Goal: Communication & Community: Answer question/provide support

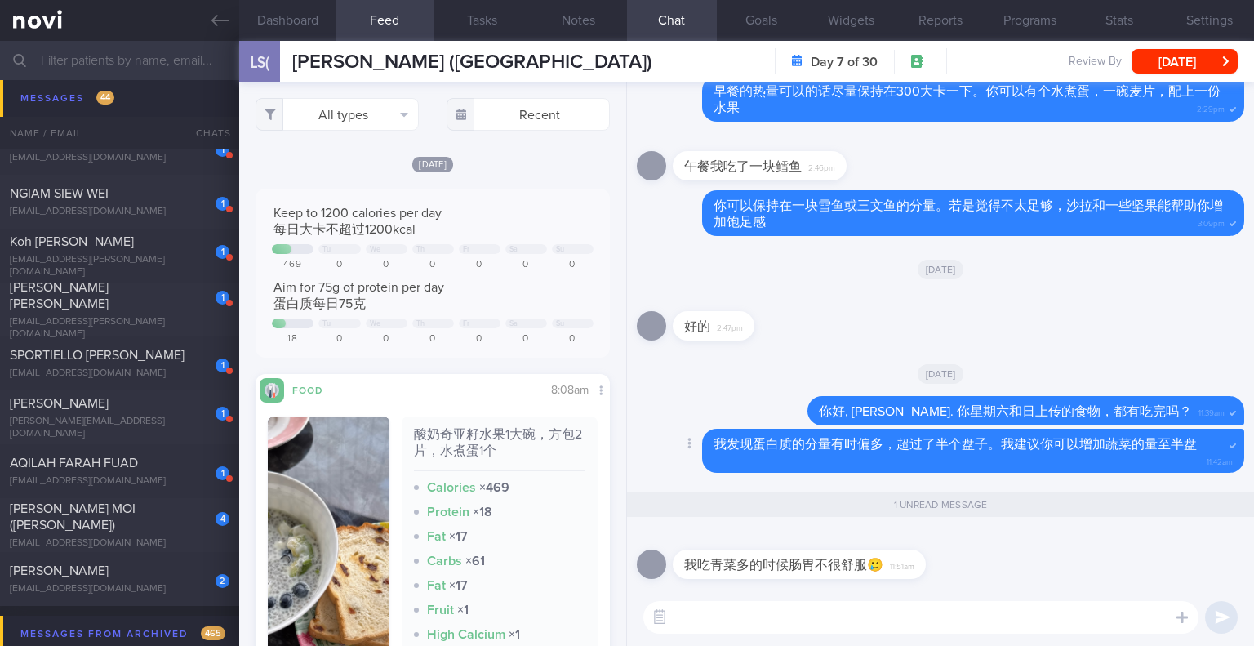
scroll to position [82, 0]
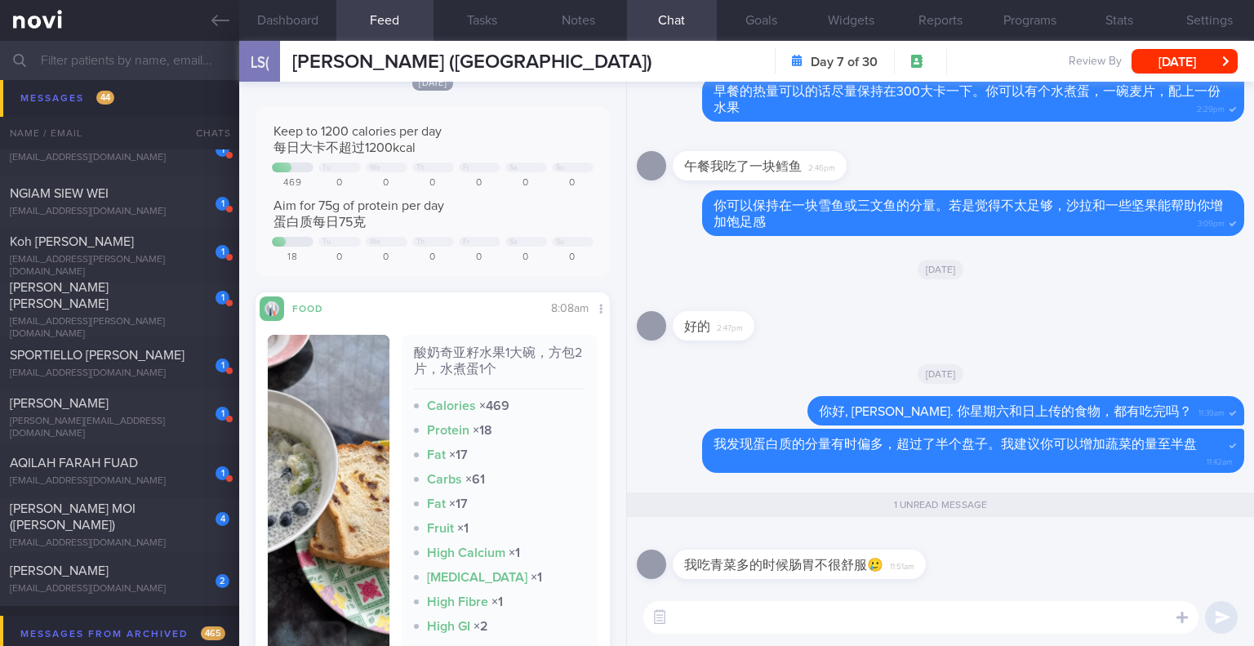
click at [897, 606] on textarea at bounding box center [920, 617] width 555 height 33
click at [996, 615] on textarea at bounding box center [920, 617] width 555 height 33
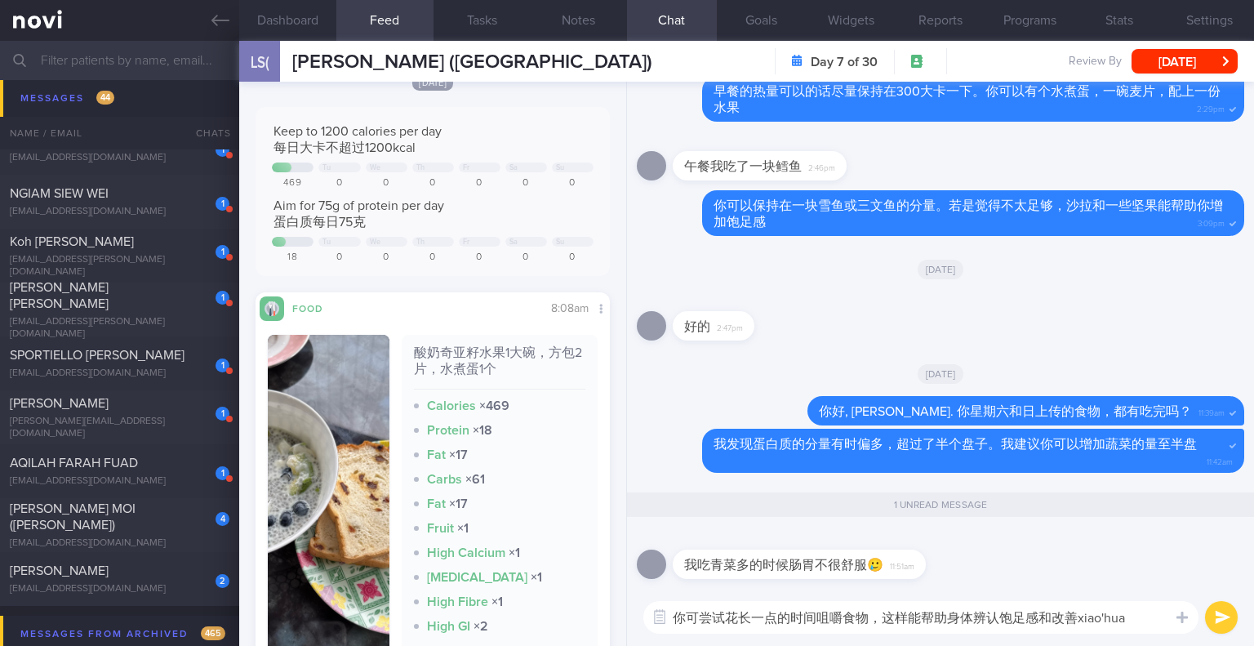
type textarea "你可尝试花长一点的时间咀嚼食物，这样能帮助身体辨认饱足感和改善消化"
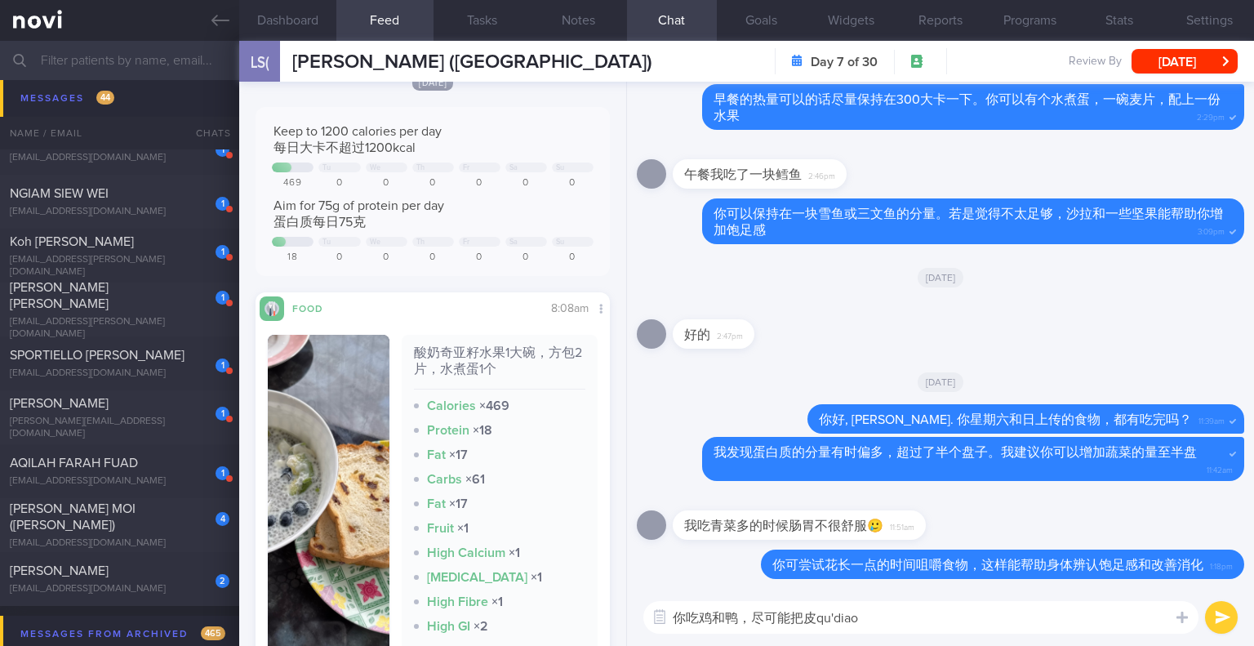
type textarea "你吃鸡和鸭，尽可能把皮去掉"
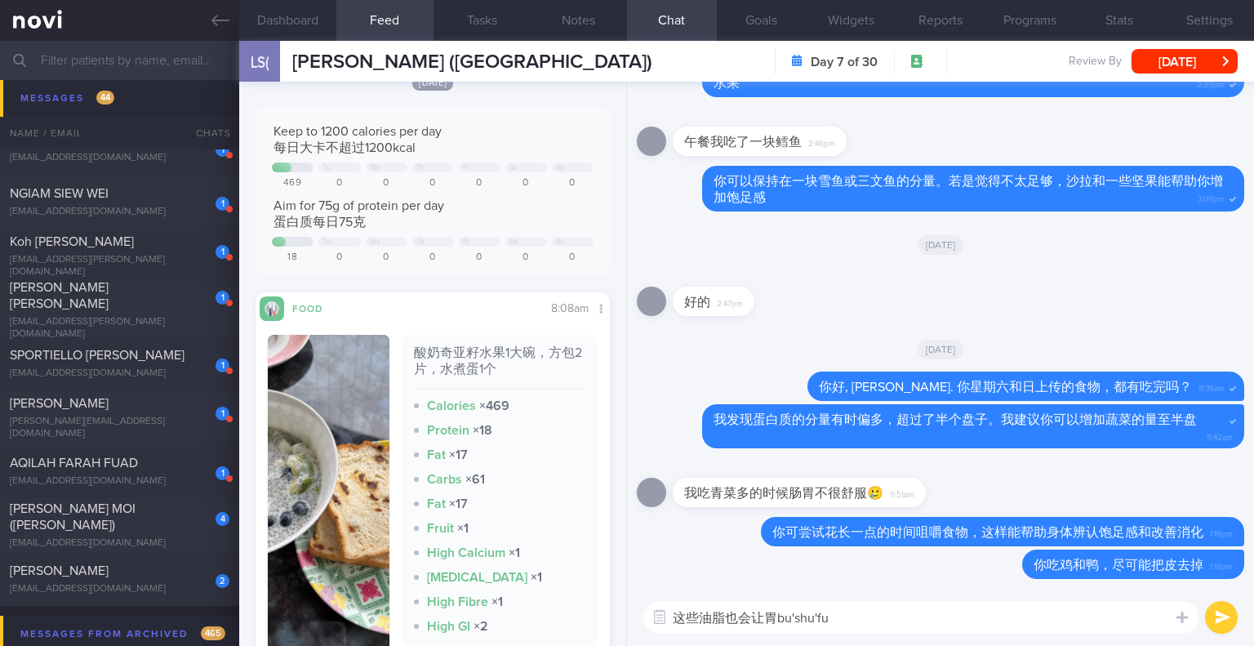
type textarea "这些油脂也会让胃不舒服"
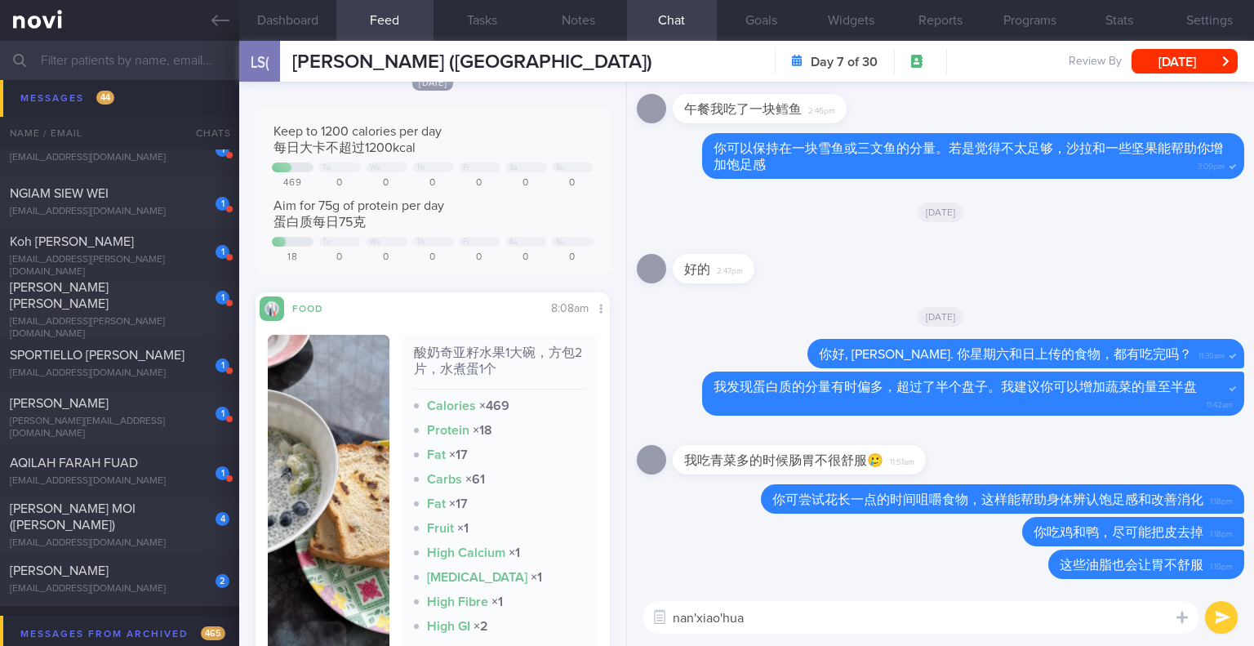
type textarea "难消化"
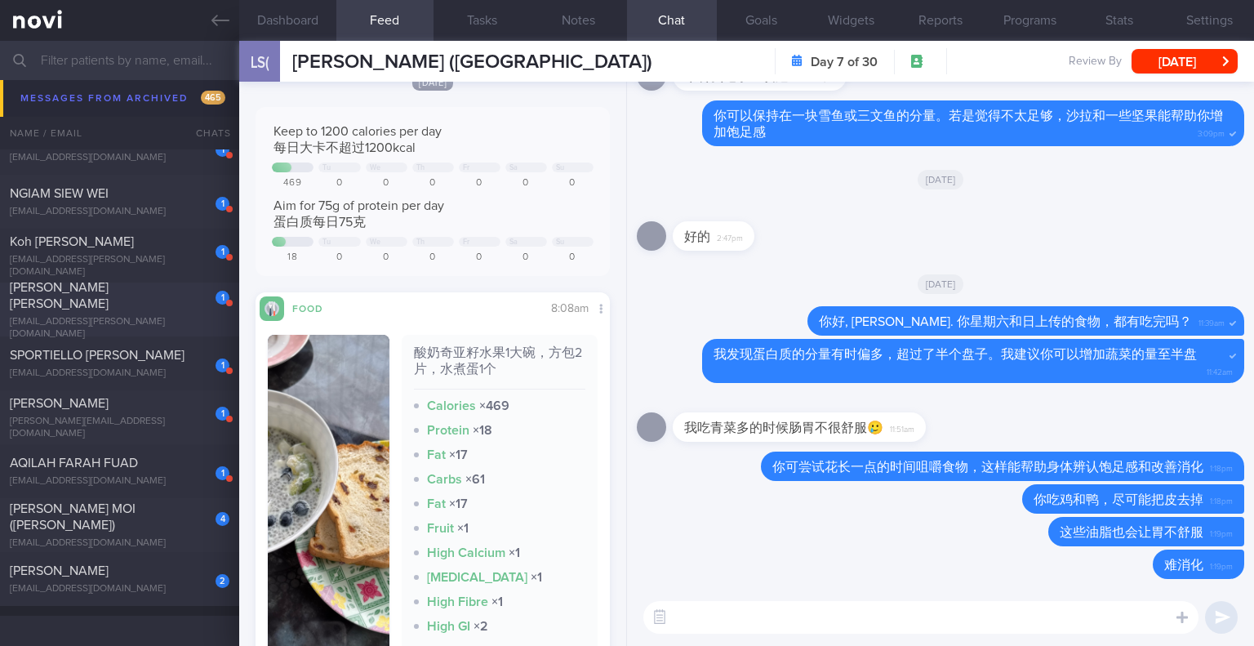
scroll to position [2795, 0]
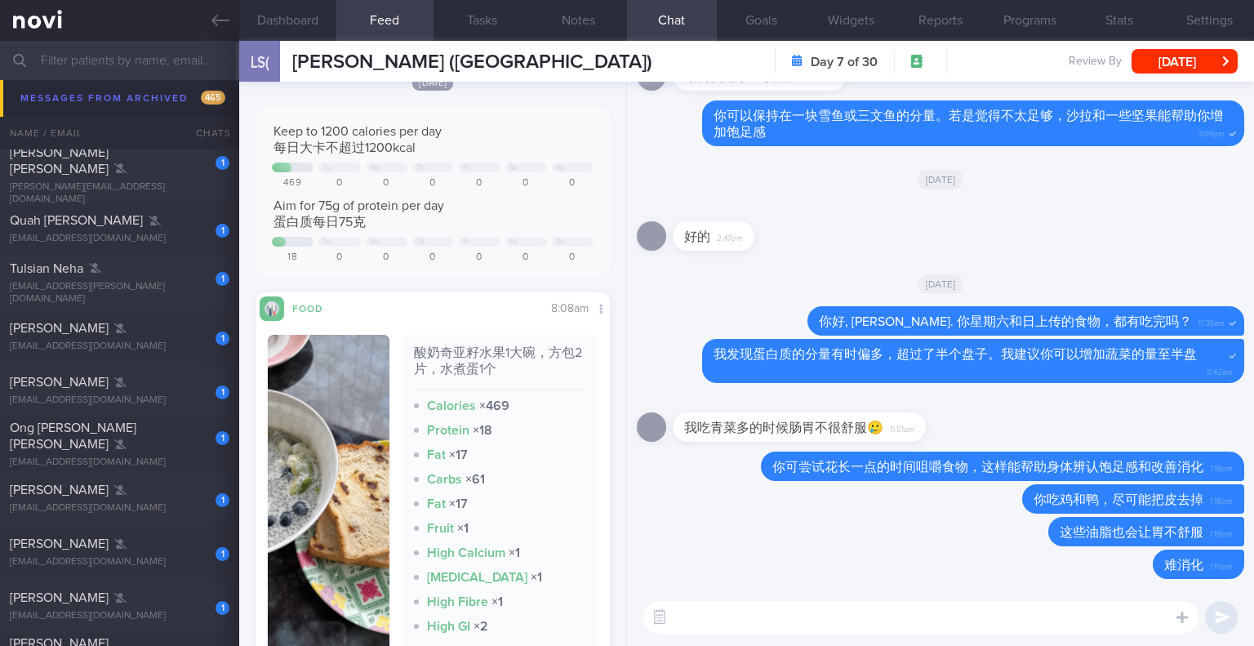
click at [87, 66] on input "text" at bounding box center [627, 60] width 1254 height 39
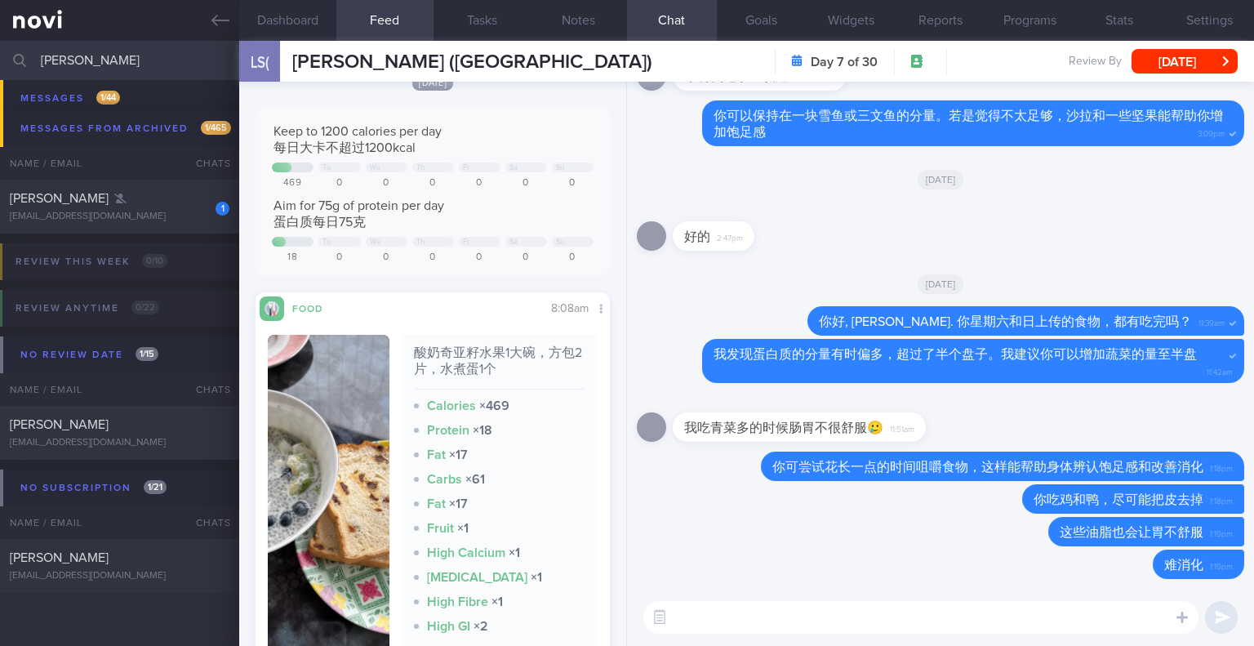
scroll to position [252, 0]
type input "[PERSON_NAME]"
click at [109, 420] on div "[PERSON_NAME]" at bounding box center [117, 424] width 215 height 16
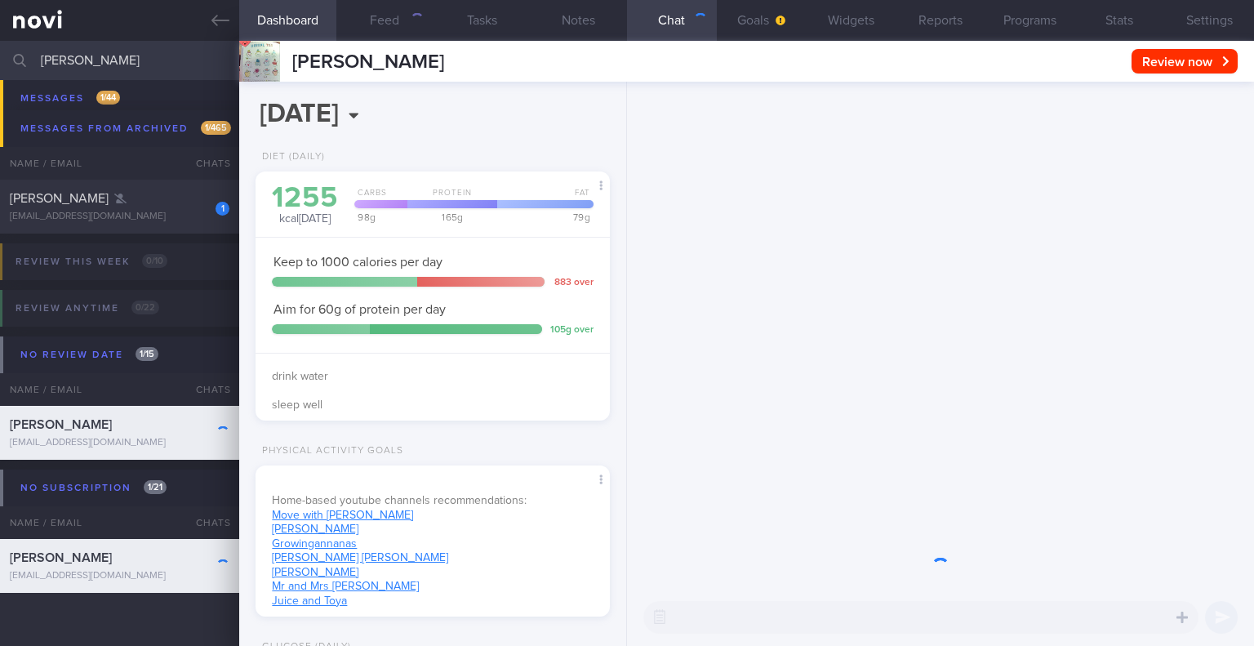
scroll to position [180, 313]
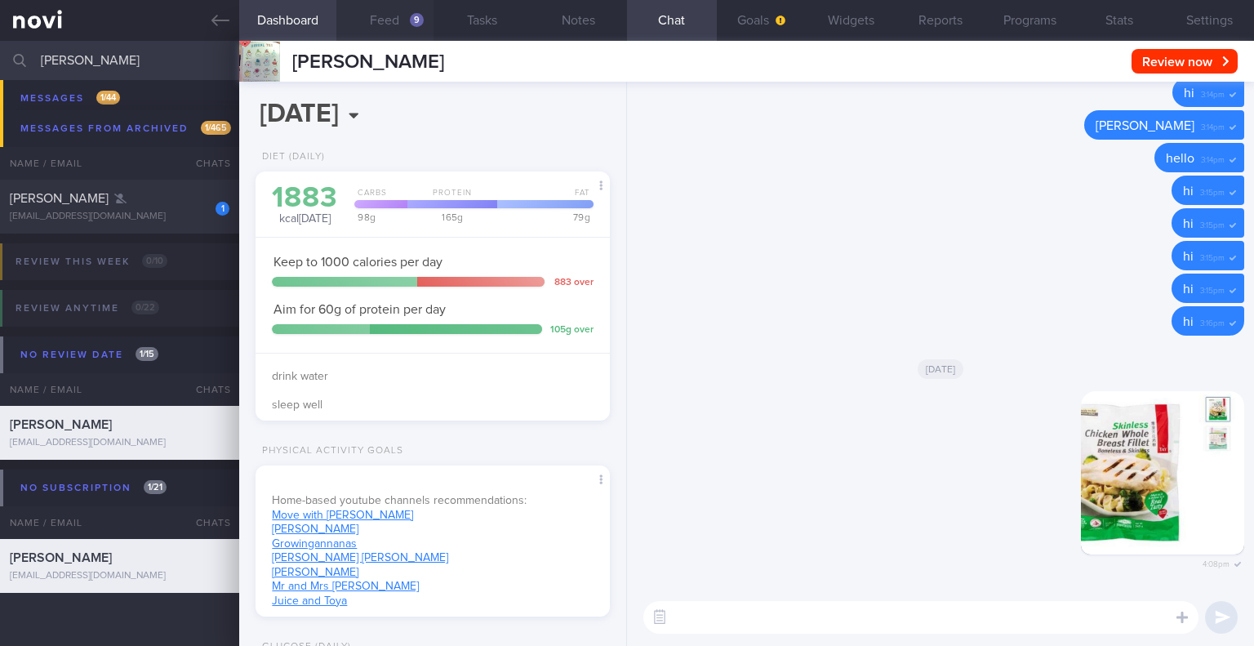
click at [397, 13] on button "Feed 9" at bounding box center [384, 20] width 97 height 41
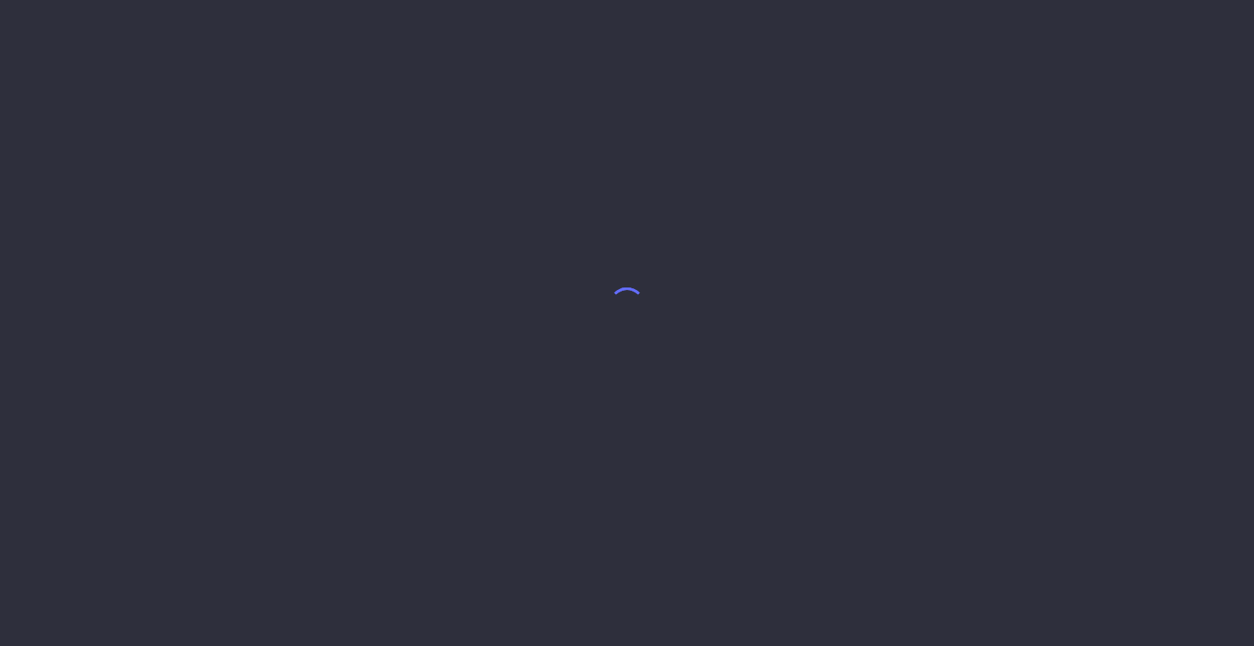
select select "9"
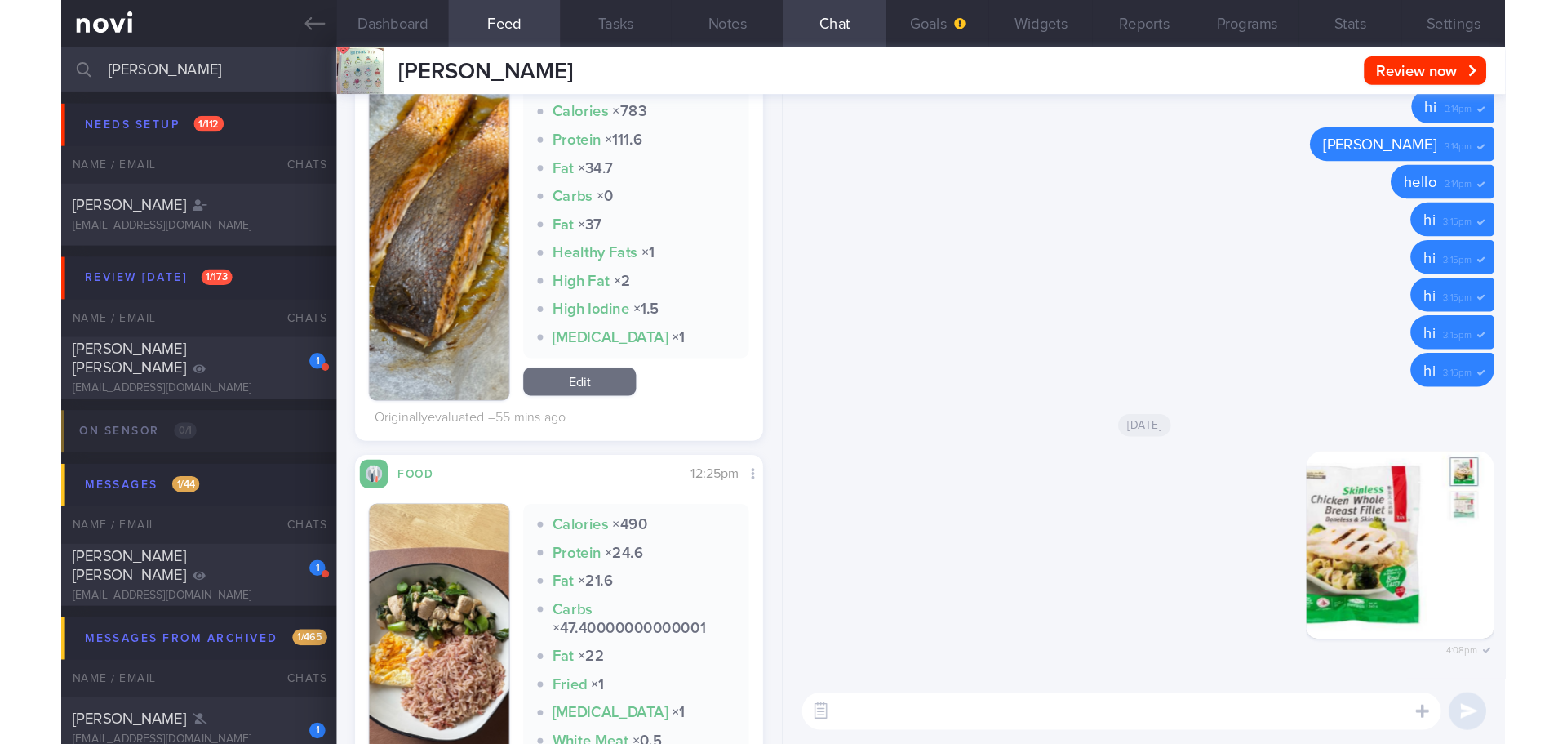
scroll to position [777, 0]
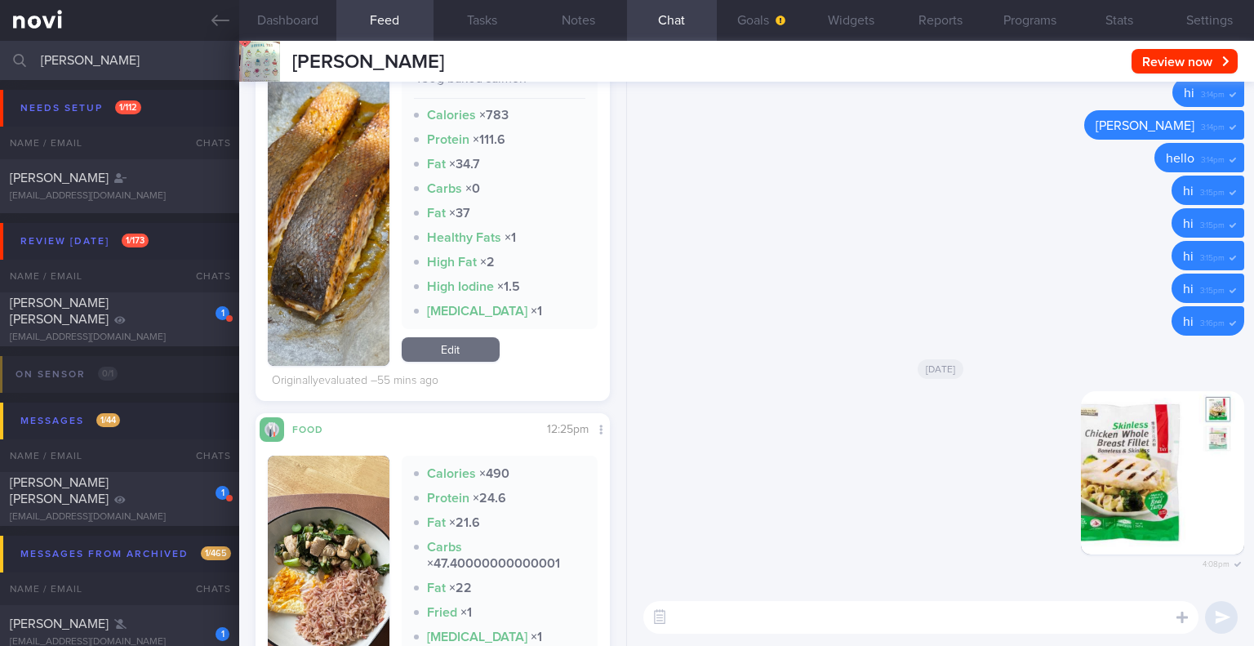
click at [478, 357] on link "Edit" at bounding box center [451, 349] width 98 height 24
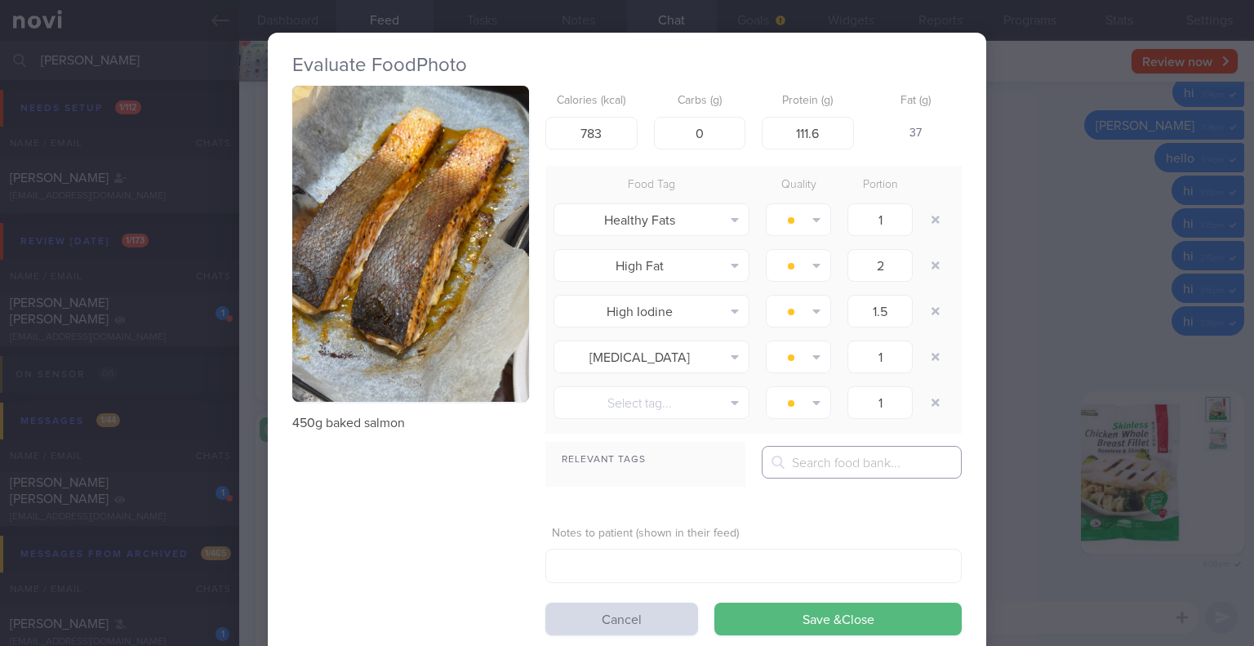
click at [807, 451] on input "text" at bounding box center [862, 462] width 200 height 33
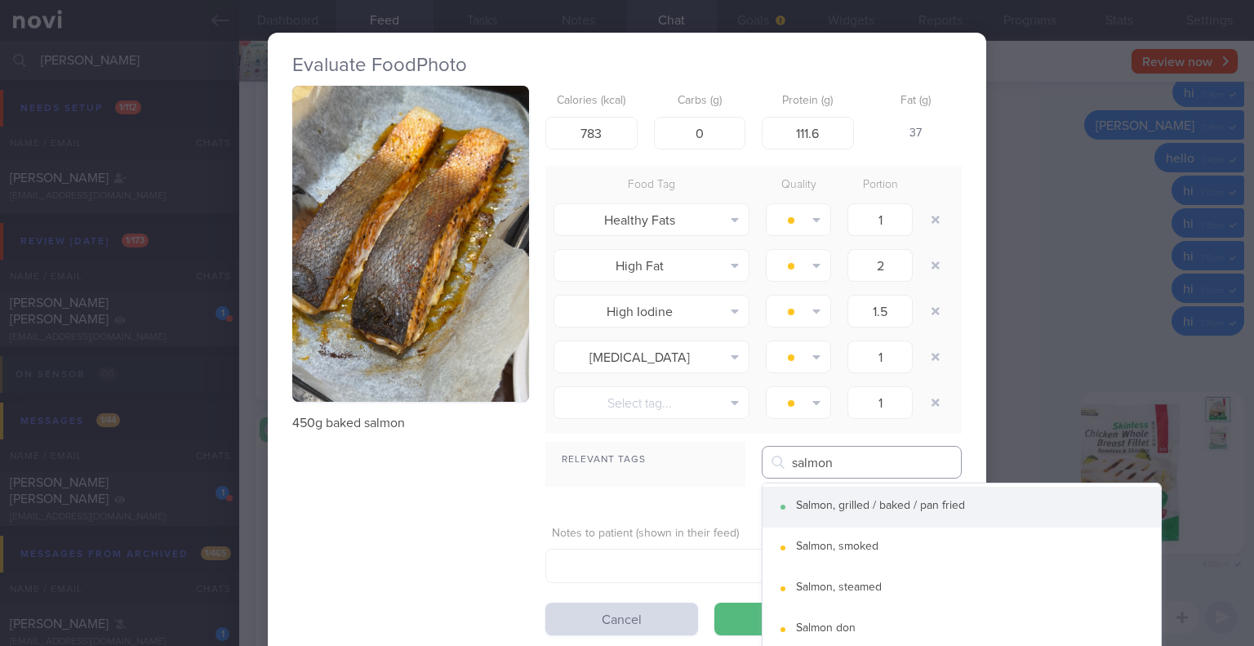
type input "salmon"
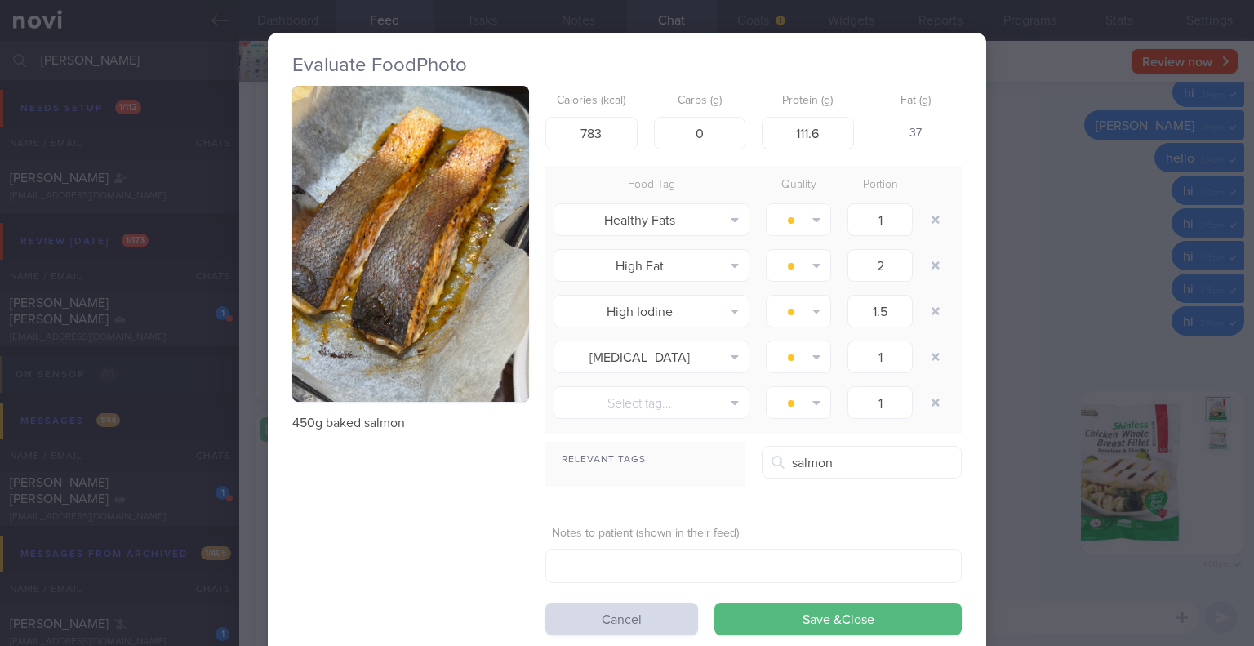
click at [837, 505] on button "Salmon, grilled / baked / pan fried" at bounding box center [961, 506] width 398 height 41
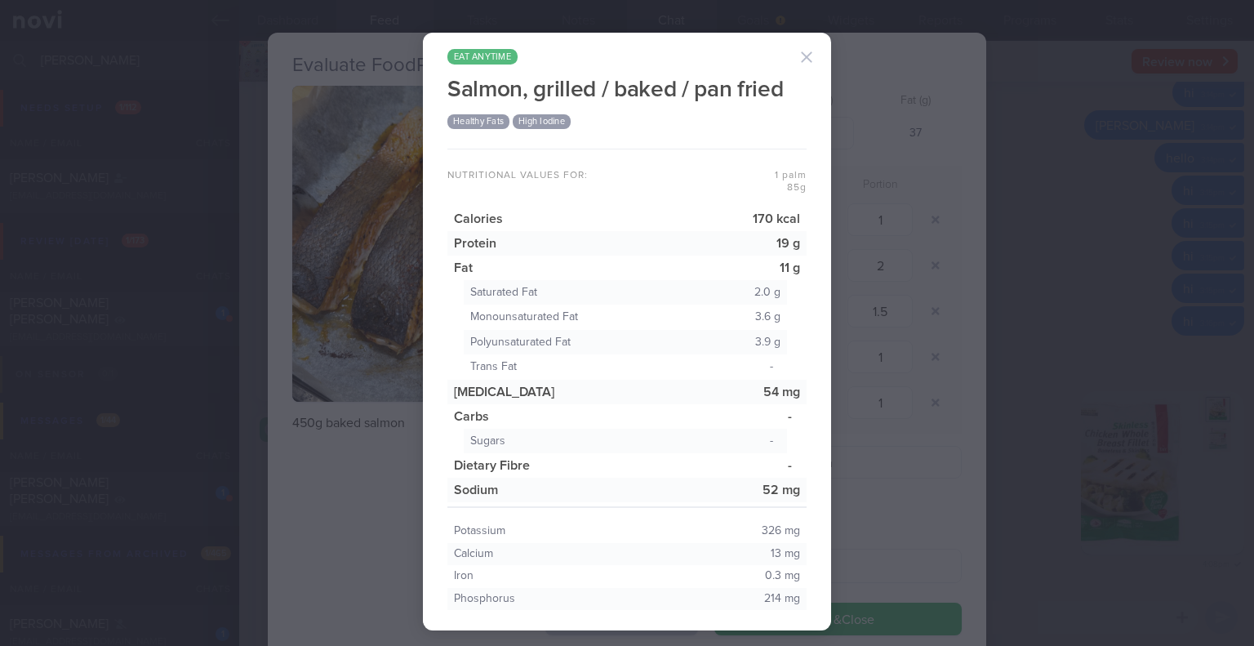
click at [802, 60] on button "button" at bounding box center [806, 57] width 33 height 33
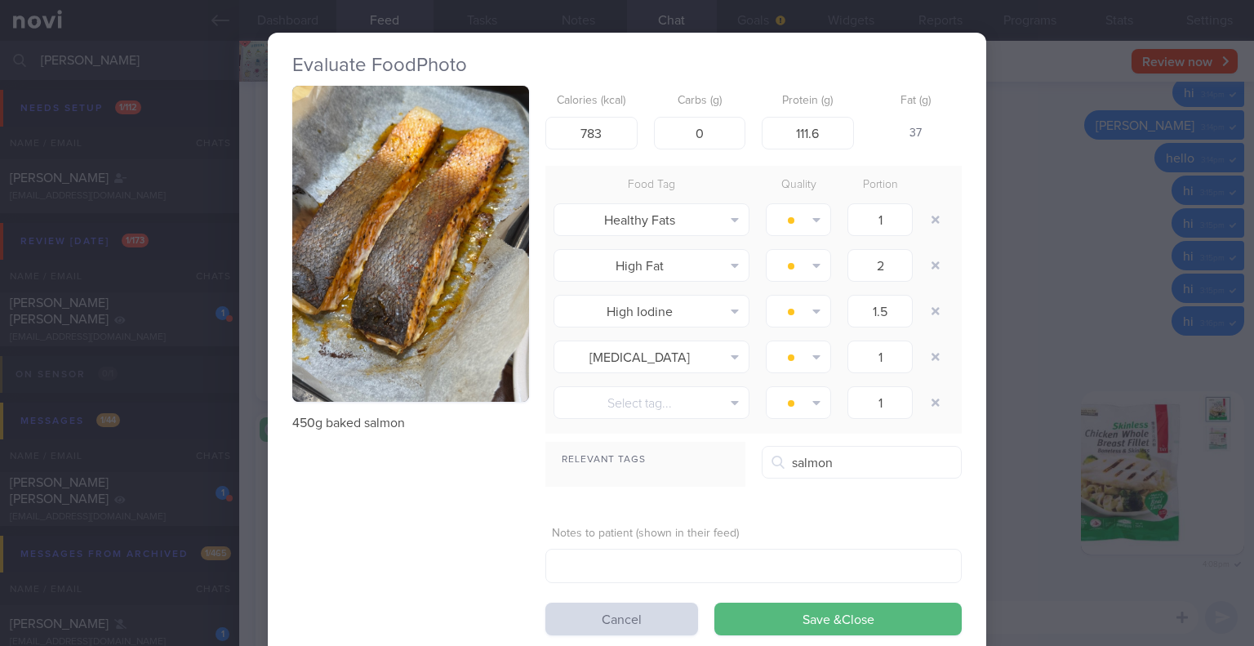
click at [1008, 157] on div "Evaluate Food Photo 450g baked salmon Calories (kcal) 783 Carbs (g) 0 Protein (…" at bounding box center [627, 323] width 1254 height 646
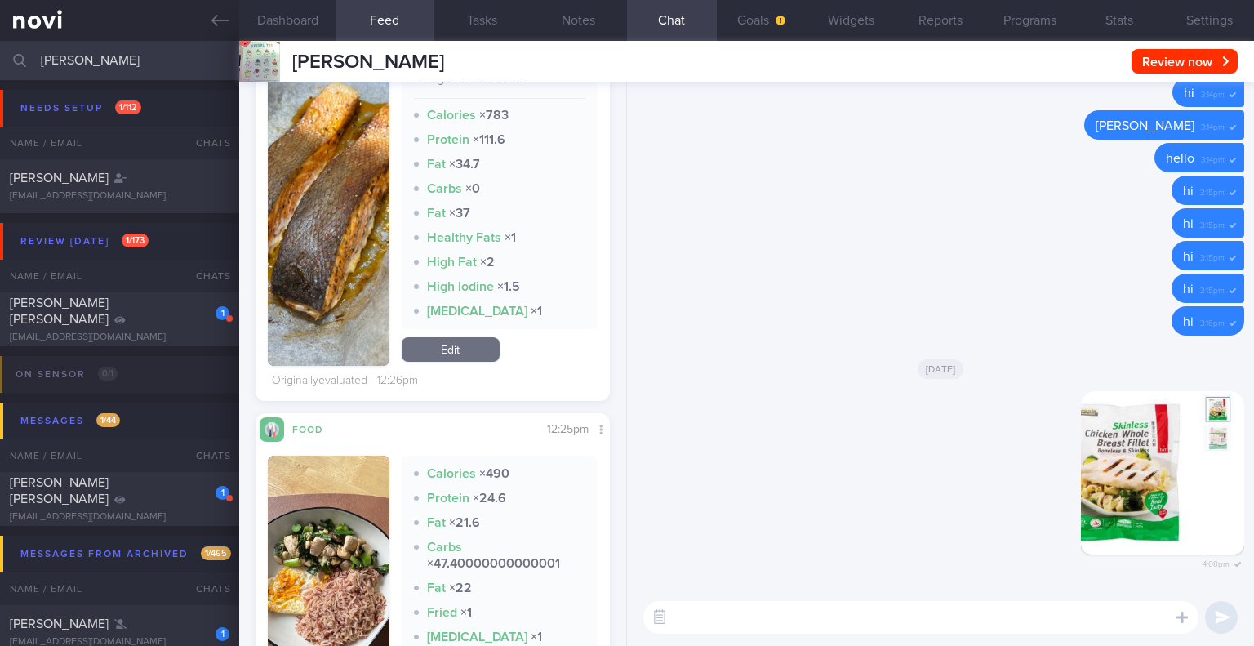
click at [1008, 157] on div "Delete hello 3:14pm" at bounding box center [940, 159] width 607 height 33
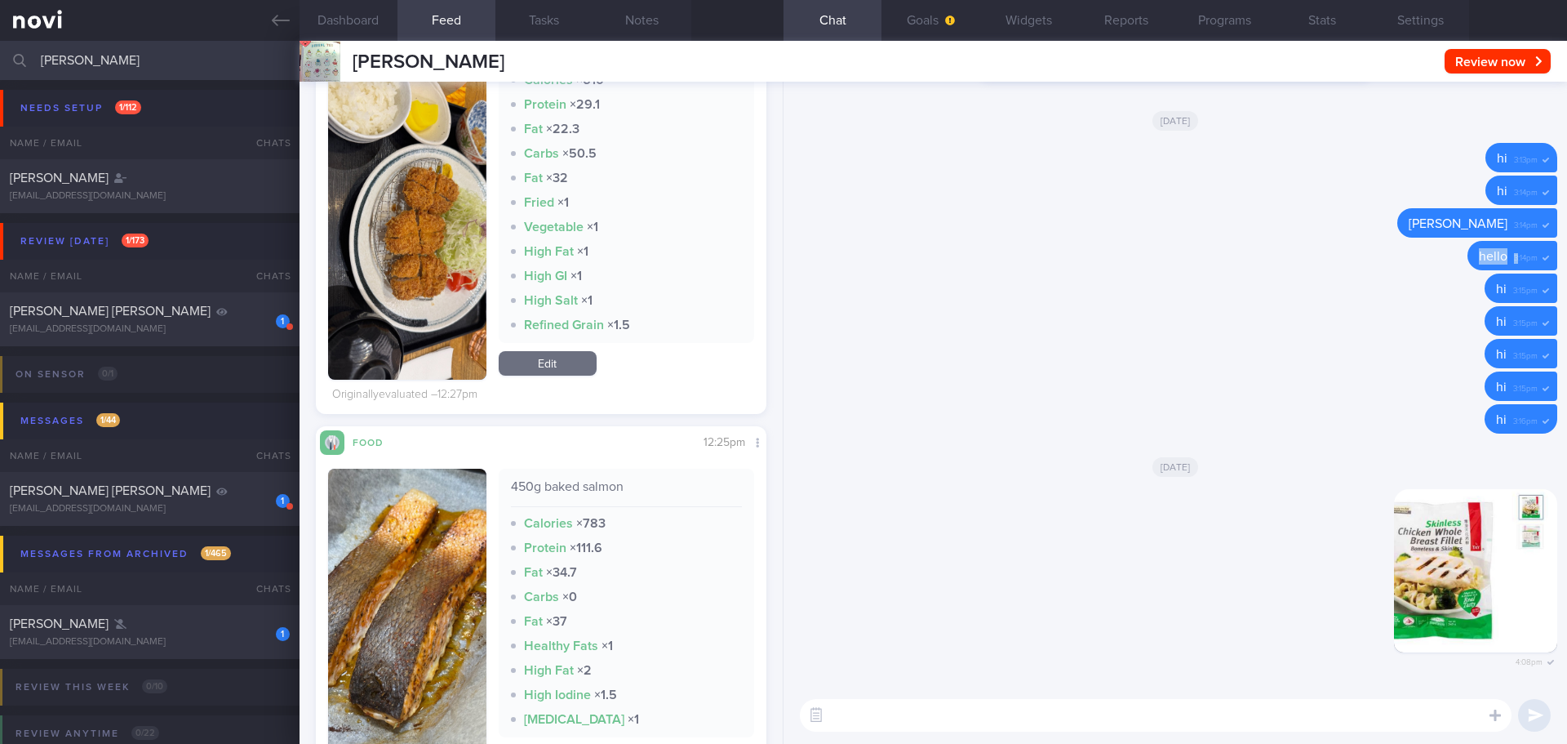
scroll to position [287, 0]
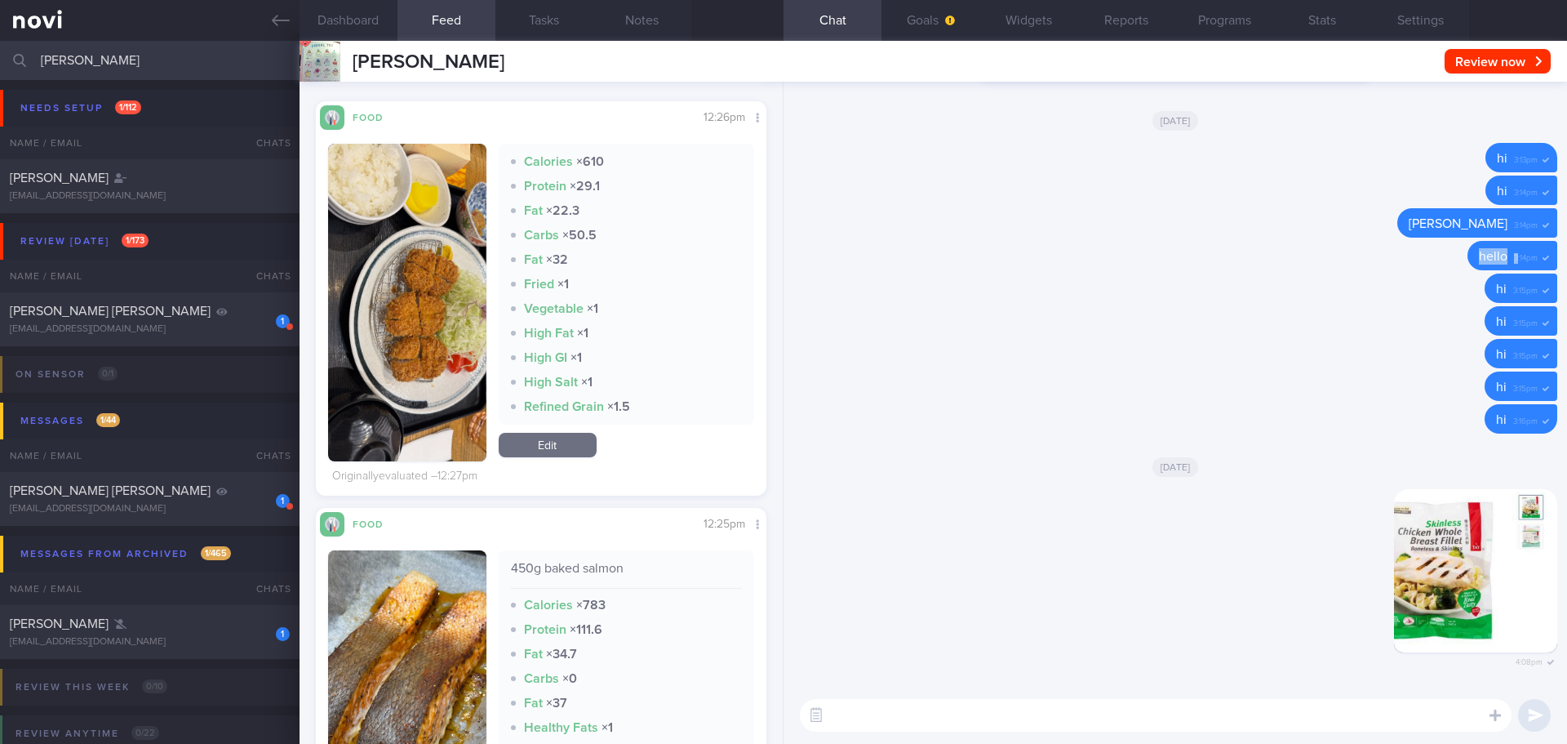
click at [445, 281] on button "button" at bounding box center [407, 303] width 158 height 318
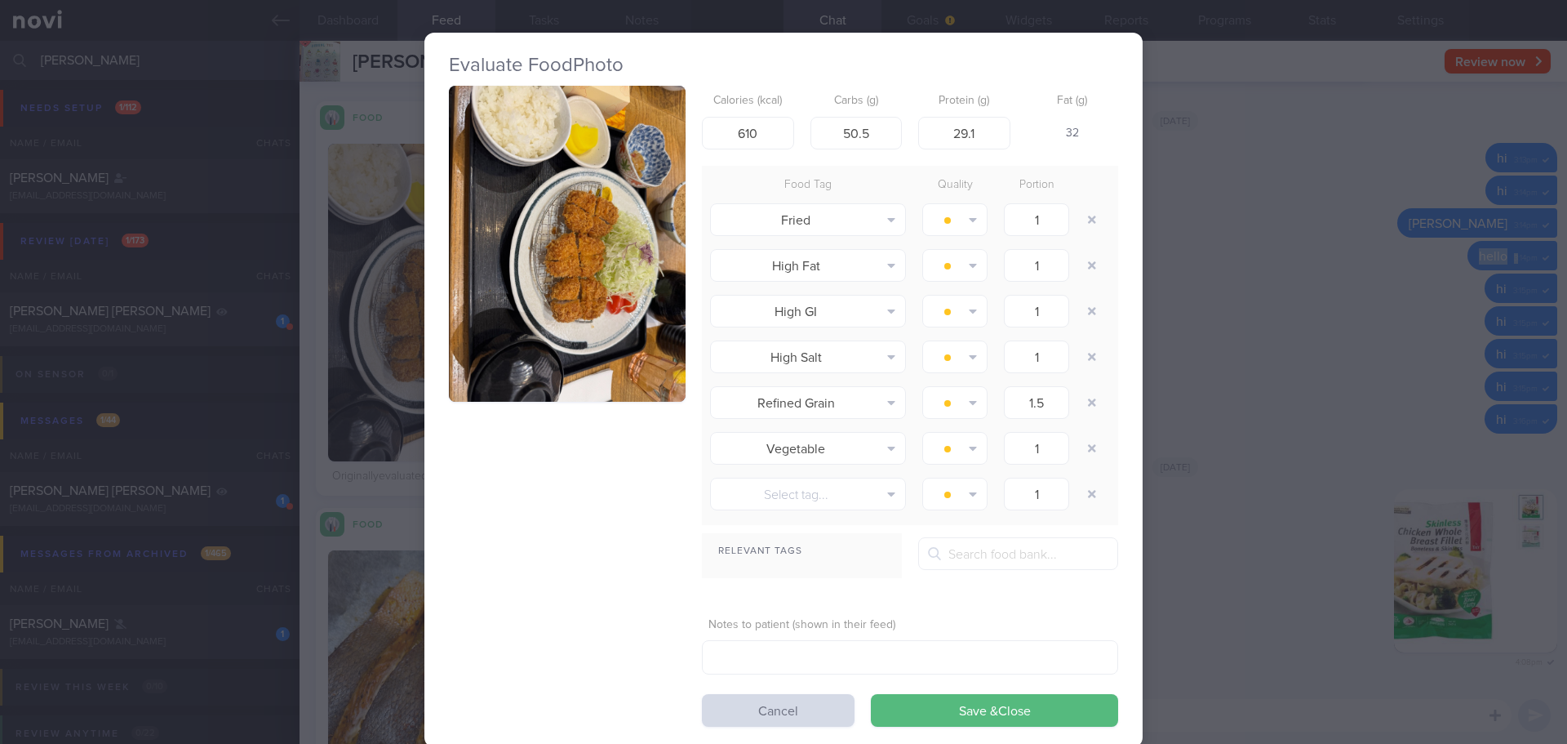
click at [552, 230] on button "button" at bounding box center [567, 244] width 237 height 316
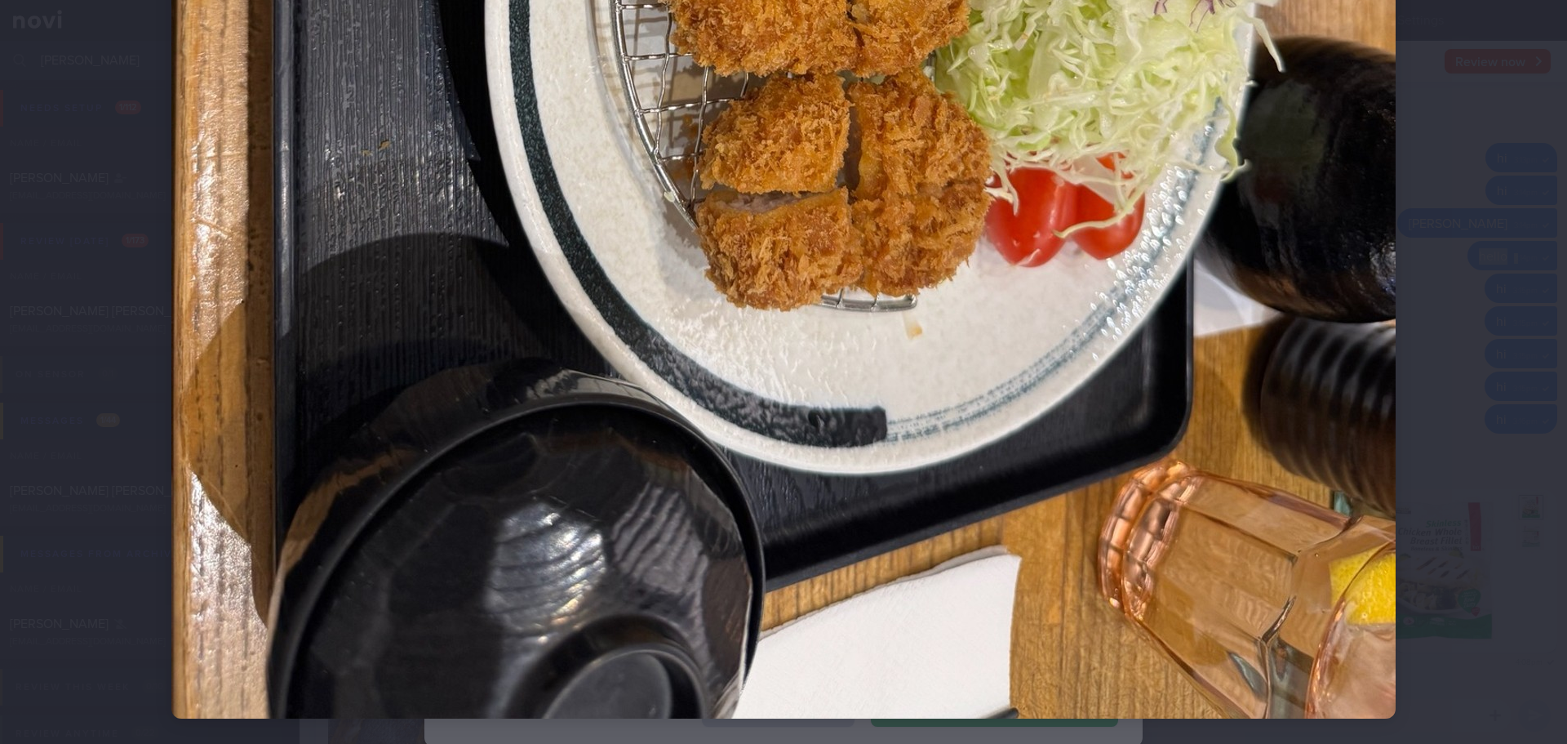
scroll to position [1019, 0]
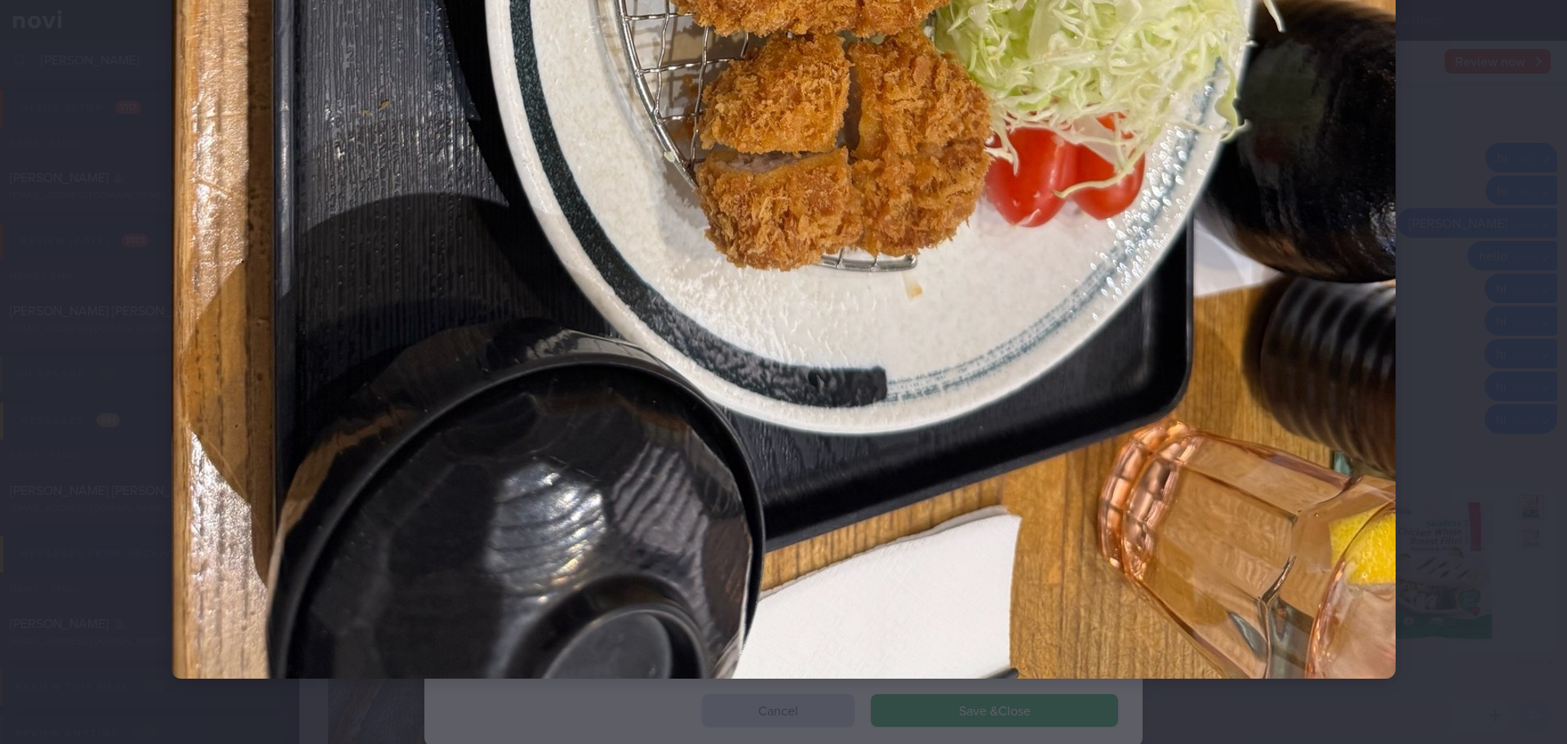
click at [1253, 371] on div at bounding box center [783, 372] width 1567 height 744
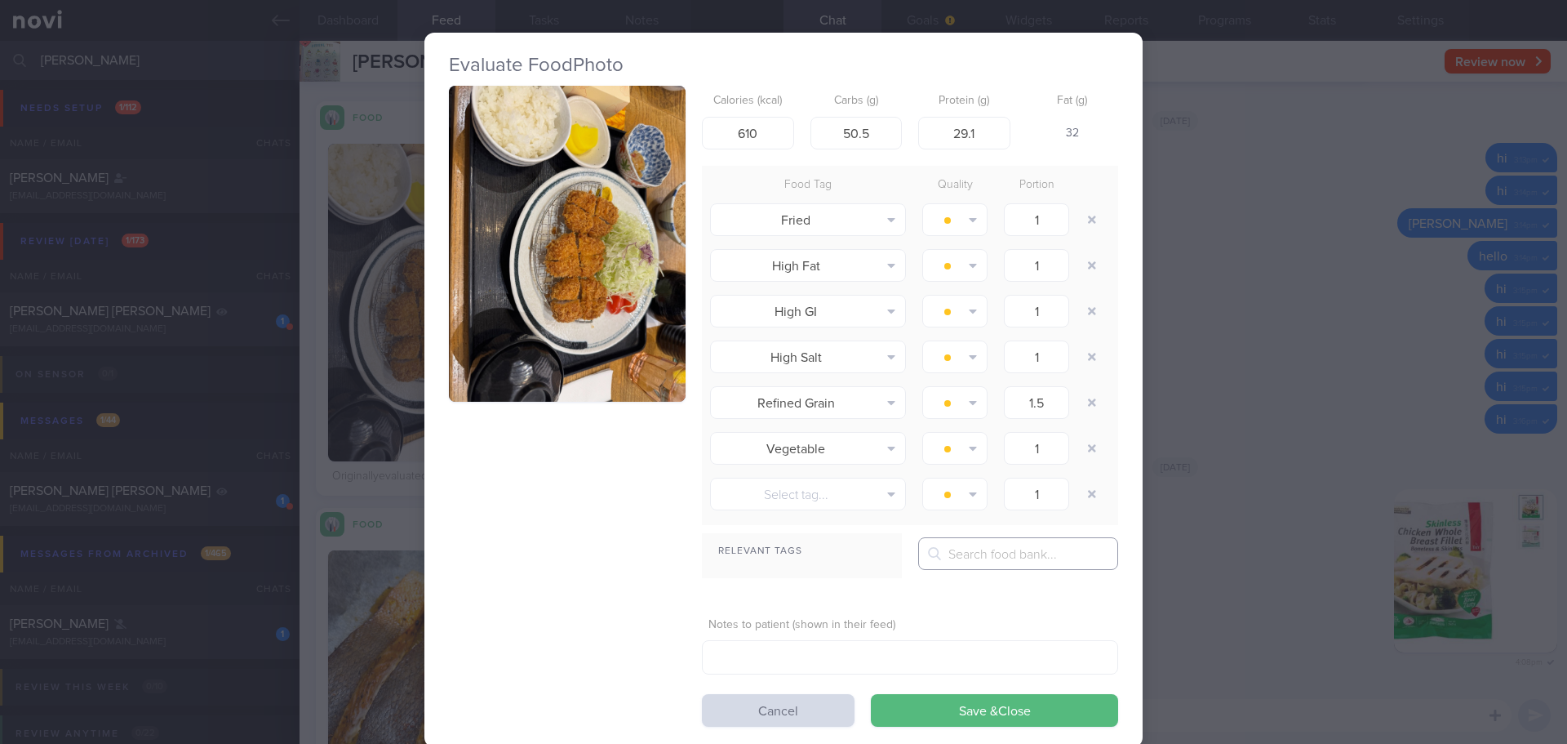
click at [962, 566] on input "text" at bounding box center [1018, 553] width 200 height 33
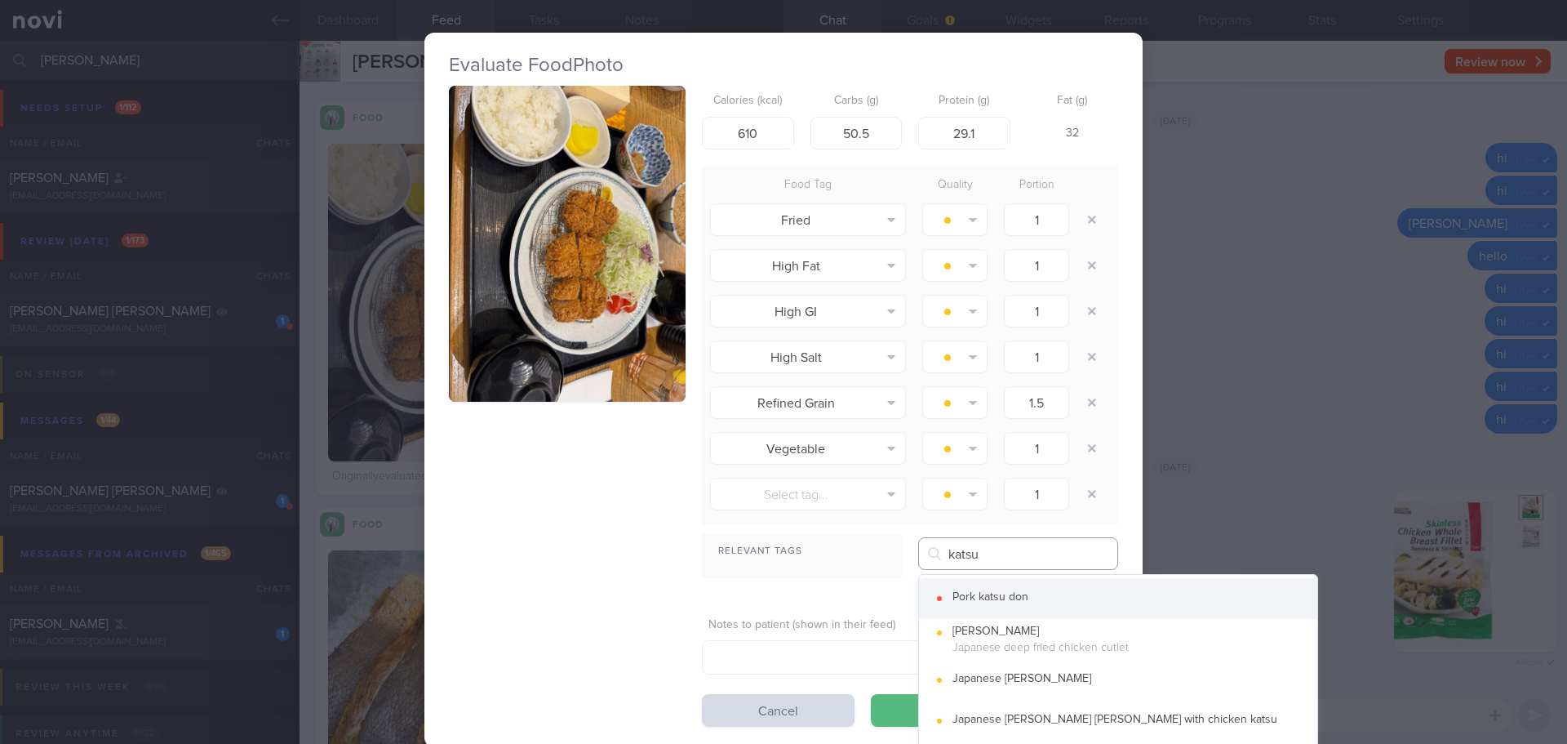
type input "katsu"
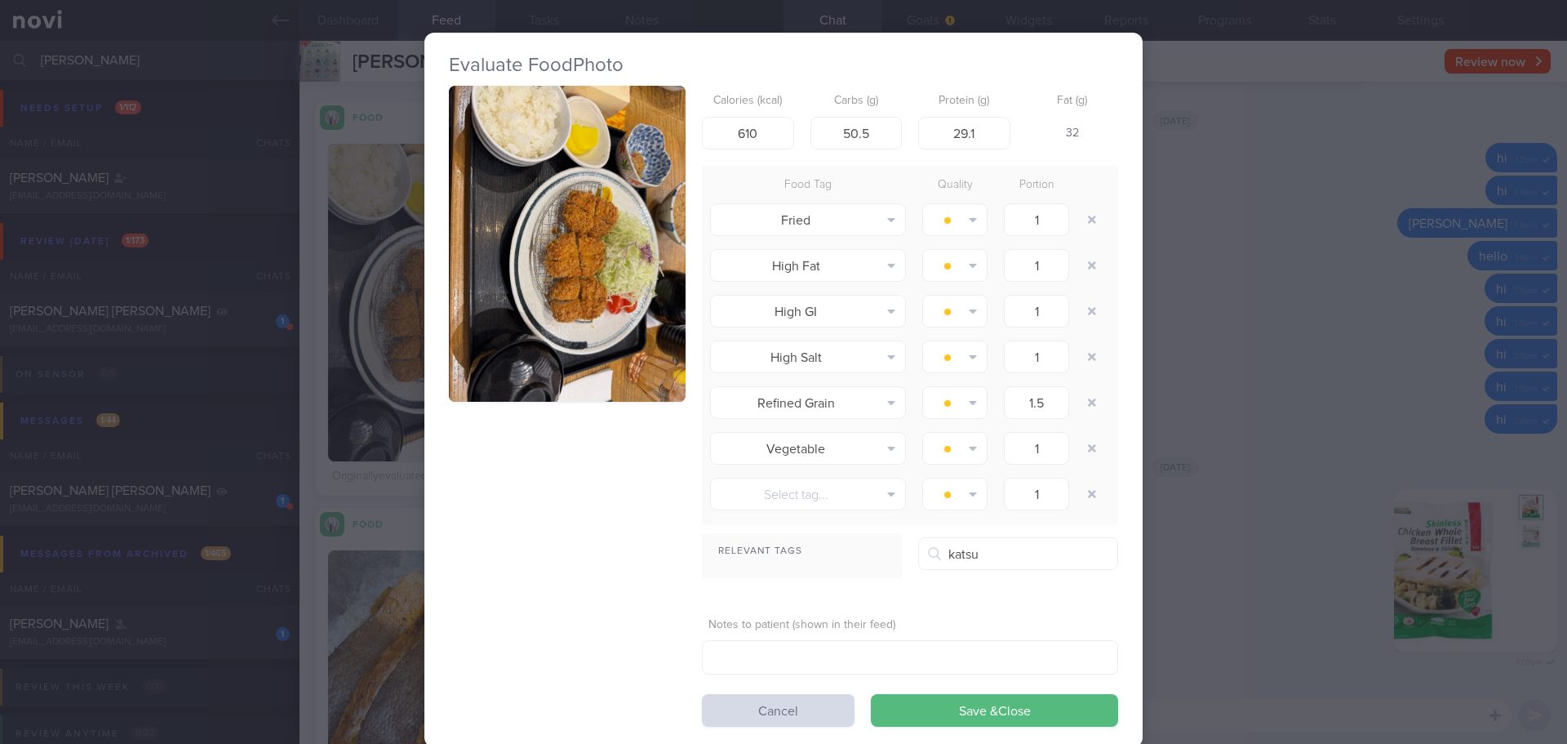
click at [977, 585] on button "Pork katsu don" at bounding box center [1118, 598] width 398 height 41
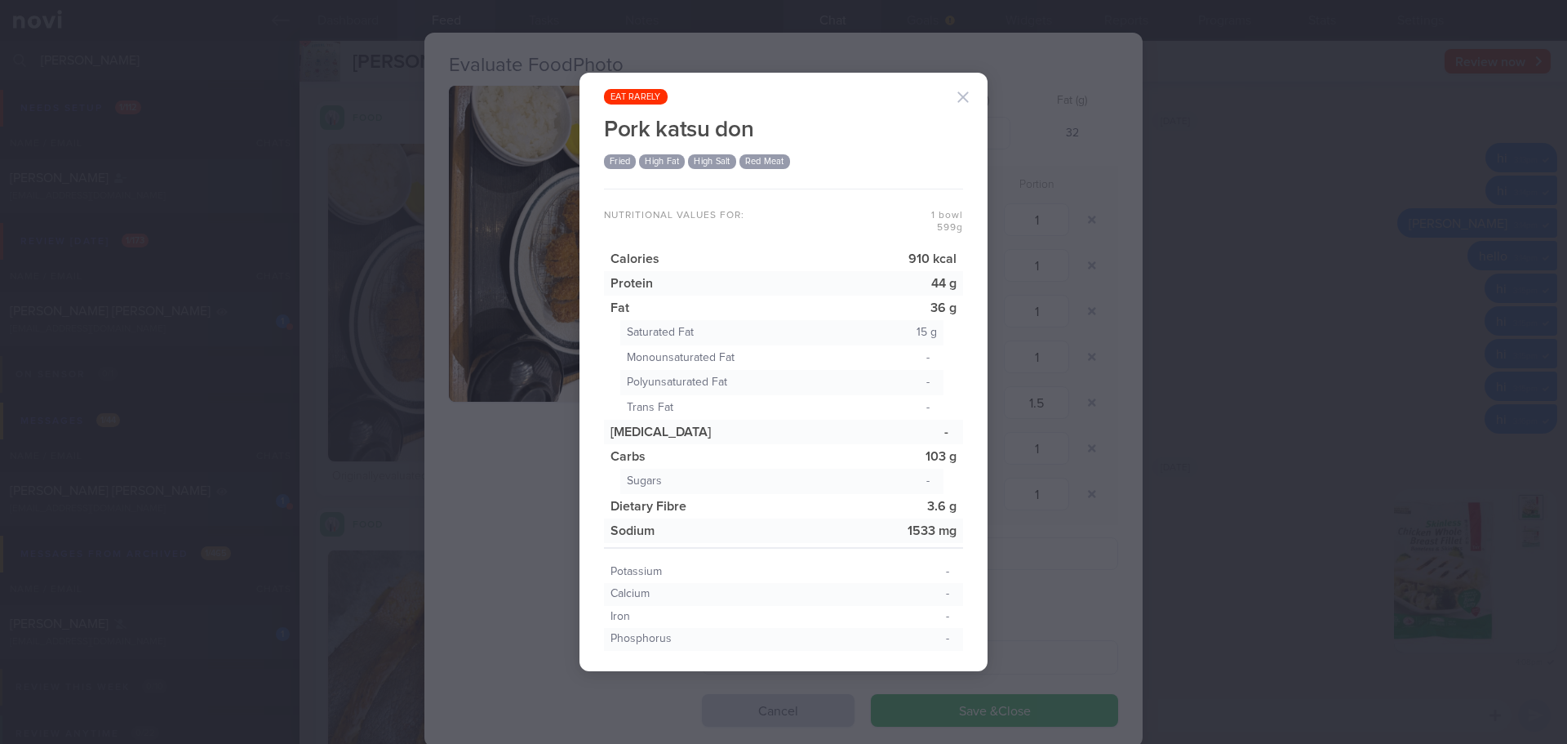
click at [962, 100] on button "button" at bounding box center [963, 97] width 33 height 33
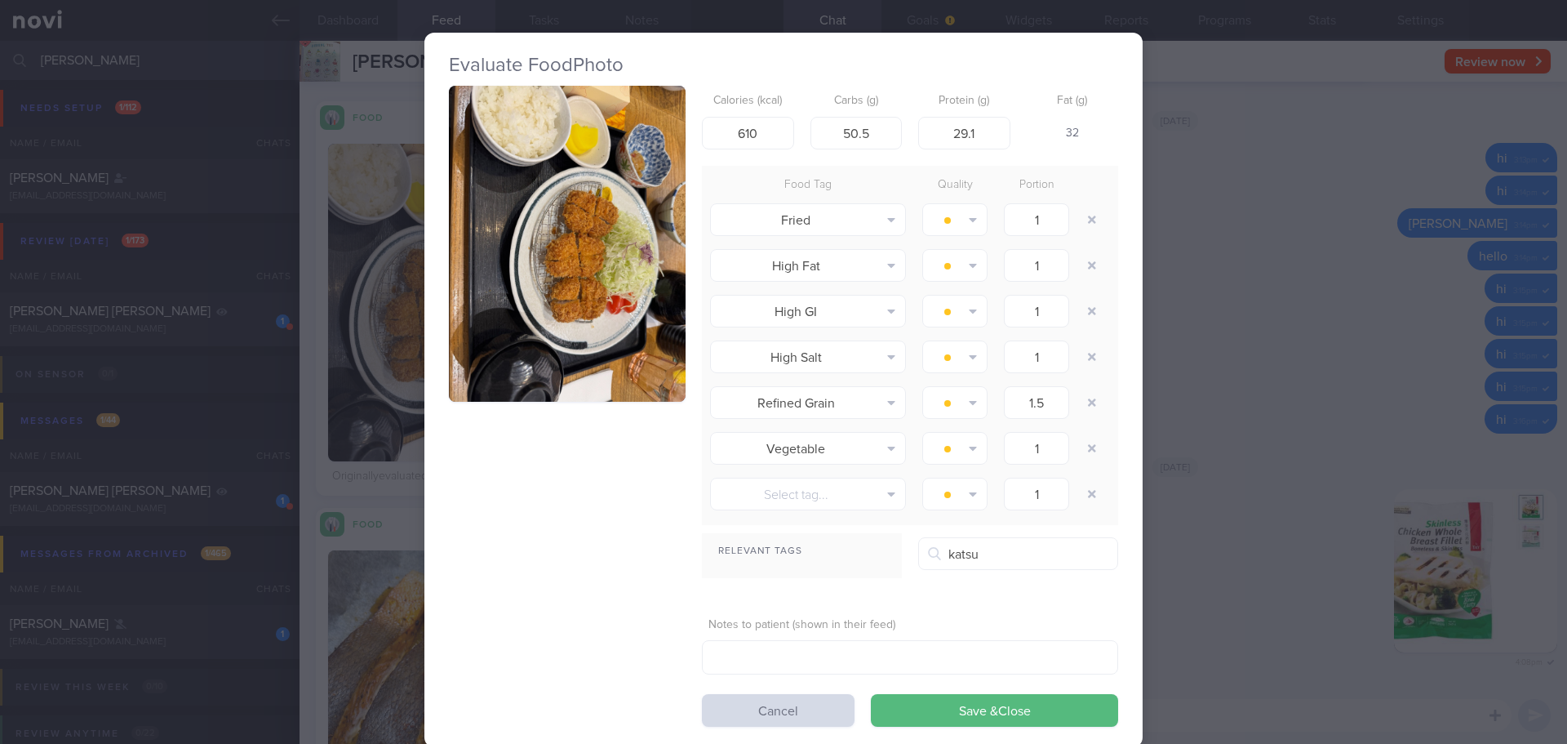
click at [1195, 318] on div "Evaluate Food Photo Calories (kcal) 610 Carbs (g) 50.5 Protein (g) 29.1 Fat (g)…" at bounding box center [783, 372] width 1567 height 744
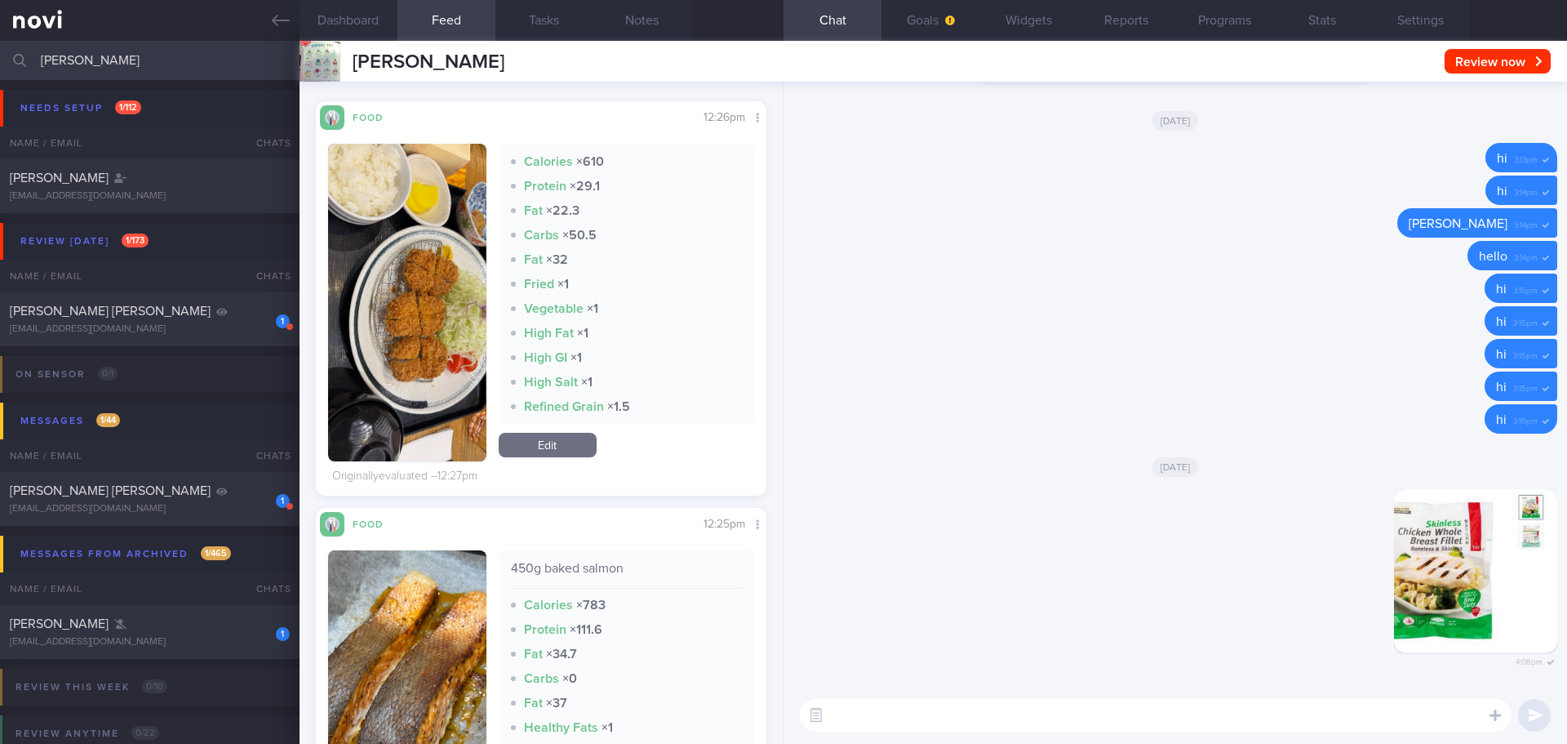
click at [422, 300] on button "button" at bounding box center [407, 303] width 158 height 318
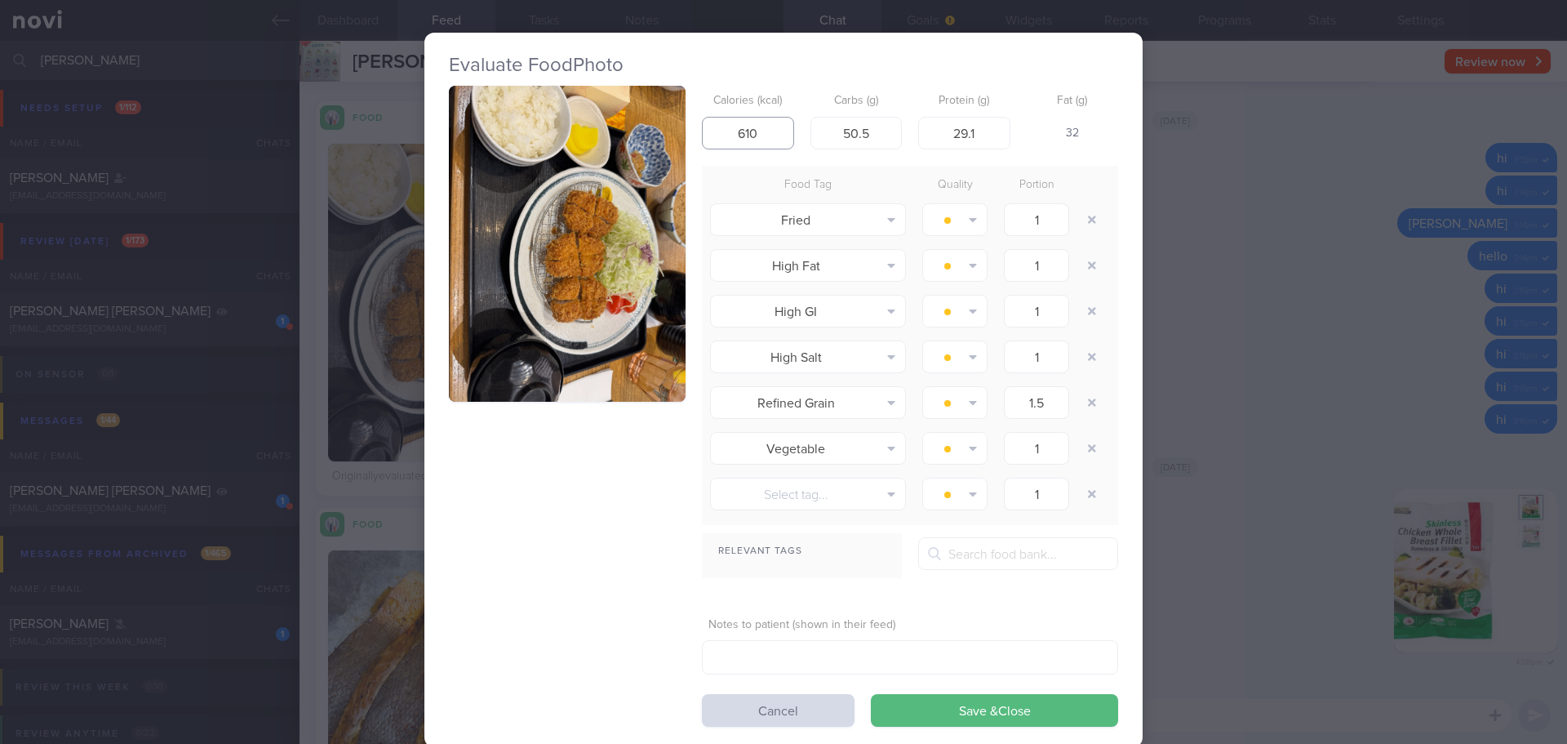
drag, startPoint x: 753, startPoint y: 133, endPoint x: 701, endPoint y: 133, distance: 52.2
click at [702, 133] on input "610" at bounding box center [748, 133] width 92 height 33
type input "700"
drag, startPoint x: 873, startPoint y: 140, endPoint x: 777, endPoint y: 147, distance: 96.6
click at [777, 147] on div "Calories (kcal) 700 Carbs (g) 50.5 Protein (g) 29.1 Fat (g) 42" at bounding box center [910, 118] width 416 height 64
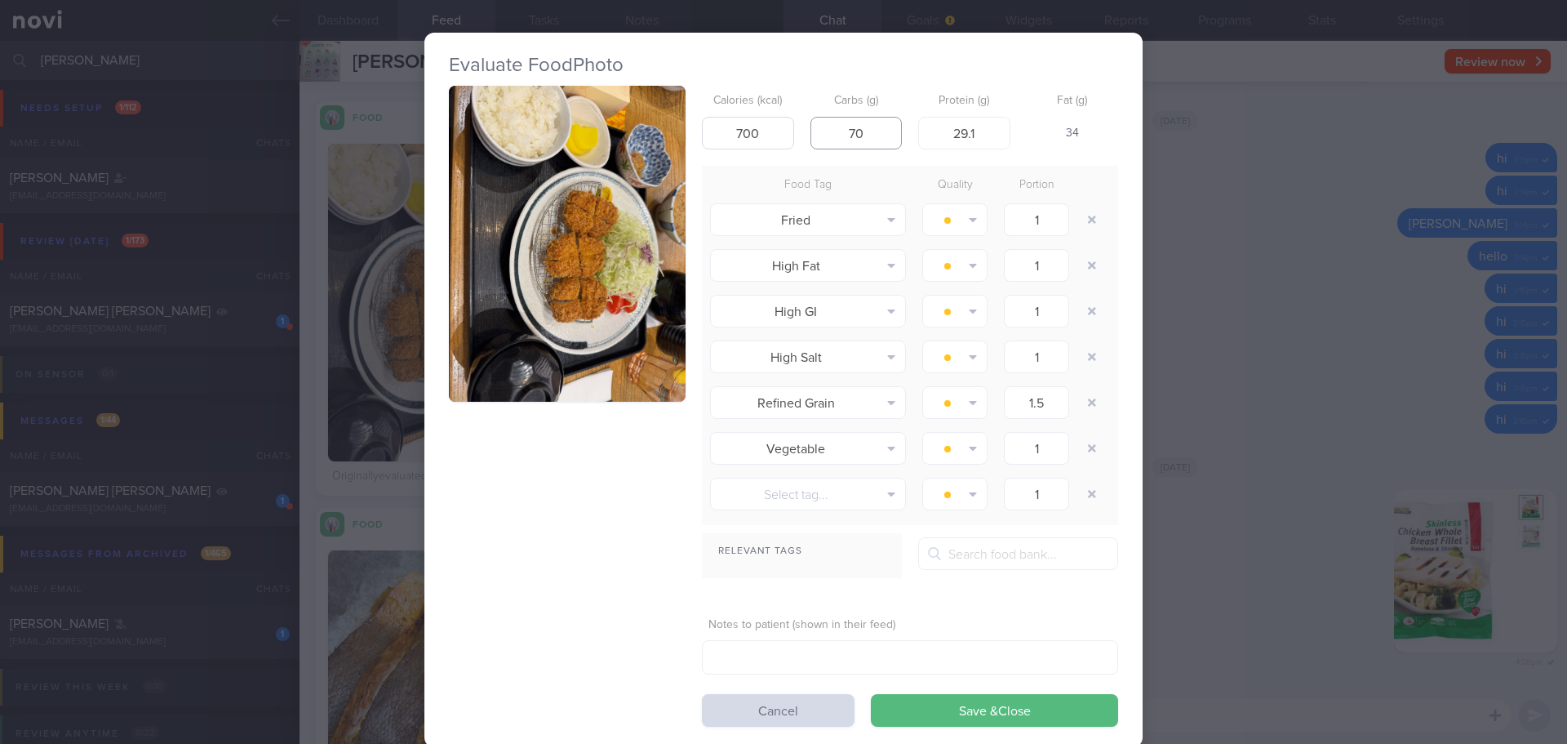
type input "7"
type input "65"
click at [766, 173] on div "Food Tag Quality Portion Fried Alcohol Fried Fruit Healthy Fats High Calcium Hi…" at bounding box center [910, 345] width 416 height 359
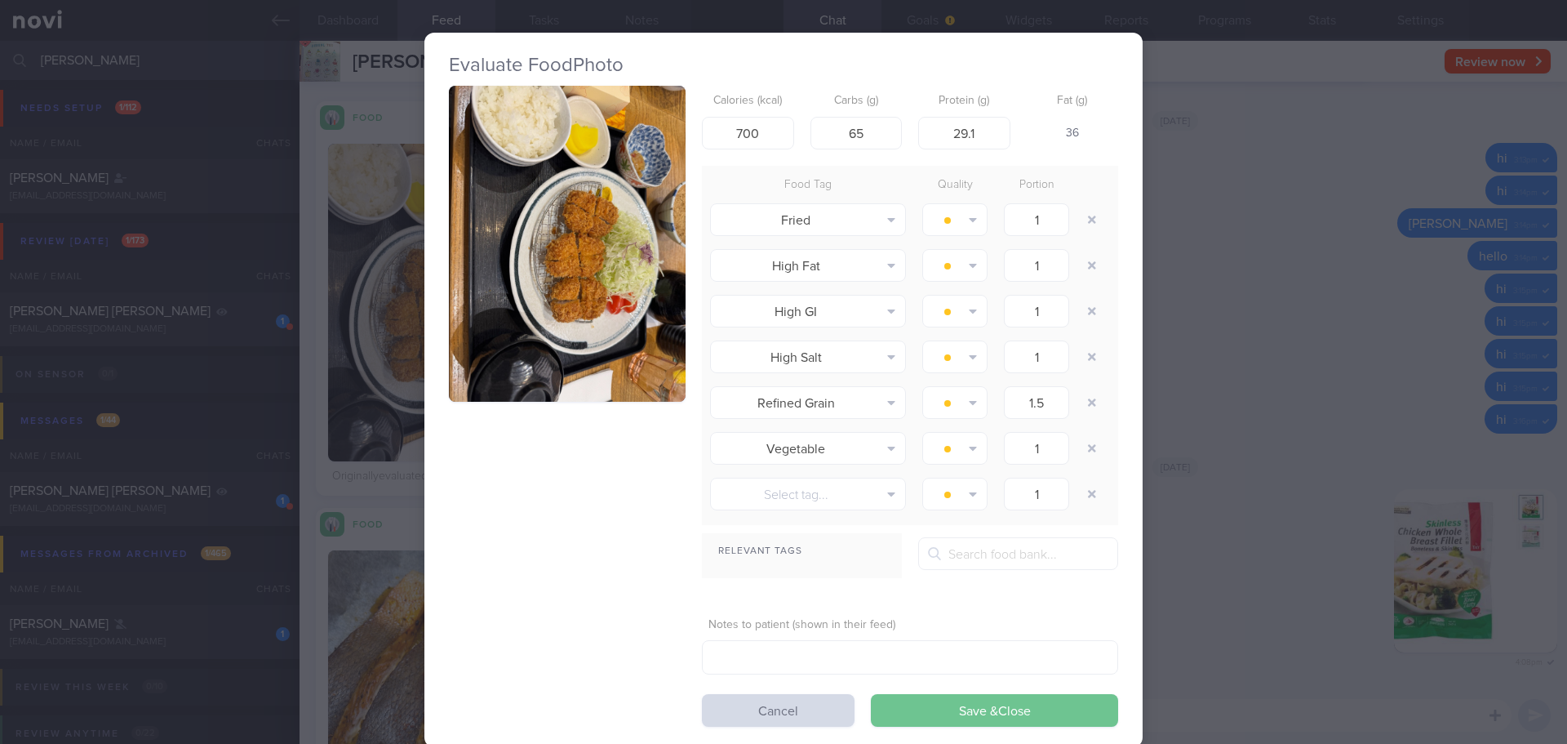
click at [997, 645] on button "Save & Close" at bounding box center [994, 710] width 247 height 33
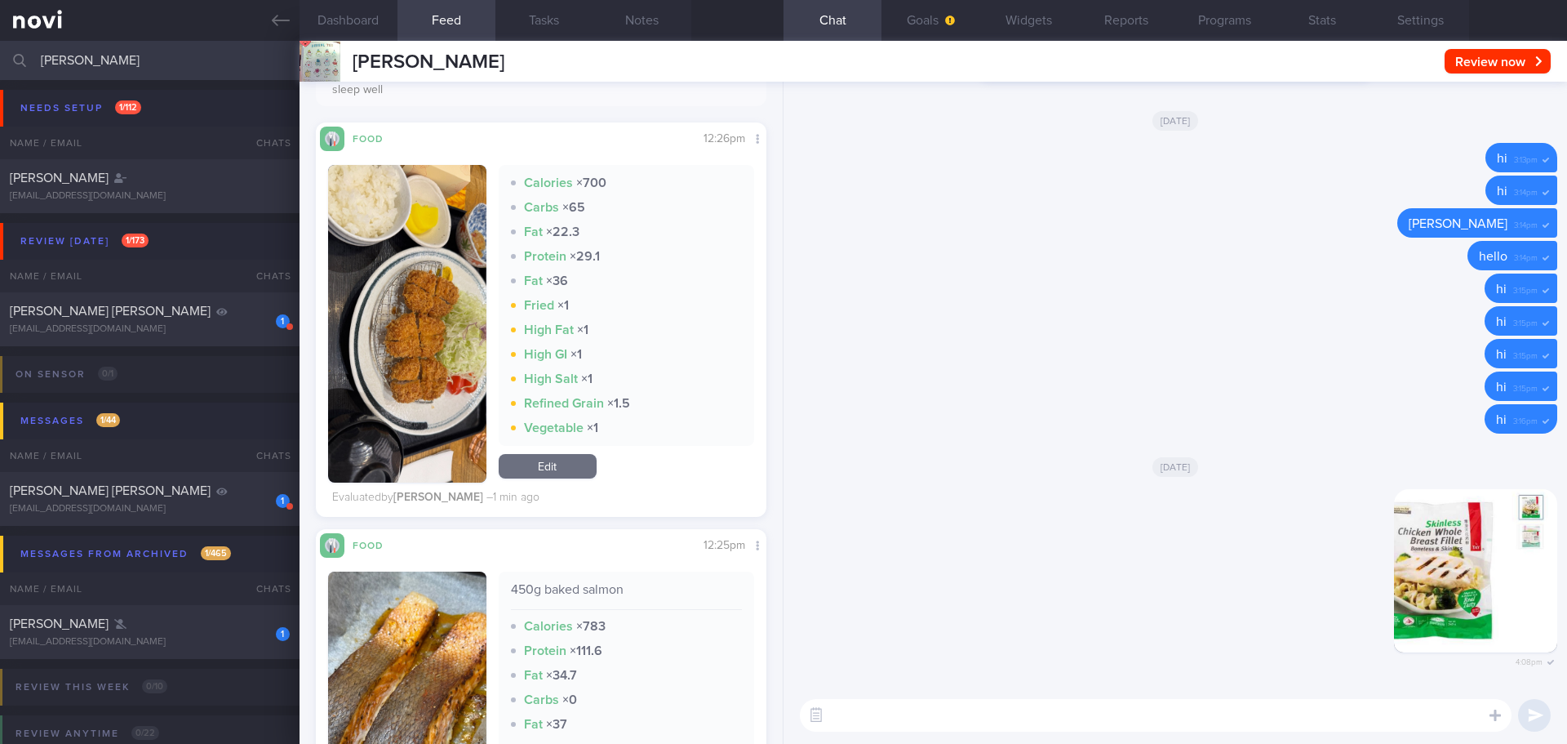
click at [437, 268] on button "button" at bounding box center [407, 324] width 158 height 318
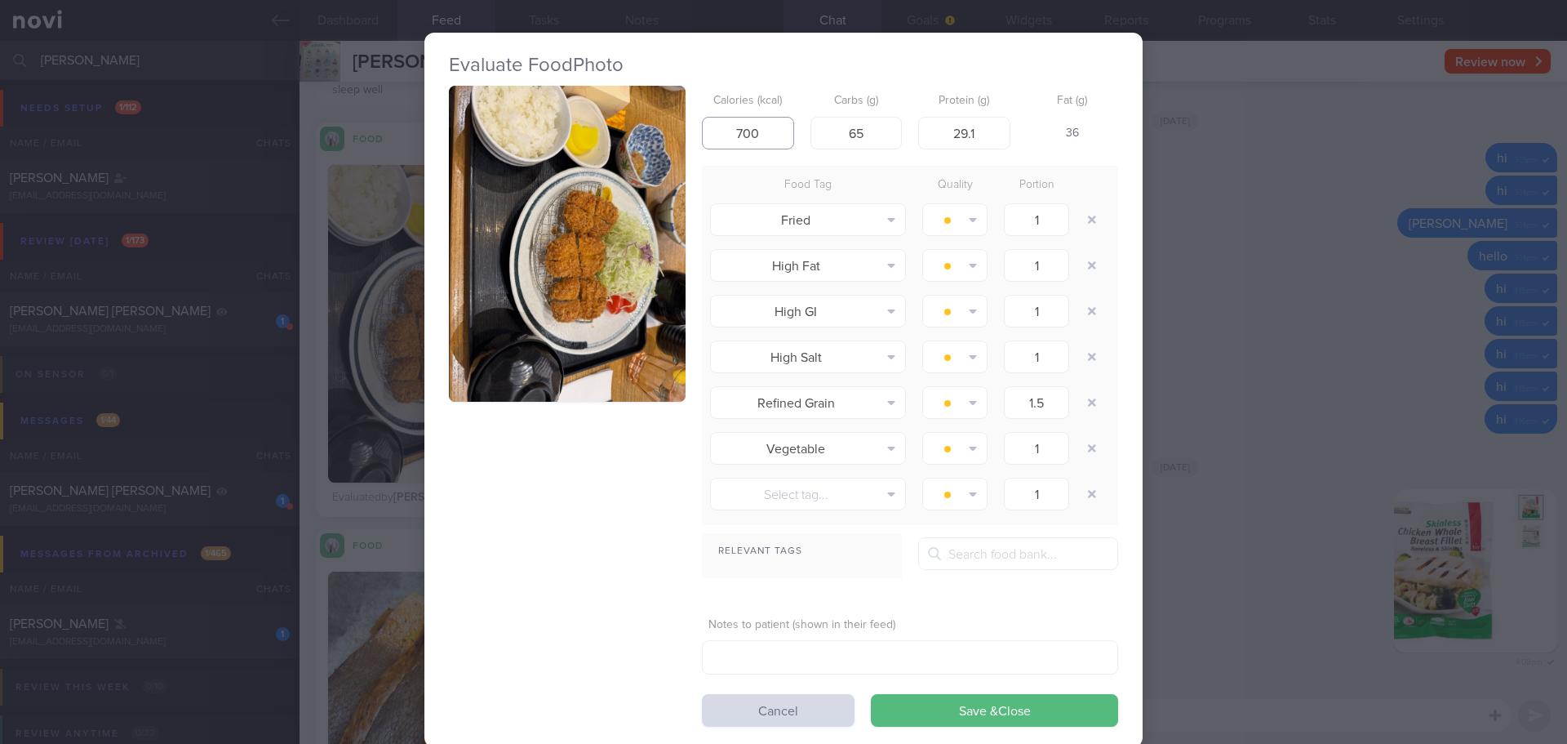
drag, startPoint x: 764, startPoint y: 129, endPoint x: 715, endPoint y: 131, distance: 49.0
click at [715, 131] on input "700" at bounding box center [748, 133] width 92 height 33
type input "610"
drag, startPoint x: 873, startPoint y: 123, endPoint x: 787, endPoint y: 137, distance: 86.8
click at [787, 137] on div "Calories (kcal) 610 Carbs (g) 65 Protein (g) 29.1 Fat (g) 26" at bounding box center [910, 118] width 416 height 64
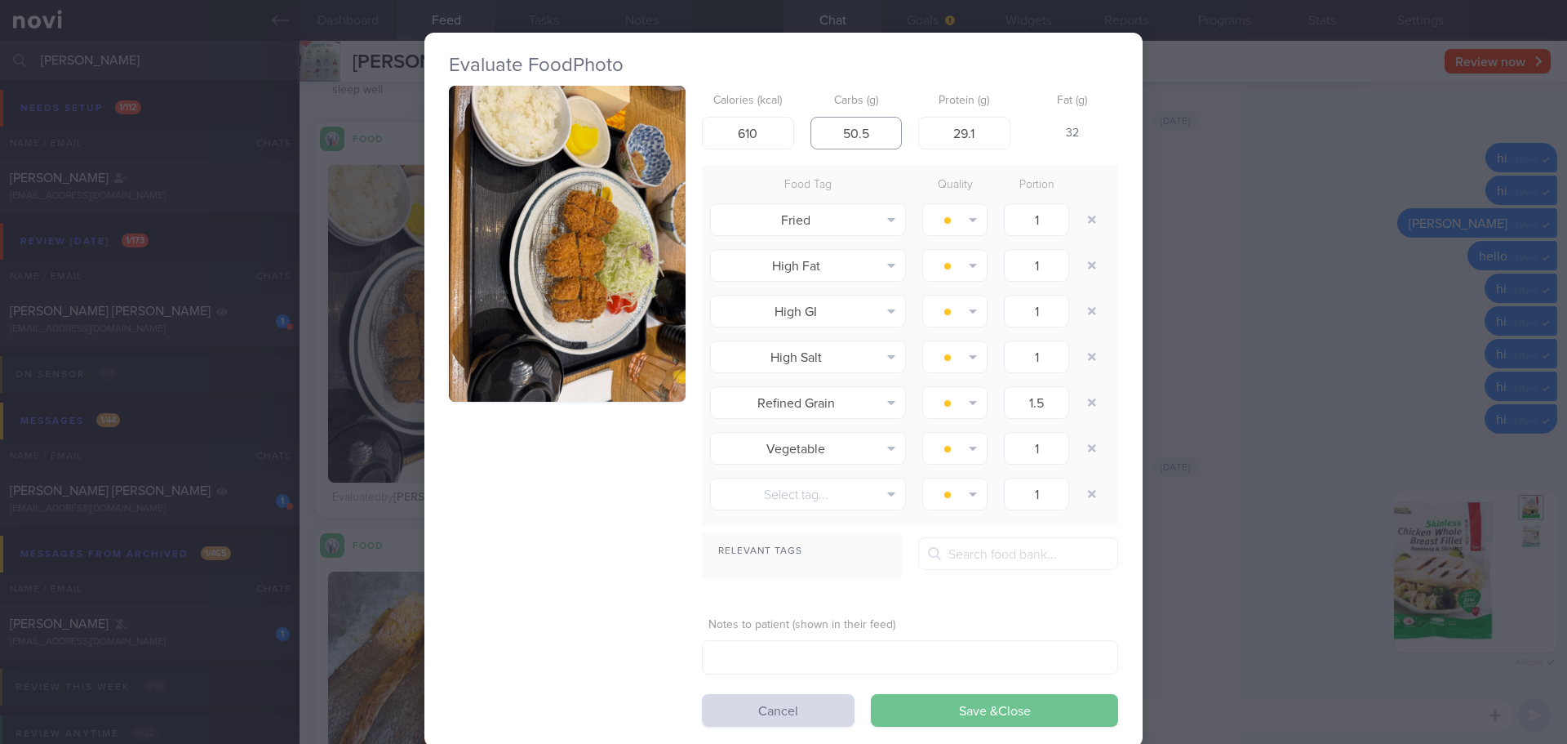
type input "50.5"
click at [990, 645] on button "Save & Close" at bounding box center [994, 710] width 247 height 33
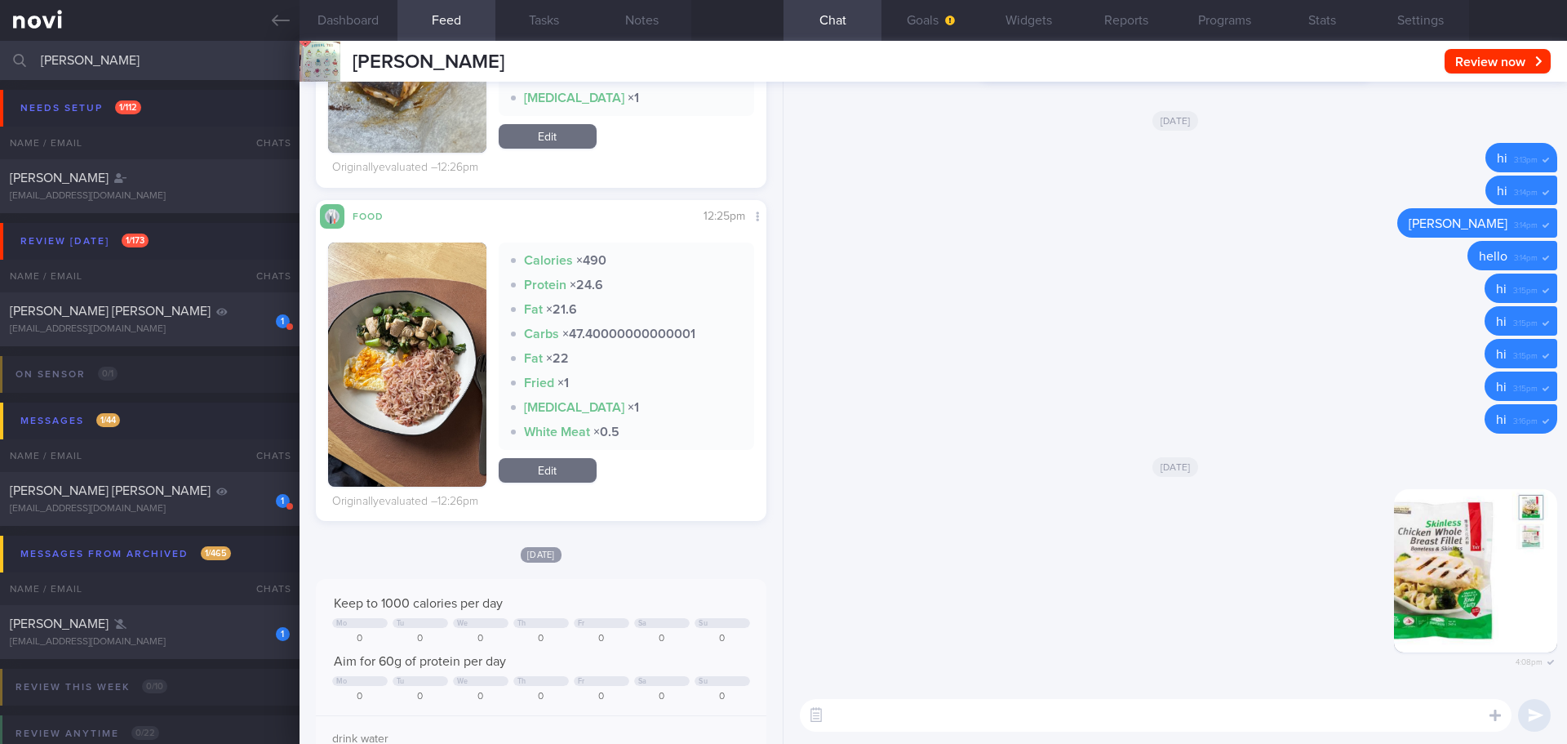
scroll to position [1022, 0]
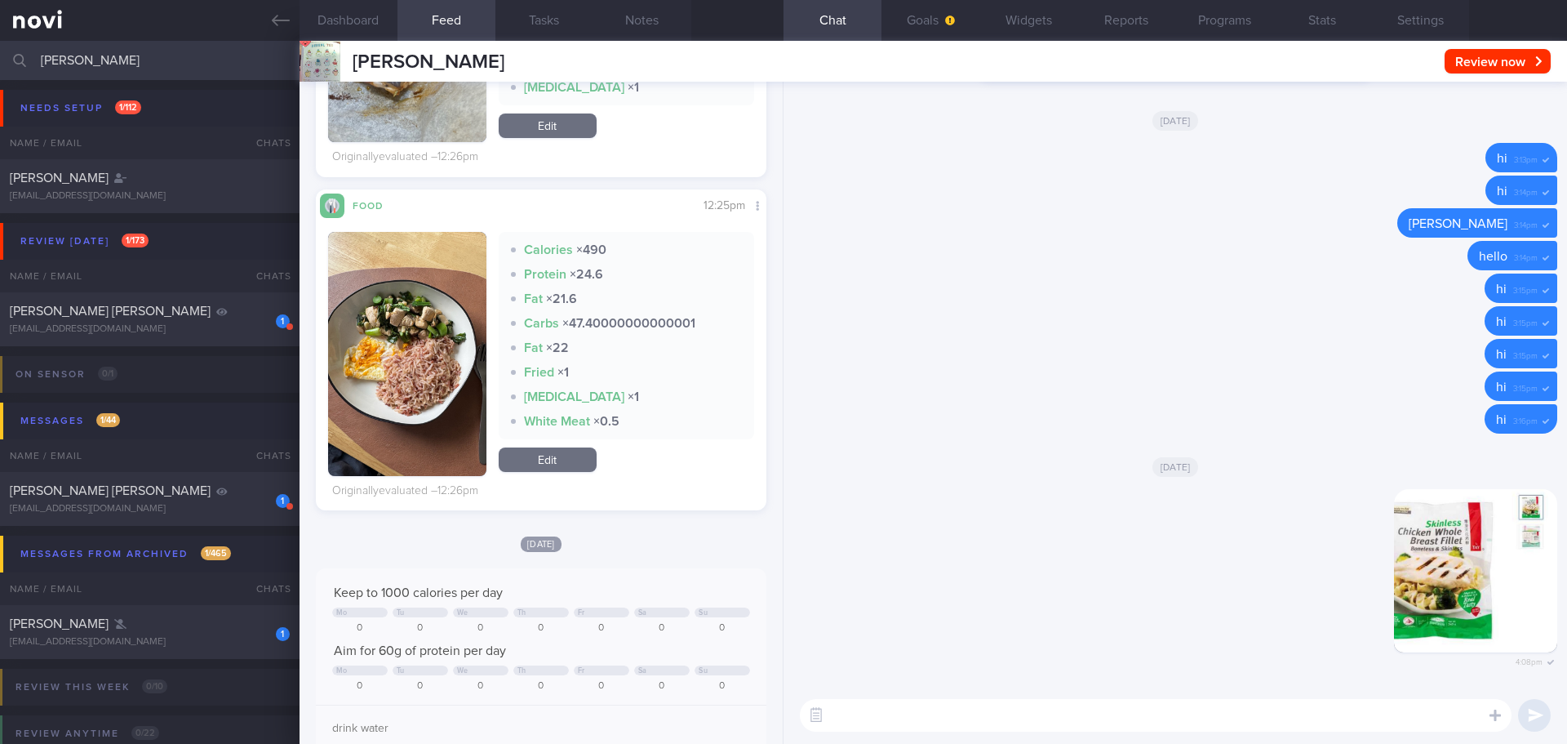
drag, startPoint x: 76, startPoint y: 65, endPoint x: 34, endPoint y: 65, distance: 41.6
click at [34, 65] on div "eliza Assigned patients Assigned patients All active patients Archived patients" at bounding box center [783, 60] width 1567 height 39
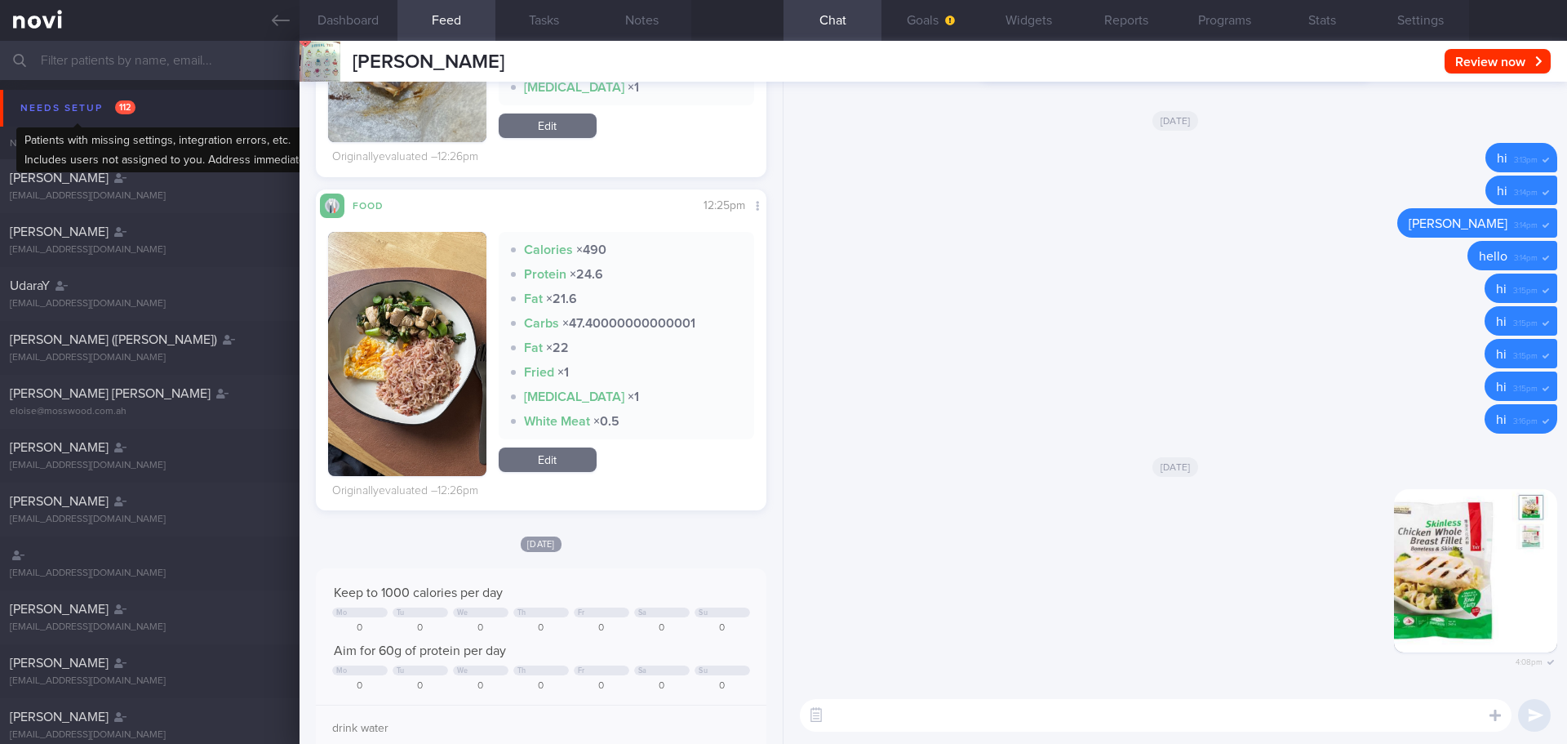
click at [86, 115] on div "Needs setup 112" at bounding box center [77, 108] width 123 height 22
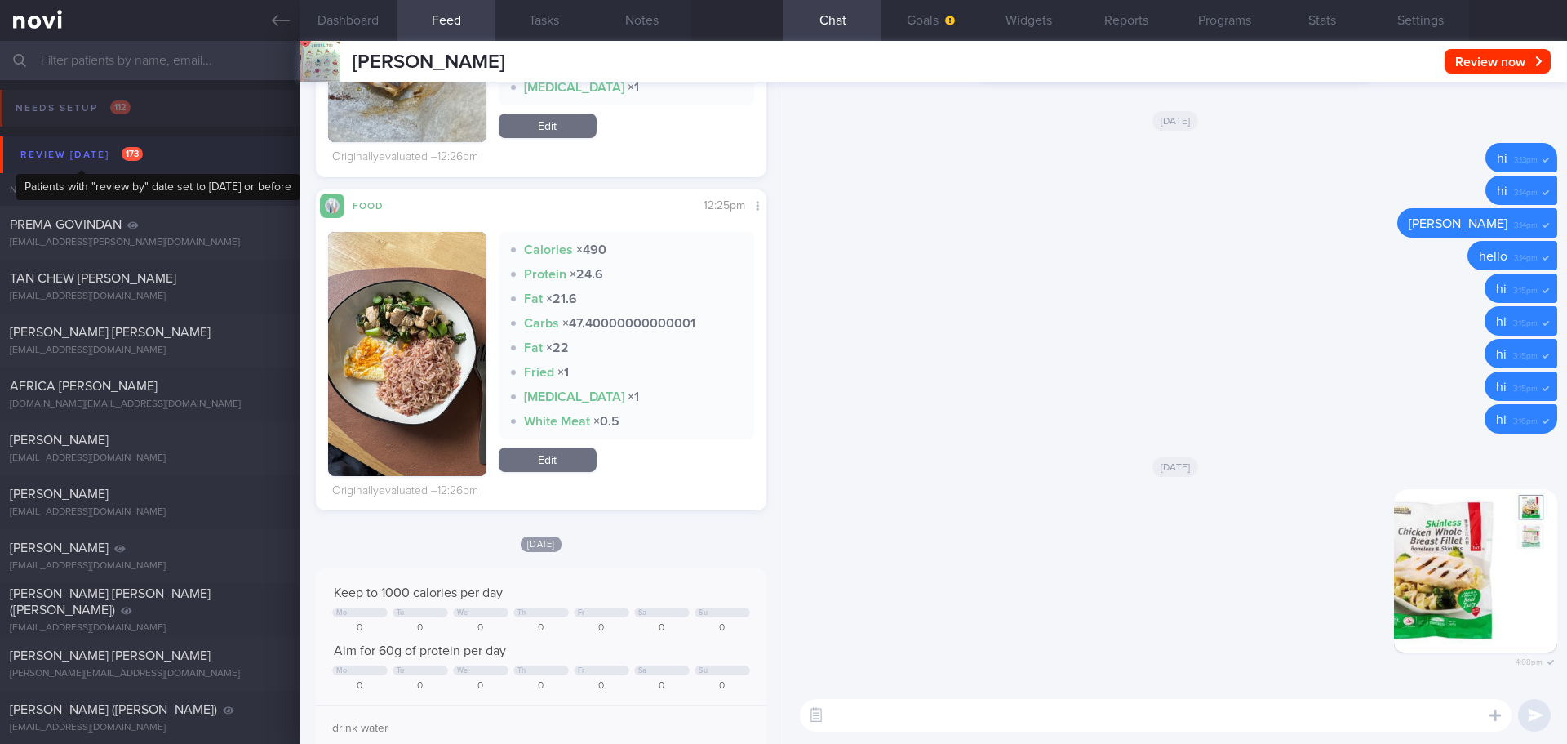
click at [105, 156] on div "Review today 173" at bounding box center [81, 155] width 131 height 22
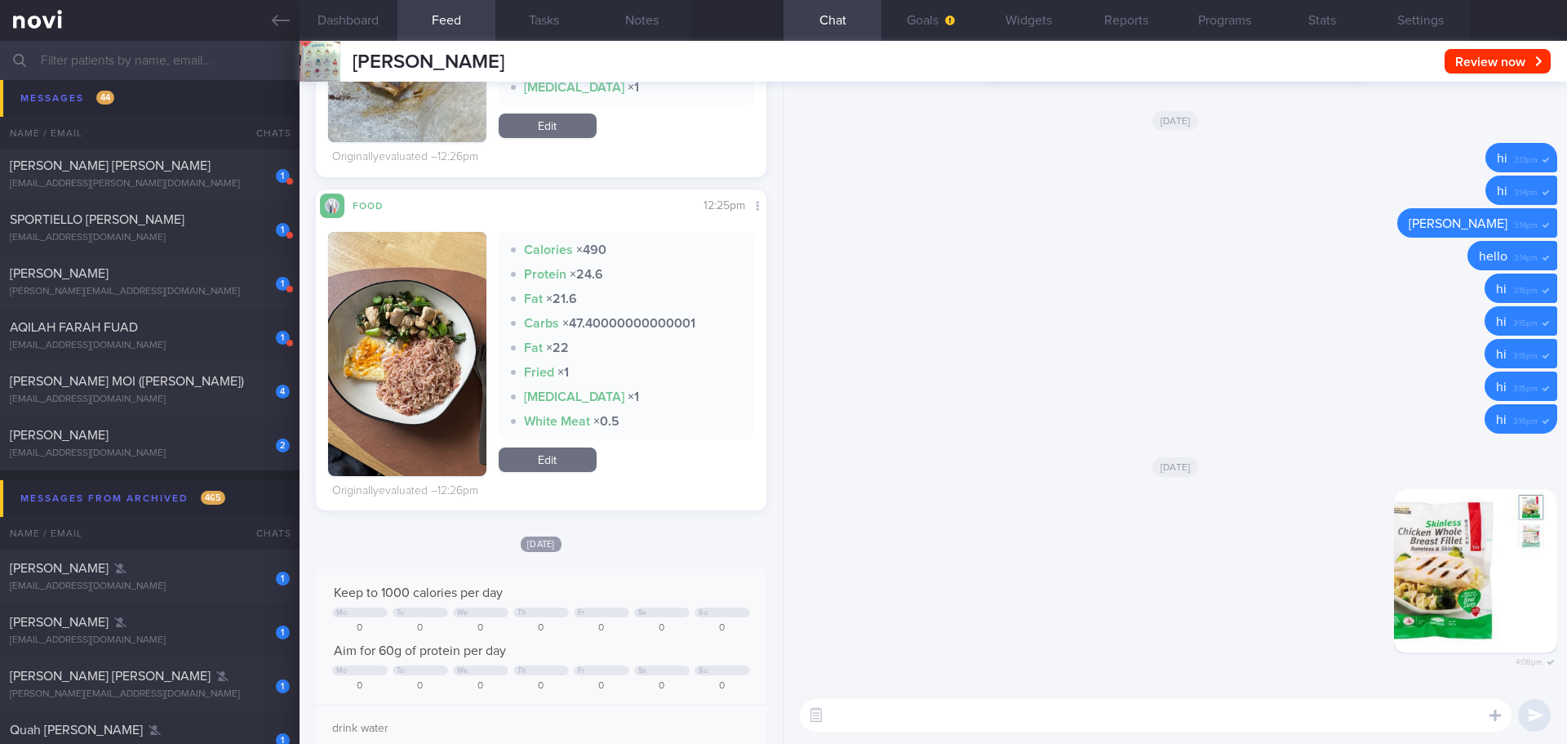
scroll to position [2367, 0]
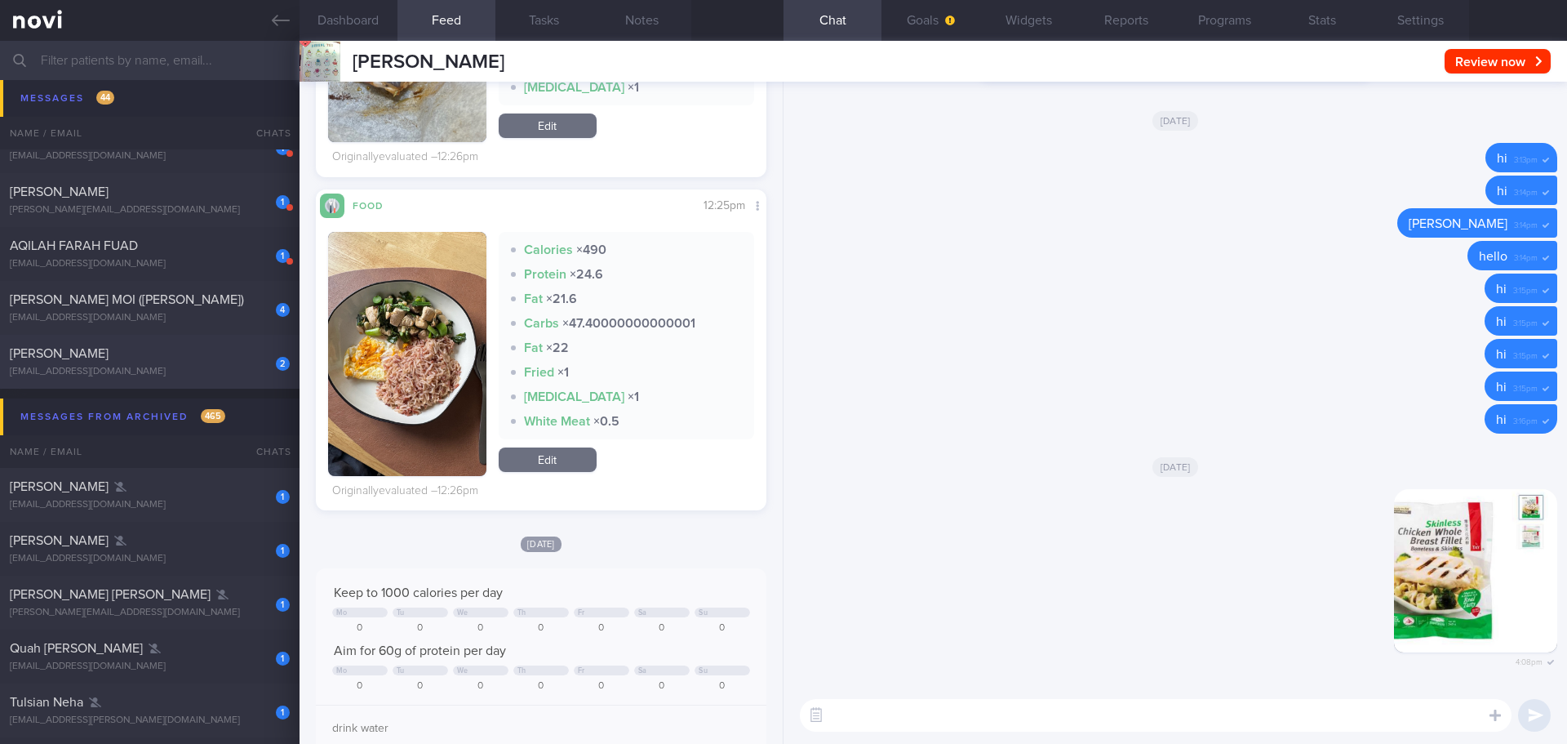
click at [181, 362] on div "2 DARREN LIM ZI JIE darrenlimzijie@hotmail.com" at bounding box center [150, 361] width 300 height 33
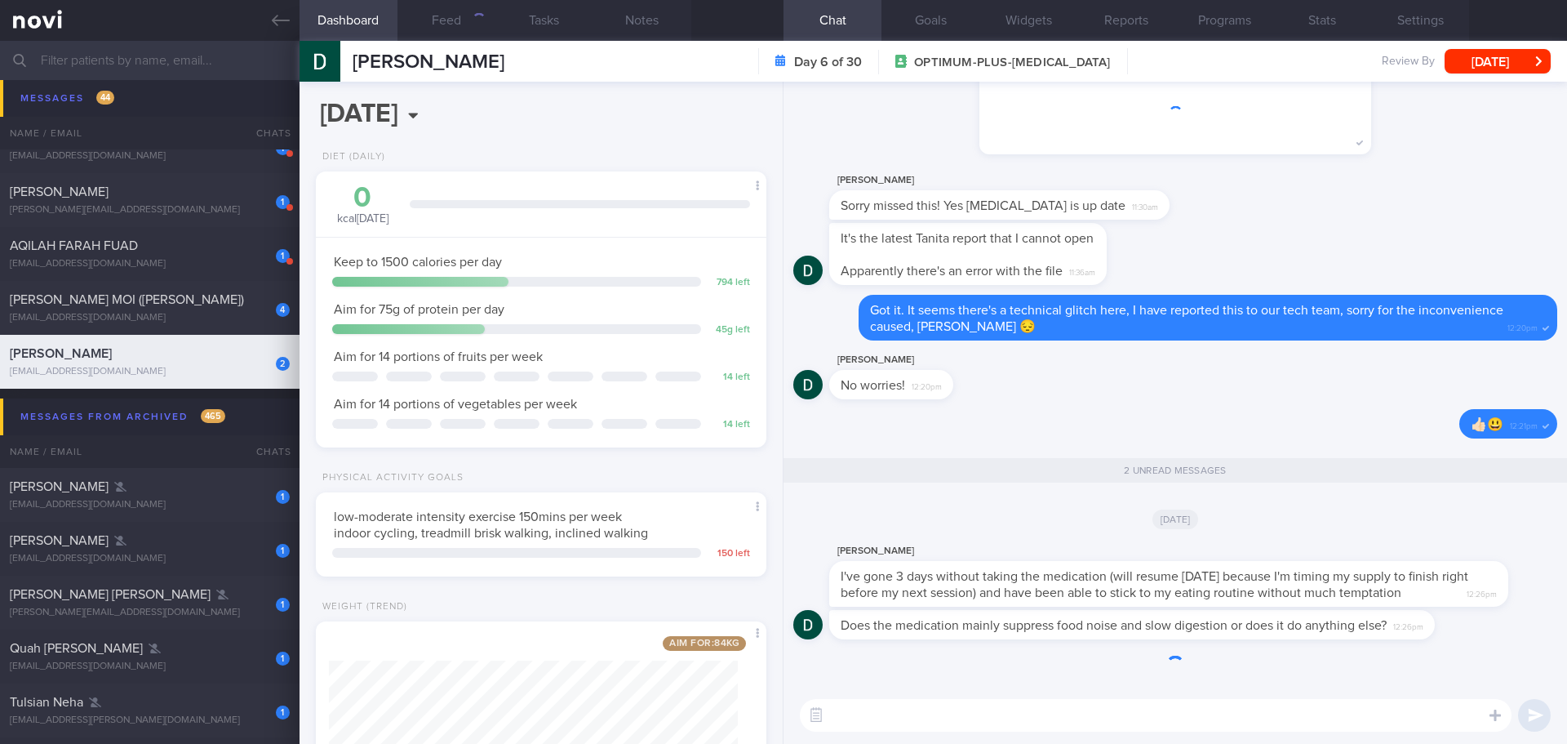
scroll to position [228, 410]
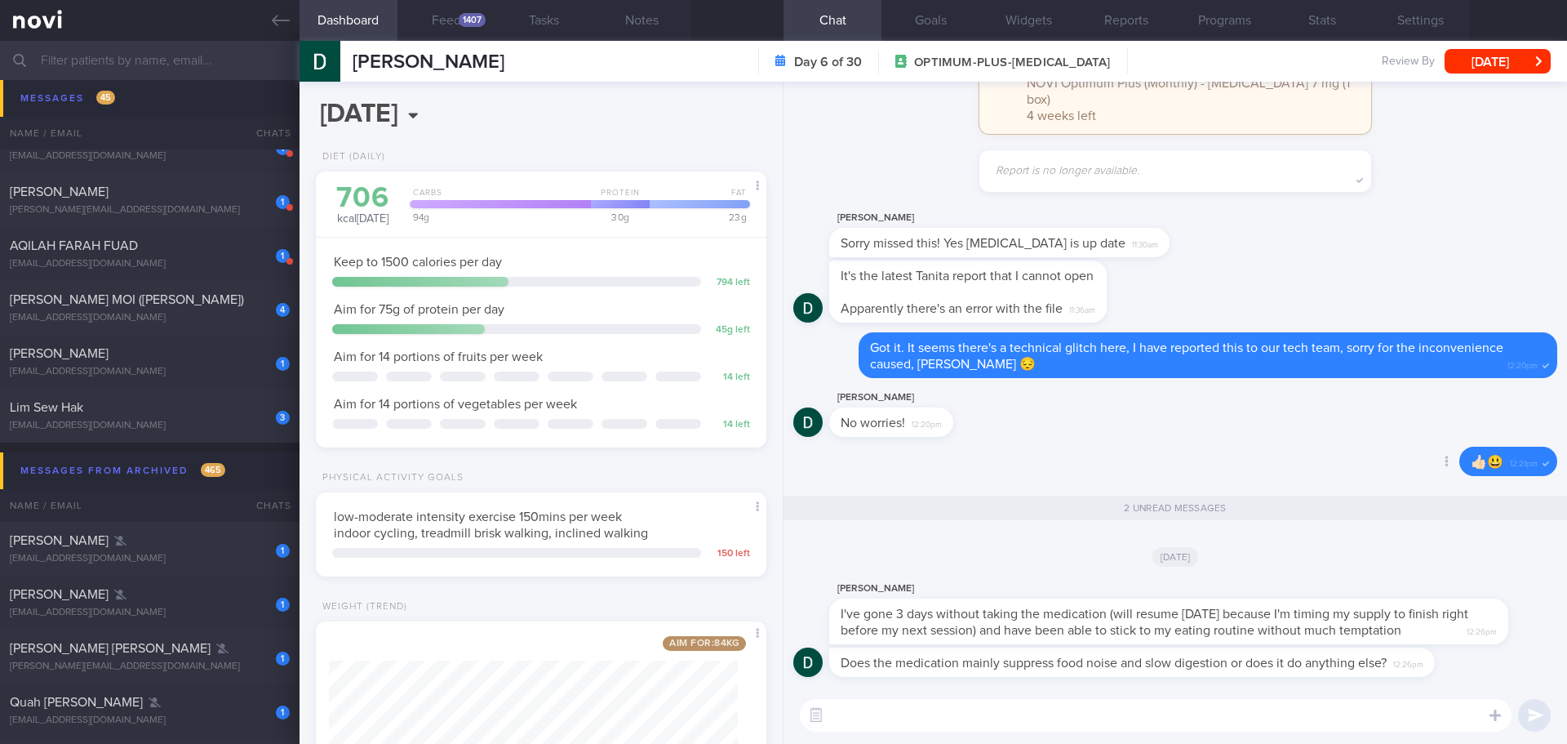
click at [1111, 457] on div "Delete 👍🏻😃 12:21pm" at bounding box center [1175, 465] width 764 height 39
click at [1123, 454] on div "Delete 👍🏻😃 12:21pm" at bounding box center [1175, 465] width 764 height 39
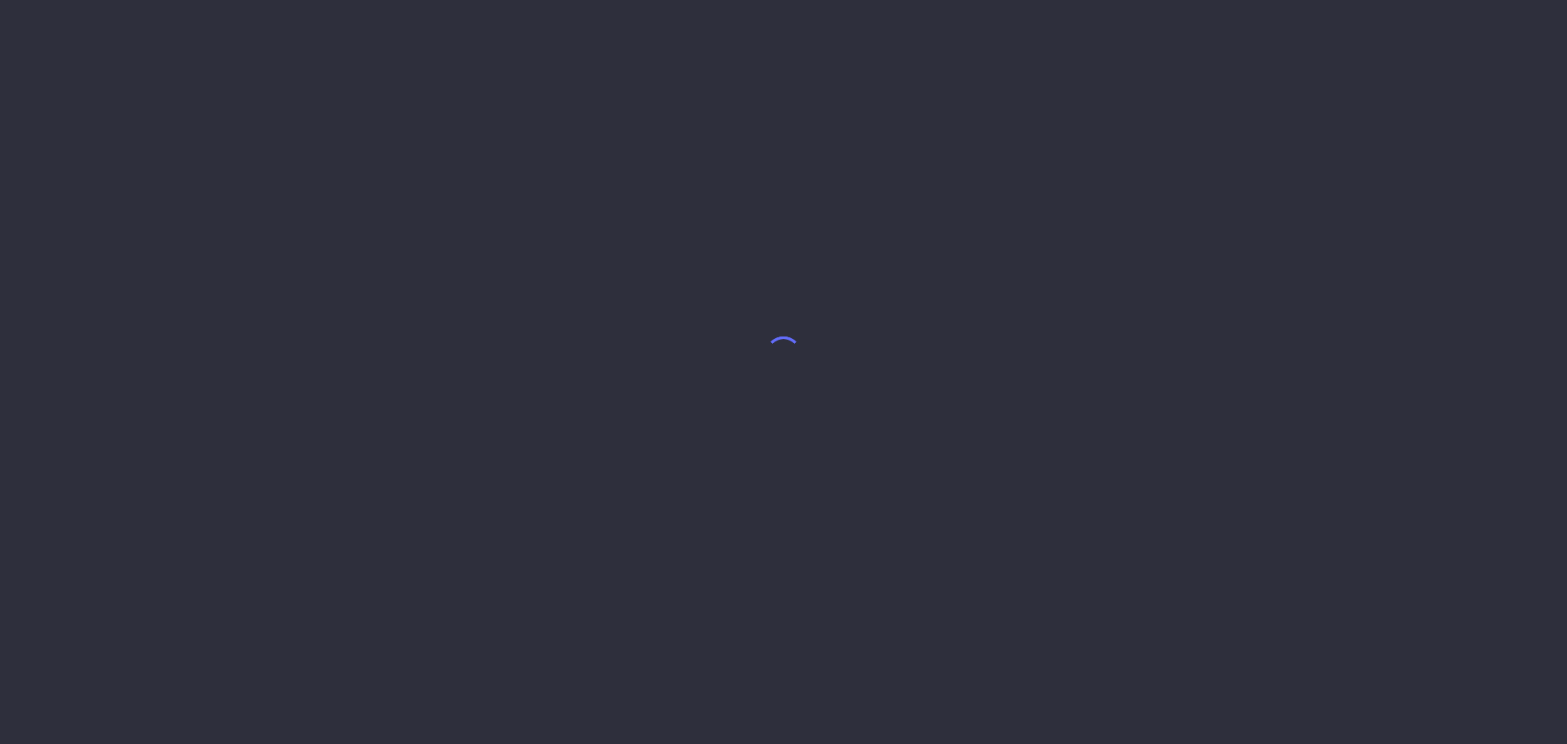
select select "9"
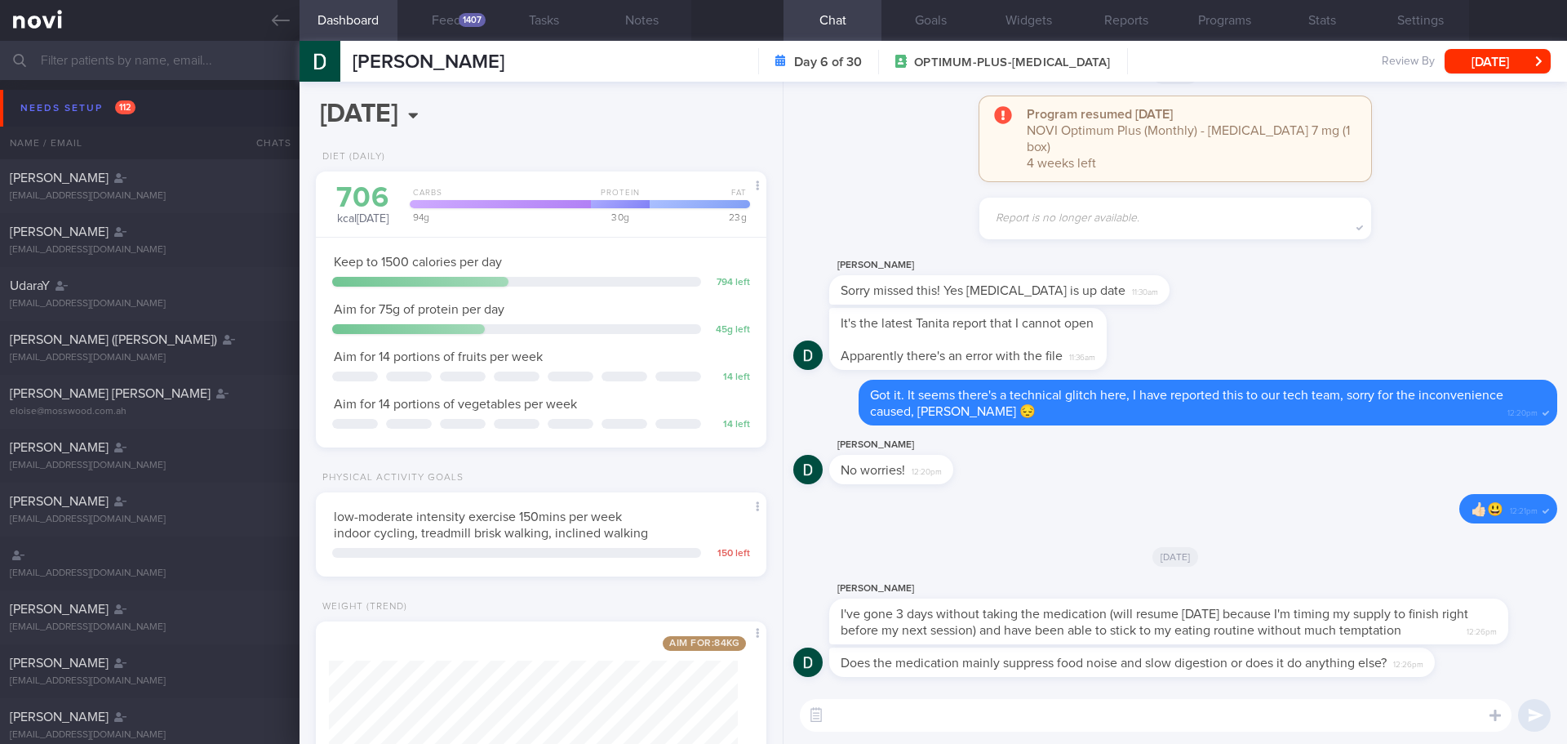
click at [1334, 168] on div "Program resumed [DATE] NOVI Optimum Plus (Monthly) - [MEDICAL_DATA] 7 mg (1 box…" at bounding box center [1191, 138] width 328 height 65
click at [1355, 190] on div "Program resumed [DATE] NOVI Optimum Plus (Monthly) - [MEDICAL_DATA] 7 mg (1 box…" at bounding box center [1175, 146] width 764 height 101
click at [83, 106] on div "Needs setup 112" at bounding box center [77, 108] width 123 height 22
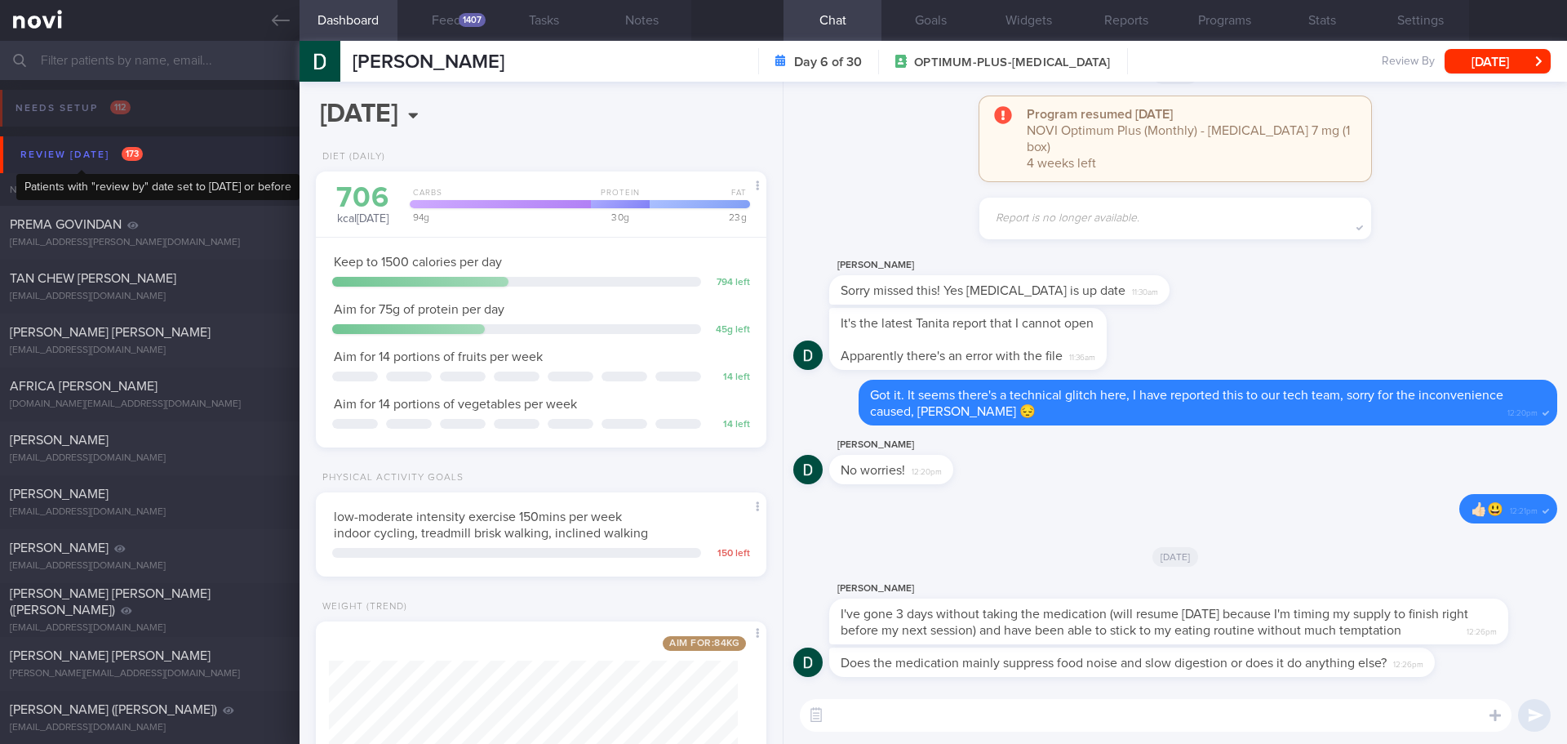
click at [83, 151] on div "Review [DATE] 173" at bounding box center [81, 155] width 131 height 22
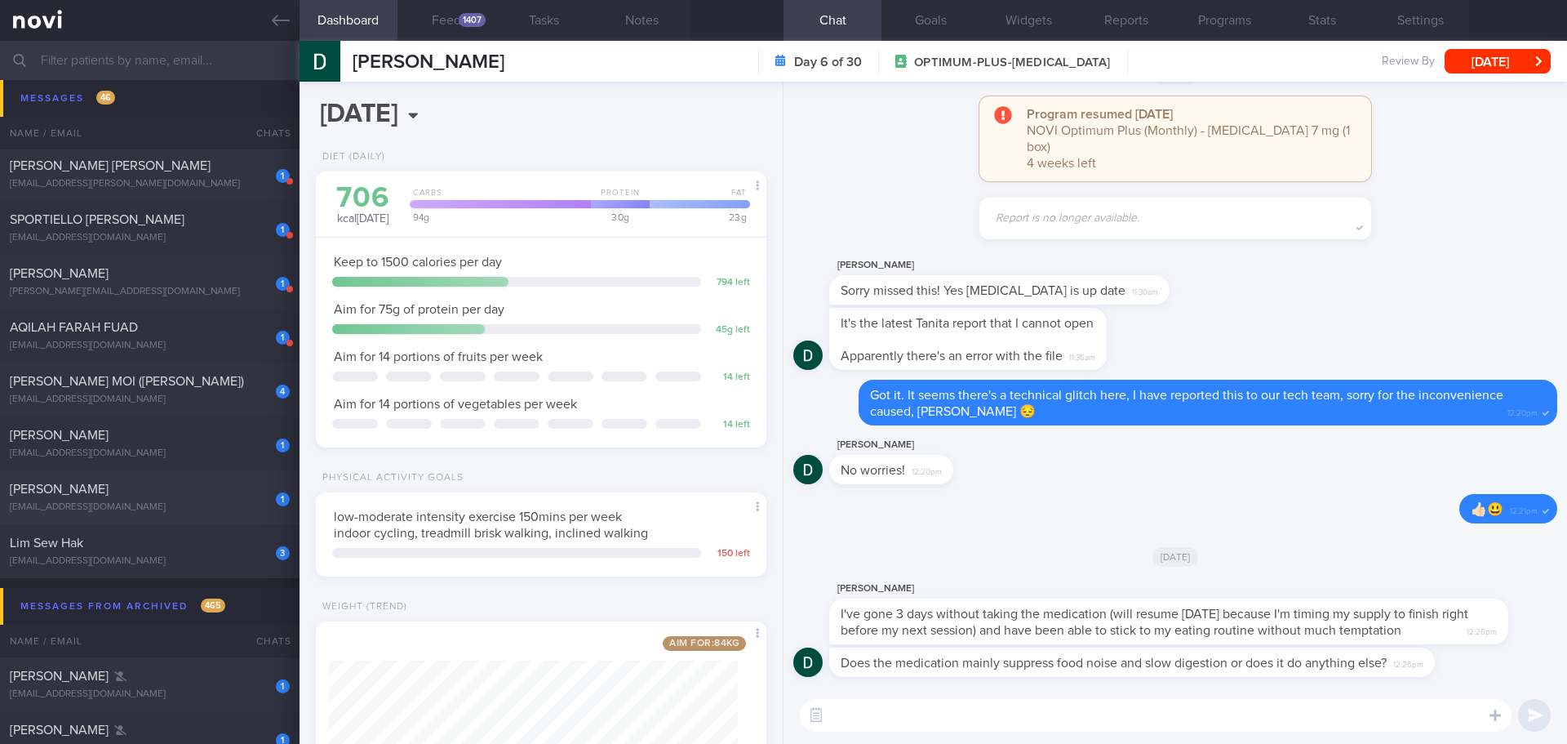
scroll to position [2204, 0]
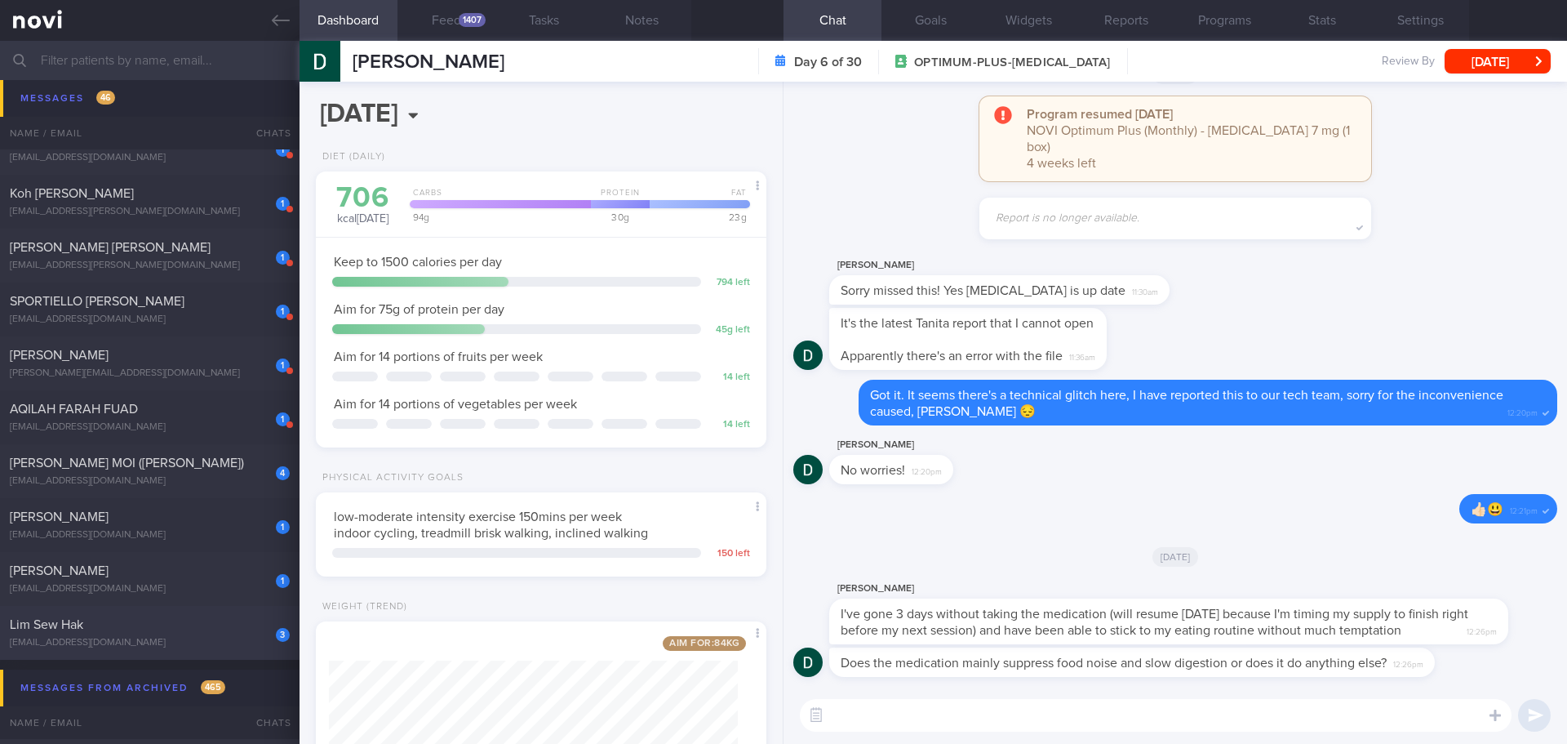
drag, startPoint x: 184, startPoint y: 636, endPoint x: 127, endPoint y: 634, distance: 56.3
click at [208, 628] on div "Lim Sew Hak" at bounding box center [148, 624] width 276 height 16
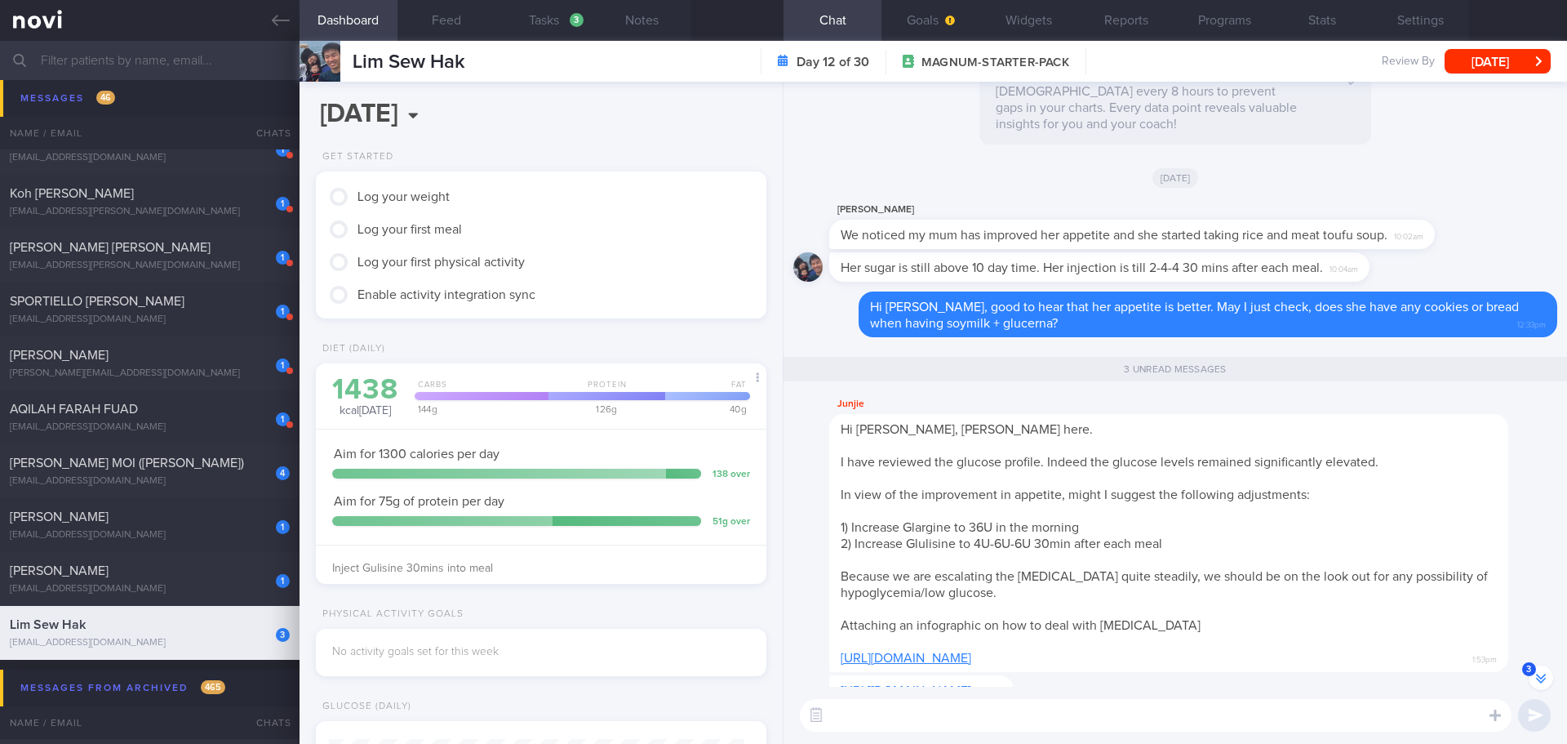
scroll to position [1, 0]
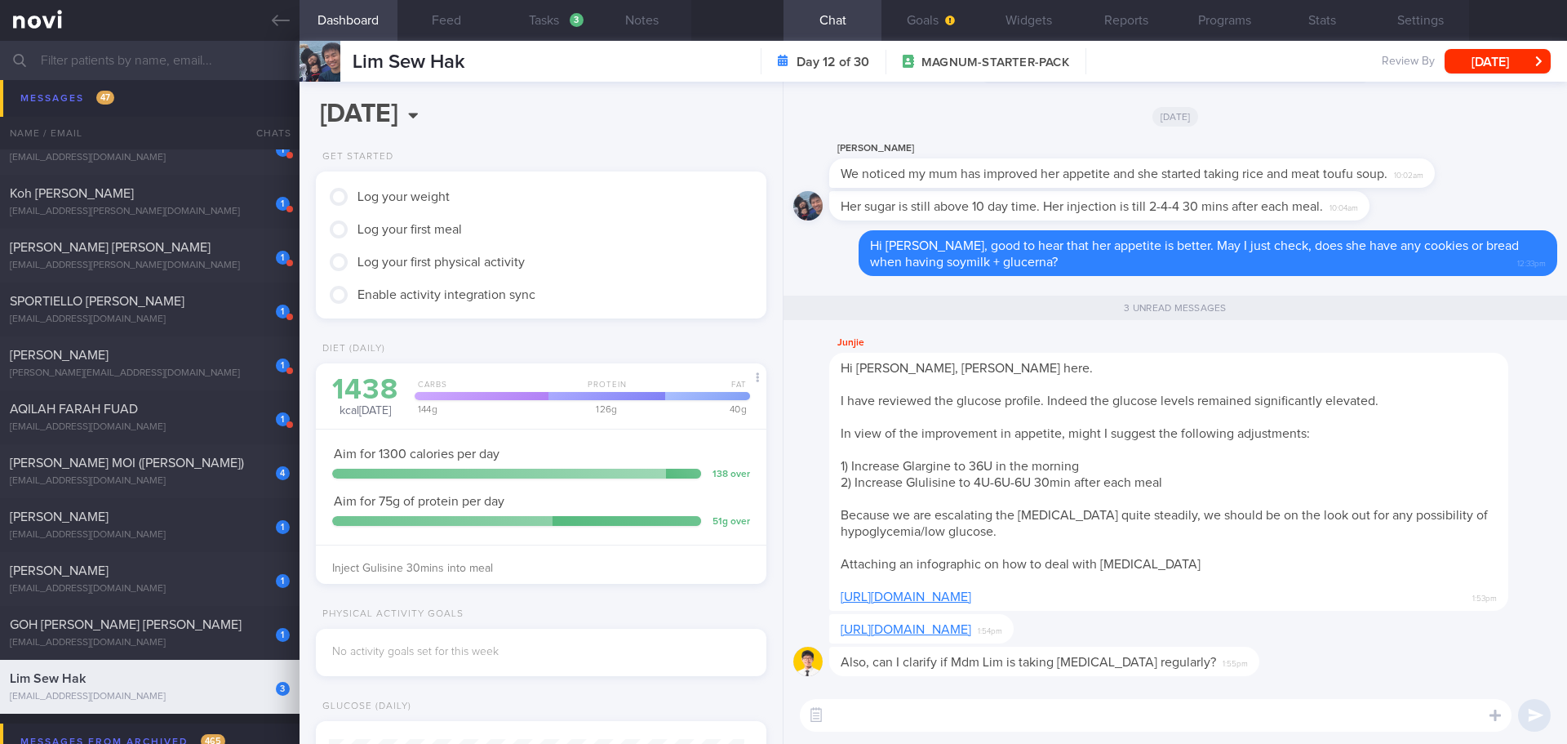
click at [923, 717] on textarea at bounding box center [1156, 715] width 712 height 33
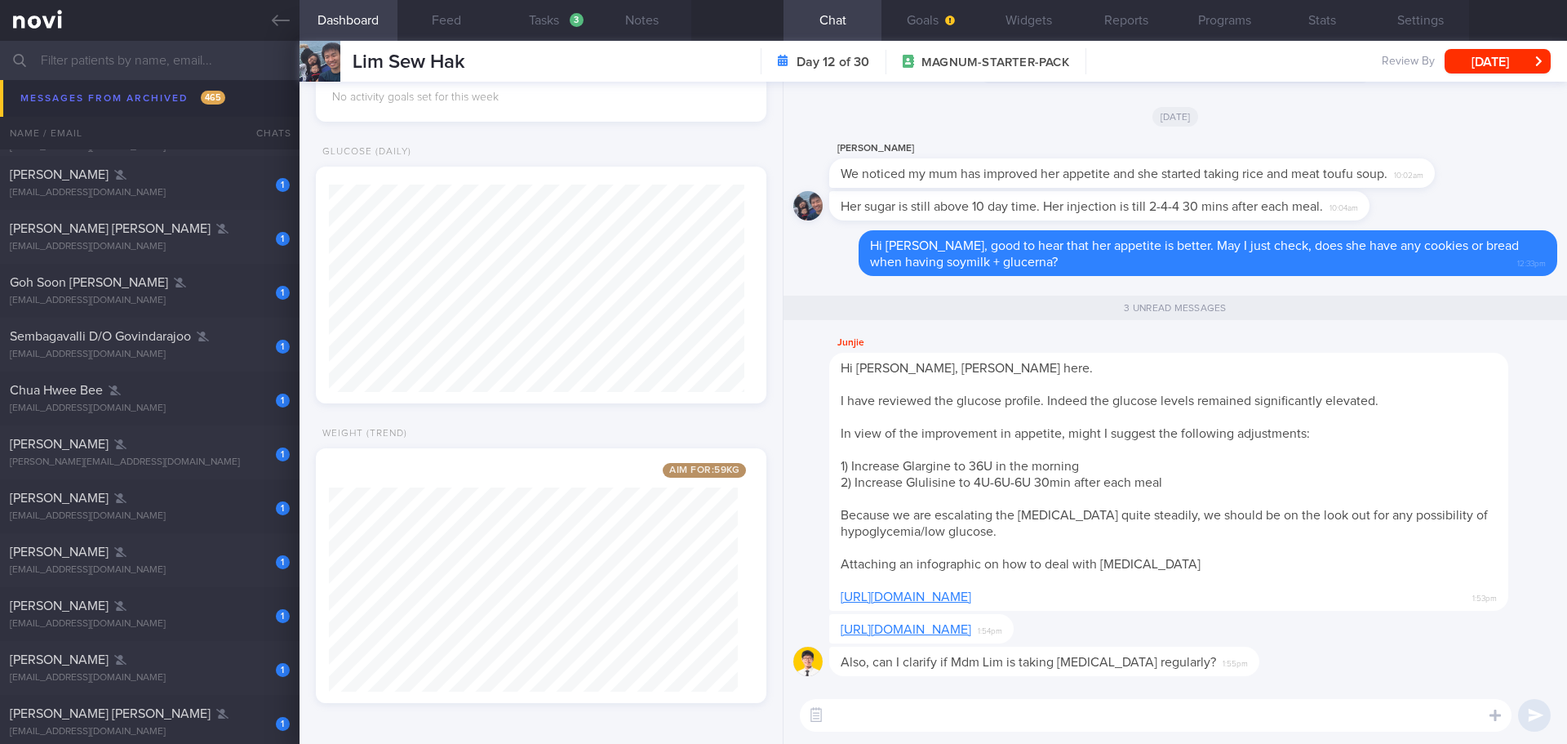
scroll to position [3918, 0]
click at [133, 64] on input "text" at bounding box center [783, 60] width 1567 height 39
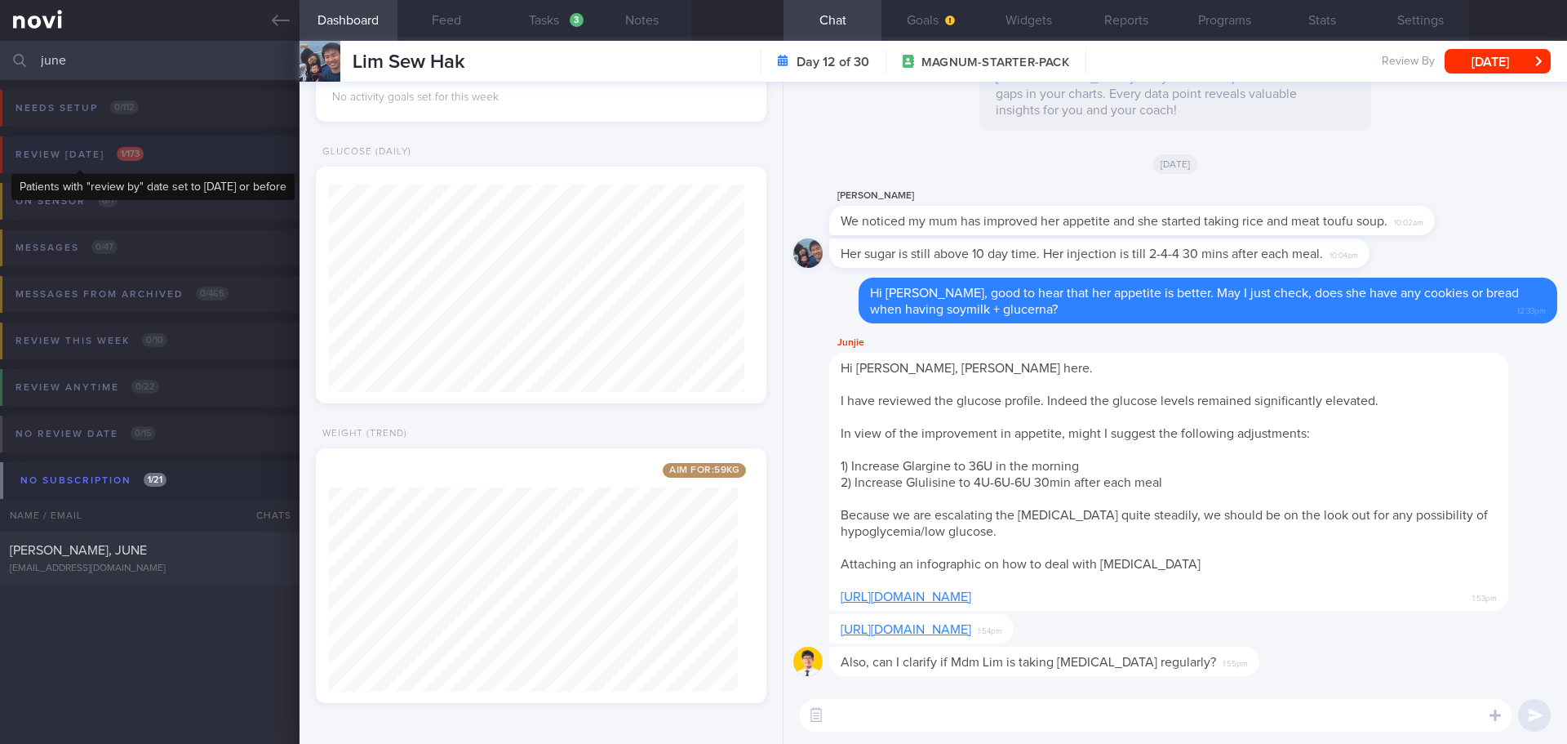
type input "june"
click at [147, 147] on div "Review today 1 / 173" at bounding box center [79, 155] width 136 height 22
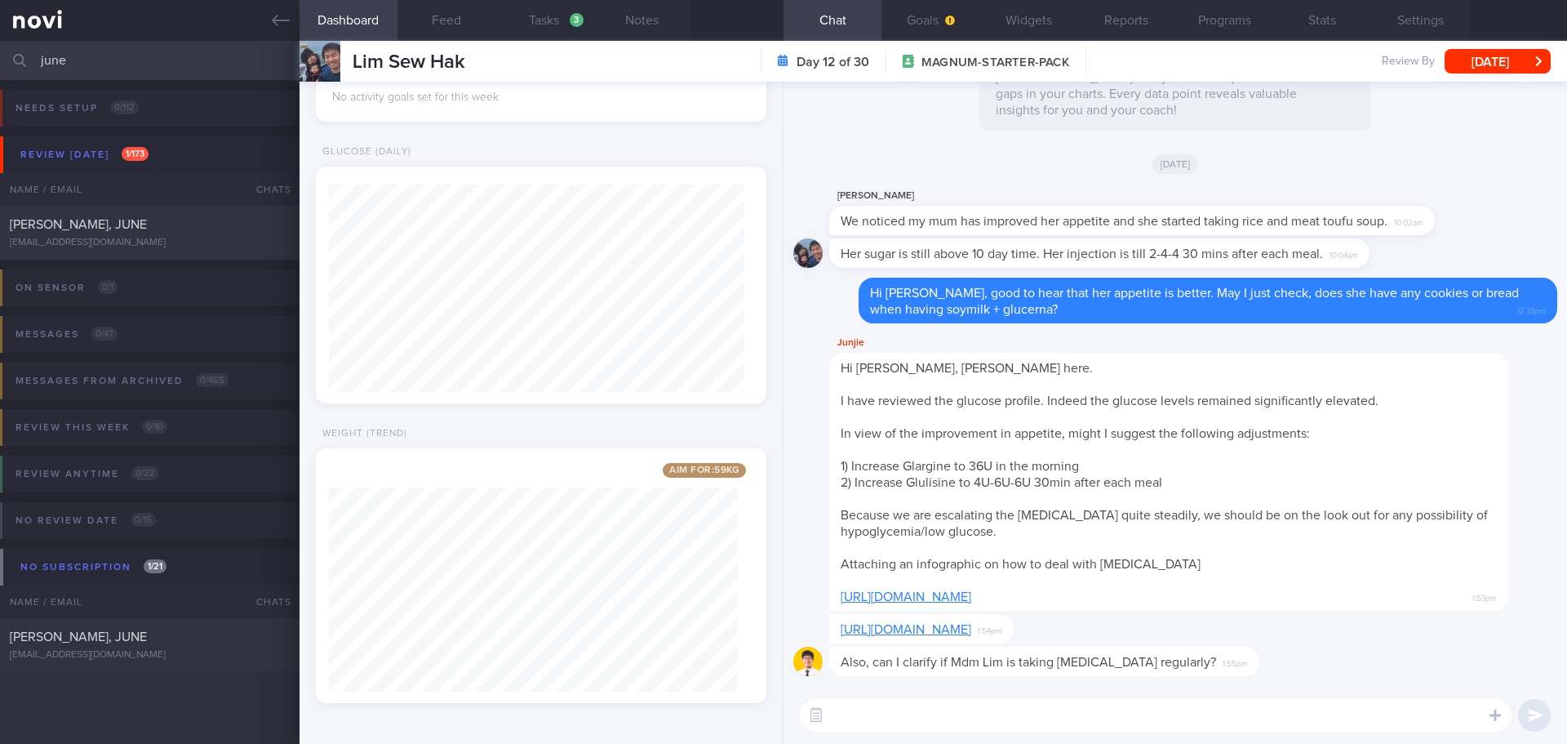
drag, startPoint x: 101, startPoint y: 63, endPoint x: -107, endPoint y: 78, distance: 208.7
click at [0, 78] on html "You are offline! Some functionality will be unavailable Patients New Users Coac…" at bounding box center [783, 372] width 1567 height 744
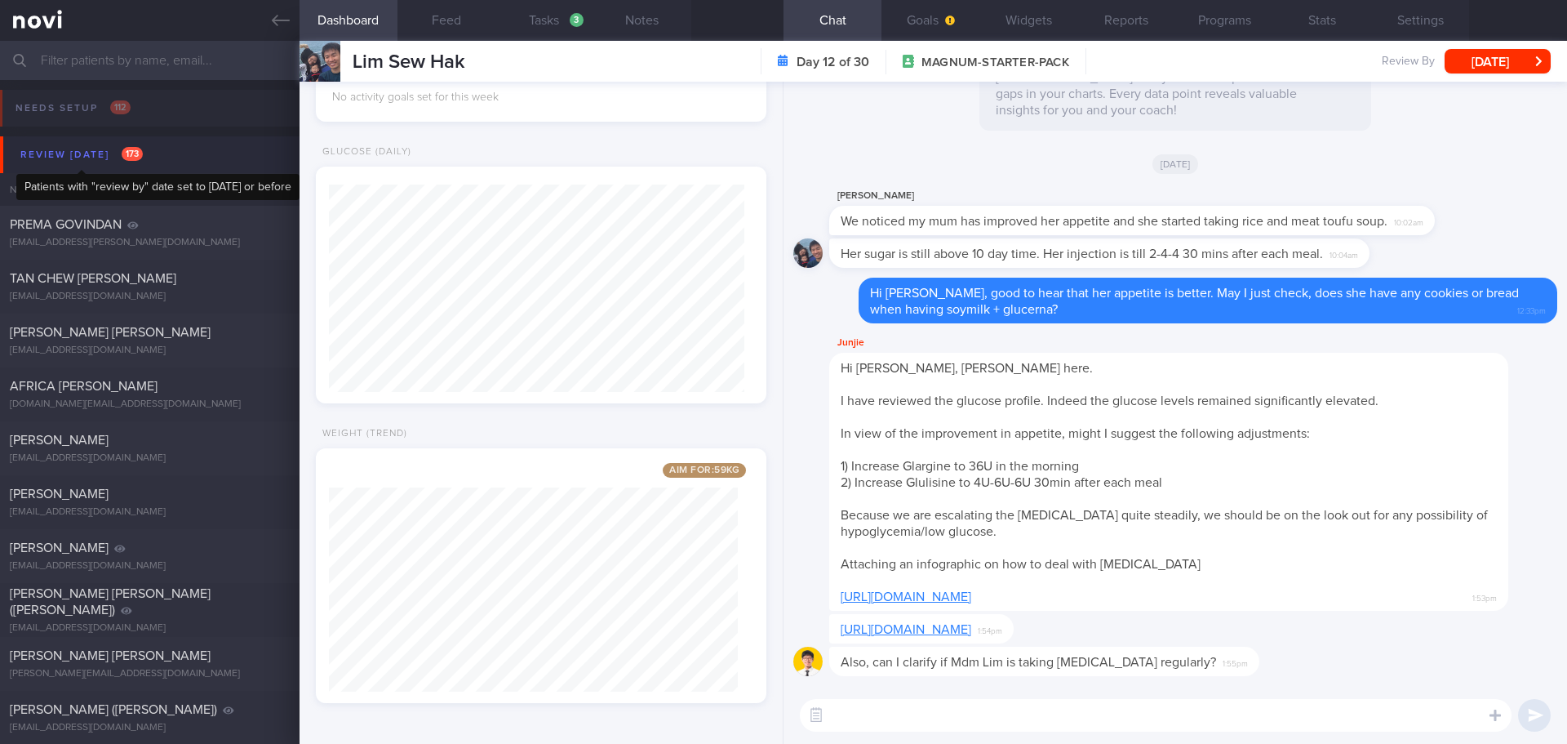
click at [101, 161] on div "Review today 173" at bounding box center [81, 155] width 131 height 22
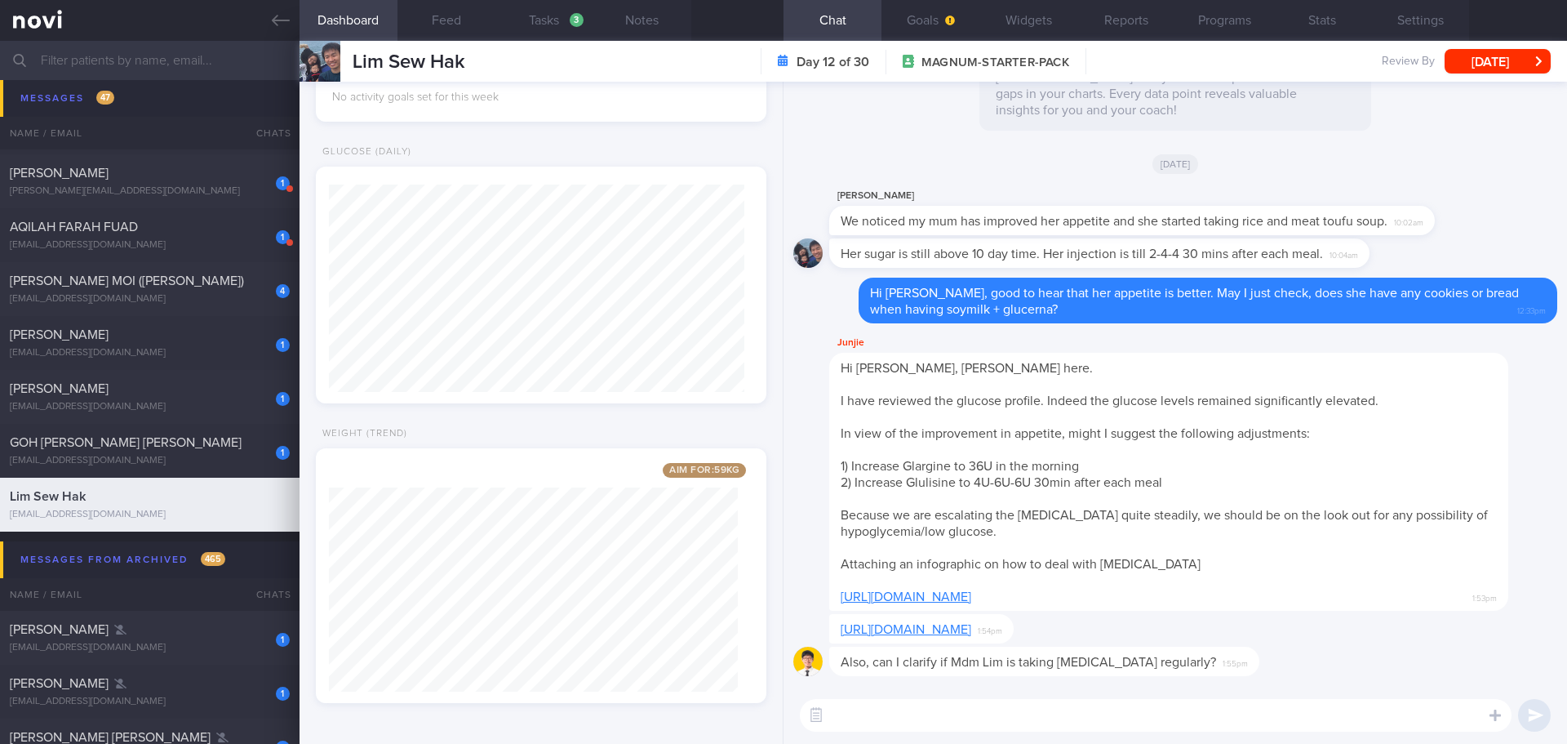
scroll to position [2367, 0]
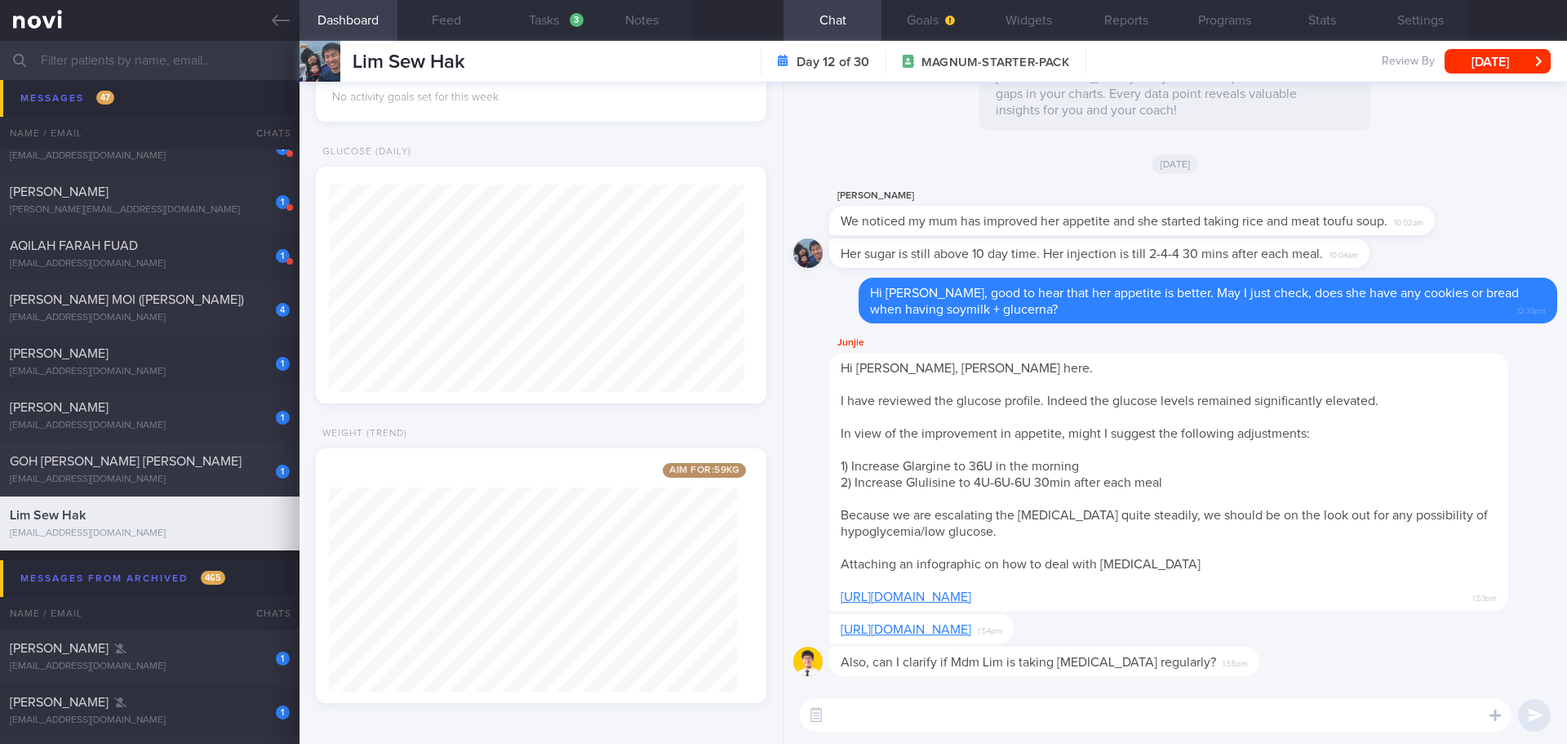
click at [218, 466] on div "GOH MEI LING ROSEMARY" at bounding box center [148, 461] width 276 height 16
select select "8"
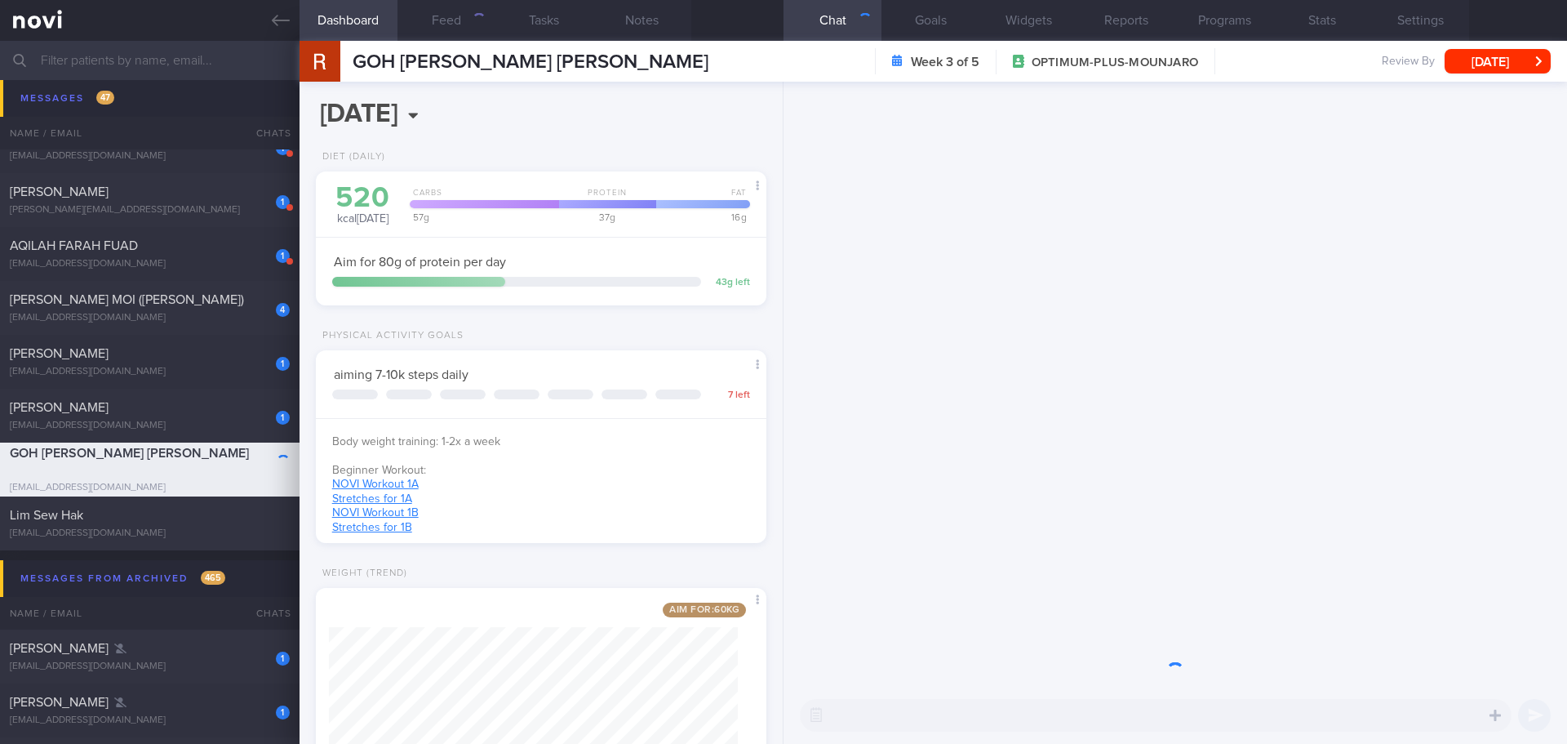
scroll to position [228, 410]
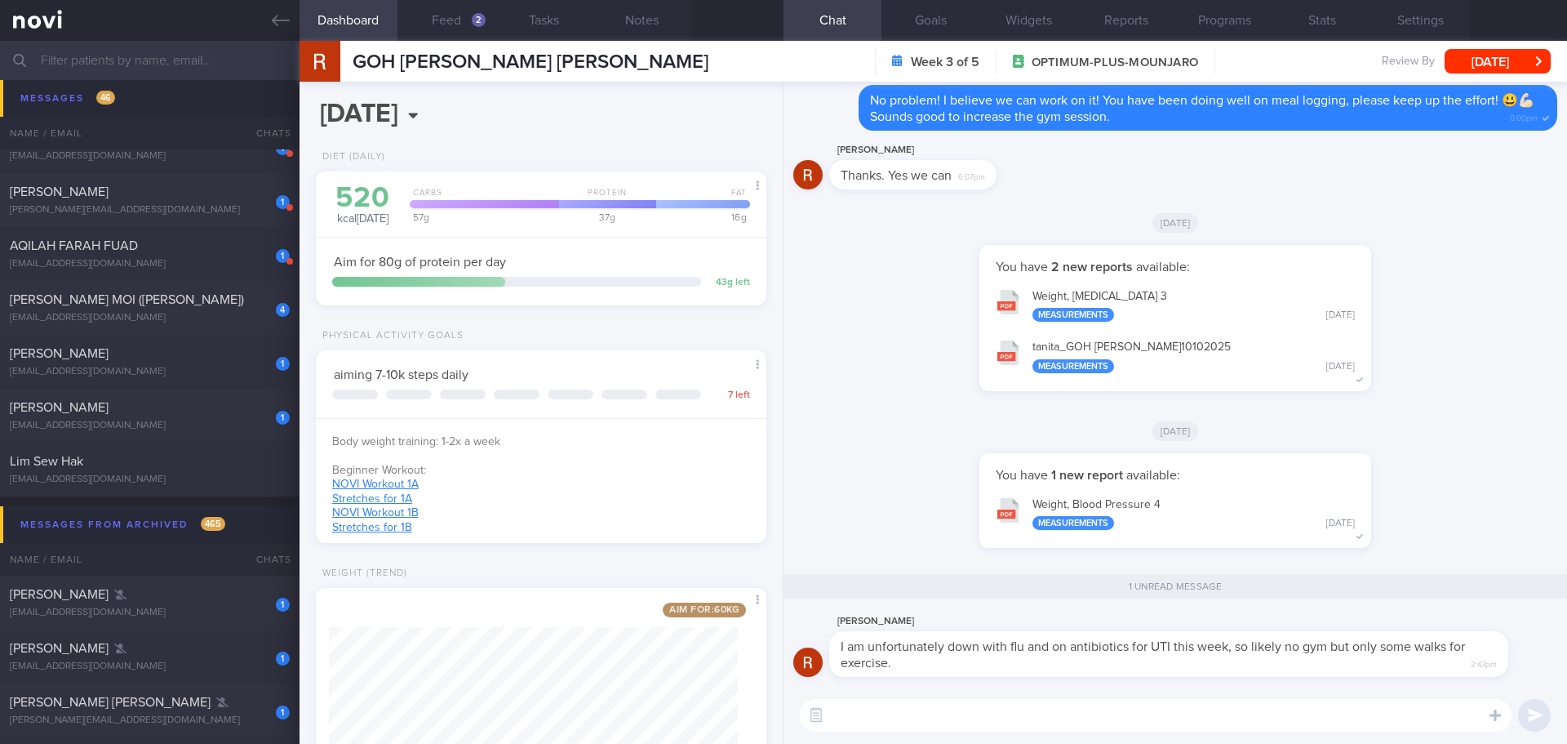
click at [1090, 717] on textarea at bounding box center [1156, 715] width 712 height 33
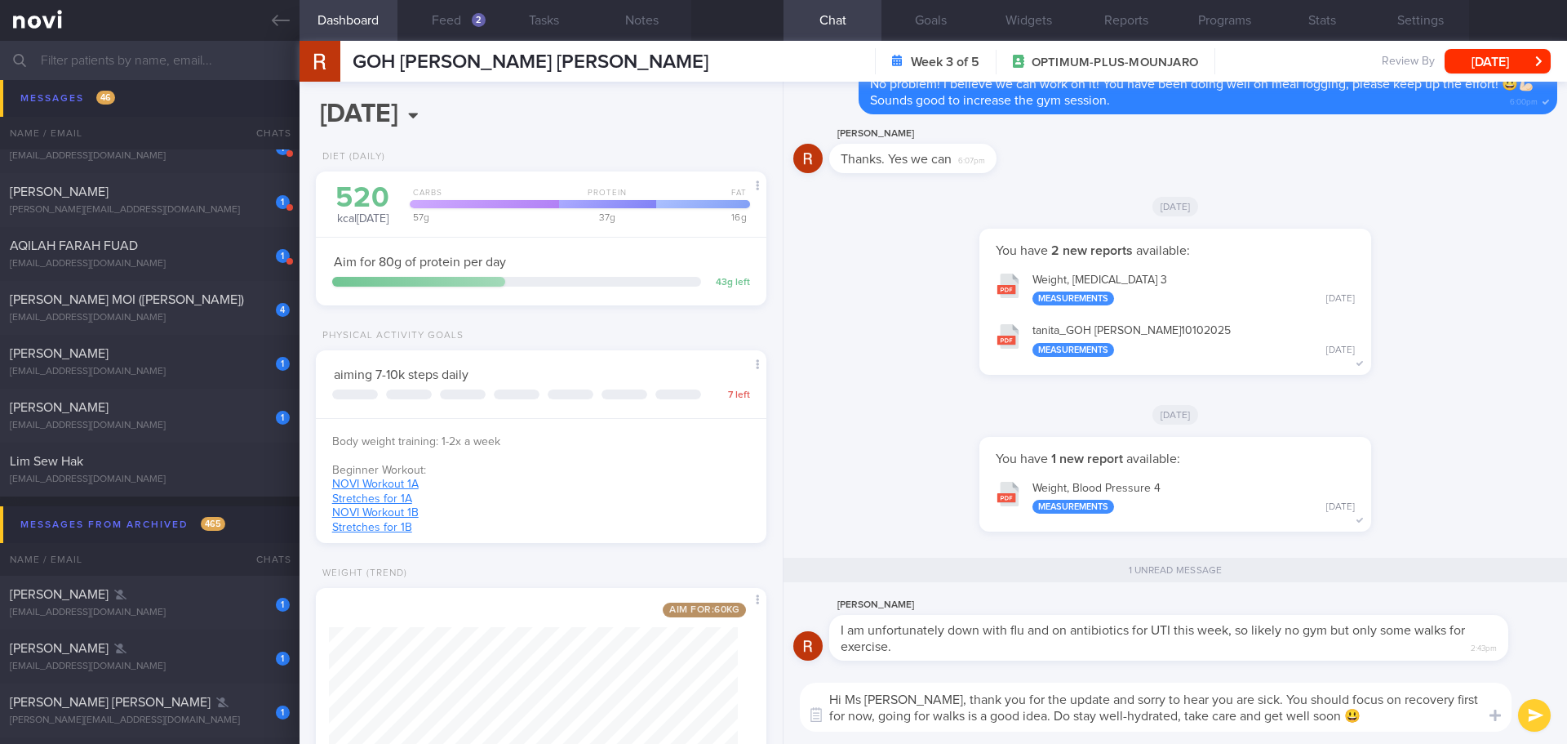
click at [1398, 717] on textarea "Hi Ms Rosemary, thank you for the update and sorry to hear you are sick. You sh…" at bounding box center [1156, 706] width 712 height 49
type textarea "Hi Ms Rosemary, thank you for the update and sorry to hear you are sick. You sh…"
click at [1525, 713] on button "submit" at bounding box center [1534, 715] width 33 height 33
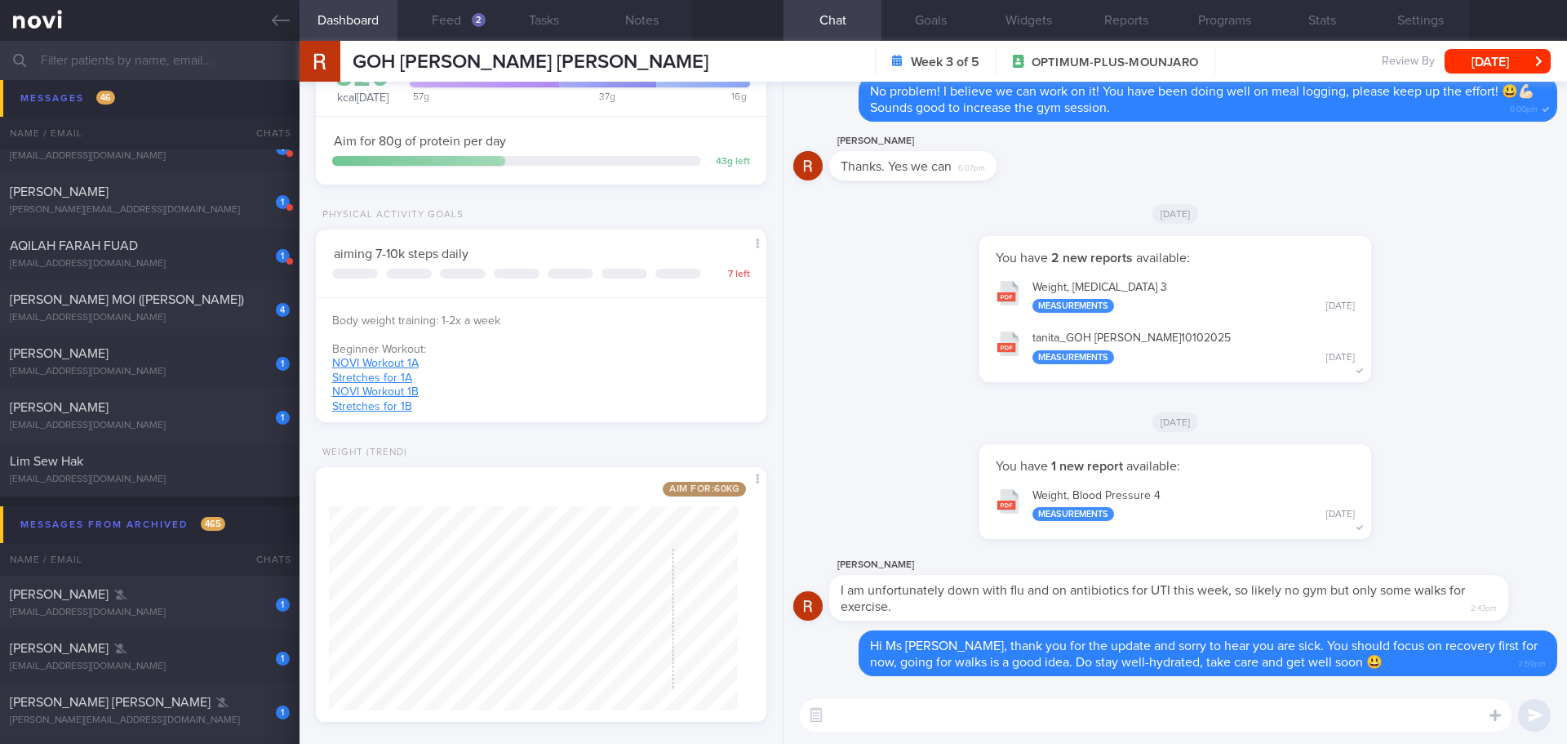
scroll to position [140, 0]
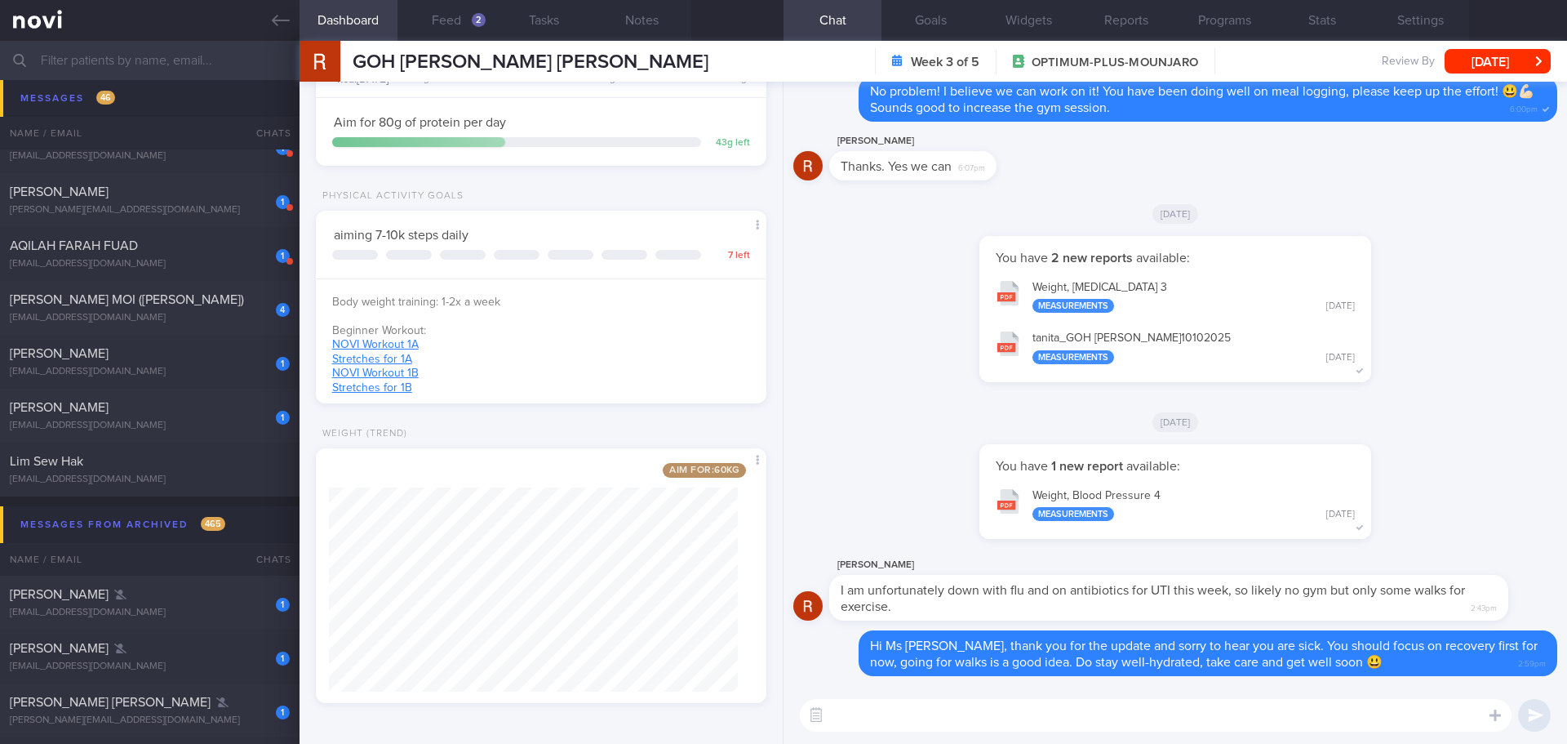
drag, startPoint x: 180, startPoint y: 415, endPoint x: 1091, endPoint y: 452, distance: 911.7
click at [180, 415] on div "[PERSON_NAME]" at bounding box center [148, 407] width 276 height 16
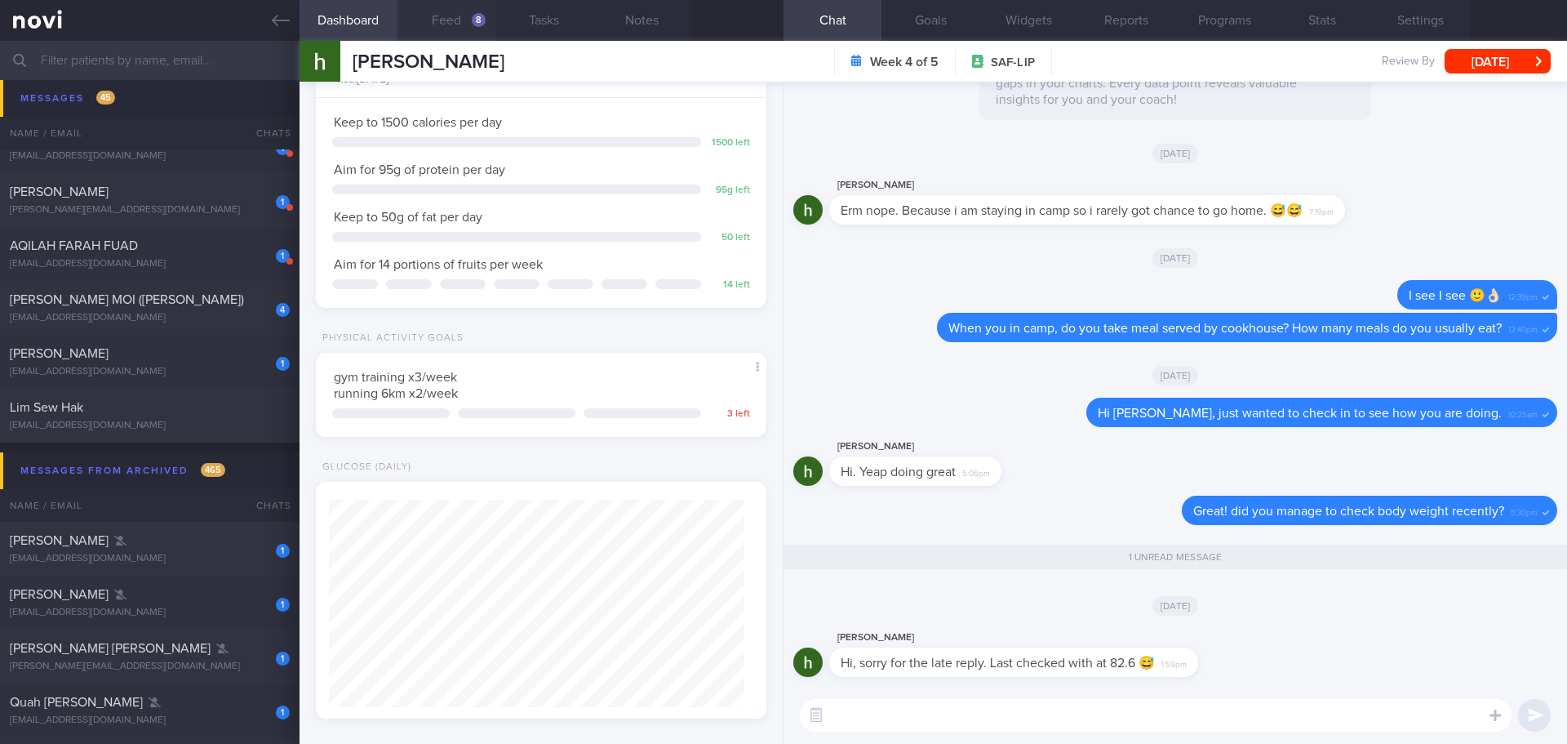
click at [445, 21] on button "Feed 8" at bounding box center [446, 20] width 98 height 41
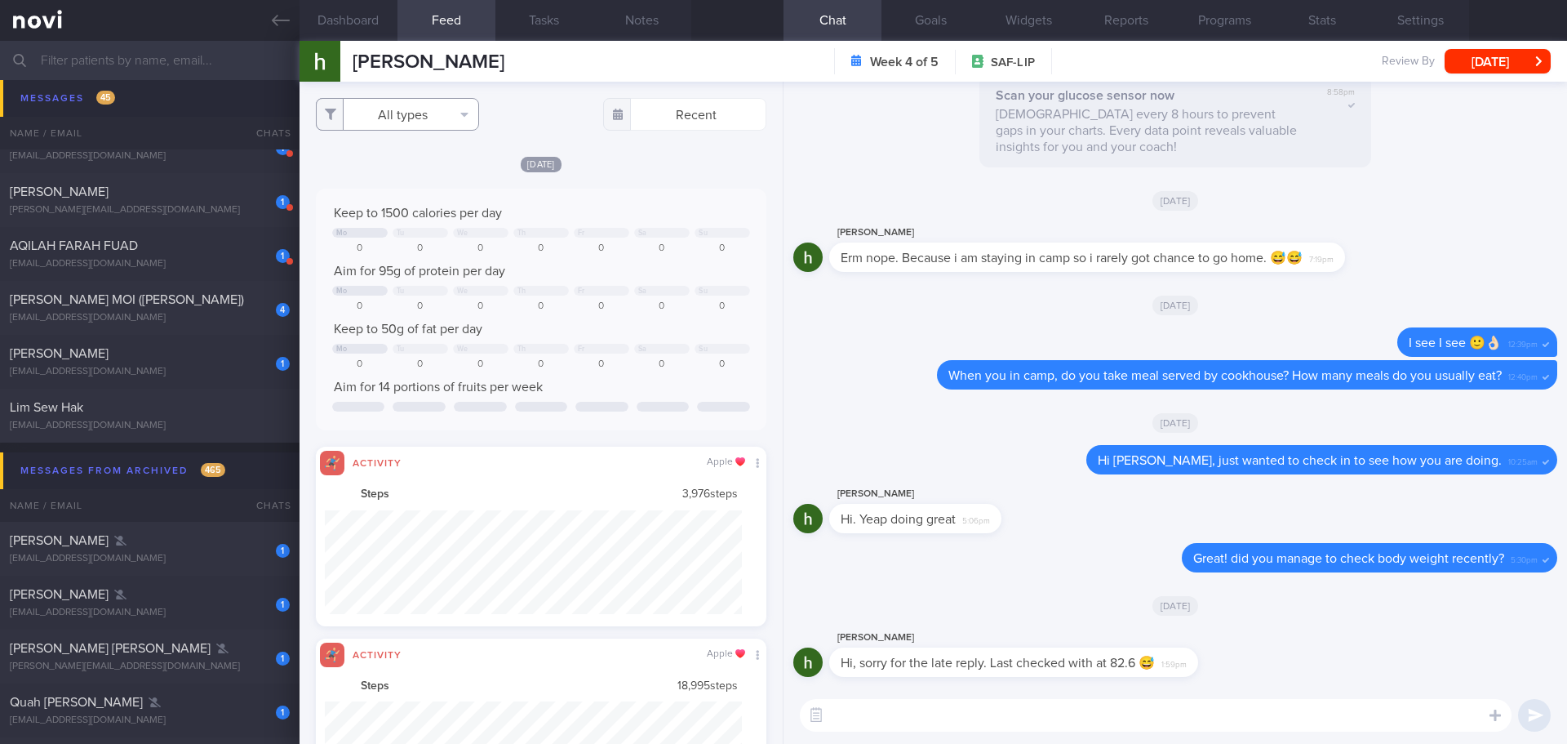
click at [446, 103] on button "All types" at bounding box center [397, 114] width 163 height 33
click at [385, 28] on button "Dashboard" at bounding box center [349, 20] width 98 height 41
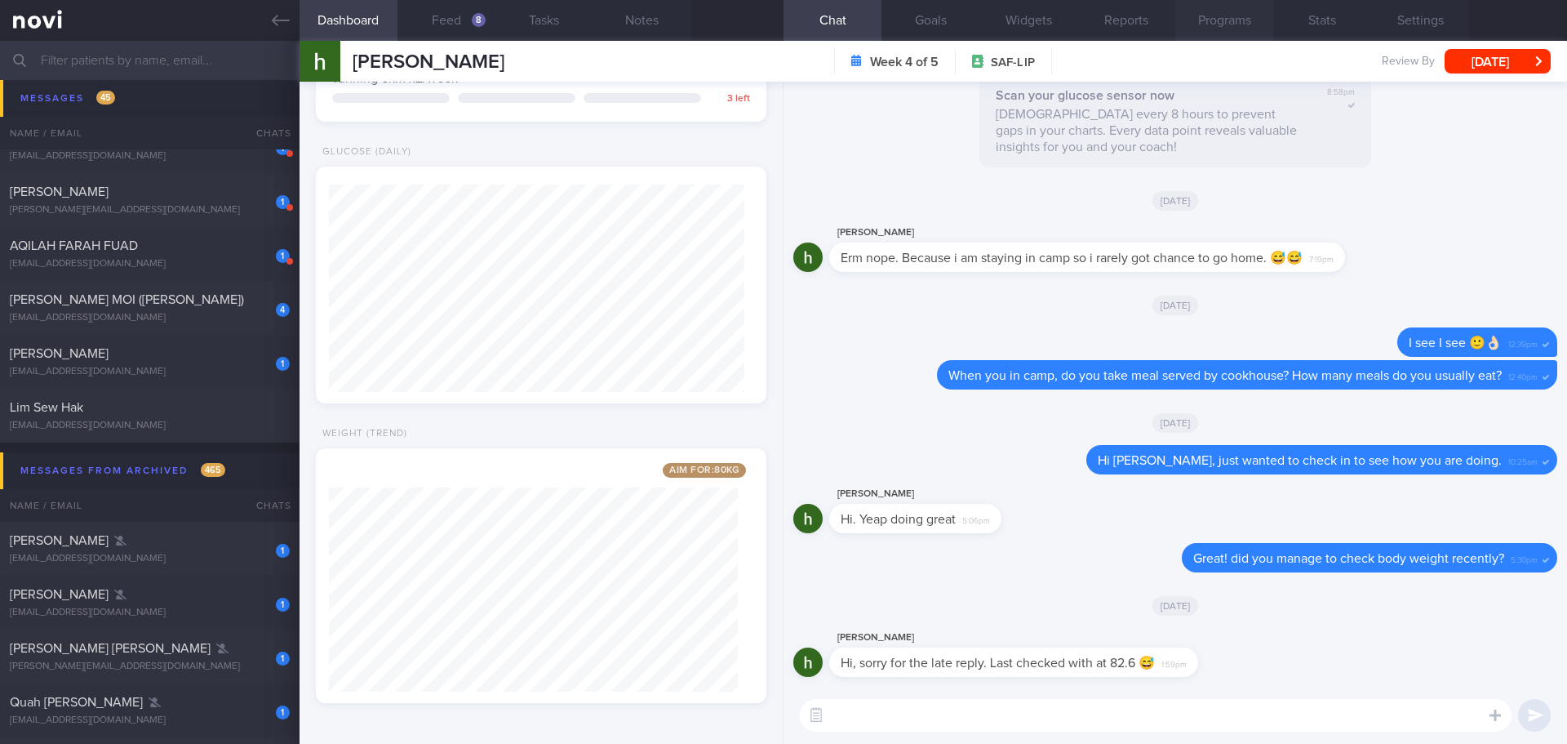
click at [1213, 33] on button "Programs" at bounding box center [1224, 20] width 98 height 41
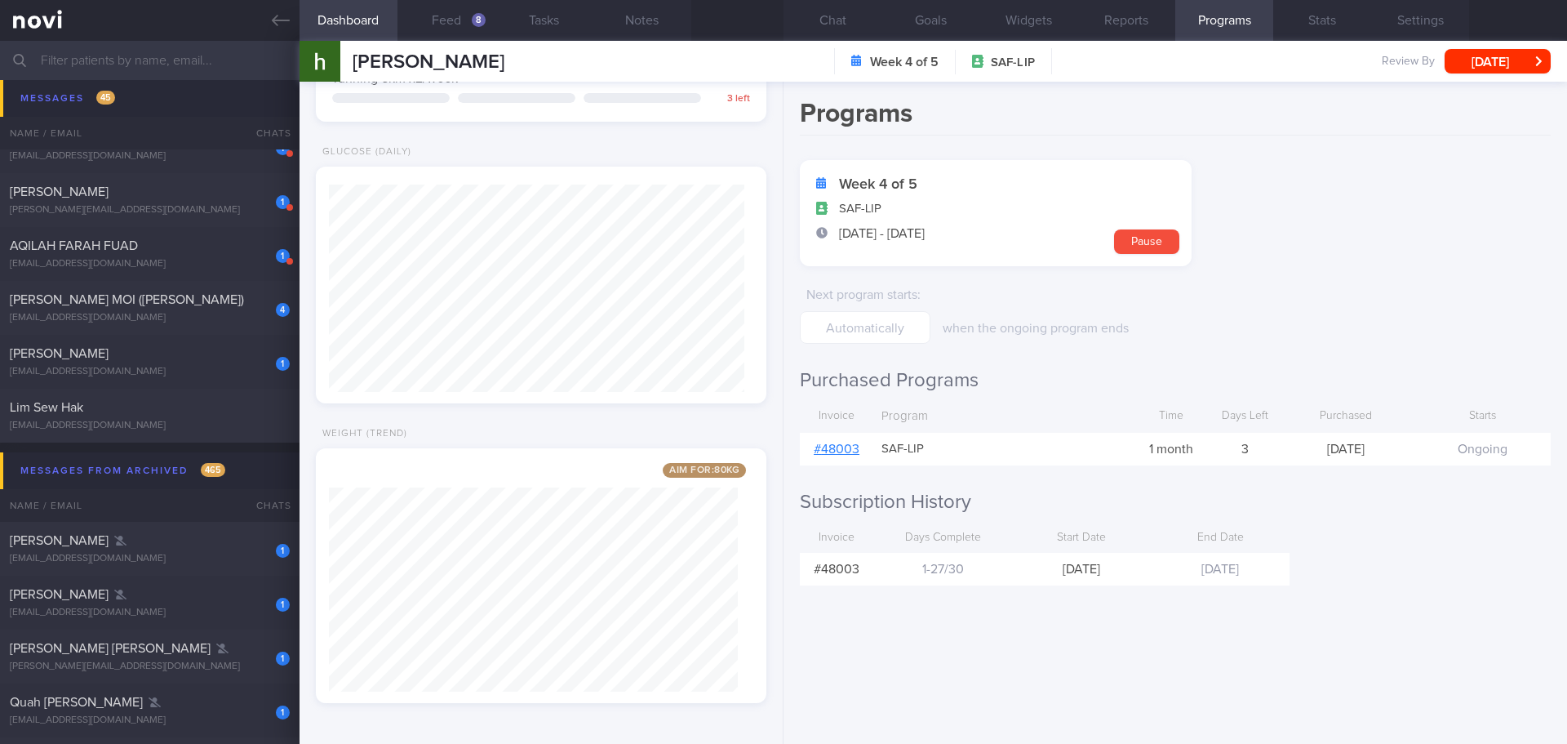
click at [842, 449] on link "# 48003" at bounding box center [837, 448] width 46 height 13
click at [857, 19] on button "Chat" at bounding box center [833, 20] width 98 height 41
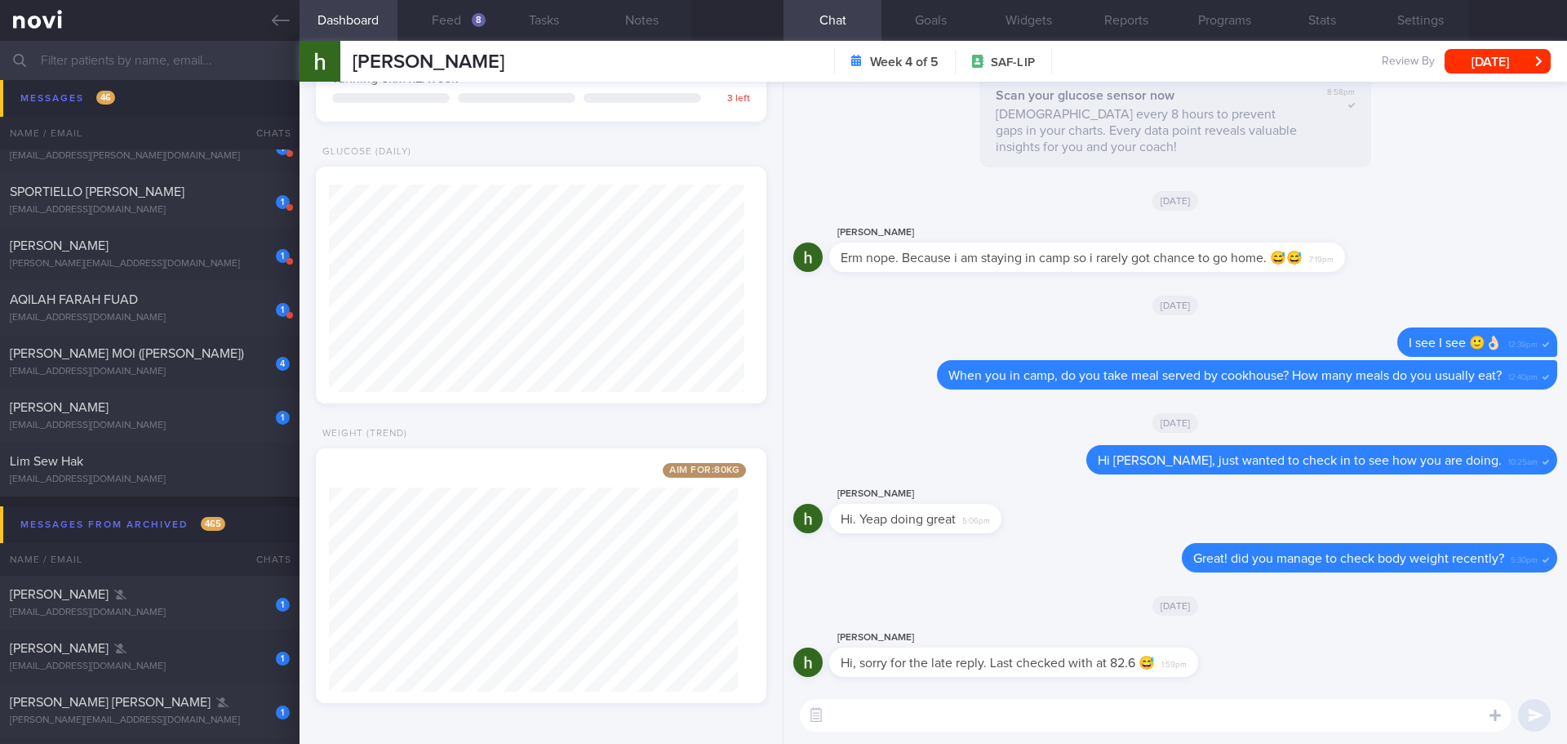
click at [1028, 718] on textarea at bounding box center [1156, 715] width 712 height 33
type textarea "Good to know body weight is maintaining"
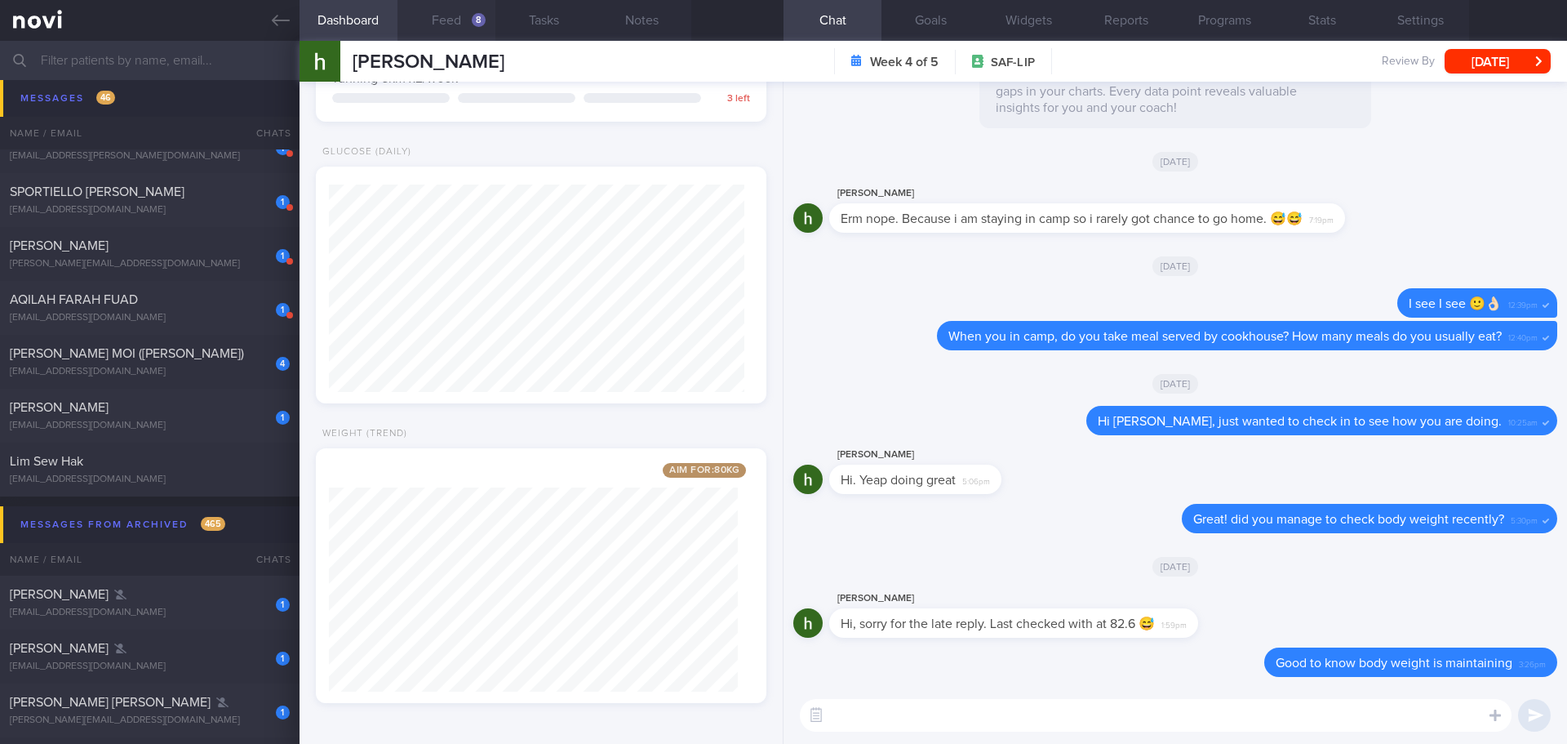
click at [459, 24] on button "Feed 8" at bounding box center [446, 20] width 98 height 41
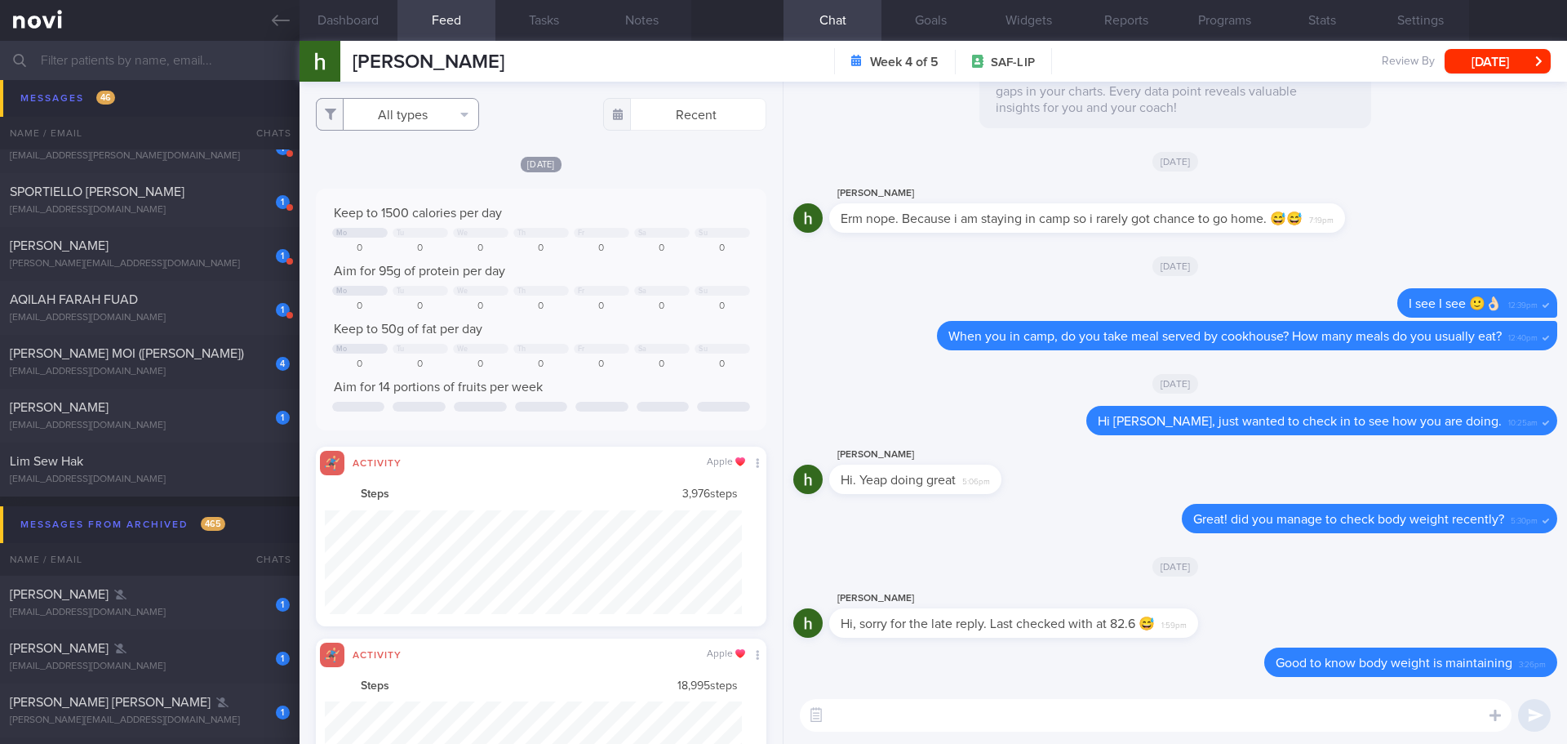
click at [430, 127] on button "All types" at bounding box center [397, 114] width 163 height 33
click at [424, 177] on button "Activity" at bounding box center [398, 170] width 162 height 24
checkbox input "false"
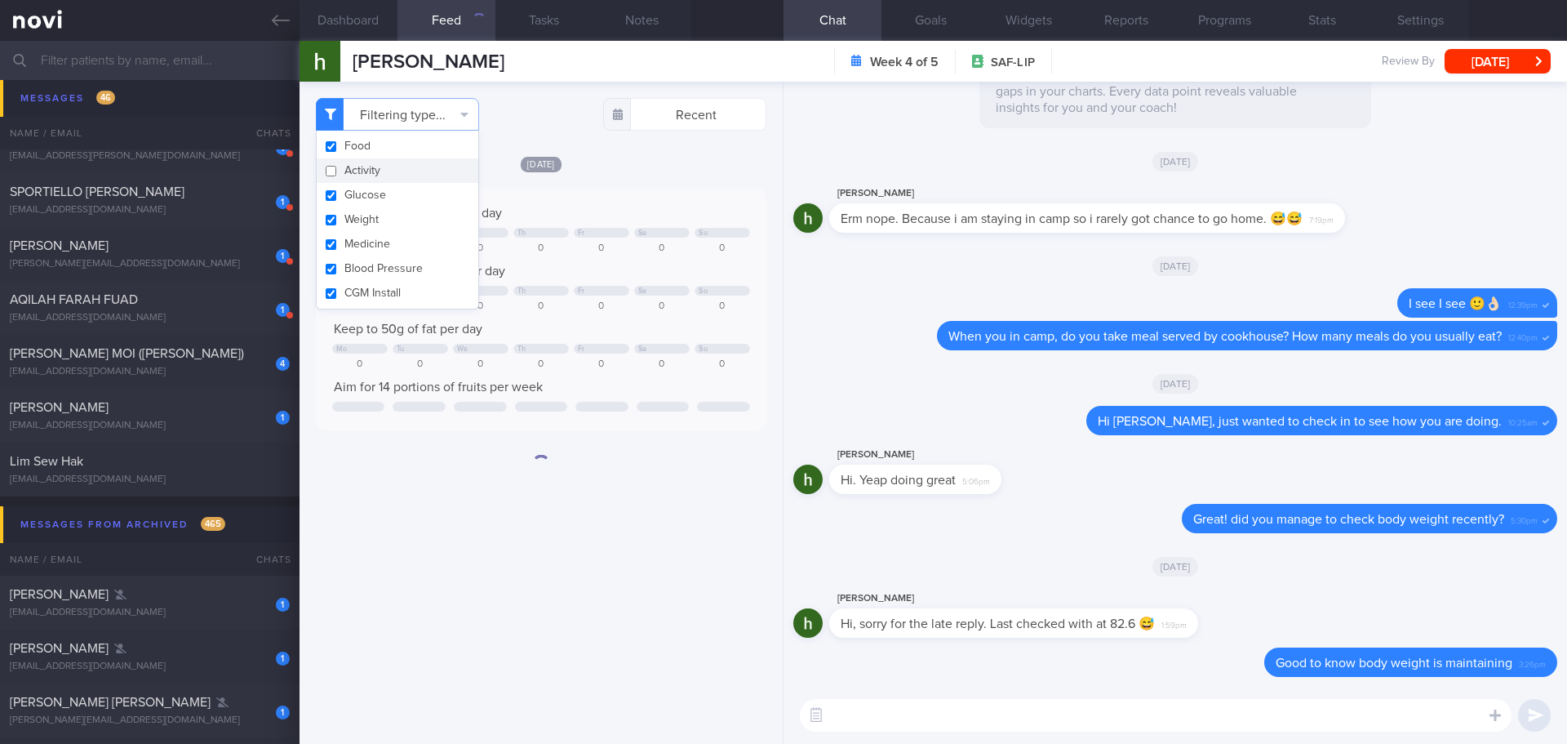
click at [618, 184] on div "Fri, 10 Oct Keep to 1500 calories per day Mo Tu We Th Fr Sa Su 0 0 0 0 0 0 0 Ai…" at bounding box center [541, 292] width 451 height 275
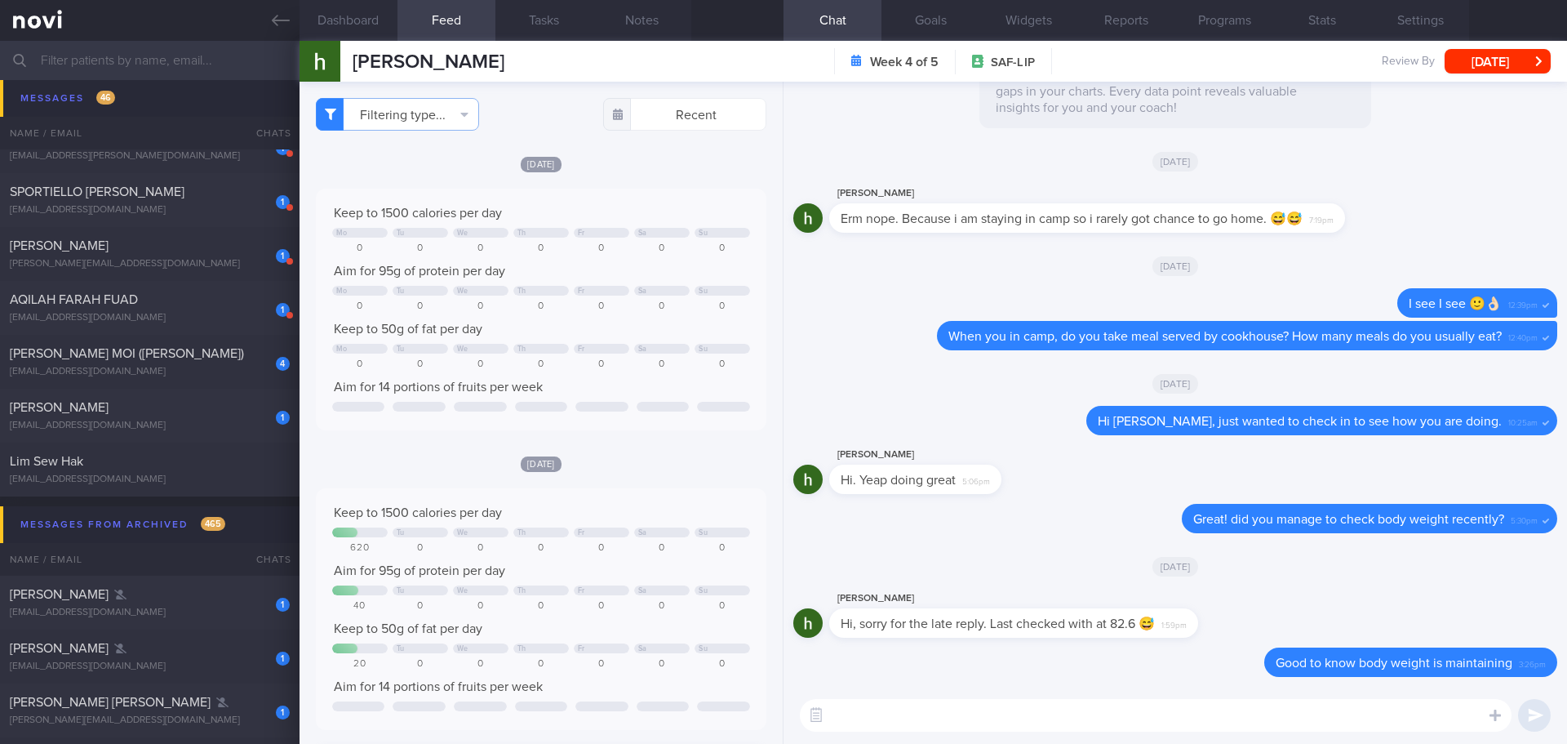
click at [930, 707] on textarea at bounding box center [1156, 715] width 712 height 33
type textarea "W"
type textarea "H"
type textarea "D"
click at [1064, 702] on textarea at bounding box center [1156, 715] width 712 height 33
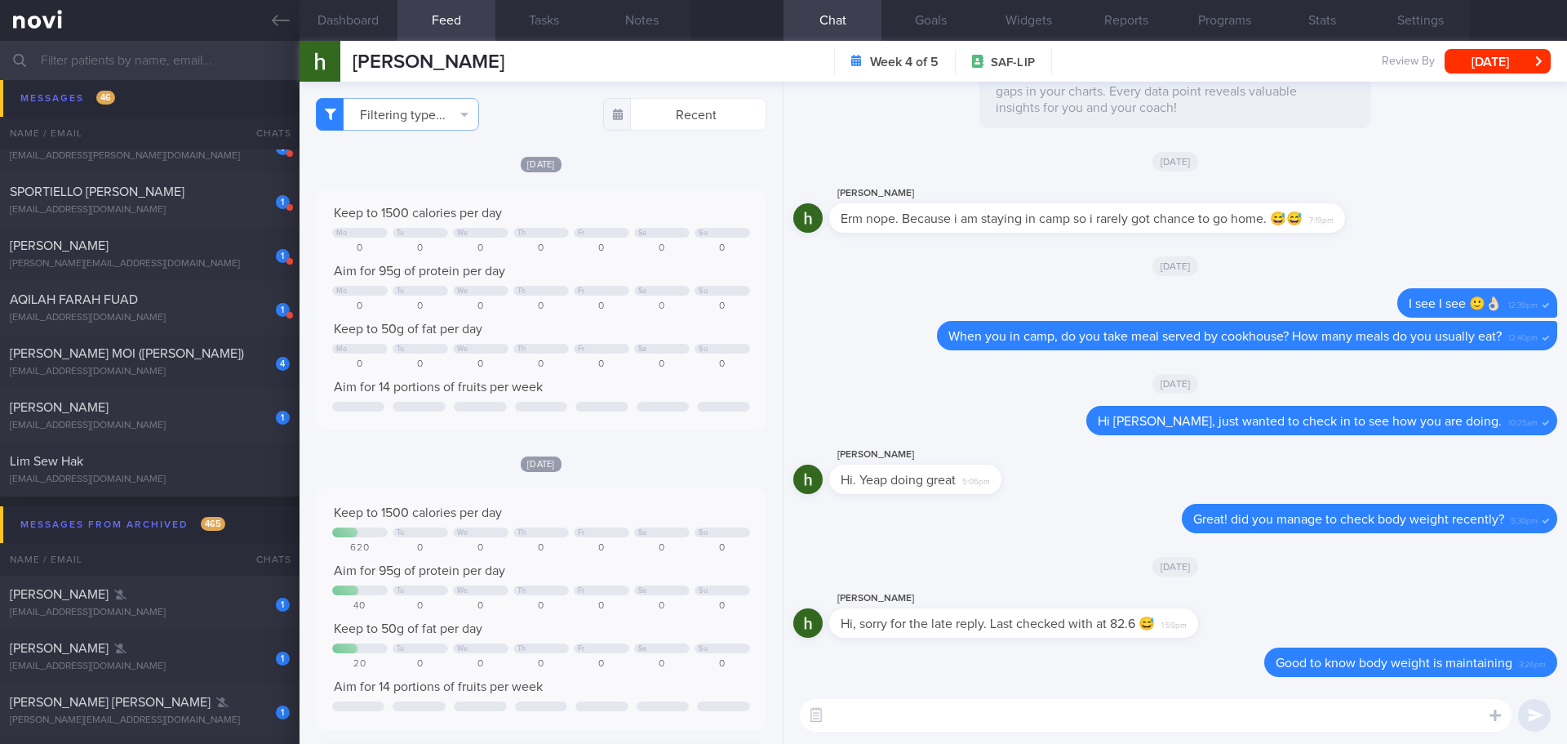
click at [1064, 702] on textarea at bounding box center [1156, 715] width 712 height 33
type textarea "y"
type textarea "D"
drag, startPoint x: 1086, startPoint y: 717, endPoint x: 1016, endPoint y: 719, distance: 69.4
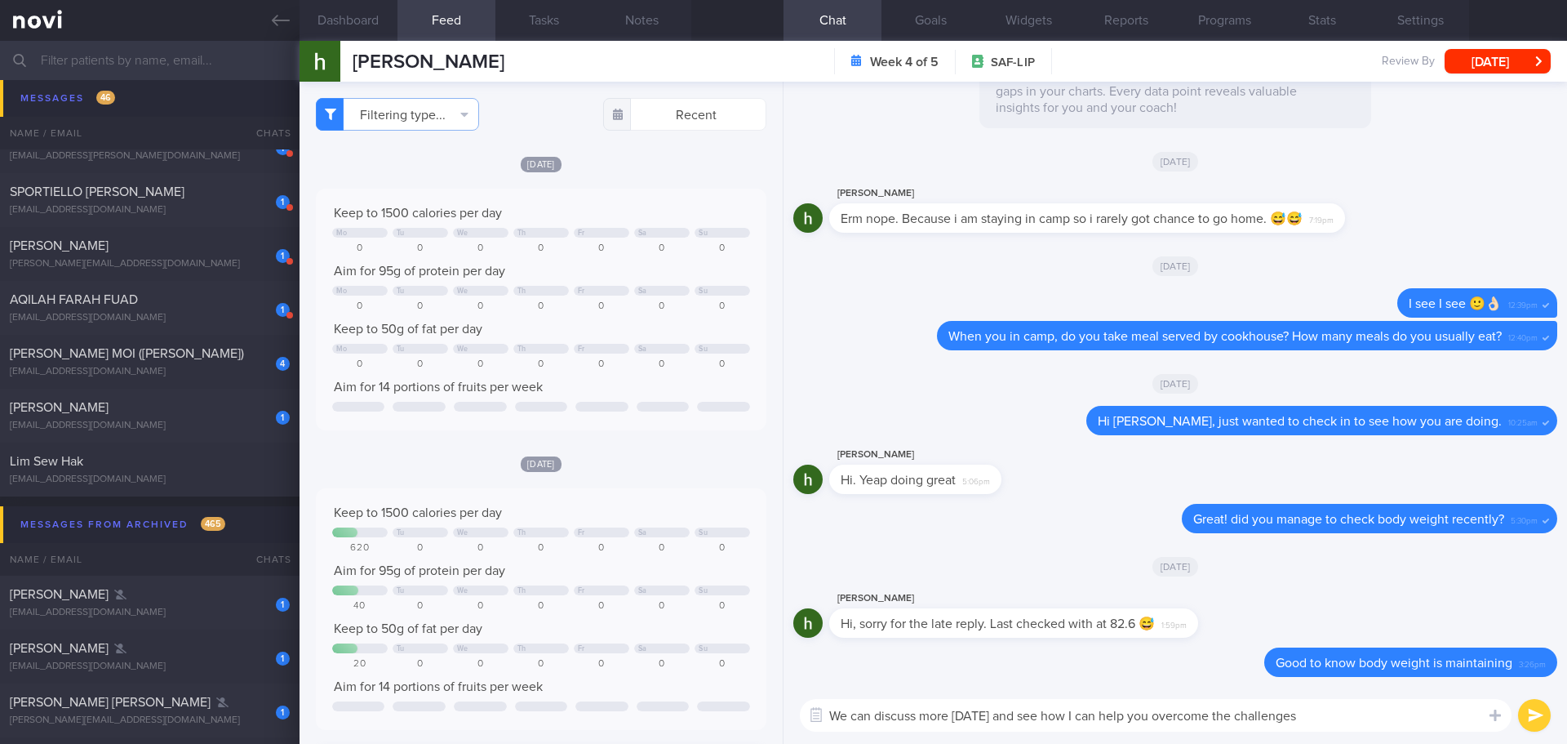
click at [1016, 719] on textarea "We can discuss more tomorrow and see how I can help you overcome the challenges" at bounding box center [1156, 715] width 712 height 33
click at [1311, 711] on textarea "We can discuss more tomorrow, hopefully can help you overcome the challenges" at bounding box center [1156, 715] width 712 height 33
type textarea "We can discuss more tomorrow, hopefully can help you overcome the challenges an…"
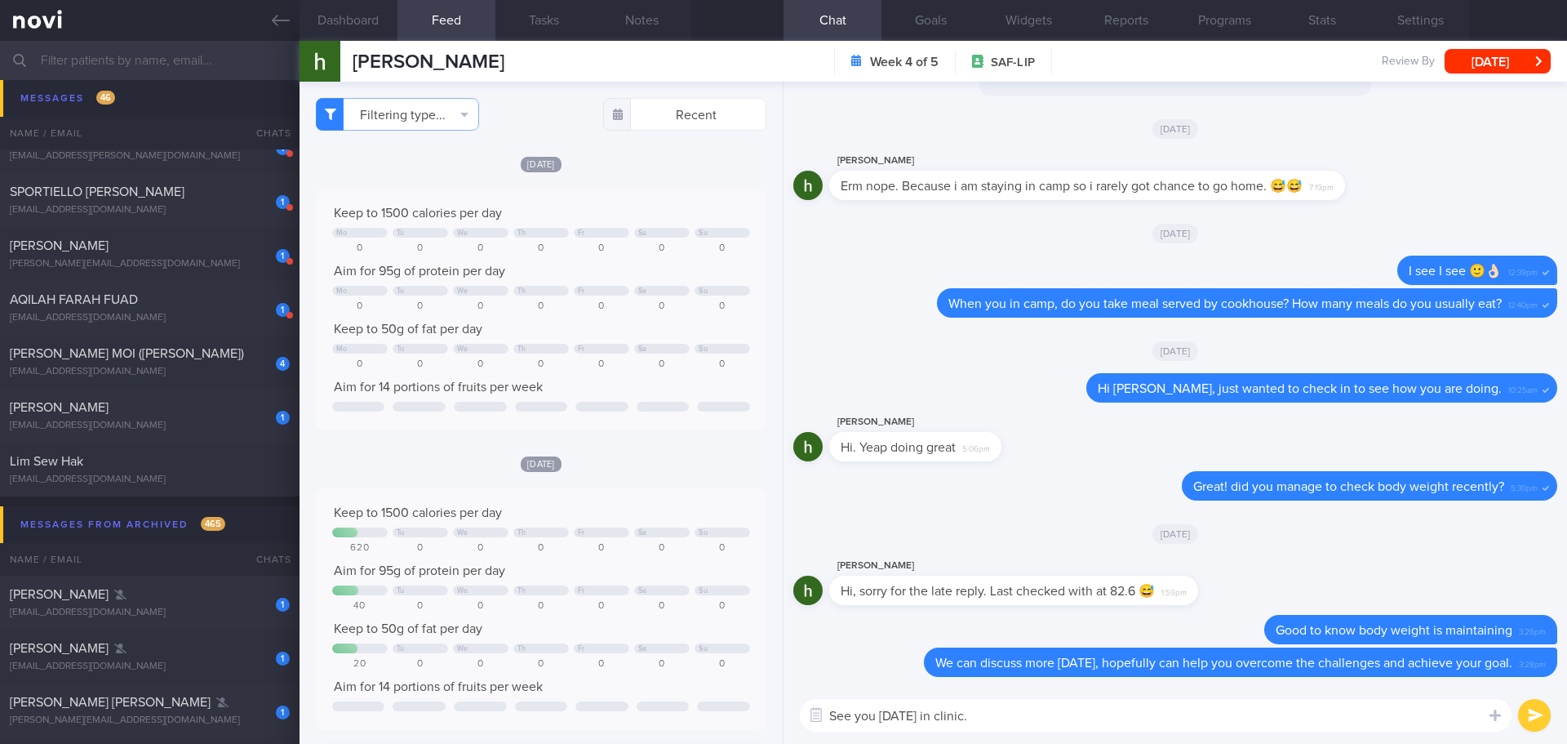
type textarea "See you tomorrow in clinic."
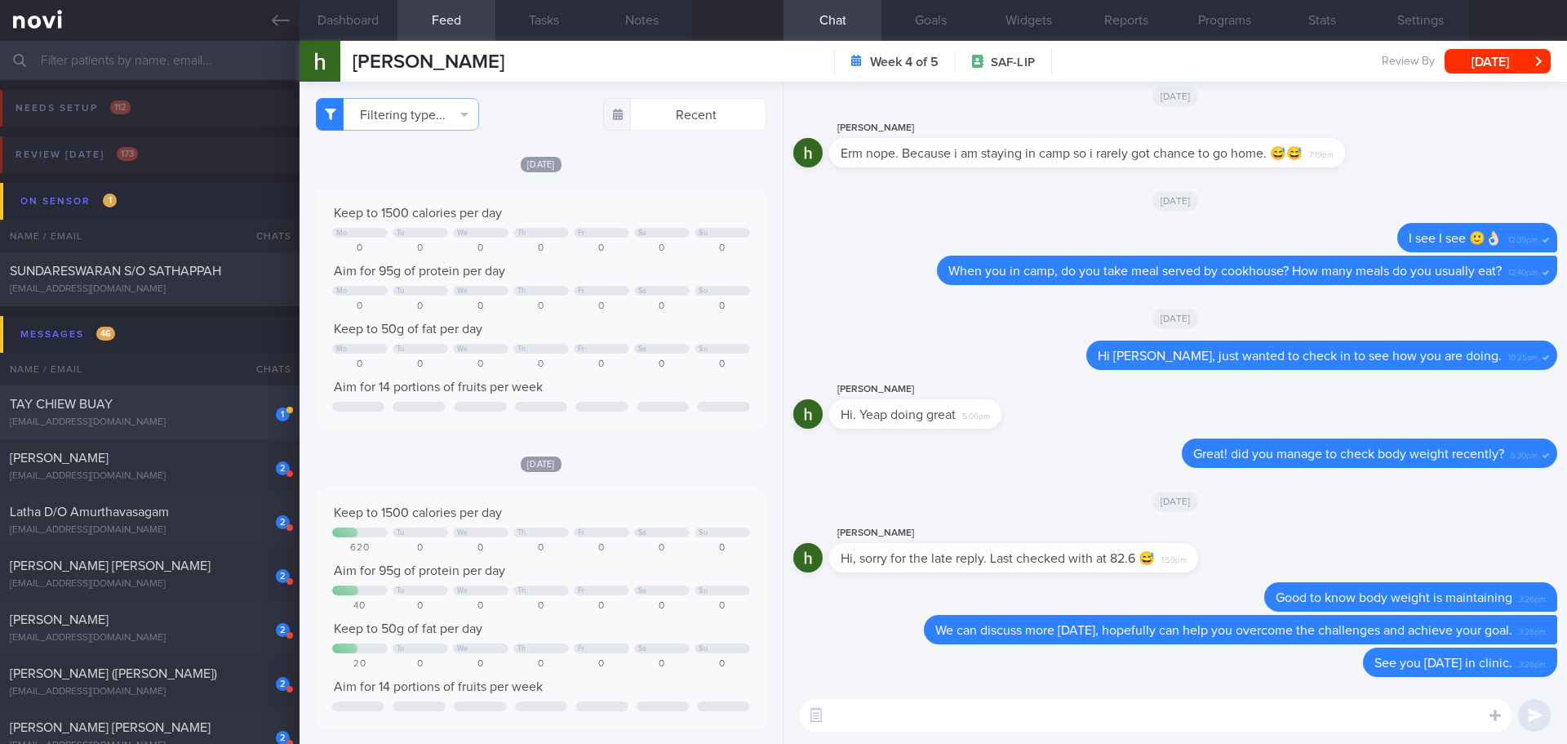
click at [199, 401] on div "TAY CHIEW BUAY" at bounding box center [148, 404] width 276 height 16
select select "9"
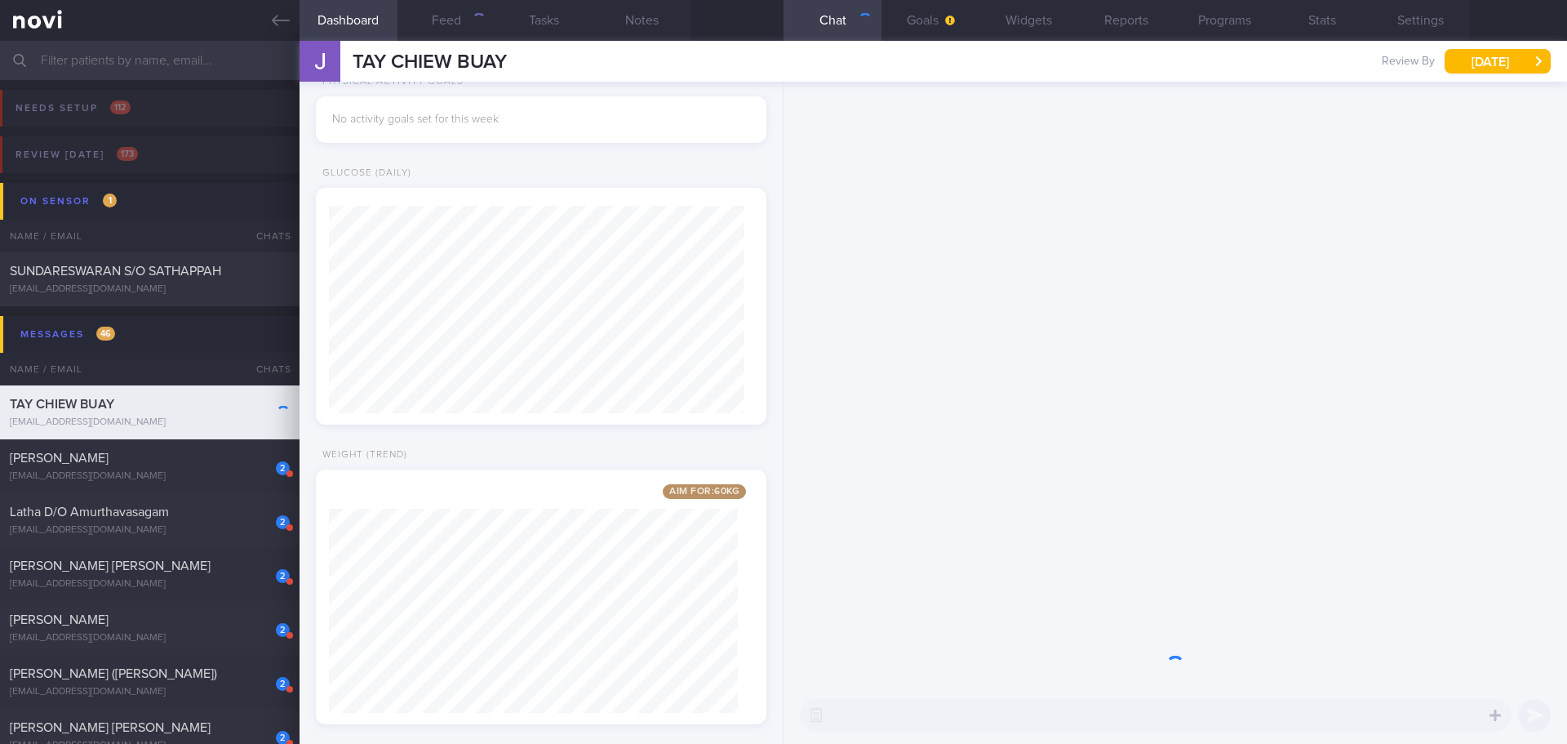
scroll to position [207, 416]
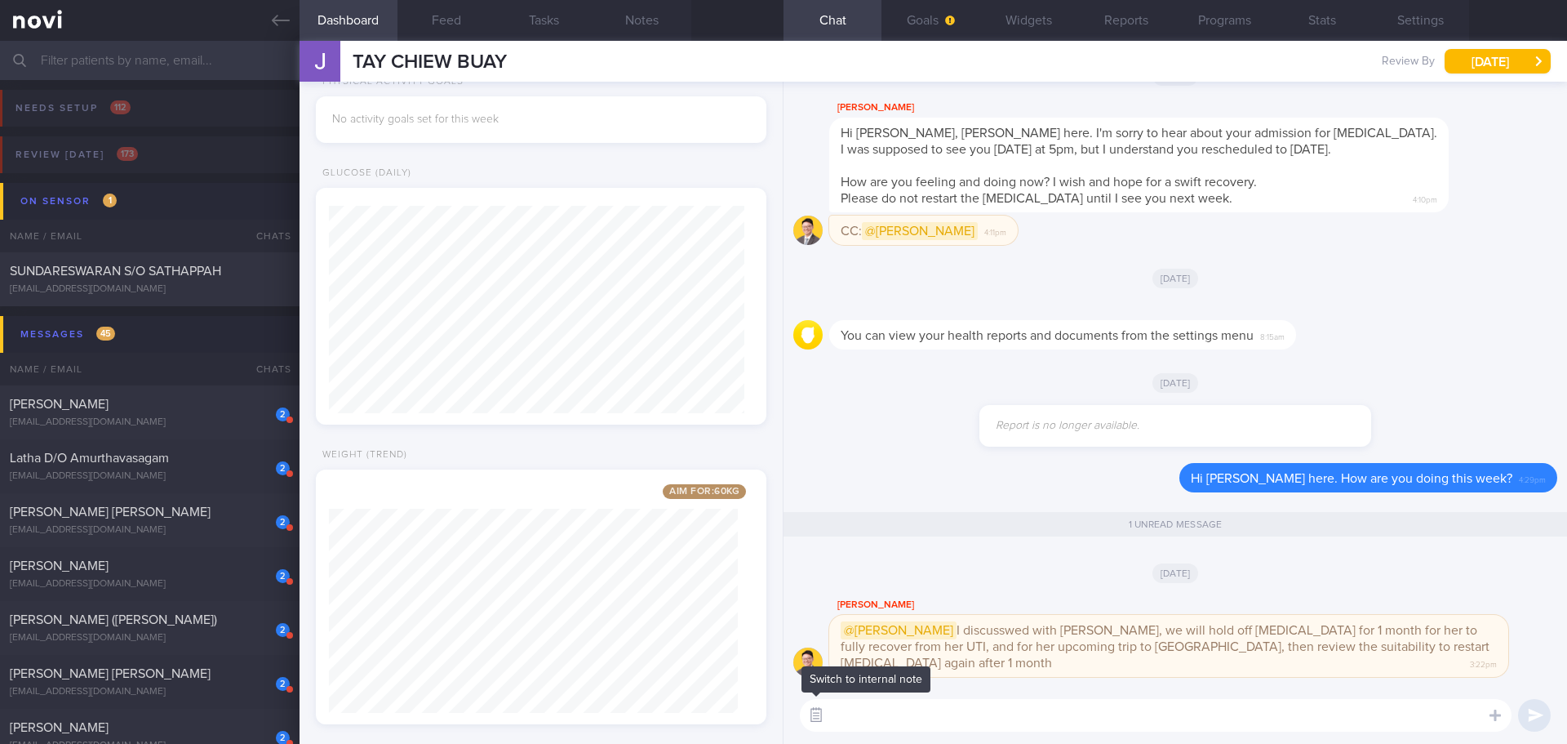
click at [810, 715] on button "button" at bounding box center [816, 714] width 29 height 29
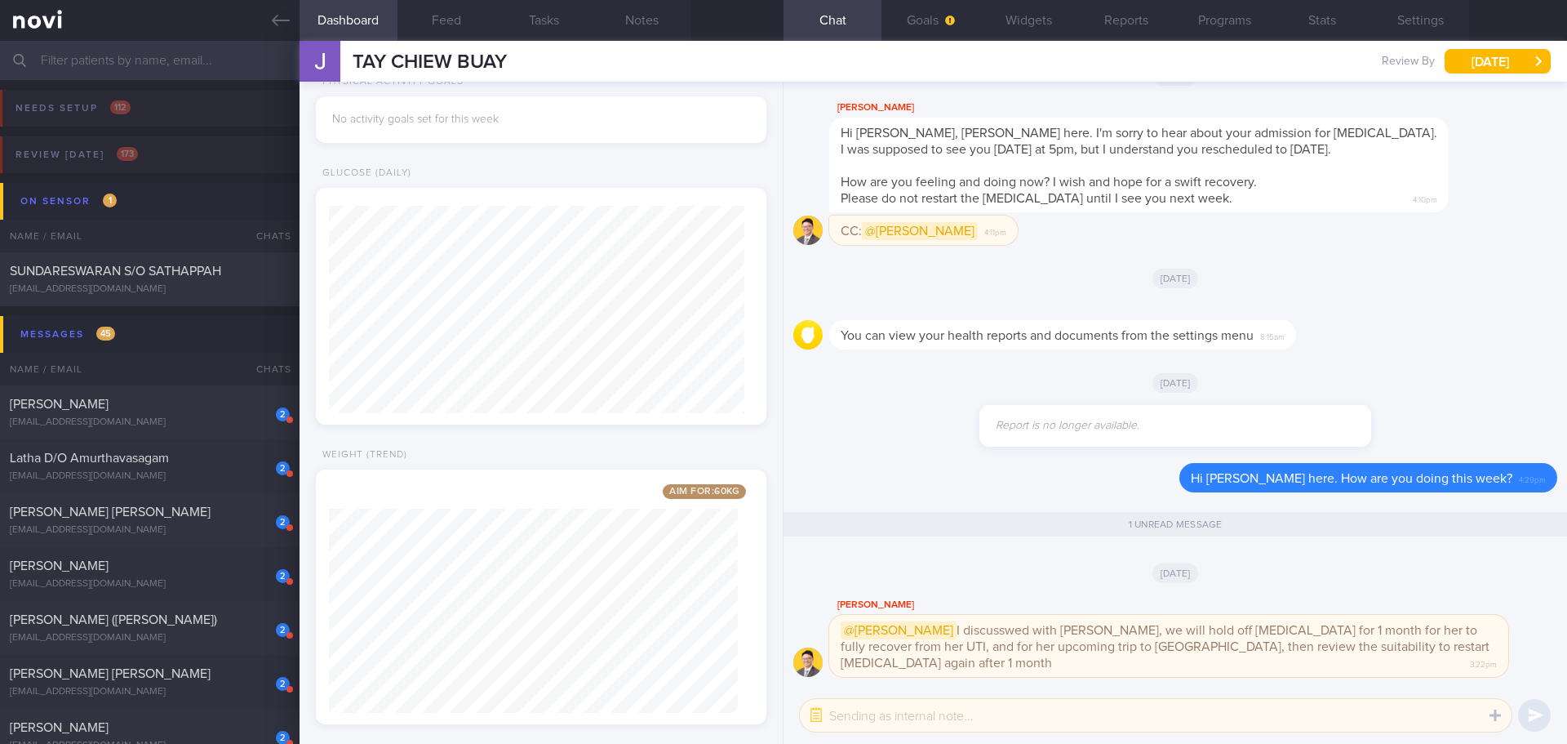
click at [870, 718] on textarea at bounding box center [1156, 715] width 712 height 33
type textarea "S"
type textarea "No problem, Dr @ Todd. I will temporarily put her under digital support first."
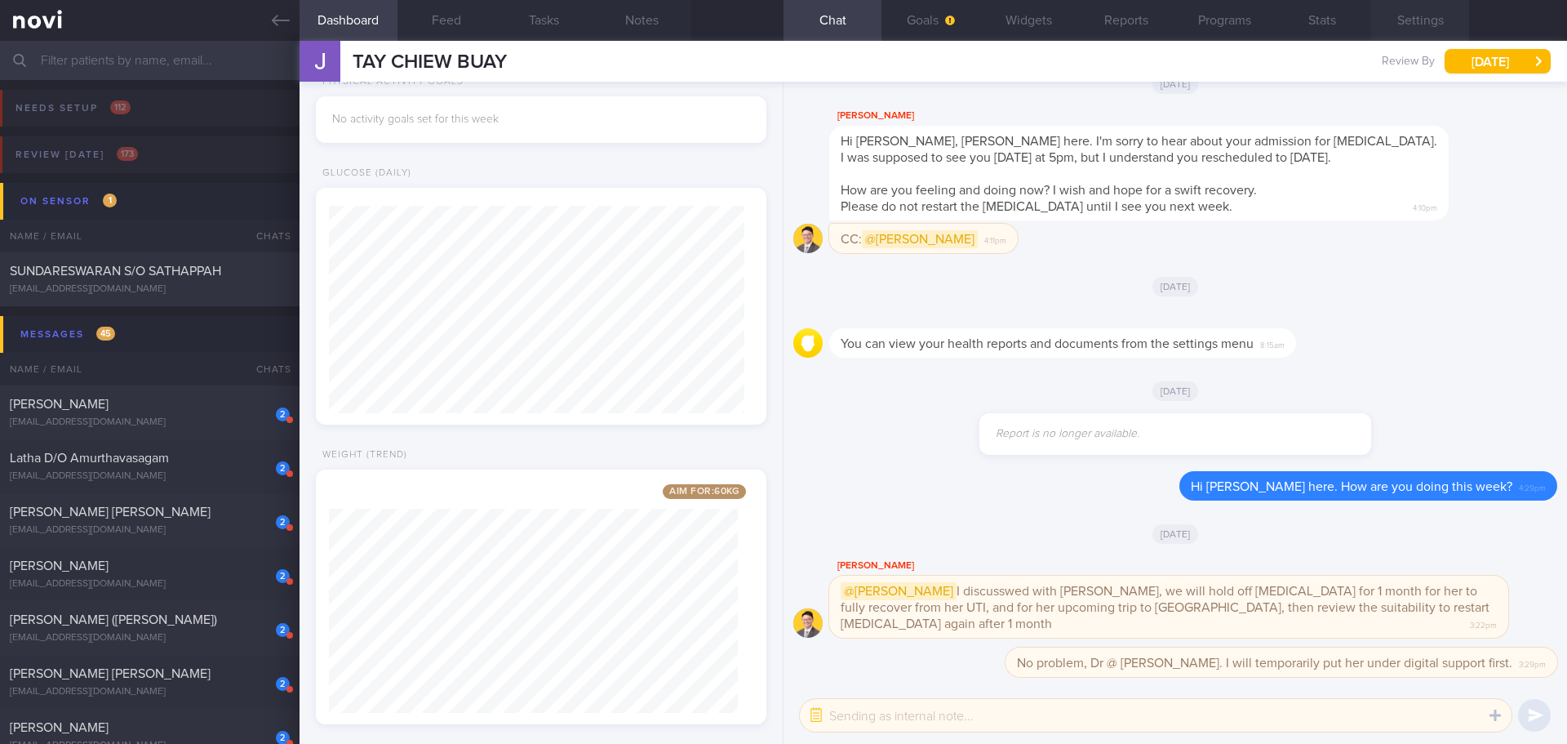
click at [1431, 23] on button "Settings" at bounding box center [1420, 20] width 98 height 41
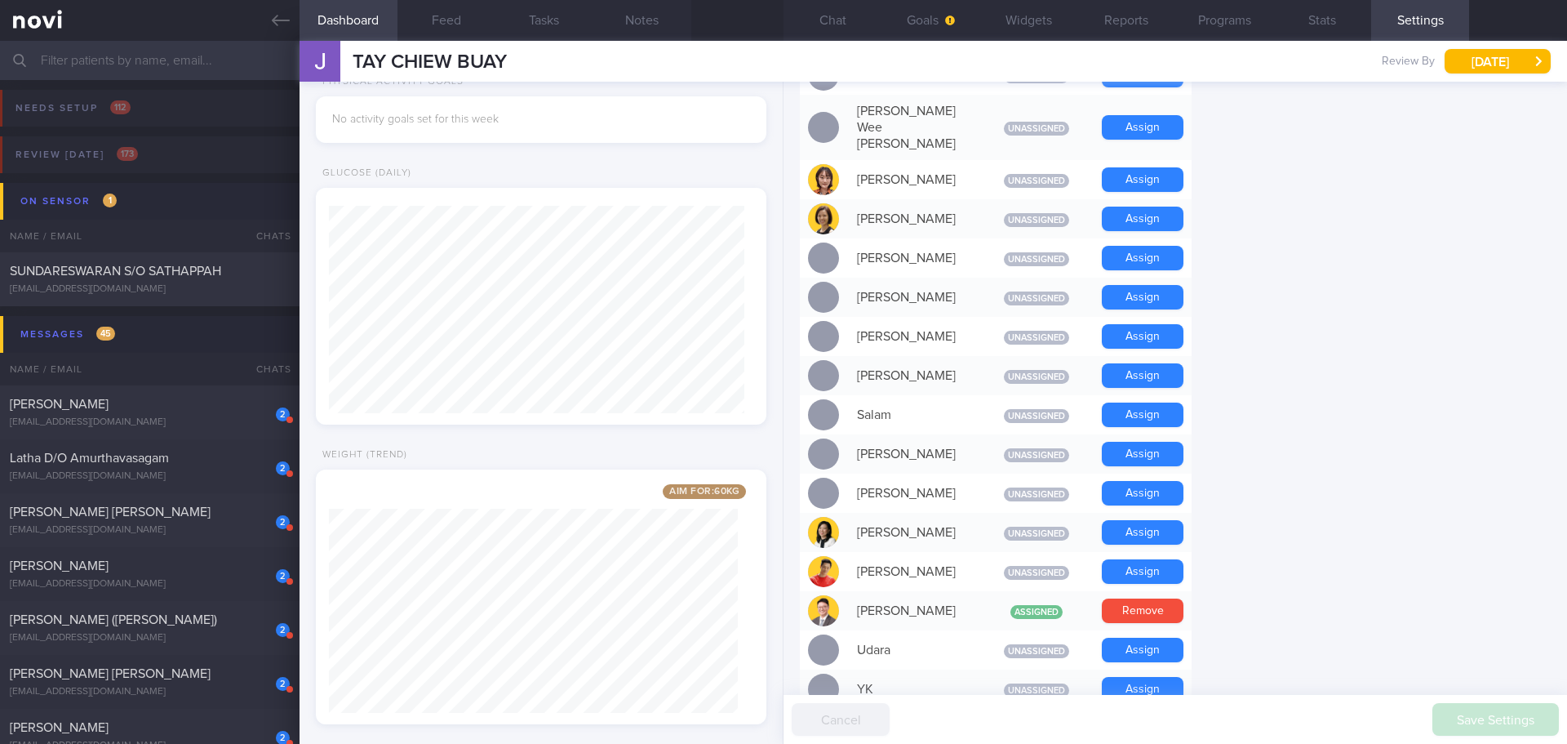
scroll to position [1404, 0]
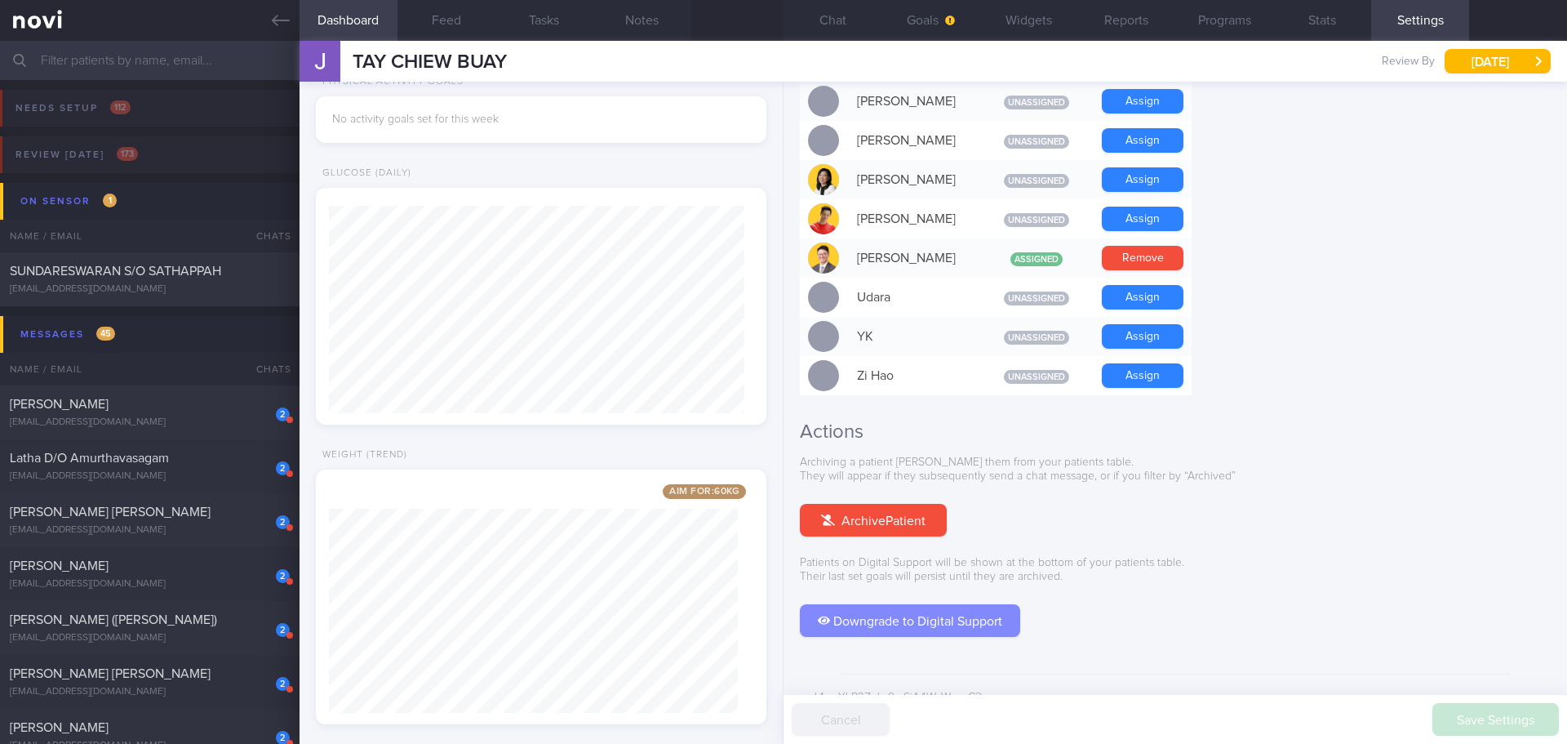
click at [906, 604] on button "Downgrade to Digital Support" at bounding box center [910, 620] width 220 height 33
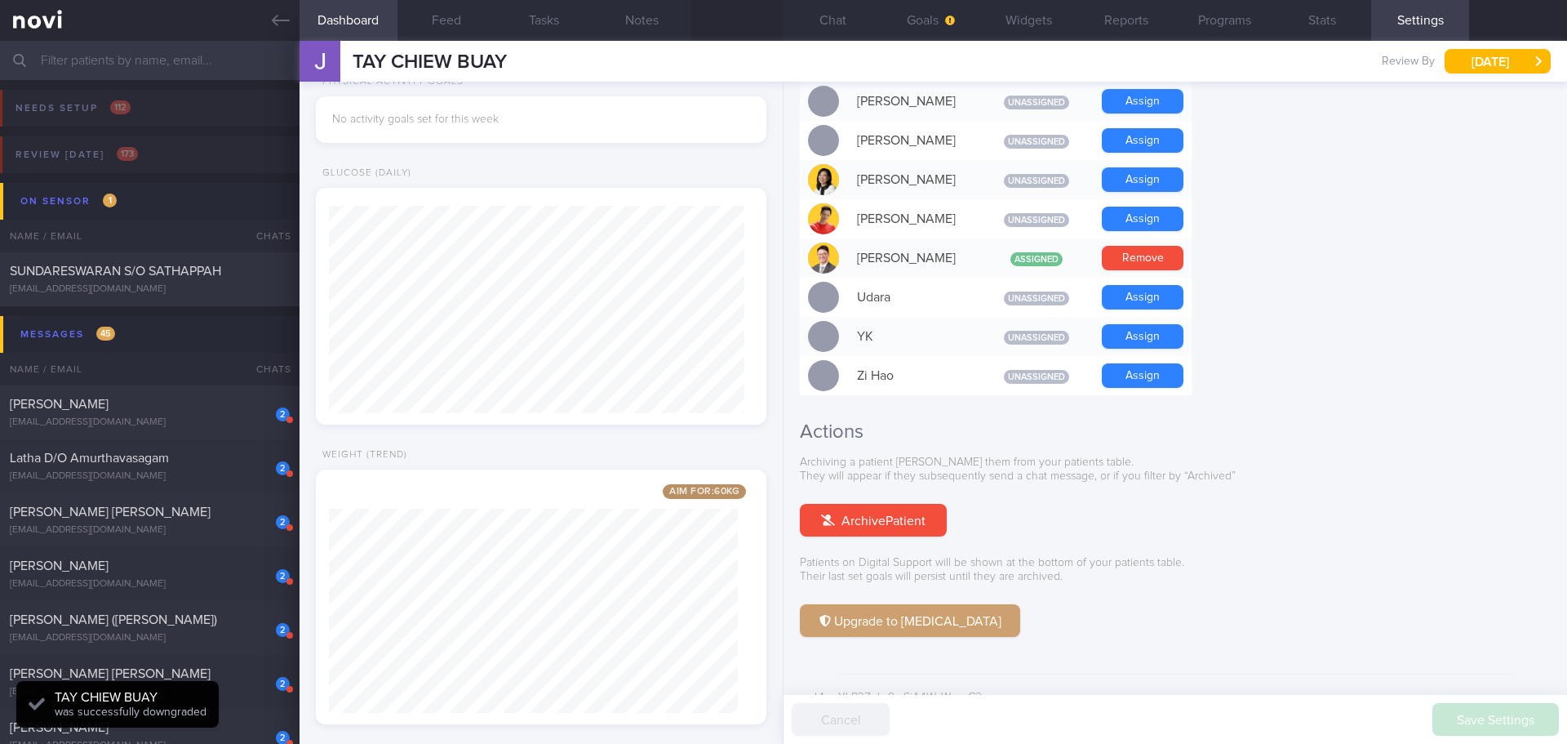
scroll to position [207, 416]
click at [1309, 420] on h2 "Actions" at bounding box center [1175, 432] width 751 height 24
click at [109, 402] on span "Farah Liyana Binte Roslan" at bounding box center [59, 403] width 99 height 13
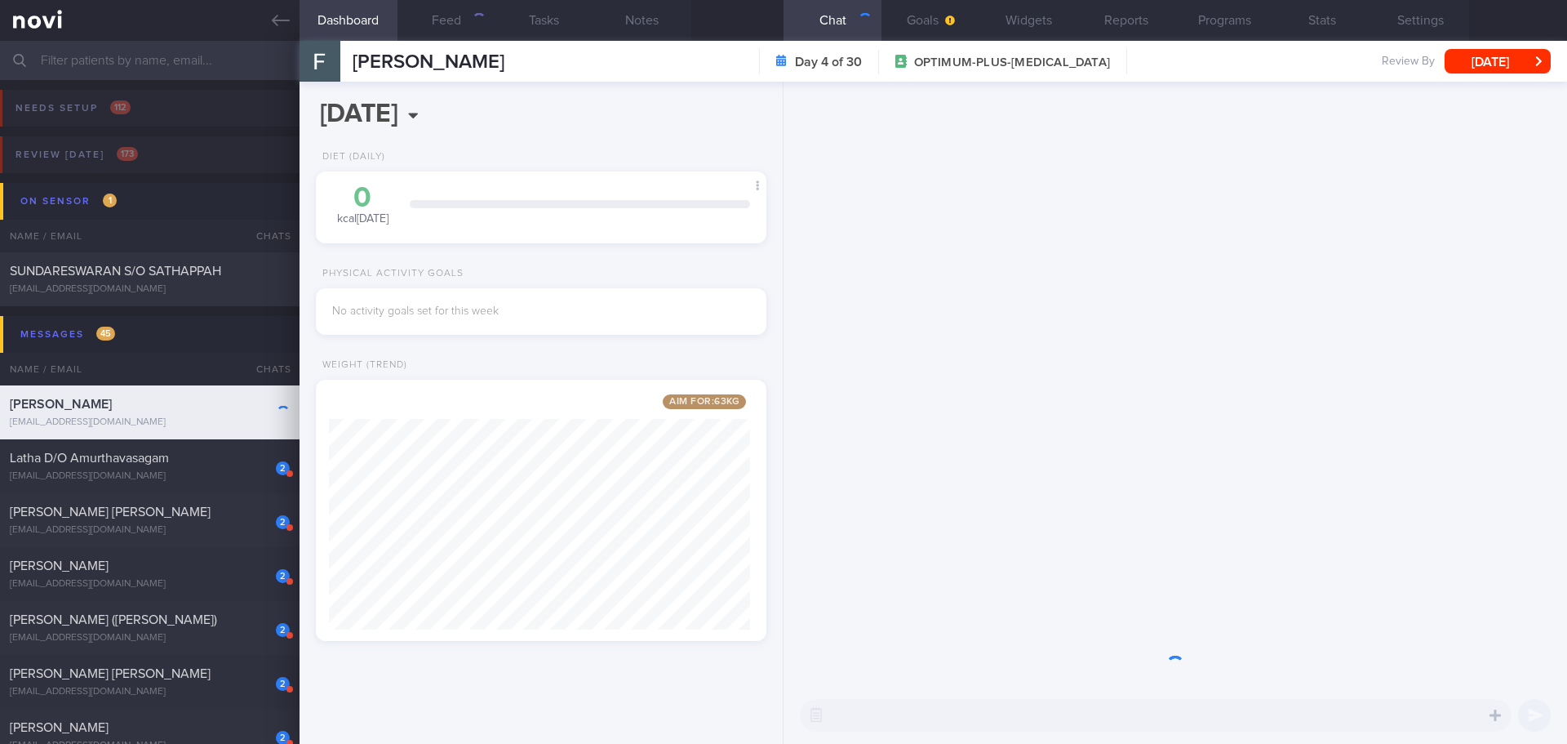
scroll to position [234, 422]
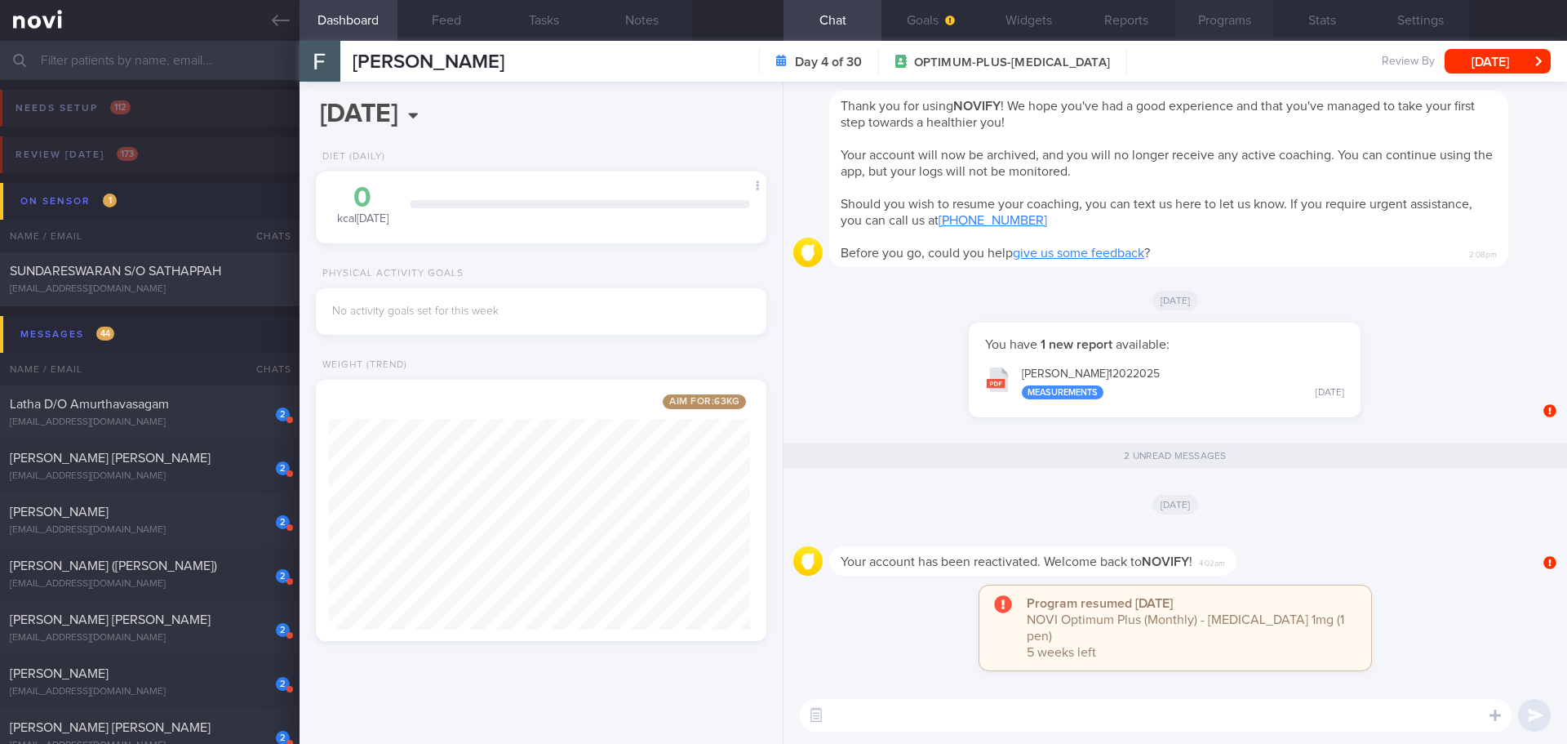
click at [1234, 24] on button "Programs" at bounding box center [1224, 20] width 98 height 41
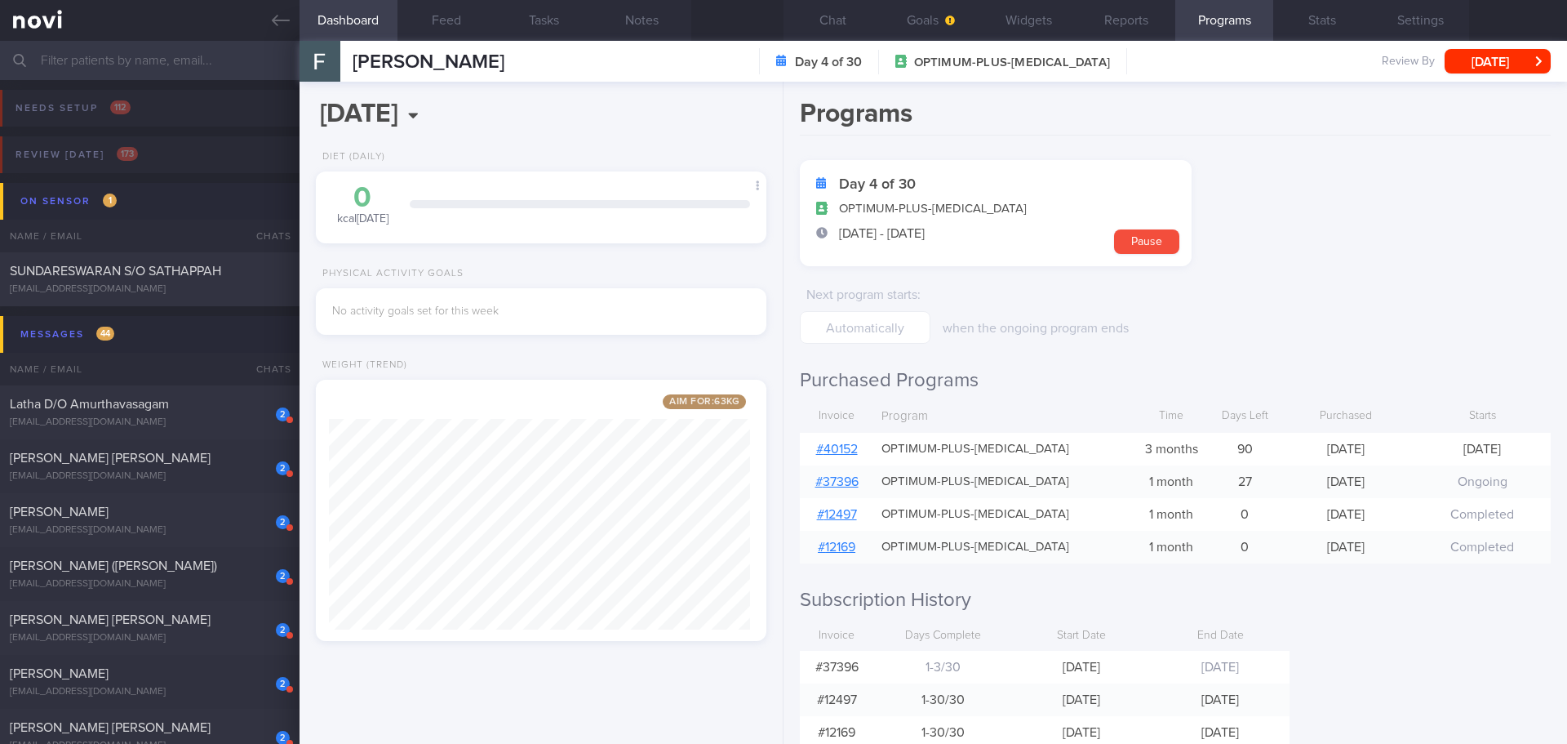
click at [855, 450] on link "# 40152" at bounding box center [837, 448] width 42 height 13
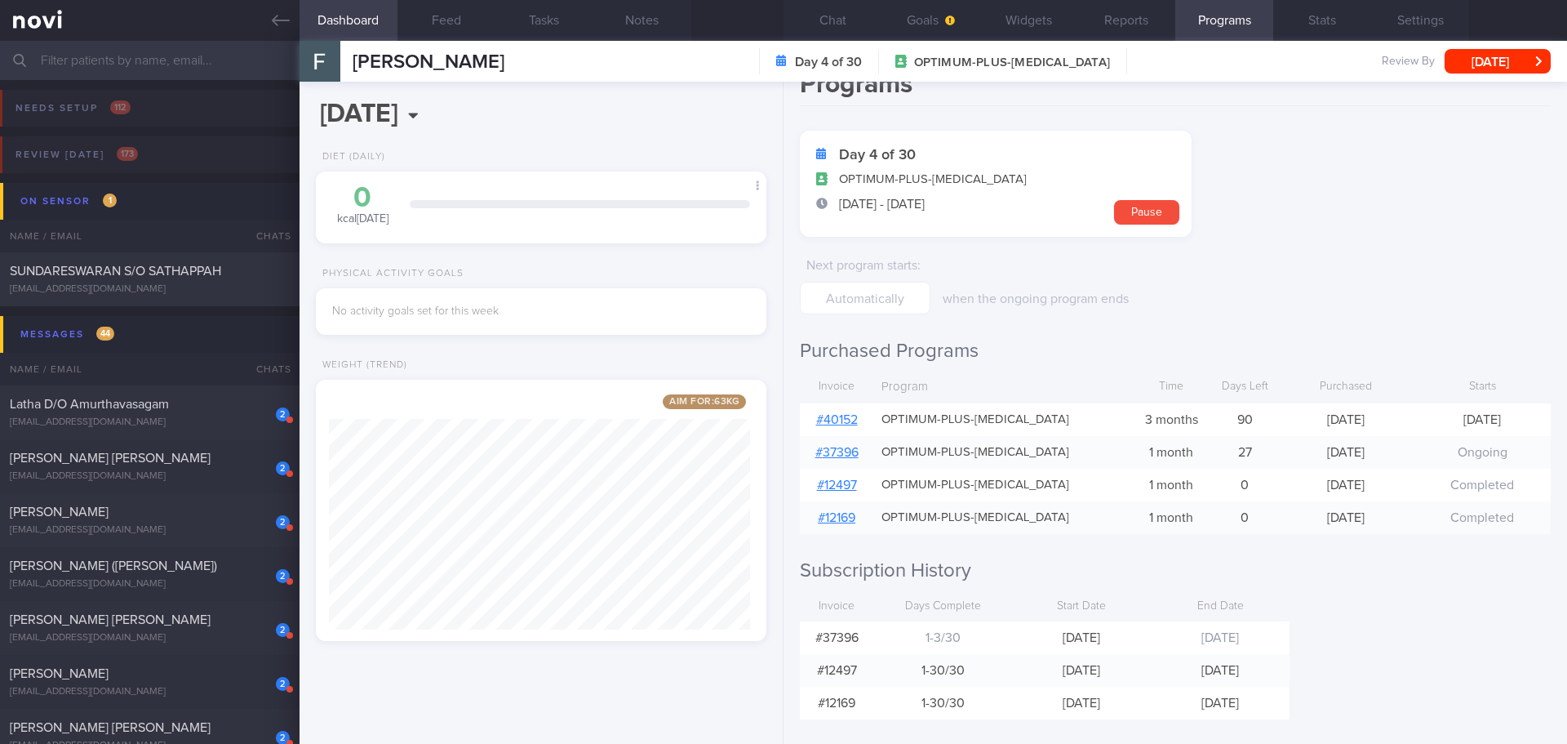
scroll to position [46, 0]
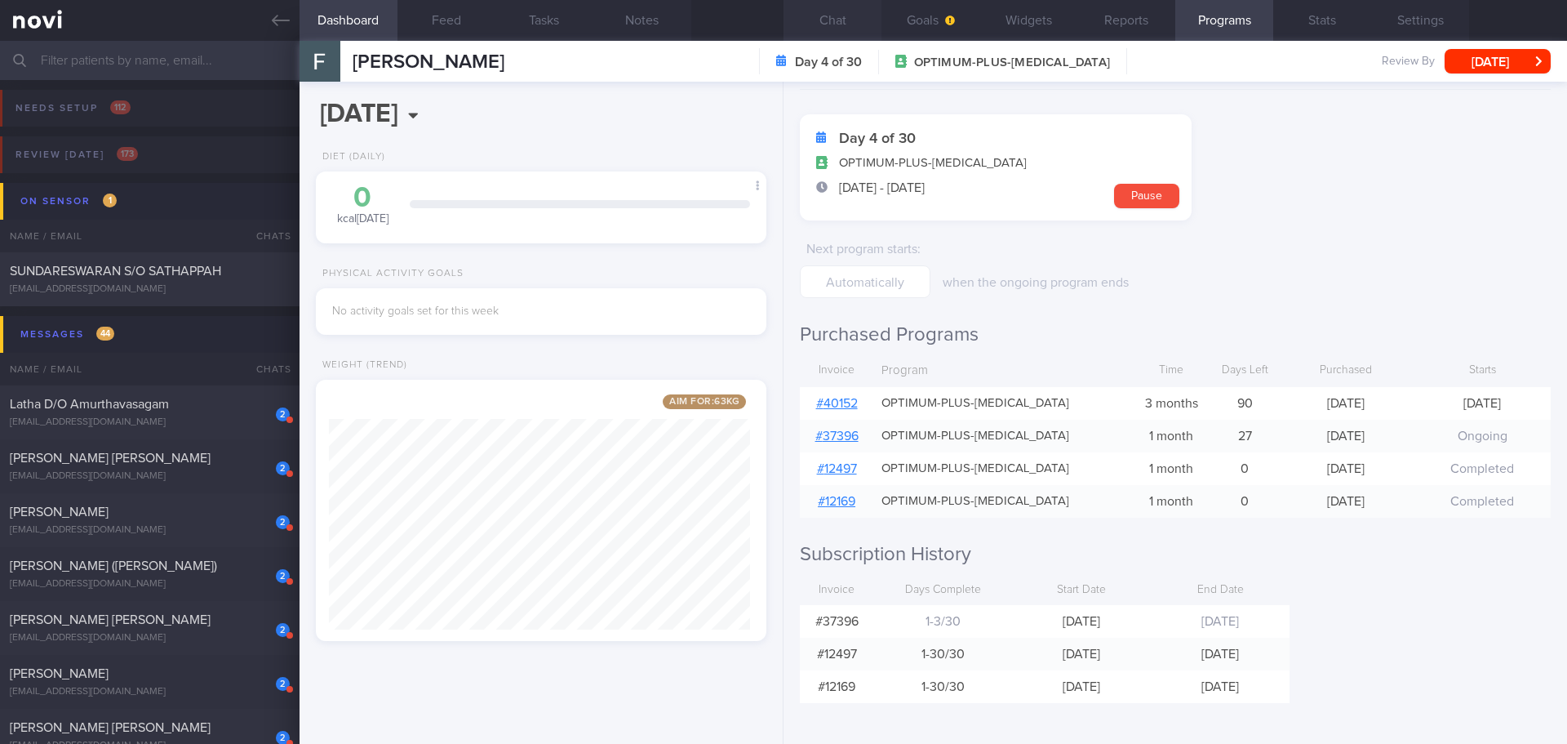
click at [815, 29] on button "Chat" at bounding box center [833, 20] width 98 height 41
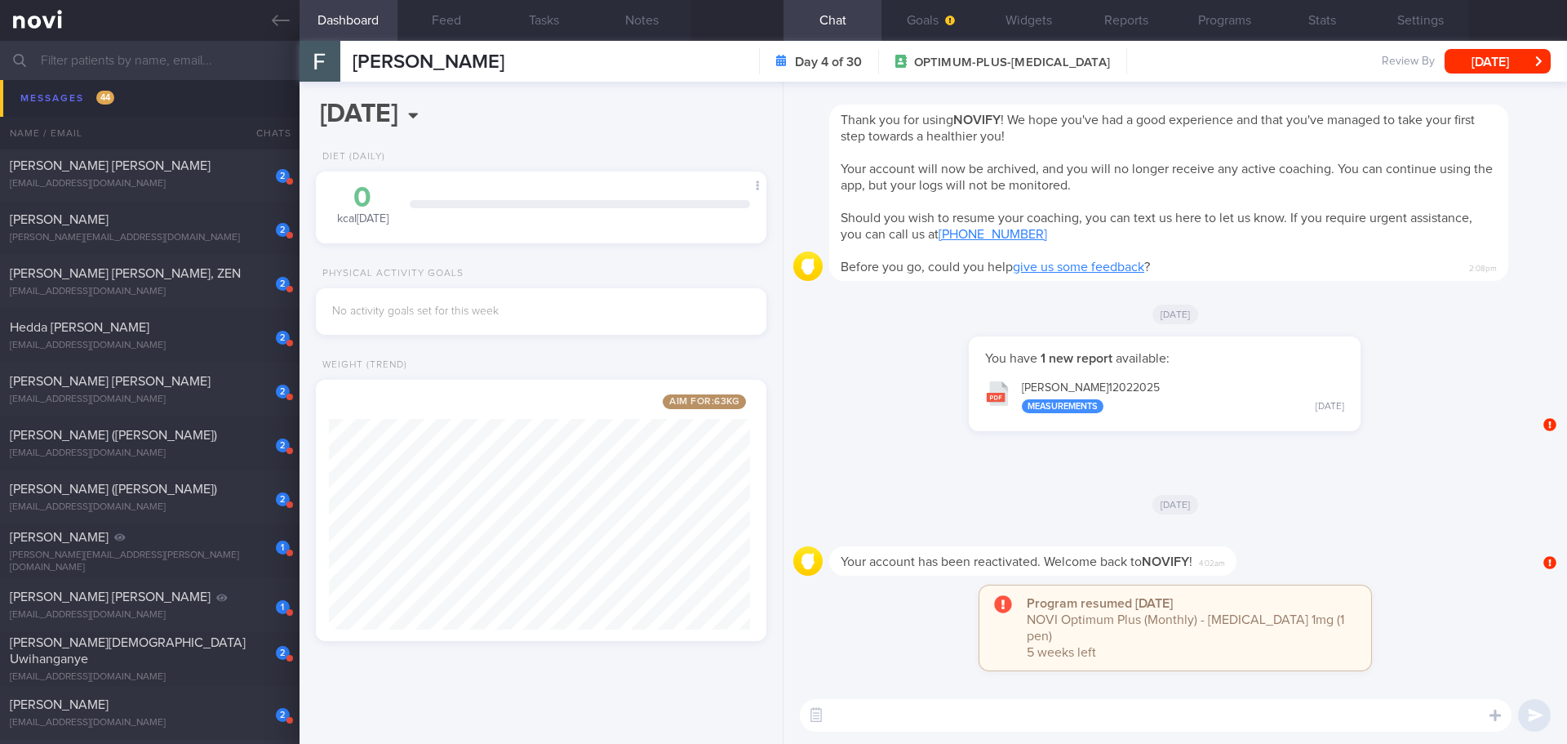
scroll to position [653, 0]
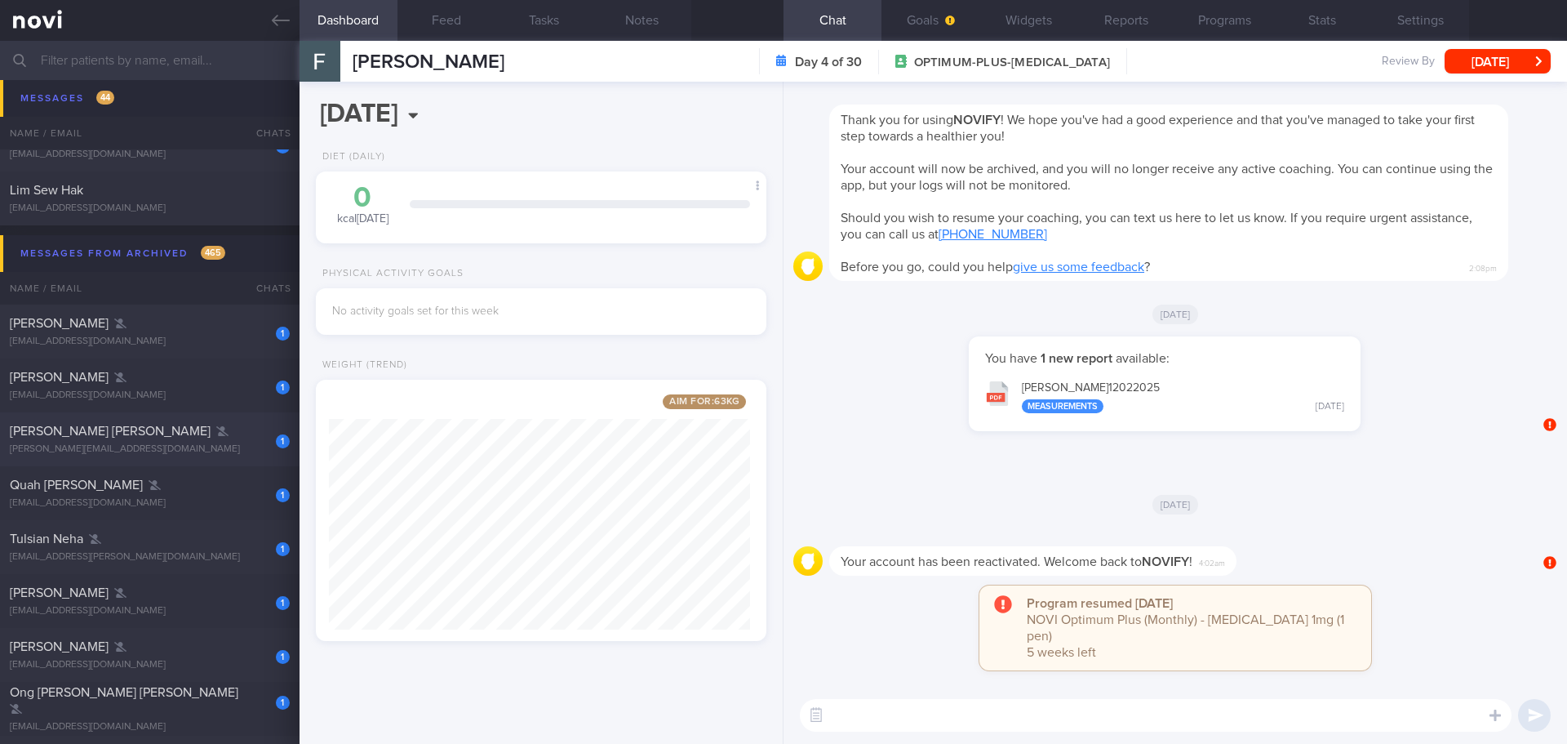
scroll to position [2204, 0]
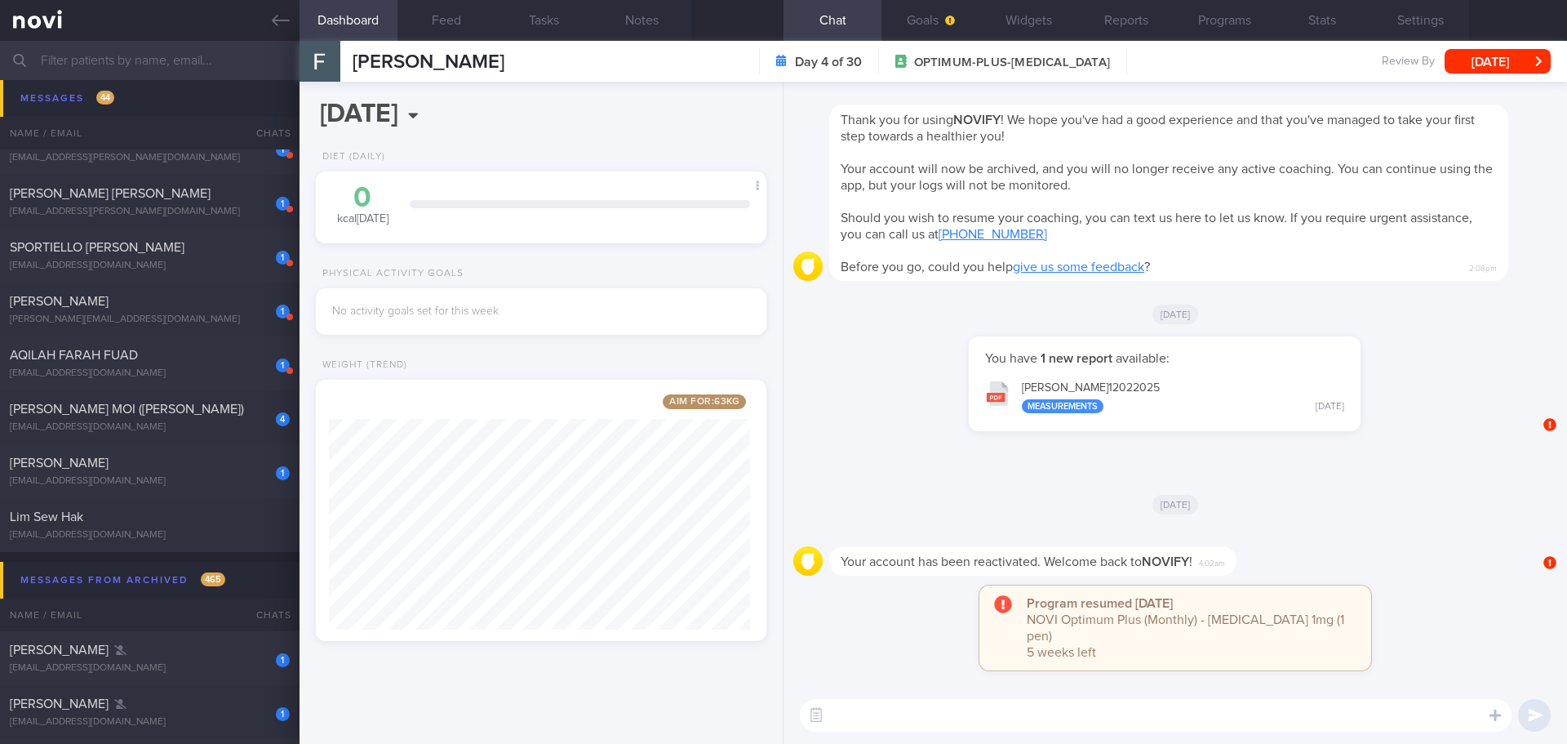
click at [1385, 448] on div "You have 1 new report available: TANITA - FARAH LIYANA BINTE ROSLAN_ 12022025 M…" at bounding box center [1164, 392] width 743 height 112
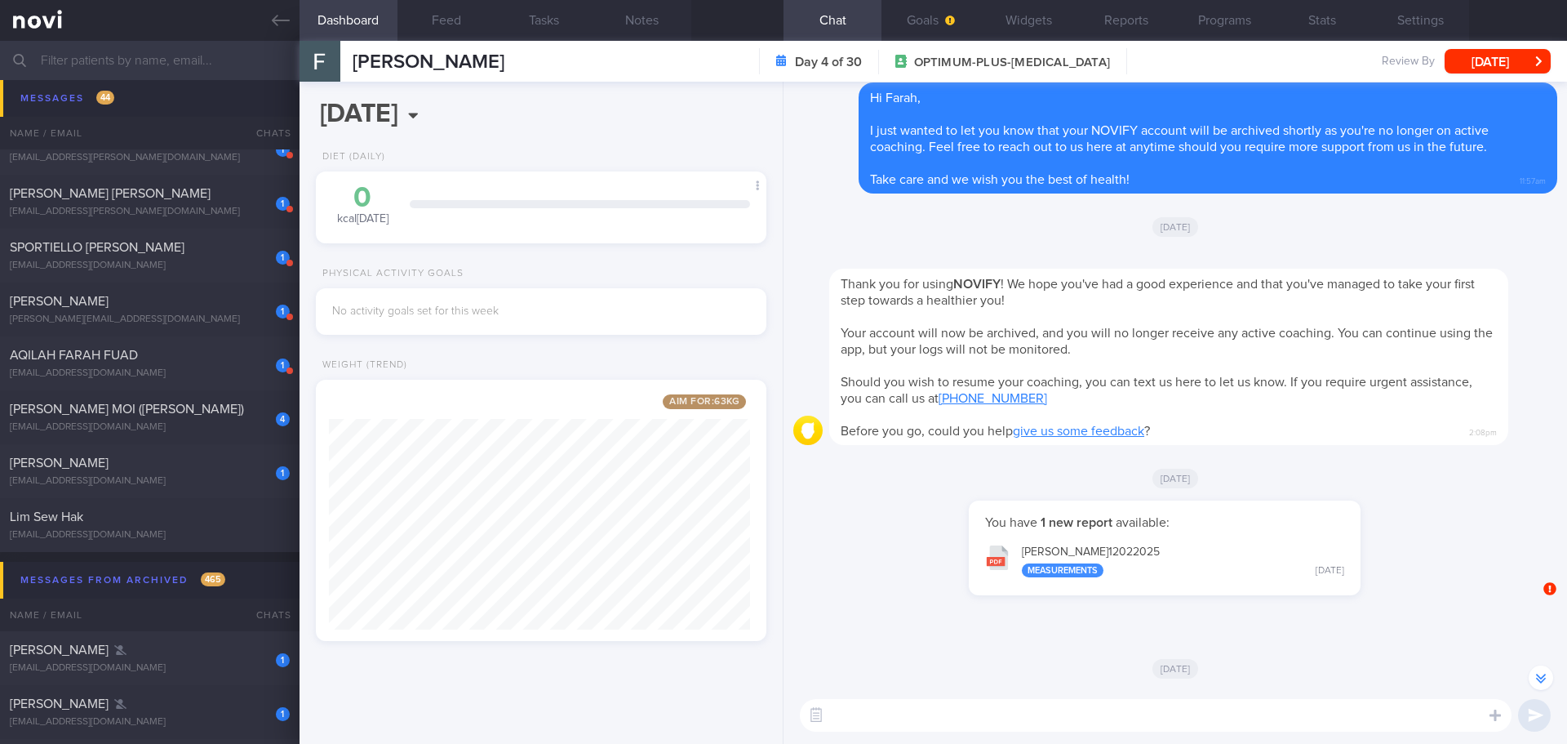
scroll to position [-246, 0]
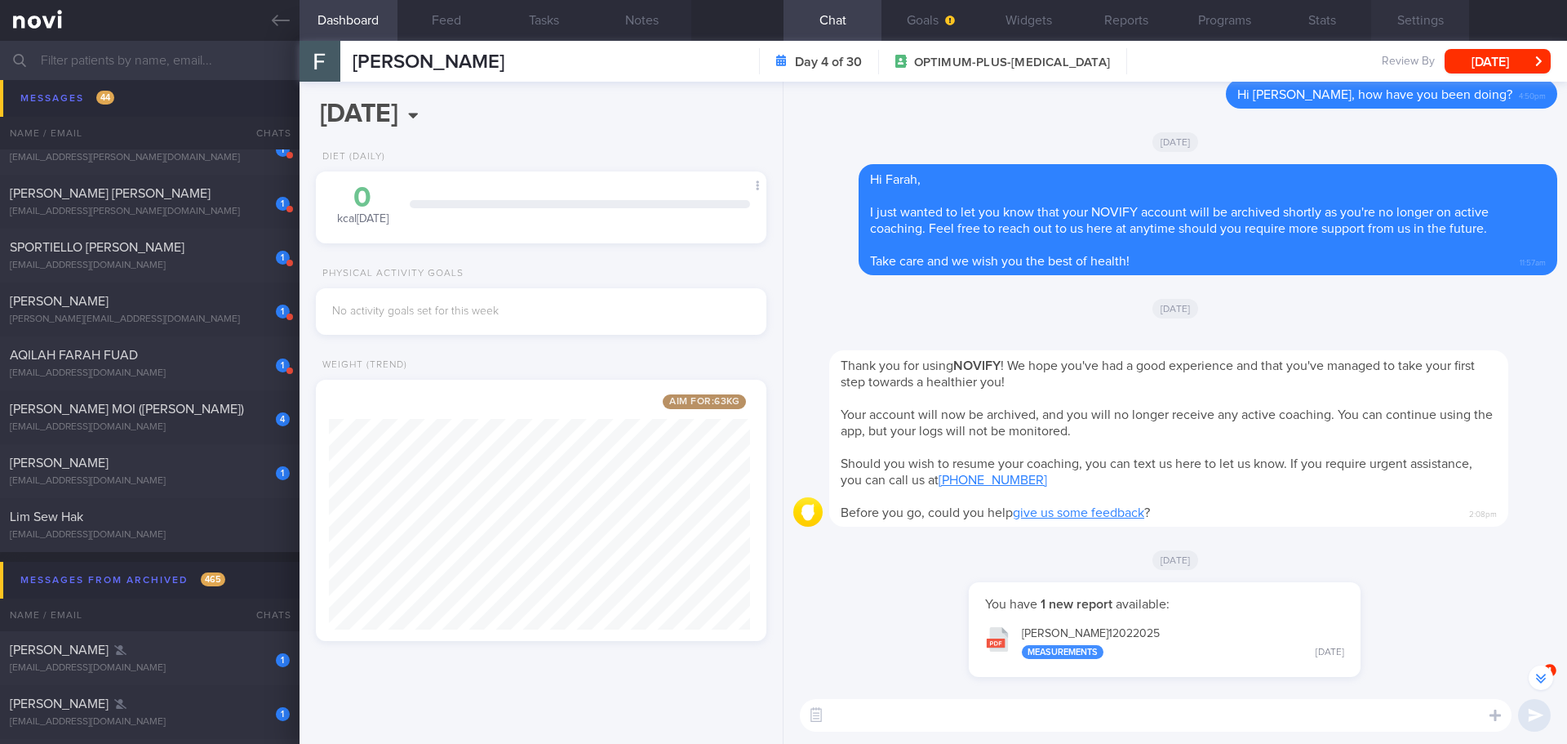
click at [1423, 16] on button "Settings" at bounding box center [1420, 20] width 98 height 41
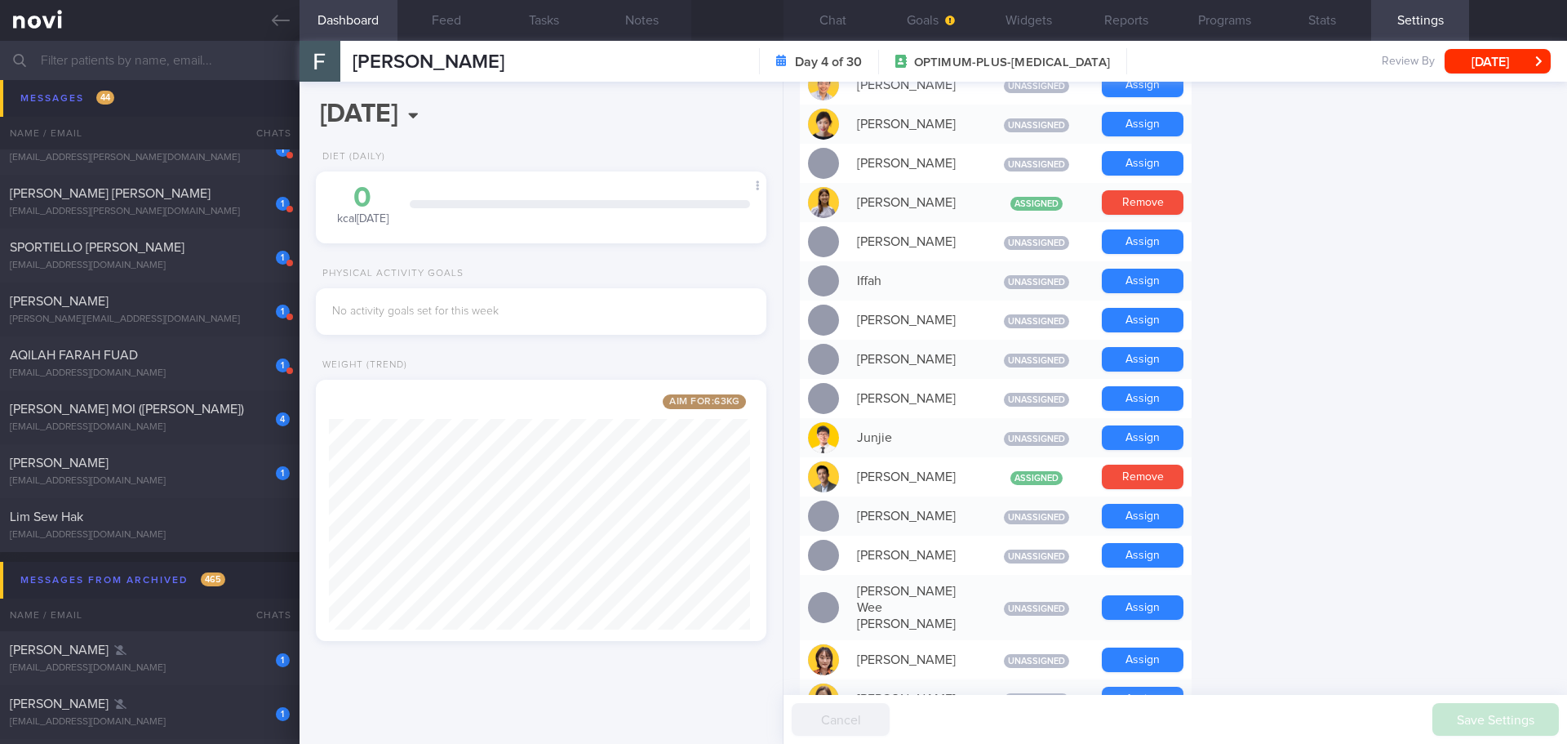
scroll to position [1404, 0]
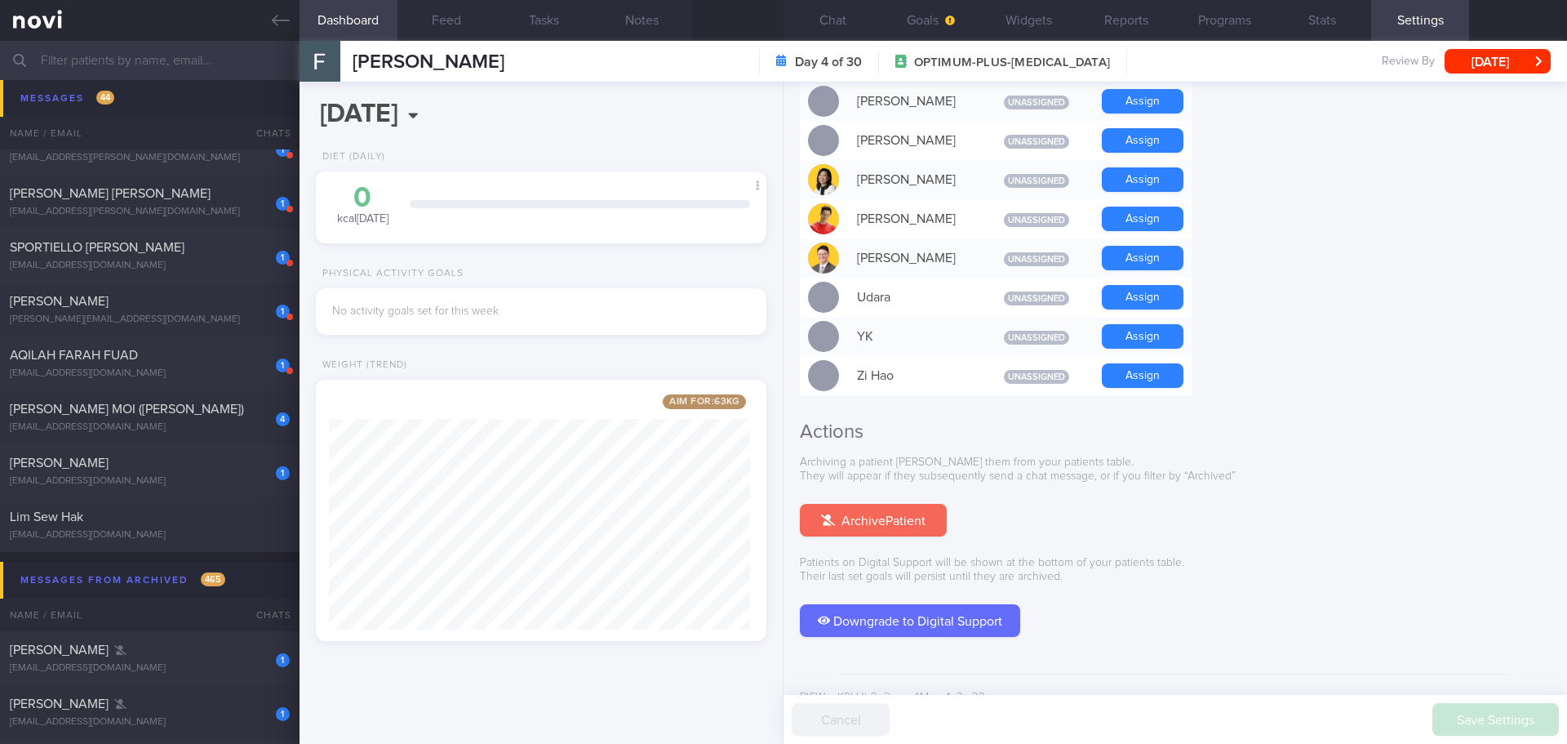
click at [892, 504] on button "Archive Patient" at bounding box center [873, 520] width 147 height 33
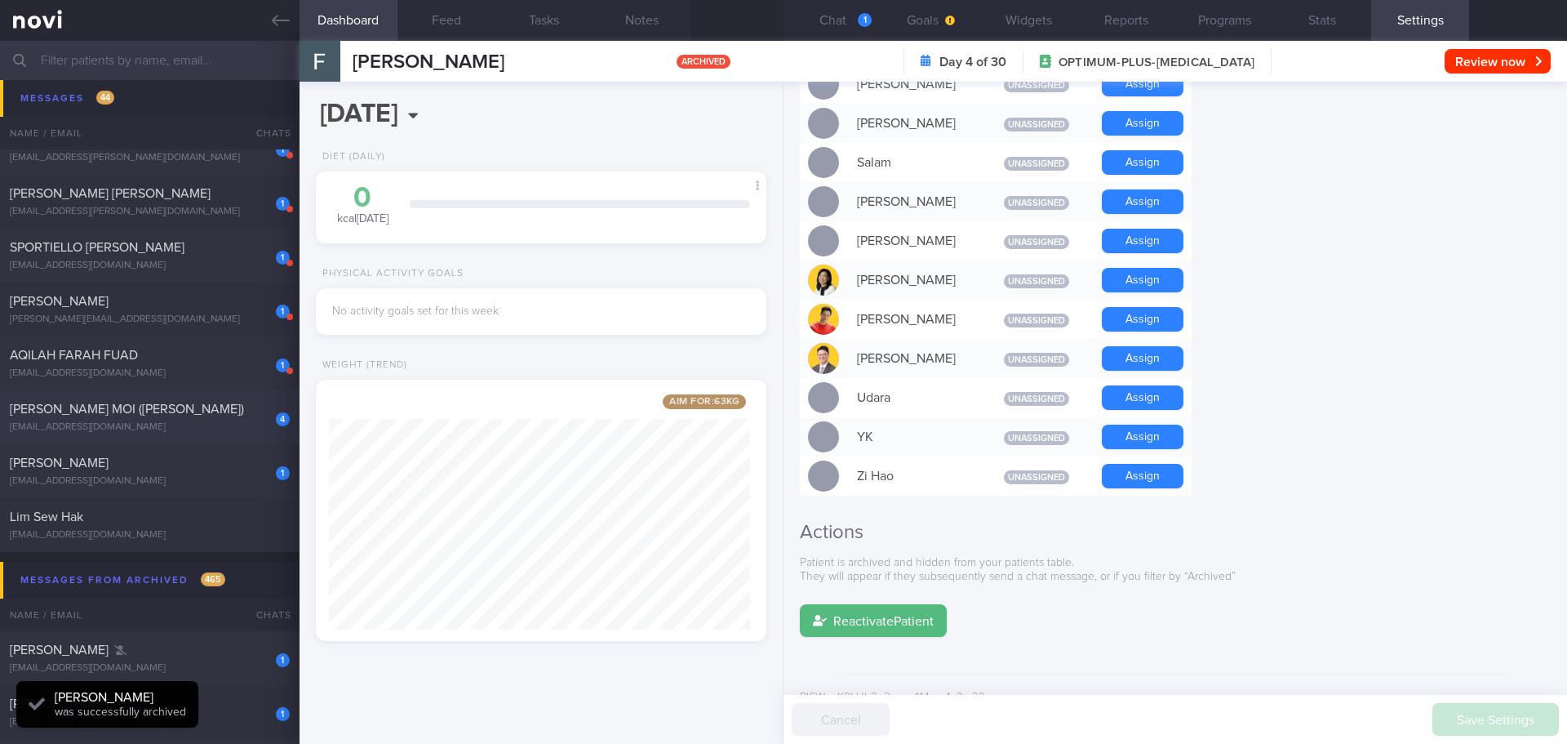
scroll to position [1, 0]
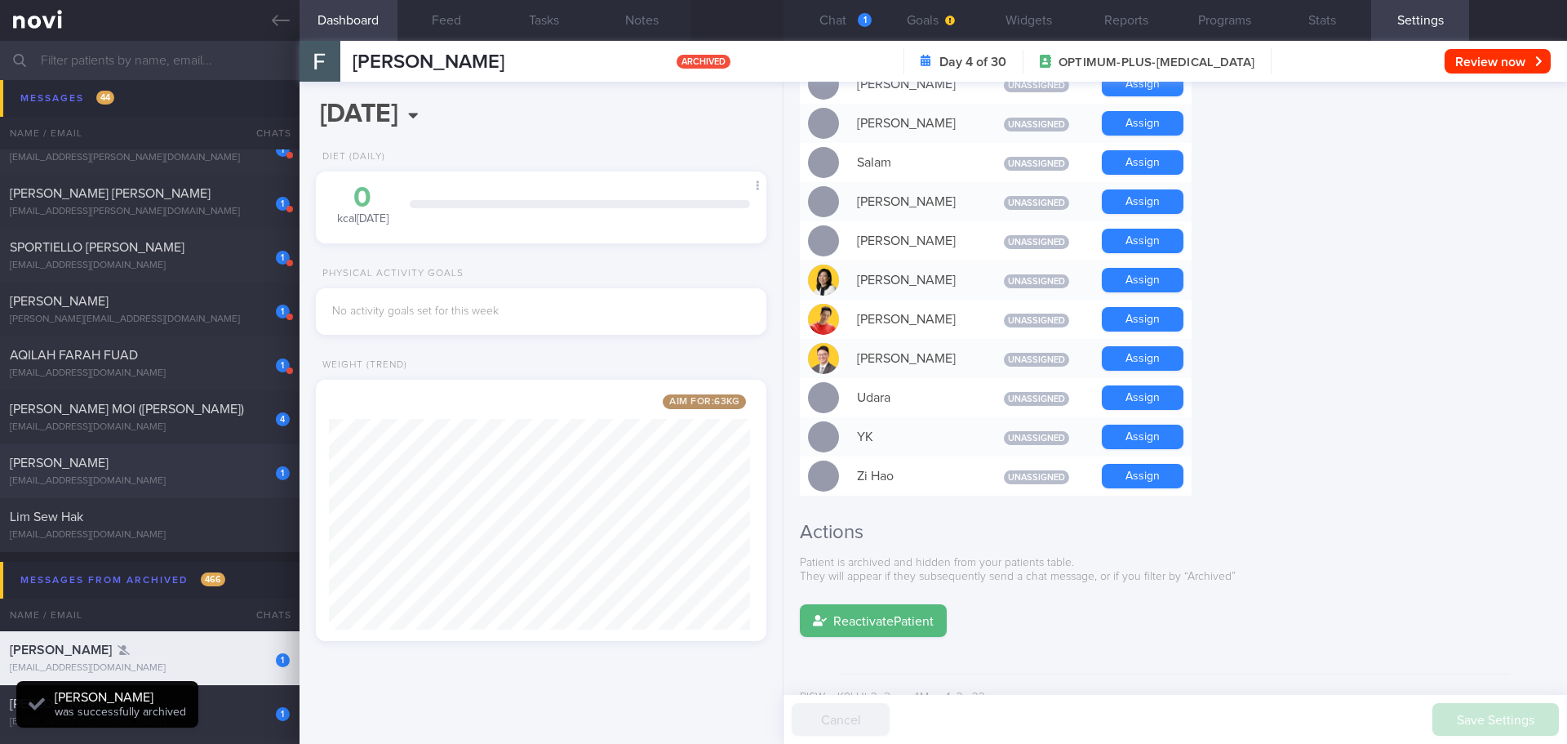
click at [134, 477] on div "yingchun0819@gmail.com" at bounding box center [150, 481] width 280 height 12
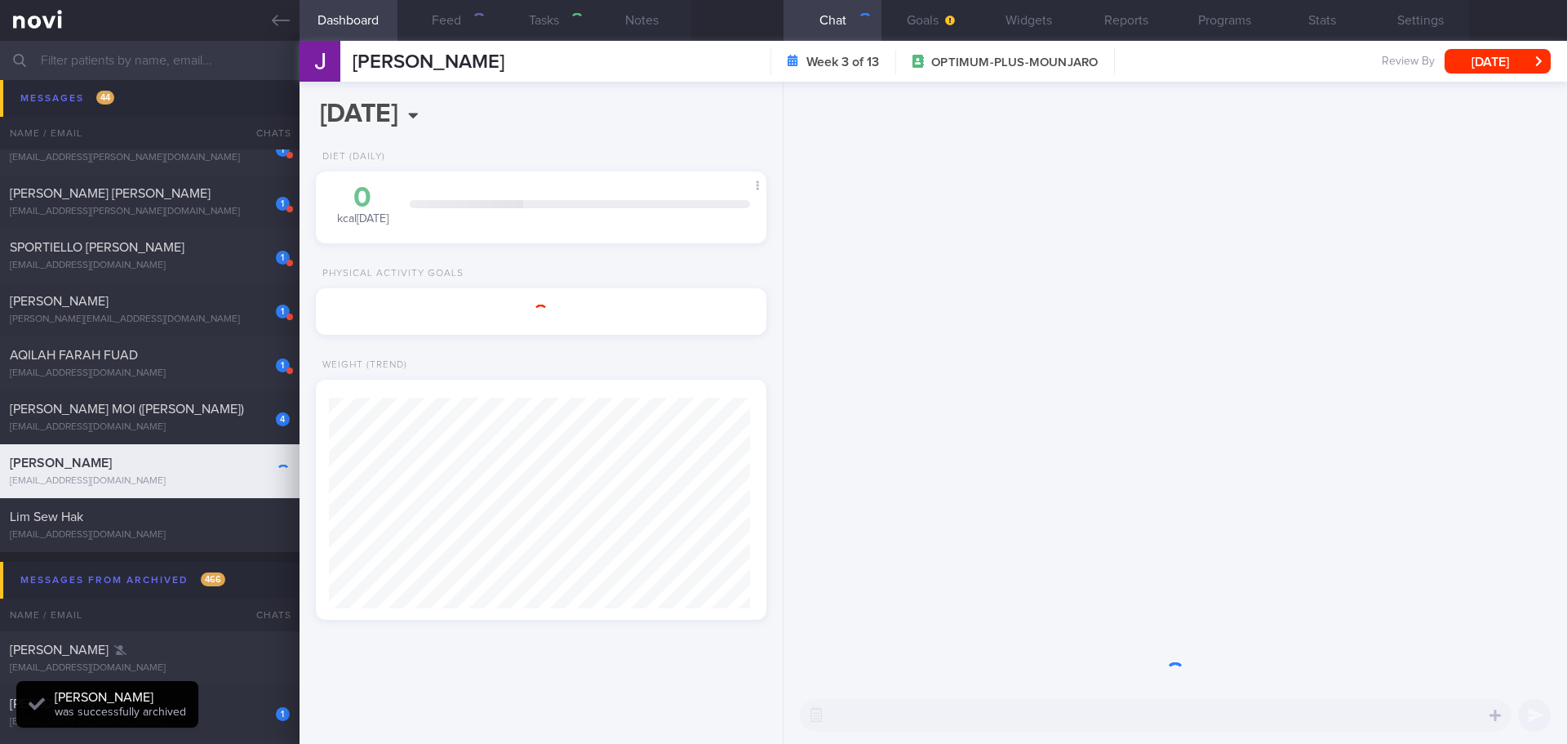
select select "8"
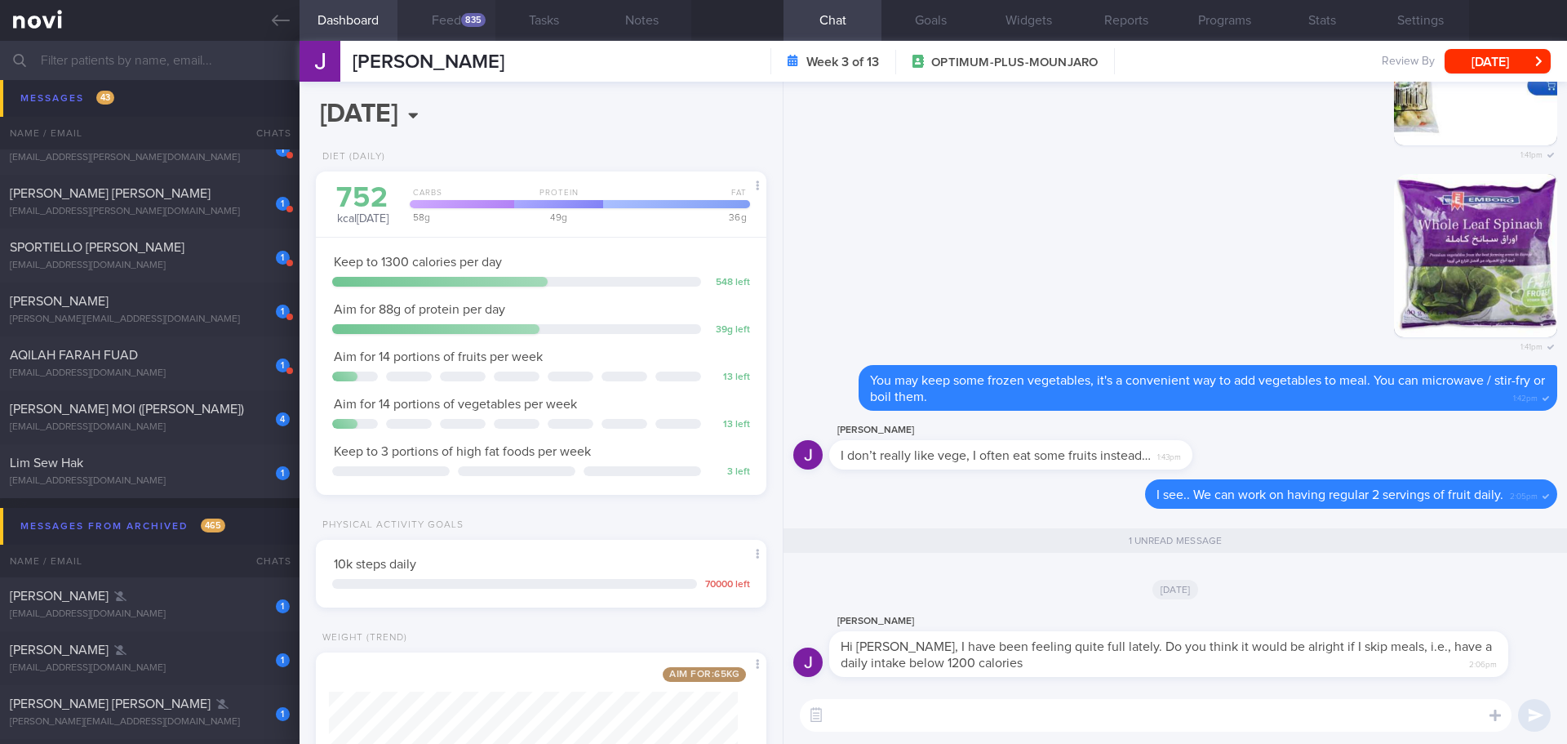
click at [472, 25] on div "835" at bounding box center [473, 20] width 24 height 14
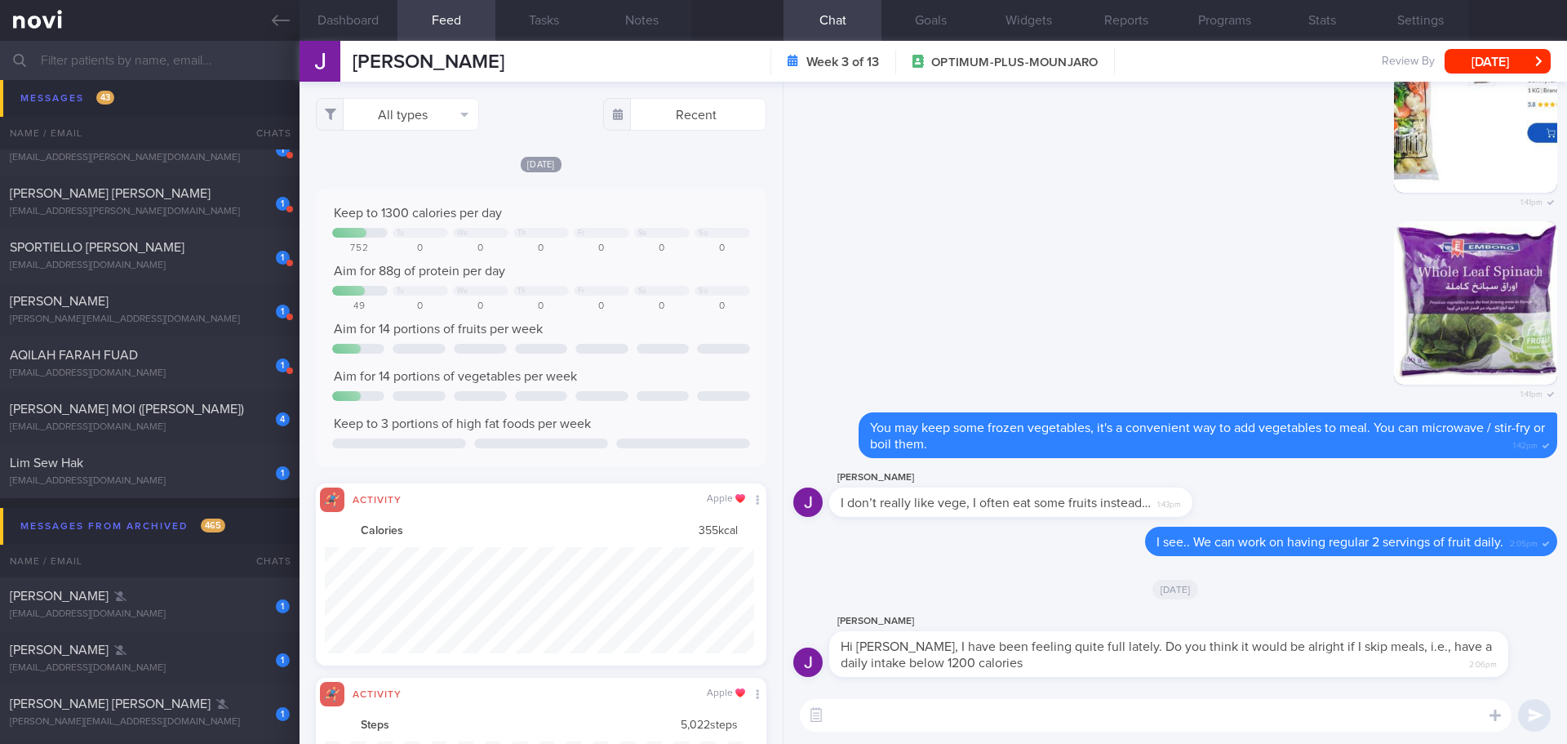
click at [454, 20] on button "Feed 835" at bounding box center [446, 20] width 98 height 41
click at [423, 126] on button "All types" at bounding box center [397, 114] width 163 height 33
click at [394, 167] on button "Activity" at bounding box center [398, 170] width 162 height 24
checkbox input "false"
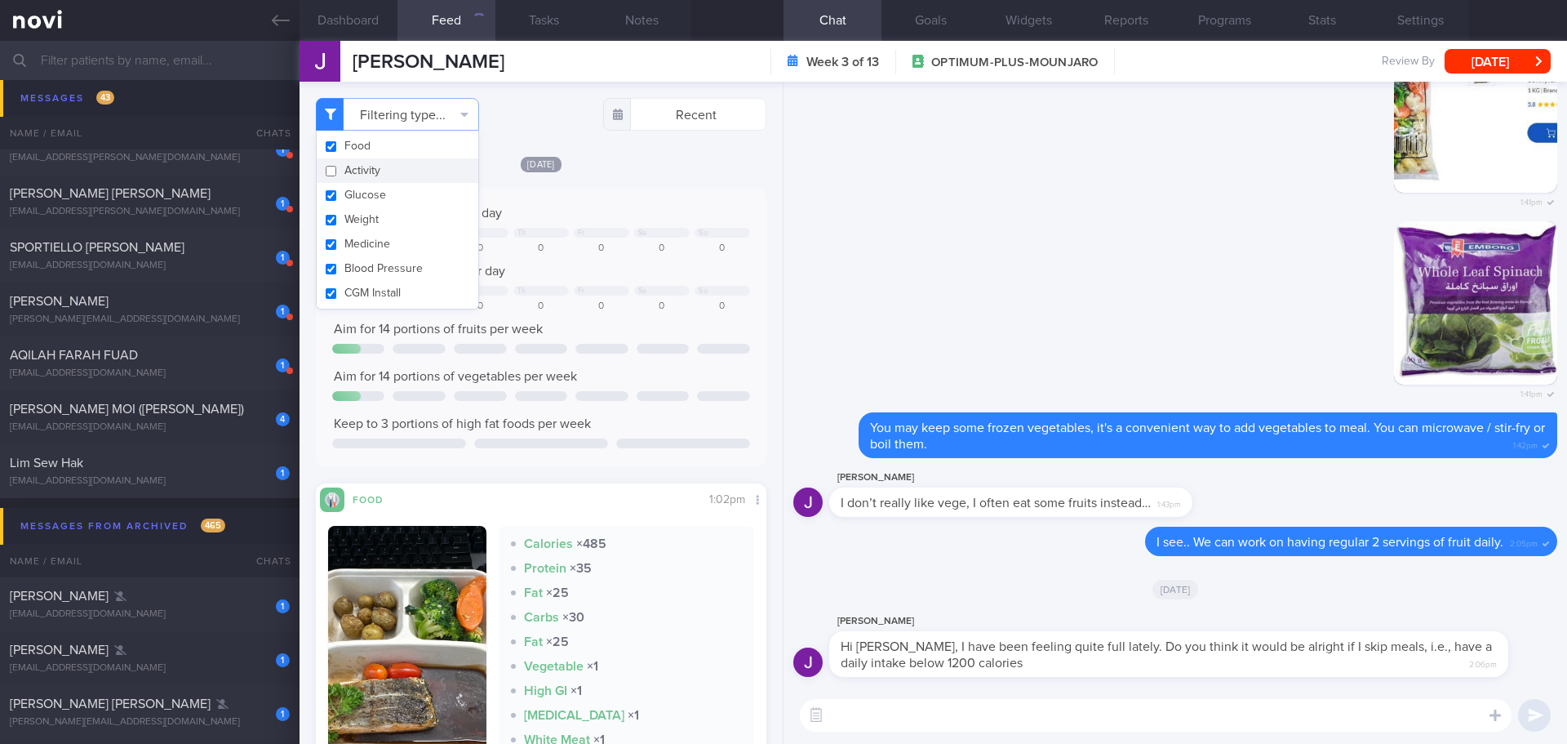
click at [884, 721] on textarea at bounding box center [1156, 715] width 712 height 33
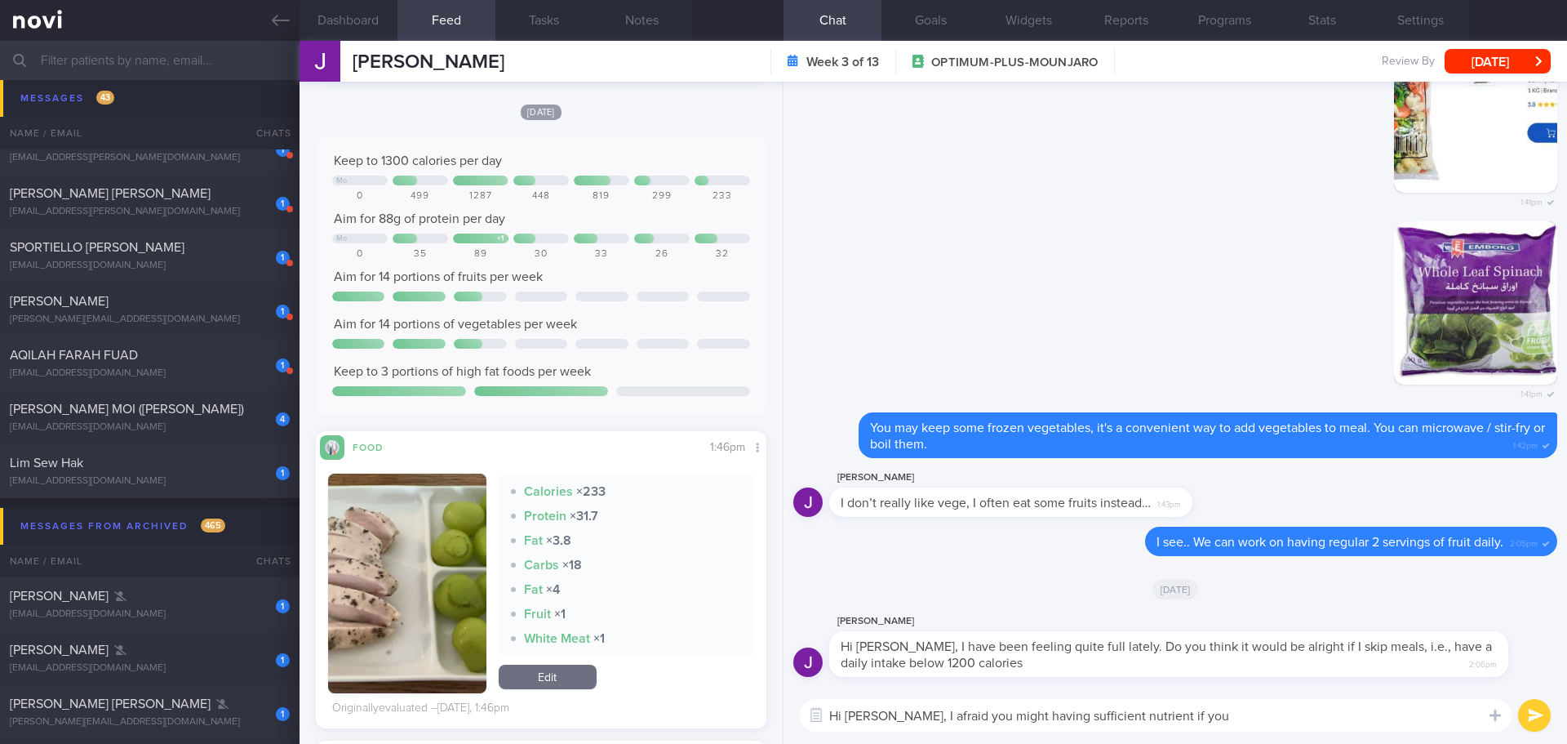
scroll to position [1779, 0]
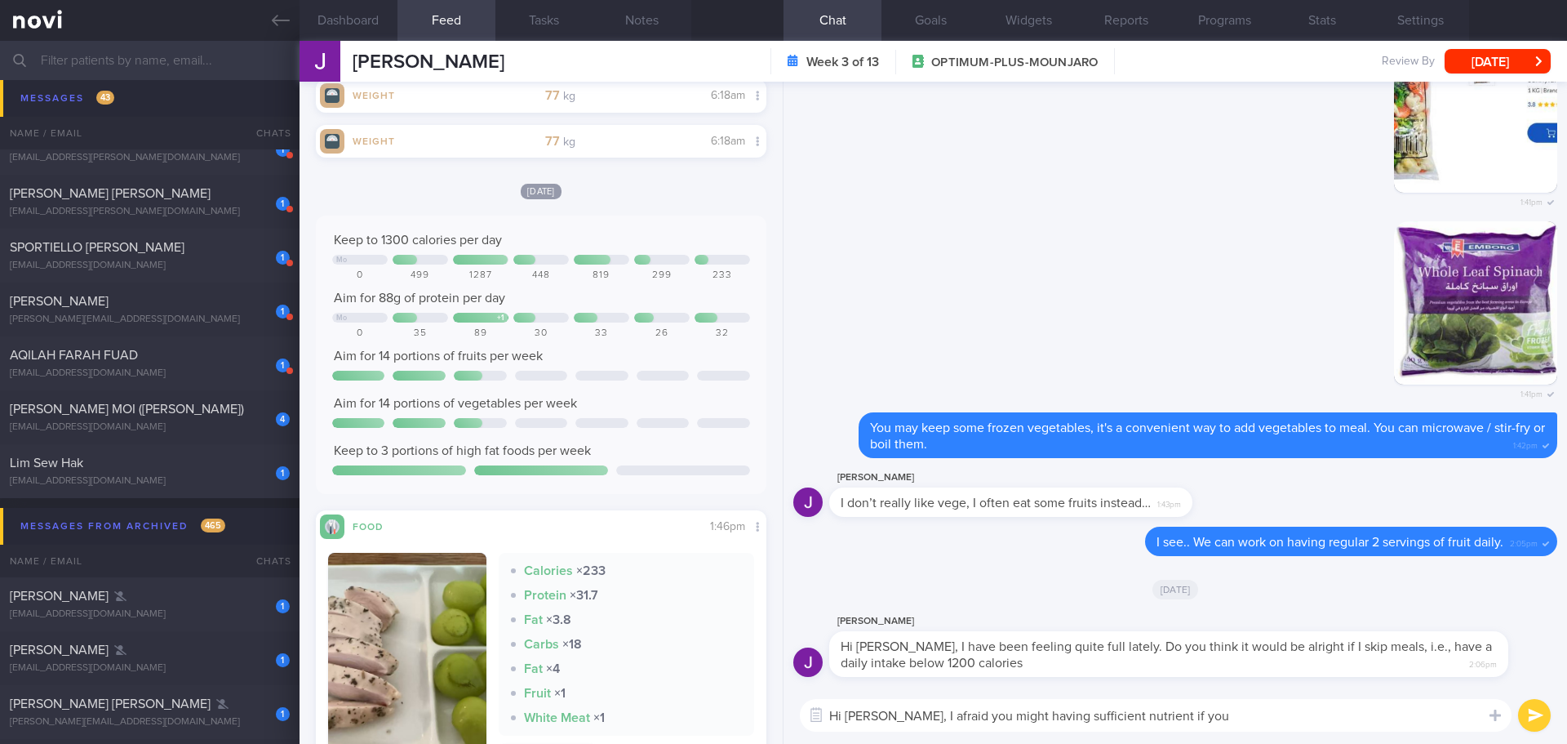
drag, startPoint x: 1173, startPoint y: 710, endPoint x: 887, endPoint y: 715, distance: 285.7
click at [887, 715] on textarea "Hi Jackie, I afraid you might having sufficient nutrient if you" at bounding box center [1156, 715] width 712 height 33
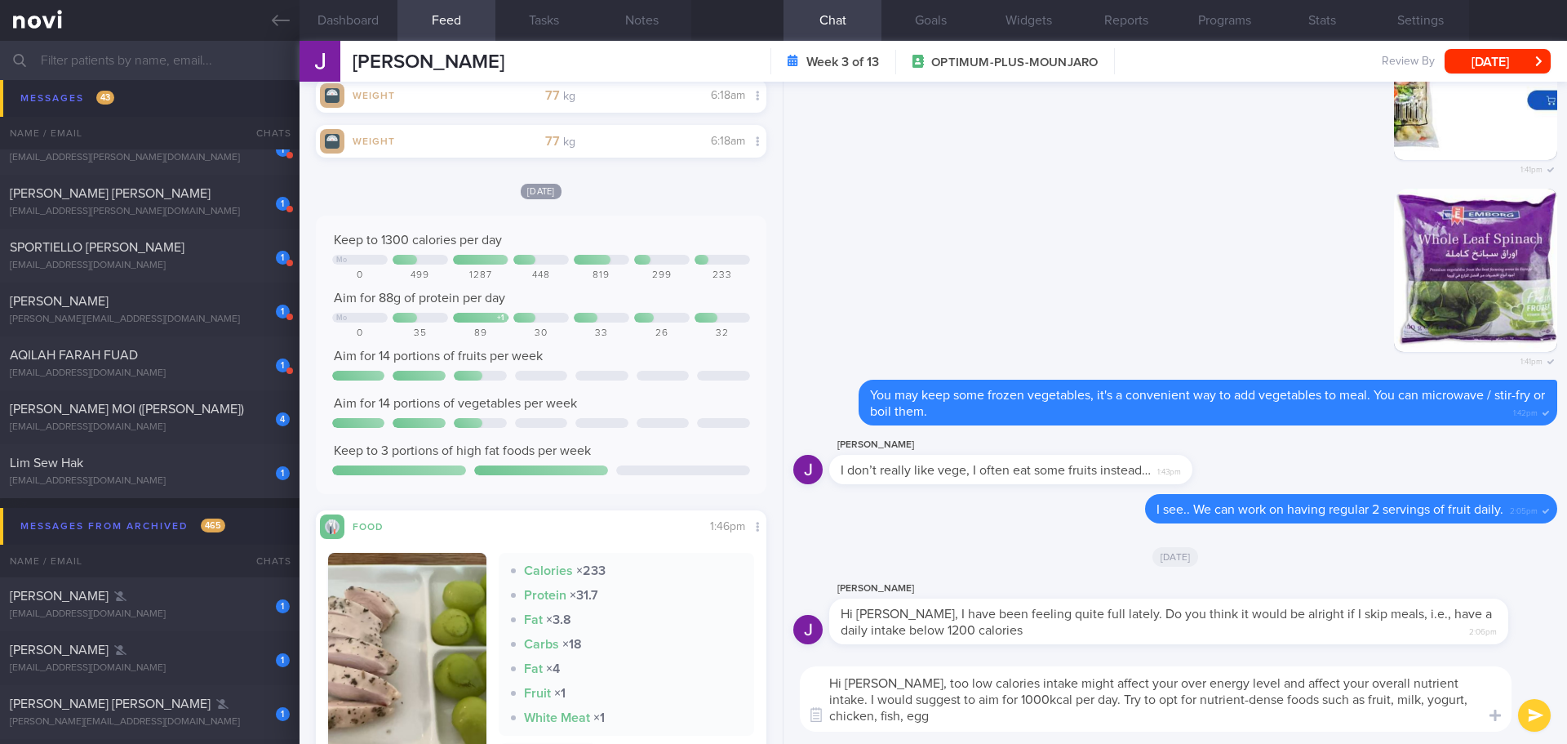
scroll to position [0, 0]
drag, startPoint x: 1148, startPoint y: 680, endPoint x: 1118, endPoint y: 683, distance: 29.6
click at [1118, 683] on textarea "Hi Jackie, too low calories intake might affect your over energy level and affe…" at bounding box center [1156, 698] width 712 height 65
click at [1249, 682] on textarea "Hi Jackie, too low calories intake might affect your energy level and affect yo…" at bounding box center [1156, 698] width 712 height 65
drag, startPoint x: 1281, startPoint y: 683, endPoint x: 1228, endPoint y: 688, distance: 53.3
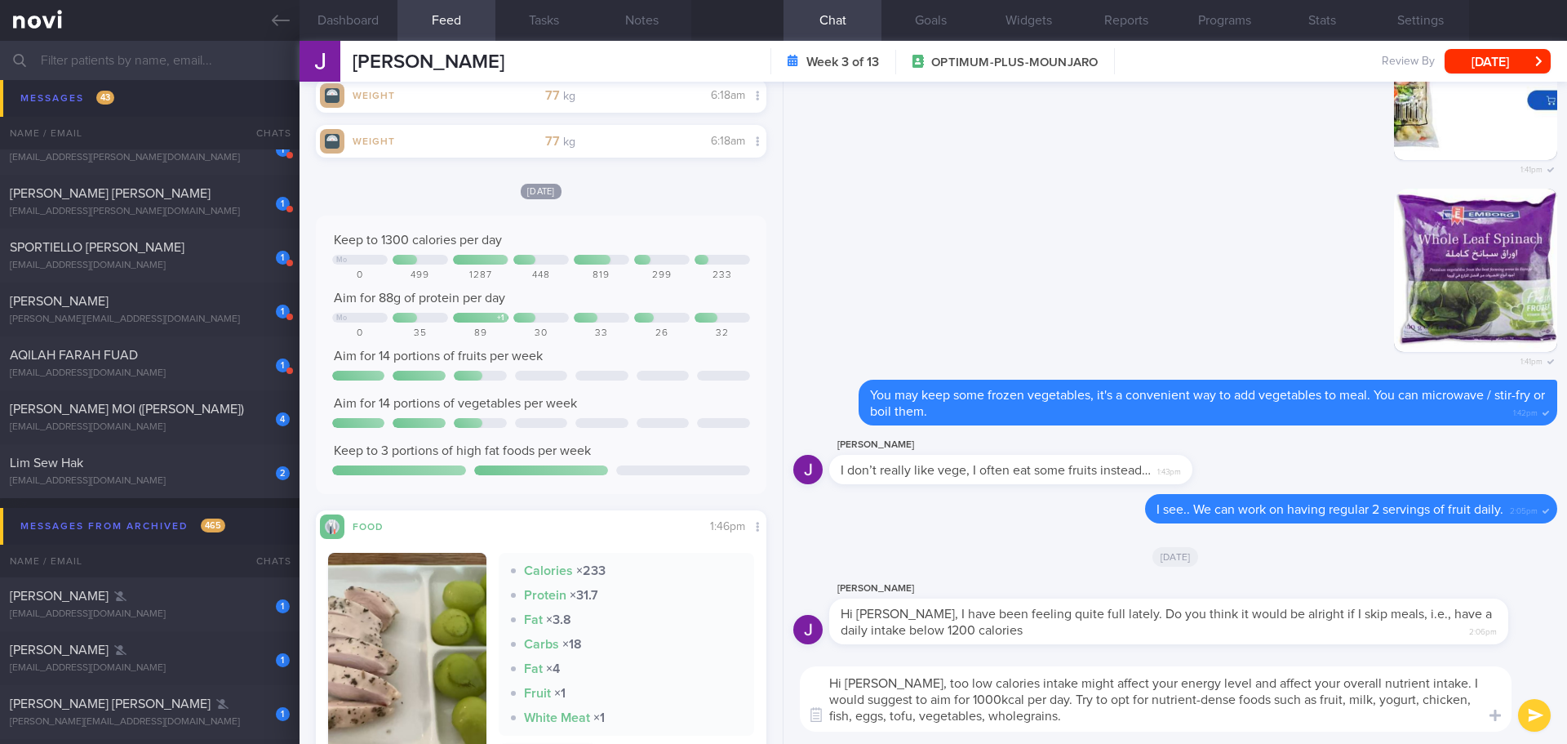
click at [1221, 683] on textarea "Hi Jackie, too low calories intake might affect your energy level and affect yo…" at bounding box center [1156, 698] width 712 height 65
click at [1257, 716] on textarea "Hi Jackie, too low calories intake might affect your energy level and overall n…" at bounding box center [1156, 698] width 712 height 65
click at [847, 694] on textarea "Hi Jackie, too low calories intake might affect your energy level and overall n…" at bounding box center [1156, 698] width 712 height 65
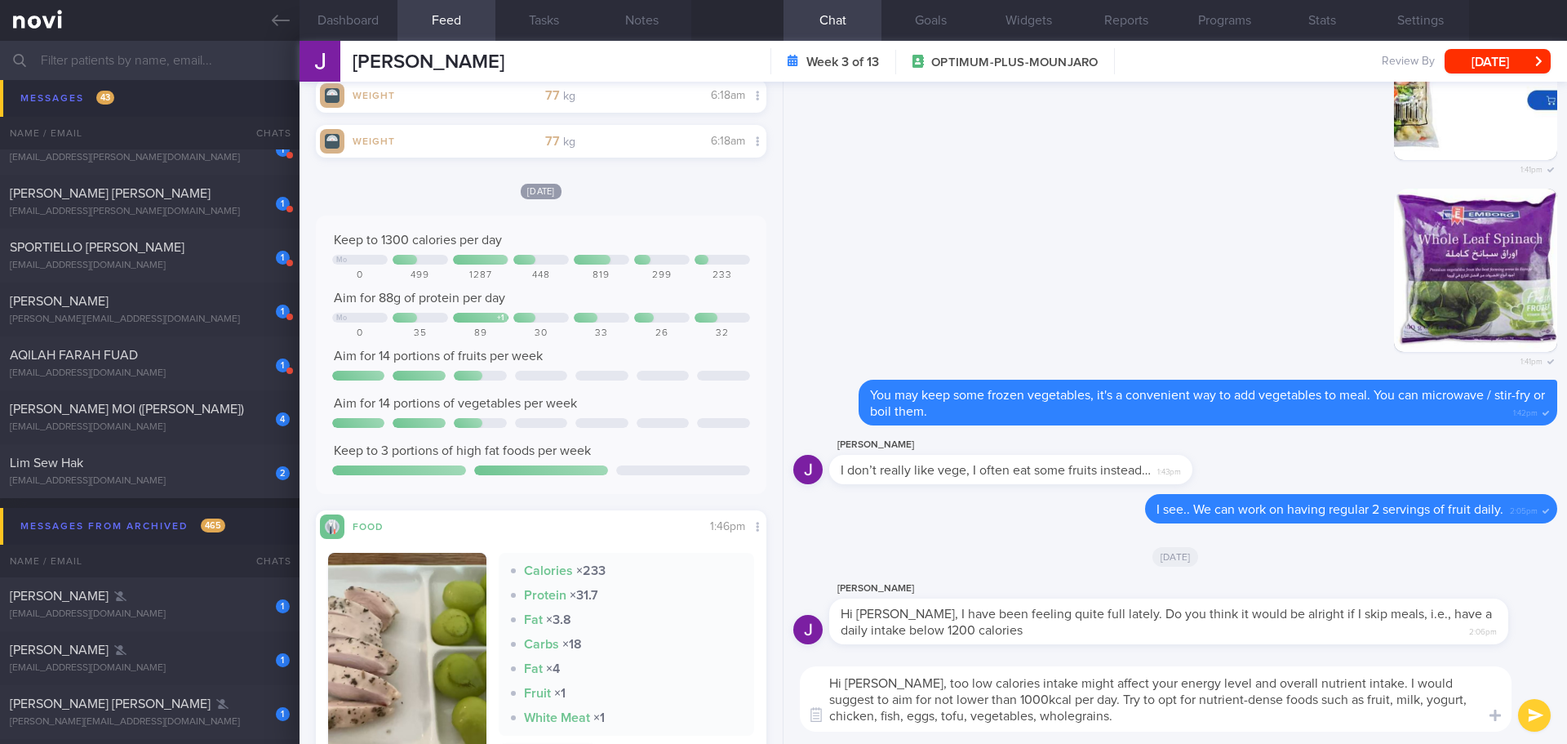
type textarea "Hi Jackie, too low calories intake might affect your energy level and overall n…"
click at [1107, 741] on div "Hi Jackie, too low calories intake might affect your energy level and overall n…" at bounding box center [1176, 699] width 784 height 90
click at [1110, 719] on textarea "Hi Jackie, too low calories intake might affect your energy level and overall n…" at bounding box center [1156, 698] width 712 height 65
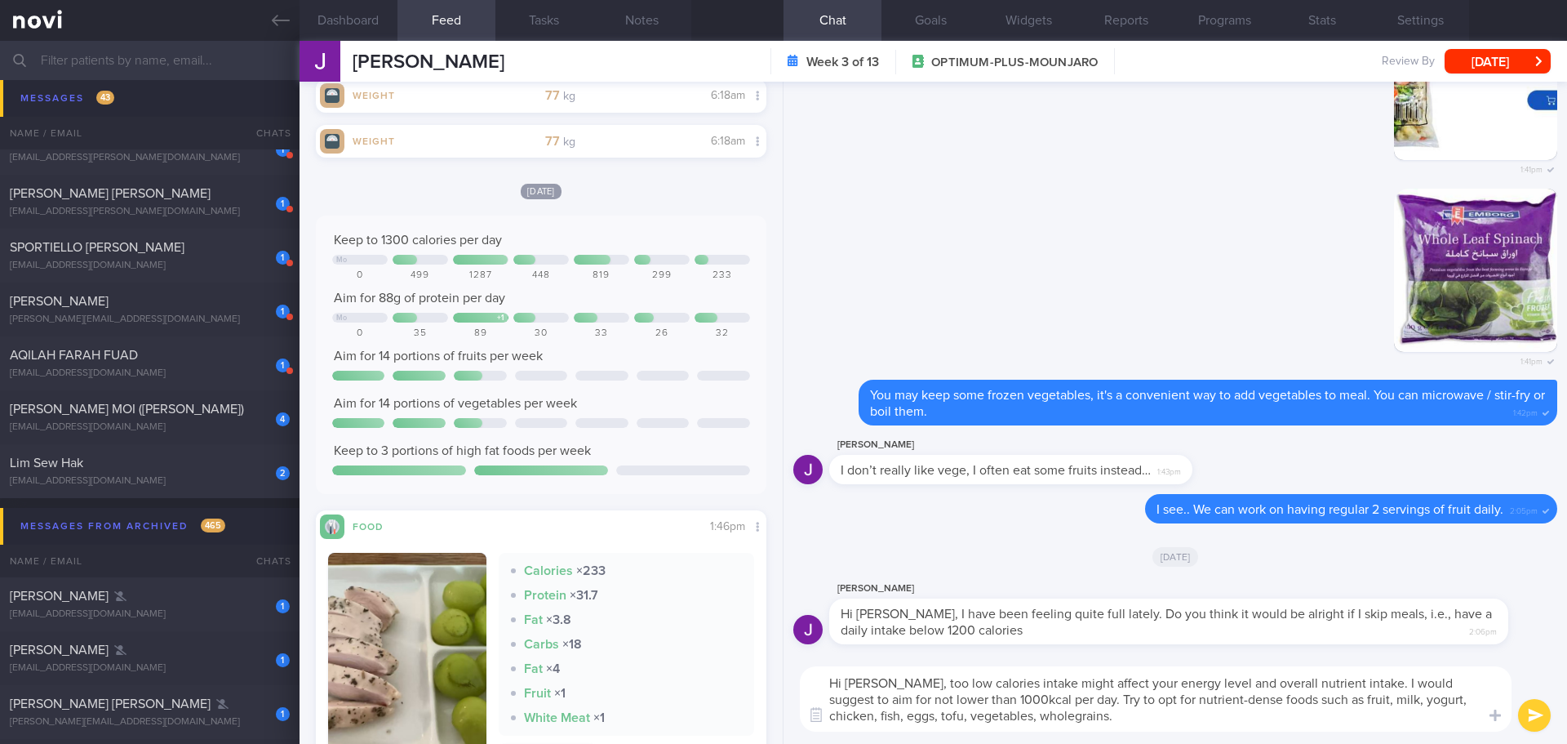
click at [1110, 719] on textarea "Hi Jackie, too low calories intake might affect your energy level and overall n…" at bounding box center [1156, 698] width 712 height 65
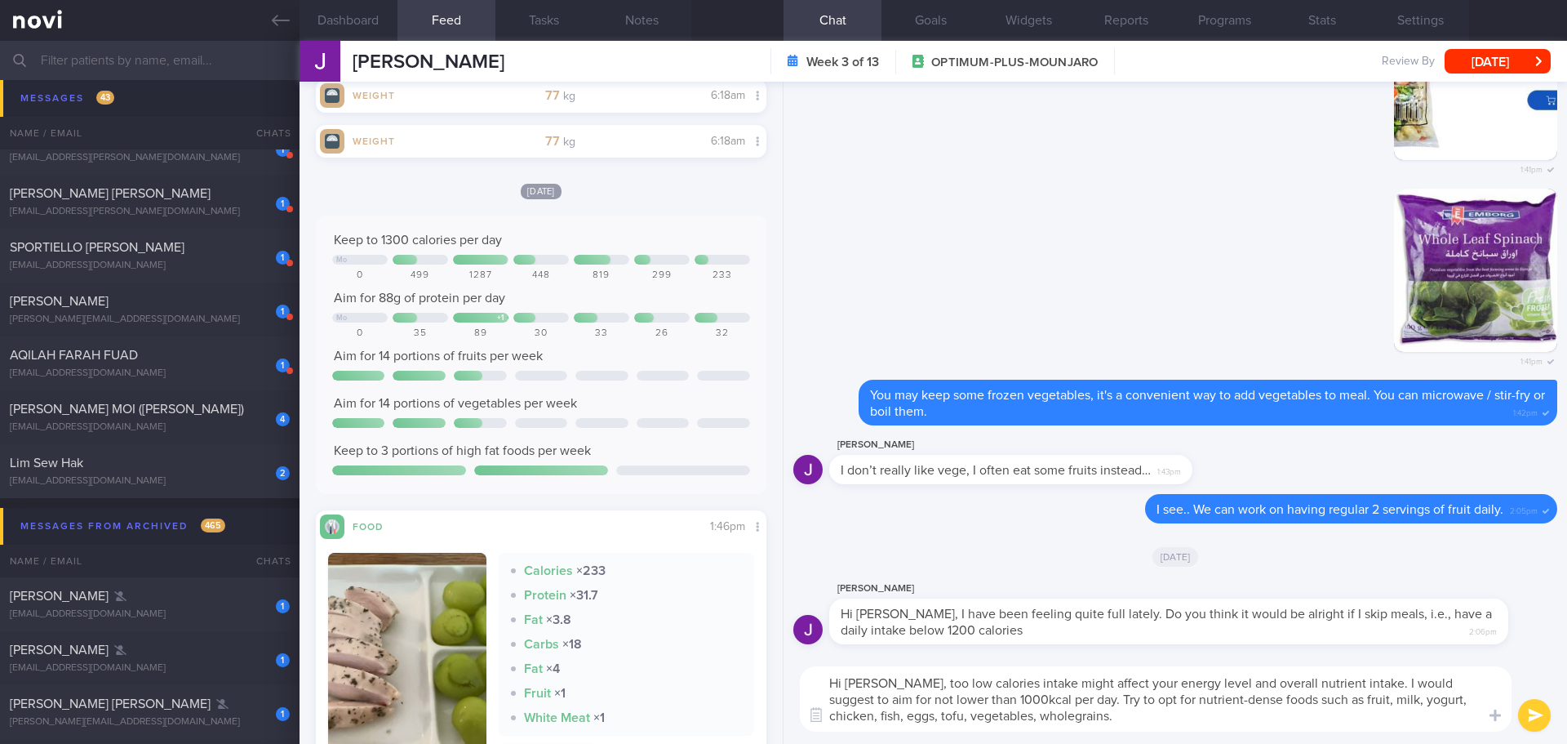
click at [1110, 719] on textarea "Hi Jackie, too low calories intake might affect your energy level and overall n…" at bounding box center [1156, 698] width 712 height 65
click at [1528, 712] on button "submit" at bounding box center [1534, 715] width 33 height 33
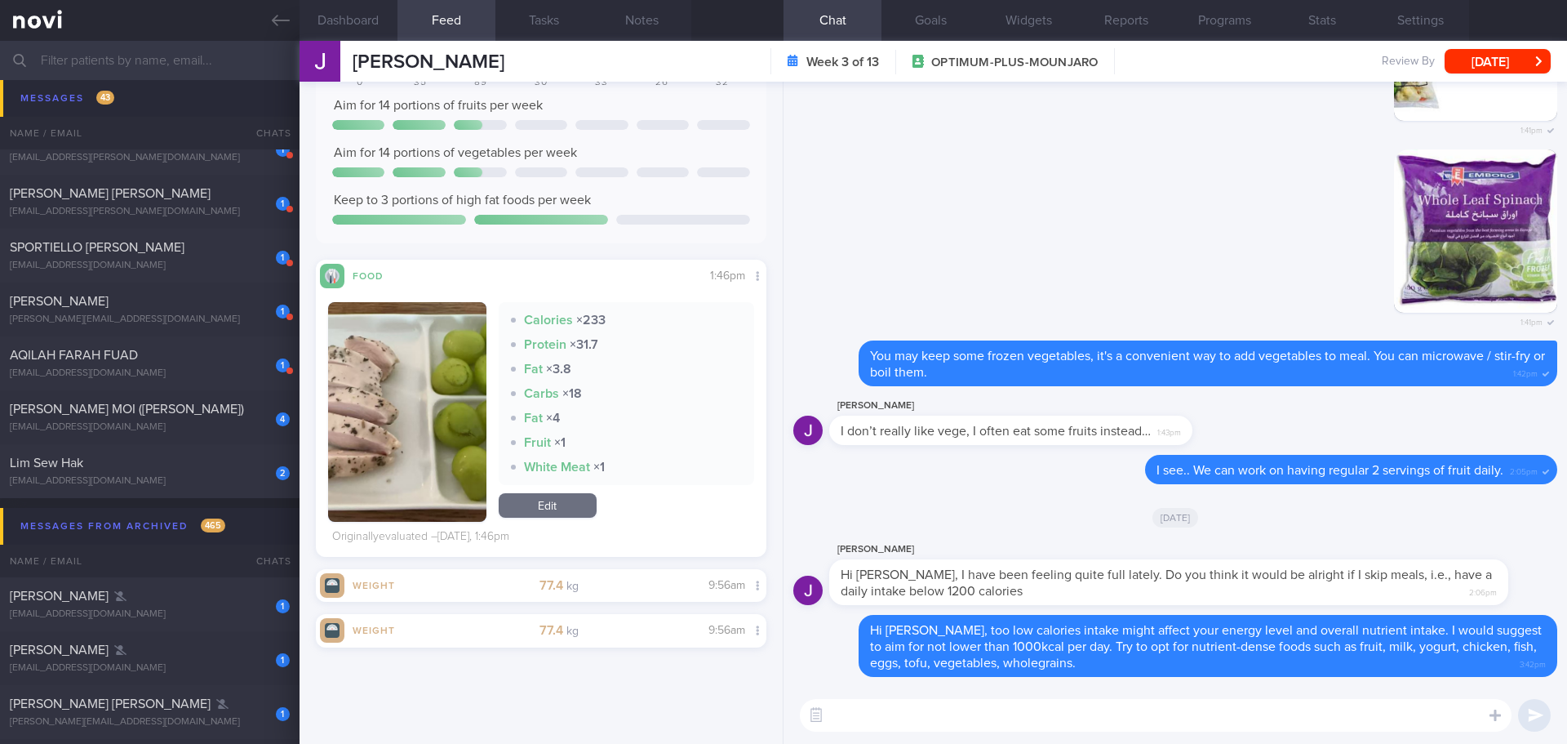
scroll to position [1722, 0]
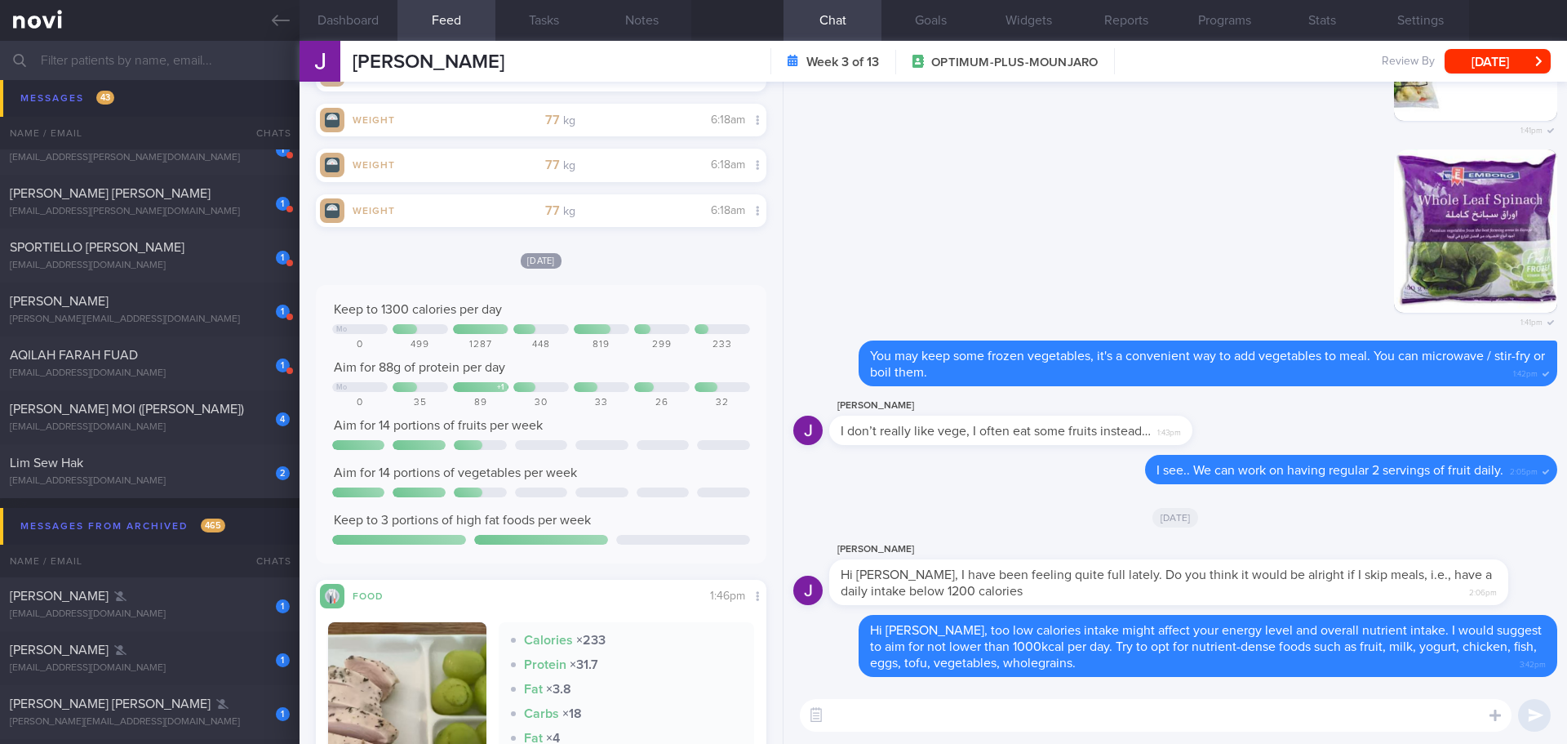
click at [879, 726] on textarea at bounding box center [1156, 715] width 712 height 33
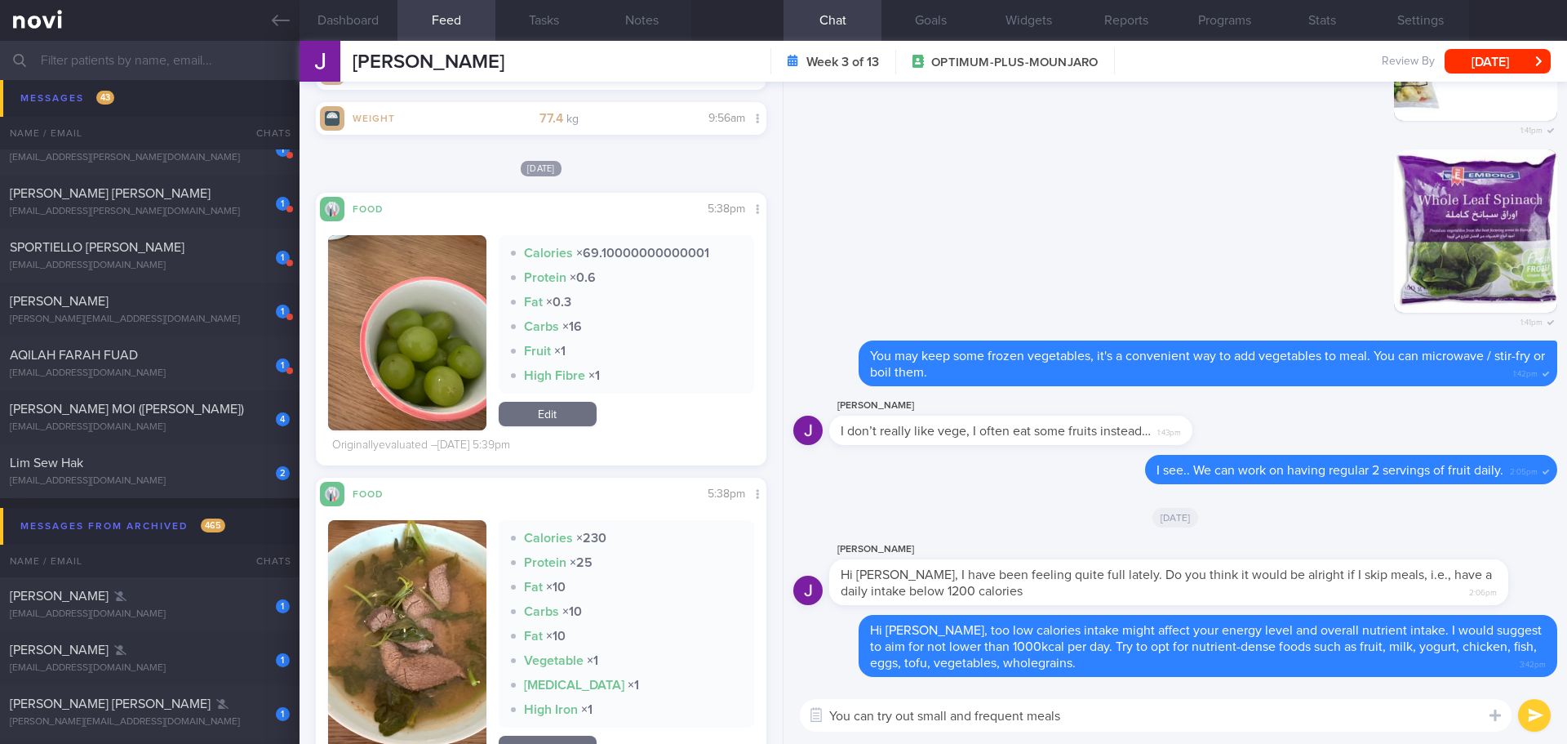
scroll to position [3191, 0]
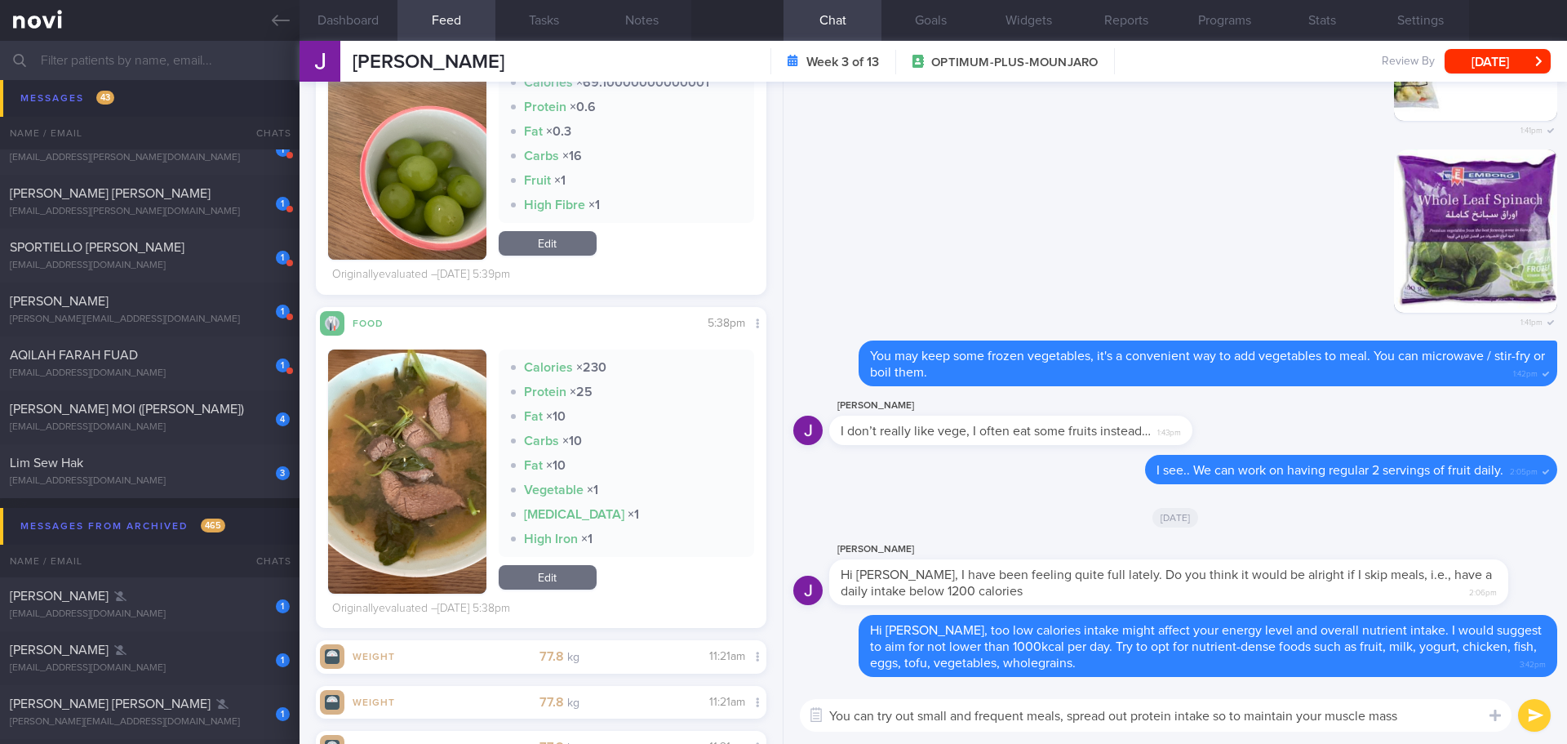
type textarea "You can try out small and frequent meals, spread out protein intake so to maint…"
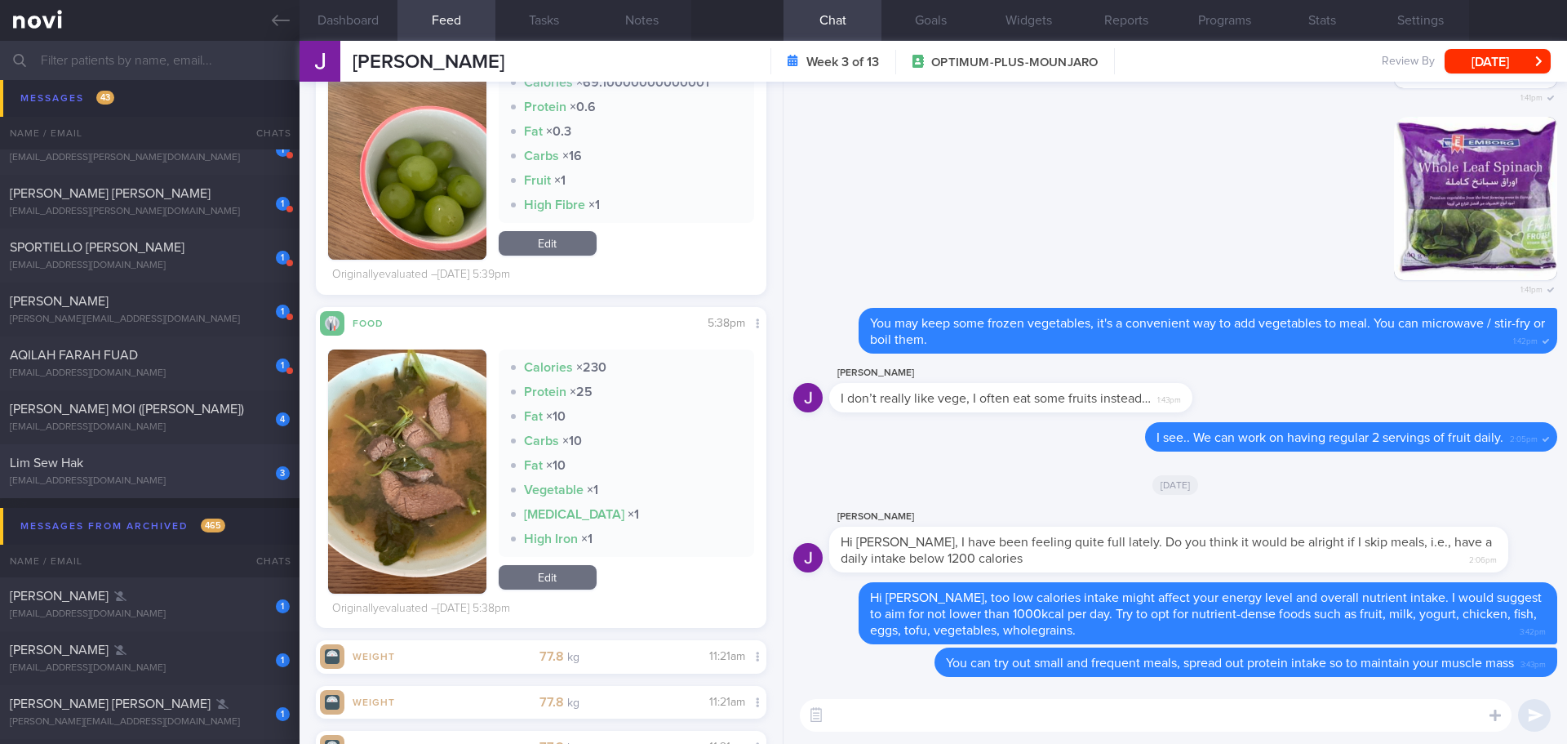
click at [94, 465] on div "Lim Sew Hak" at bounding box center [148, 463] width 276 height 16
select select "9"
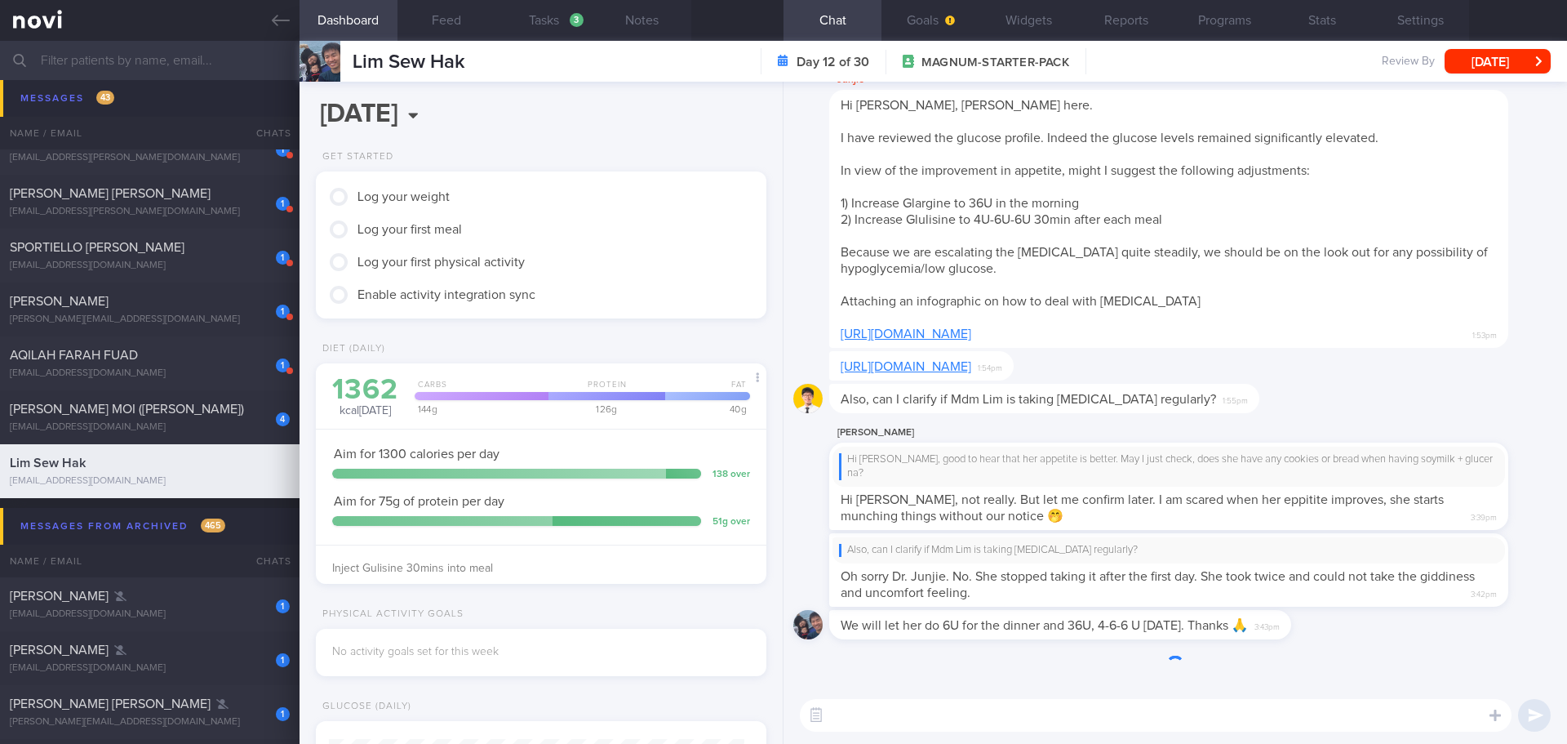
scroll to position [207, 416]
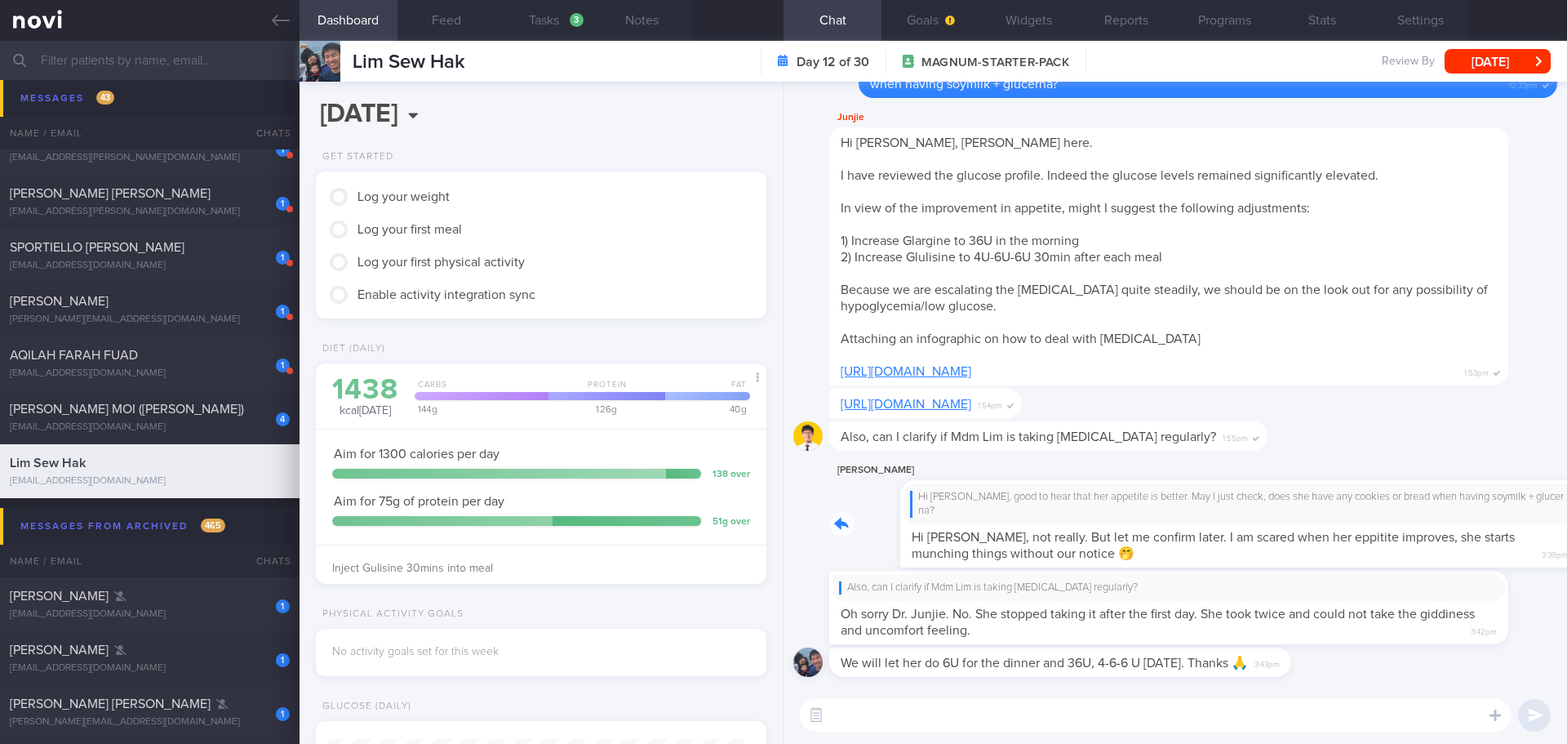
drag, startPoint x: 1202, startPoint y: 556, endPoint x: 1363, endPoint y: 560, distance: 160.8
click at [1363, 560] on div "CHIK HONG KUICK Hi Kuick, good to hear that her appetite is better. May I just …" at bounding box center [1193, 513] width 728 height 107
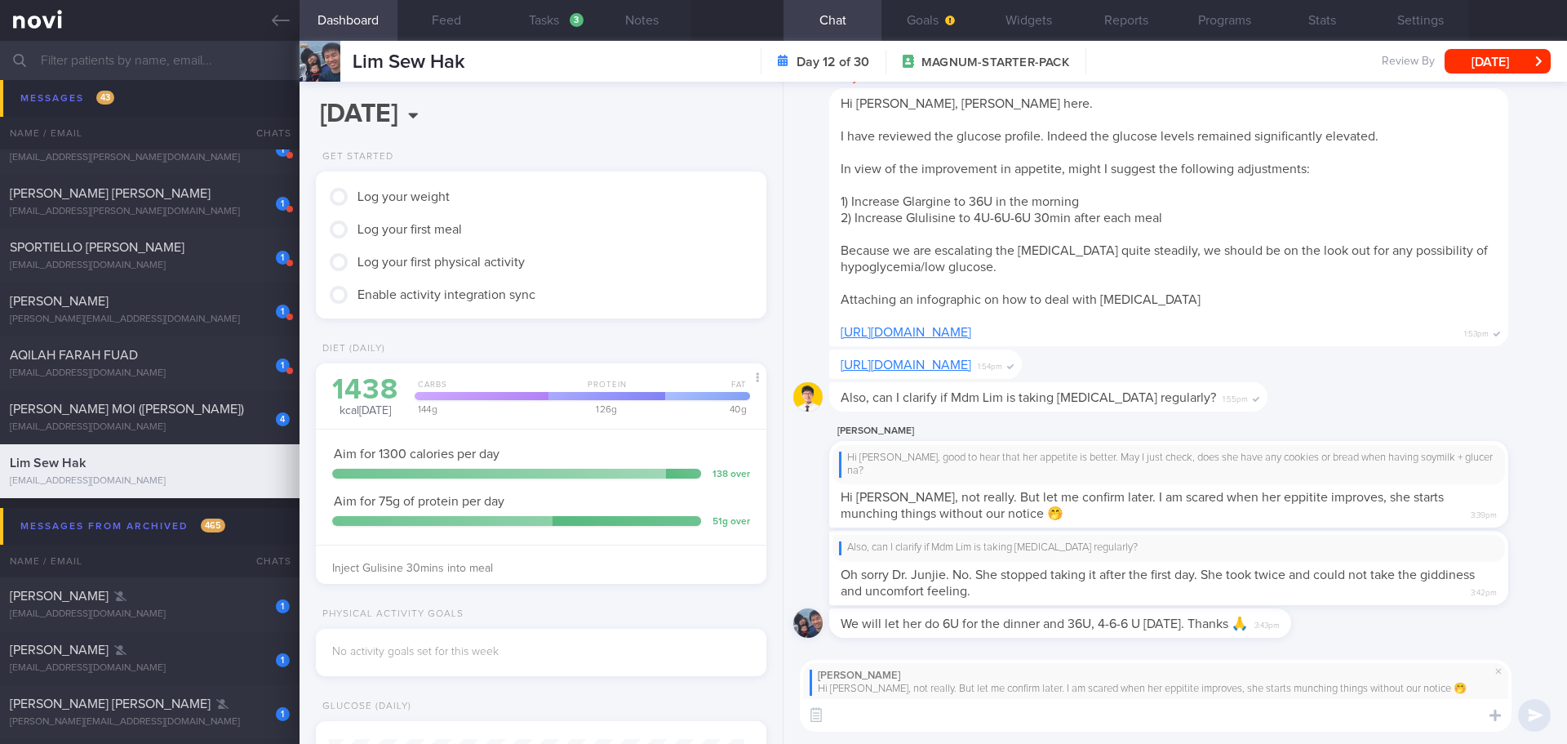
click at [1254, 711] on textarea at bounding box center [1156, 715] width 712 height 33
type textarea "t"
type textarea "T"
drag, startPoint x: 1077, startPoint y: 713, endPoint x: 1084, endPoint y: 717, distance: 8.4
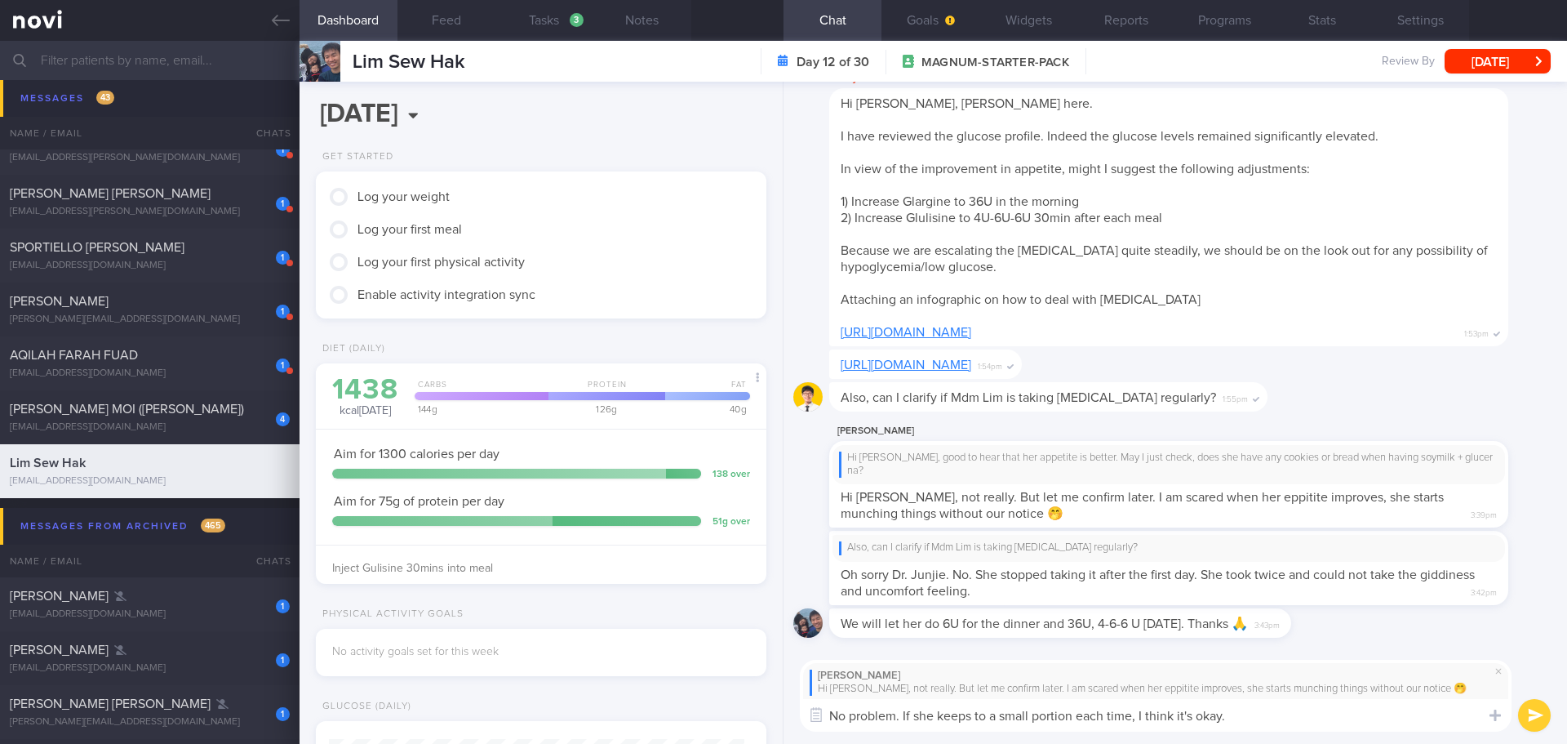
click at [1080, 715] on textarea "No problem. If she keeps to a small portion each time, I think it's okay." at bounding box center [1156, 715] width 712 height 33
click at [1345, 722] on textarea "No problem. If she keeps to a small portion of cookies or bread each time, I th…" at bounding box center [1156, 715] width 712 height 33
click at [1350, 723] on textarea "No problem. If she keeps to a small portion of cookies or bread each time, I th…" at bounding box center [1156, 715] width 712 height 33
click at [1352, 723] on textarea "No problem. If she keeps to a small portion of cookies or bread each time, I th…" at bounding box center [1156, 715] width 712 height 33
click at [1352, 722] on textarea "No problem. If she keeps to a small portion of cookies or bread each time, I th…" at bounding box center [1156, 715] width 712 height 33
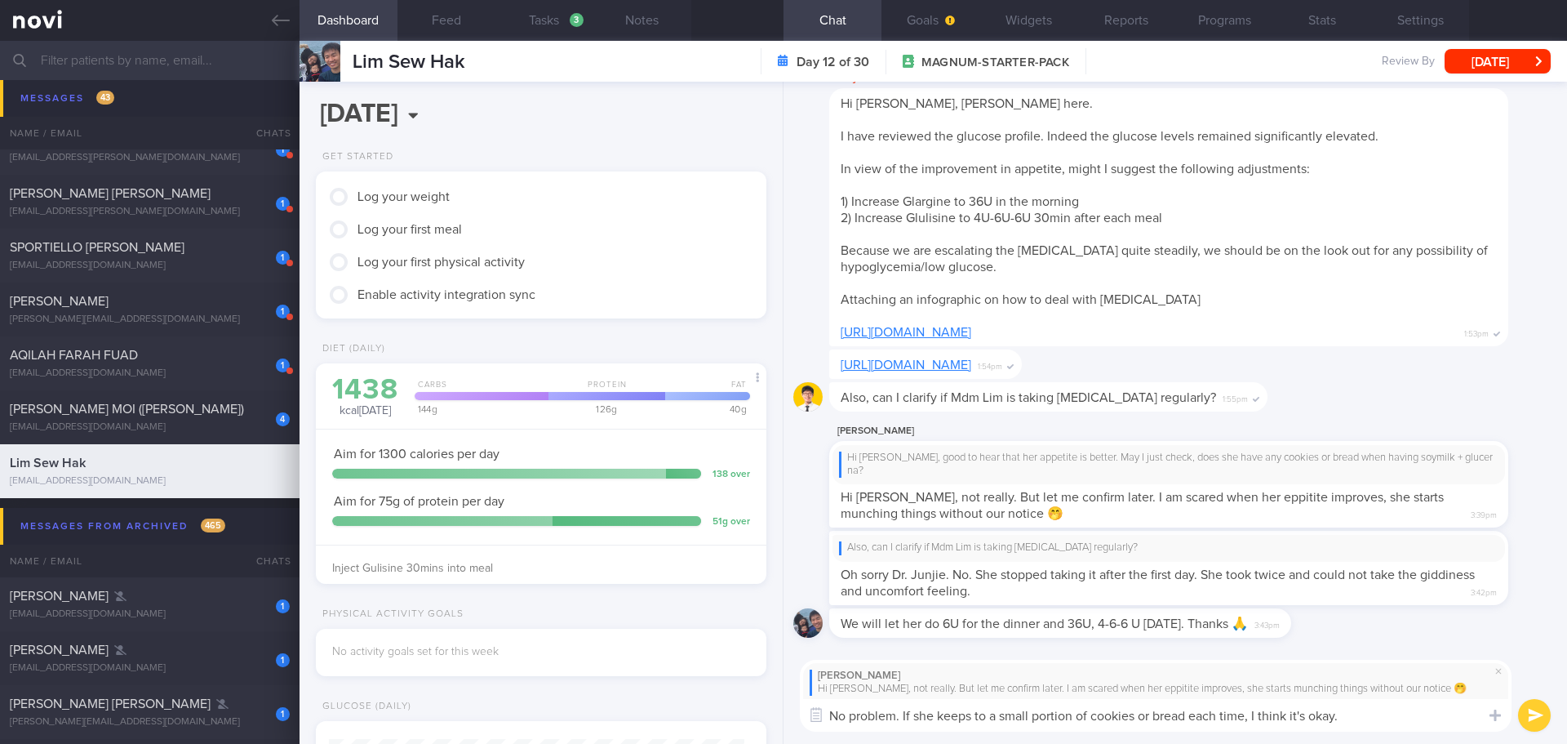
click at [1361, 719] on textarea "No problem. If she keeps to a small portion of cookies or bread each time, I th…" at bounding box center [1156, 715] width 712 height 33
click at [1361, 718] on textarea "No problem. If she keeps to a small portion of cookies or bread each time, I th…" at bounding box center [1156, 715] width 712 height 33
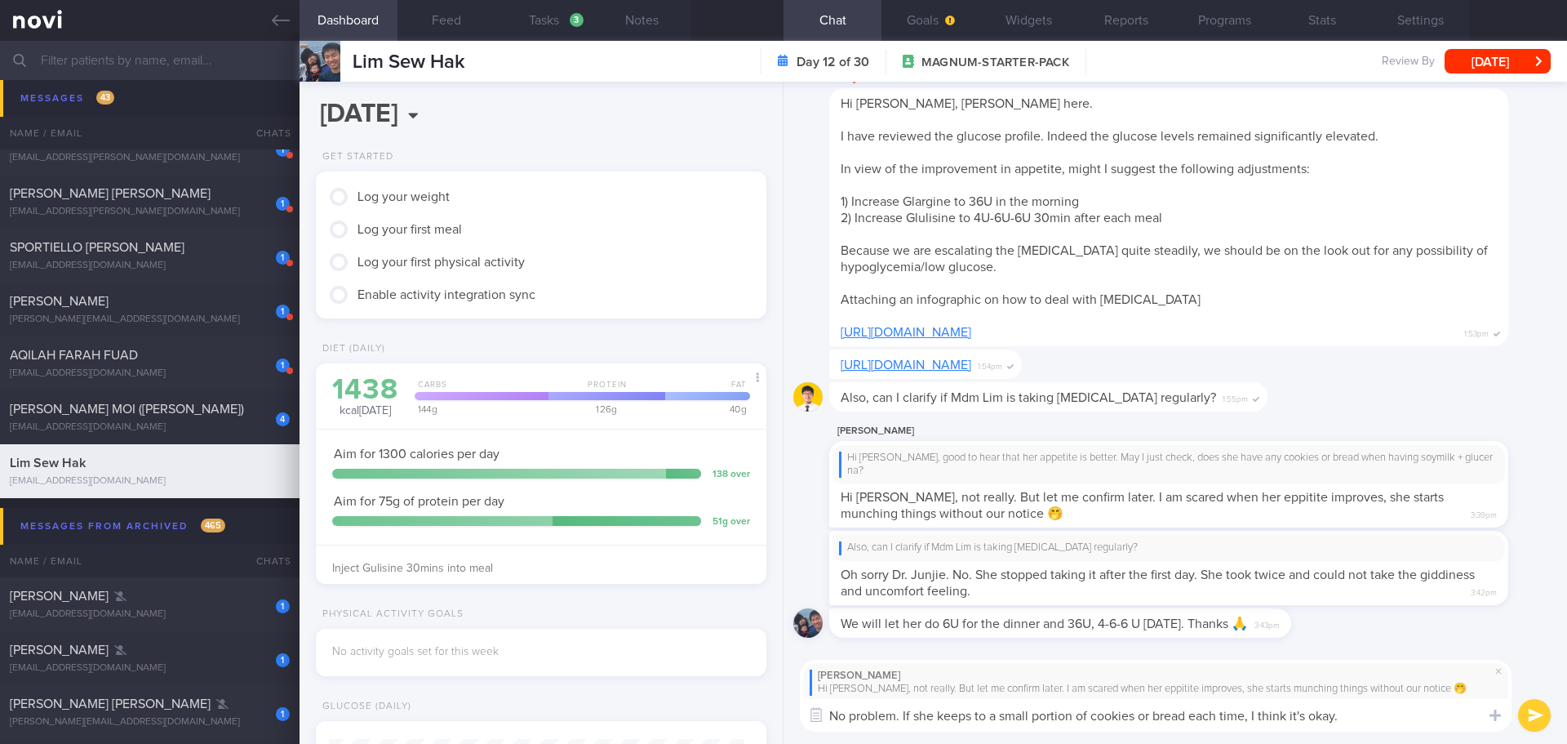
click at [1361, 718] on textarea "No problem. If she keeps to a small portion of cookies or bread each time, I th…" at bounding box center [1156, 715] width 712 height 33
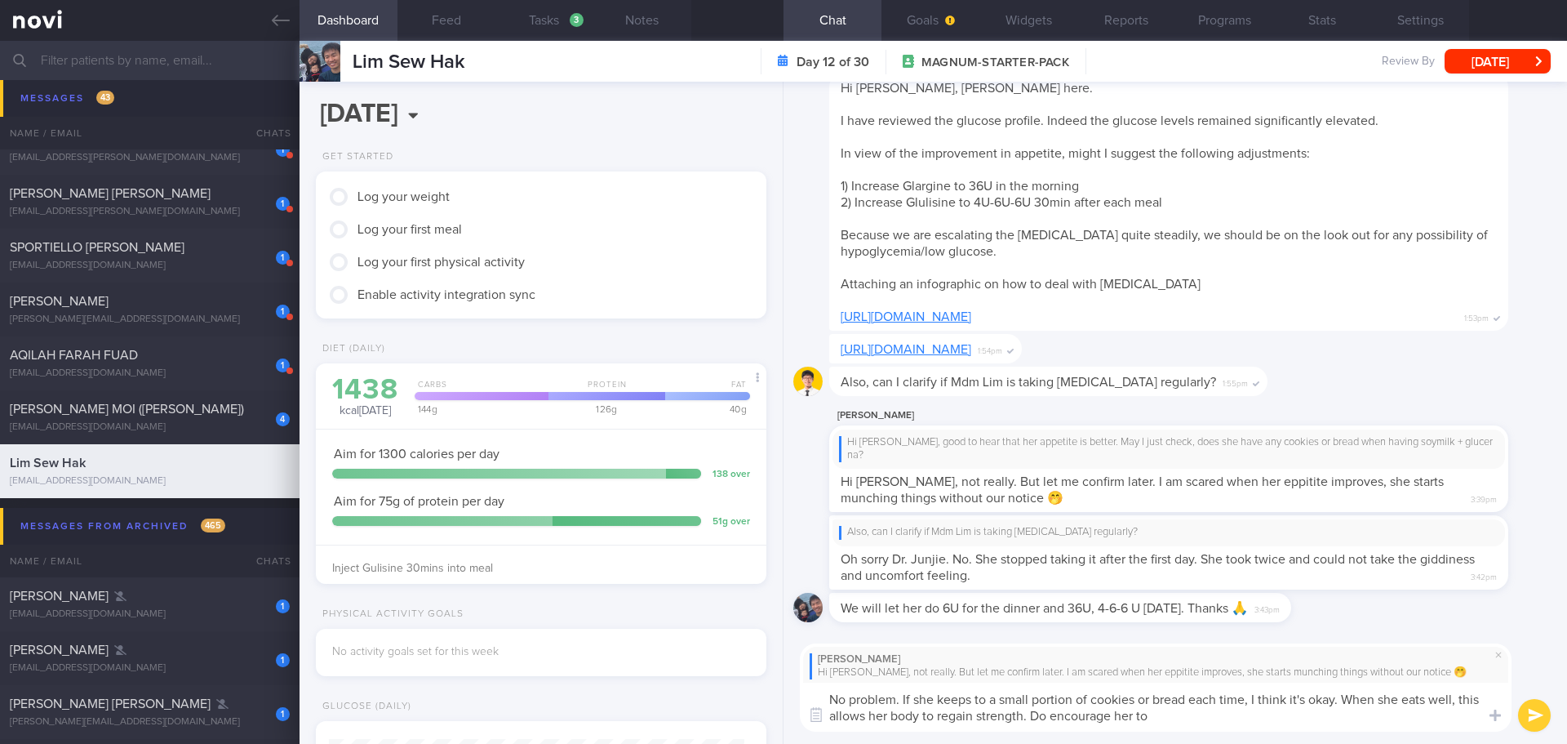
scroll to position [0, 0]
click at [1163, 722] on textarea "No problem. If she keeps to a small portion of cookies or bread each time, I th…" at bounding box center [1156, 706] width 712 height 49
drag, startPoint x: 1190, startPoint y: 717, endPoint x: 1033, endPoint y: 713, distance: 156.8
click at [1033, 713] on textarea "No problem. If she keeps to a small portion of cookies or bread each time, I th…" at bounding box center [1156, 706] width 712 height 49
click at [1144, 700] on textarea "No problem. If she keeps to a small portion of cookies or bread each time, I th…" at bounding box center [1156, 706] width 712 height 49
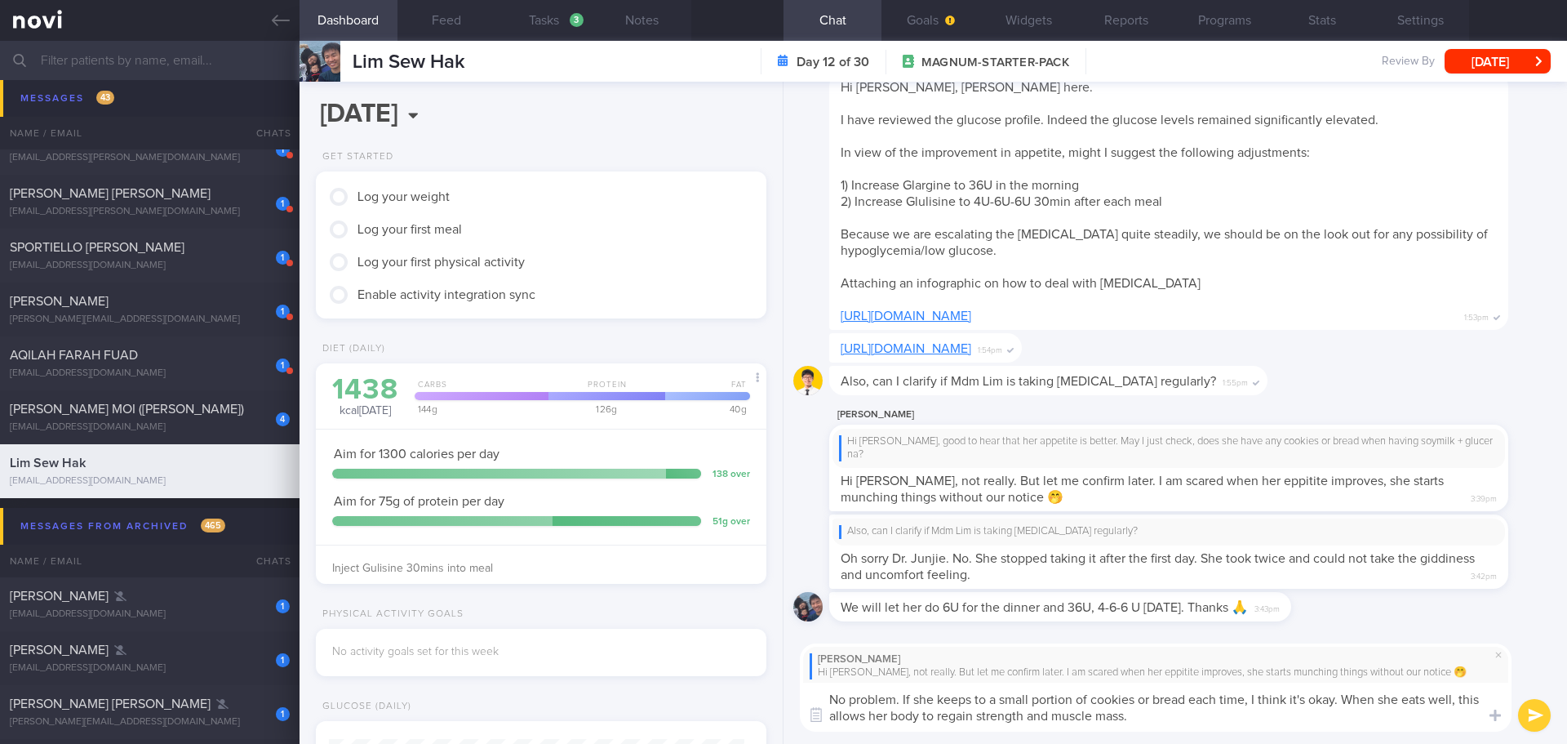
click at [1144, 700] on textarea "No problem. If she keeps to a small portion of cookies or bread each time, I th…" at bounding box center [1156, 706] width 712 height 49
click at [1179, 705] on textarea "No problem. If she keeps to a small portion of cookies or bread each time, I th…" at bounding box center [1156, 706] width 712 height 49
click at [1143, 699] on textarea "No problem. If she keeps to a small portion of cookies or bread each time, I th…" at bounding box center [1156, 706] width 712 height 49
click at [1352, 702] on textarea "No problem. If she keeps to a small portion of cookies (low carbohydrate cookie…" at bounding box center [1156, 706] width 712 height 49
click at [1352, 717] on textarea "No problem. If she keeps to a small portion of cookies (low carbohydrate cookie…" at bounding box center [1156, 706] width 712 height 49
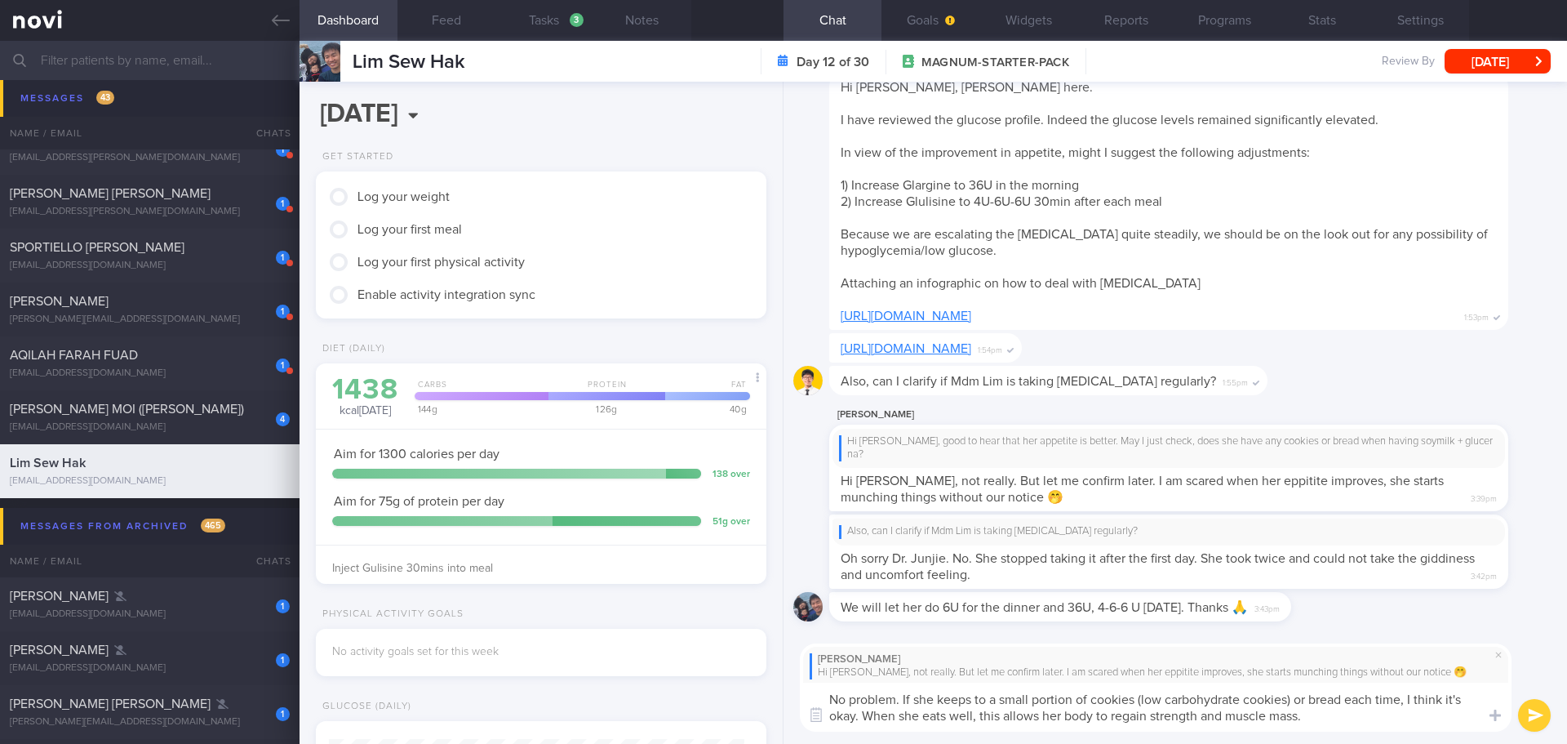
click at [1352, 717] on textarea "No problem. If she keeps to a small portion of cookies (low carbohydrate cookie…" at bounding box center [1156, 706] width 712 height 49
drag, startPoint x: 1411, startPoint y: 697, endPoint x: 858, endPoint y: 717, distance: 553.7
click at [858, 717] on textarea "No problem. If she keeps to a small portion of cookies (low carbohydrate cookie…" at bounding box center [1156, 706] width 712 height 49
click at [1295, 722] on textarea "No problem. If she keeps to a small portion of cookies (low carbohydrate cookie…" at bounding box center [1156, 706] width 712 height 49
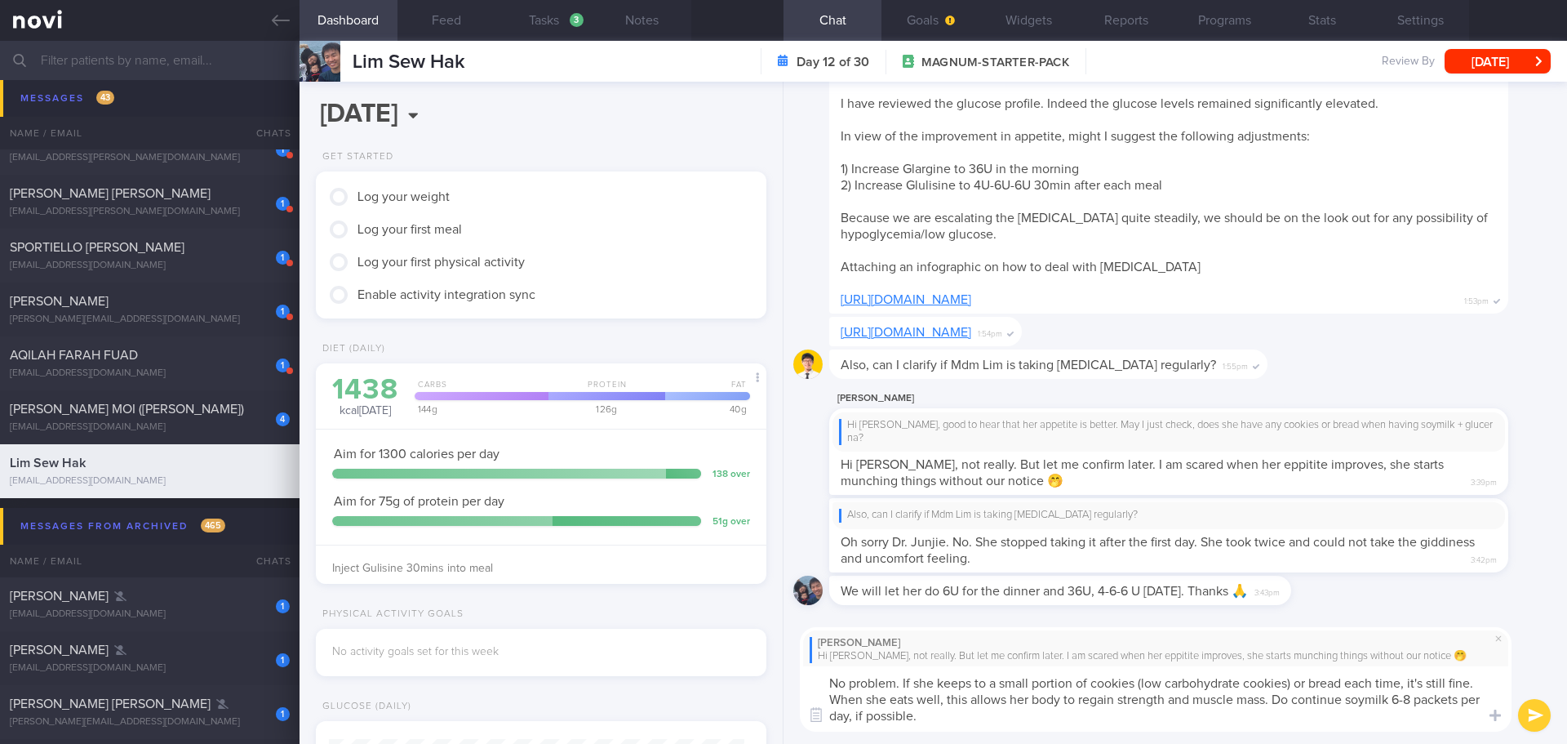
type textarea "No problem. If she keeps to a small portion of cookies (low carbohydrate cookie…"
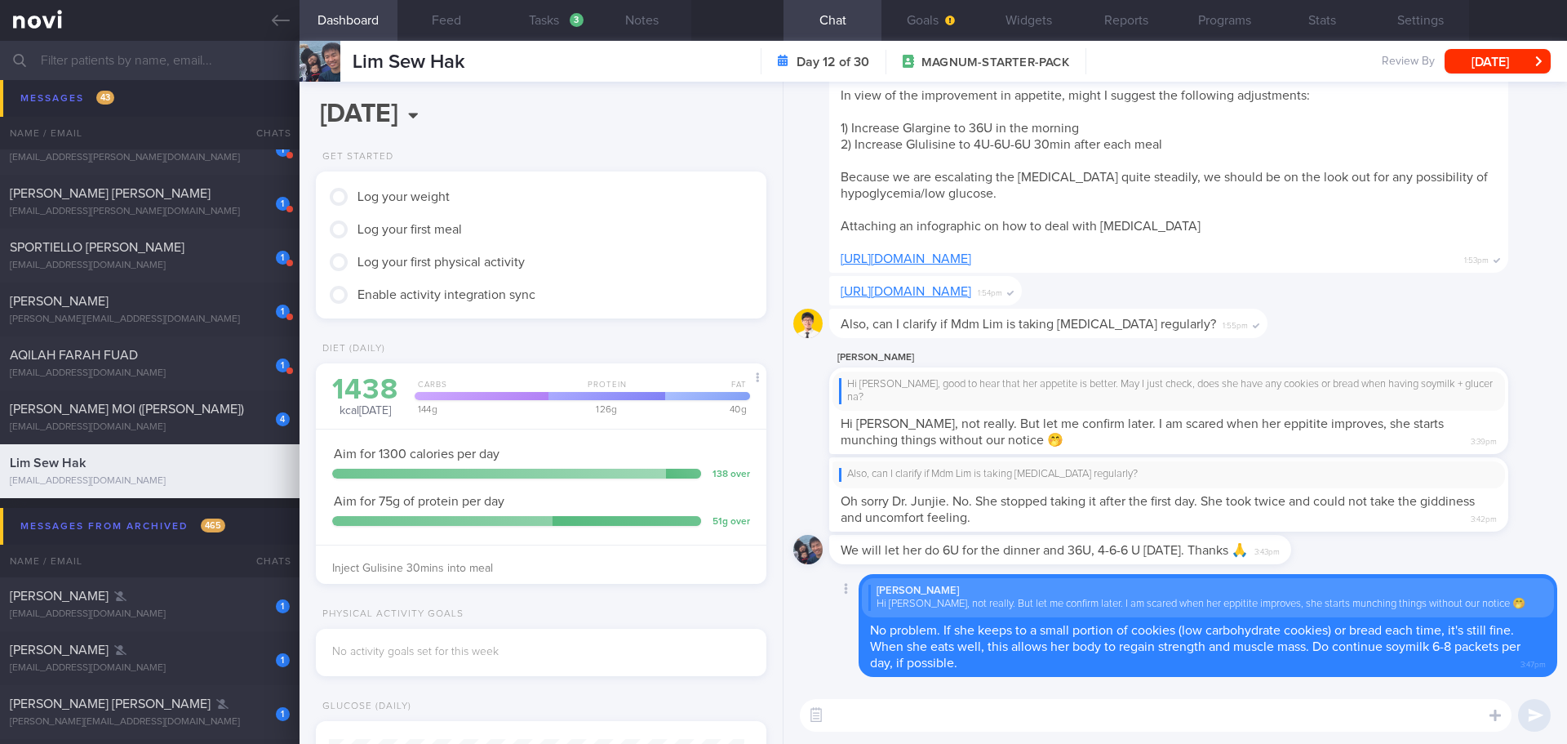
scroll to position [-5, 0]
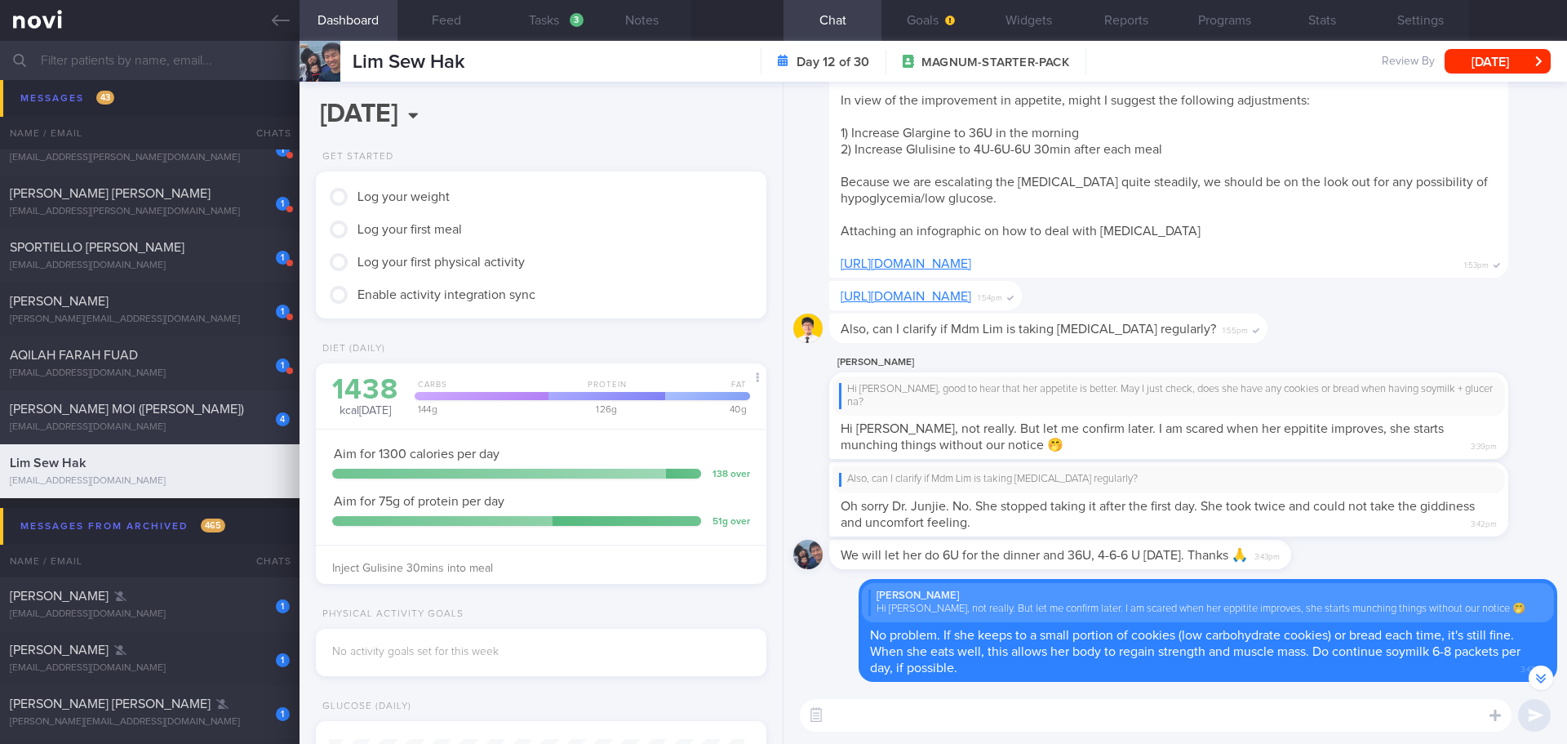
click at [103, 420] on div "4 CHONG NYUEN MOI (JOMINE) jomchong@singnet.com.sg" at bounding box center [150, 417] width 300 height 33
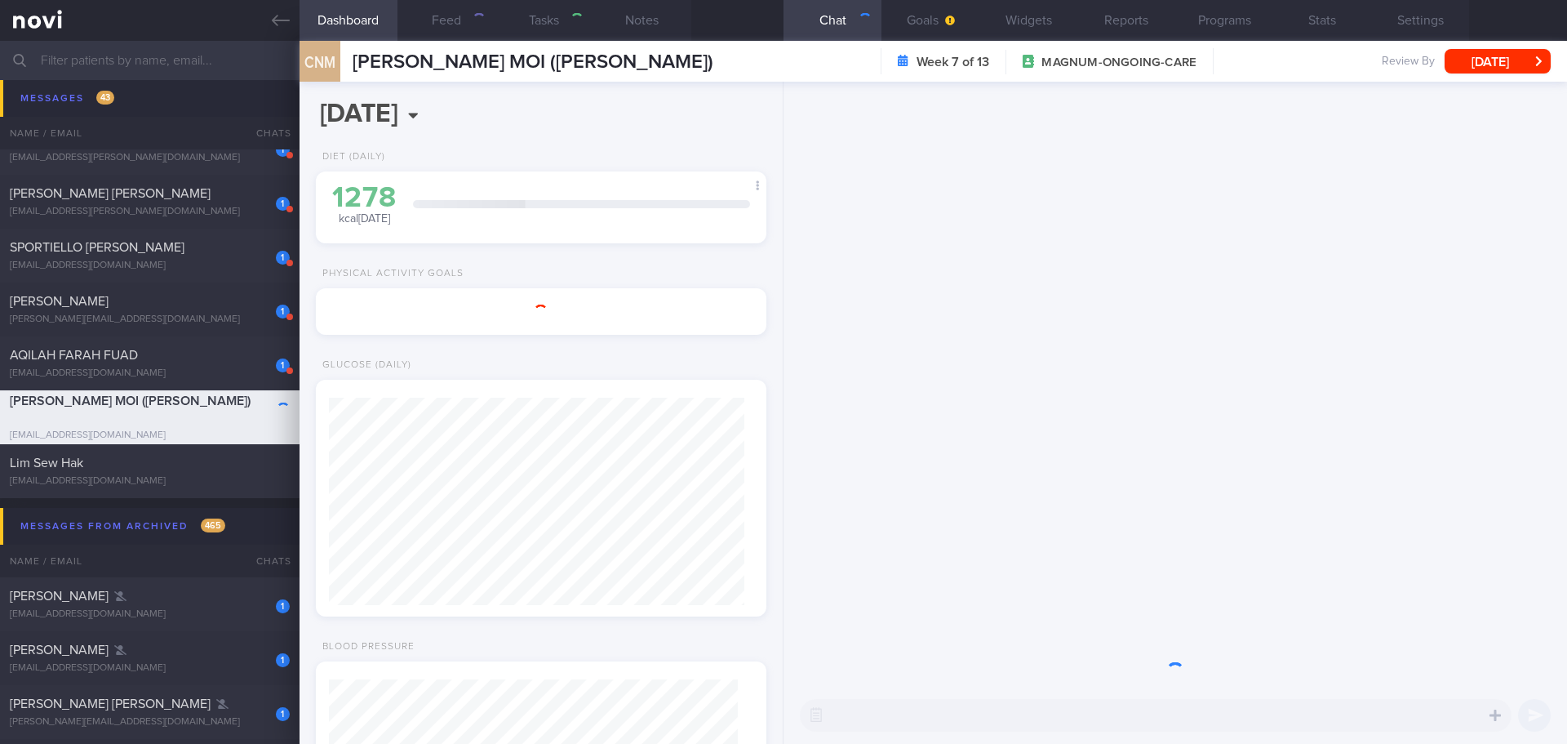
select select "8"
type input "[DATE]"
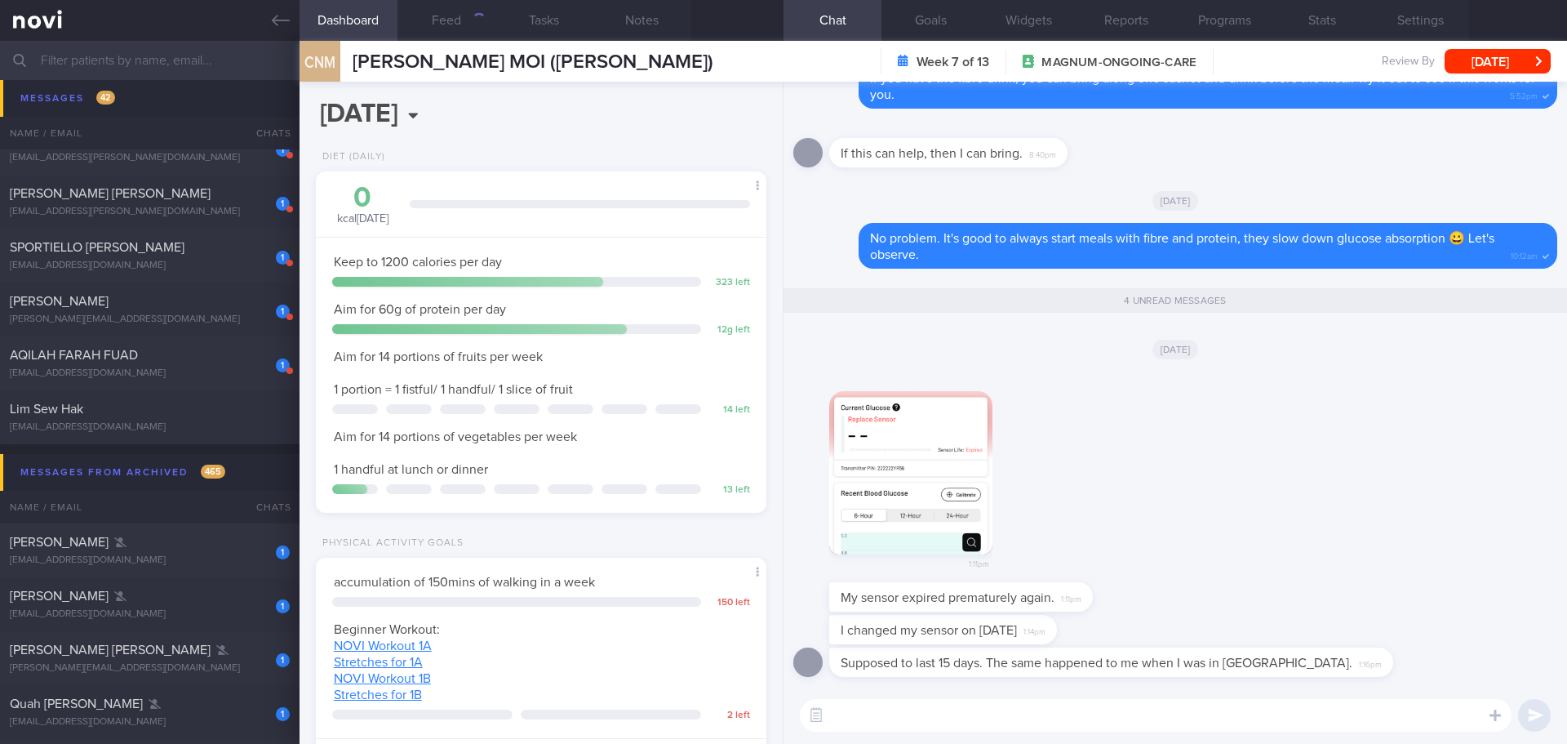
click at [1188, 421] on div "1:11pm" at bounding box center [1175, 476] width 764 height 211
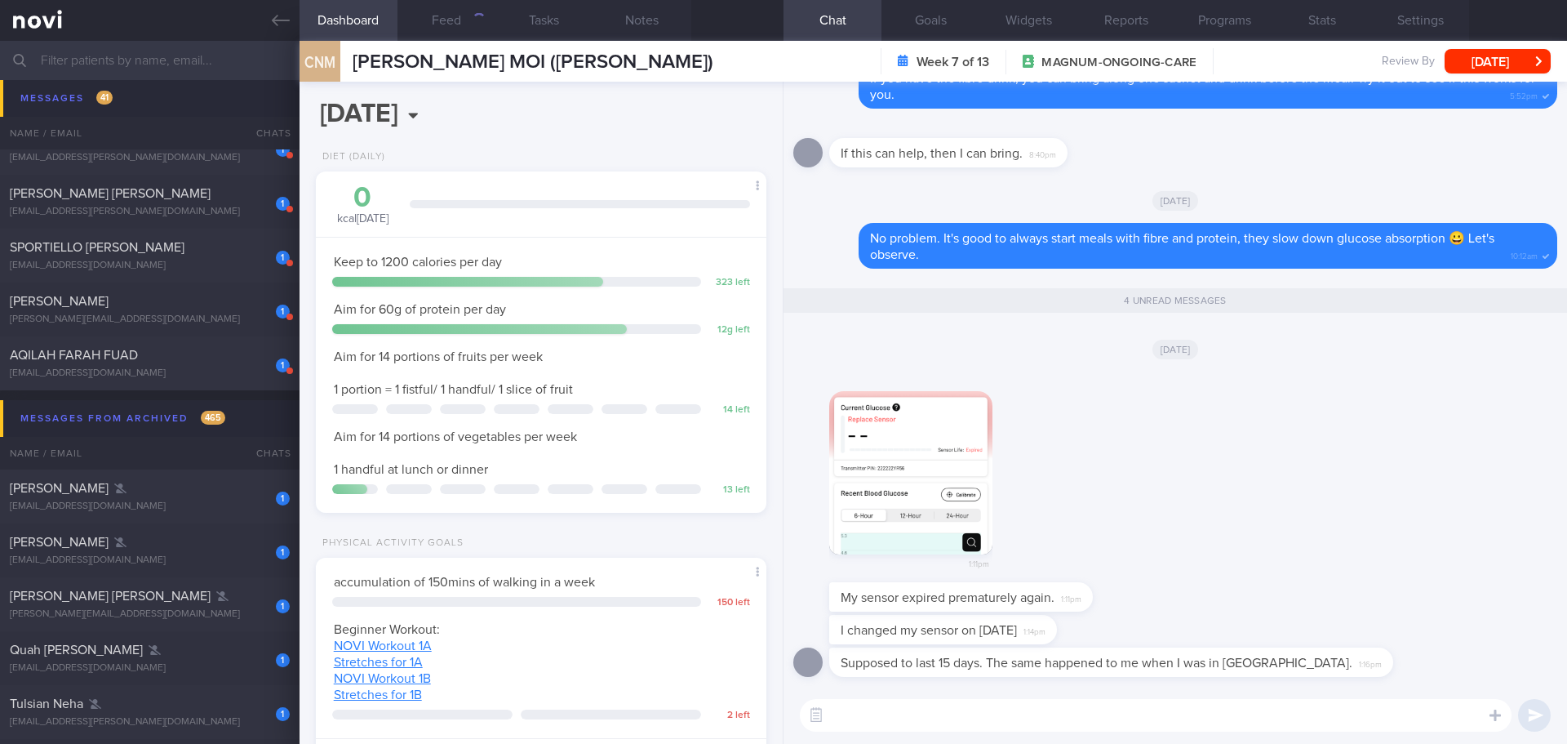
click at [1188, 421] on div "1:11pm" at bounding box center [1175, 476] width 764 height 211
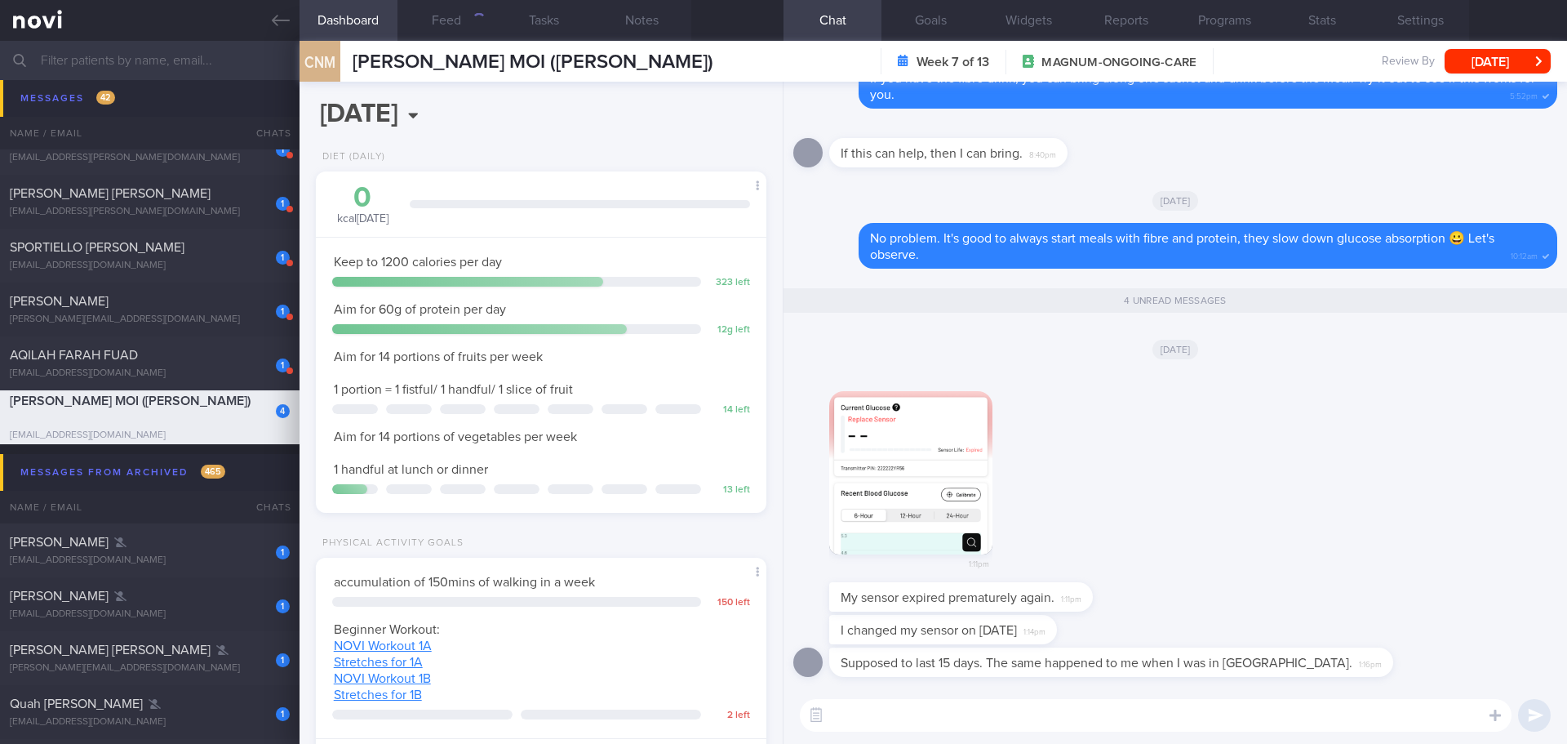
click at [1188, 421] on div "1:11pm" at bounding box center [1175, 476] width 764 height 211
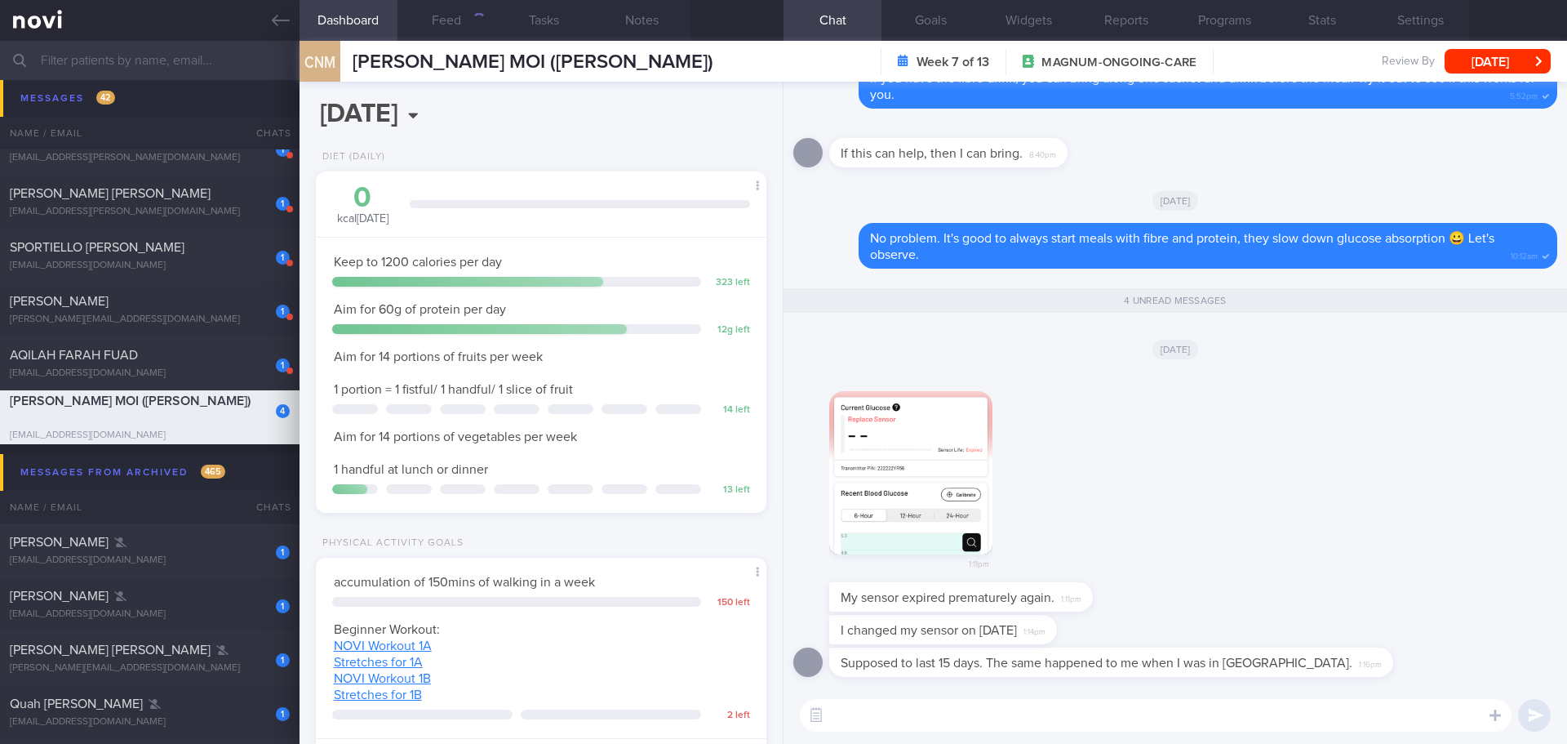
click at [1188, 421] on div "1:11pm" at bounding box center [1175, 476] width 764 height 211
click at [920, 424] on button "button" at bounding box center [910, 472] width 163 height 163
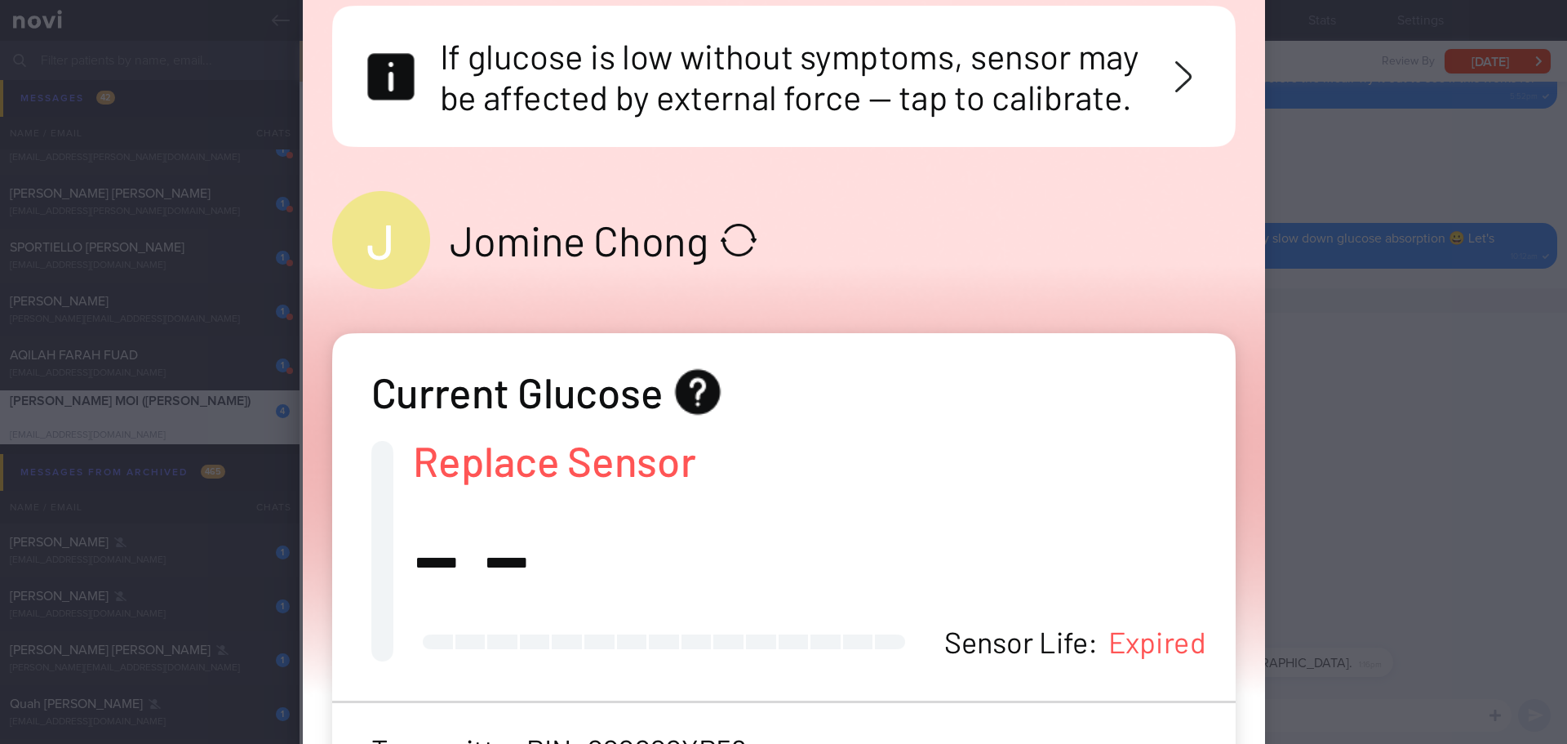
scroll to position [331, 0]
click at [1477, 428] on div at bounding box center [783, 372] width 1567 height 744
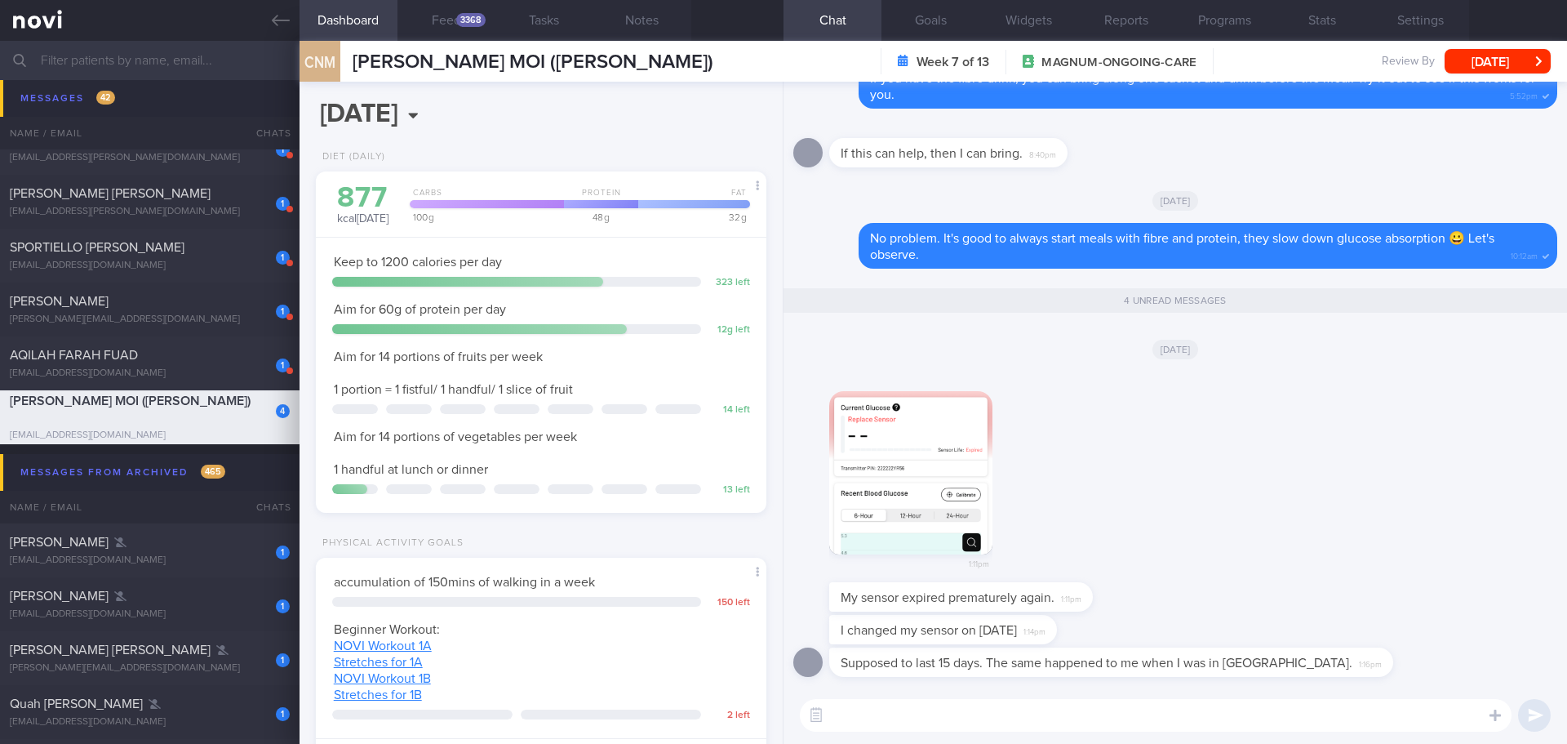
click at [1237, 372] on div "1:11pm" at bounding box center [1175, 476] width 764 height 211
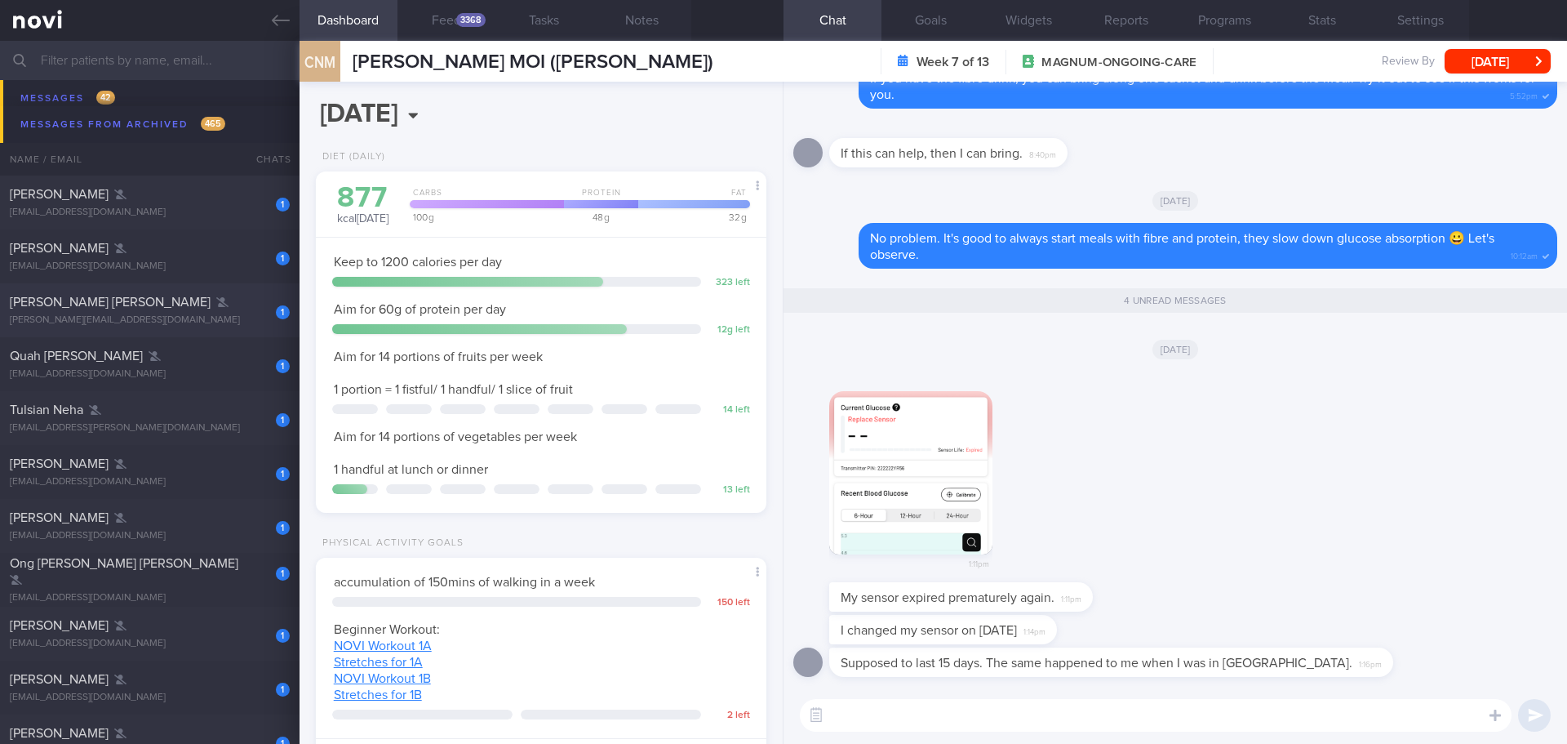
scroll to position [2285, 0]
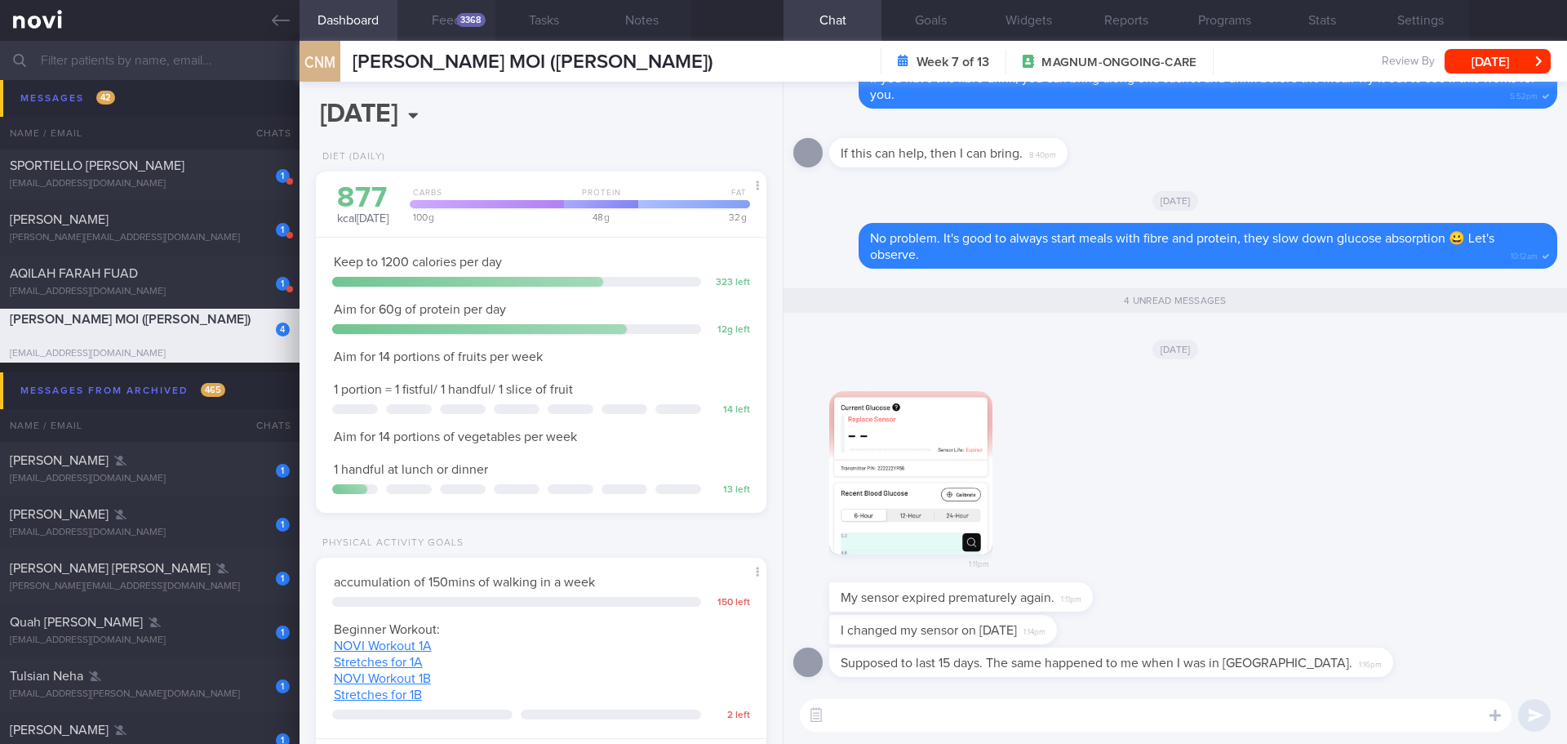
click at [447, 11] on button "Feed 3368" at bounding box center [446, 20] width 98 height 41
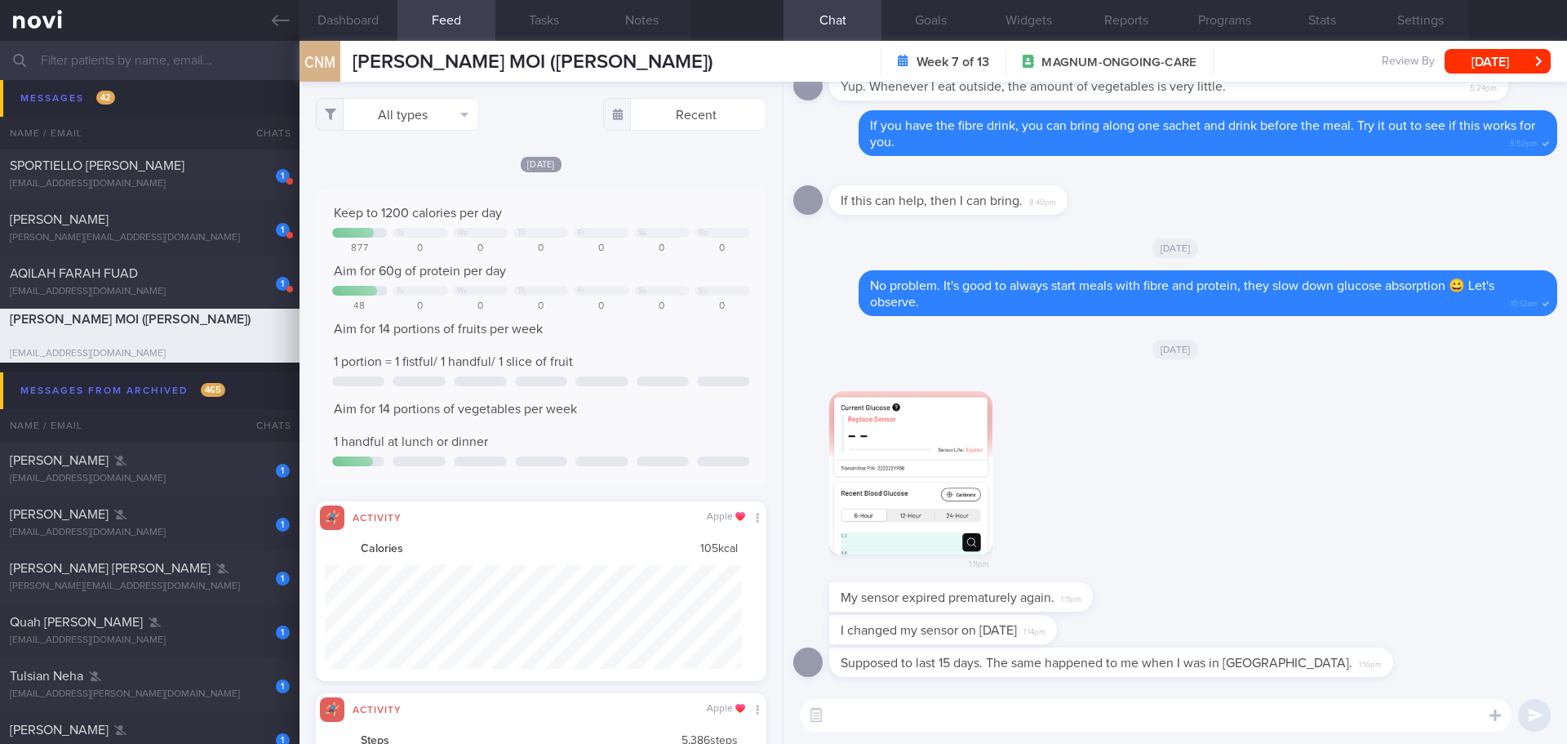
scroll to position [104, 418]
click at [955, 719] on textarea at bounding box center [1156, 715] width 712 height 33
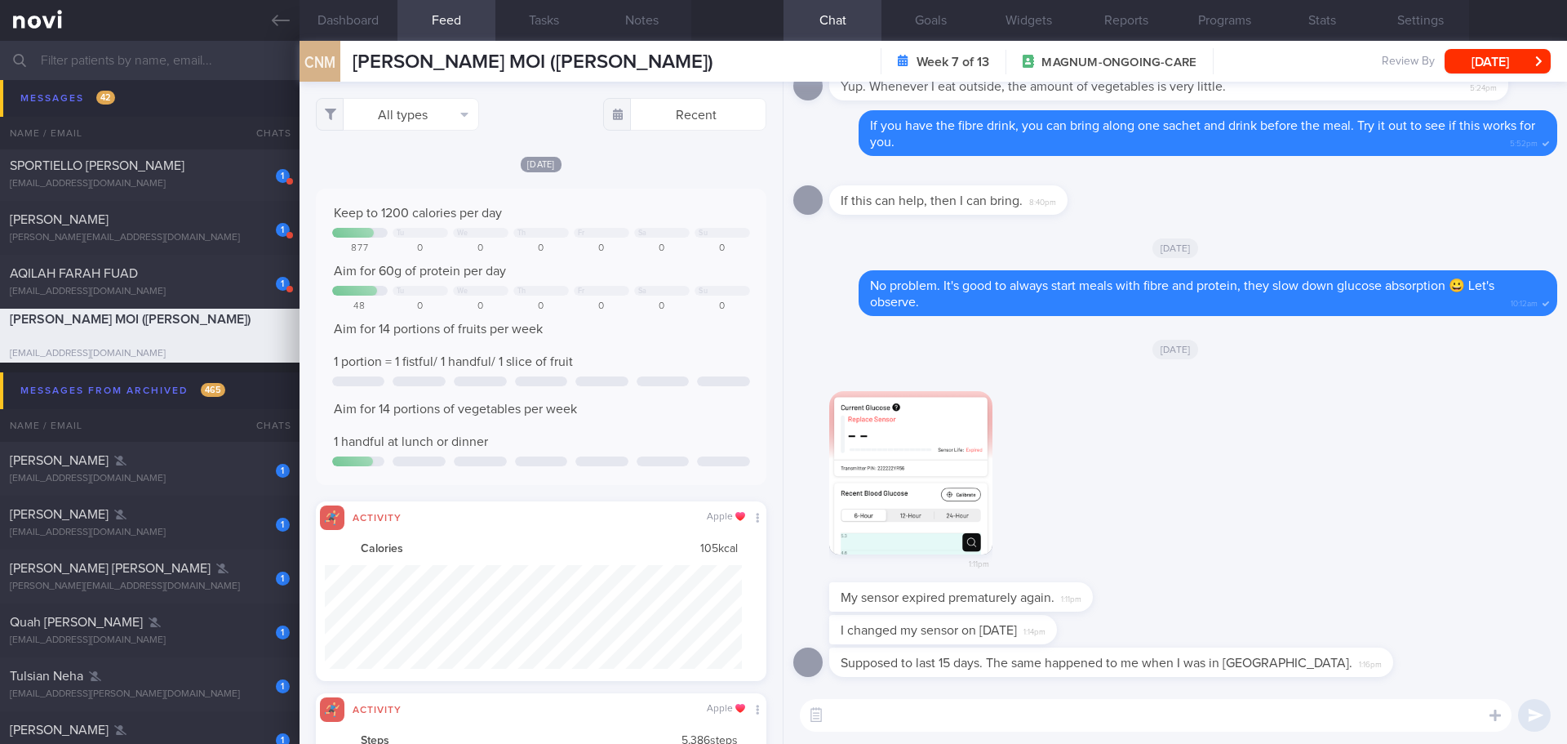
click at [955, 719] on textarea at bounding box center [1156, 715] width 712 height 33
click at [193, 61] on input "text" at bounding box center [783, 60] width 1567 height 39
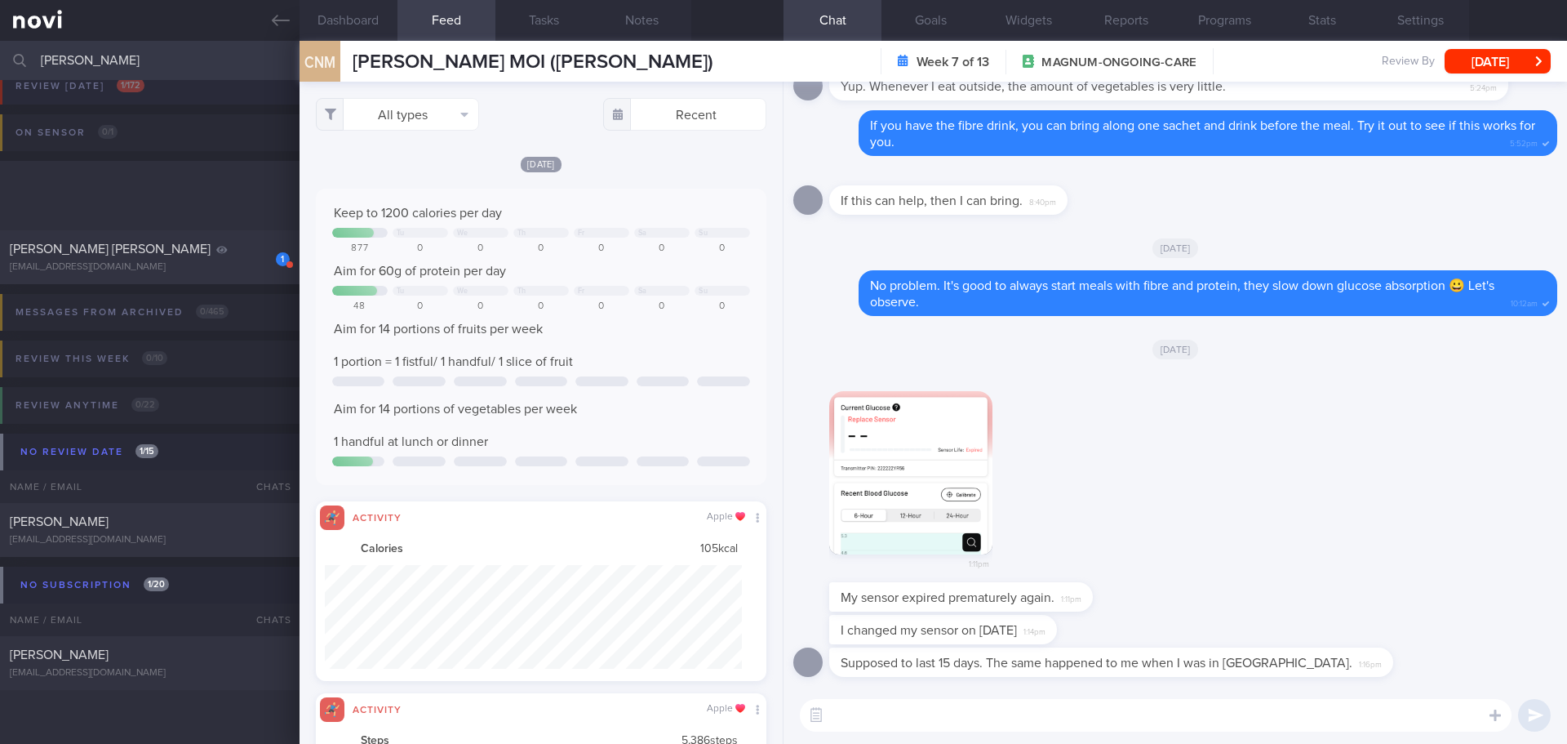
scroll to position [69, 0]
type input "[PERSON_NAME]"
click at [1248, 438] on div "1:11pm" at bounding box center [1175, 476] width 764 height 211
click at [913, 482] on button "button" at bounding box center [910, 472] width 163 height 163
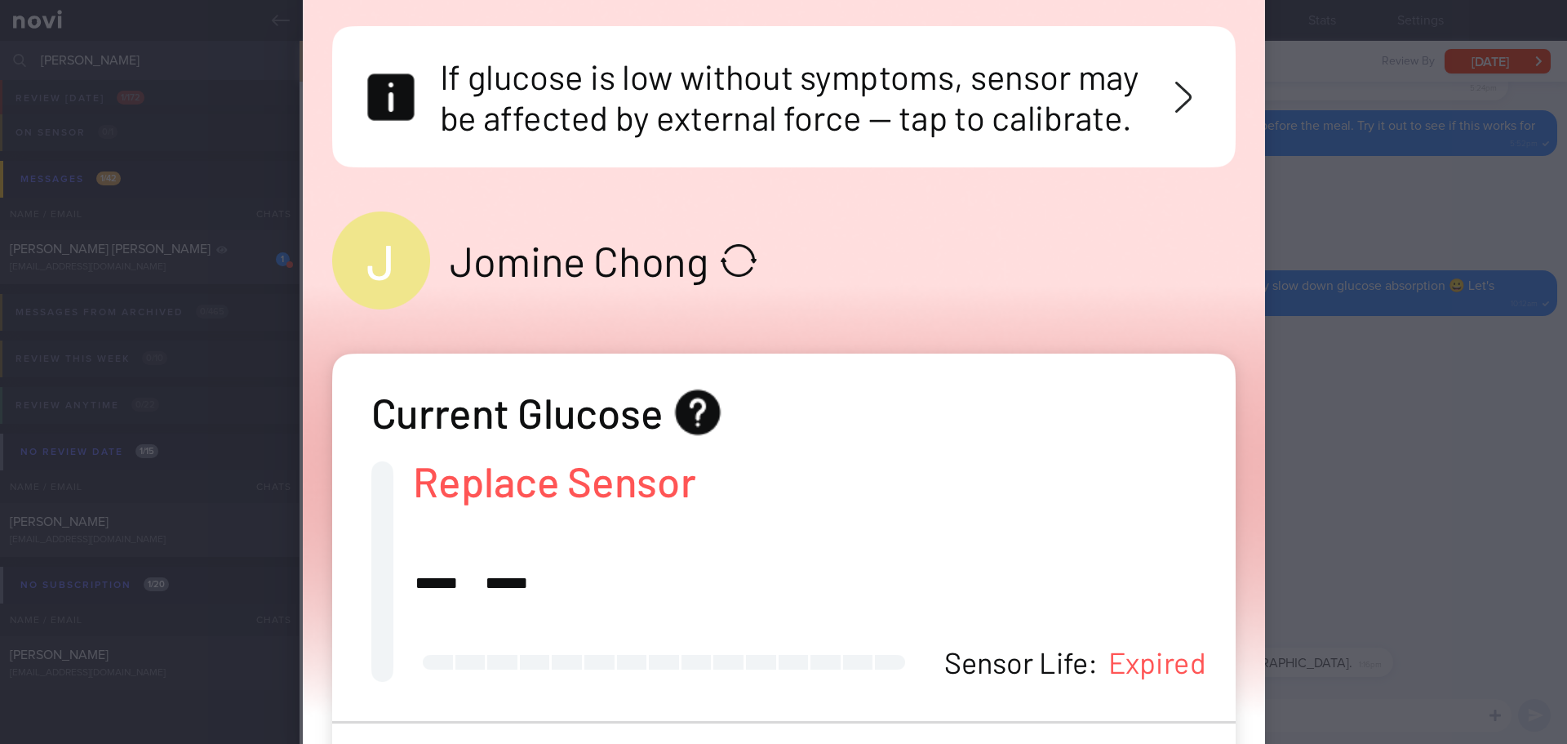
scroll to position [245, 0]
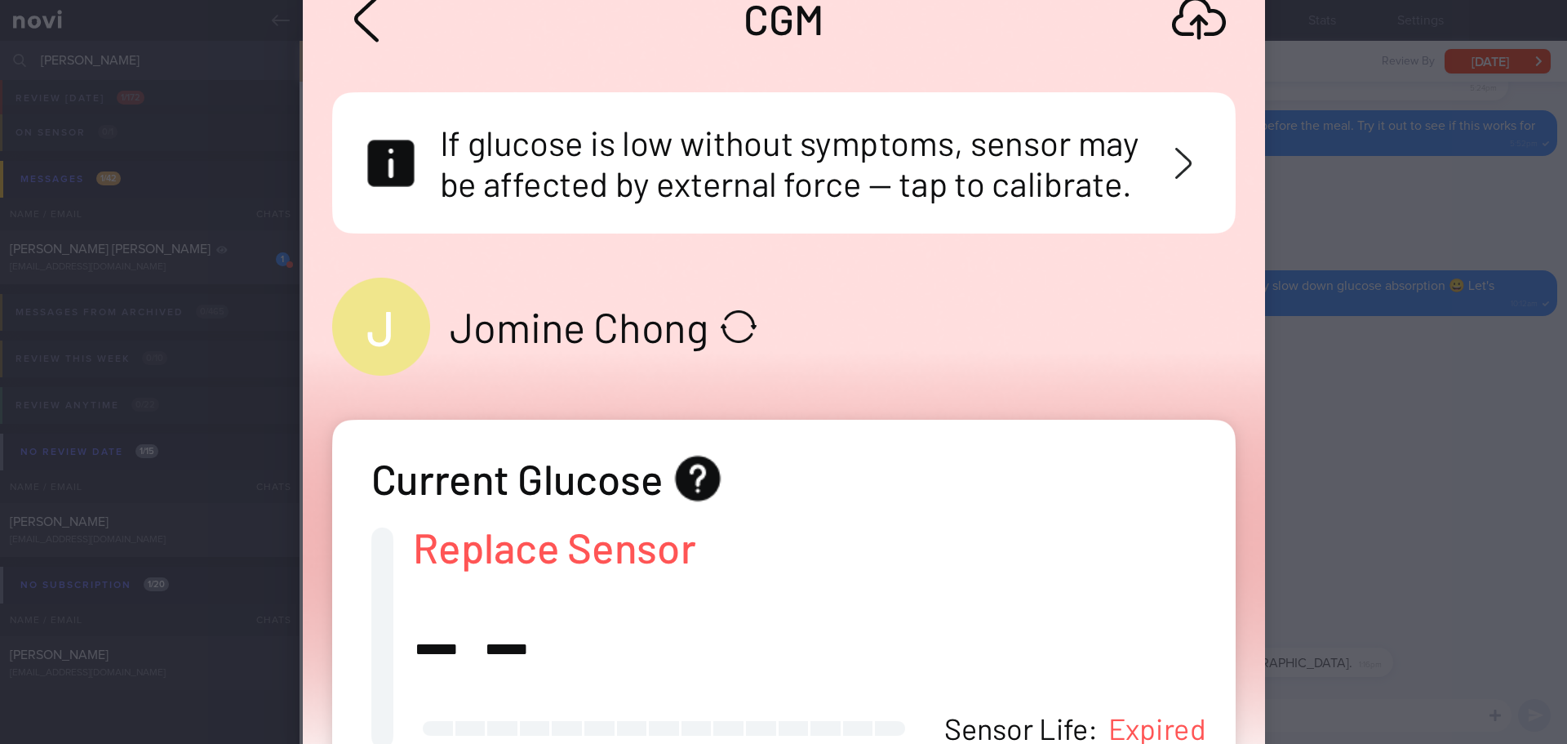
click at [1428, 417] on div at bounding box center [783, 372] width 1567 height 744
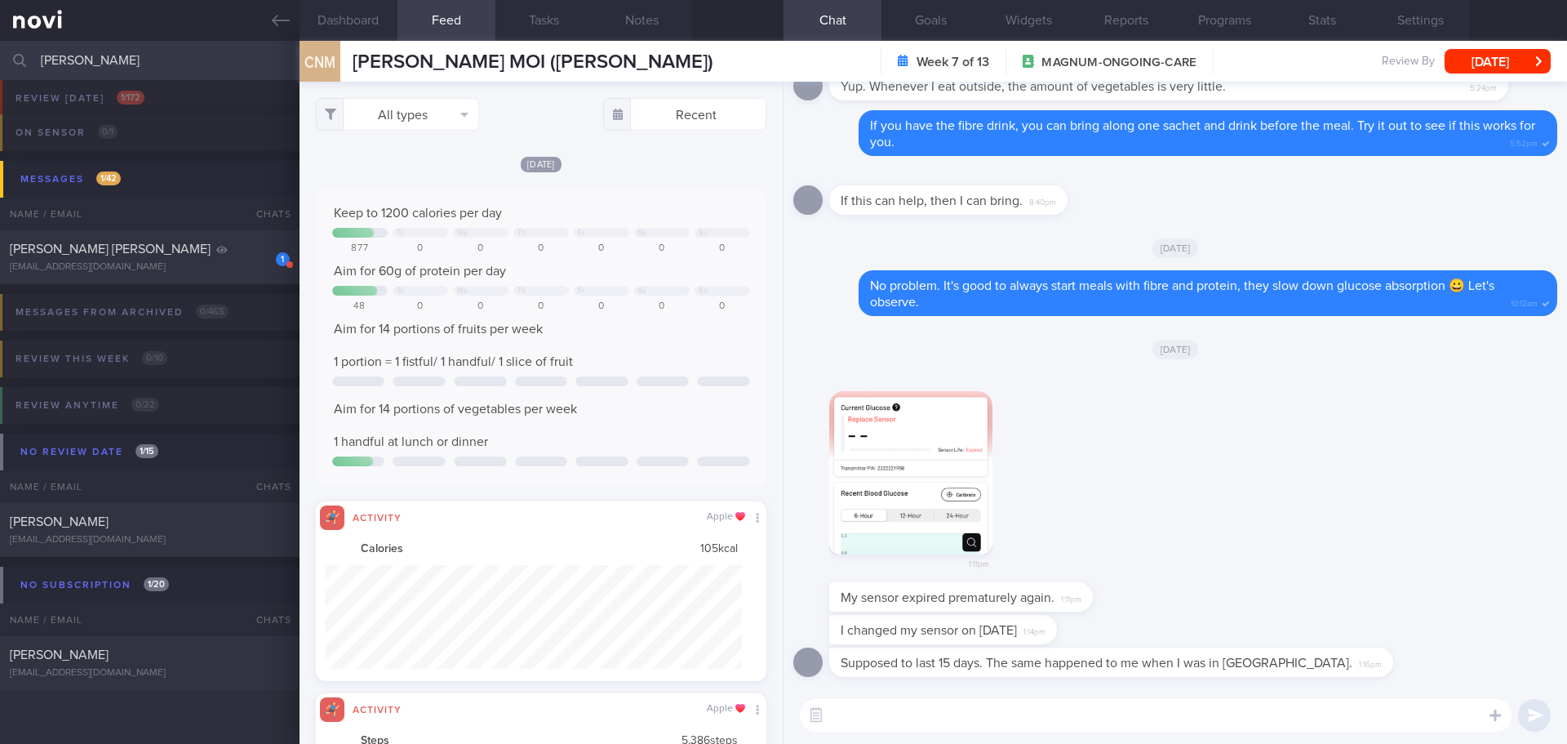
click at [980, 713] on textarea at bounding box center [1156, 715] width 712 height 33
type textarea "J"
type textarea "Hi [PERSON_NAME], let me check with Buzud site and get back to you 🙂"
click at [1535, 712] on button "submit" at bounding box center [1534, 715] width 33 height 33
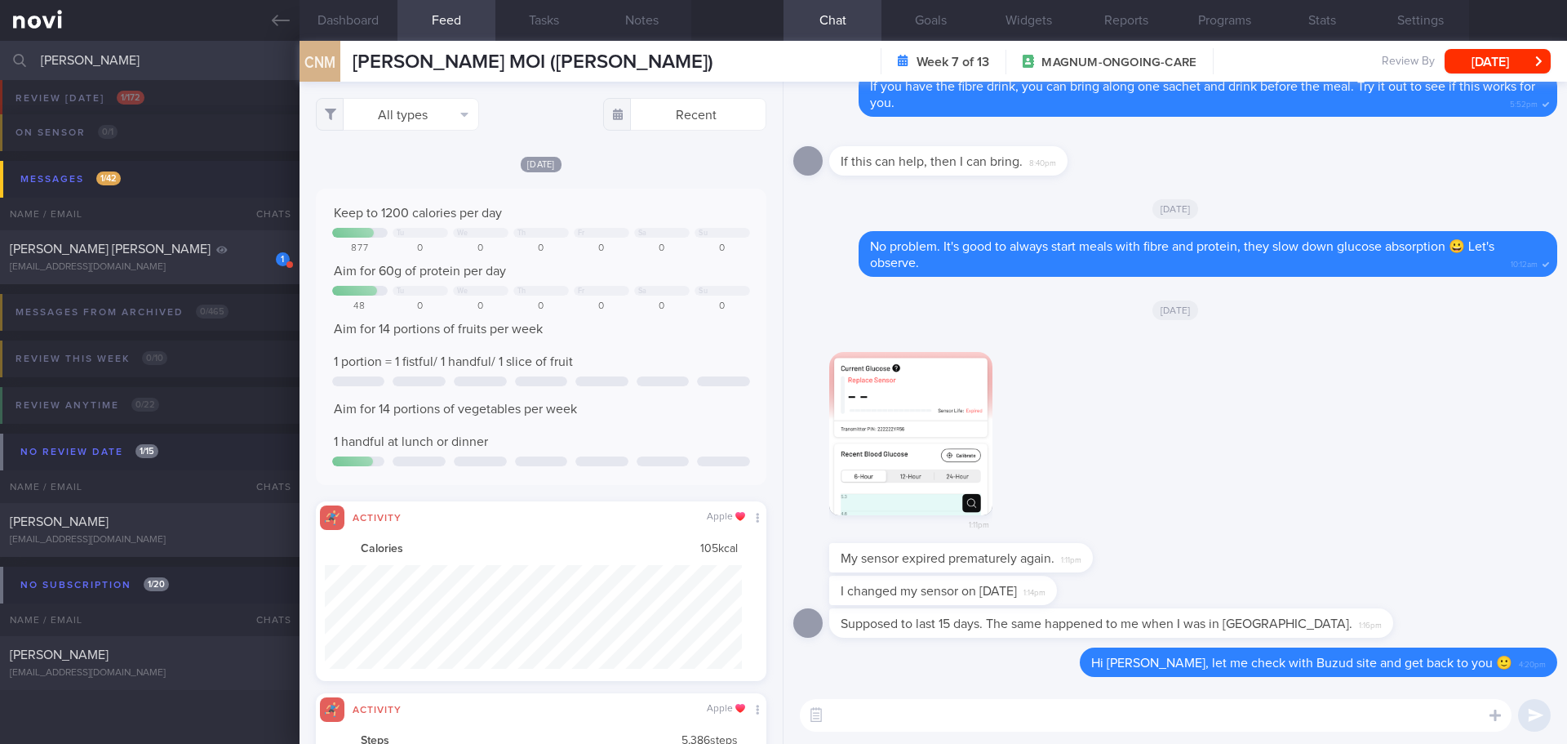
click at [862, 391] on img "button" at bounding box center [910, 433] width 163 height 163
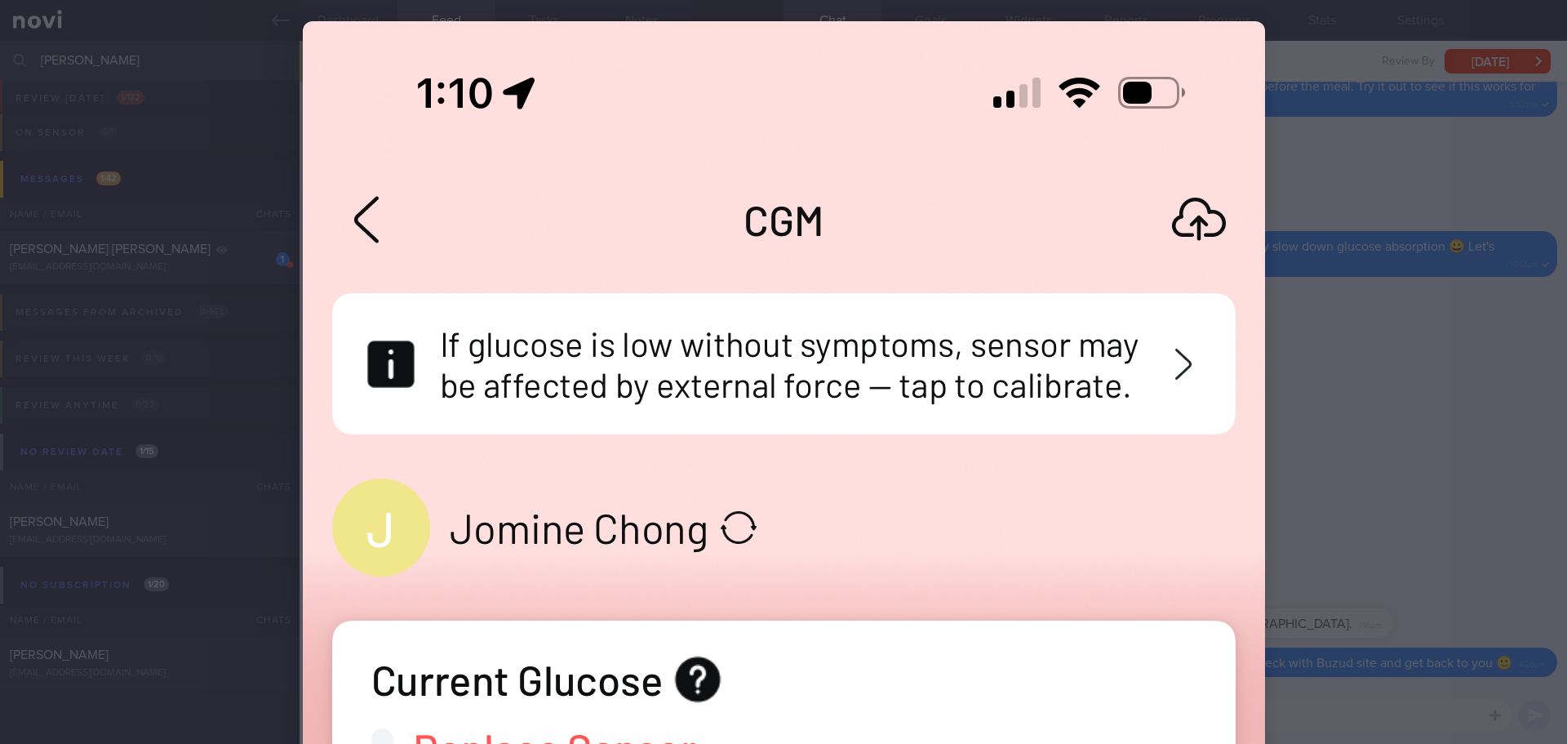
scroll to position [0, 0]
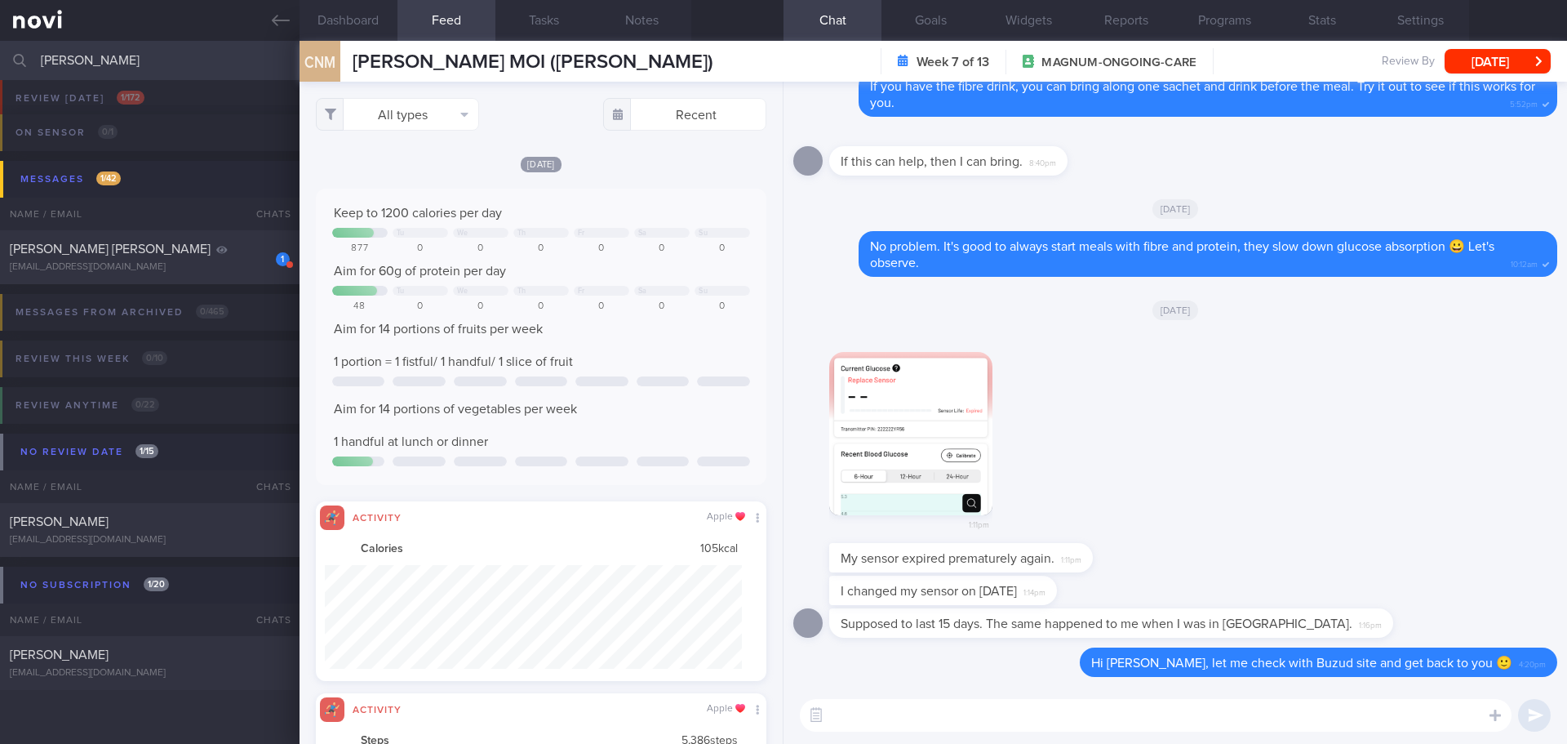
drag, startPoint x: 77, startPoint y: 56, endPoint x: -64, endPoint y: 60, distance: 141.3
click at [0, 60] on html "You are offline! Some functionality will be unavailable Patients New Users Coac…" at bounding box center [783, 372] width 1567 height 744
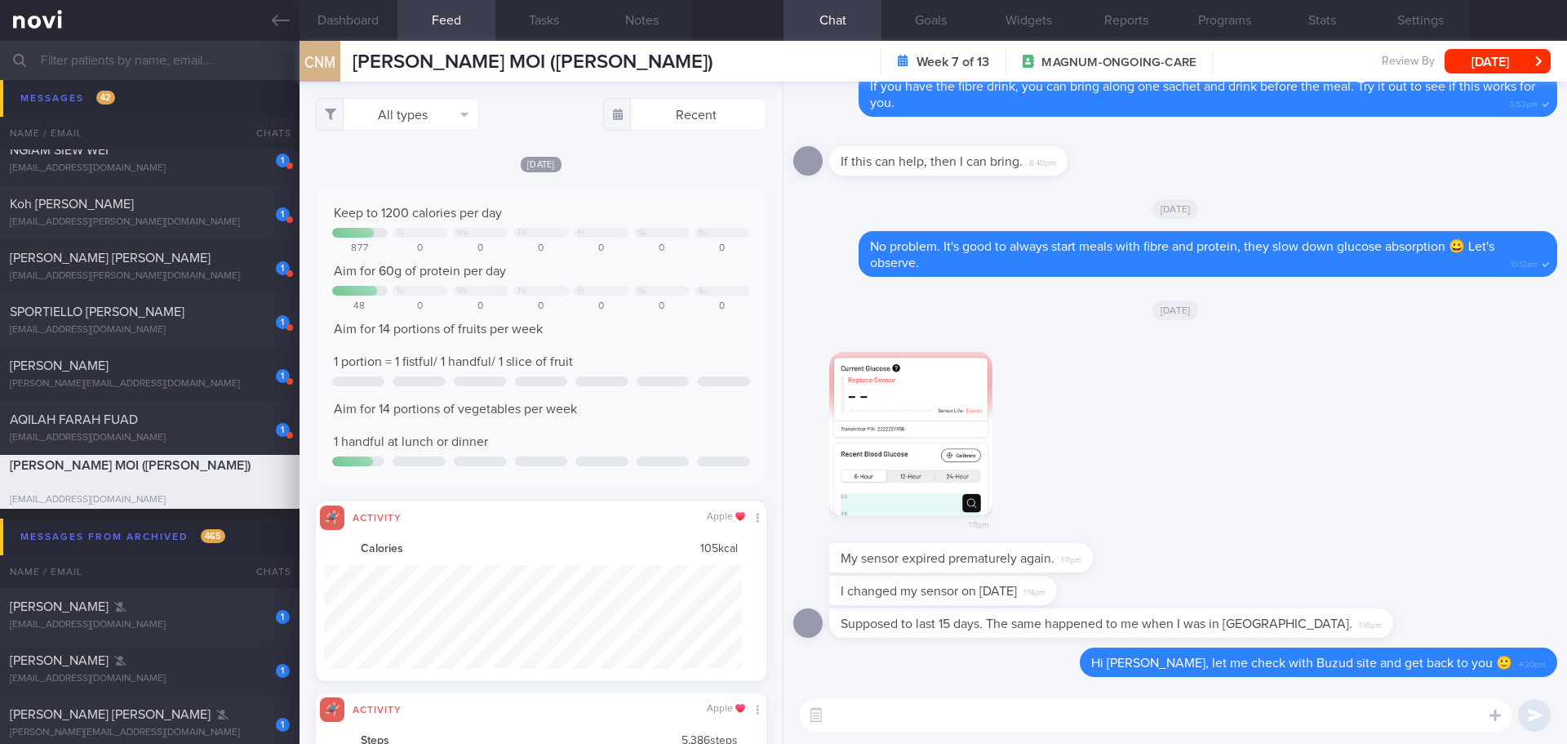
scroll to position [2191, 0]
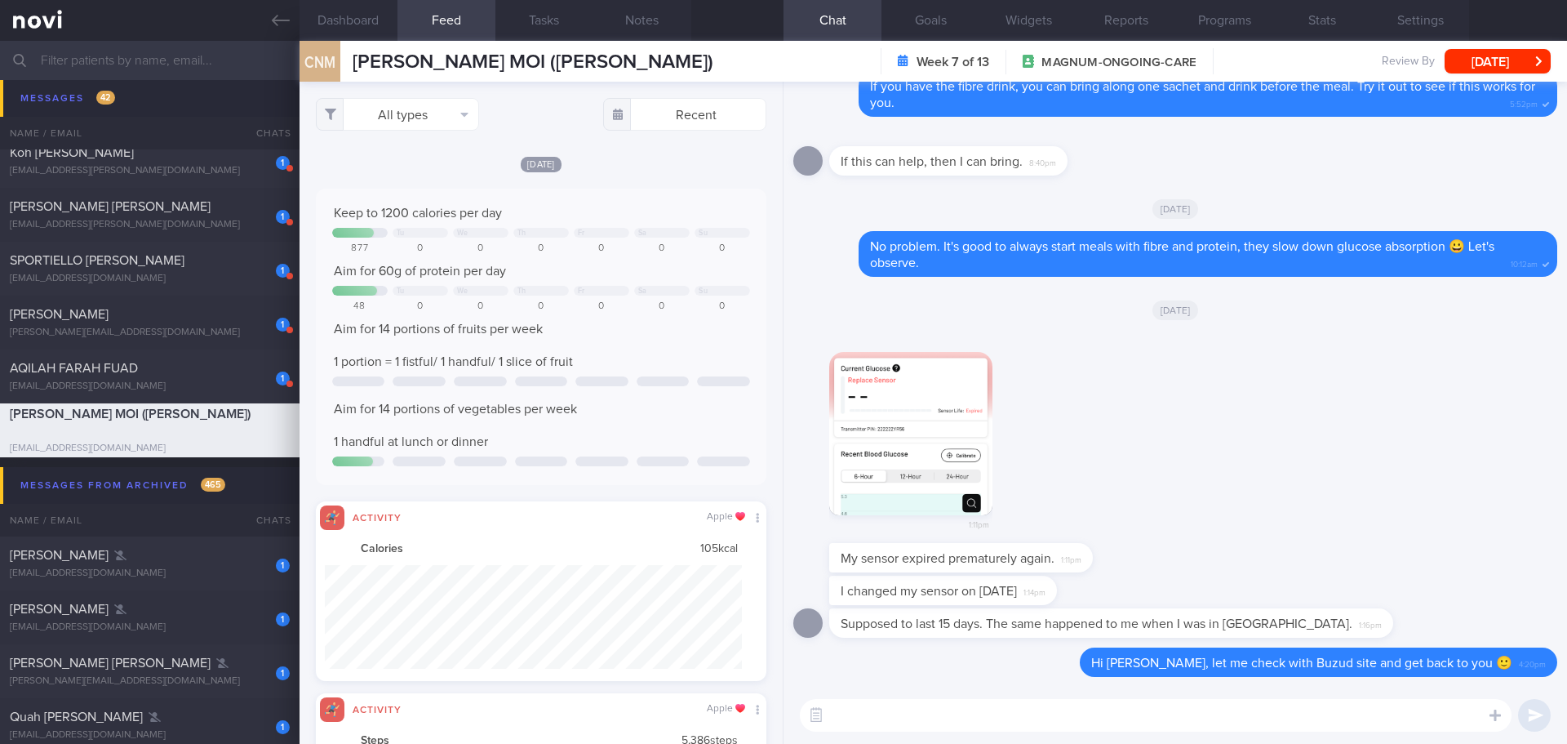
drag, startPoint x: 171, startPoint y: 385, endPoint x: 1051, endPoint y: 233, distance: 892.9
click at [171, 385] on div "[EMAIL_ADDRESS][DOMAIN_NAME]" at bounding box center [150, 386] width 280 height 12
type input "[DATE]"
select select "9"
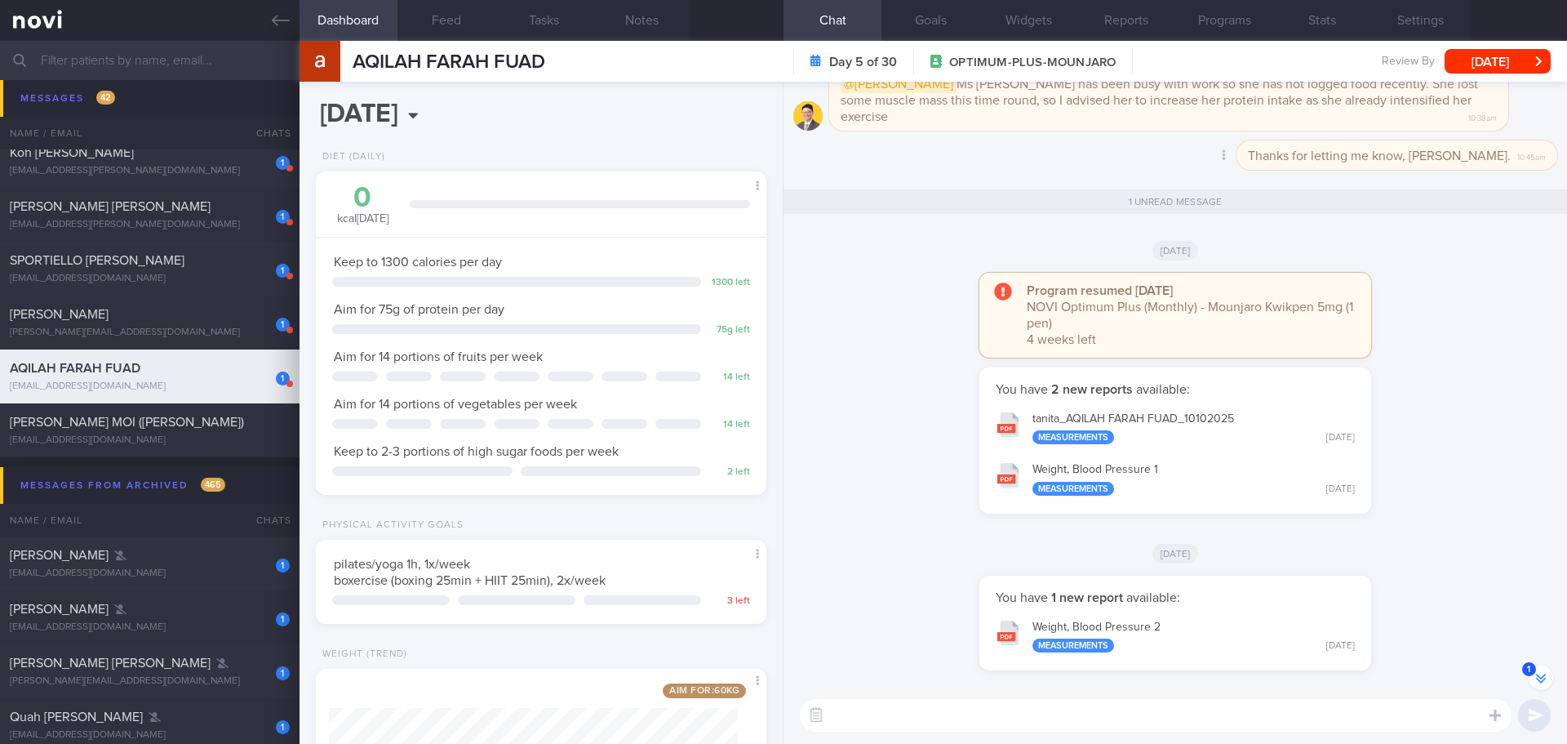
scroll to position [-127, 0]
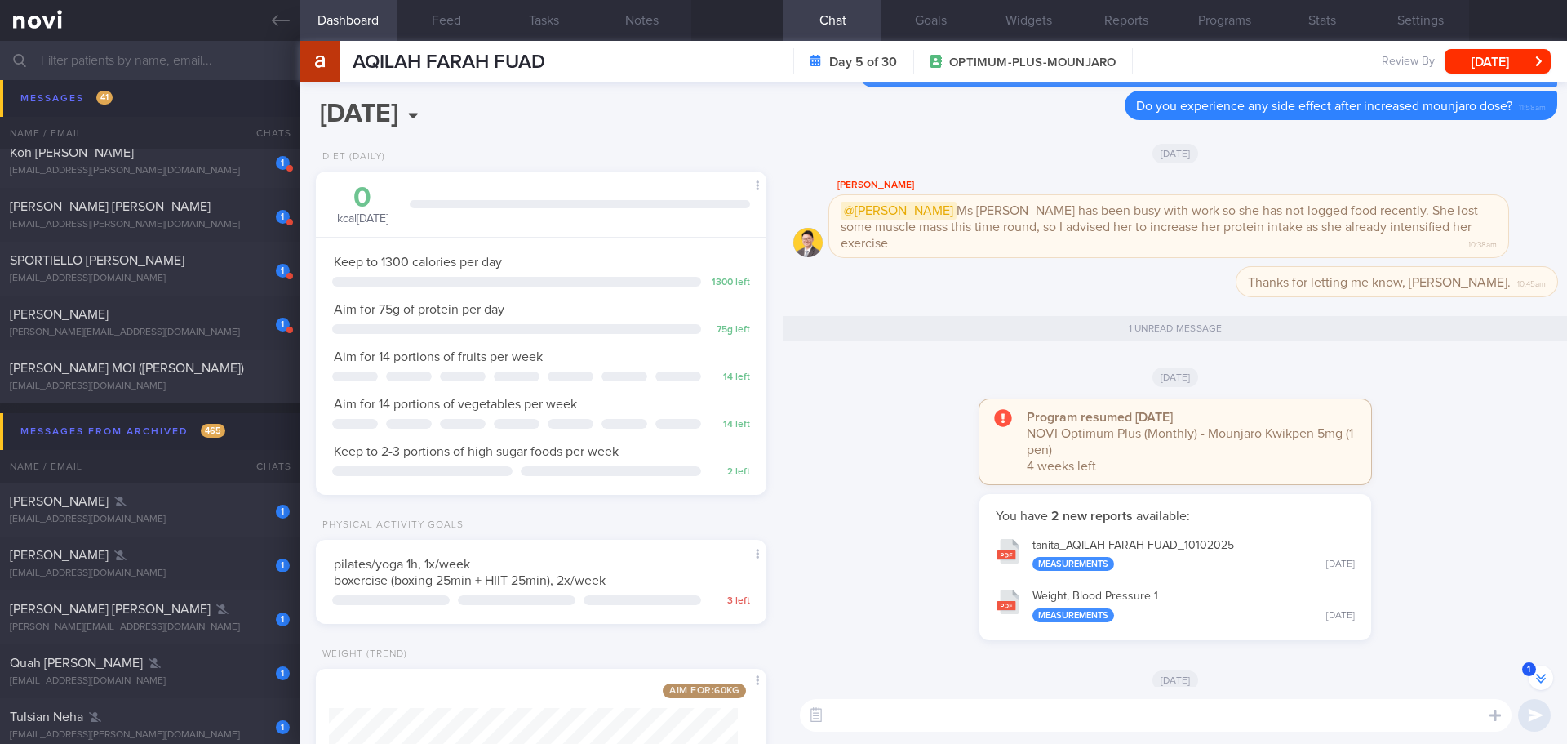
click at [1112, 550] on button "tanita_ AQILAH FARAH FUAD_ 10102025 Measurements Fri, 10 Oct" at bounding box center [1175, 553] width 375 height 51
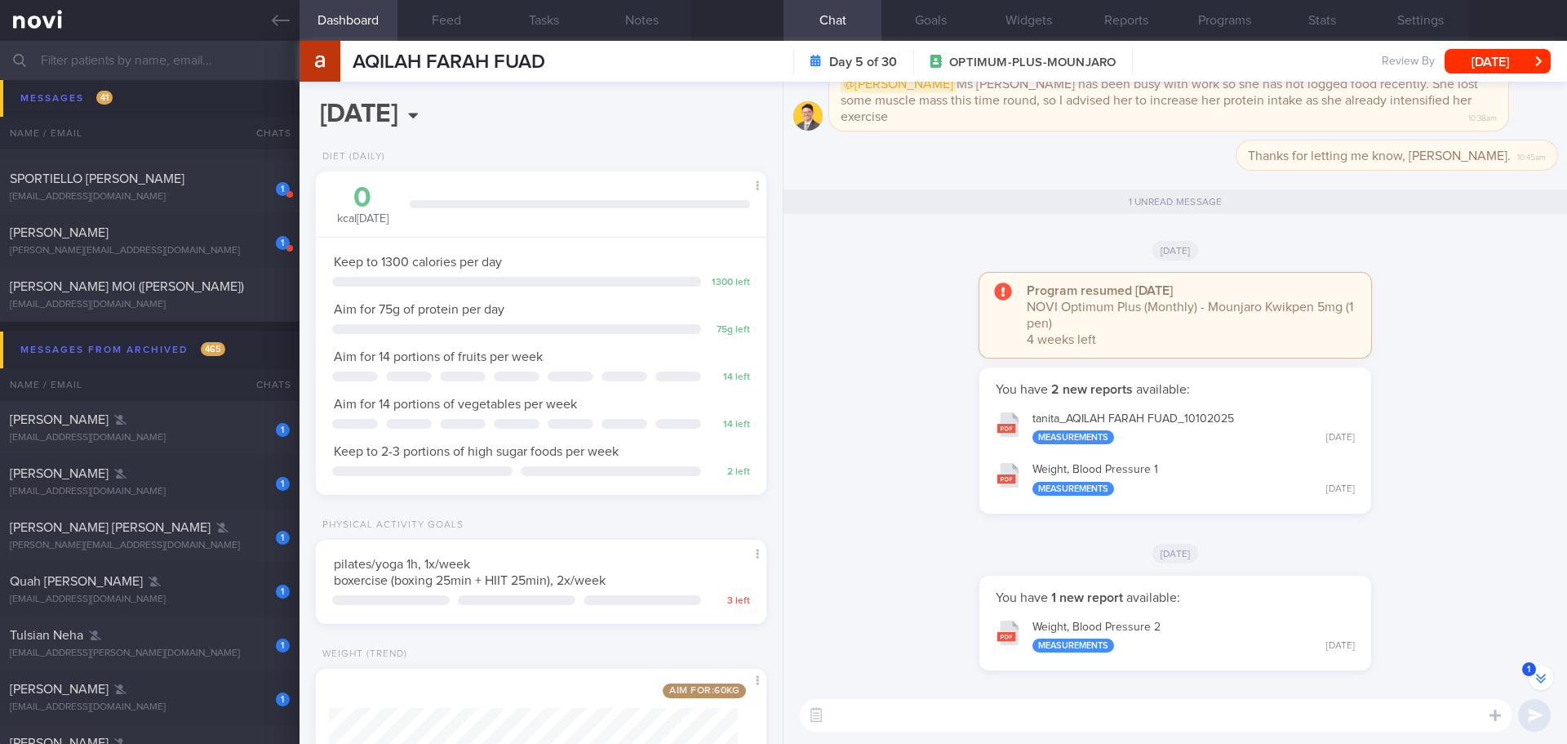
scroll to position [-326, 0]
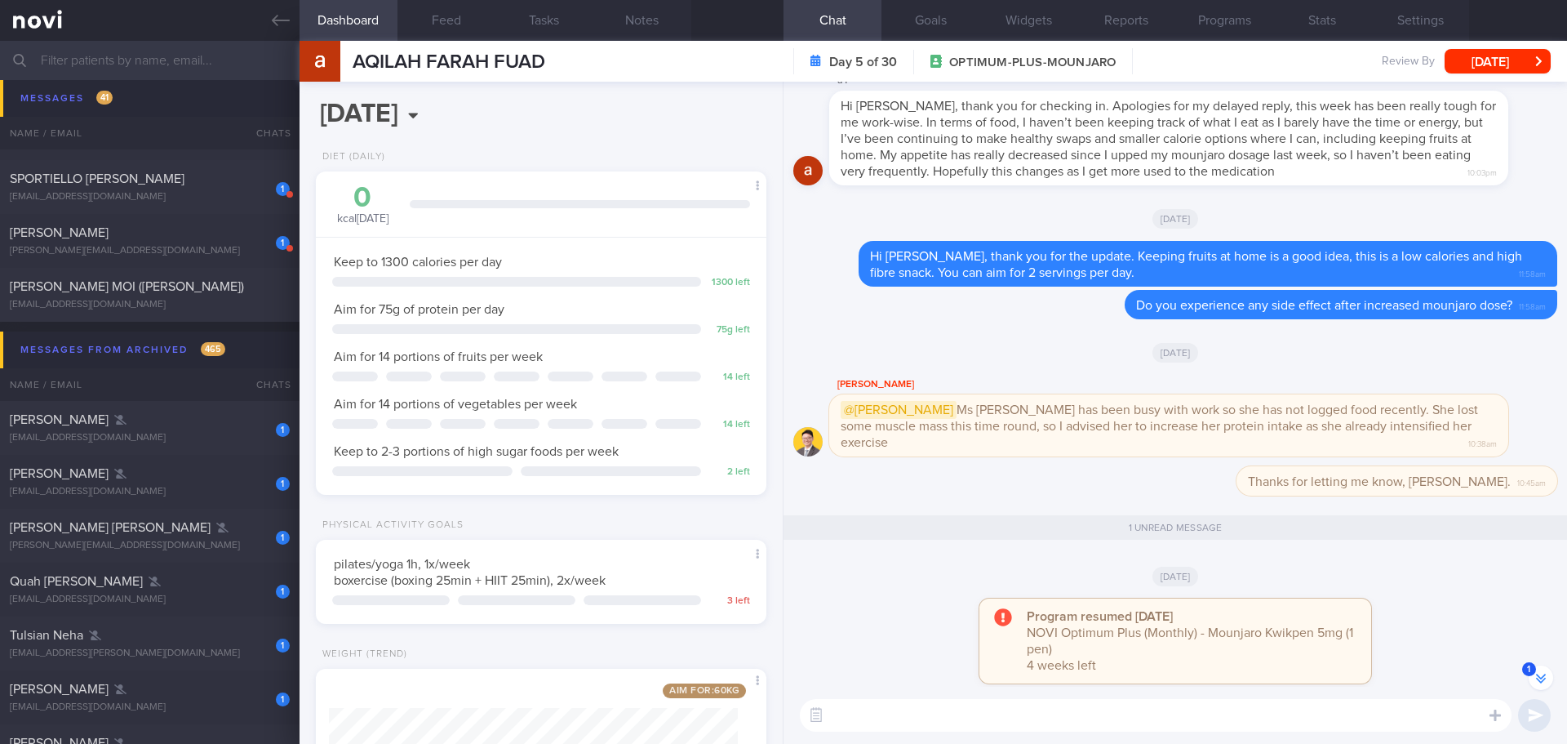
click at [1008, 723] on textarea at bounding box center [1156, 715] width 712 height 33
type textarea "Hi Aqilah, Elizabeth here. I hope you manage to get in adequate protein in your…"
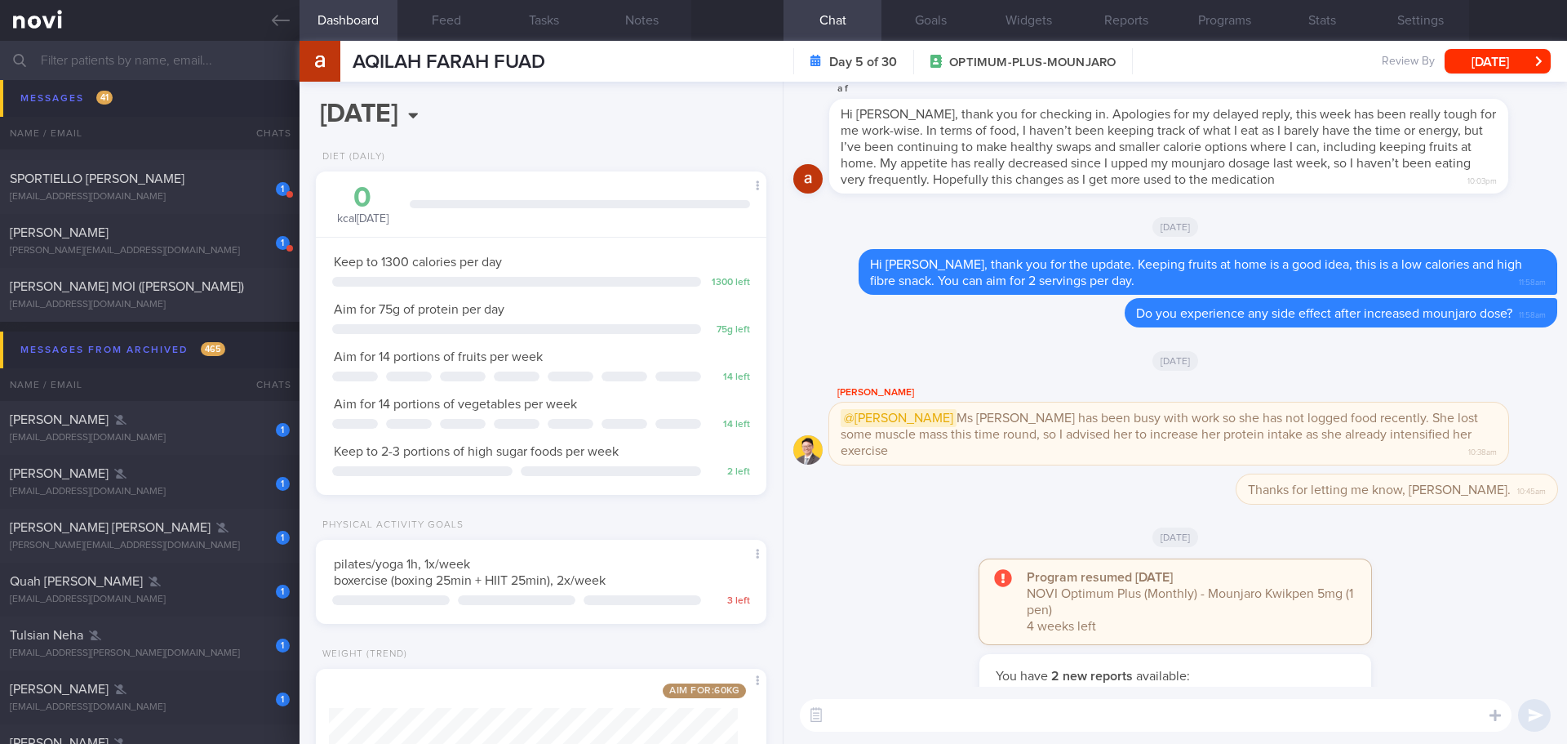
scroll to position [0, 0]
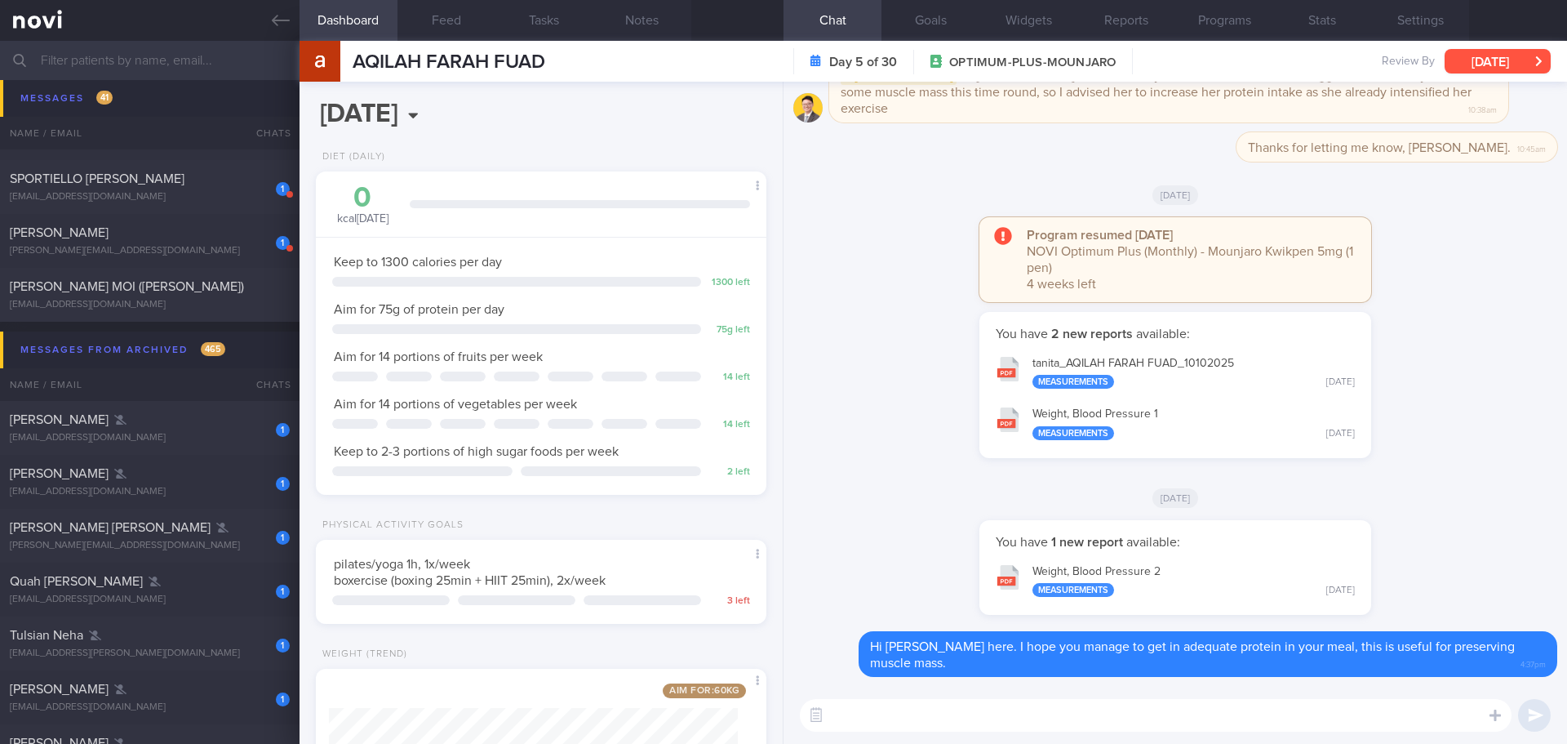
click at [1532, 64] on button "[DATE]" at bounding box center [1498, 61] width 106 height 24
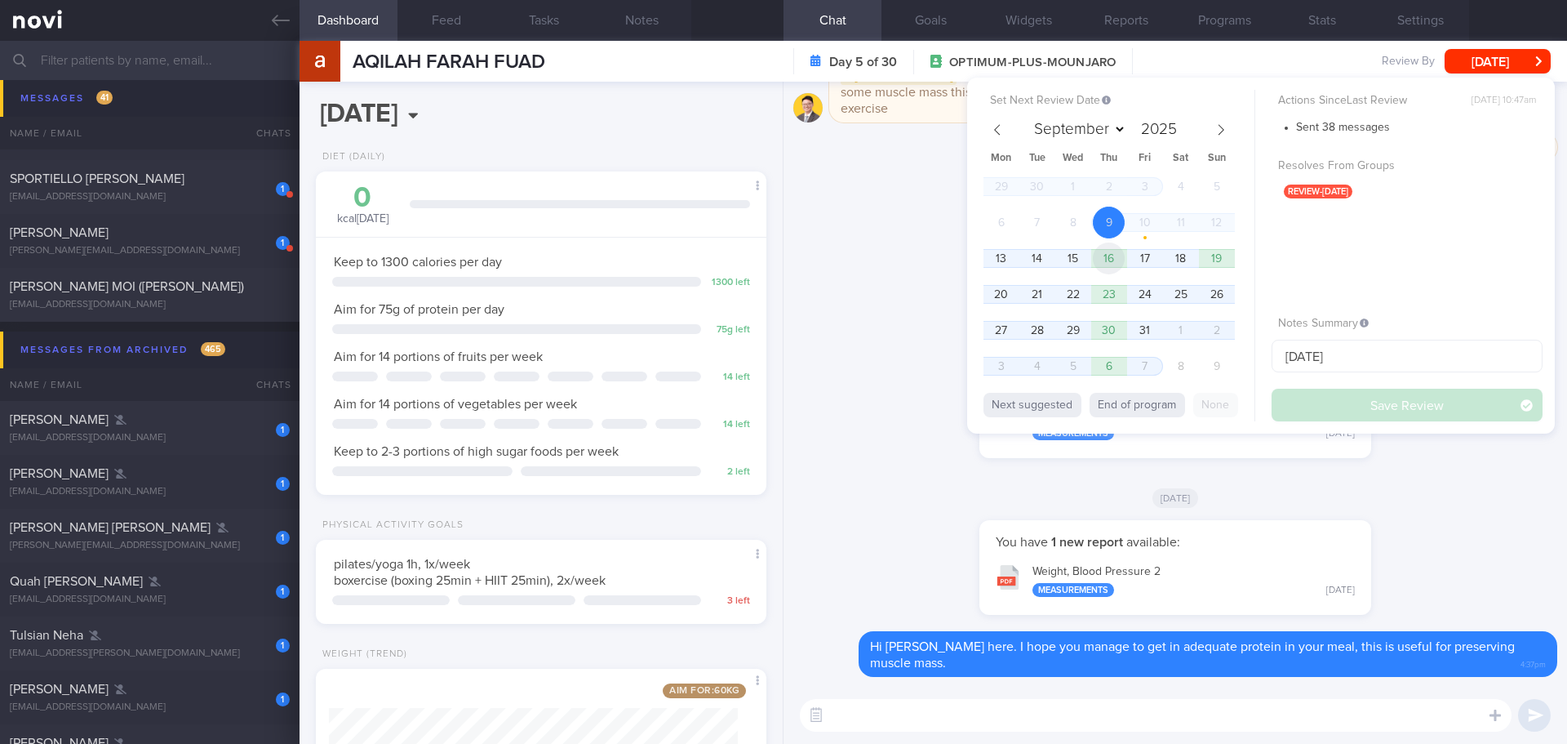
click at [1101, 264] on span "16" at bounding box center [1109, 258] width 32 height 32
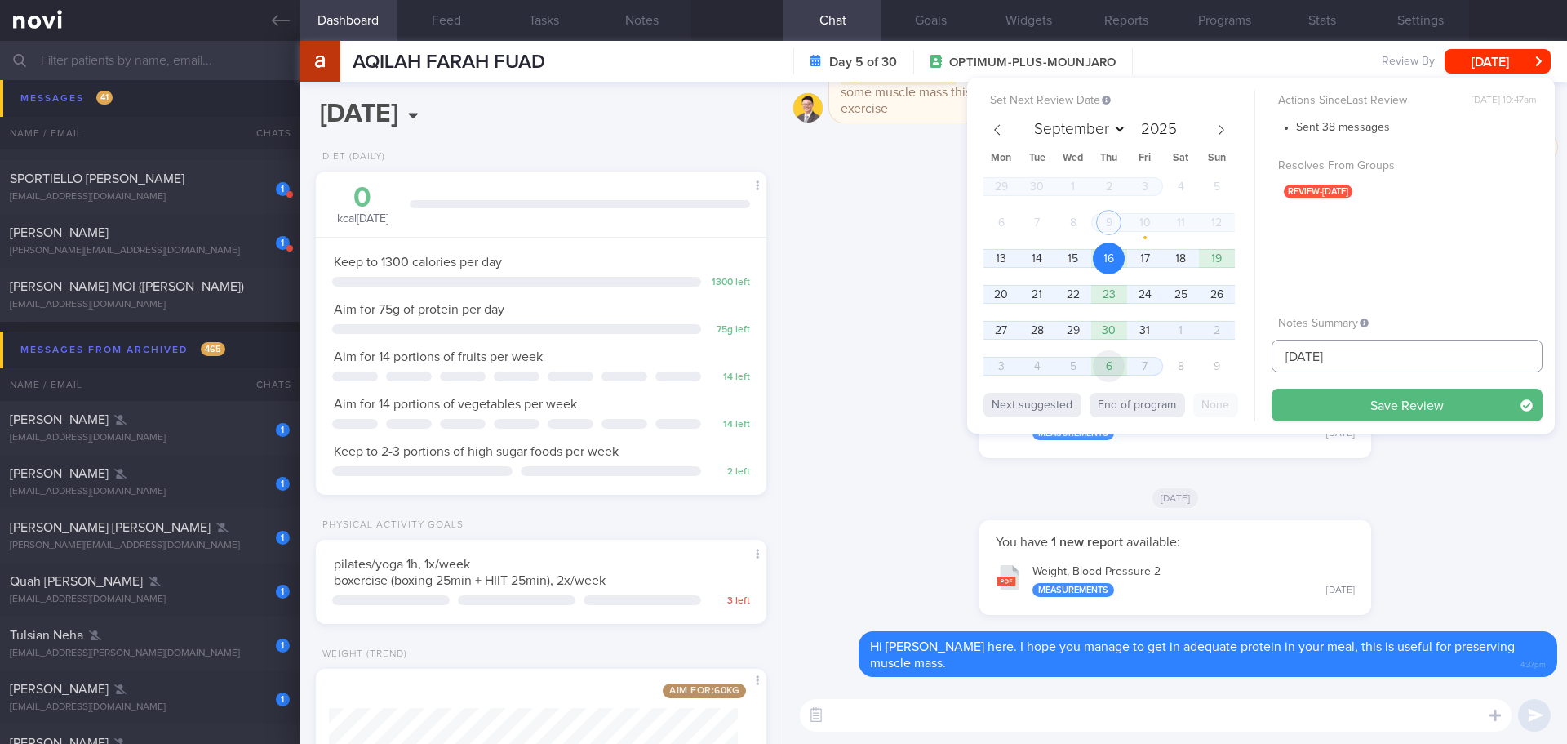
drag, startPoint x: 1353, startPoint y: 354, endPoint x: 1111, endPoint y: 363, distance: 242.6
click at [1112, 363] on div "Set Next Review Date 16 Oct 2025 September October November December 2025 Mon T…" at bounding box center [1261, 256] width 588 height 356
click at [1392, 353] on input "text" at bounding box center [1407, 356] width 271 height 33
type input "[DATE]"
click at [1407, 406] on button "Save Review" at bounding box center [1407, 405] width 271 height 33
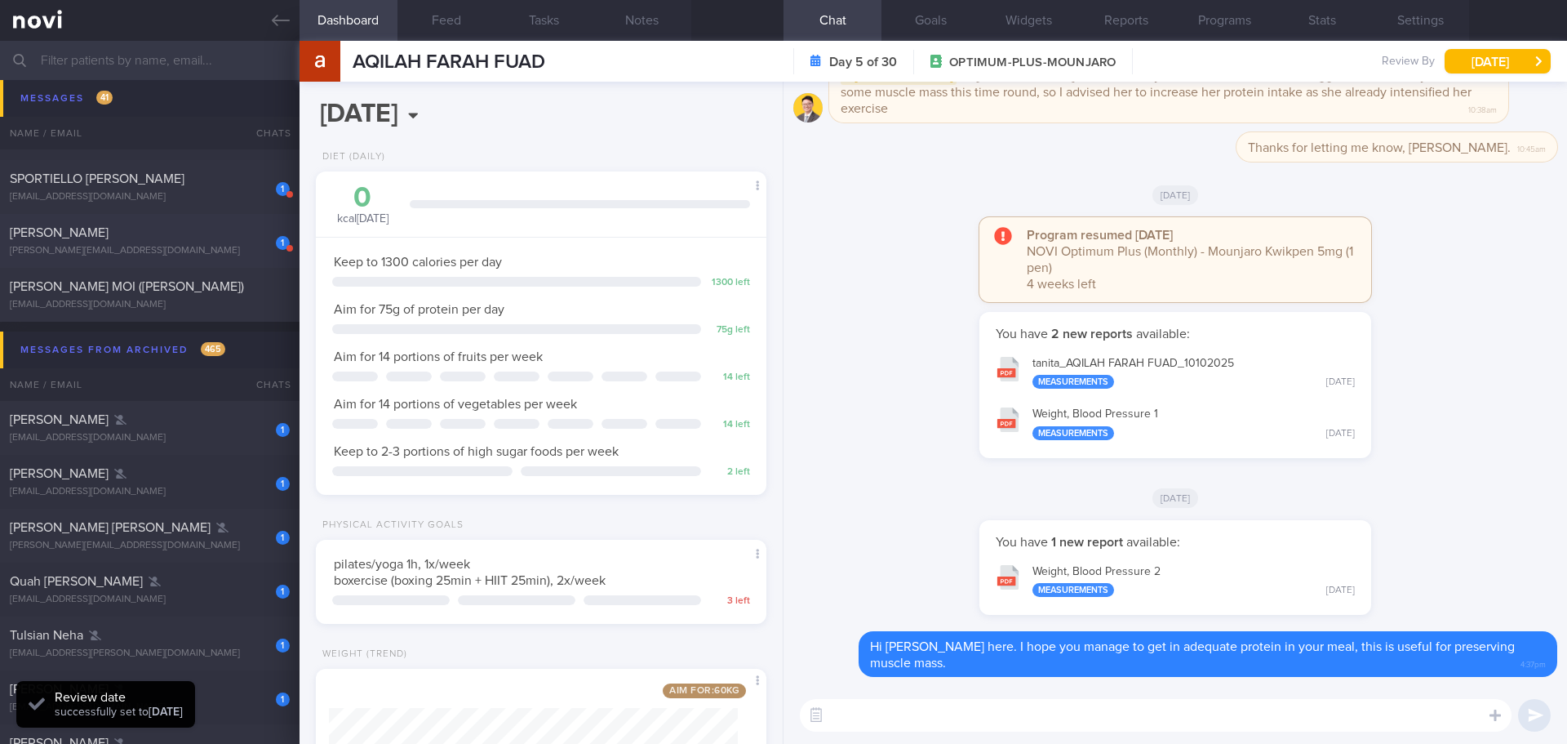
click at [161, 260] on div "1 TATYANA KROMLI tatyana@accela.asia 13 days ago OPTIMUM-PLUS-WEGOVY" at bounding box center [783, 241] width 1567 height 54
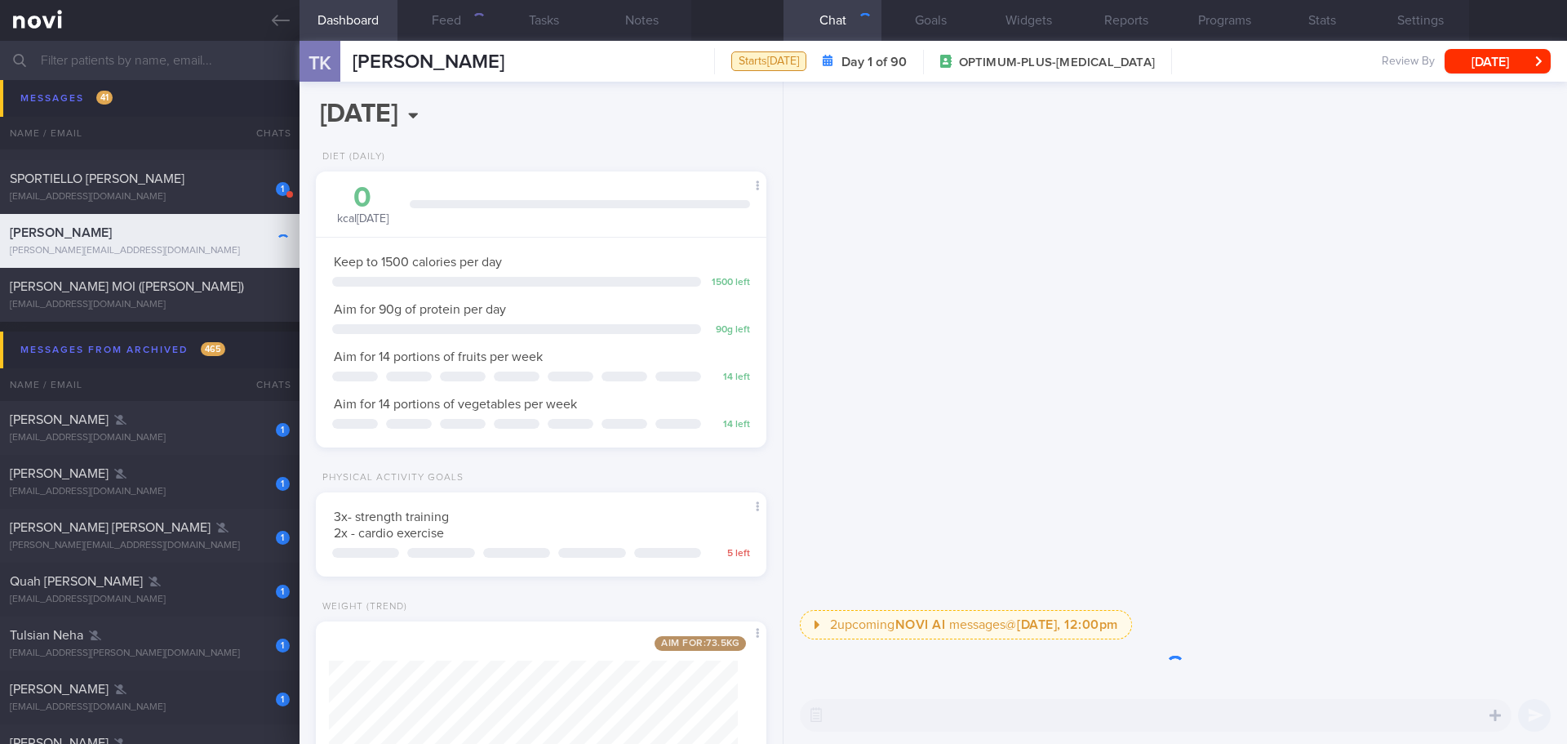
scroll to position [228, 410]
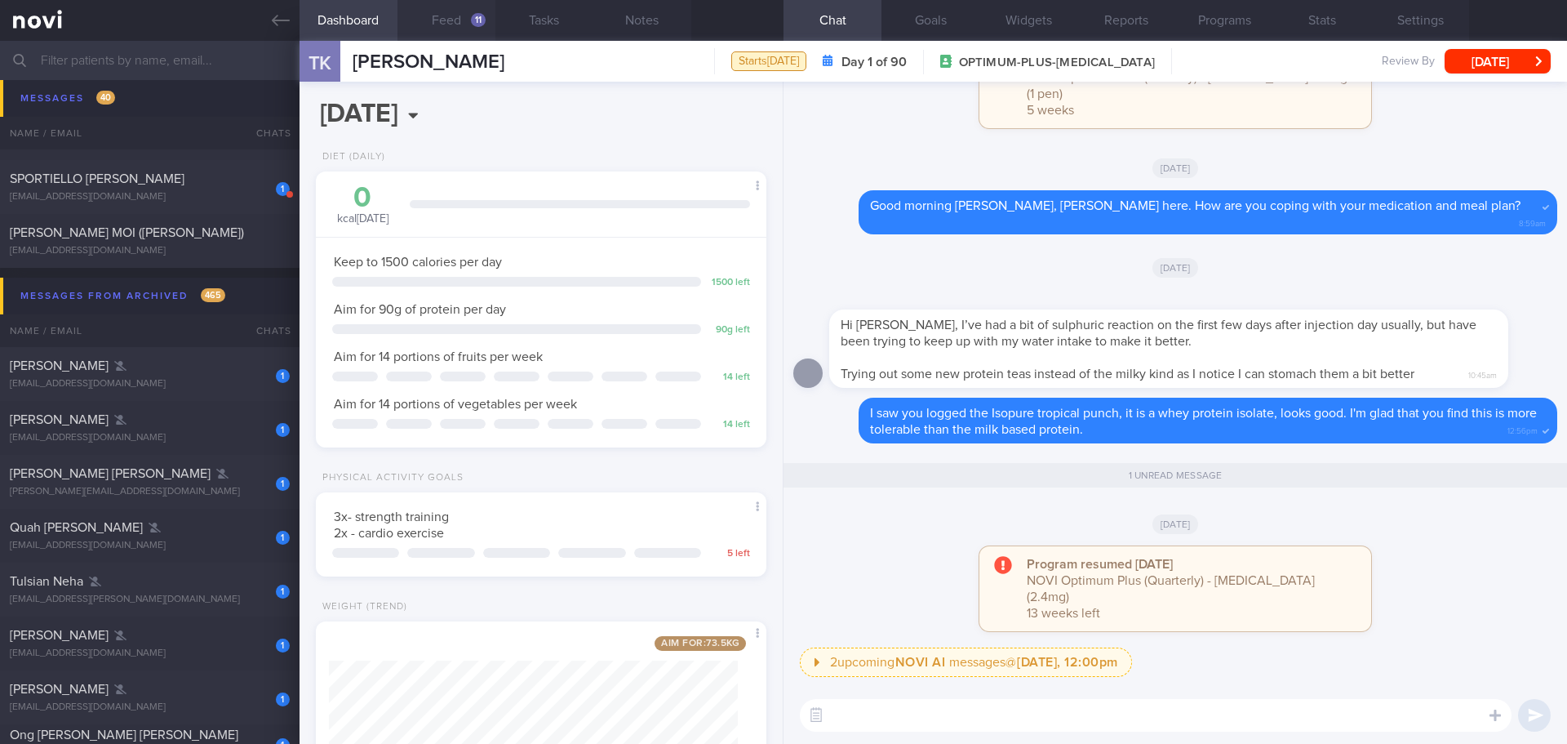
click at [461, 17] on button "Feed 11" at bounding box center [446, 20] width 98 height 41
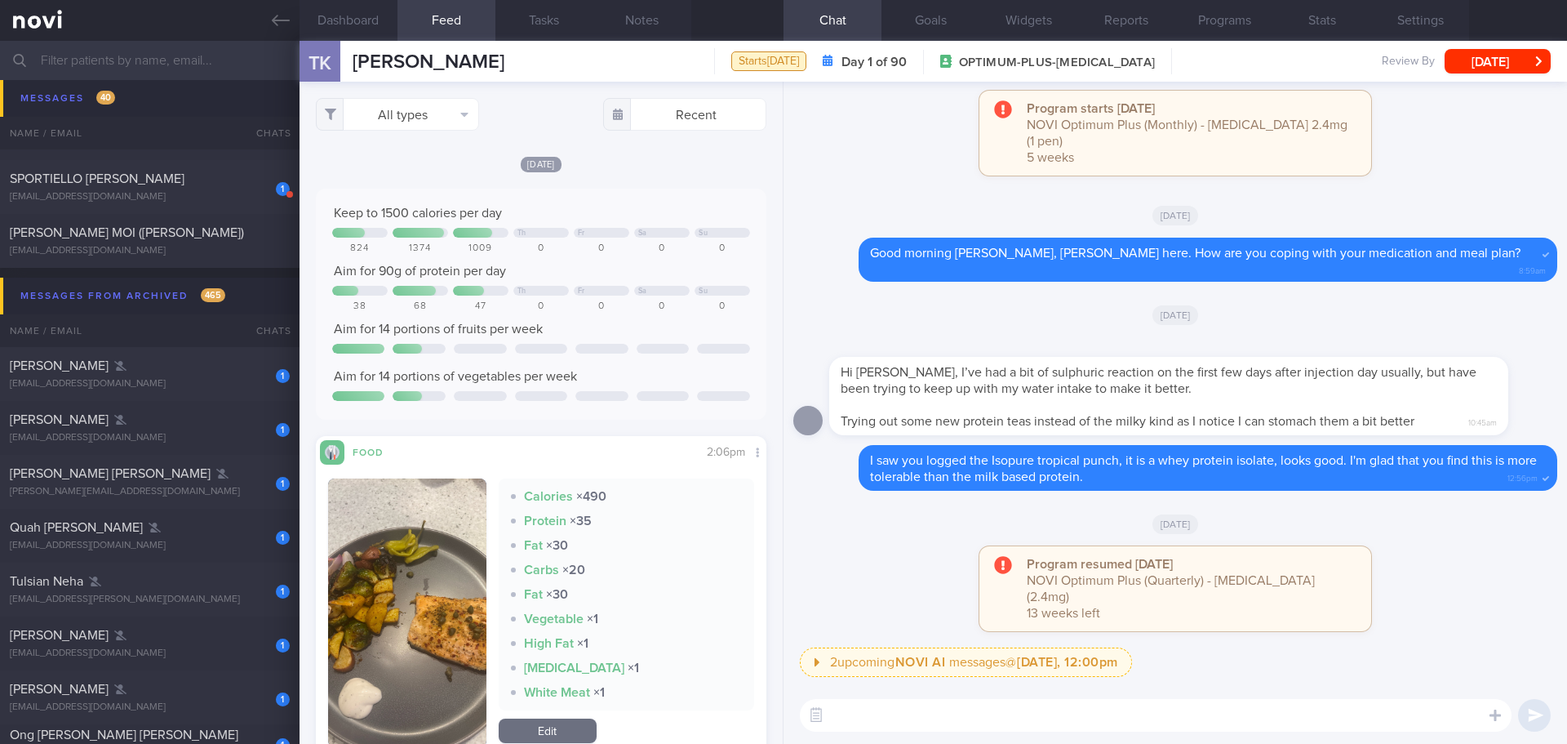
click at [644, 182] on div "Wed, 8 Oct Keep to 1500 calories per day Th Fr Sa Su 824 1374 1009 0 0 0 0 Aim …" at bounding box center [541, 468] width 451 height 627
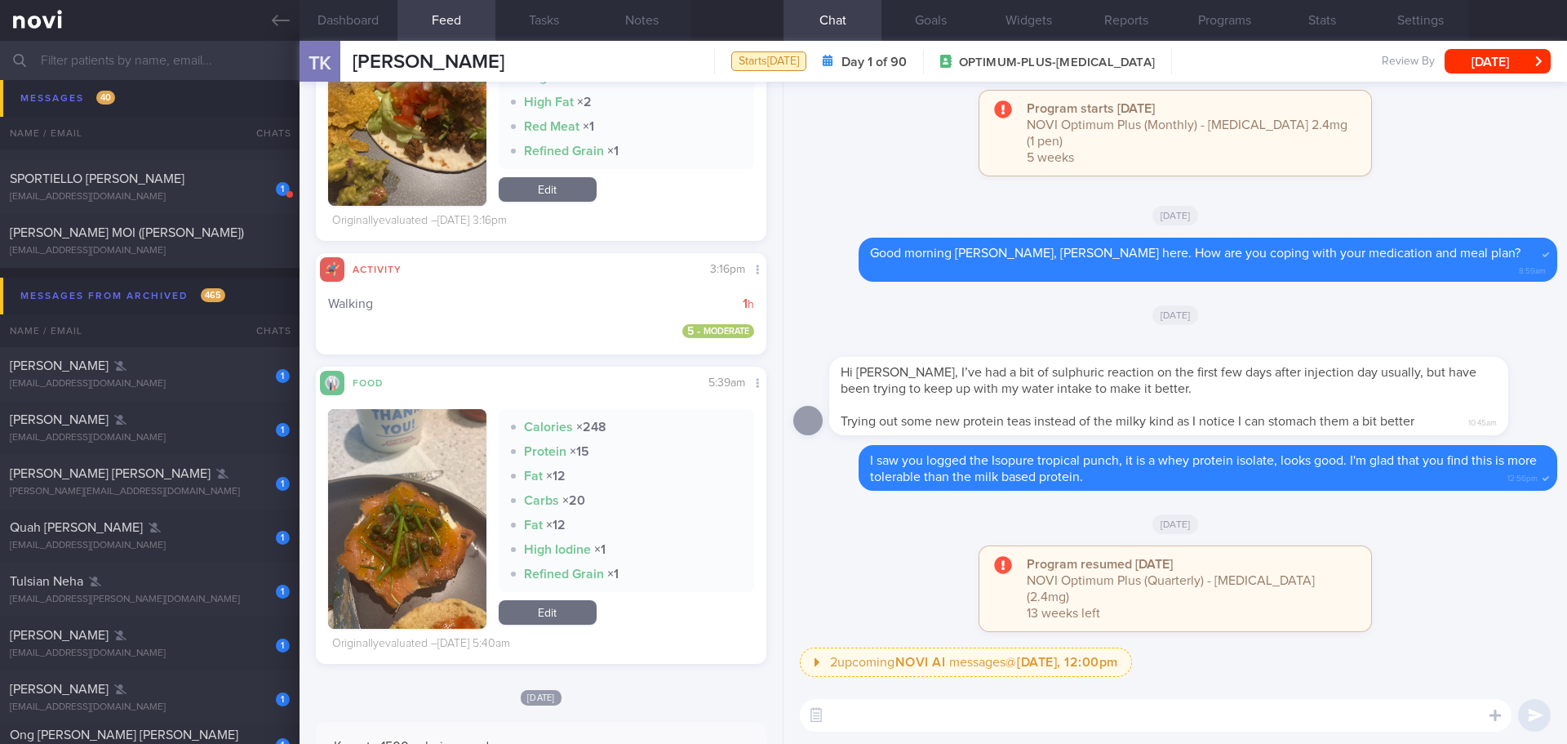
scroll to position [3020, 0]
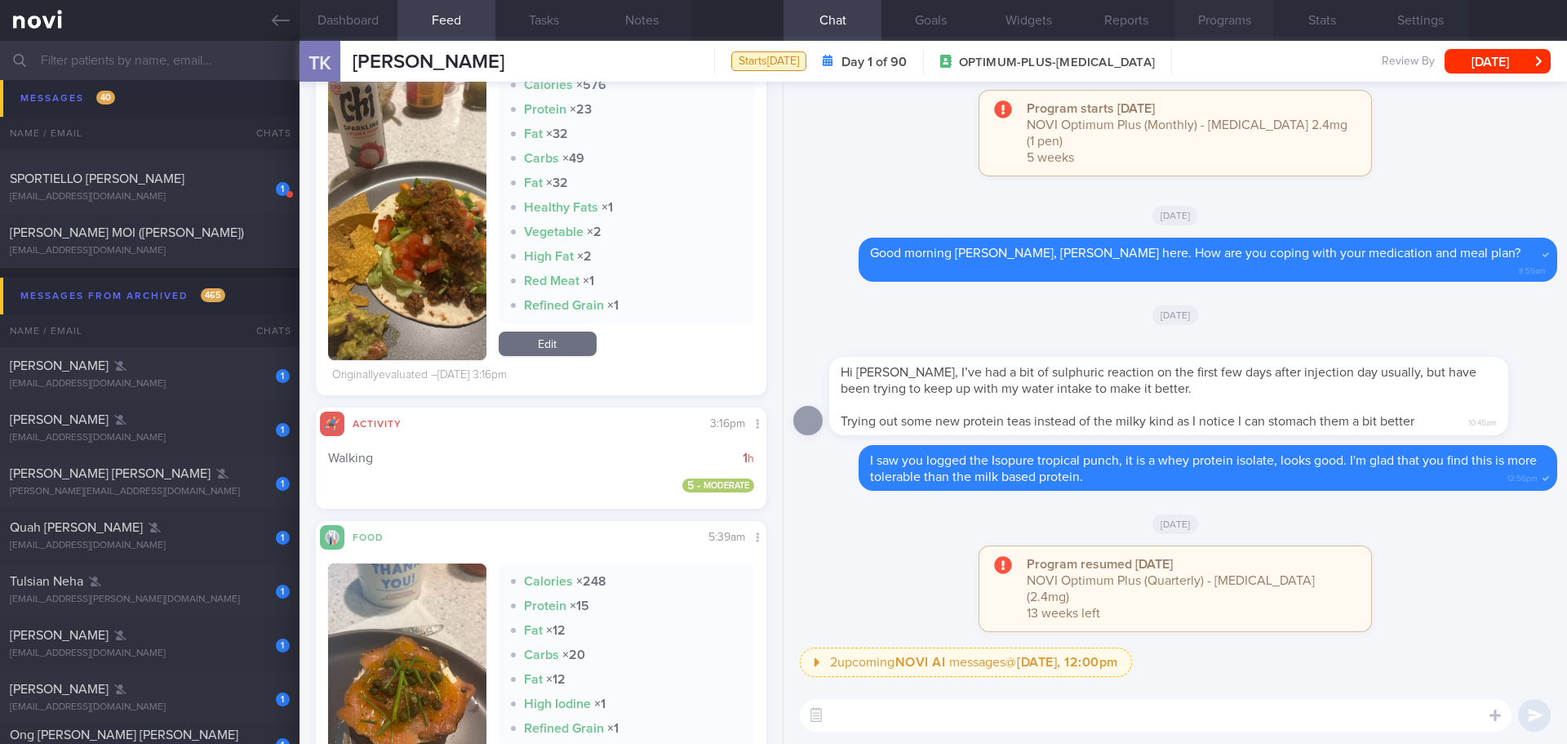
click at [1216, 20] on button "Programs" at bounding box center [1224, 20] width 98 height 41
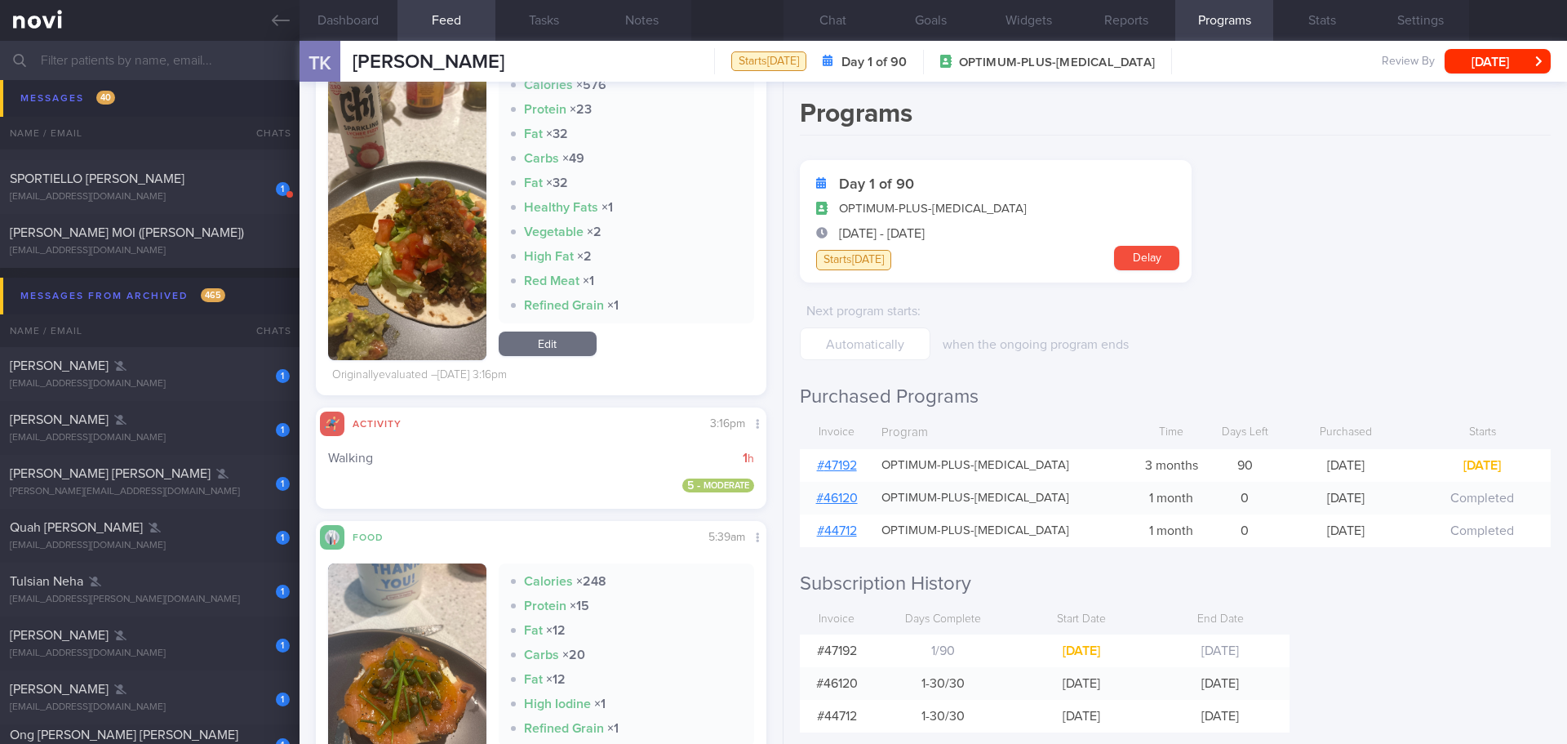
click at [849, 466] on link "# 47192" at bounding box center [837, 465] width 40 height 13
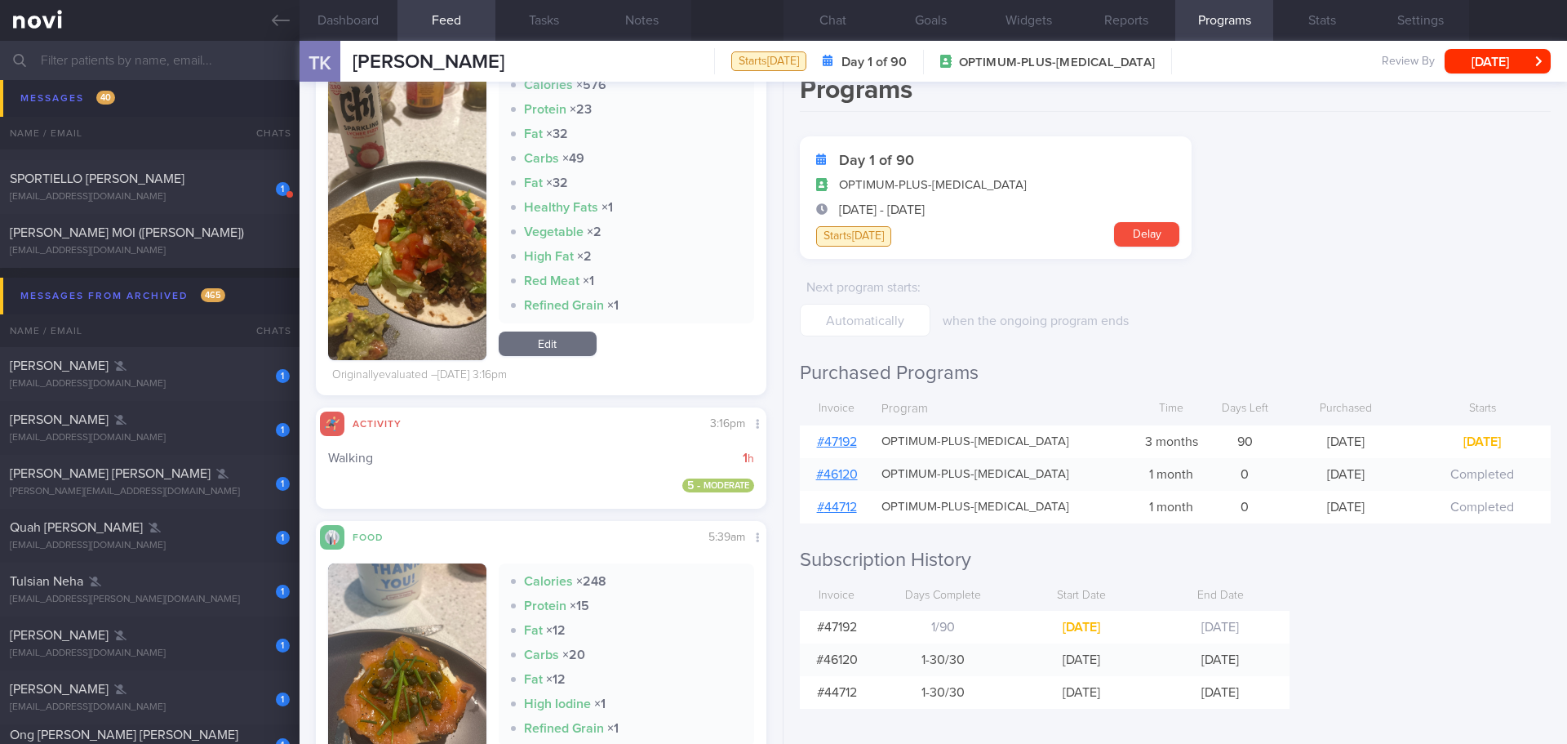
scroll to position [29, 0]
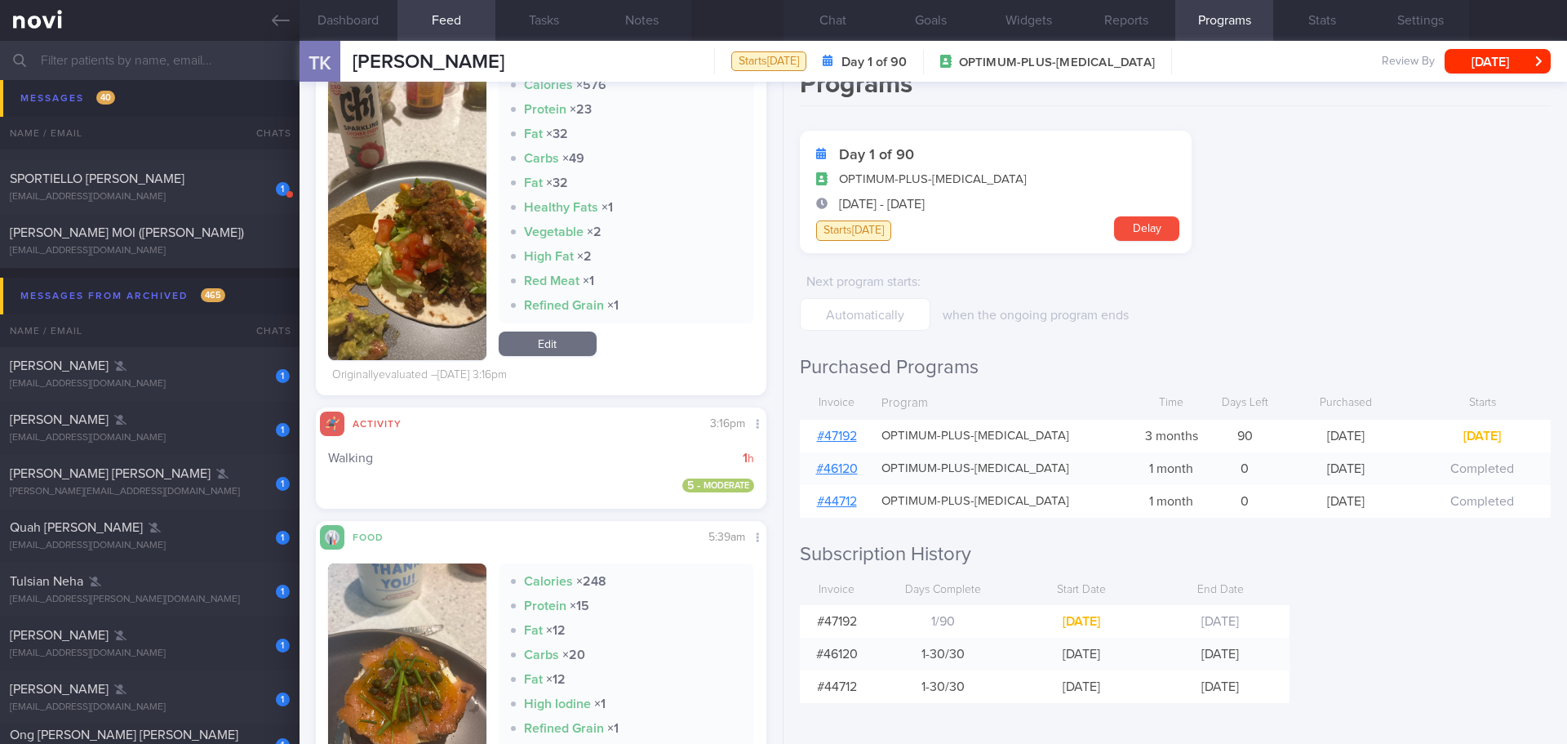
click at [1428, 599] on div "Programs Day 1 of 90 OPTIMUM-PLUS-WEGOVY 13 Oct 2025 - 10 Jan 2026 Starts today…" at bounding box center [1176, 413] width 784 height 662
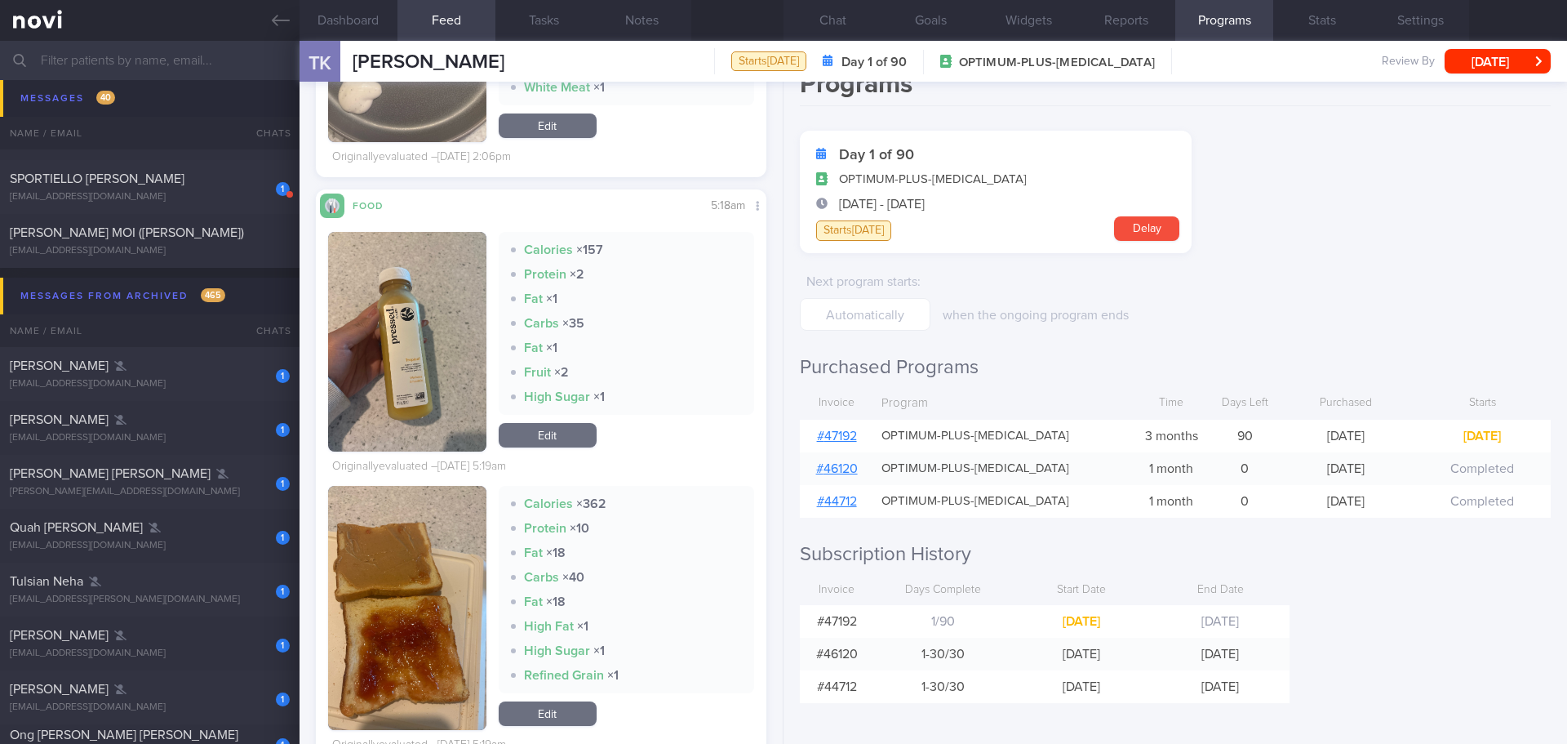
scroll to position [653, 0]
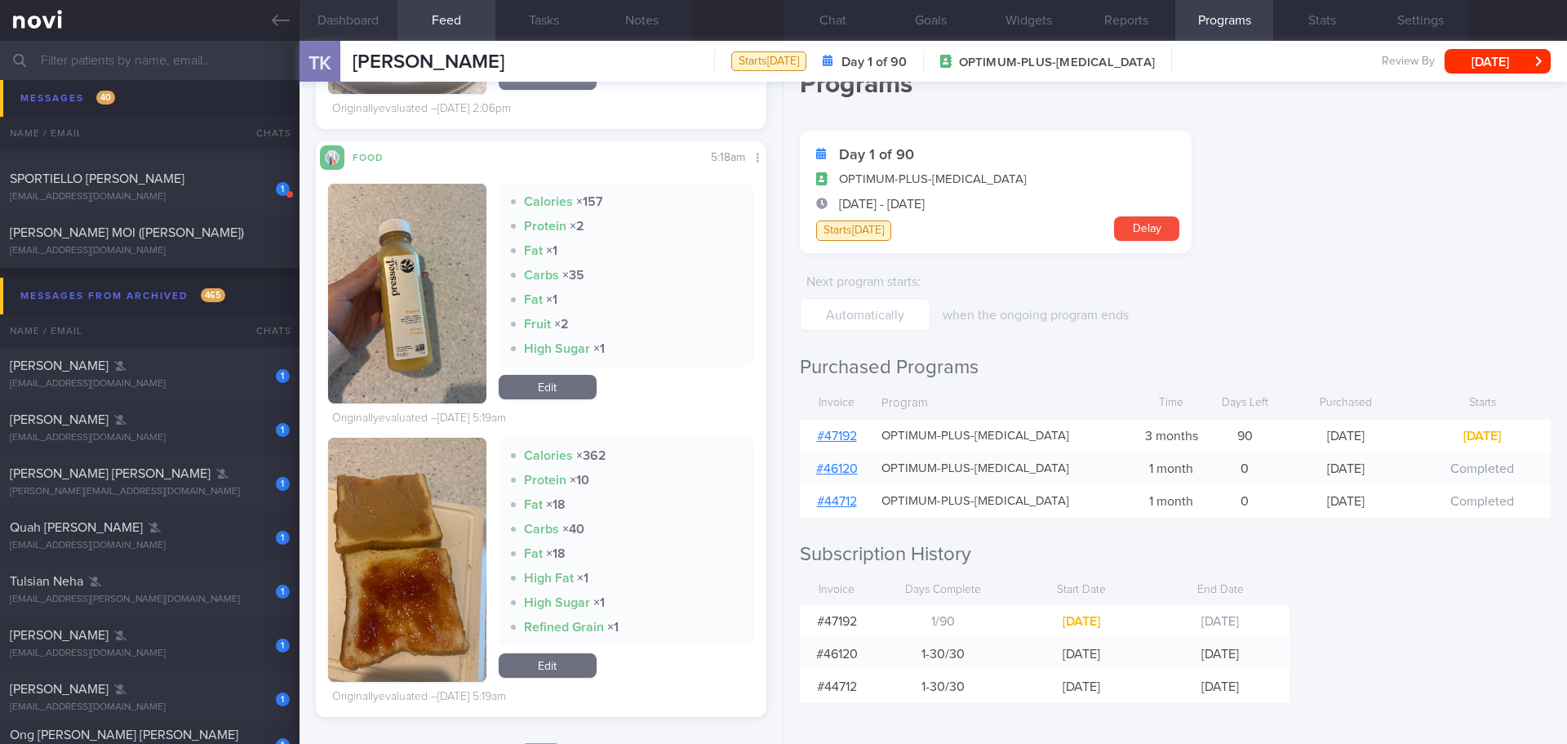
drag, startPoint x: 344, startPoint y: 20, endPoint x: 342, endPoint y: 39, distance: 19.7
click at [344, 20] on button "Dashboard" at bounding box center [349, 20] width 98 height 41
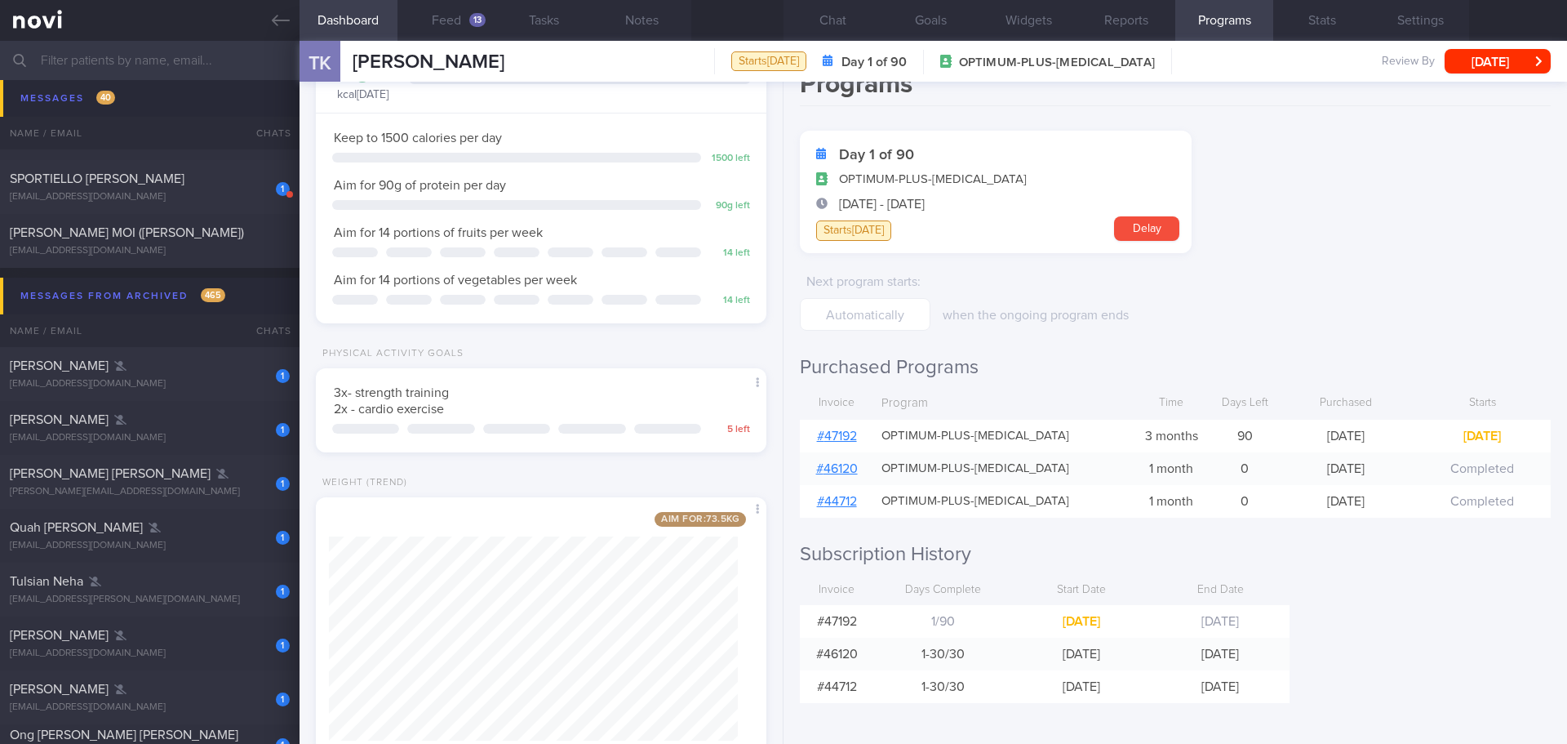
scroll to position [173, 0]
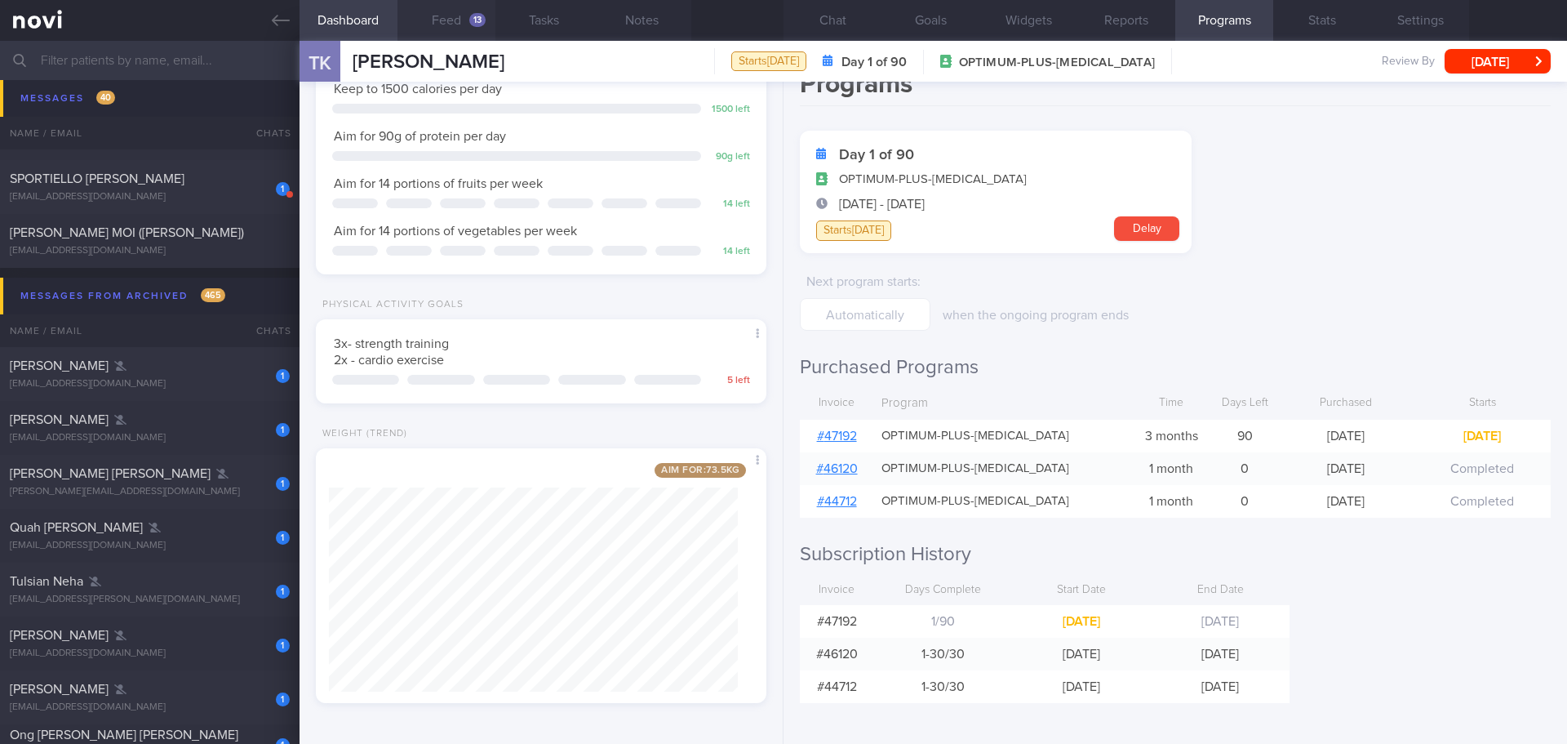
click at [445, 21] on button "Feed 13" at bounding box center [446, 20] width 98 height 41
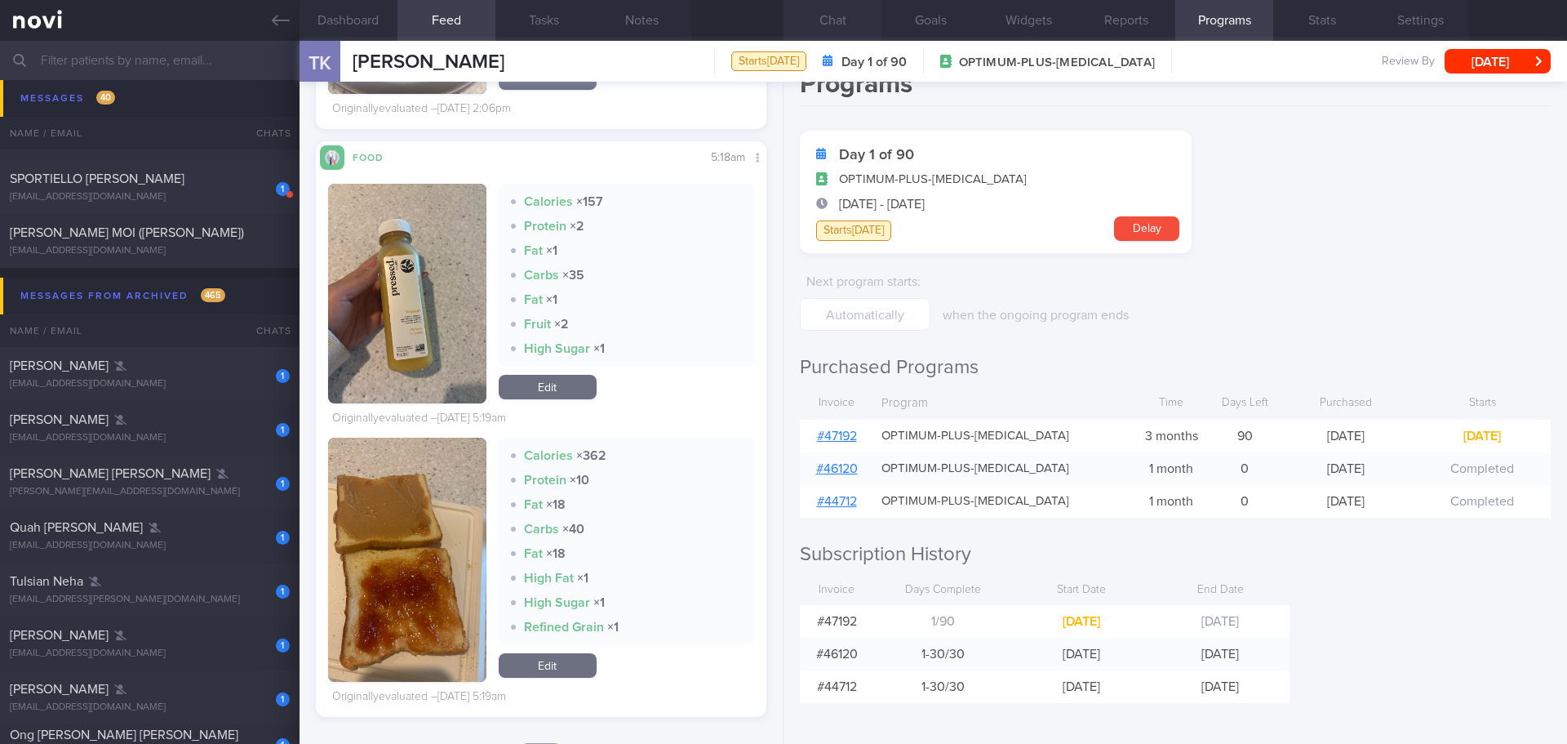
click at [846, 7] on button "Chat" at bounding box center [833, 20] width 98 height 41
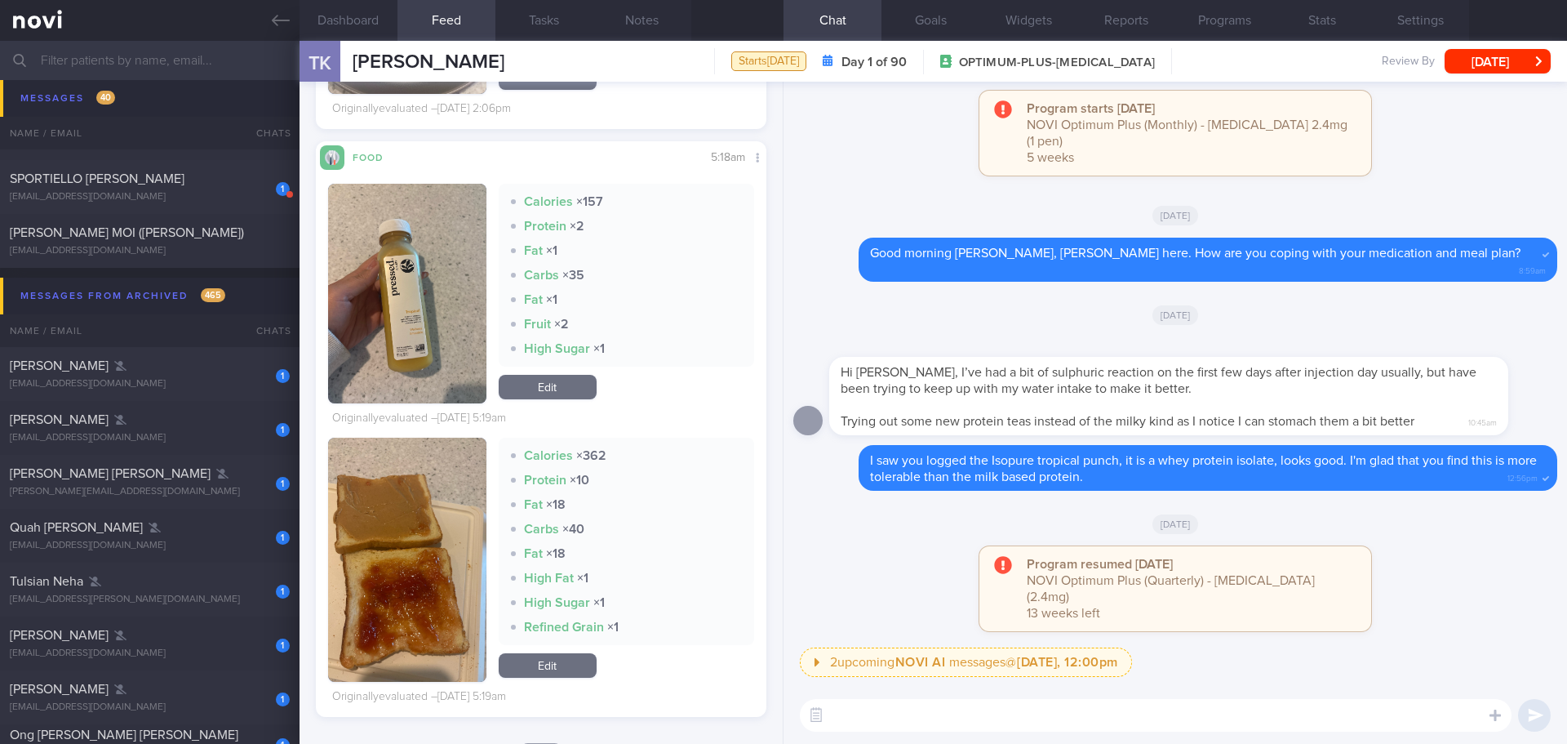
click at [984, 711] on textarea at bounding box center [1156, 715] width 712 height 33
type textarea "Hi Tatyana, how have you been doing?"
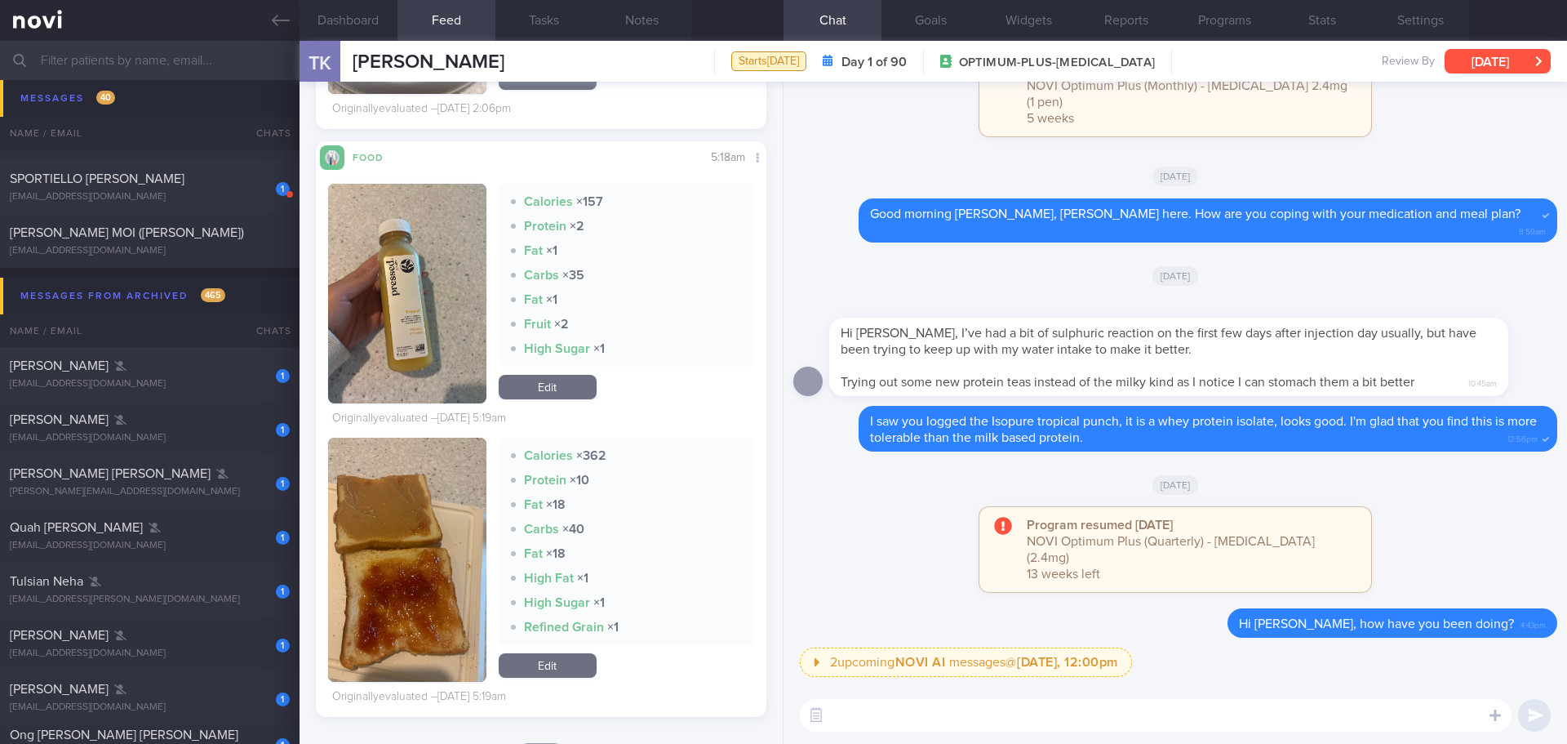
click at [1488, 64] on button "[DATE]" at bounding box center [1498, 61] width 106 height 24
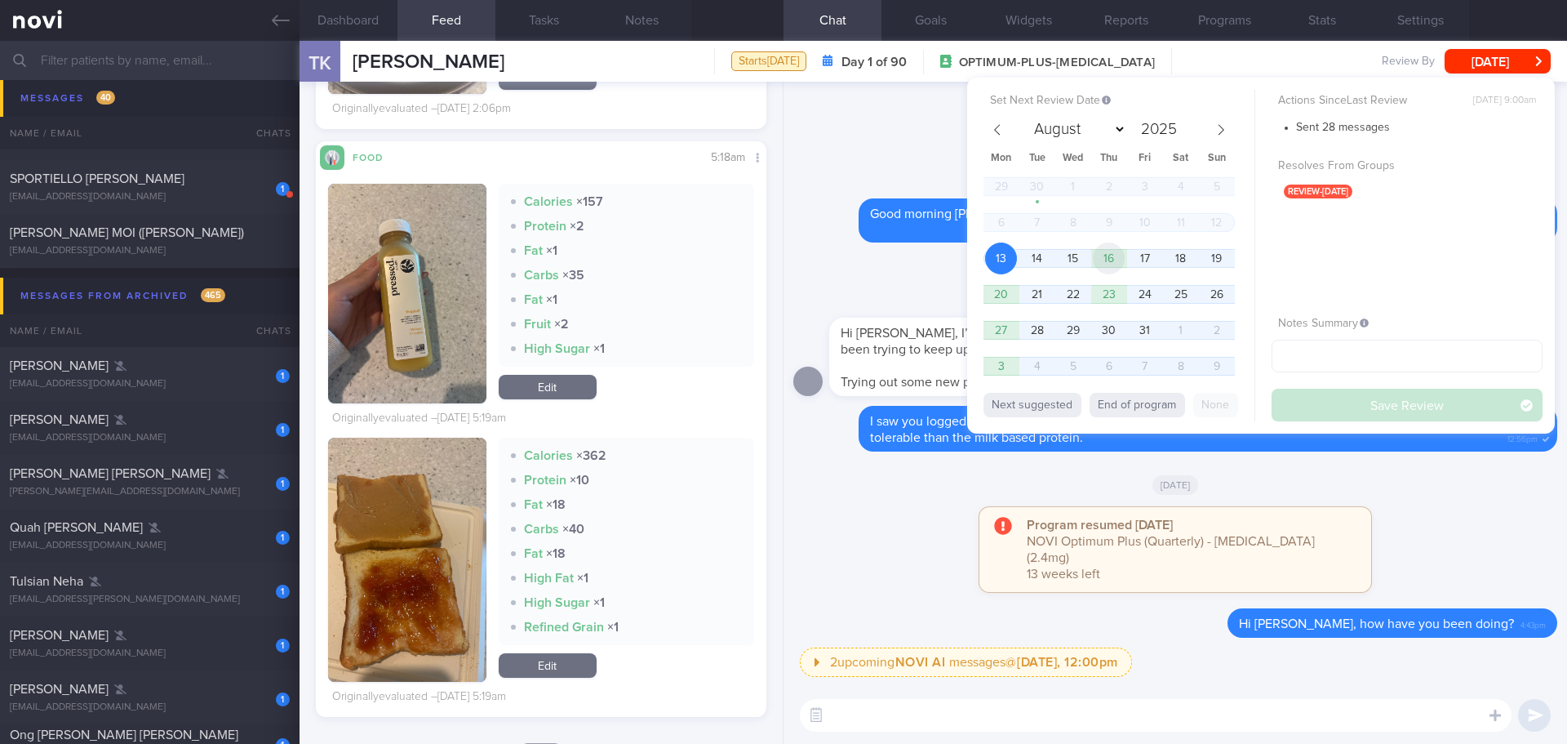
click at [1108, 260] on span "16" at bounding box center [1109, 258] width 32 height 32
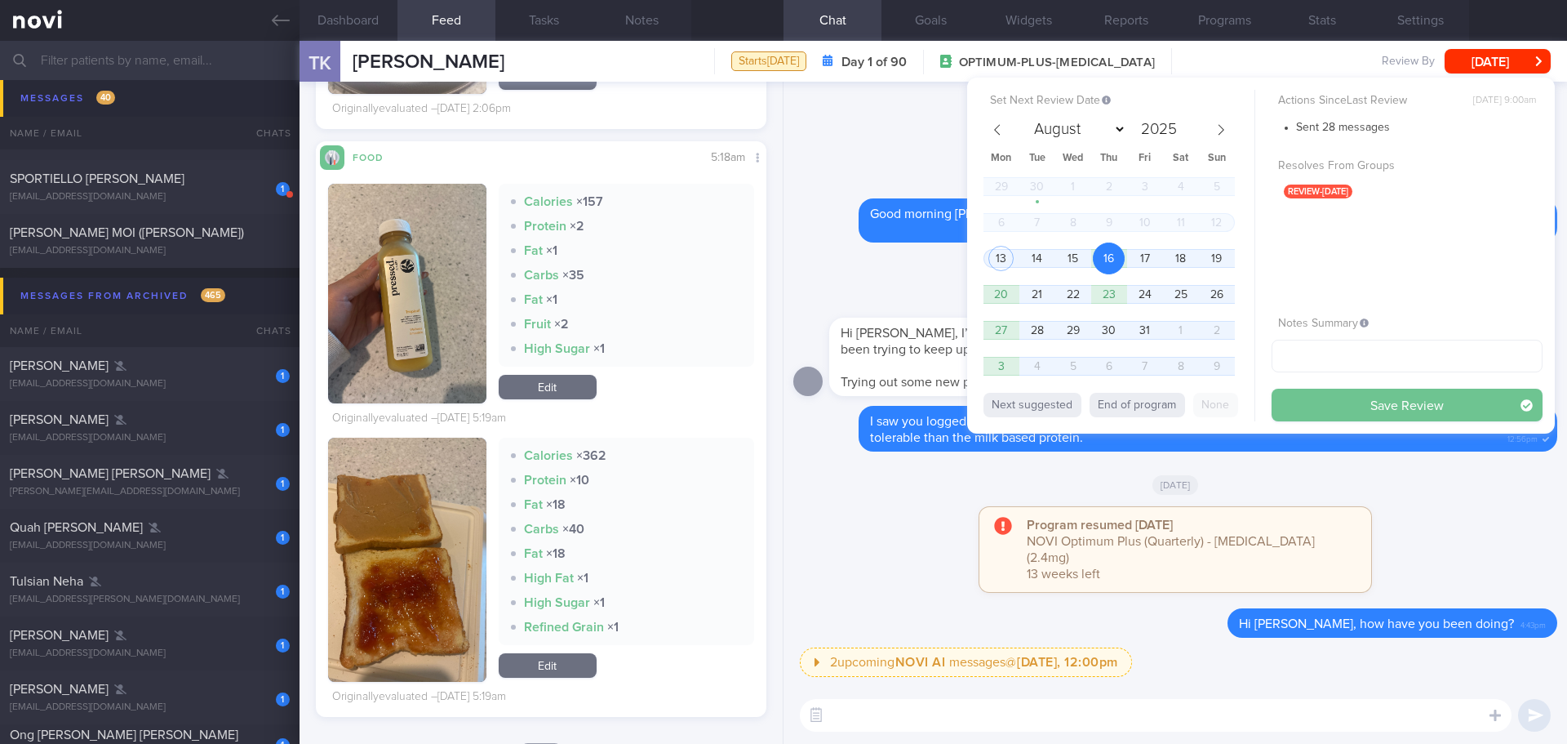
click at [1348, 404] on button "Save Review" at bounding box center [1407, 405] width 271 height 33
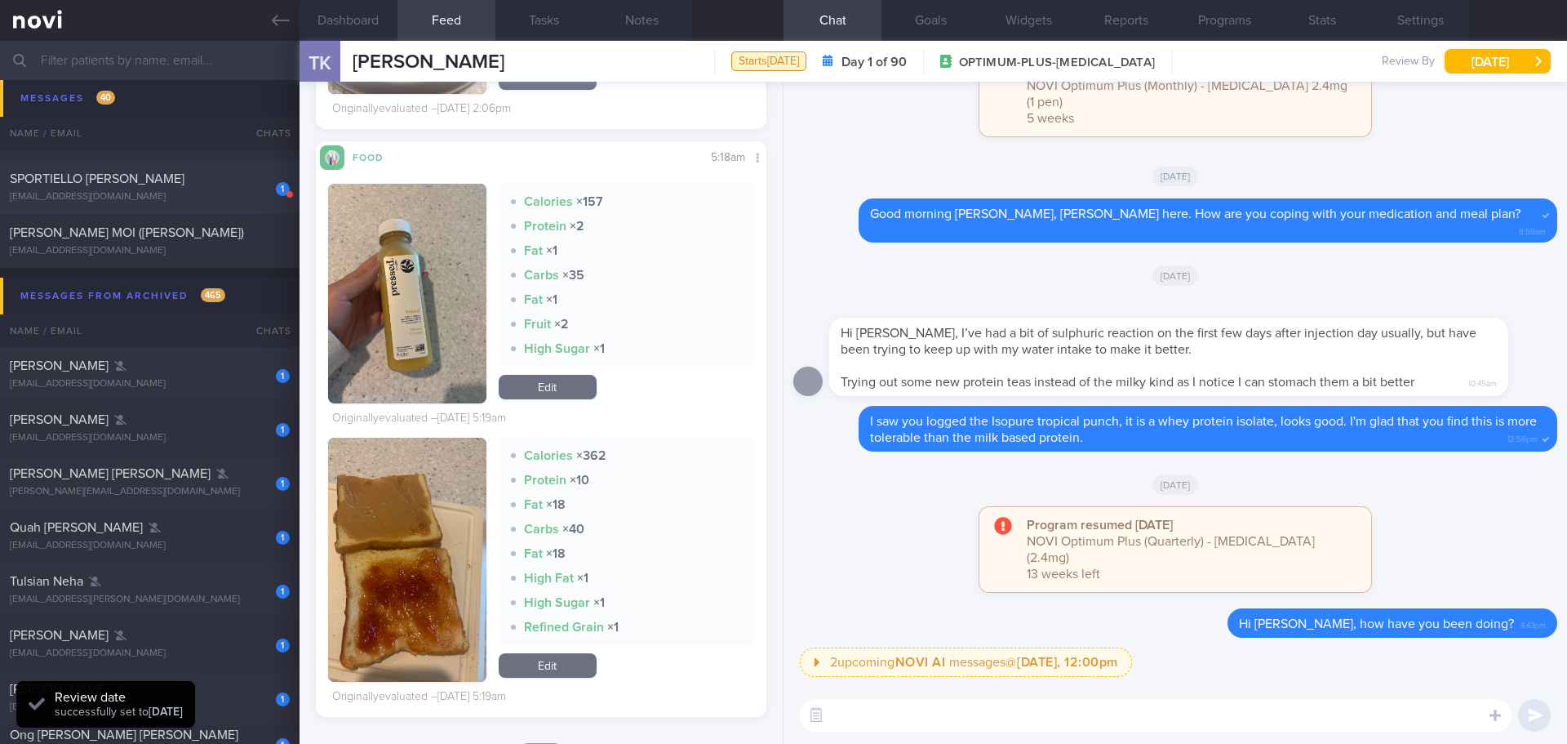
click at [166, 179] on span "SPORTIELLO FRANC MICHEL CLAUDE" at bounding box center [97, 178] width 175 height 13
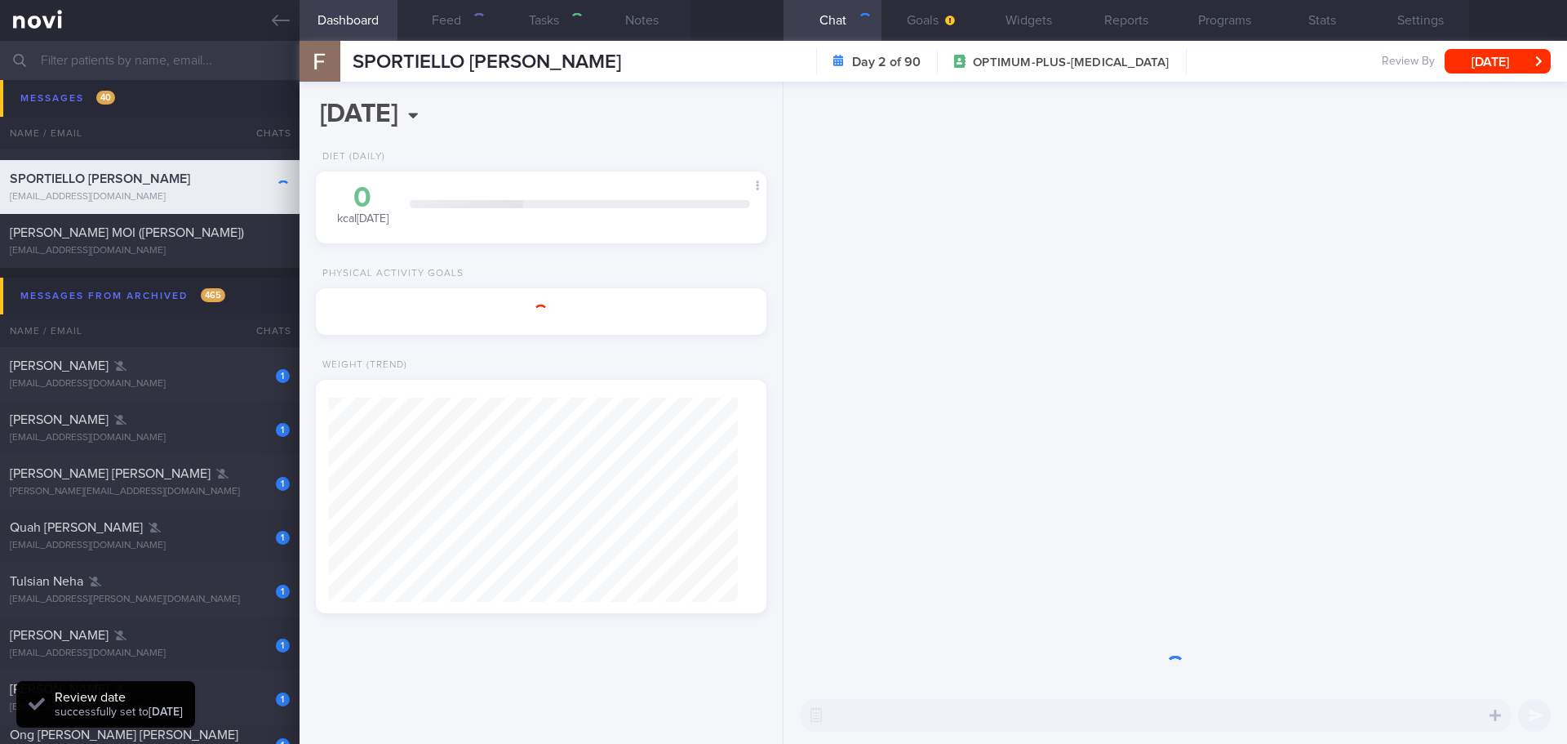
type input "5/12/25"
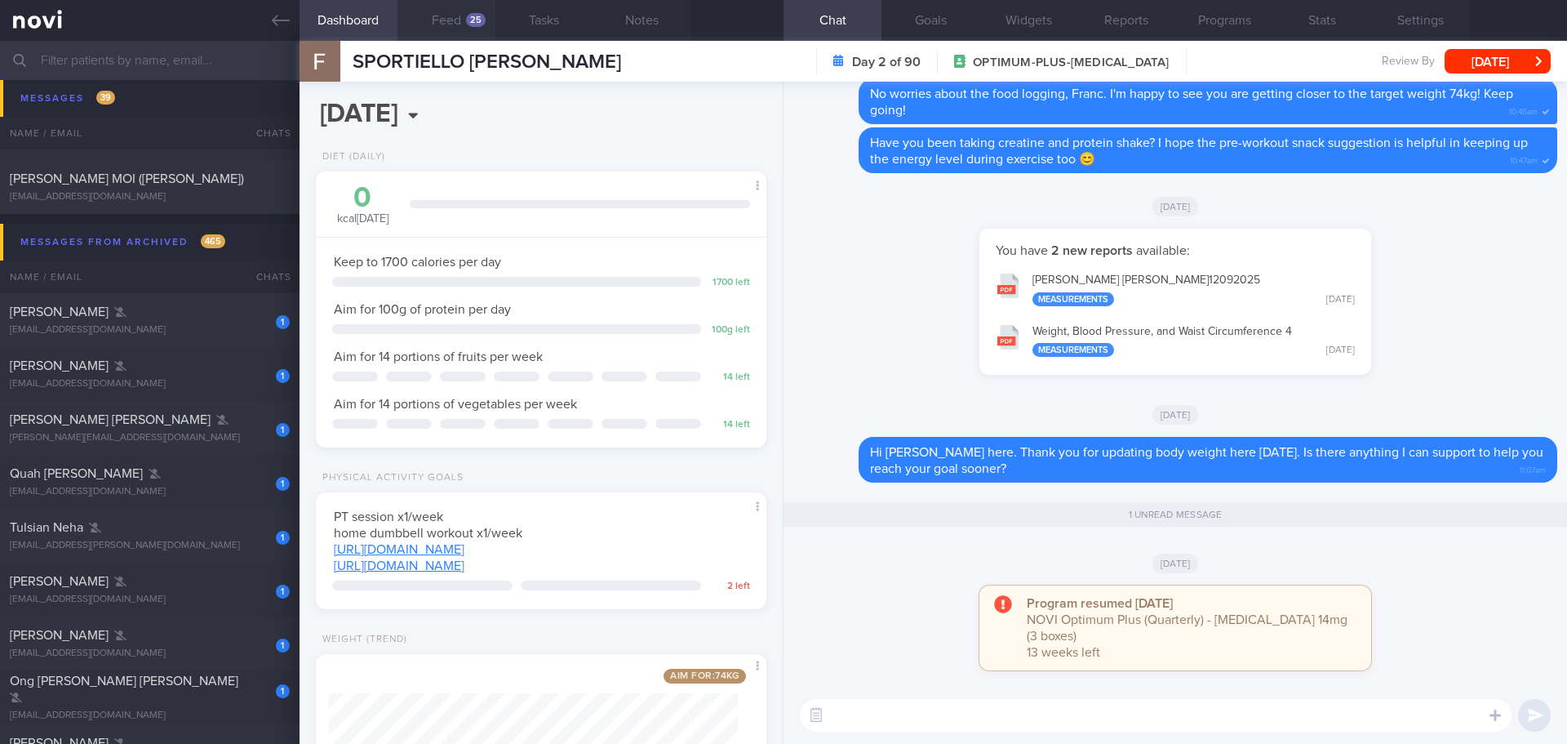
click at [433, 24] on button "Feed 25" at bounding box center [446, 20] width 98 height 41
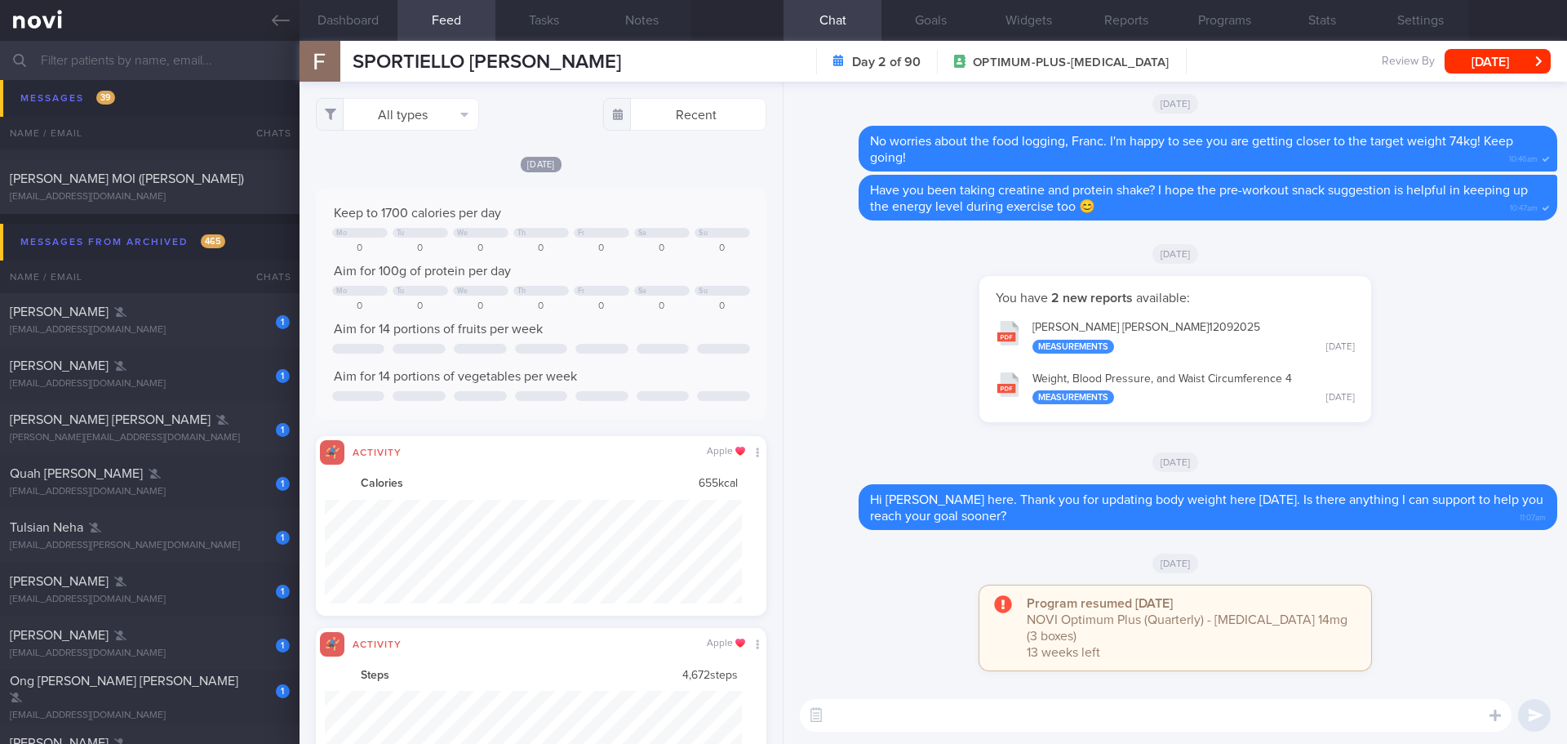
scroll to position [104, 418]
click at [464, 115] on button "All types" at bounding box center [397, 114] width 163 height 33
click at [442, 166] on button "Activity" at bounding box center [398, 170] width 162 height 24
checkbox input "false"
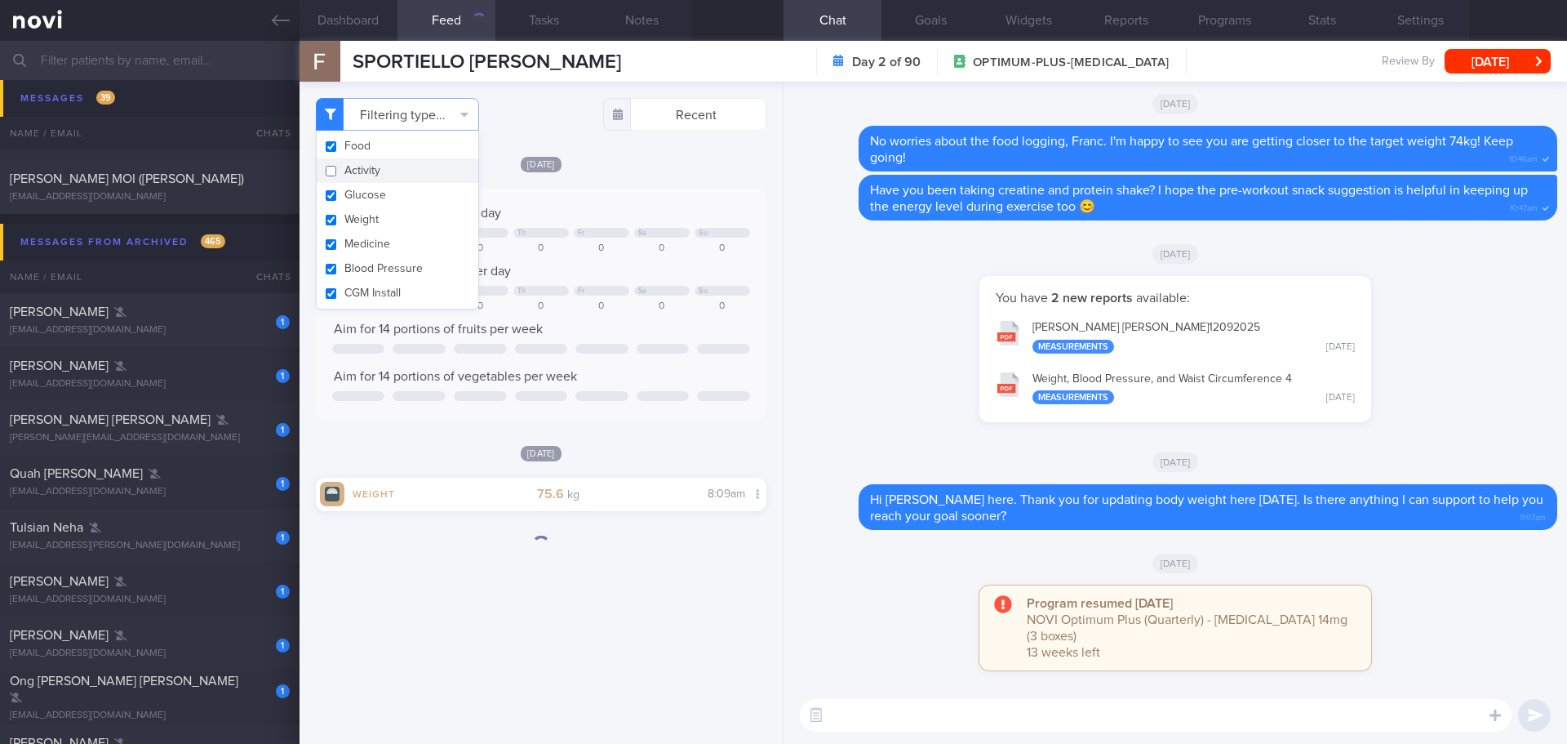
click at [670, 176] on div "Wed, 1 Oct Keep to 1700 calories per day Mo Tu We Th Fr Sa Su 0 0 0 0 0 0 0 Aim…" at bounding box center [541, 287] width 451 height 264
click at [1254, 28] on button "Programs" at bounding box center [1224, 20] width 98 height 41
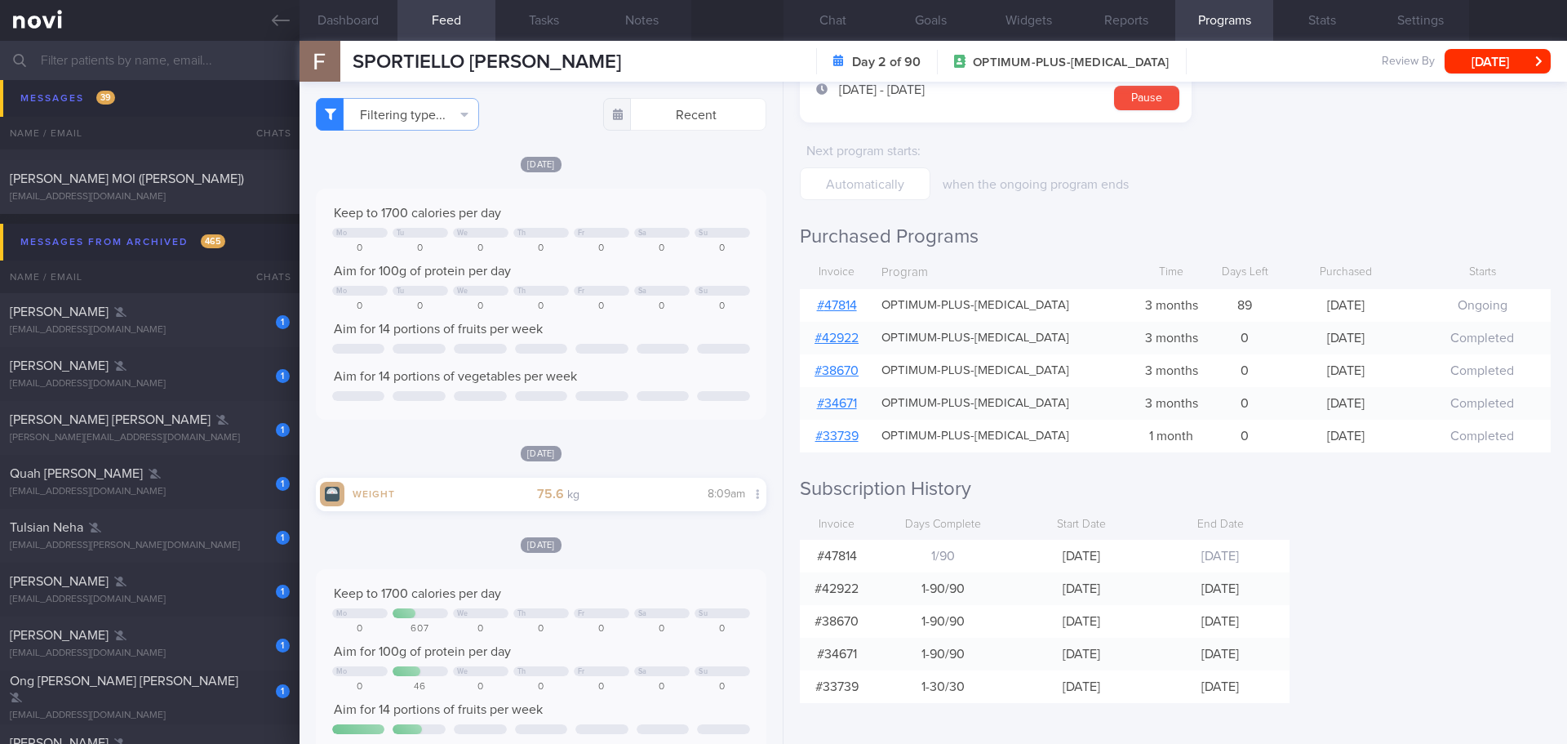
click at [849, 305] on link "# 47814" at bounding box center [837, 305] width 40 height 13
click at [165, 226] on button "Messages from Archived 465" at bounding box center [786, 242] width 1572 height 37
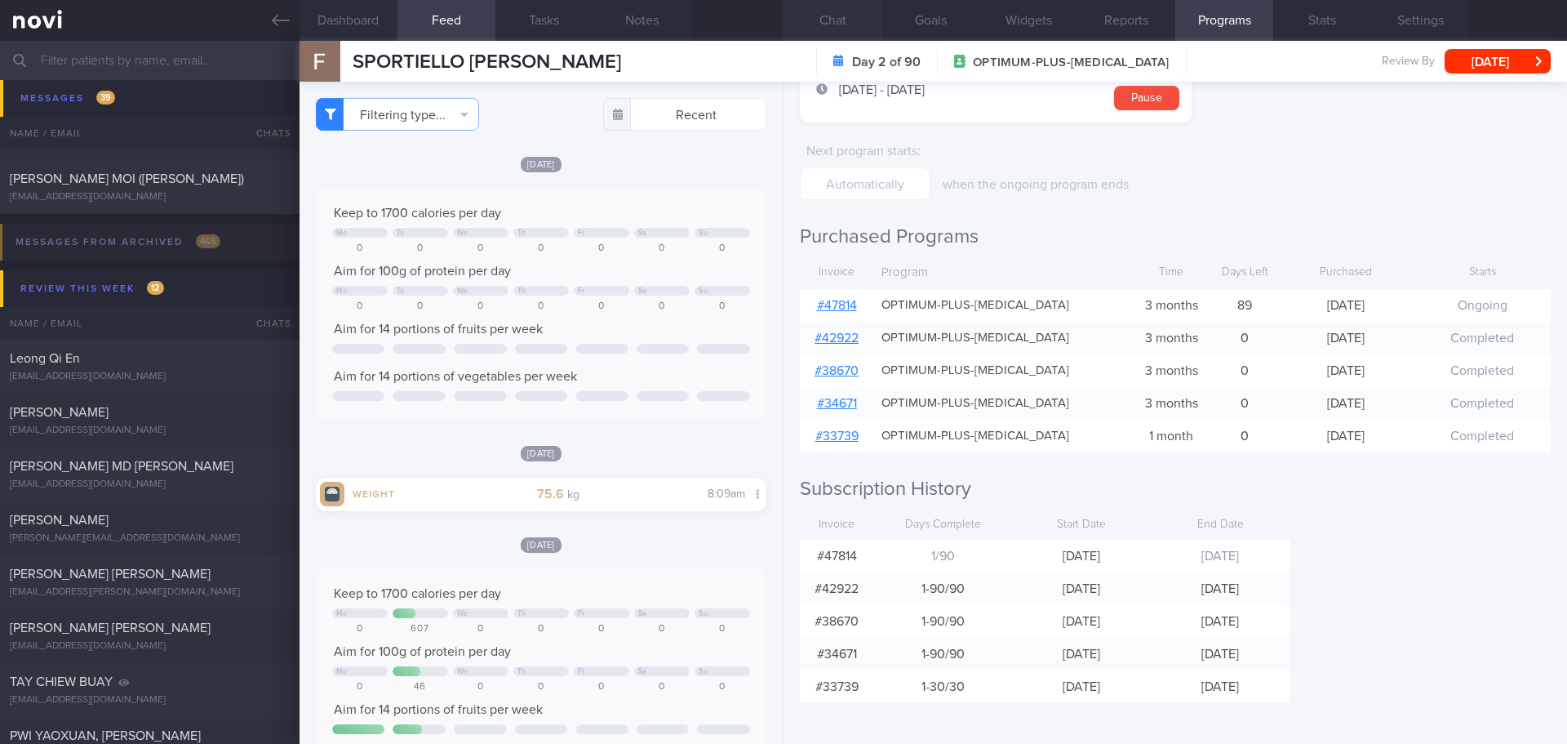
click at [859, 26] on button "Chat" at bounding box center [833, 20] width 98 height 41
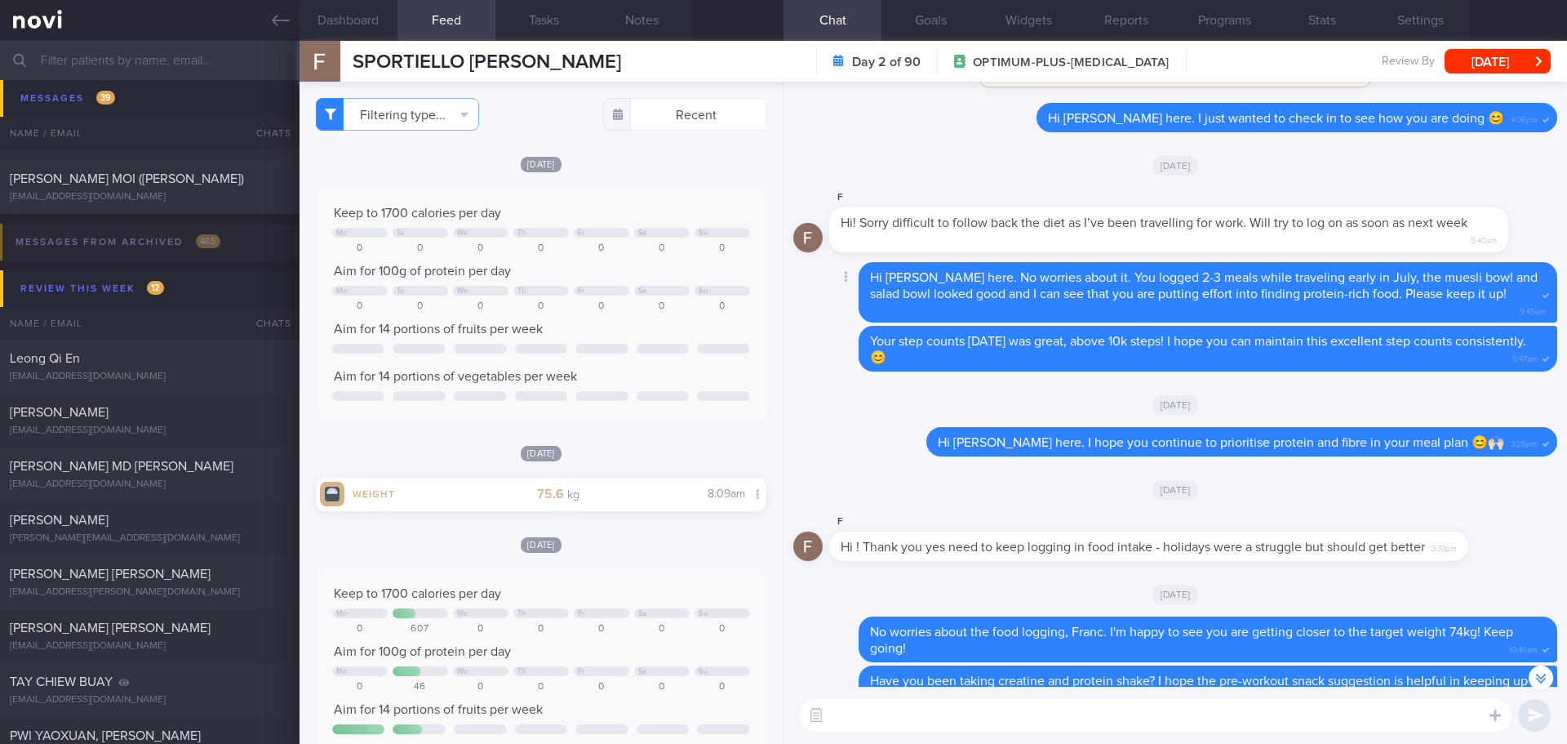
scroll to position [-654, 0]
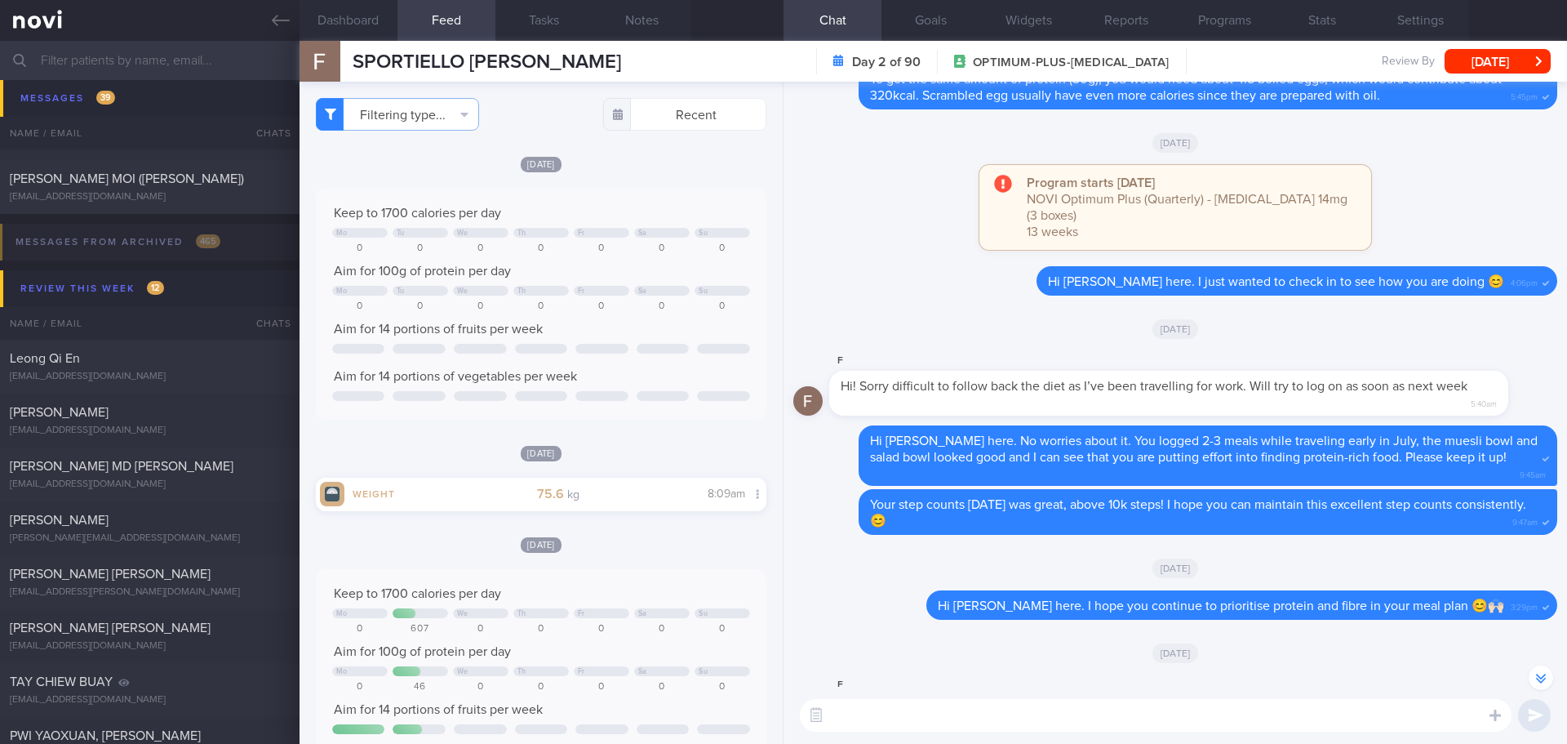
click at [940, 714] on textarea at bounding box center [1156, 715] width 712 height 33
type textarea "Hi Franc, Elizabeth here. I hope everything is going well on your end 🙂"
click at [1534, 721] on button "submit" at bounding box center [1534, 715] width 33 height 33
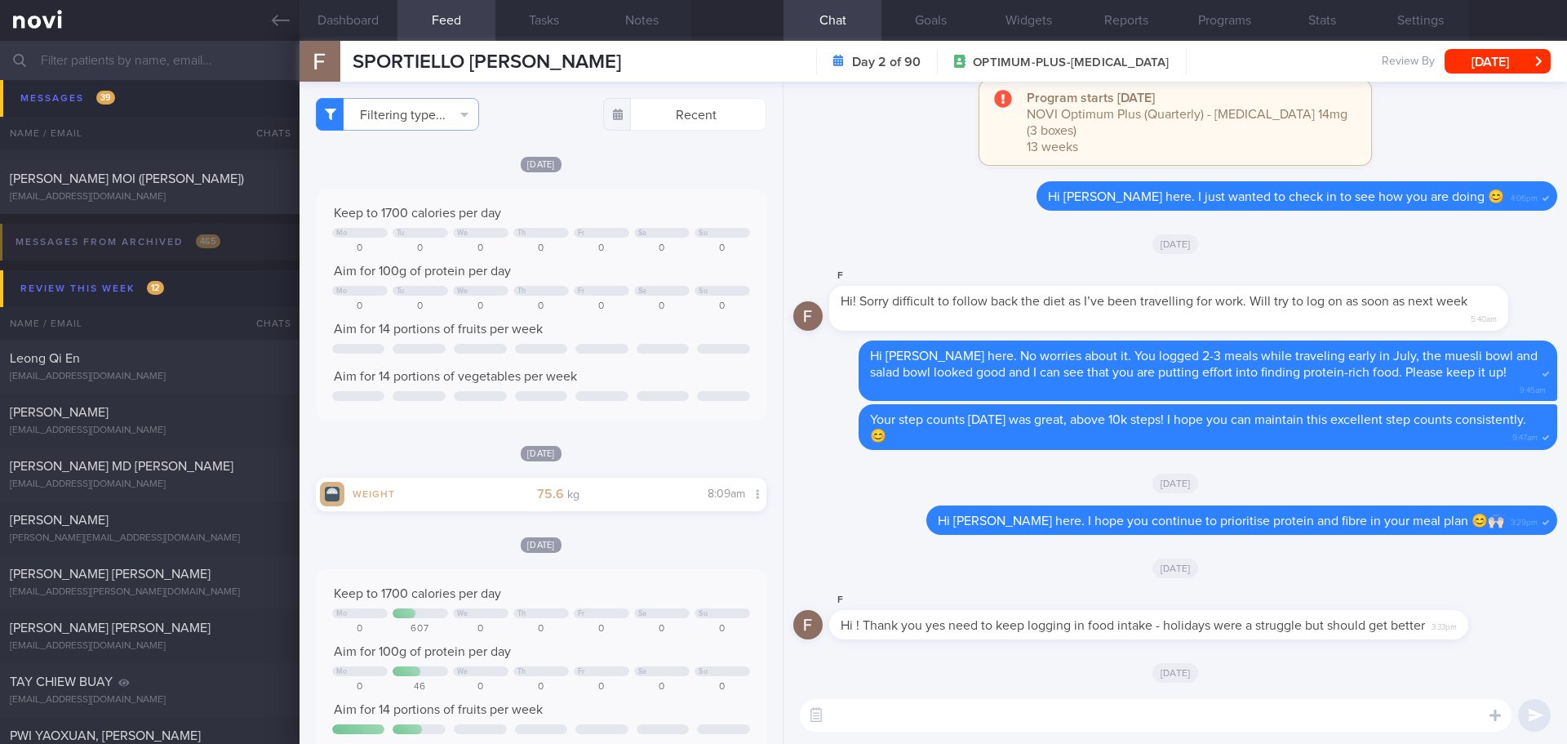
scroll to position [0, 0]
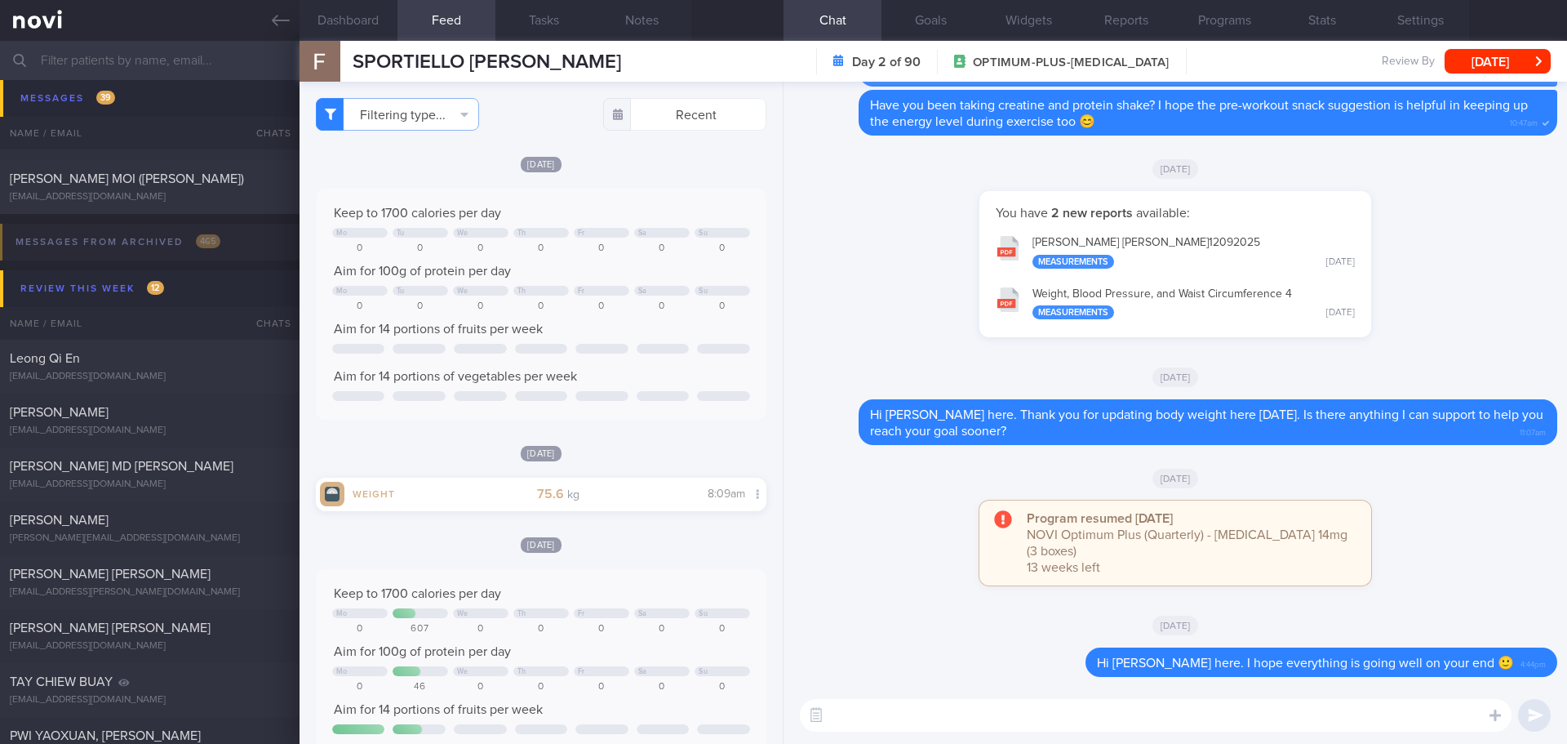
drag, startPoint x: 277, startPoint y: 20, endPoint x: 913, endPoint y: 97, distance: 641.3
click at [277, 20] on icon at bounding box center [281, 20] width 18 height 18
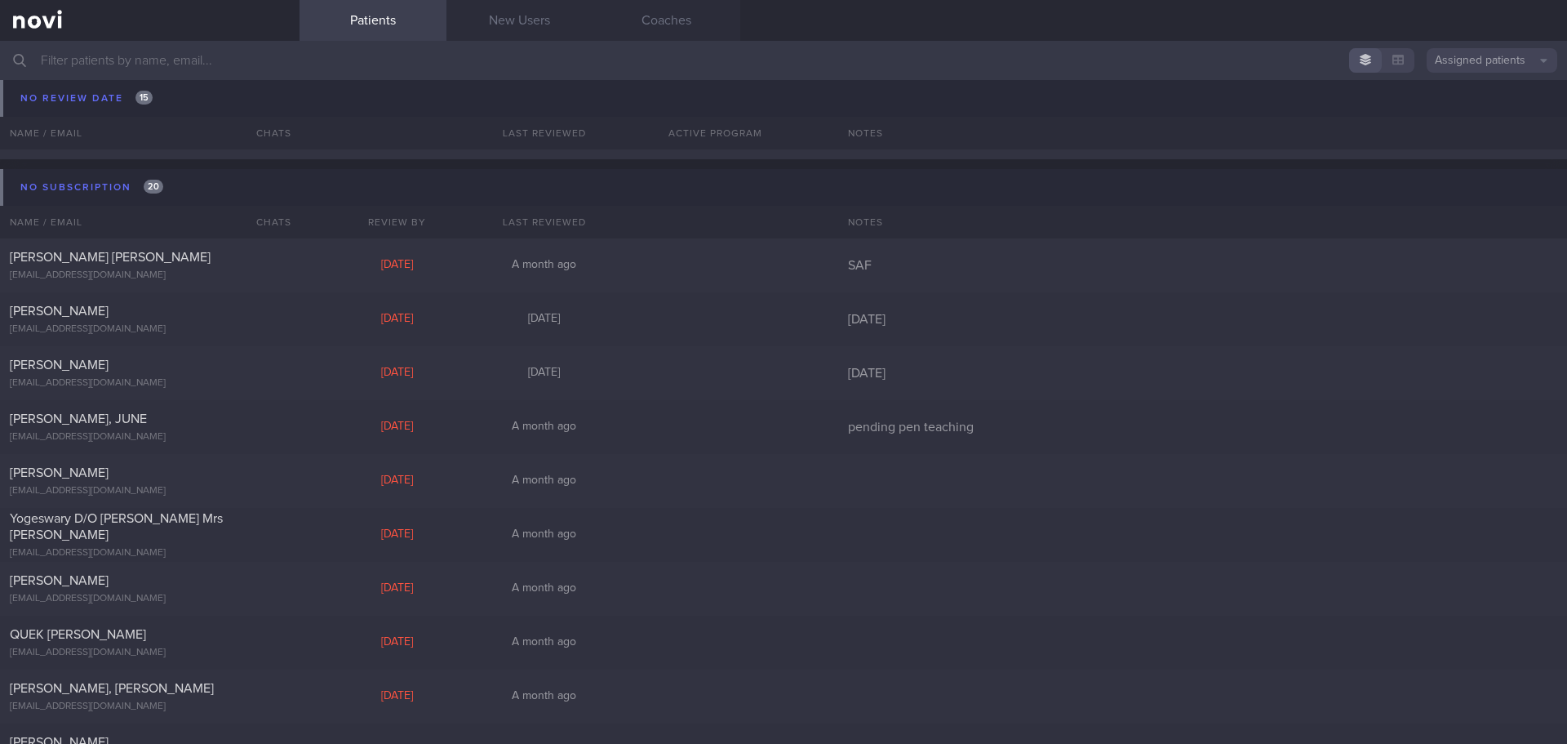
scroll to position [4816, 0]
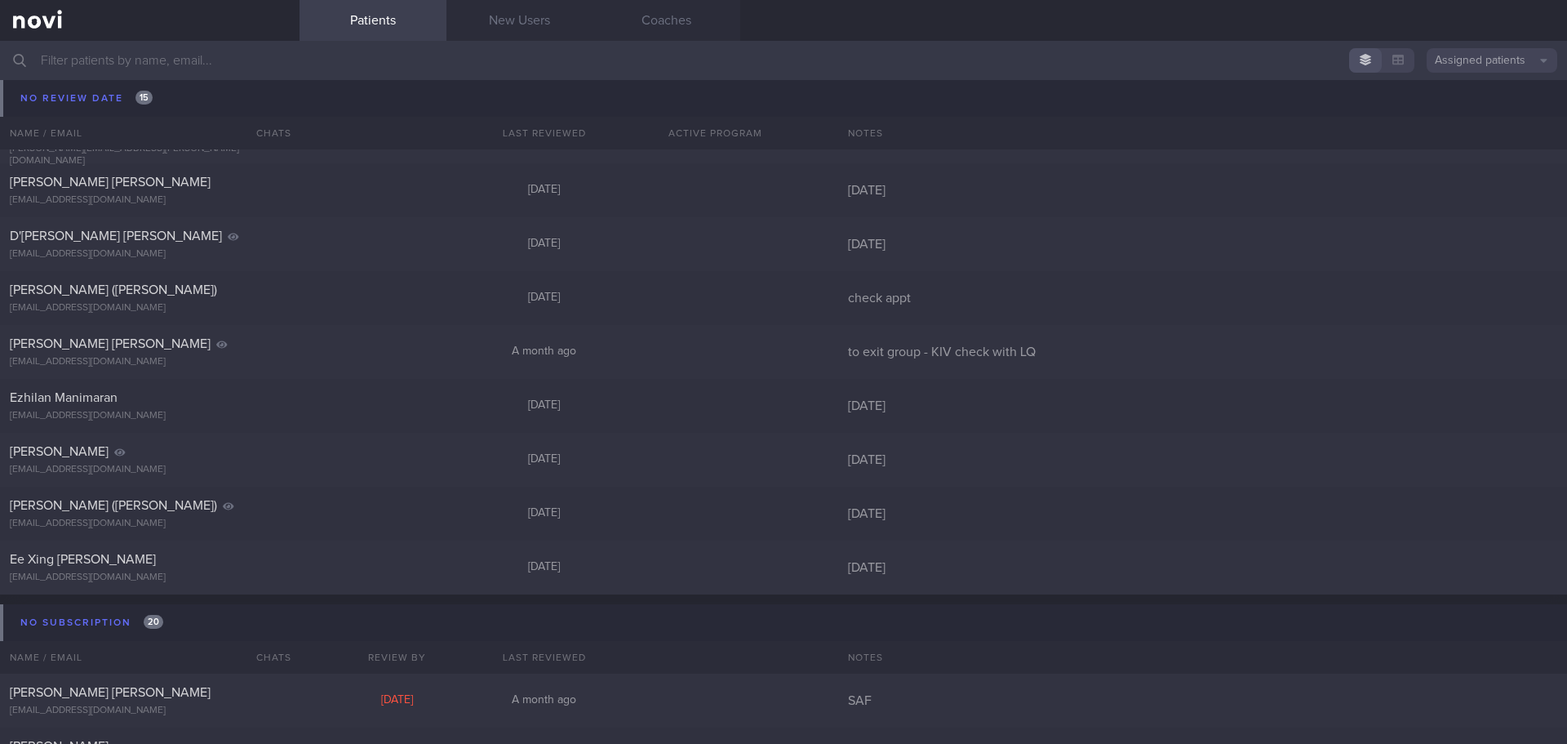
click at [187, 58] on input "text" at bounding box center [783, 60] width 1567 height 39
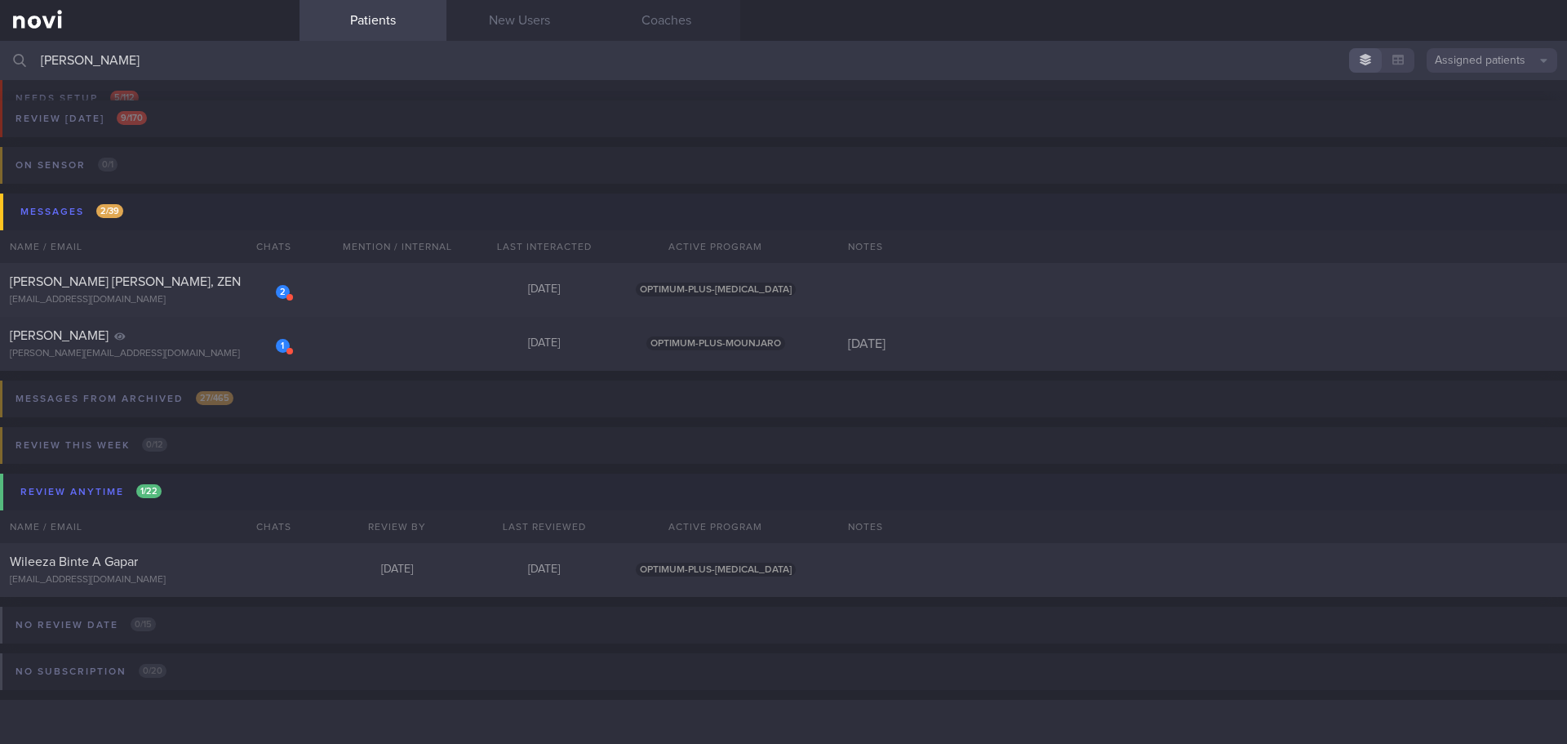
scroll to position [36, 0]
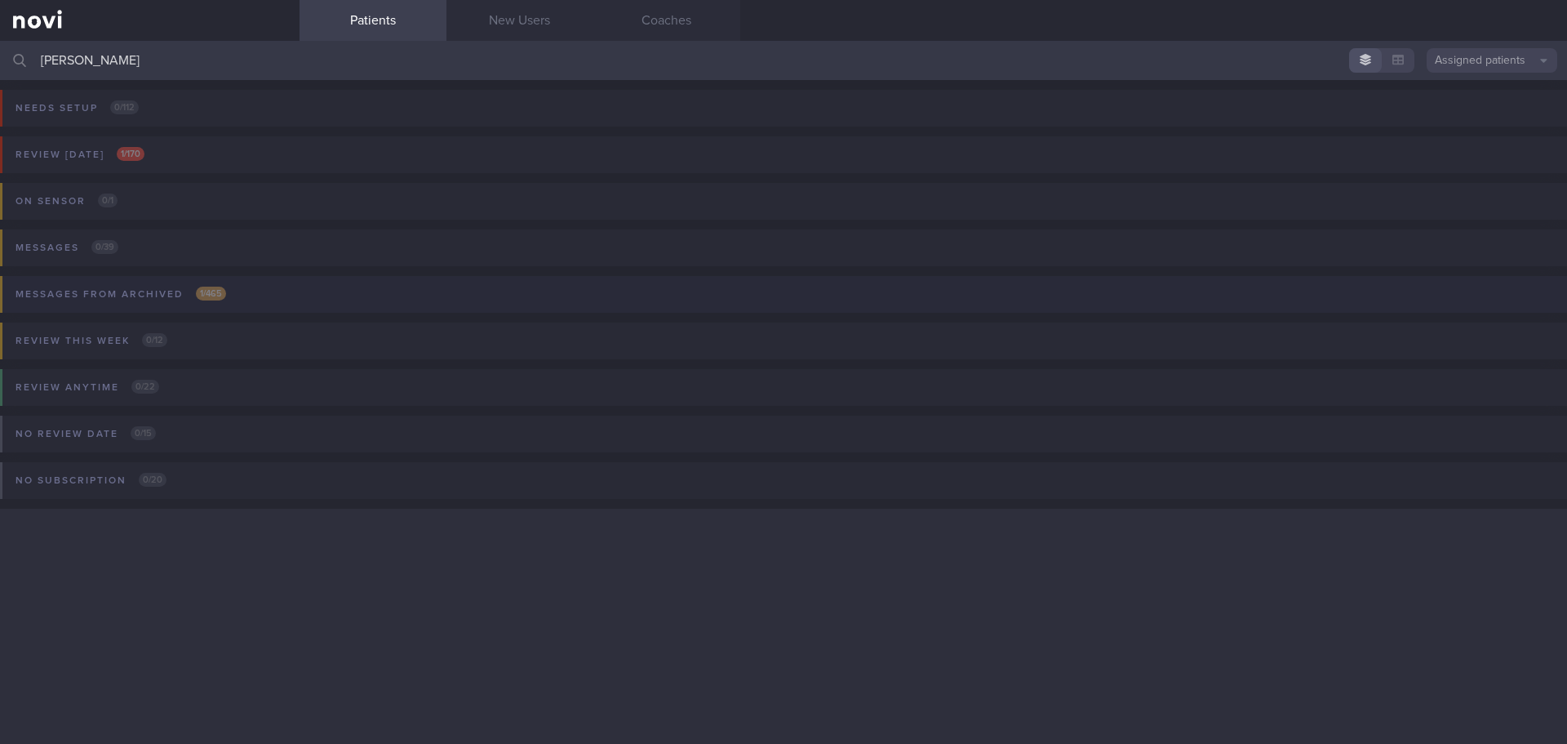
type input "lee mal"
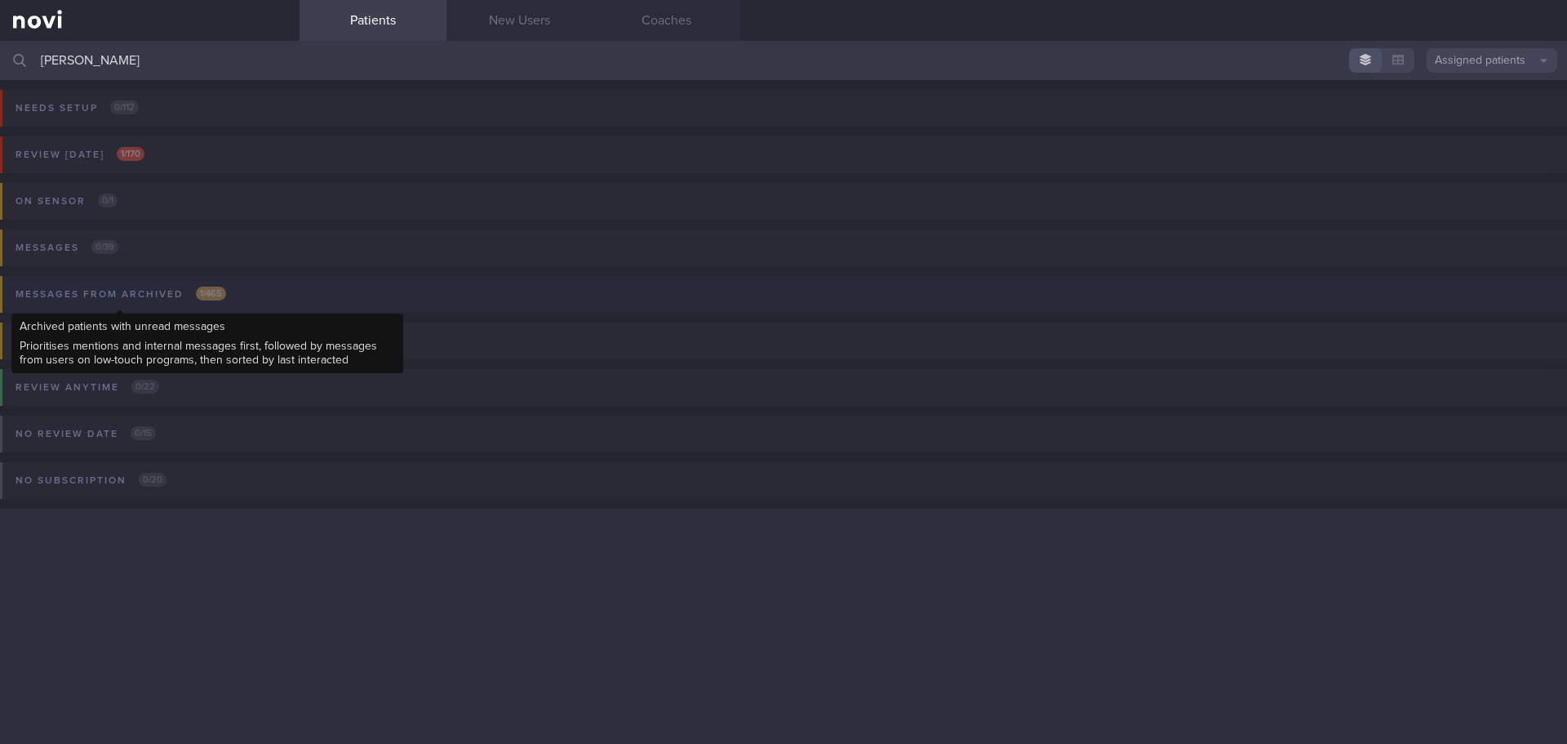
click at [153, 292] on div "Messages from Archived 1 / 465" at bounding box center [120, 294] width 219 height 22
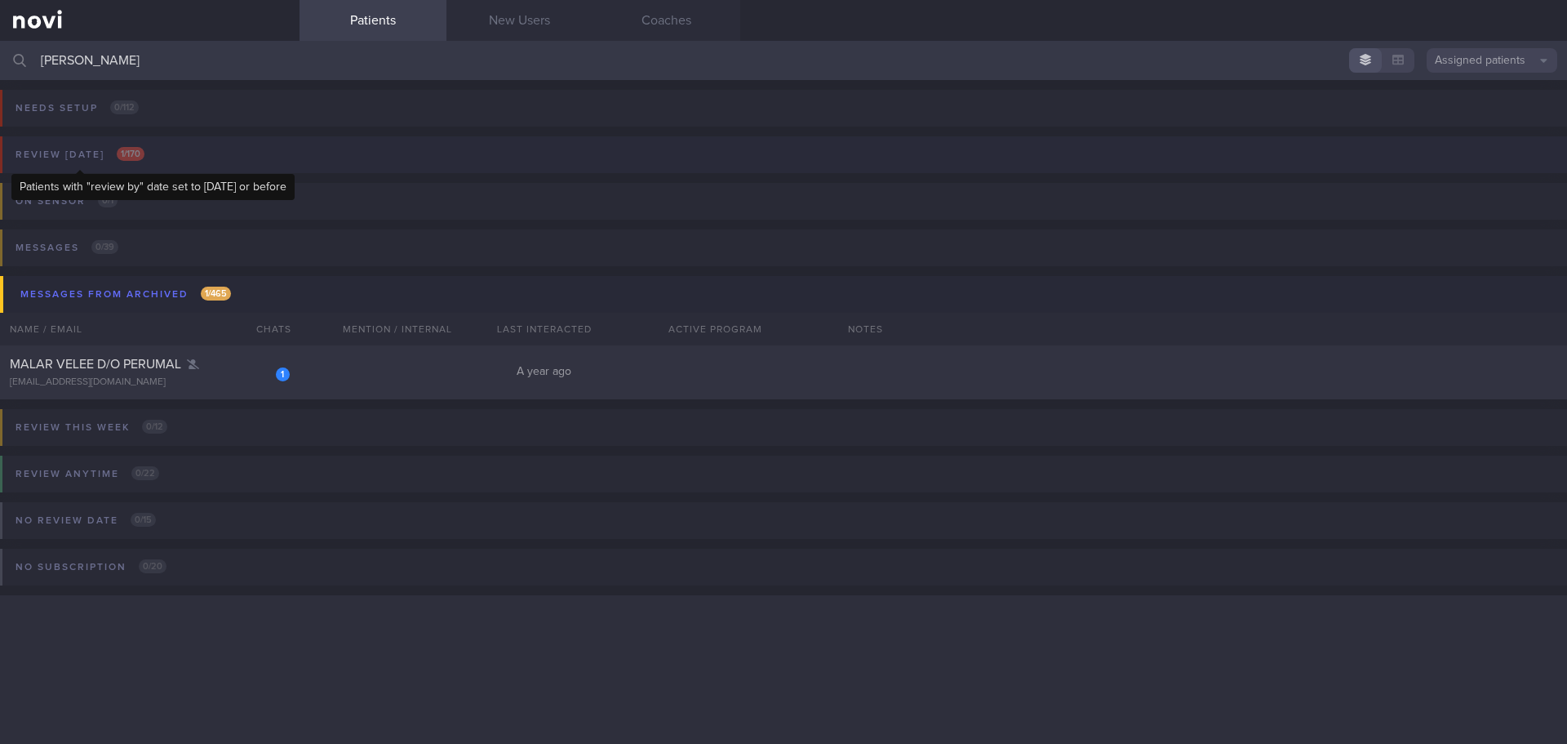
click at [120, 145] on div "Review [DATE] 1 / 170" at bounding box center [79, 155] width 137 height 22
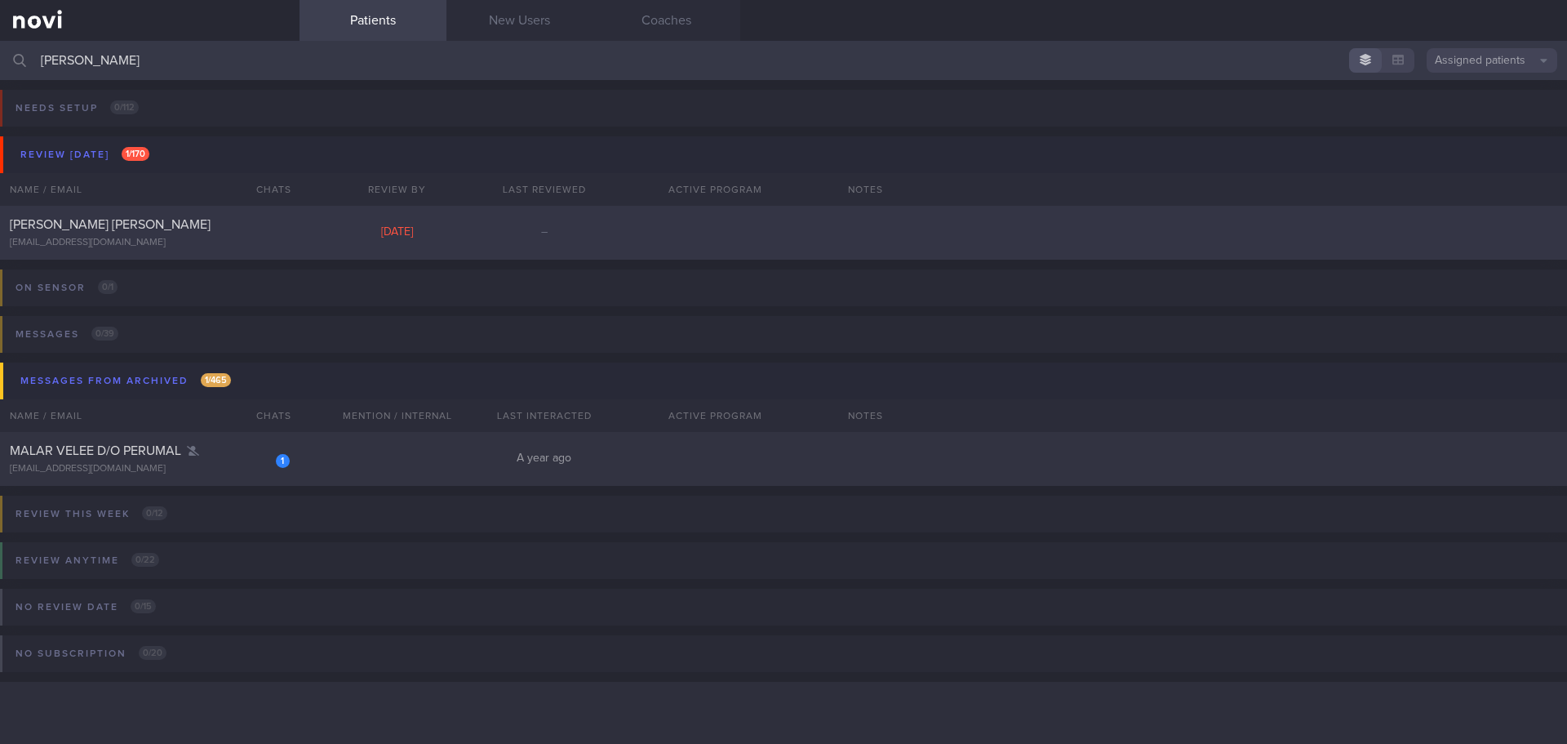
click at [149, 234] on div "Lee Malcolm Anstiss fktvxvqzh5@privaterelay.appleid.com" at bounding box center [150, 232] width 300 height 33
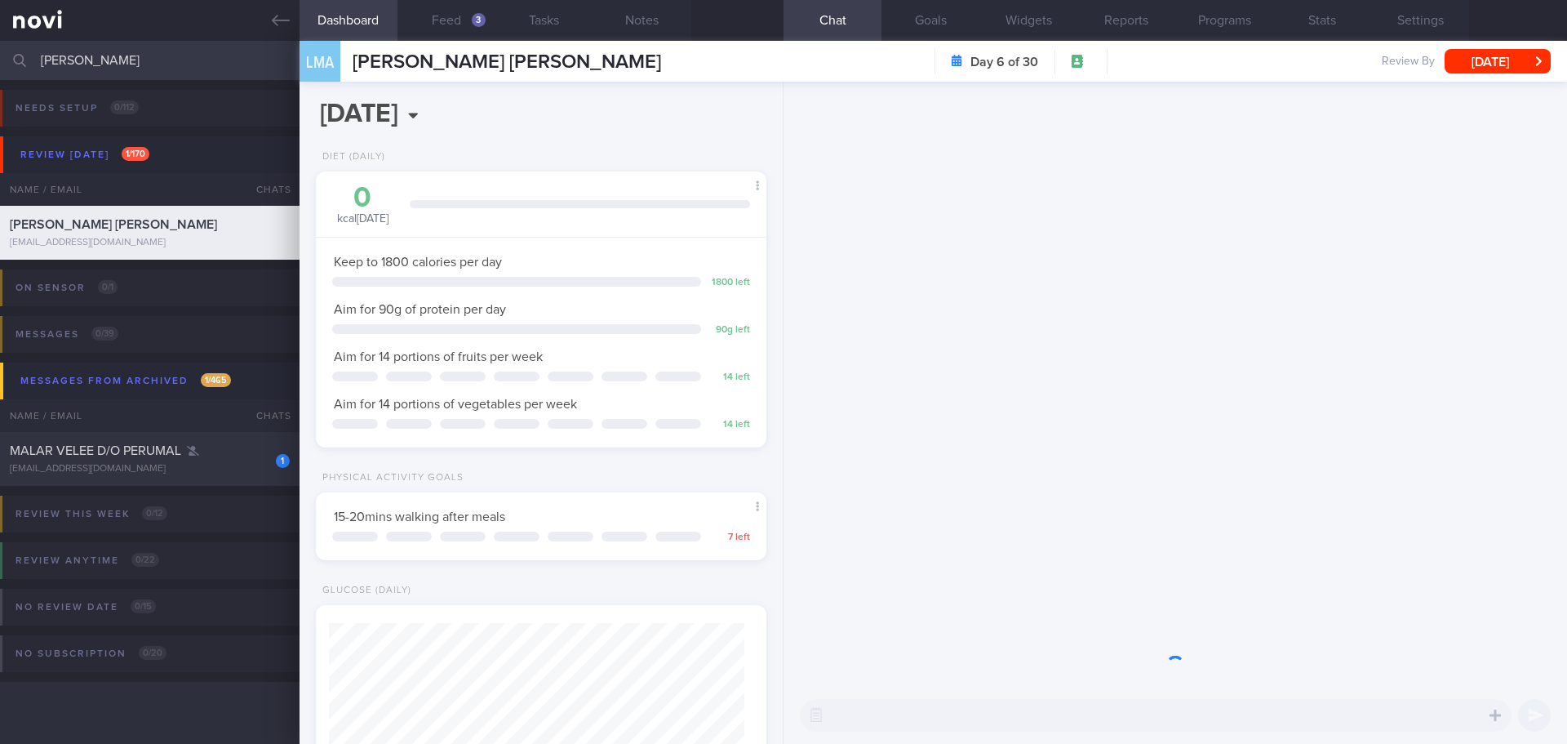
scroll to position [228, 410]
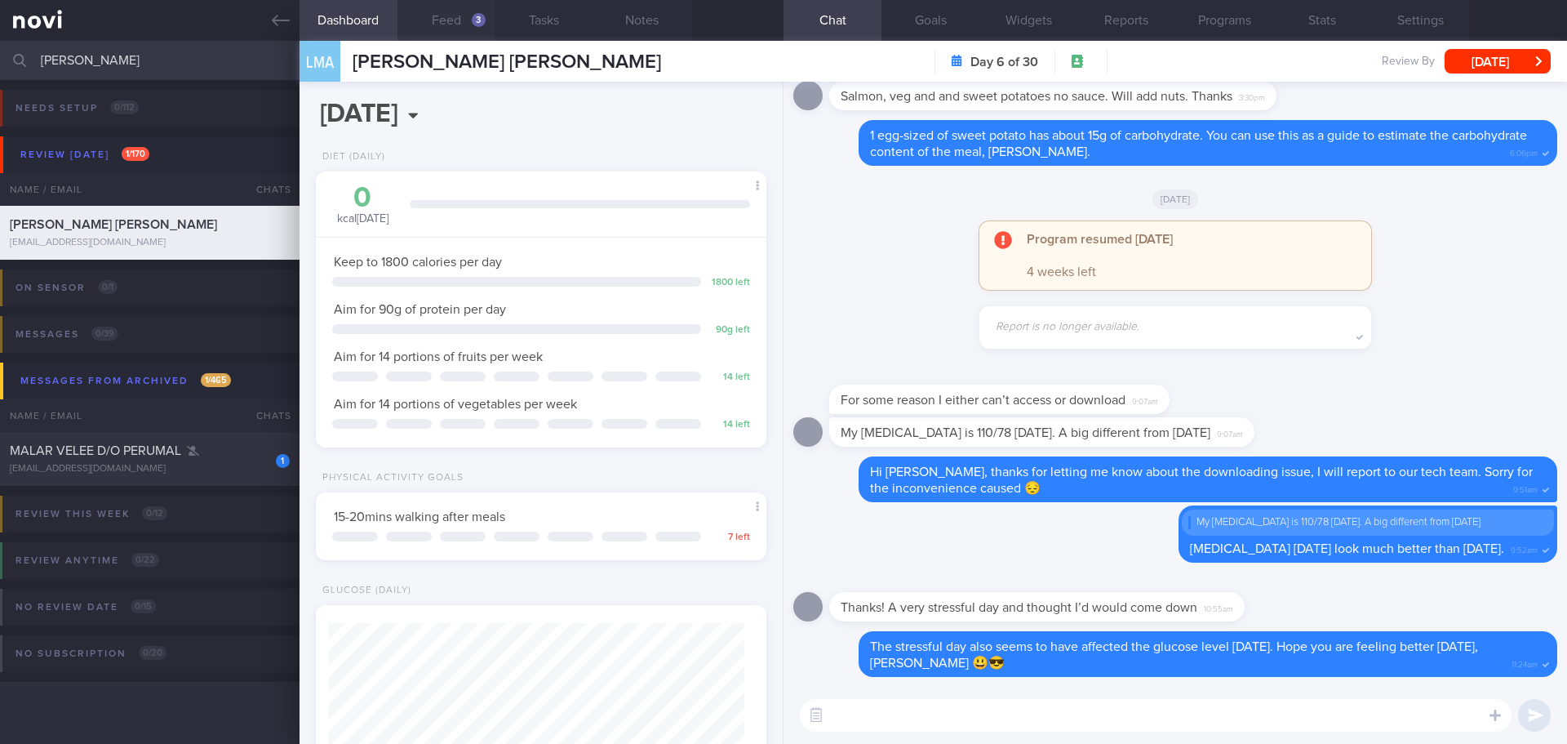
click at [447, 18] on button "Feed 3" at bounding box center [446, 20] width 98 height 41
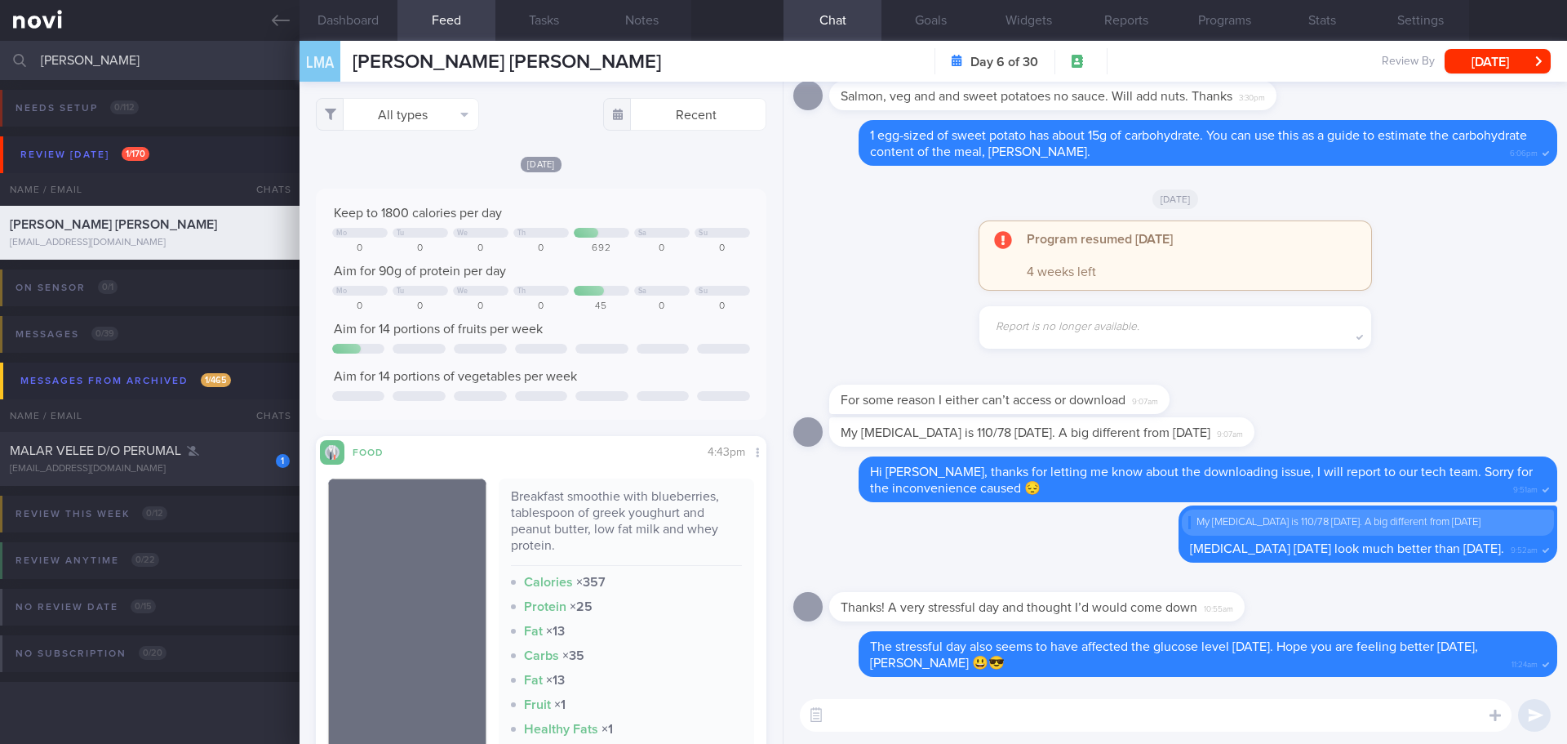
click at [643, 194] on div "Keep to 1800 calories per day Mo Tu We Th Sa Su 0 0 0 0 692 0 0 Aim for 90g of …" at bounding box center [541, 304] width 451 height 231
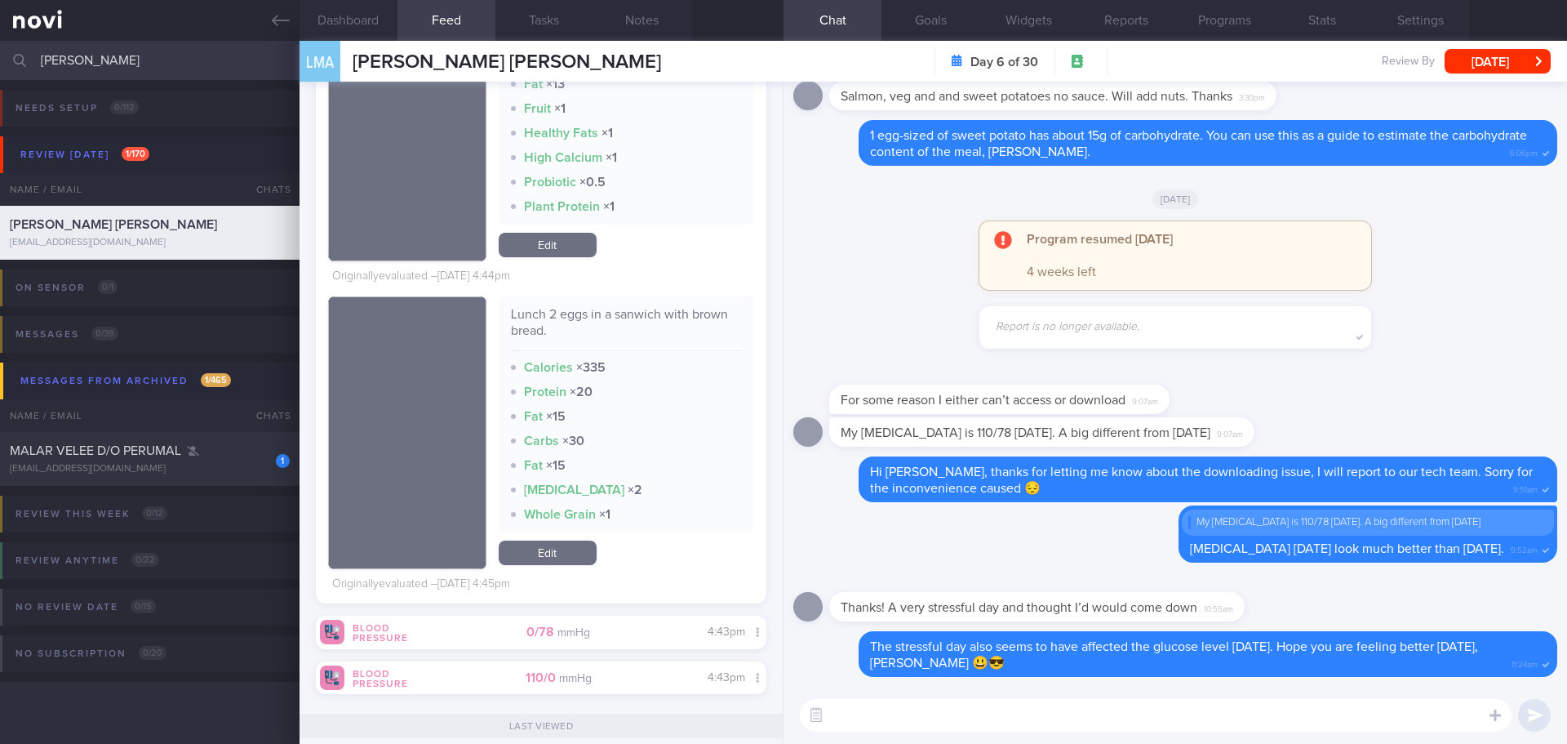
scroll to position [653, 0]
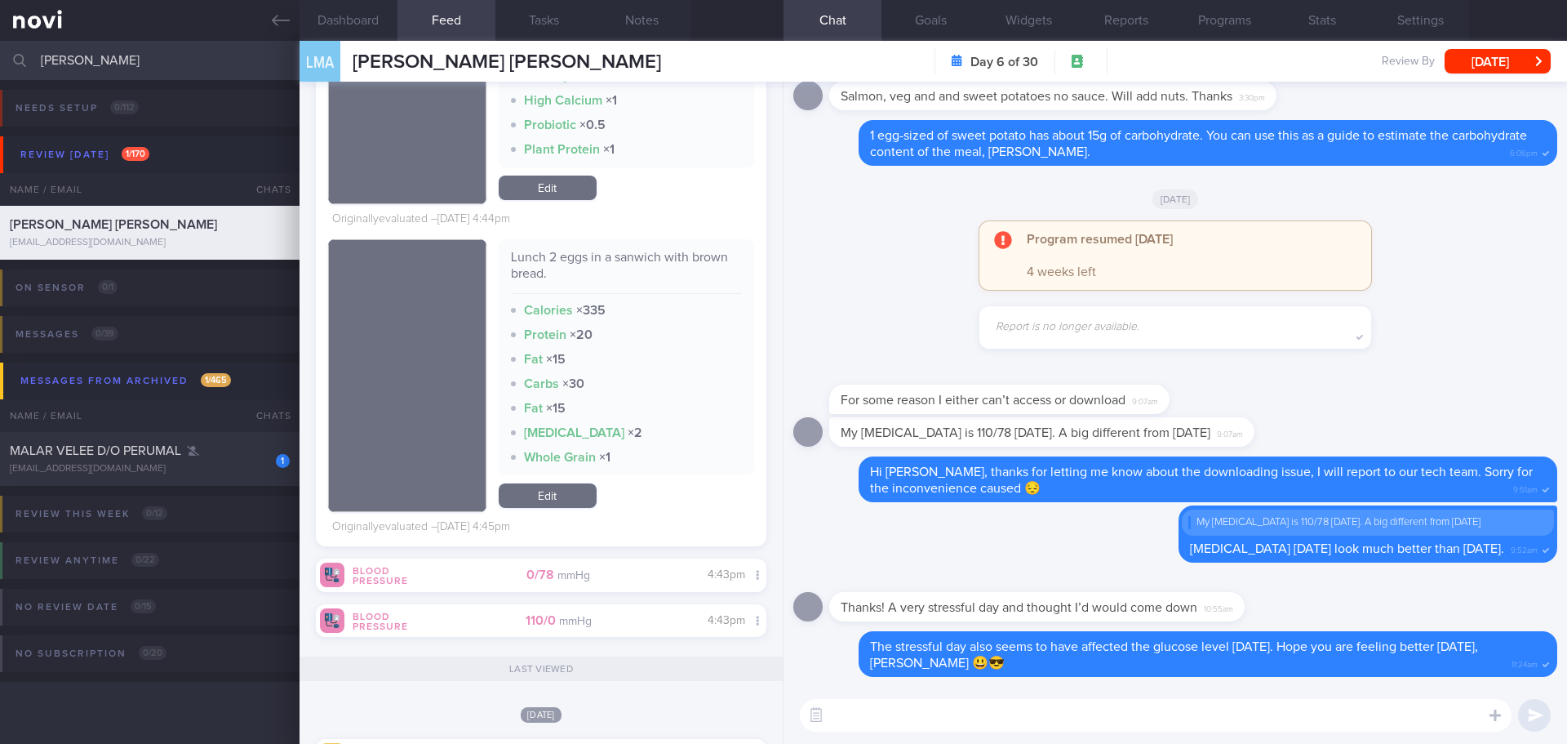
click at [876, 707] on textarea at bounding box center [1156, 715] width 712 height 33
click at [1272, 716] on textarea "Hi Mr Lee, your blood glucose levels looked great over the weekend 👍🏻" at bounding box center [1156, 715] width 712 height 33
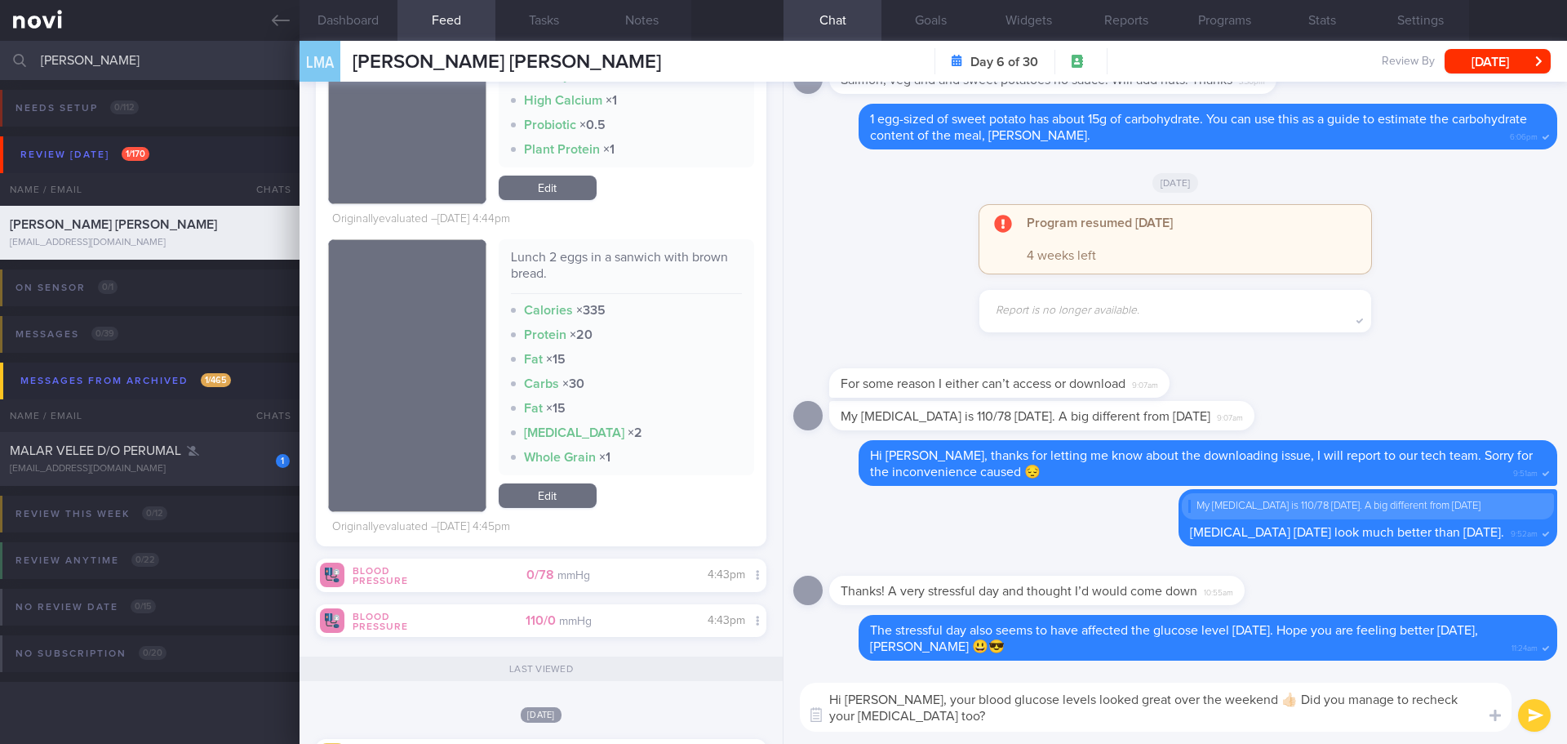
drag, startPoint x: 1083, startPoint y: 699, endPoint x: 1219, endPoint y: 707, distance: 136.6
click at [1219, 707] on textarea "Hi Mr Lee, your blood glucose levels looked great over the weekend 👍🏻 Did you m…" at bounding box center [1156, 706] width 712 height 49
click at [1093, 726] on textarea "Hi Mr Lee, your blood glucose levels looked since Friday evening and over the w…" at bounding box center [1156, 706] width 712 height 49
click at [1085, 704] on textarea "Hi Mr Lee, your blood glucose levels looked since Friday evening and over the w…" at bounding box center [1156, 706] width 712 height 49
click at [1274, 708] on textarea "Hi Mr Lee, your blood glucose levels looked good since Friday evening and over …" at bounding box center [1156, 706] width 712 height 49
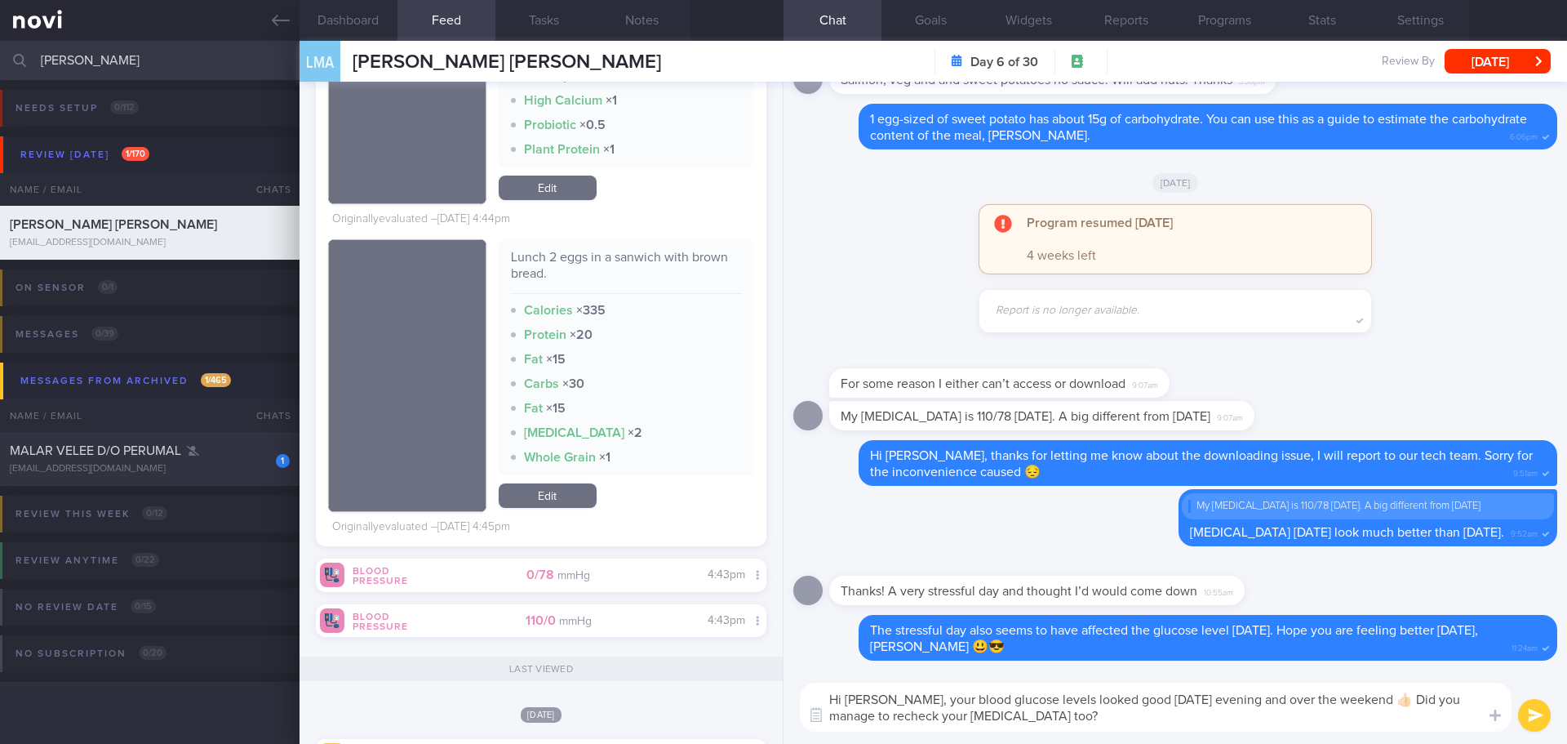
click at [1290, 719] on textarea "Hi Mr Lee, your blood glucose levels looked good since Friday evening and over …" at bounding box center [1156, 706] width 712 height 49
click at [1392, 700] on textarea "Hi Mr Lee, your blood glucose levels looked good since Friday evening and over …" at bounding box center [1156, 706] width 712 height 49
click at [1250, 726] on textarea "Hi Mr Lee, your blood glucose levels looked good since Friday evening and over …" at bounding box center [1156, 706] width 712 height 49
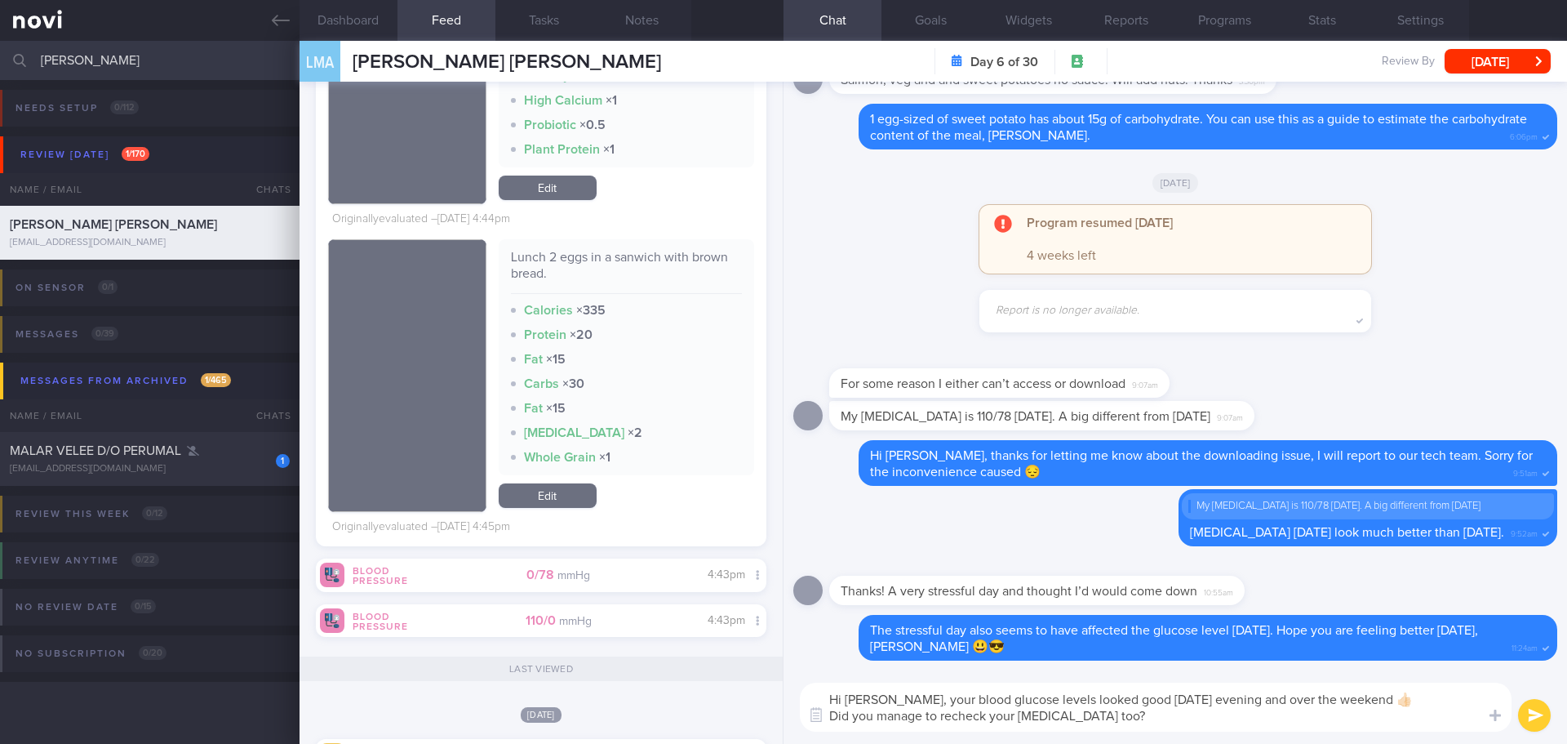
click at [1250, 726] on textarea "Hi Mr Lee, your blood glucose levels looked good since Friday evening and over …" at bounding box center [1156, 706] width 712 height 49
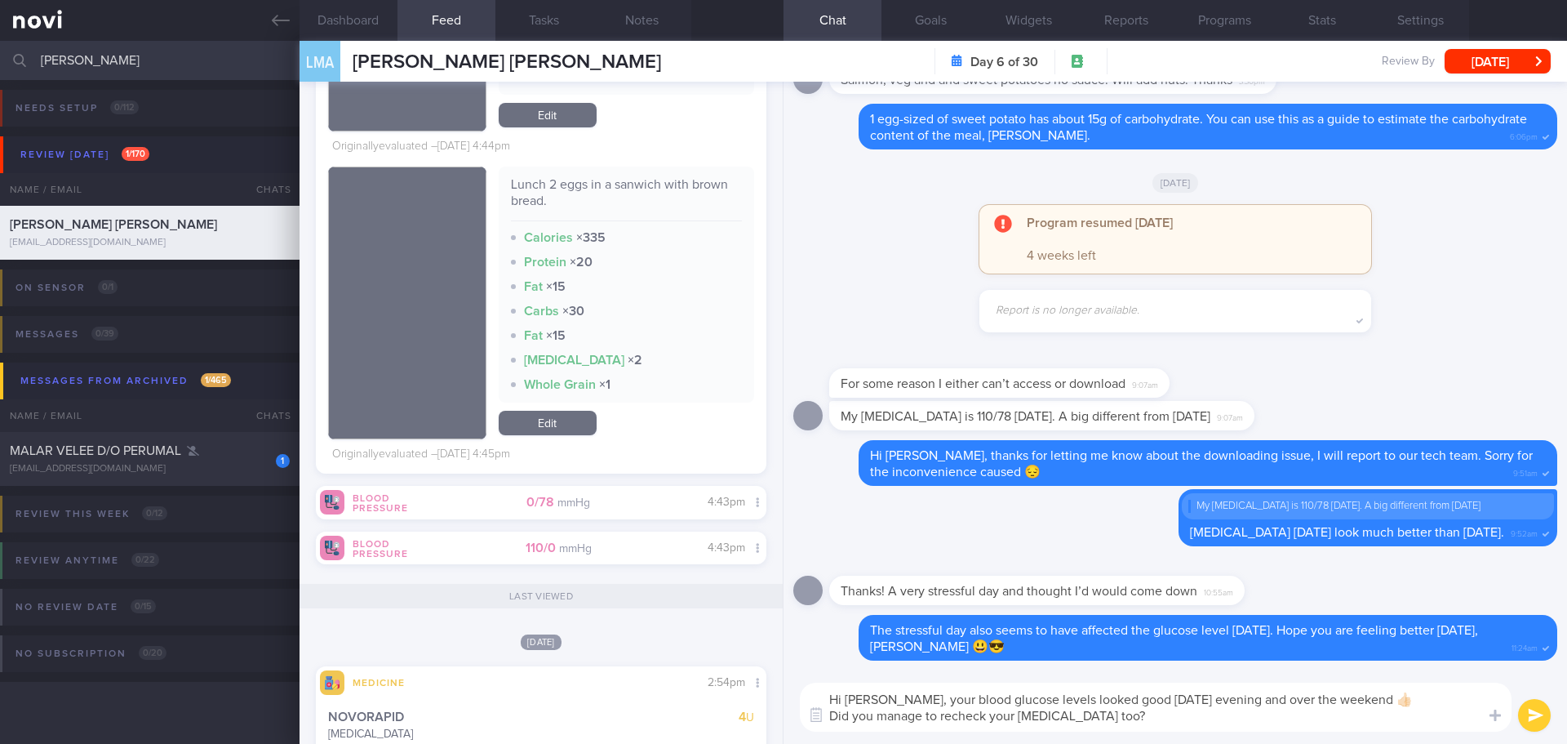
scroll to position [735, 0]
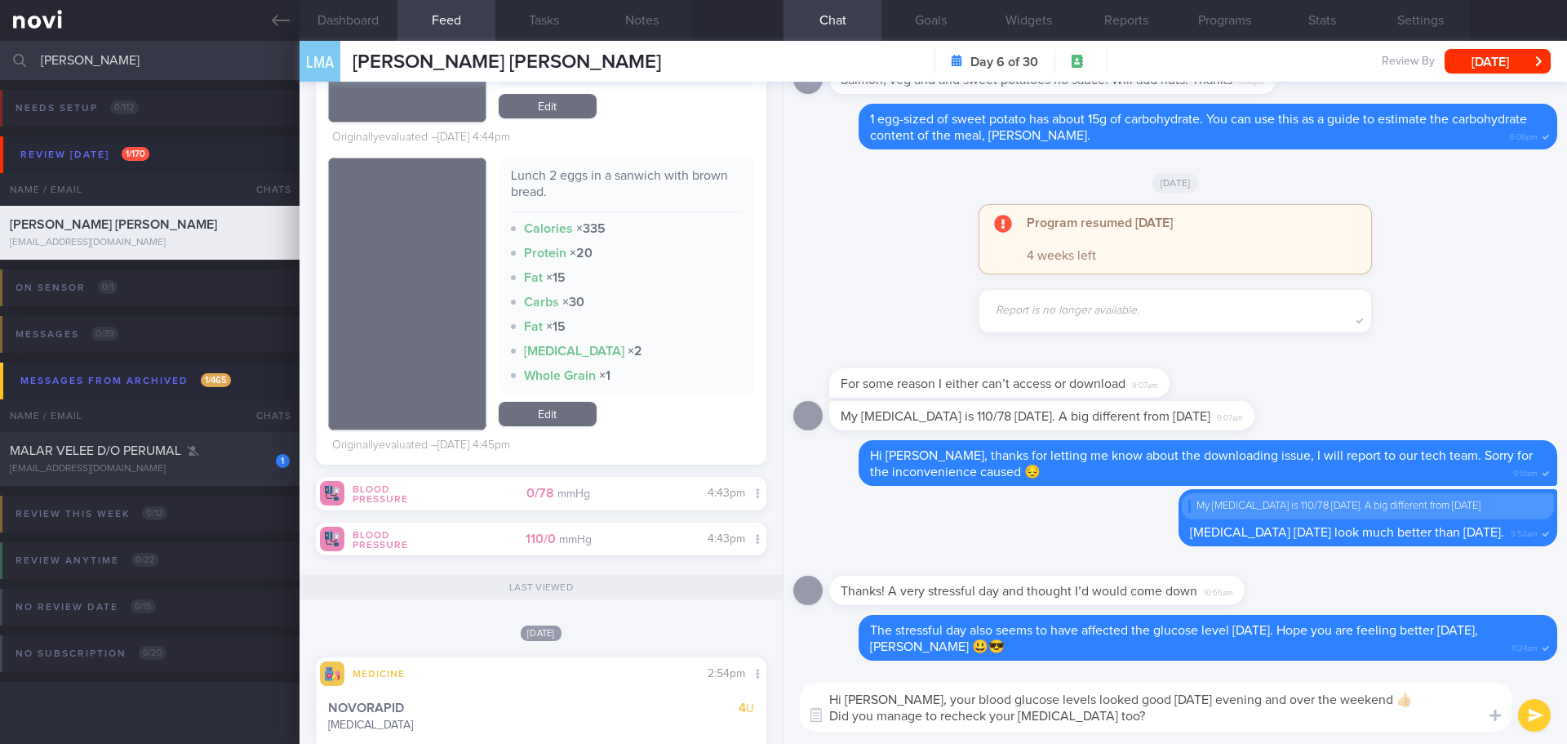
click at [1409, 691] on textarea "Hi Mr Lee, your blood glucose levels looked good since Friday evening and over …" at bounding box center [1156, 706] width 712 height 49
drag, startPoint x: 1392, startPoint y: 699, endPoint x: 1443, endPoint y: 728, distance: 58.5
click at [1443, 728] on textarea "Hi Mr Lee, your blood glucose levels looked good since Friday evening and over …" at bounding box center [1156, 706] width 712 height 49
drag, startPoint x: 1391, startPoint y: 695, endPoint x: 1427, endPoint y: 726, distance: 47.5
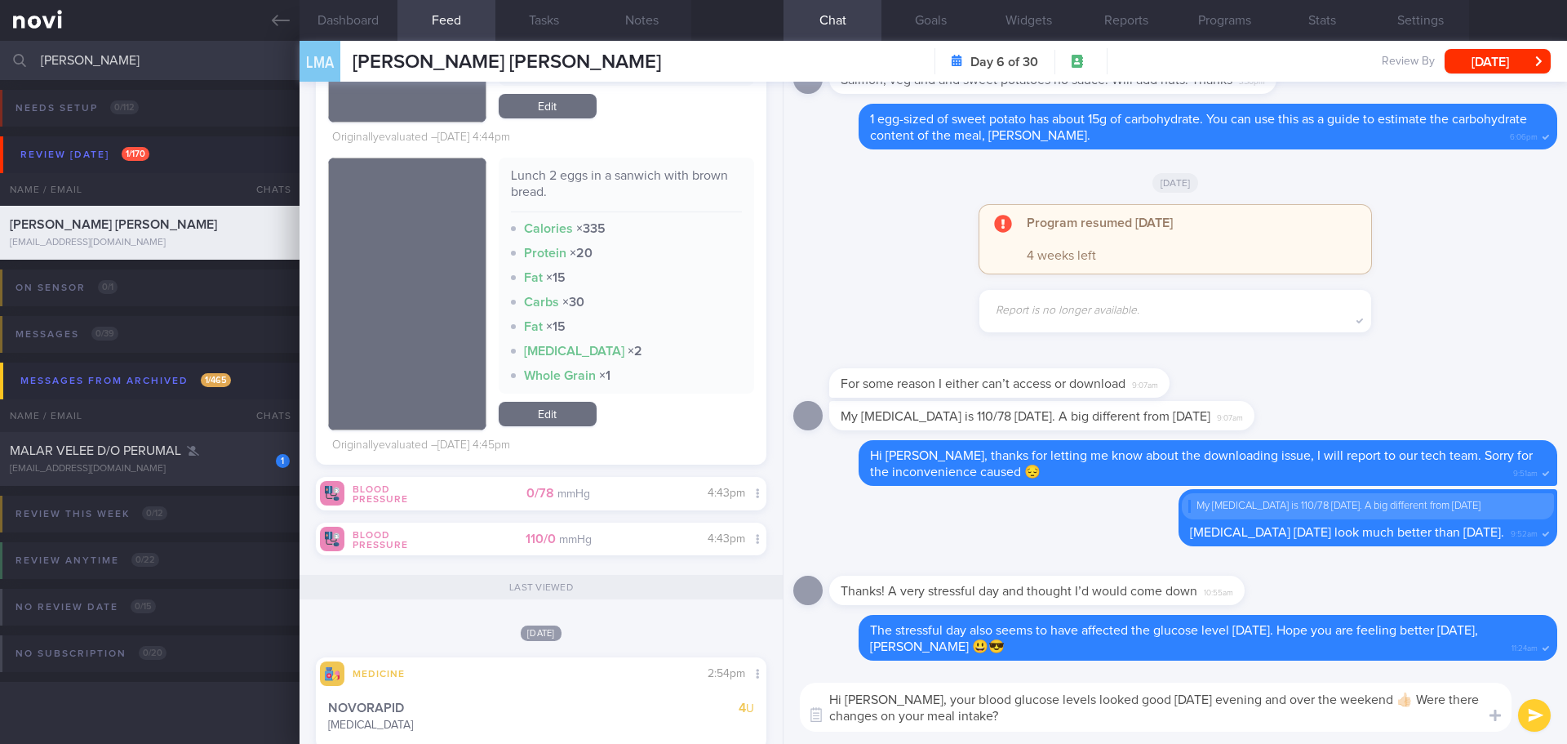
click at [1427, 726] on textarea "Hi Mr Lee, your blood glucose levels looked good since Friday evening and over …" at bounding box center [1156, 706] width 712 height 49
click at [1016, 712] on textarea "Hi Mr Lee, your blood glucose levels looked good since Friday evening and over …" at bounding box center [1156, 706] width 712 height 49
drag, startPoint x: 1010, startPoint y: 712, endPoint x: 891, endPoint y: 697, distance: 119.3
click at [891, 697] on textarea "Hi Mr Lee, your blood glucose levels looked good since Friday evening and over …" at bounding box center [1156, 706] width 712 height 49
click at [1077, 716] on textarea "Hi Mr Lee, your blood glucose levels looked good since Friday evening and over …" at bounding box center [1156, 706] width 712 height 49
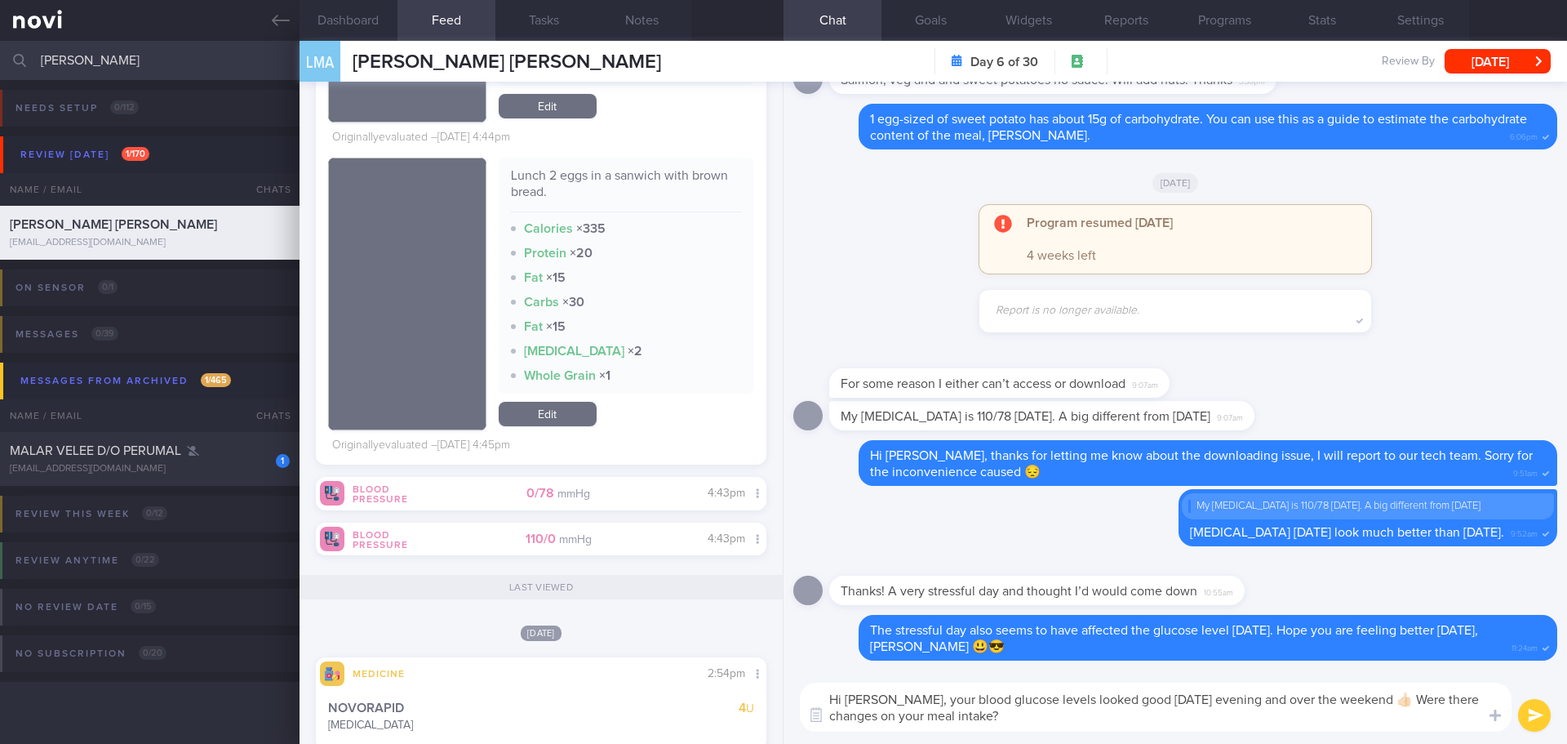
drag, startPoint x: 1042, startPoint y: 721, endPoint x: 885, endPoint y: 718, distance: 157.5
click at [885, 718] on textarea "Hi Mr Lee, your blood glucose levels looked good since Friday evening and over …" at bounding box center [1156, 706] width 712 height 49
drag, startPoint x: 1392, startPoint y: 698, endPoint x: 1420, endPoint y: 722, distance: 36.5
click at [1420, 722] on textarea "Hi Mr Lee, your blood glucose levels looked good since Friday evening and over …" at bounding box center [1156, 706] width 712 height 49
paste textarea "Did you change anything in your meals or routine?"
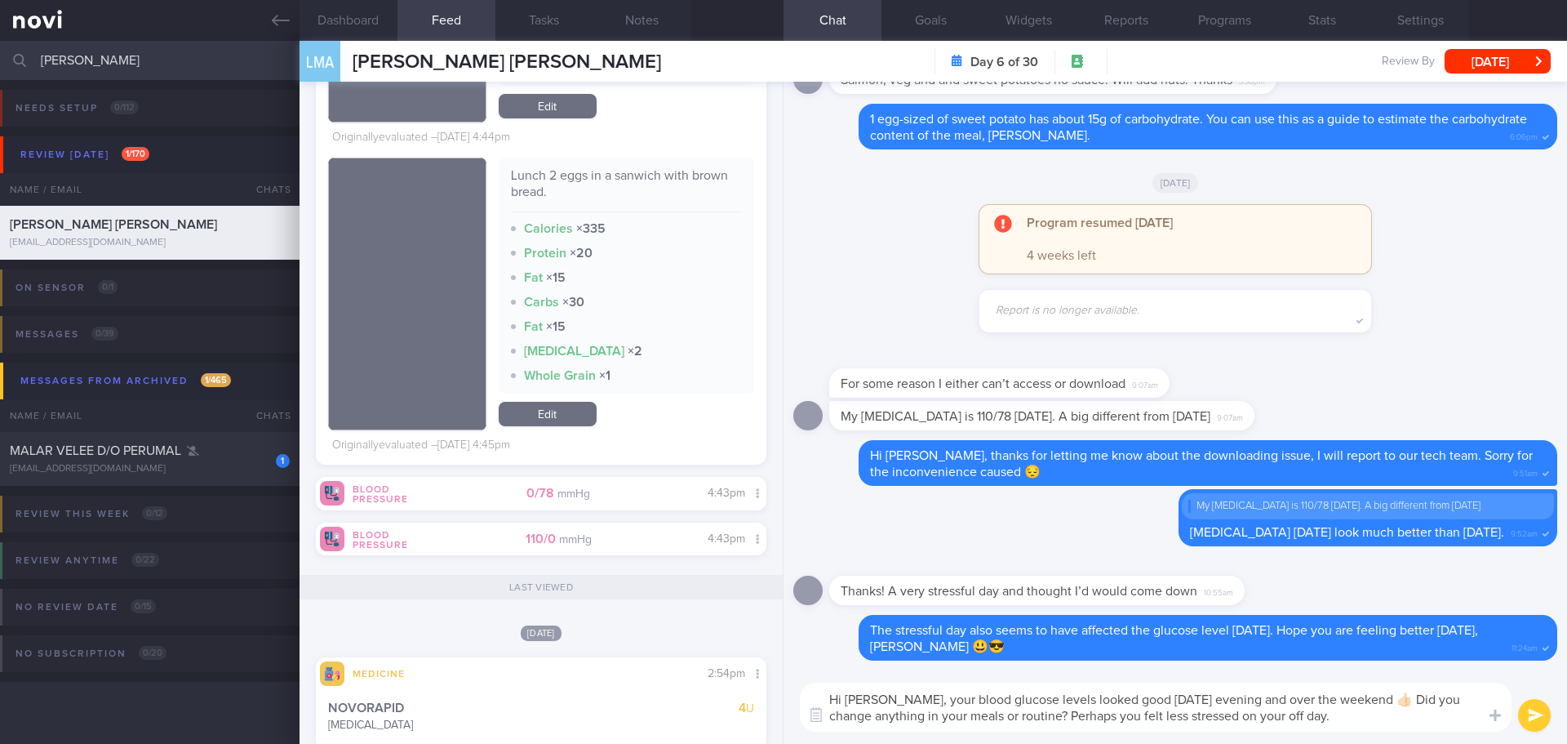
drag, startPoint x: 1311, startPoint y: 717, endPoint x: 1028, endPoint y: 717, distance: 283.2
click at [1028, 717] on textarea "Hi Mr Lee, your blood glucose levels looked good since Friday evening and over …" at bounding box center [1156, 706] width 712 height 49
click at [1311, 714] on textarea "Hi Mr Lee, your blood glucose levels looked good since Friday evening and over …" at bounding box center [1156, 706] width 712 height 49
drag, startPoint x: 1303, startPoint y: 722, endPoint x: 1246, endPoint y: 719, distance: 58.0
click at [1246, 719] on textarea "Hi Mr Lee, your blood glucose levels looked good since Friday evening and over …" at bounding box center [1156, 706] width 712 height 49
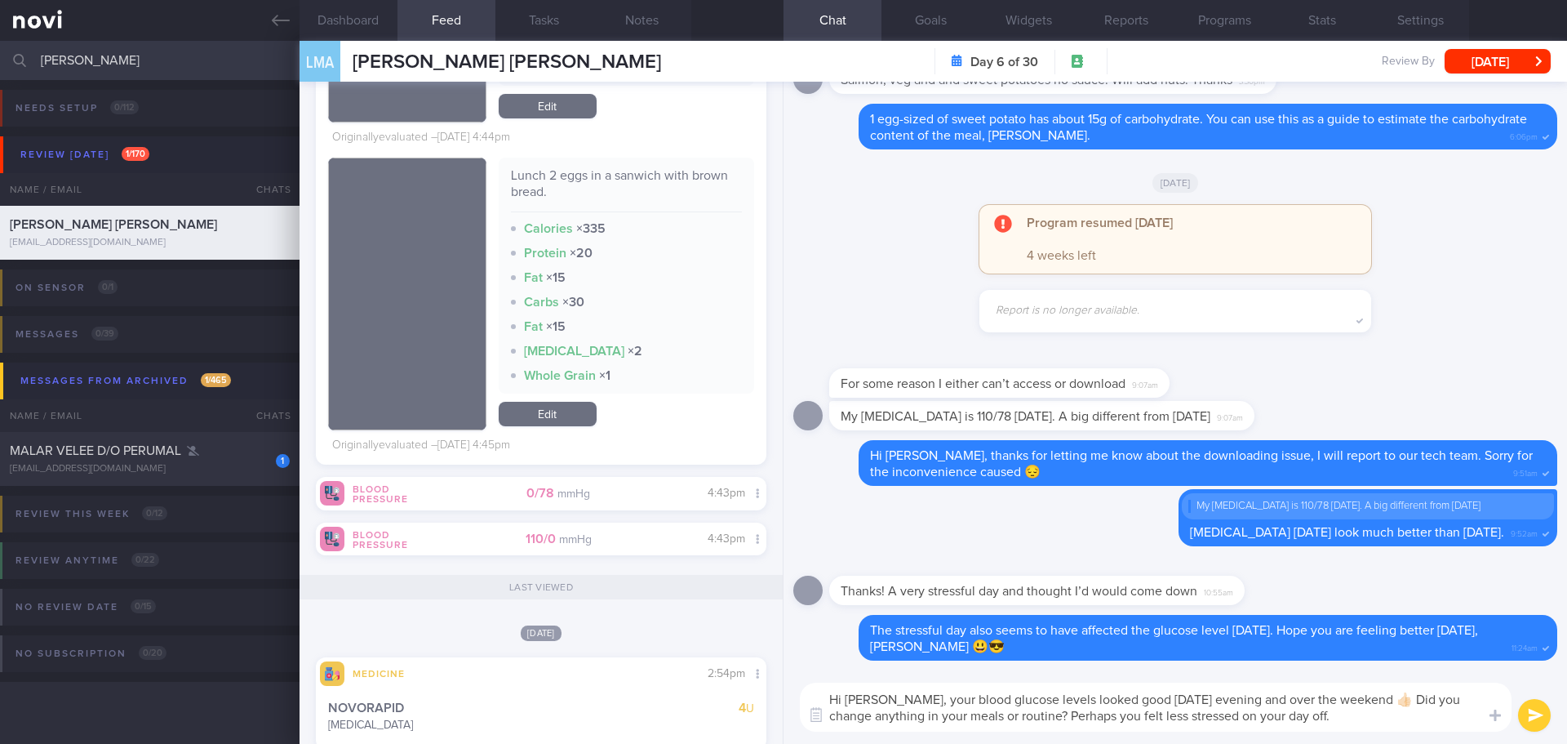
click at [1336, 714] on textarea "Hi [PERSON_NAME], your blood glucose levels looked good [DATE] evening and over…" at bounding box center [1156, 706] width 712 height 49
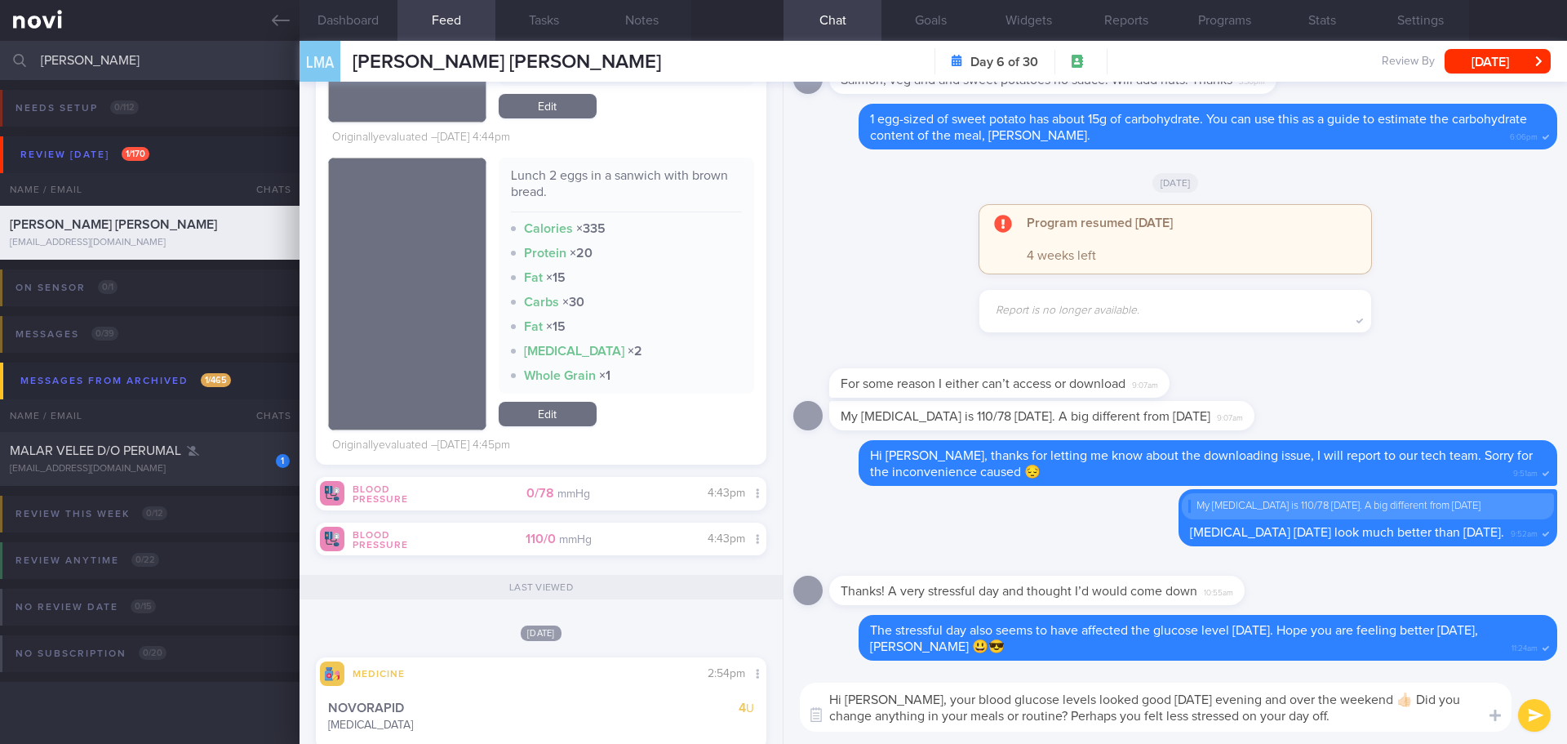
type textarea "Hi [PERSON_NAME], your blood glucose levels looked good [DATE] evening and over…"
click at [1535, 721] on button "submit" at bounding box center [1534, 715] width 33 height 33
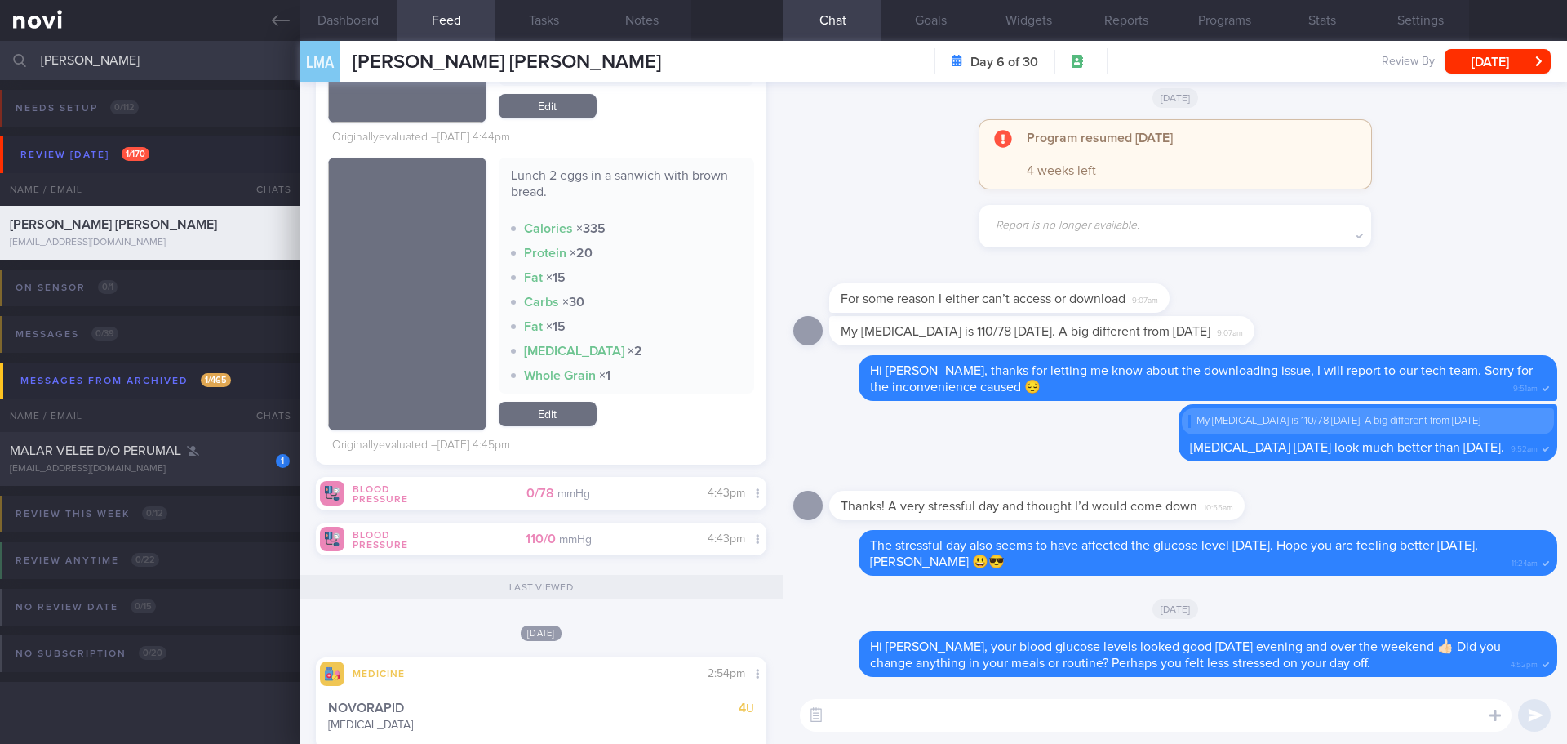
drag, startPoint x: 122, startPoint y: 71, endPoint x: -62, endPoint y: 56, distance: 184.2
click at [0, 56] on html "You are offline! Some functionality will be unavailable Patients New Users Coac…" at bounding box center [783, 372] width 1567 height 744
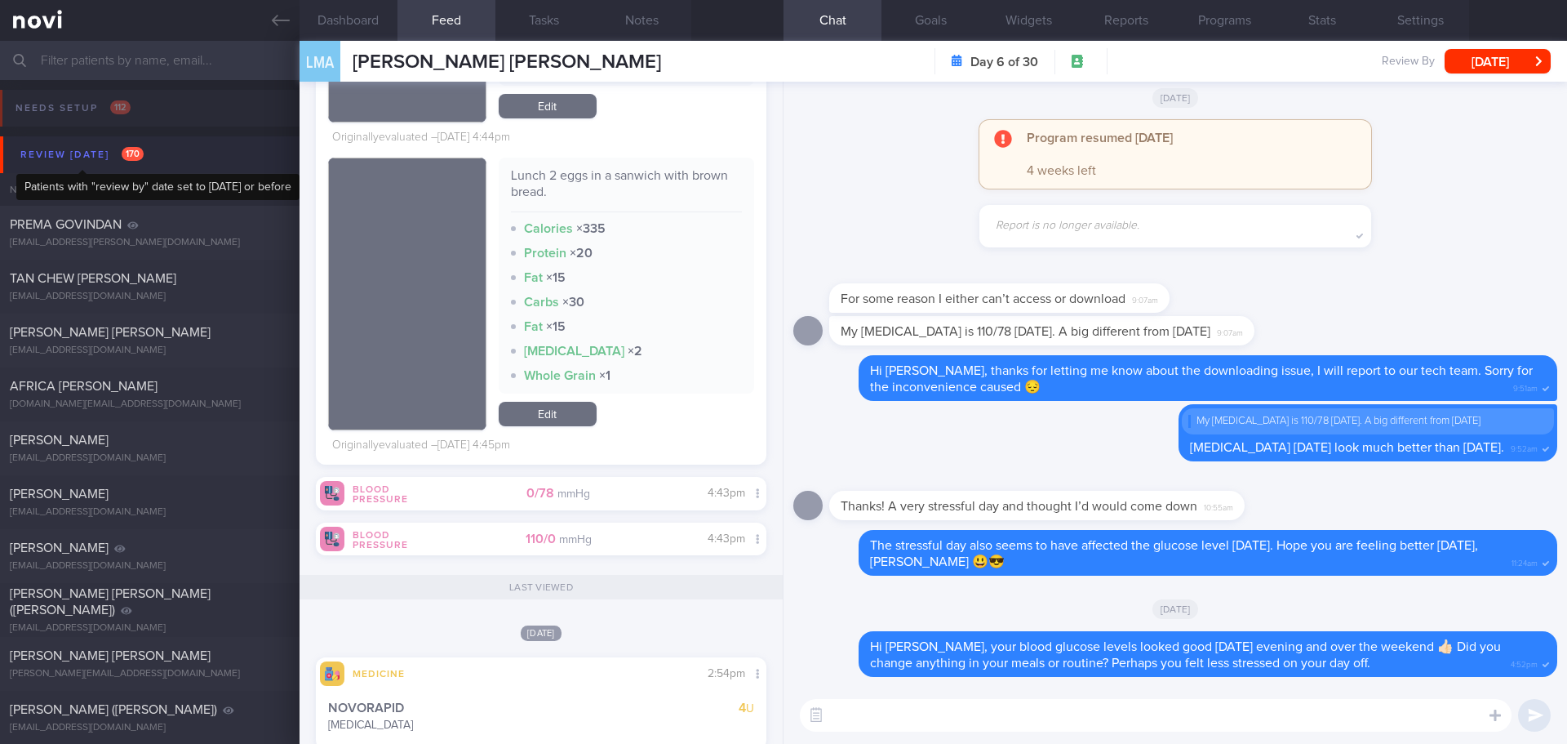
click at [122, 156] on span "170" at bounding box center [133, 154] width 22 height 14
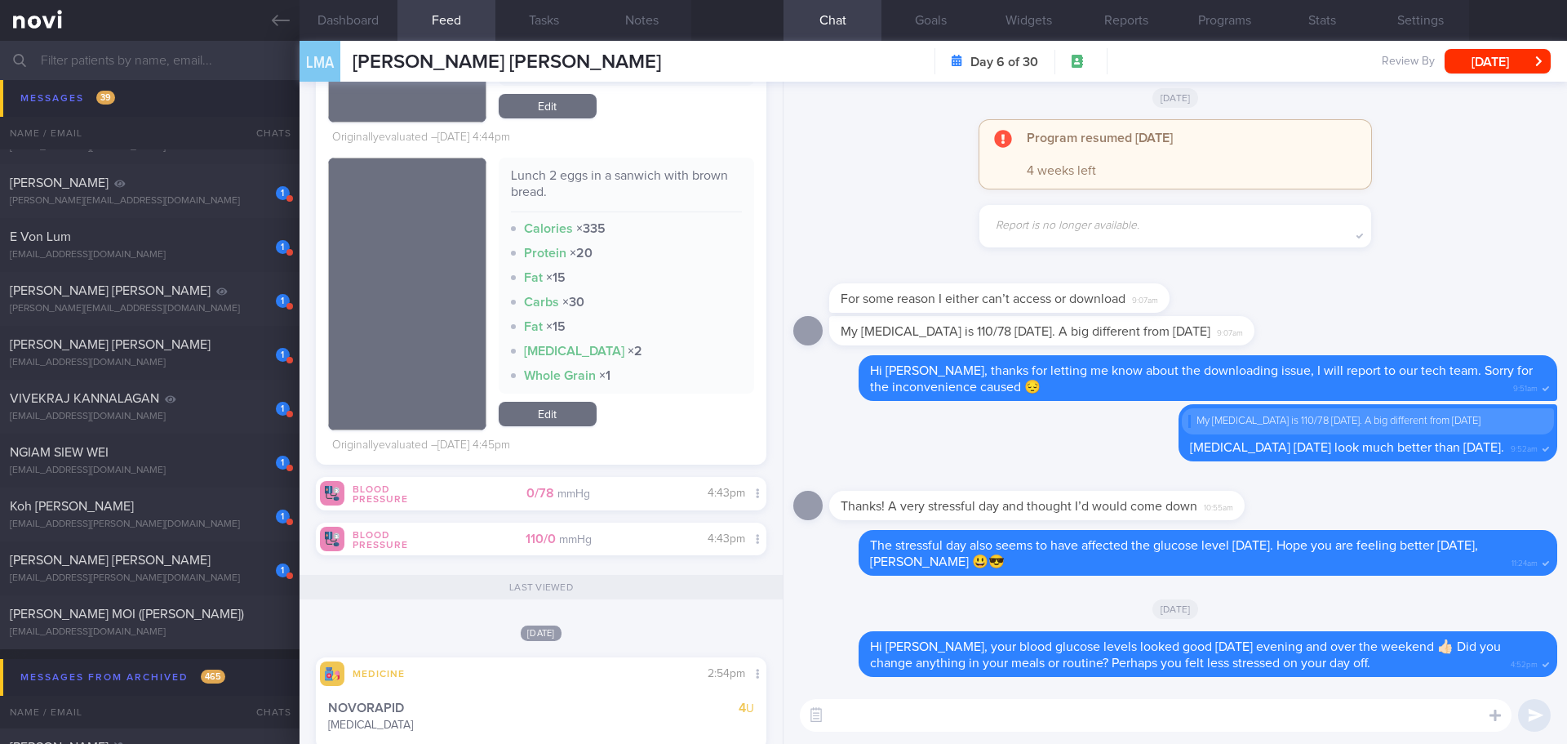
scroll to position [1959, 0]
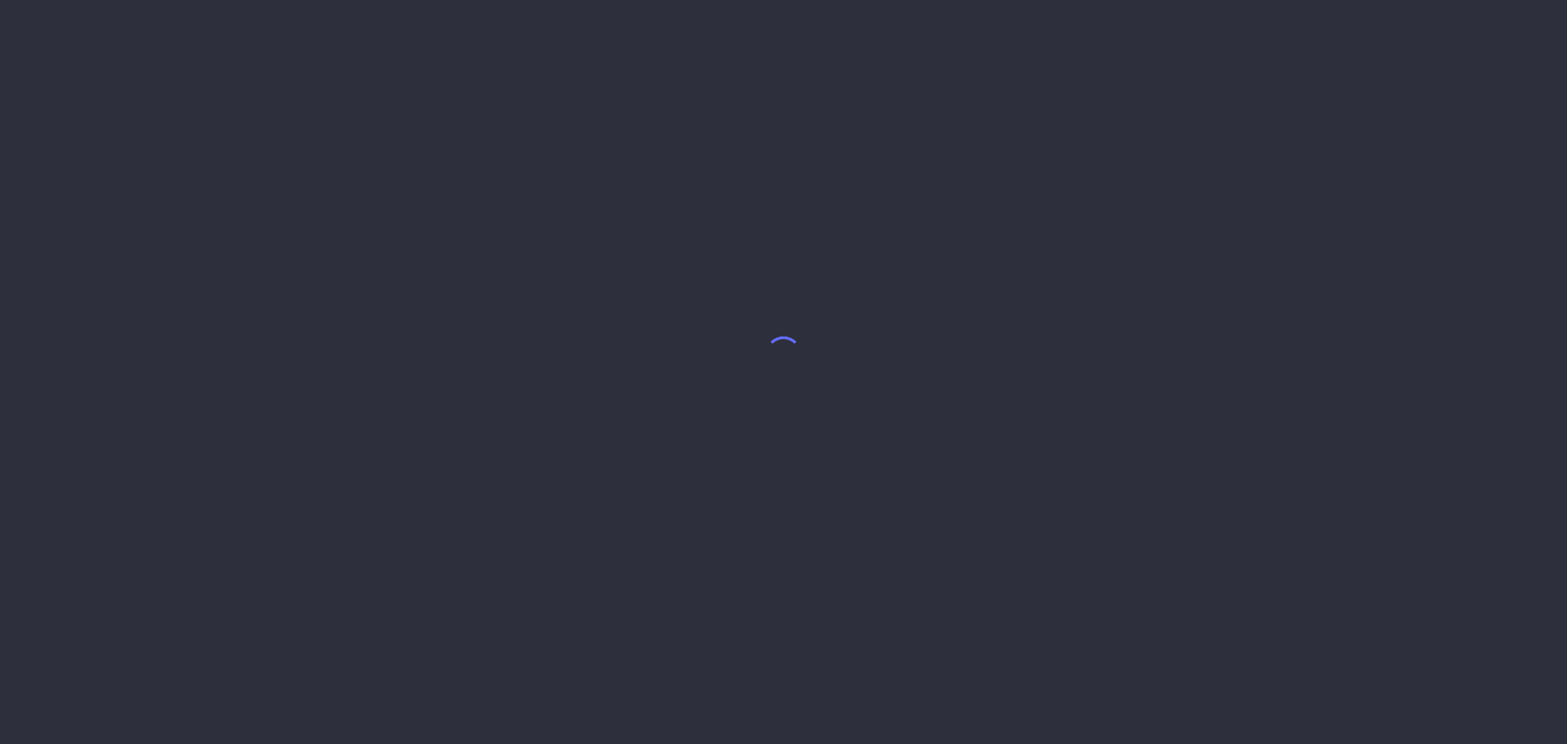
select select "9"
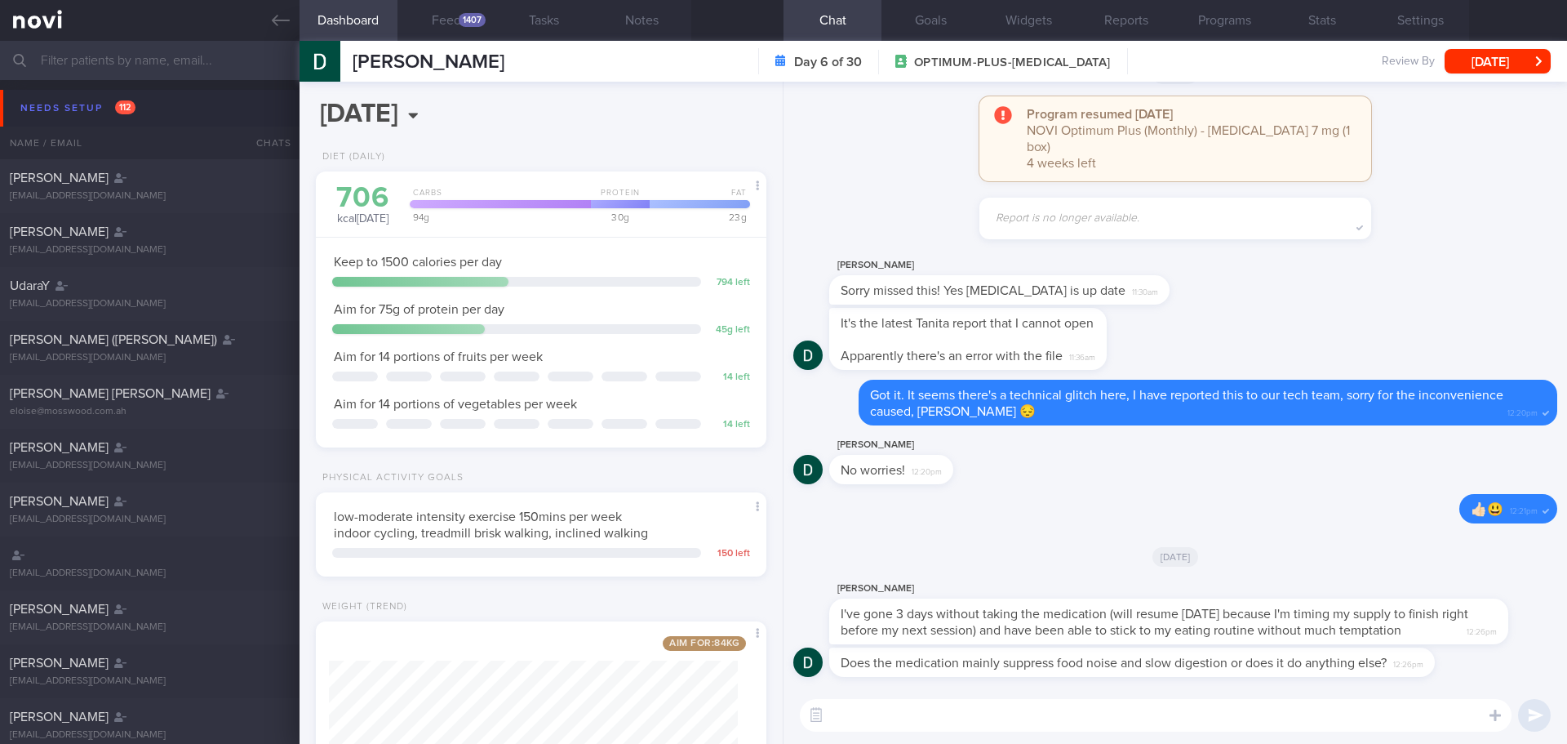
select select "9"
click at [858, 732] on div "​ ​" at bounding box center [1176, 714] width 784 height 57
click at [848, 715] on textarea at bounding box center [1156, 715] width 712 height 33
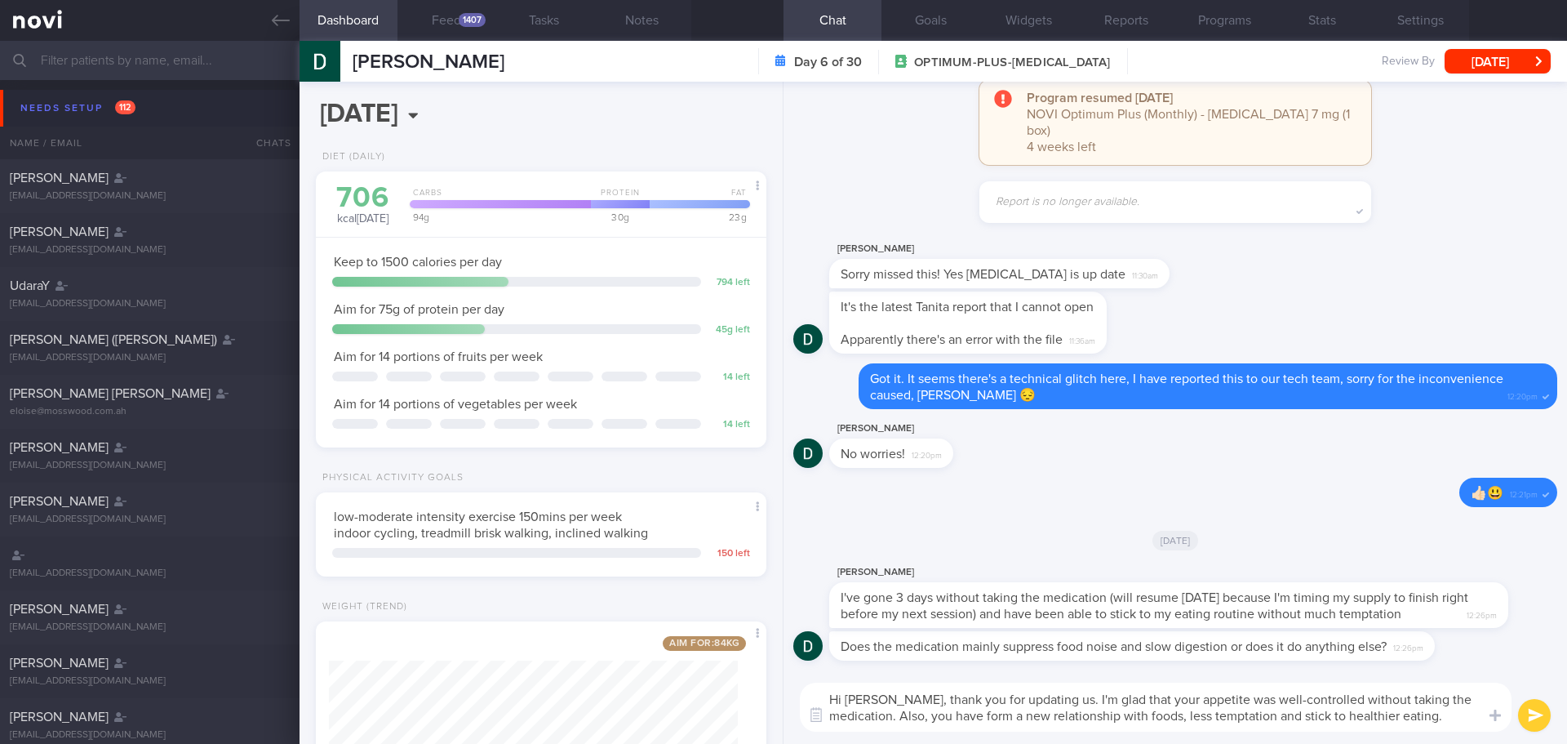
click at [940, 713] on textarea "Hi Darren, thank you for updating us. I'm glad that your appetite was well-cont…" at bounding box center [1156, 706] width 712 height 49
drag, startPoint x: 1114, startPoint y: 738, endPoint x: 1146, endPoint y: 738, distance: 31.8
click at [1115, 738] on div "Hi Darren, thank you for updating us. I'm glad that your appetite was well-cont…" at bounding box center [1176, 706] width 784 height 73
click at [1153, 739] on div "Hi Darren, thank you for updating us. I'm glad that your appetite was well-cont…" at bounding box center [1176, 706] width 784 height 73
click at [1185, 743] on div "Hi Darren, thank you for updating us. I'm glad that your appetite was well-cont…" at bounding box center [1176, 706] width 784 height 73
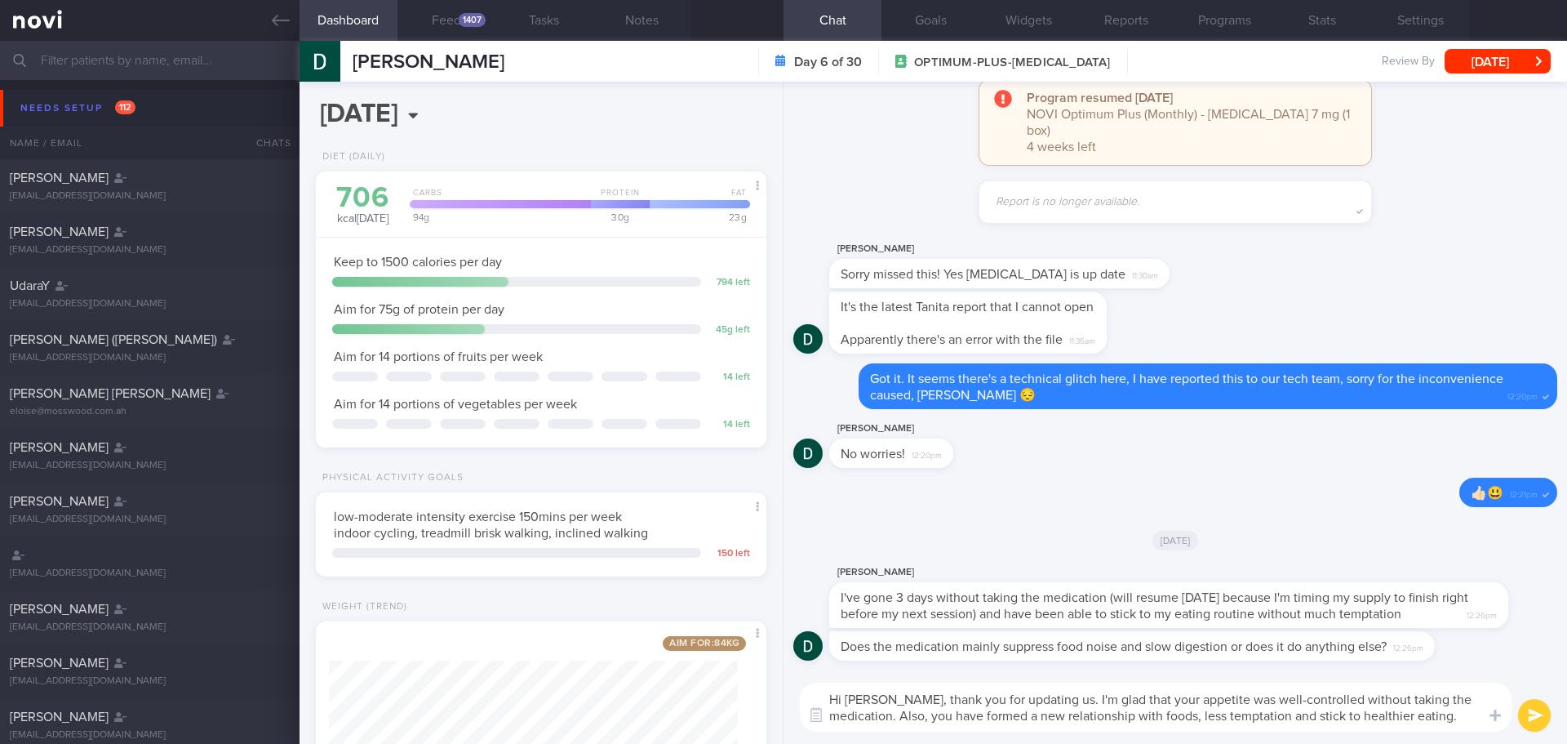
click at [1185, 743] on div "Hi Darren, thank you for updating us. I'm glad that your appetite was well-cont…" at bounding box center [1176, 706] width 784 height 73
drag, startPoint x: 1157, startPoint y: 717, endPoint x: 1135, endPoint y: 716, distance: 22.1
click at [1135, 716] on textarea "Hi Darren, thank you for updating us. I'm glad that your appetite was well-cont…" at bounding box center [1156, 706] width 712 height 49
type textarea "Hi Darren, thank you for updating us. I'm glad that your appetite was well-cont…"
click at [1414, 713] on textarea "Hi Darren, thank you for updating us. I'm glad that your appetite was well-cont…" at bounding box center [1156, 706] width 712 height 49
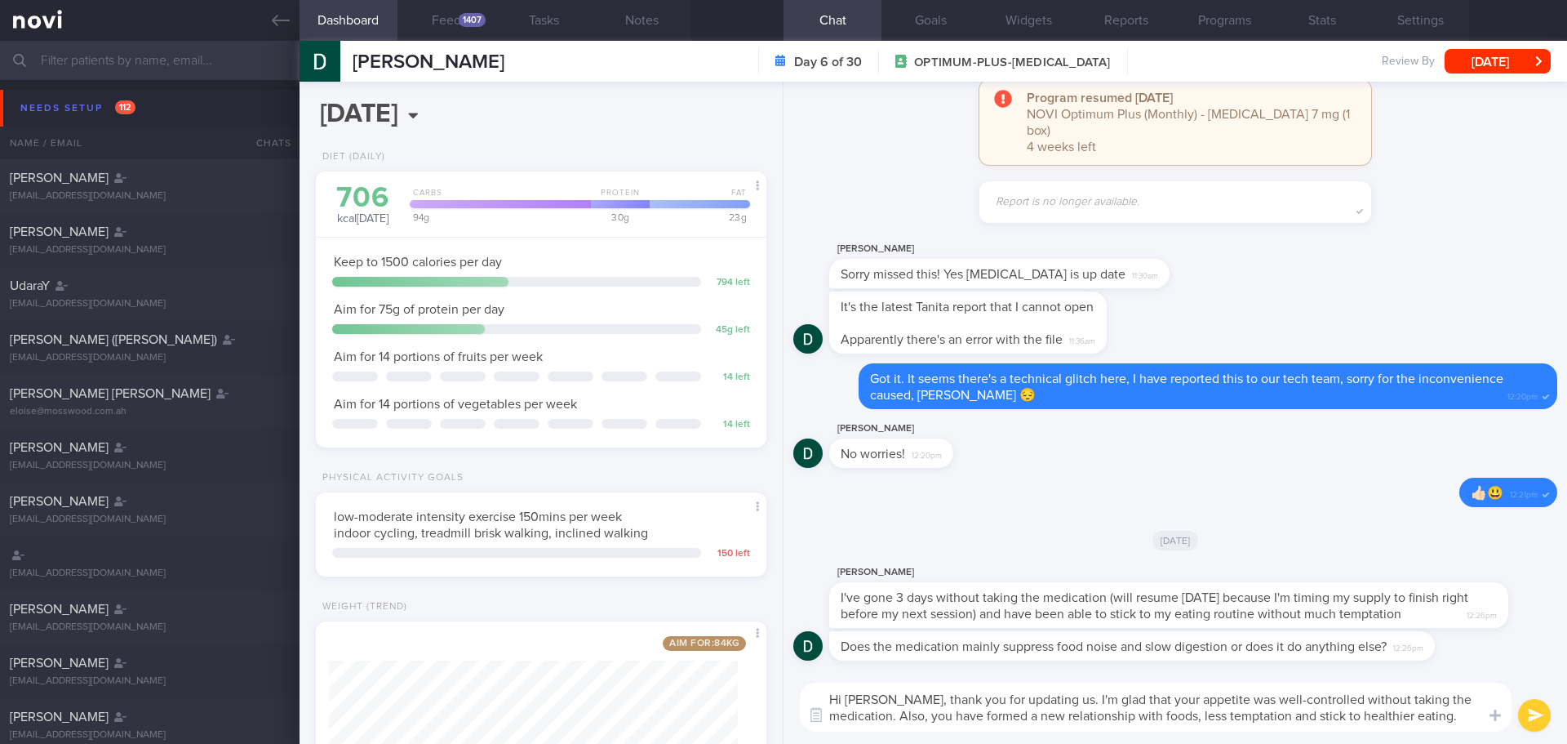
click at [1424, 717] on textarea "Hi Darren, thank you for updating us. I'm glad that your appetite was well-cont…" at bounding box center [1156, 706] width 712 height 49
click at [1441, 717] on textarea "Hi Darren, thank you for updating us. I'm glad that your appetite was well-cont…" at bounding box center [1156, 706] width 712 height 49
click at [1250, 717] on textarea "Hi Darren, thank you for updating us. I'm glad that your appetite was well-cont…" at bounding box center [1156, 706] width 712 height 49
click at [1428, 714] on textarea "Hi Darren, thank you for updating us. I'm glad that your appetite was well-cont…" at bounding box center [1156, 706] width 712 height 49
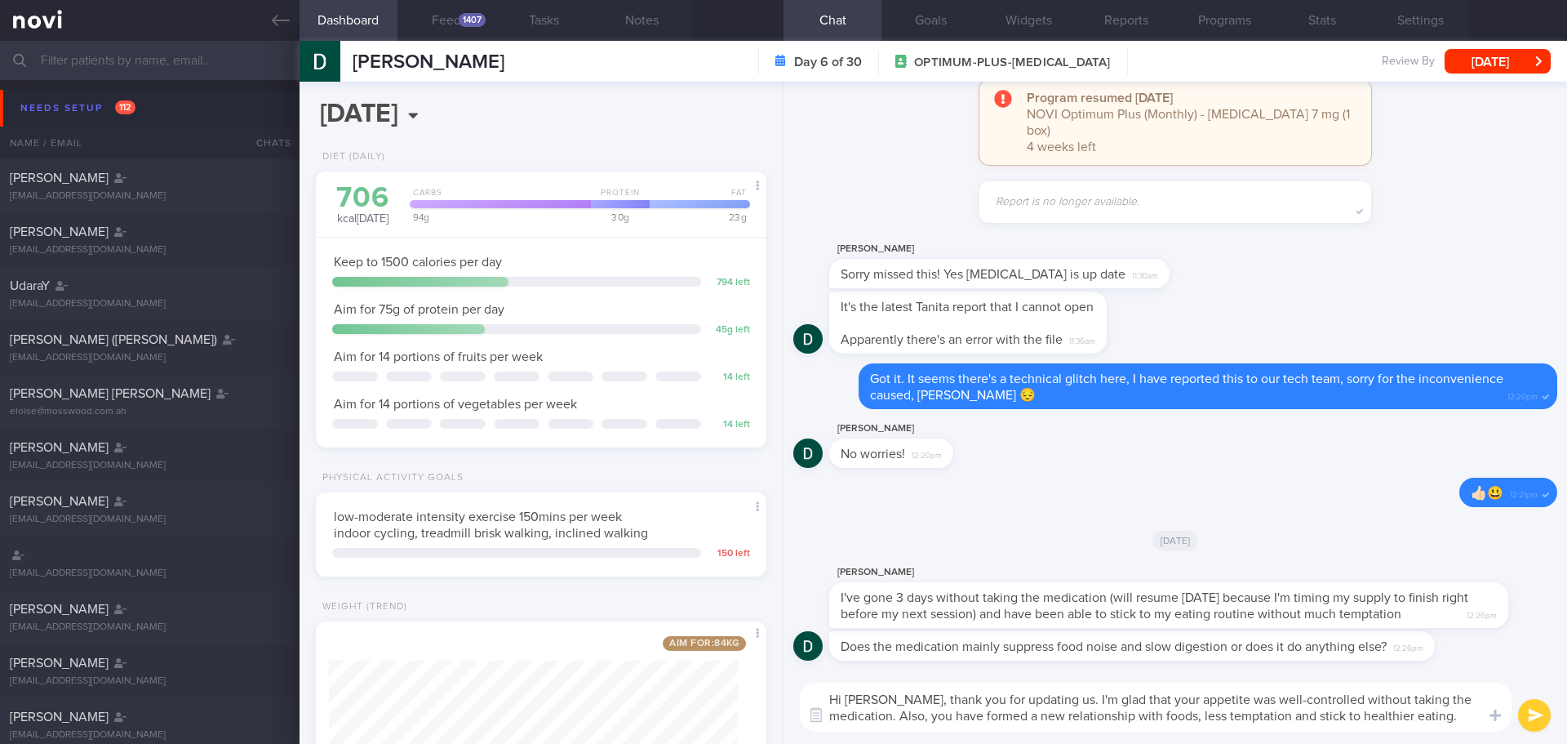
click at [1539, 711] on button "submit" at bounding box center [1534, 715] width 33 height 33
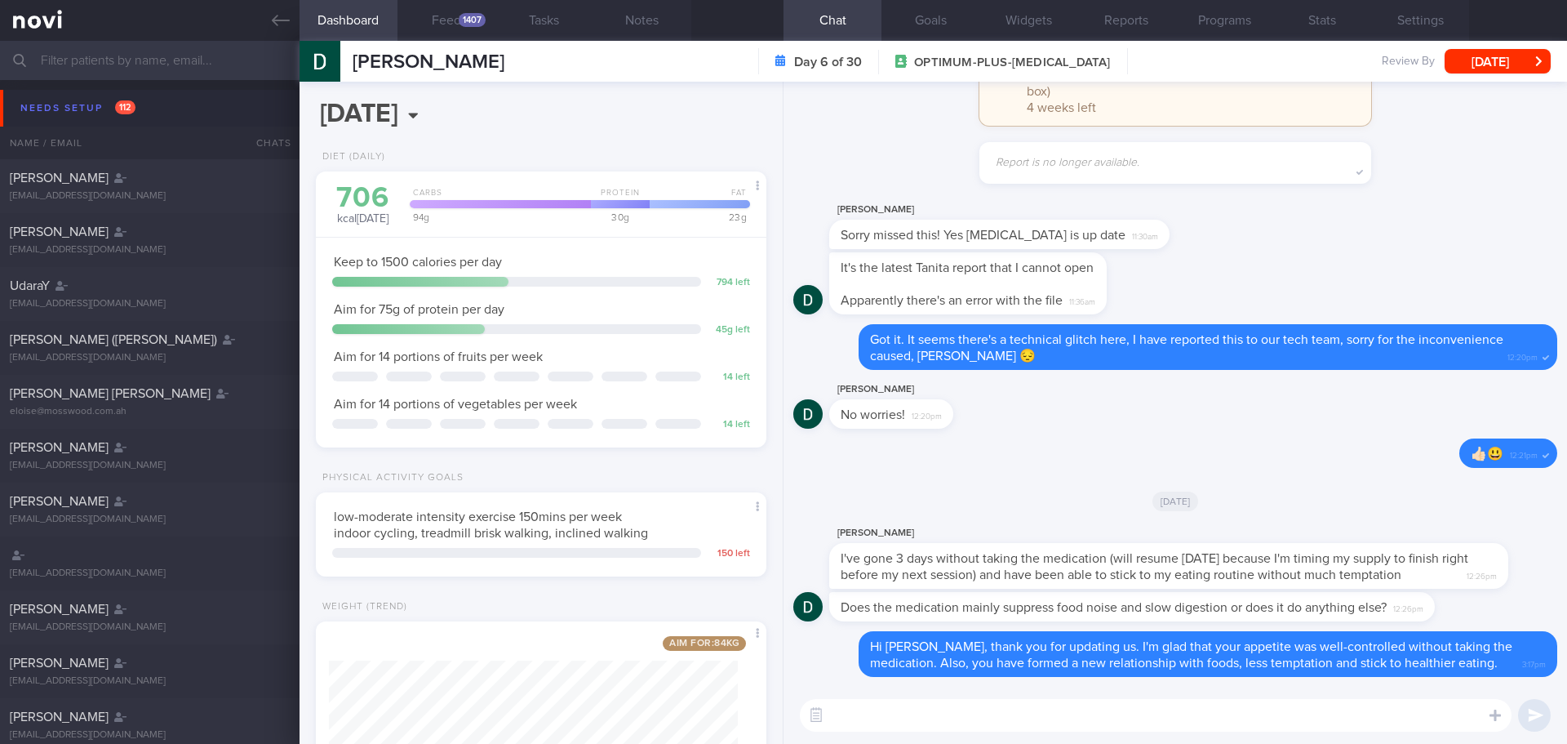
click at [1066, 725] on textarea at bounding box center [1156, 715] width 712 height 33
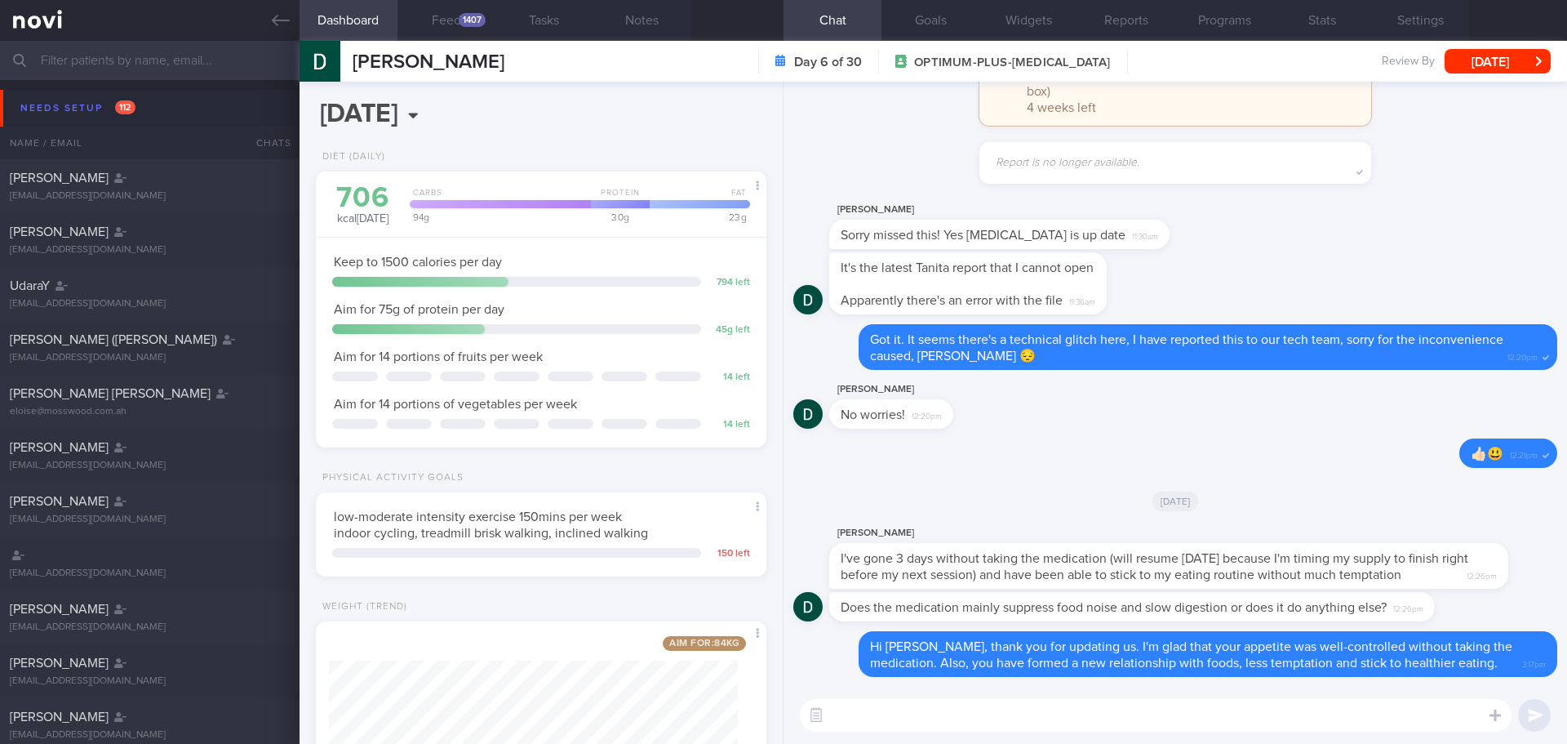
click at [1066, 725] on textarea at bounding box center [1156, 715] width 712 height 33
drag, startPoint x: 1049, startPoint y: 619, endPoint x: 1212, endPoint y: 620, distance: 163.2
click at [1212, 620] on div "Does the medication mainly suppress food noise and slow digestion or does it do…" at bounding box center [1156, 606] width 655 height 29
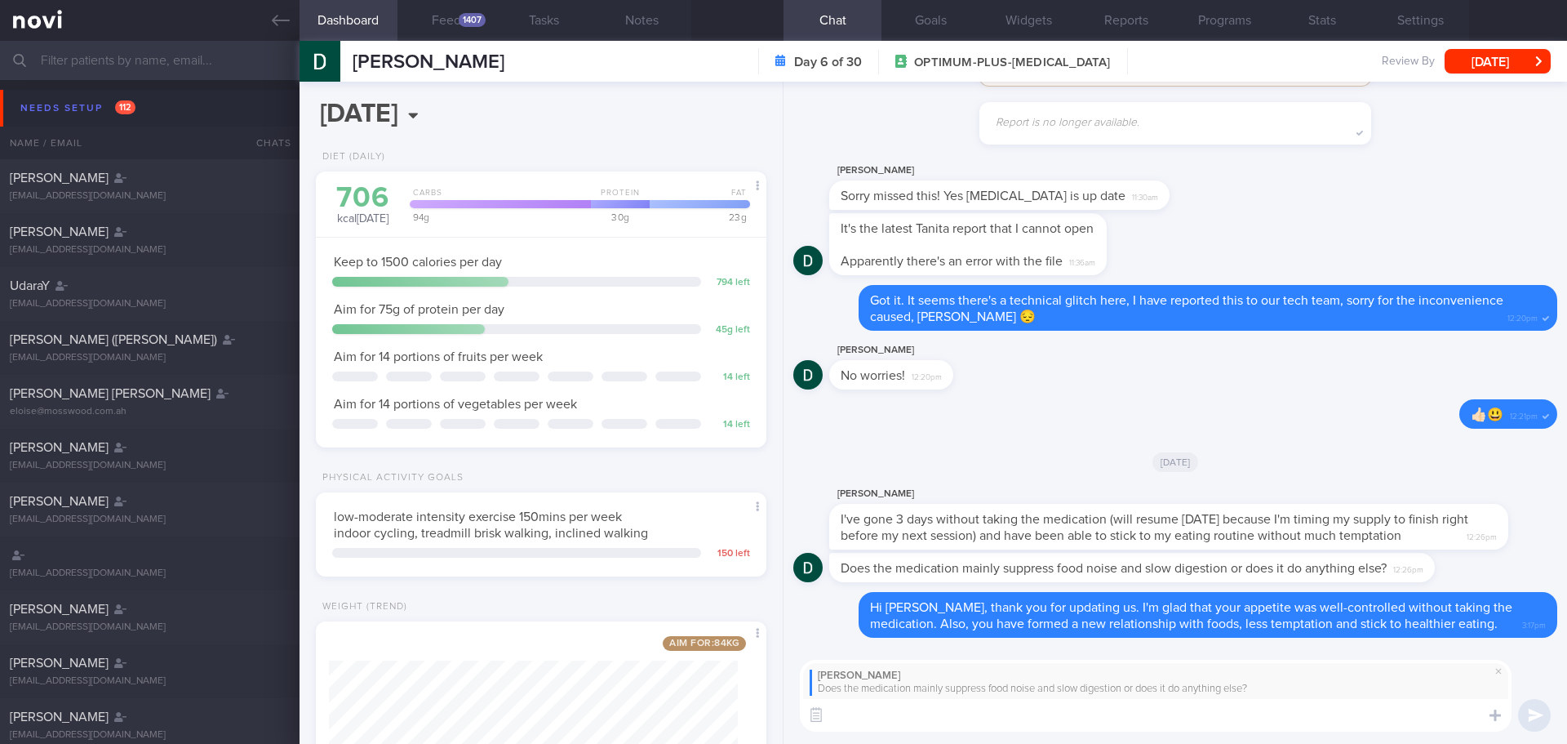
click at [1106, 715] on textarea at bounding box center [1156, 715] width 712 height 33
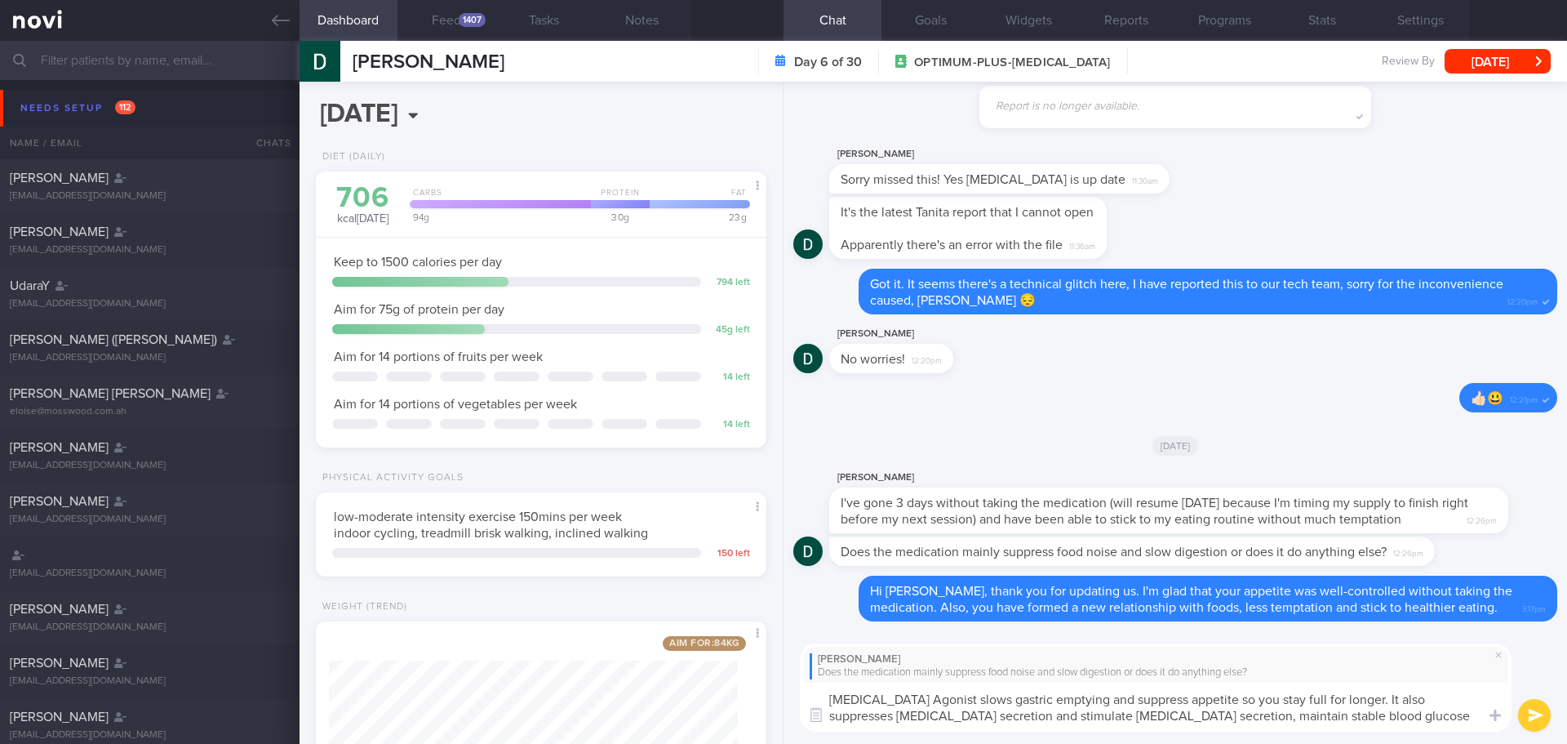
click at [1439, 718] on textarea "GLP-1 Receptor Agonist slows gastric emptying and suppress appetite so you stay…" at bounding box center [1156, 706] width 712 height 49
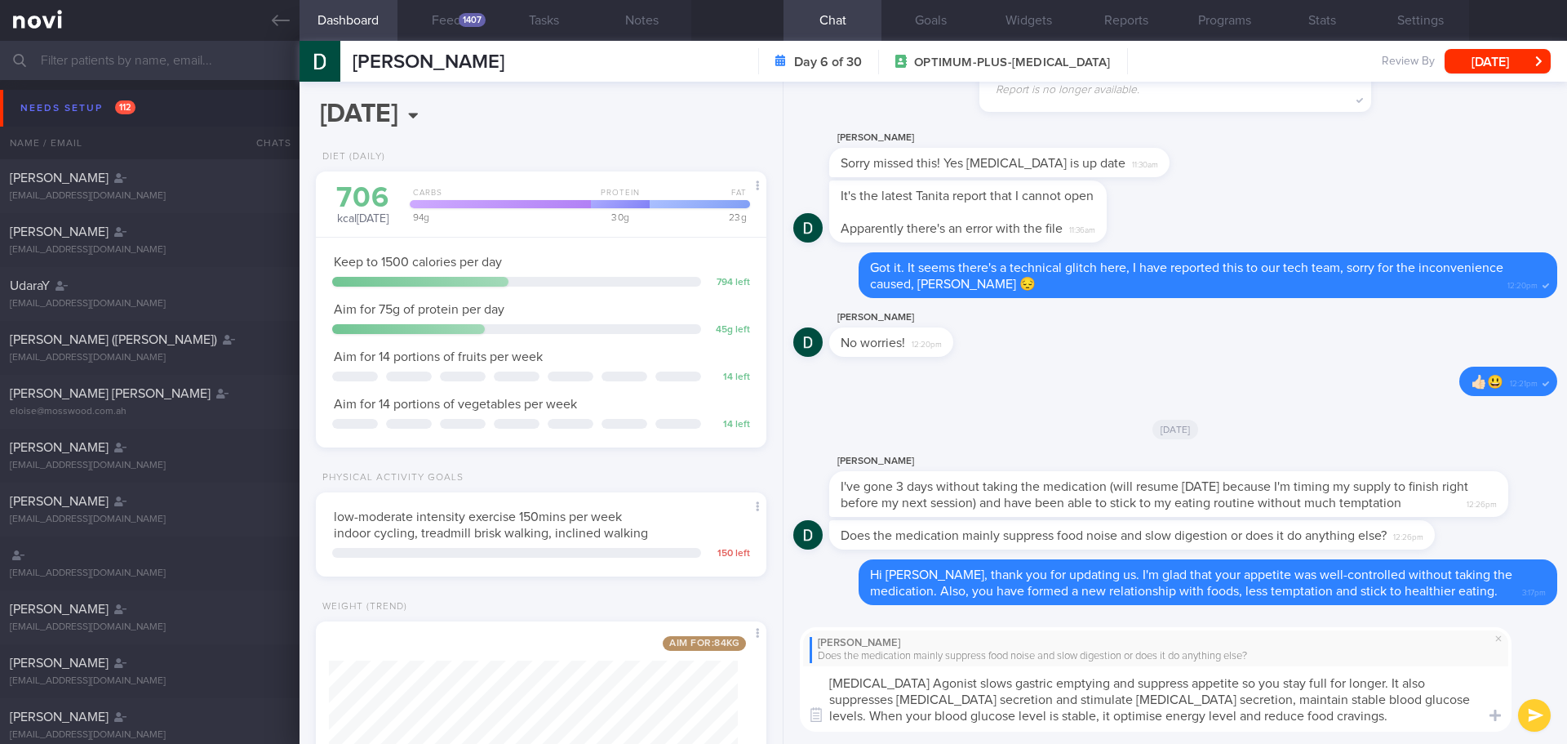
type textarea "GLP-1 Receptor Agonist slows gastric emptying and suppress appetite so you stay…"
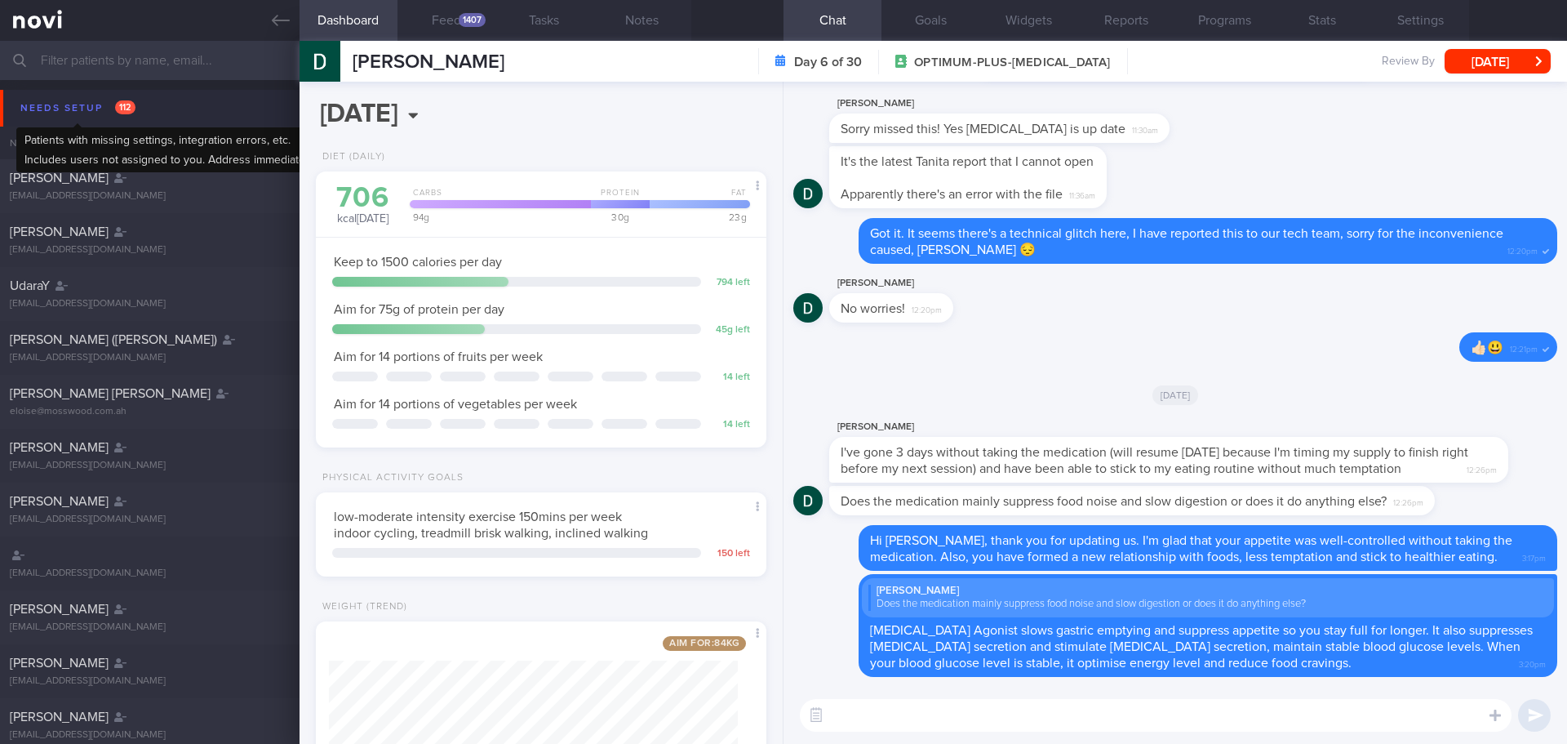
click at [55, 109] on div "Needs setup 112" at bounding box center [77, 108] width 123 height 22
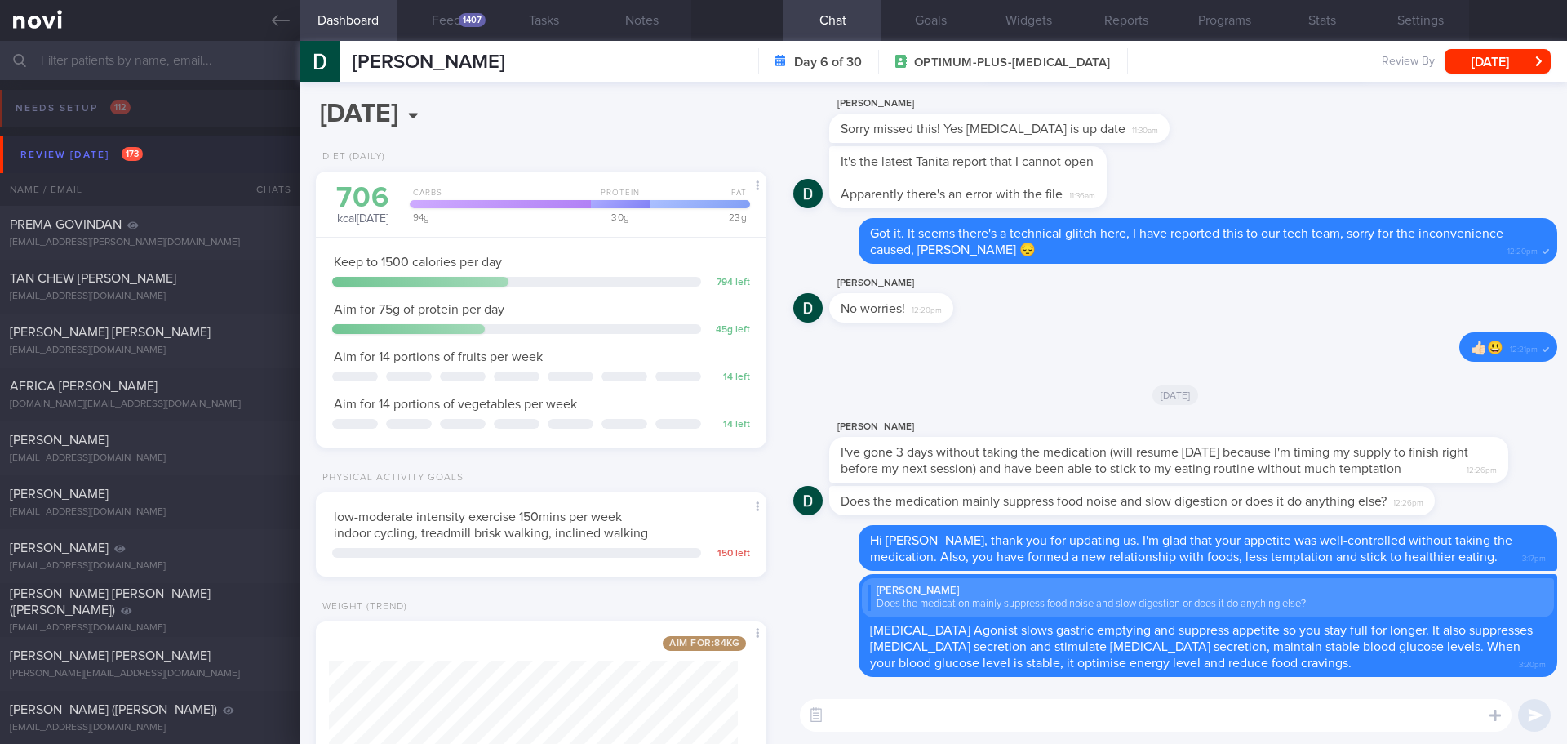
click at [104, 150] on div "Review today 173" at bounding box center [81, 155] width 131 height 22
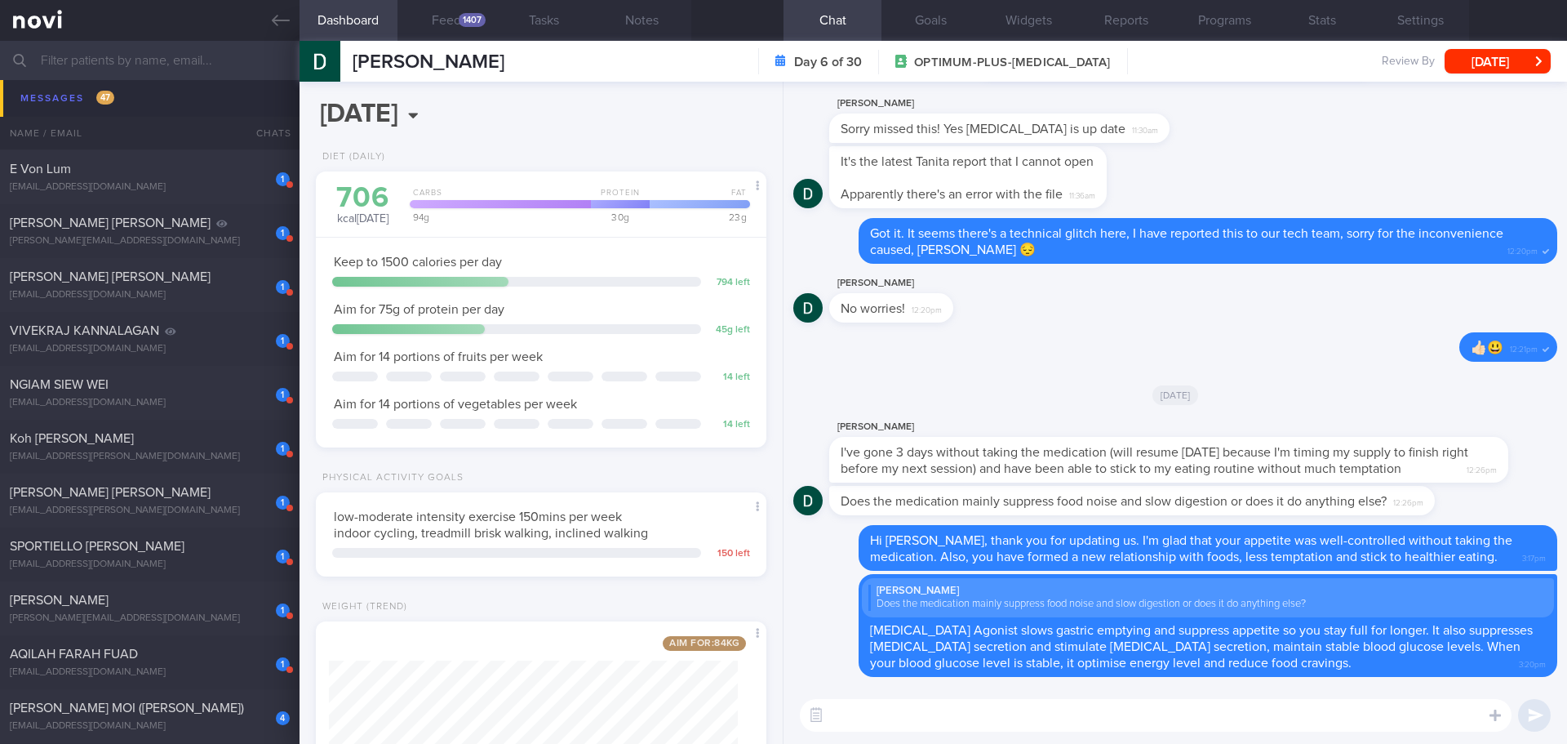
scroll to position [2285, 0]
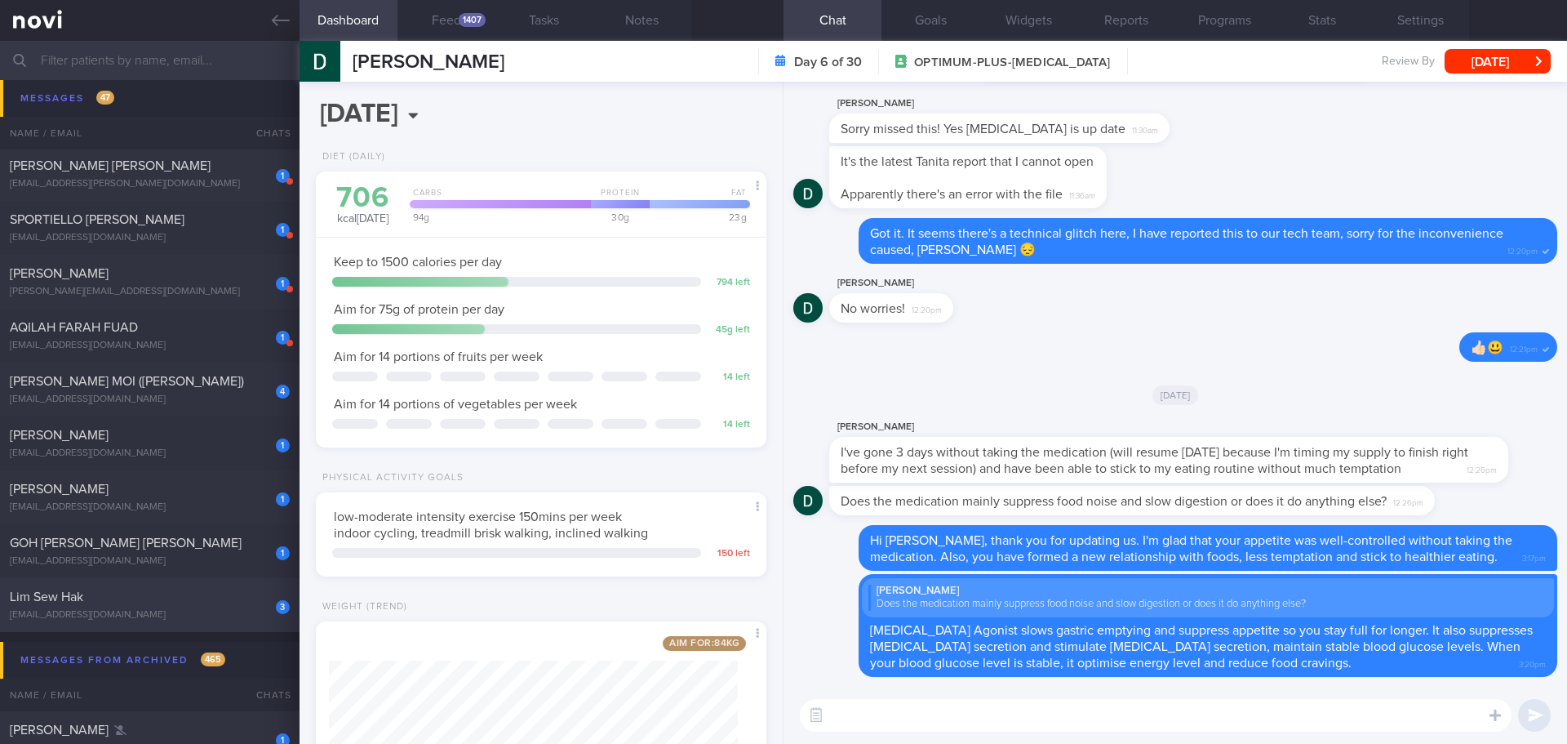
click at [233, 605] on div "3 Lim Sew Hak kuick77@gmail.com" at bounding box center [150, 604] width 300 height 33
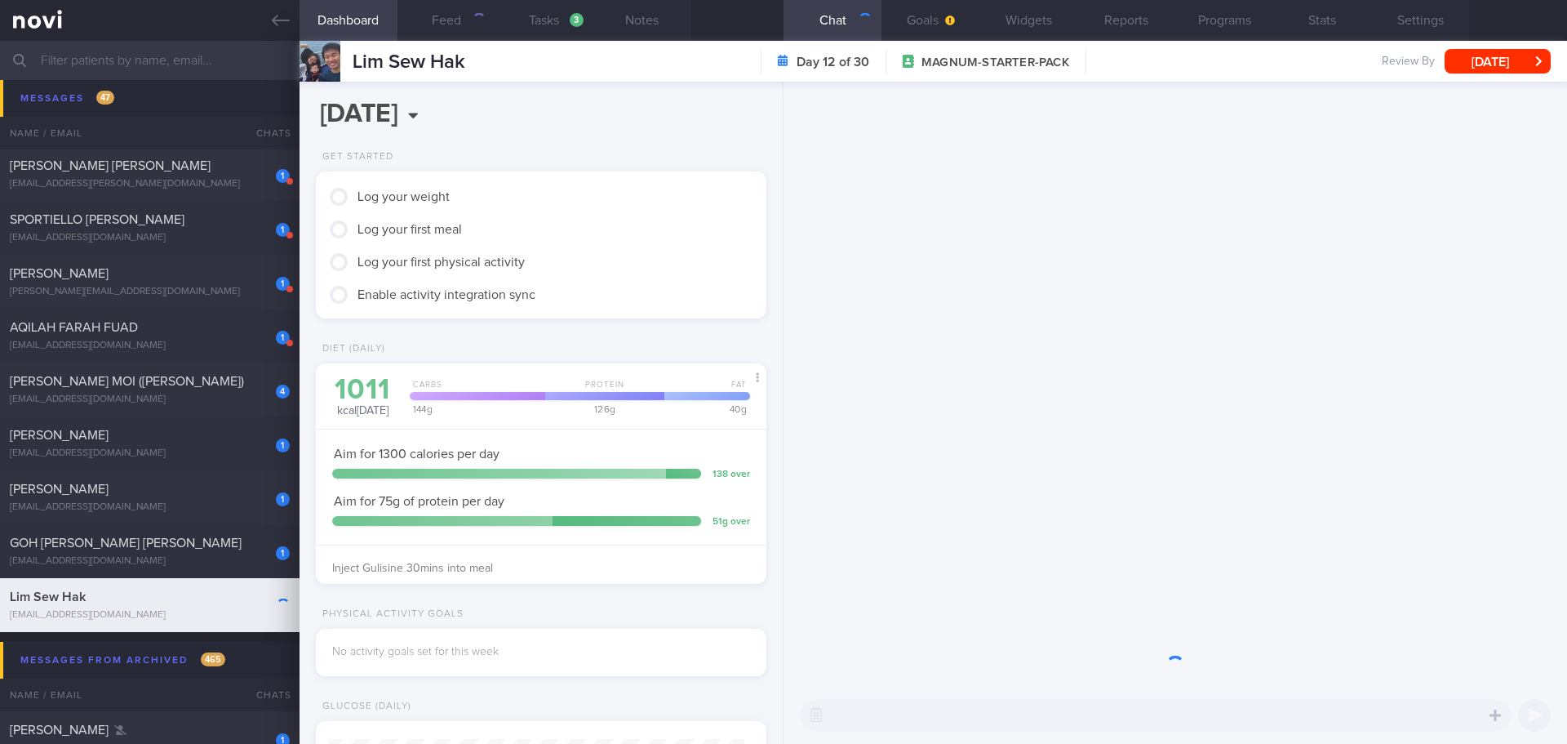
scroll to position [207, 416]
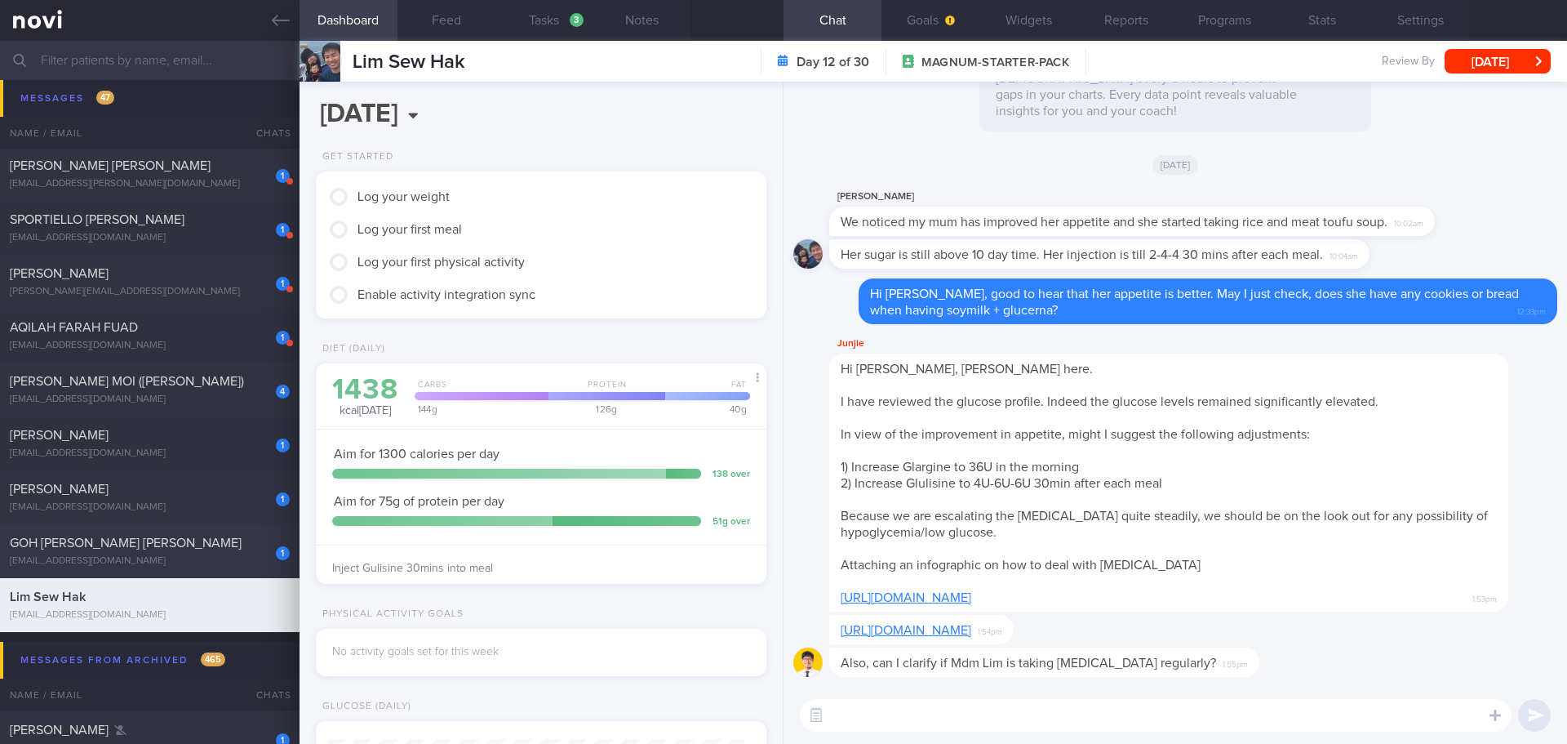
click at [108, 542] on span "GOH MEI LING ROSEMARY" at bounding box center [126, 542] width 232 height 13
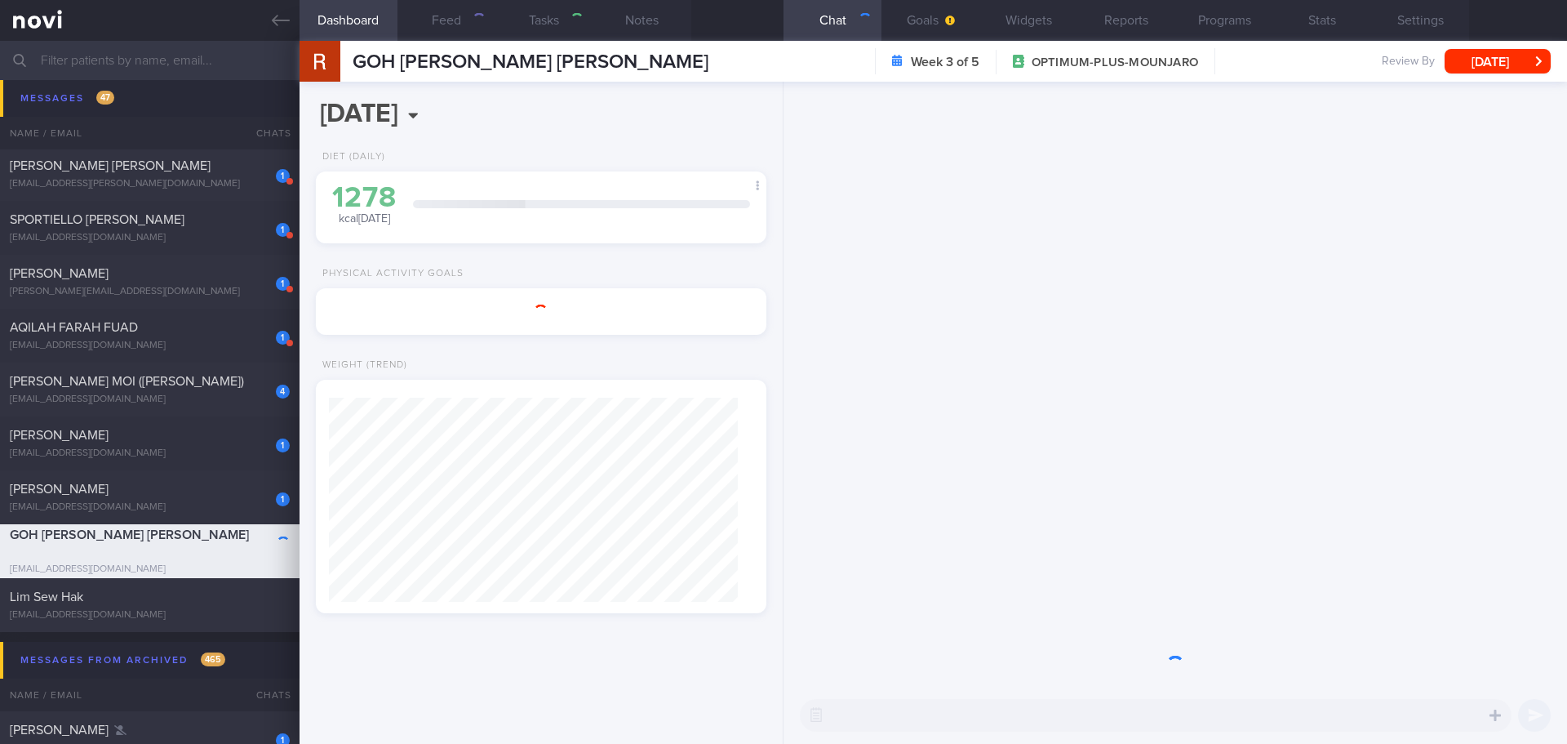
select select "8"
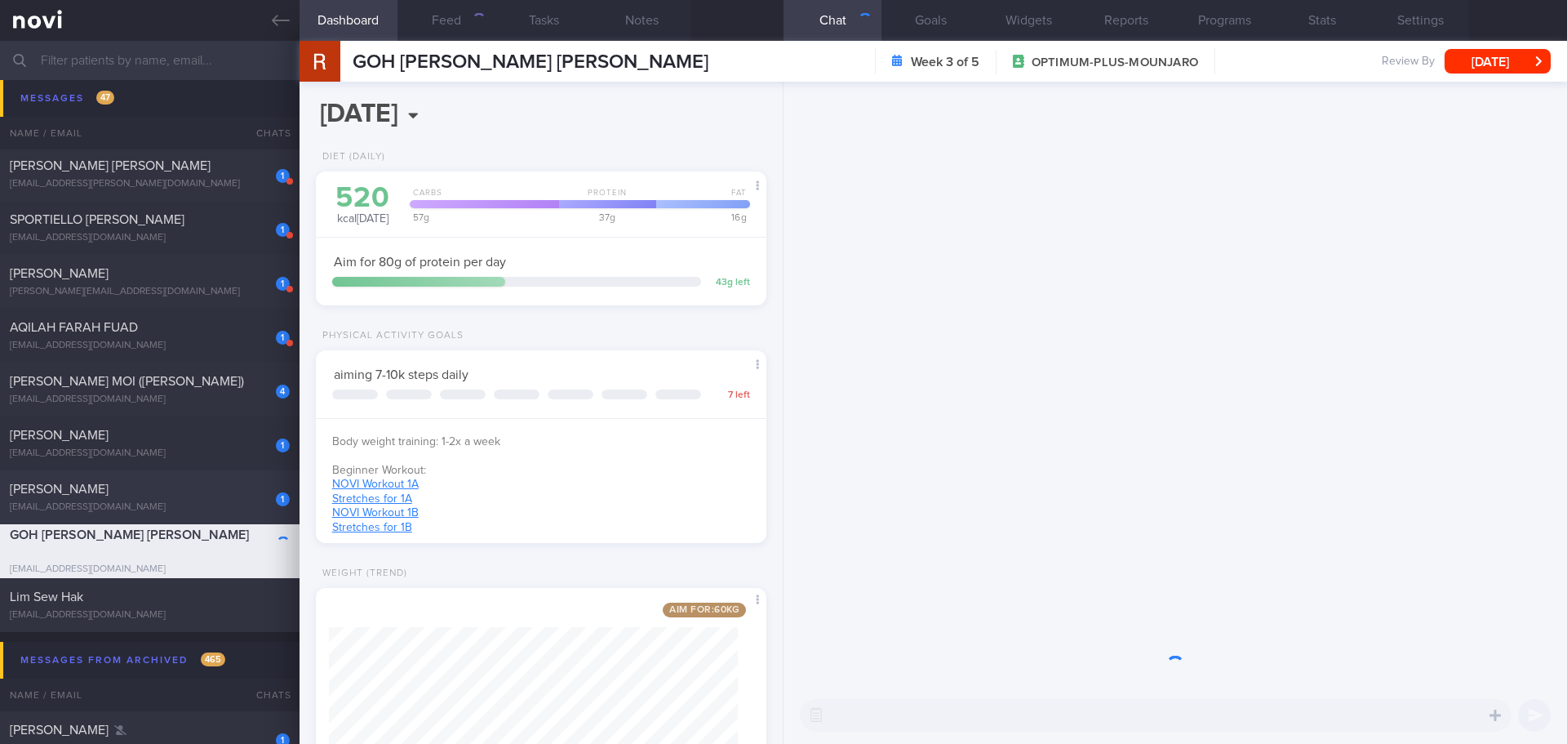
scroll to position [228, 410]
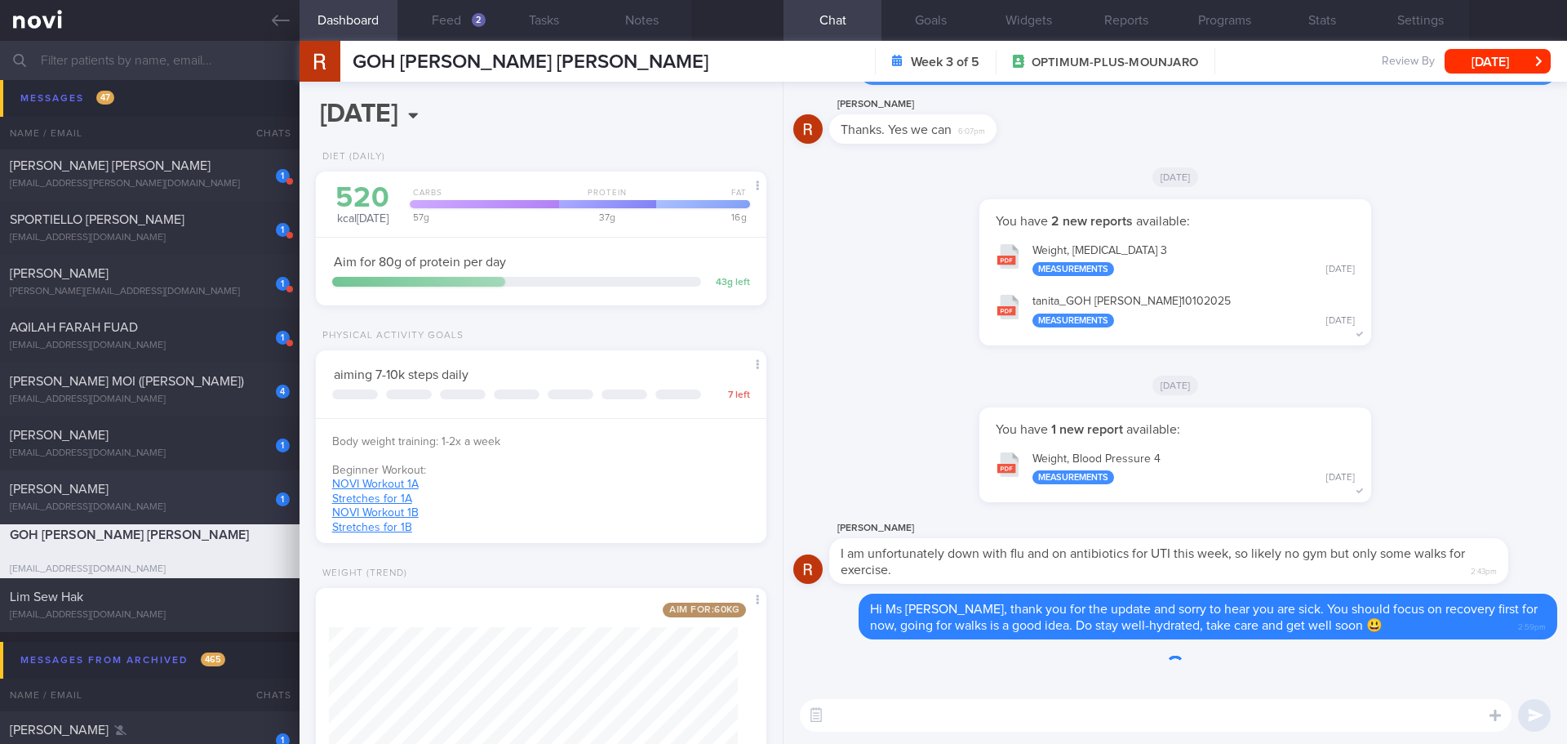
click at [109, 490] on span "[PERSON_NAME]" at bounding box center [59, 488] width 99 height 13
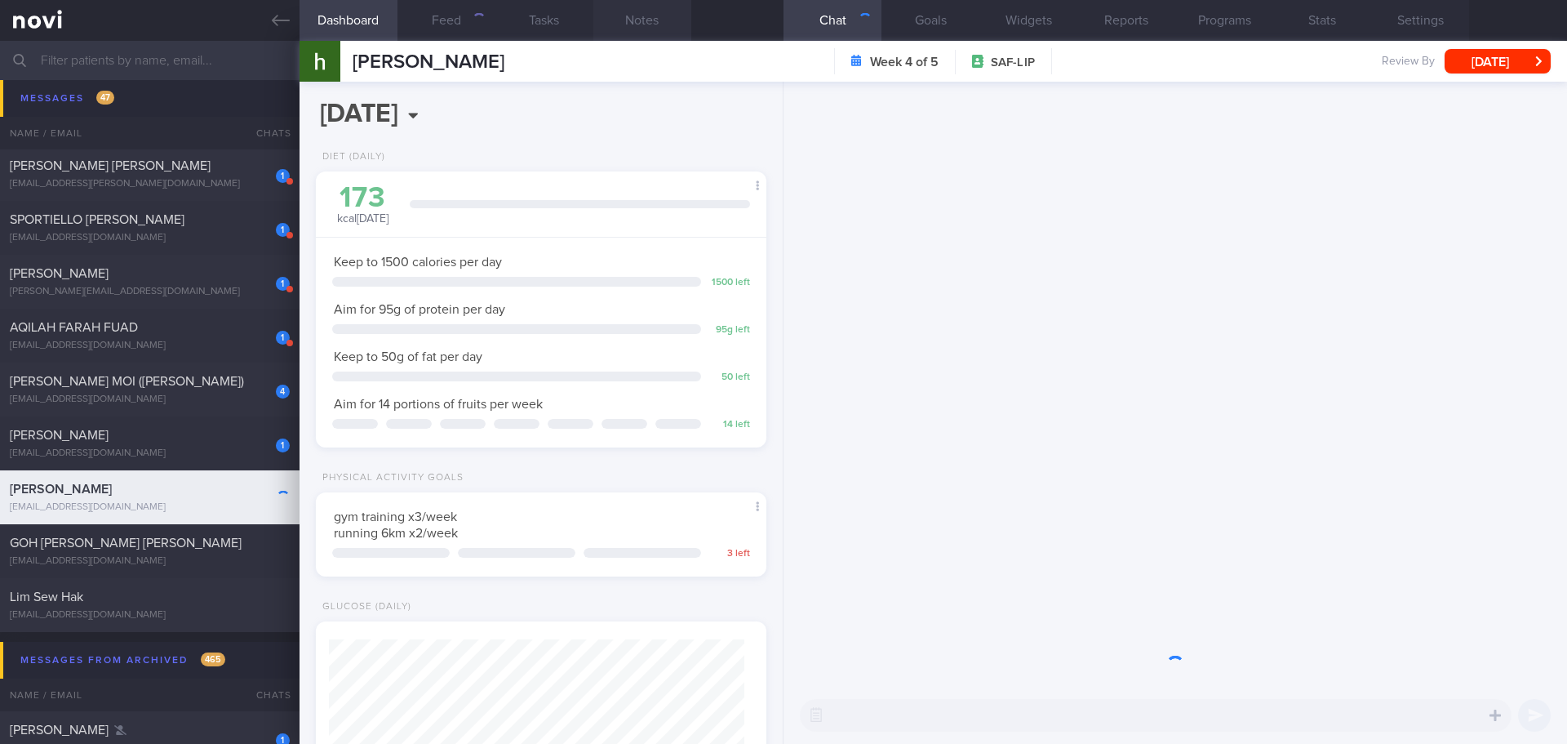
scroll to position [228, 410]
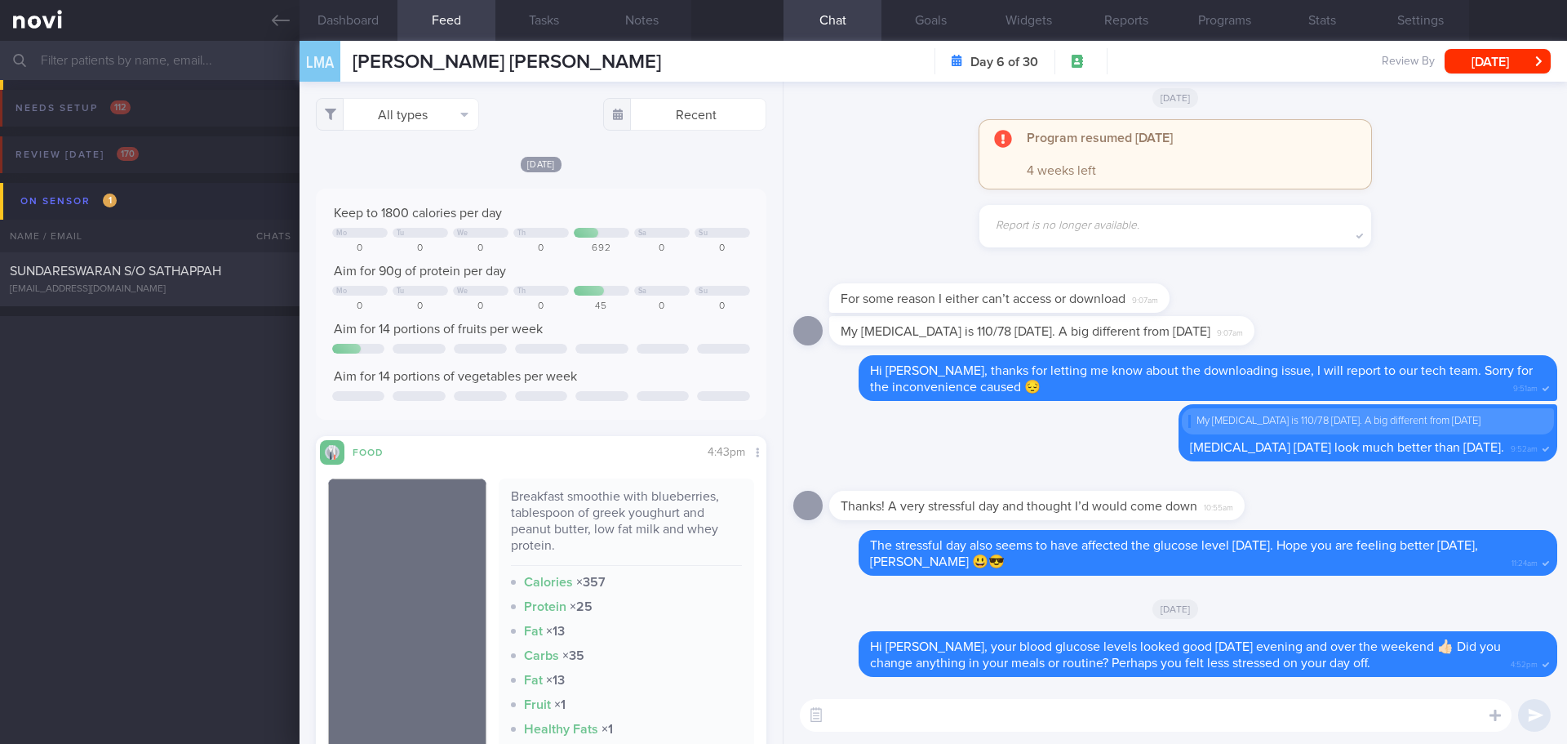
select select "9"
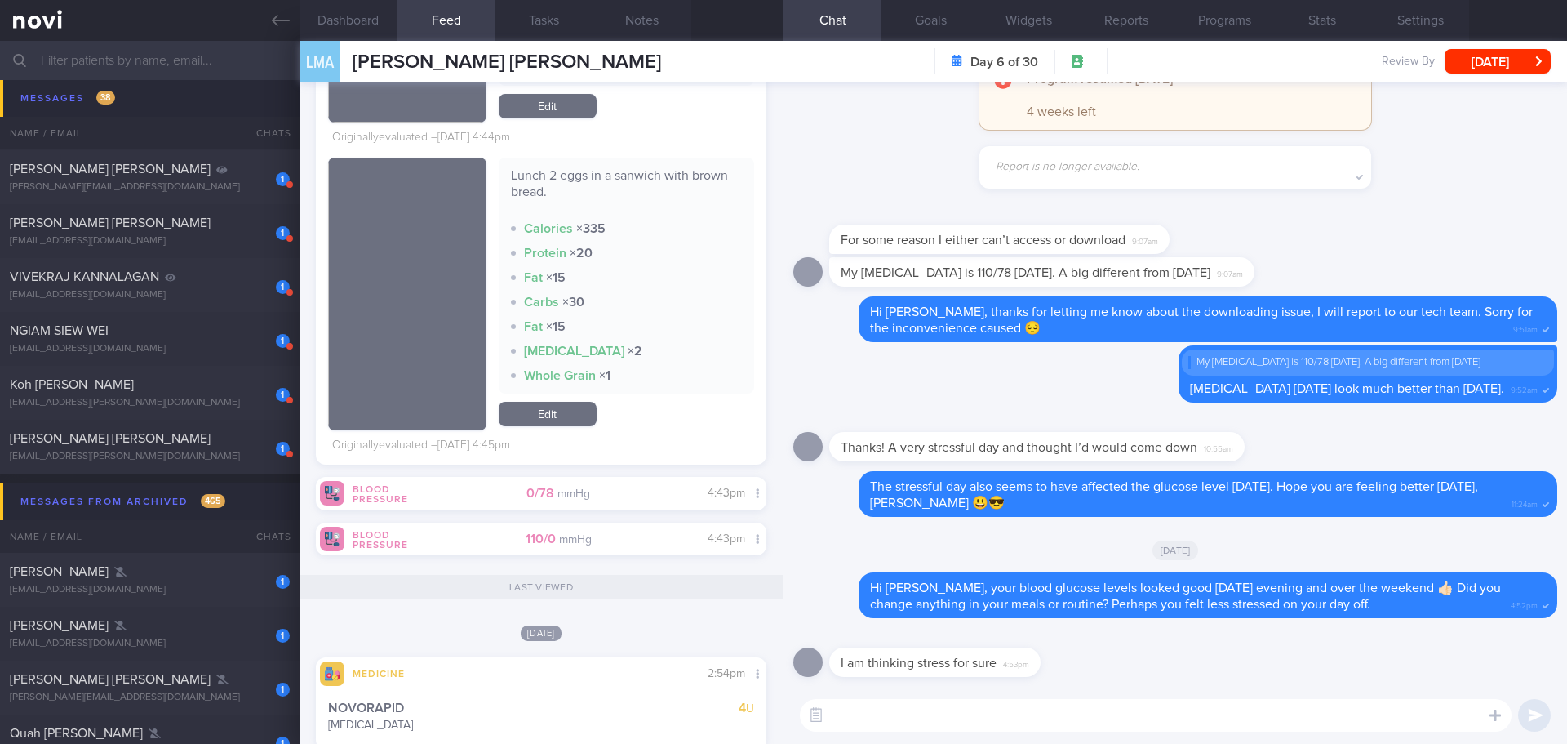
click at [1189, 716] on textarea at bounding box center [1156, 715] width 712 height 33
type textarea "y"
type textarea "Y"
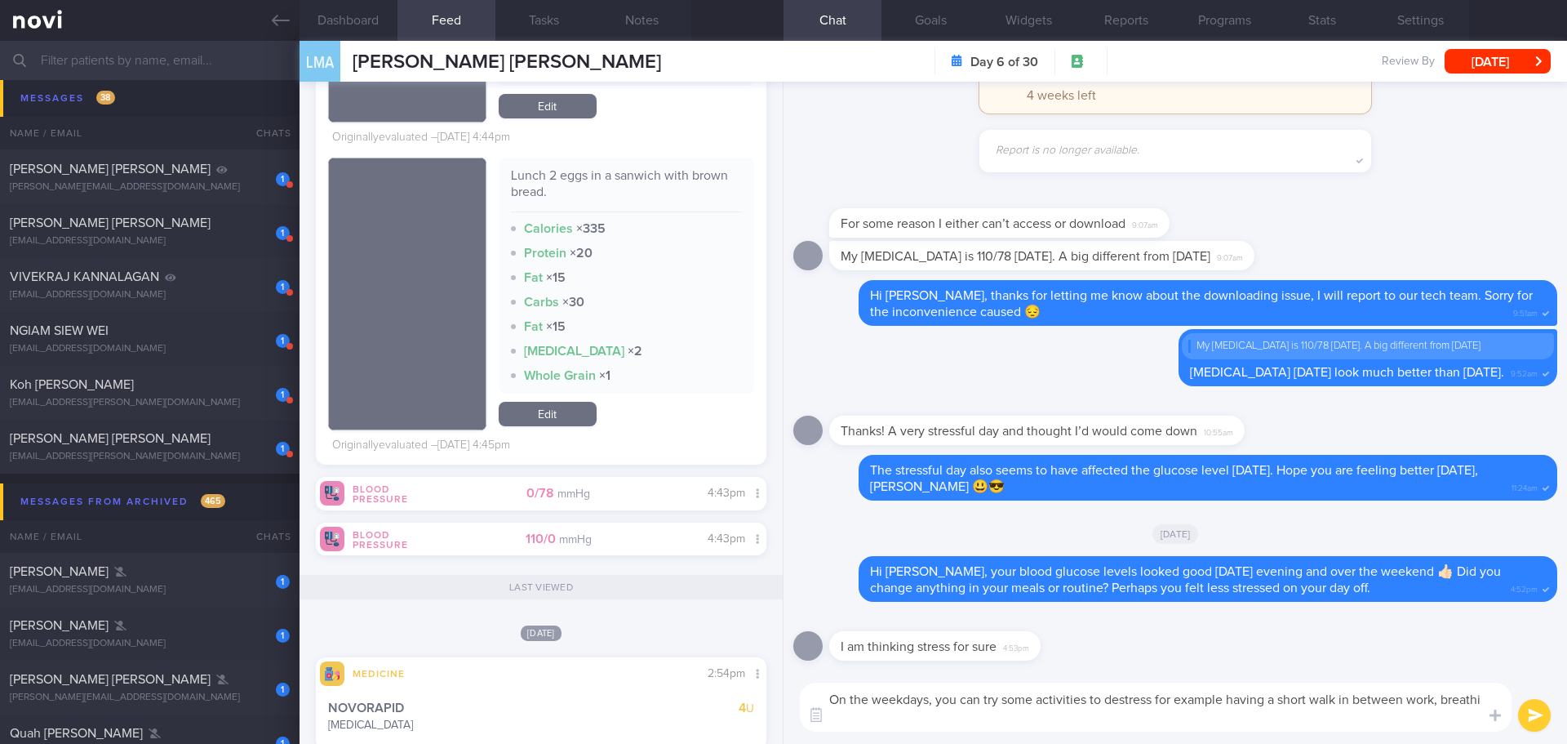
scroll to position [0, 0]
click at [1101, 726] on textarea "On the weekdays, you can try some activities to destress for example having a s…" at bounding box center [1156, 706] width 712 height 49
click at [1102, 721] on textarea "On the weekdays, you can try some activities to destress for example having a s…" at bounding box center [1156, 706] width 712 height 49
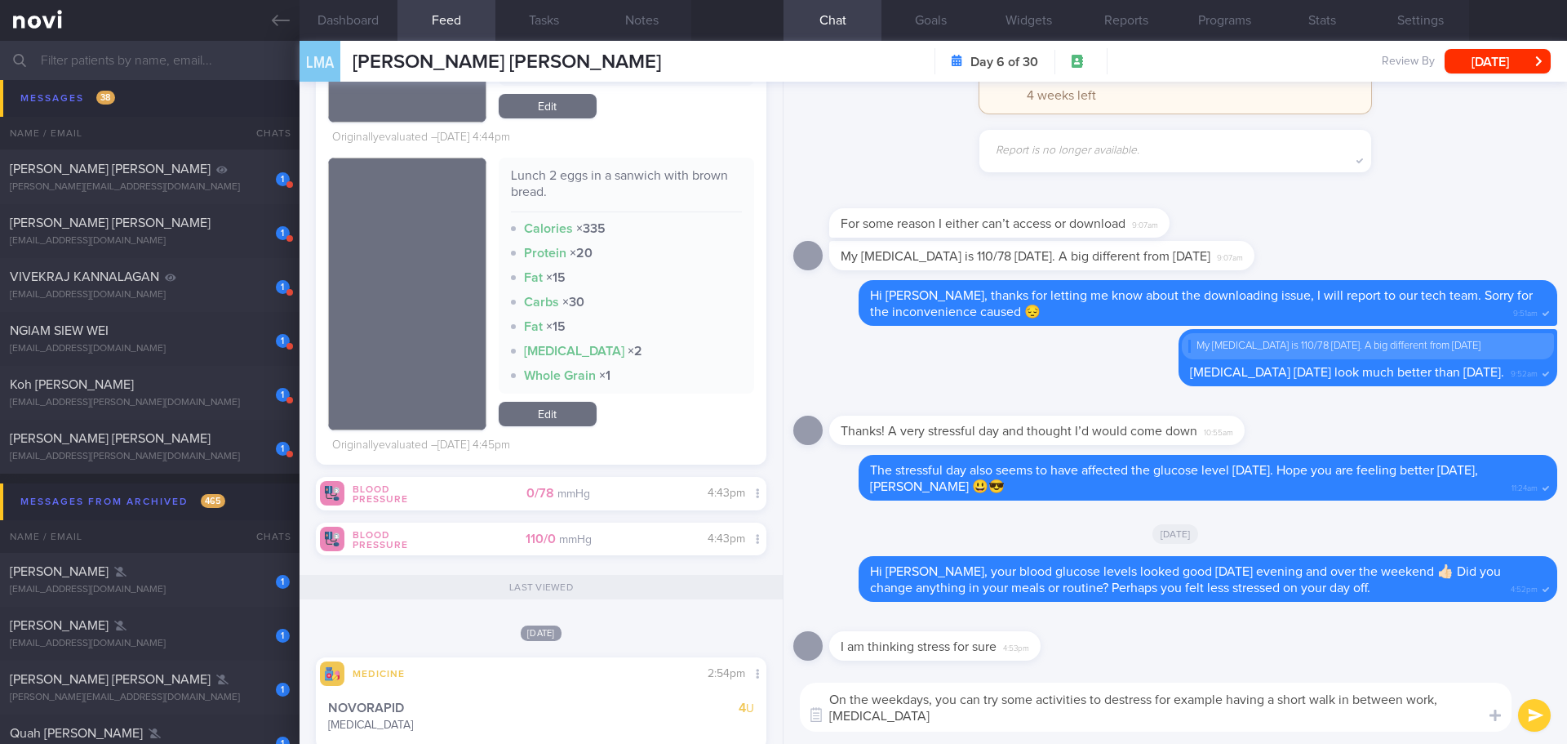
click at [1087, 722] on textarea "On the weekdays, you can try some activities to destress for example having a s…" at bounding box center [1156, 706] width 712 height 49
click at [1062, 722] on textarea "On the weekdays, you can try some activities to destress for example having a s…" at bounding box center [1156, 706] width 712 height 49
click at [1053, 717] on textarea "On the weekdays, you can try some activities to destress for example having a s…" at bounding box center [1156, 706] width 712 height 49
drag, startPoint x: 919, startPoint y: 719, endPoint x: 818, endPoint y: 702, distance: 102.7
click at [818, 702] on div "Food repository Chat Templates Admin [MEDICAL_DATA] Weight Nutrition Physical A…" at bounding box center [1176, 706] width 784 height 73
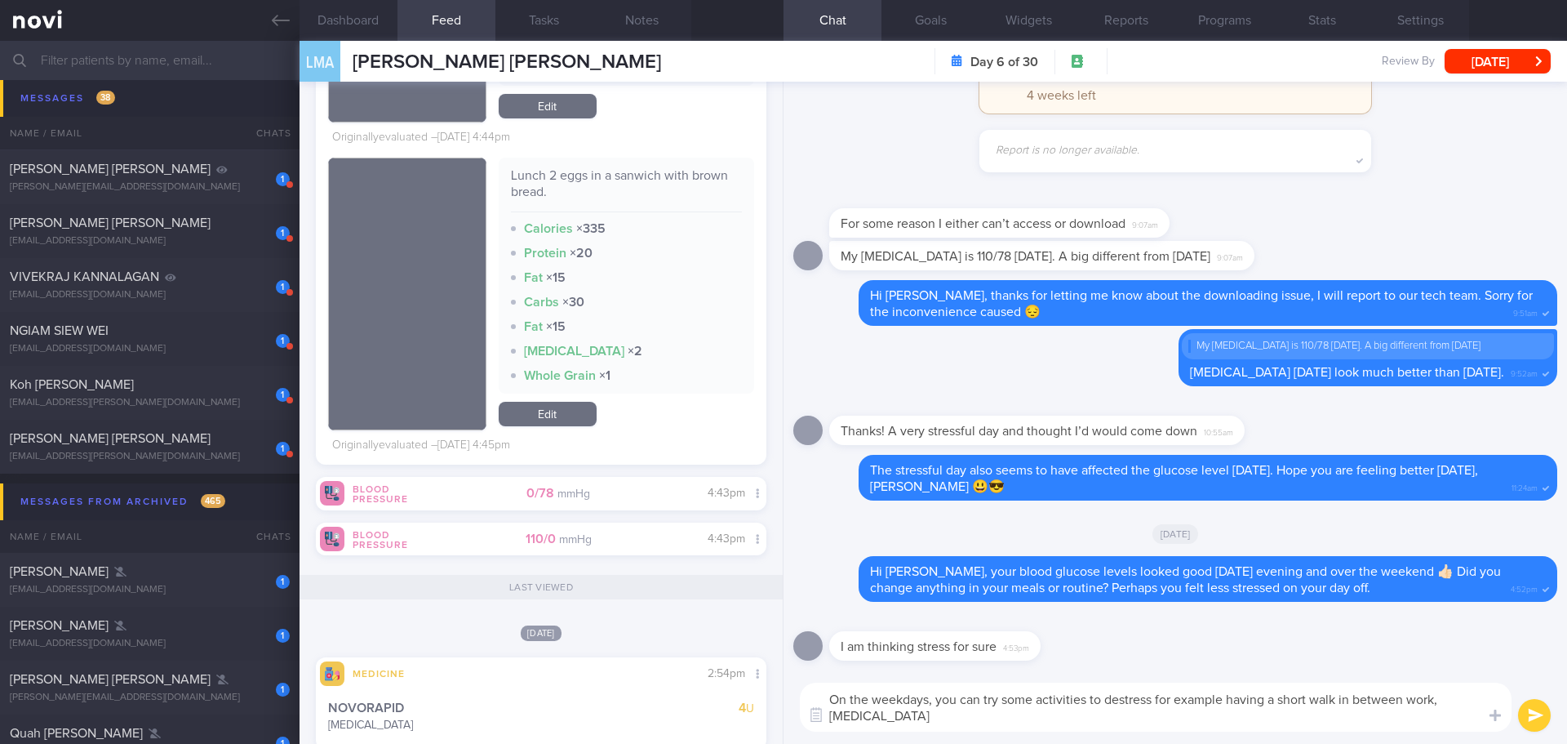
type textarea "On the weekdays, you can try some activities to destress for example having a s…"
click at [955, 723] on textarea "On the weekdays, you can try some activities to destress for example having a s…" at bounding box center [1156, 706] width 712 height 49
drag, startPoint x: 957, startPoint y: 719, endPoint x: 830, endPoint y: 697, distance: 129.2
click at [830, 697] on textarea "On the weekdays, you can try some activities to destress for example having a s…" at bounding box center [1156, 706] width 712 height 49
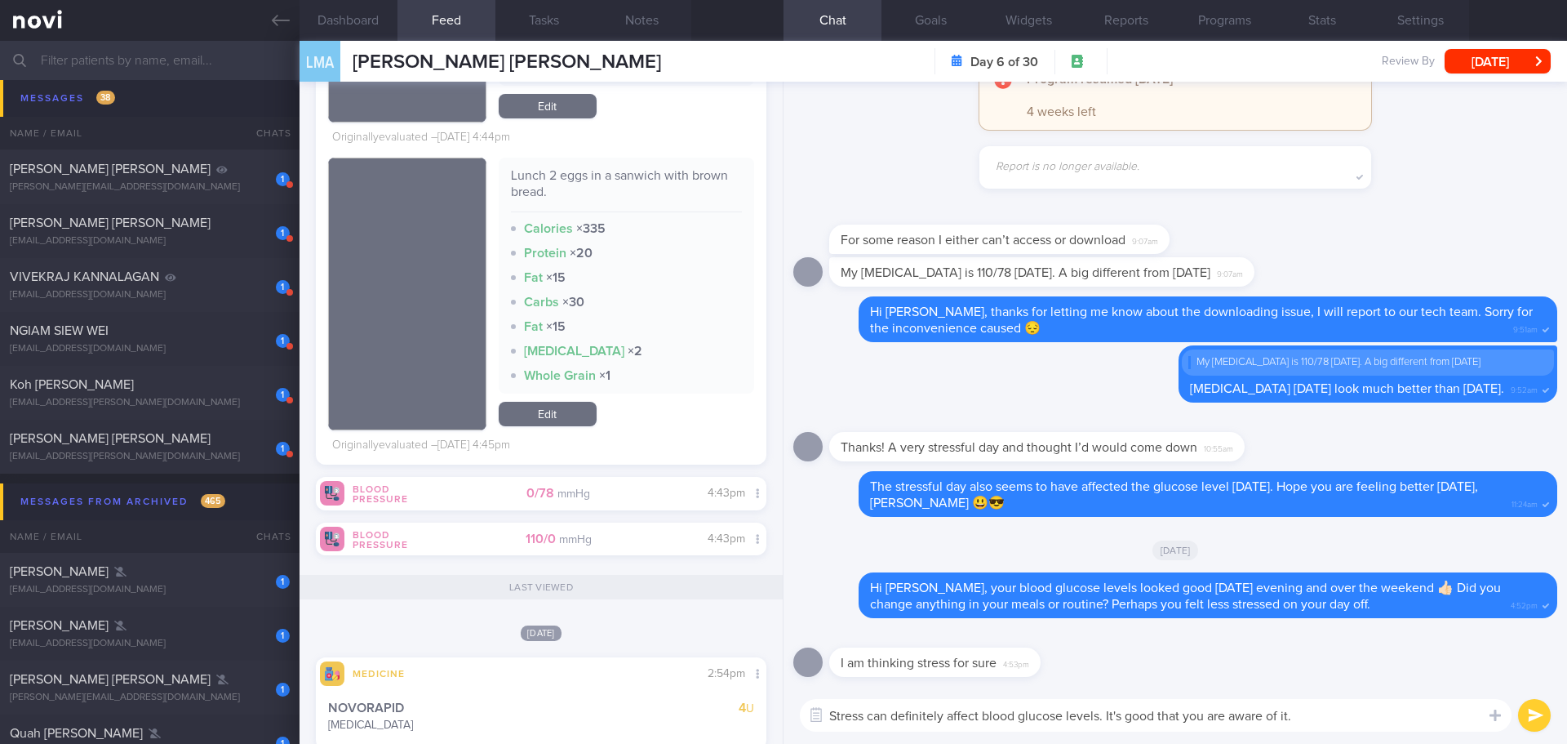
click at [1317, 713] on textarea "Stress can definitely affect blood glucose levels. It's good that you are aware…" at bounding box center [1156, 715] width 712 height 33
click at [1319, 714] on textarea "Stress can definitely affect blood glucose levels. It's good that you are aware…" at bounding box center [1156, 715] width 712 height 33
drag, startPoint x: 1319, startPoint y: 714, endPoint x: 1104, endPoint y: 723, distance: 214.9
click at [1104, 723] on textarea "Stress can definitely affect blood glucose levels. It's good that you are aware…" at bounding box center [1156, 715] width 712 height 33
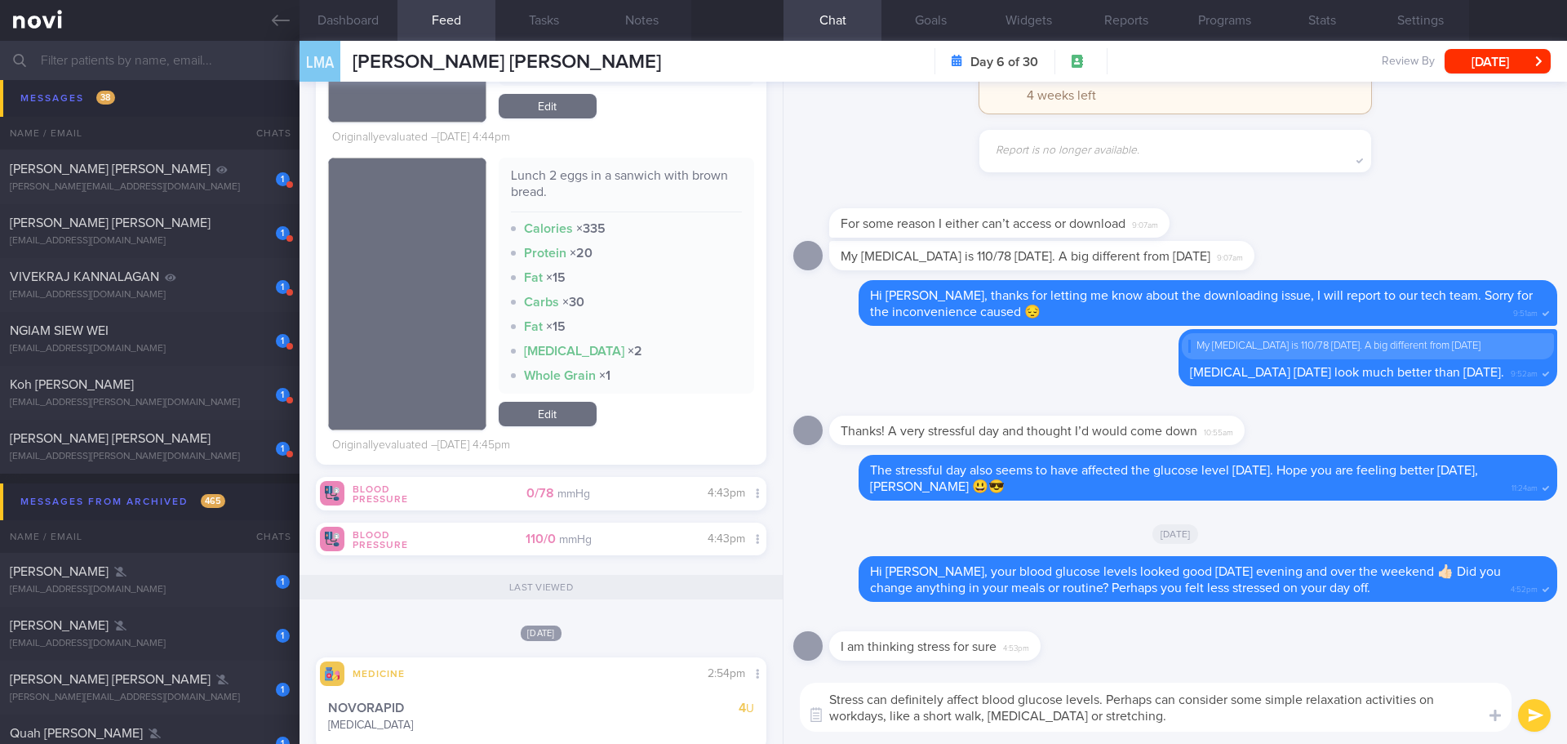
click at [1421, 694] on textarea "Stress can definitely affect blood glucose levels. Perhaps can consider some si…" at bounding box center [1156, 706] width 712 height 49
click at [1391, 717] on textarea "Stress can definitely affect blood glucose levels. Perhaps can consider some si…" at bounding box center [1156, 706] width 712 height 49
click at [1390, 717] on textarea "Stress can definitely affect blood glucose levels. Perhaps can consider some si…" at bounding box center [1156, 706] width 712 height 49
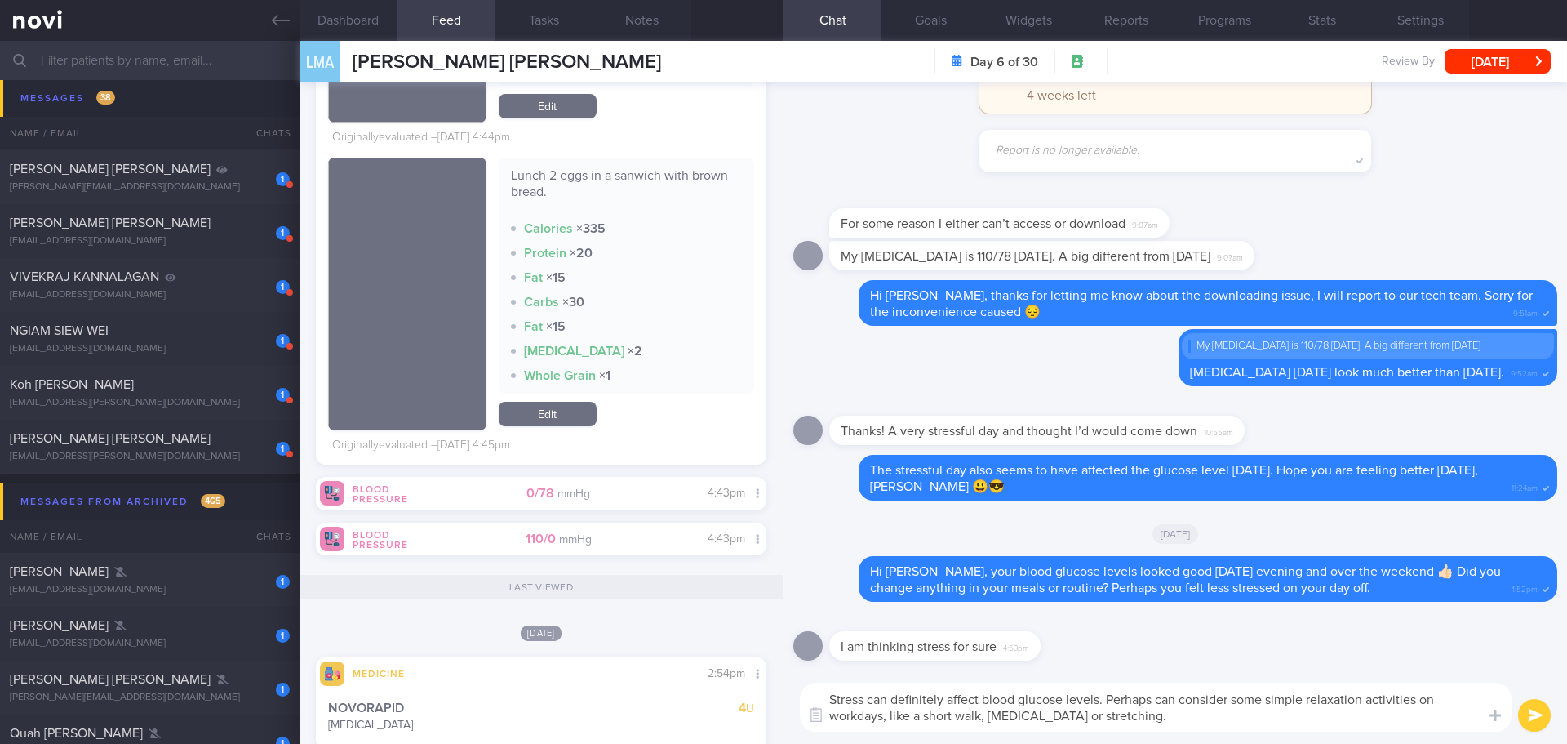
click at [1390, 717] on textarea "Stress can definitely affect blood glucose levels. Perhaps can consider some si…" at bounding box center [1156, 706] width 712 height 49
type textarea "Stress can definitely affect blood glucose levels. Perhaps can consider some si…"
click at [1525, 717] on button "submit" at bounding box center [1534, 715] width 33 height 33
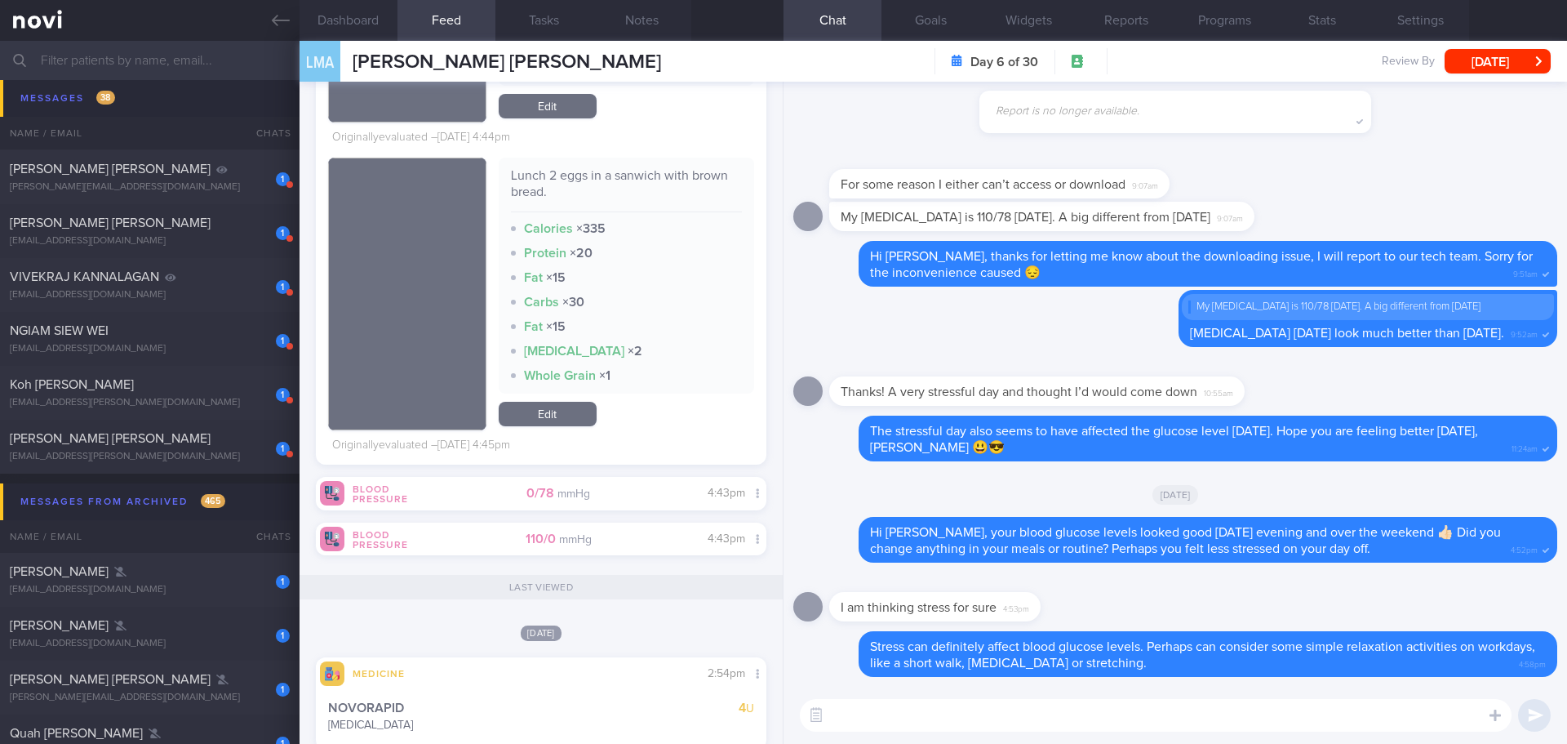
click at [123, 47] on input "text" at bounding box center [783, 60] width 1567 height 39
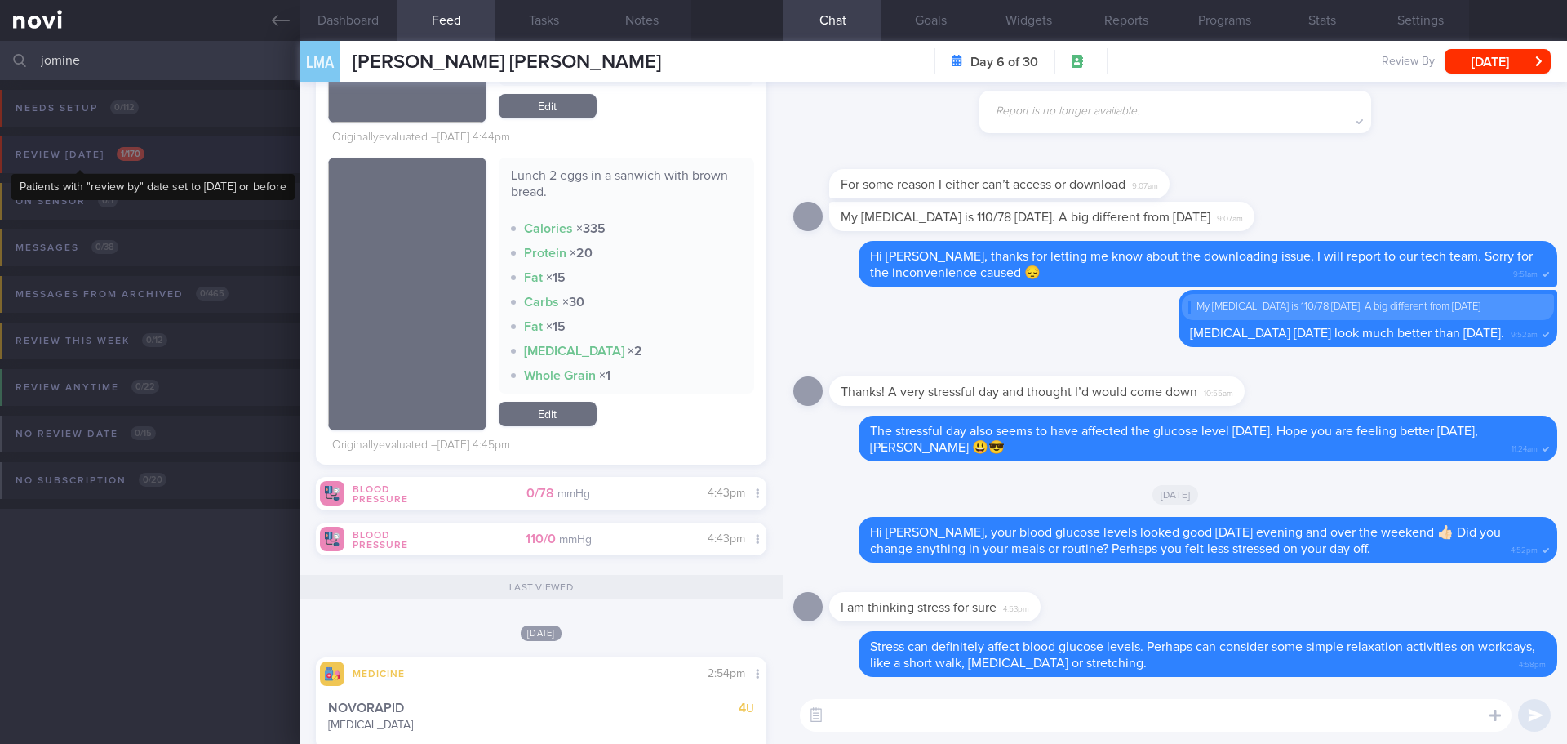
type input "jomine"
drag, startPoint x: 110, startPoint y: 153, endPoint x: 149, endPoint y: 196, distance: 57.8
click at [110, 153] on div "Review [DATE] 1 / 170" at bounding box center [79, 155] width 137 height 22
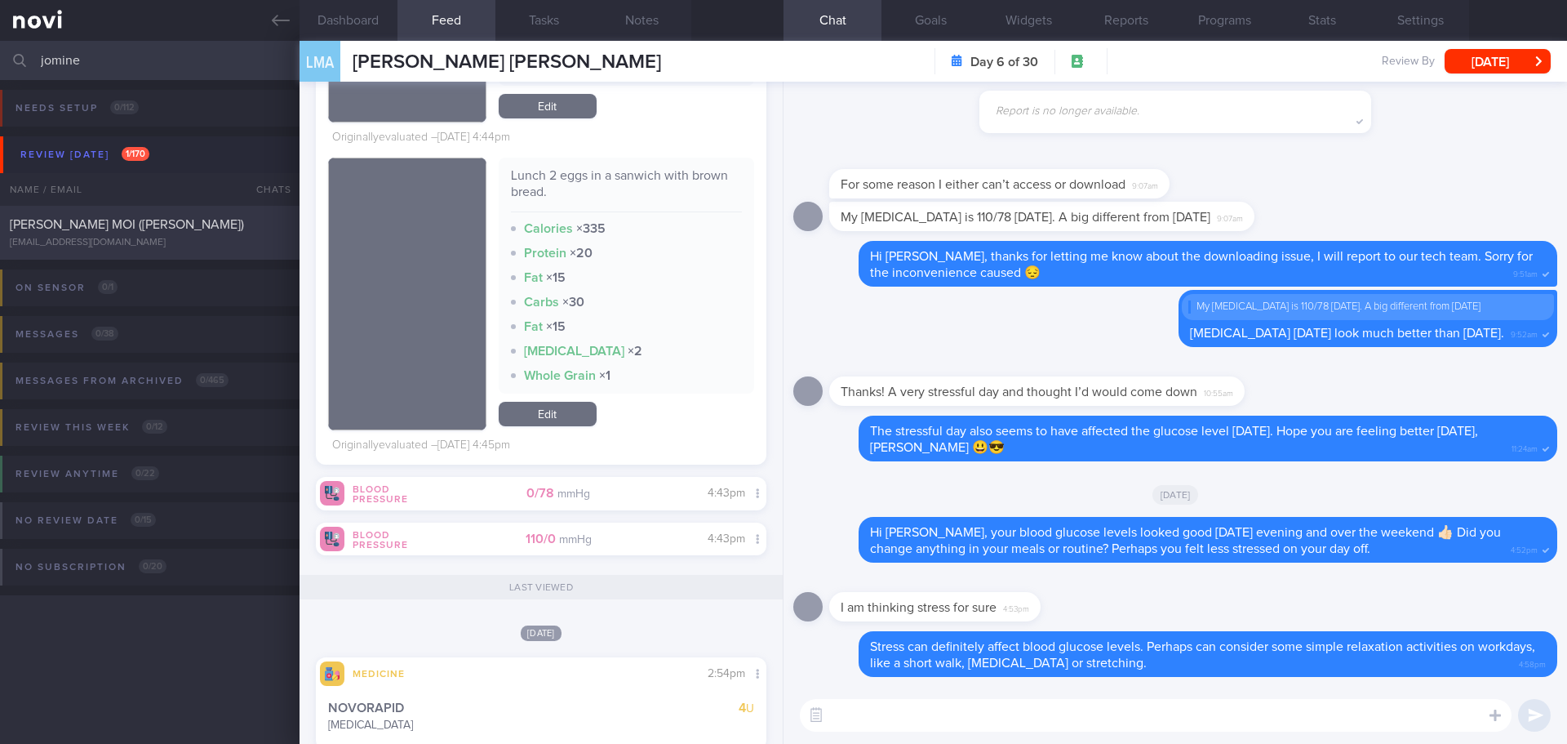
click at [155, 233] on div "[PERSON_NAME] MOI ([PERSON_NAME]) [EMAIL_ADDRESS][DOMAIN_NAME]" at bounding box center [150, 232] width 300 height 33
type input "[DATE]"
select select "8"
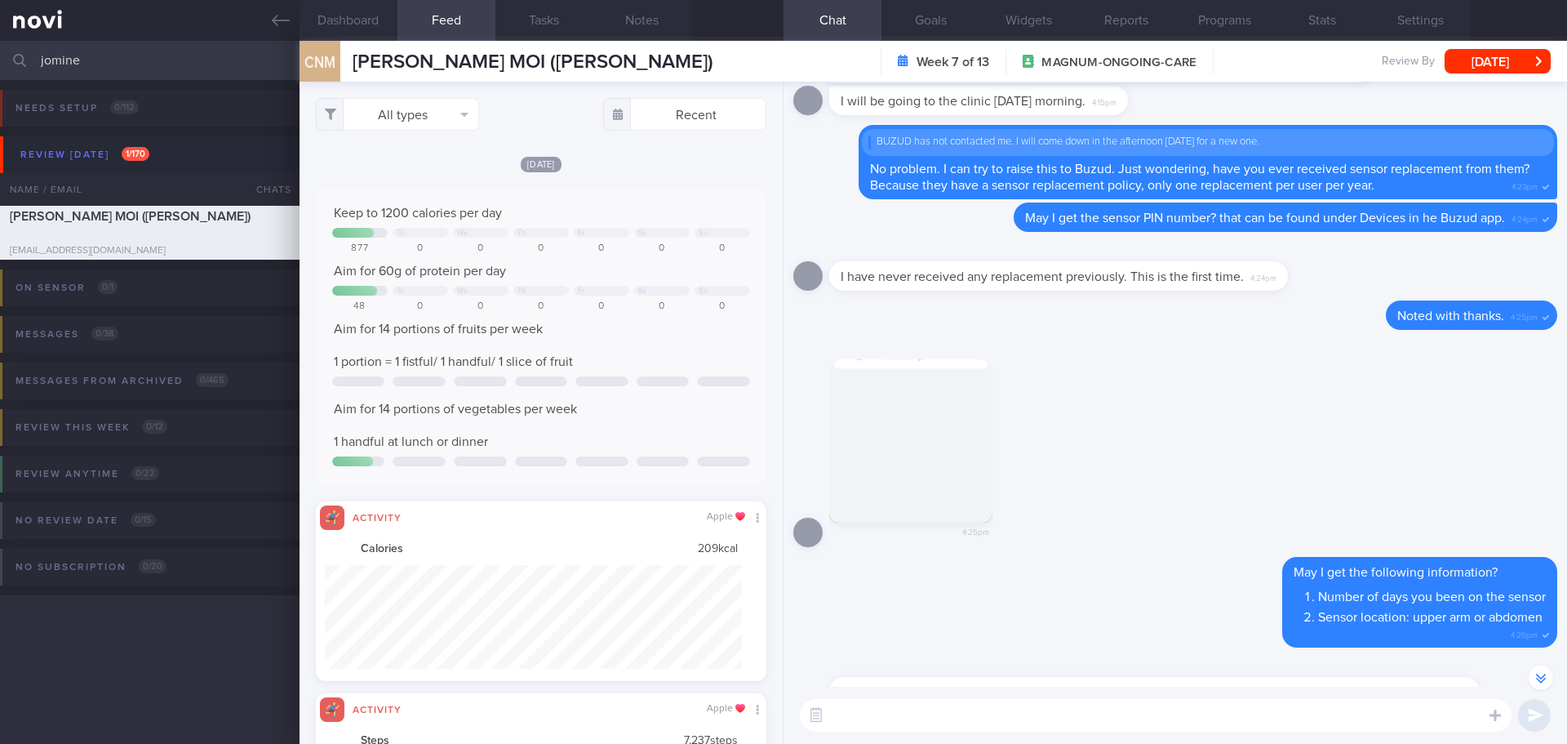
scroll to position [-7675, 0]
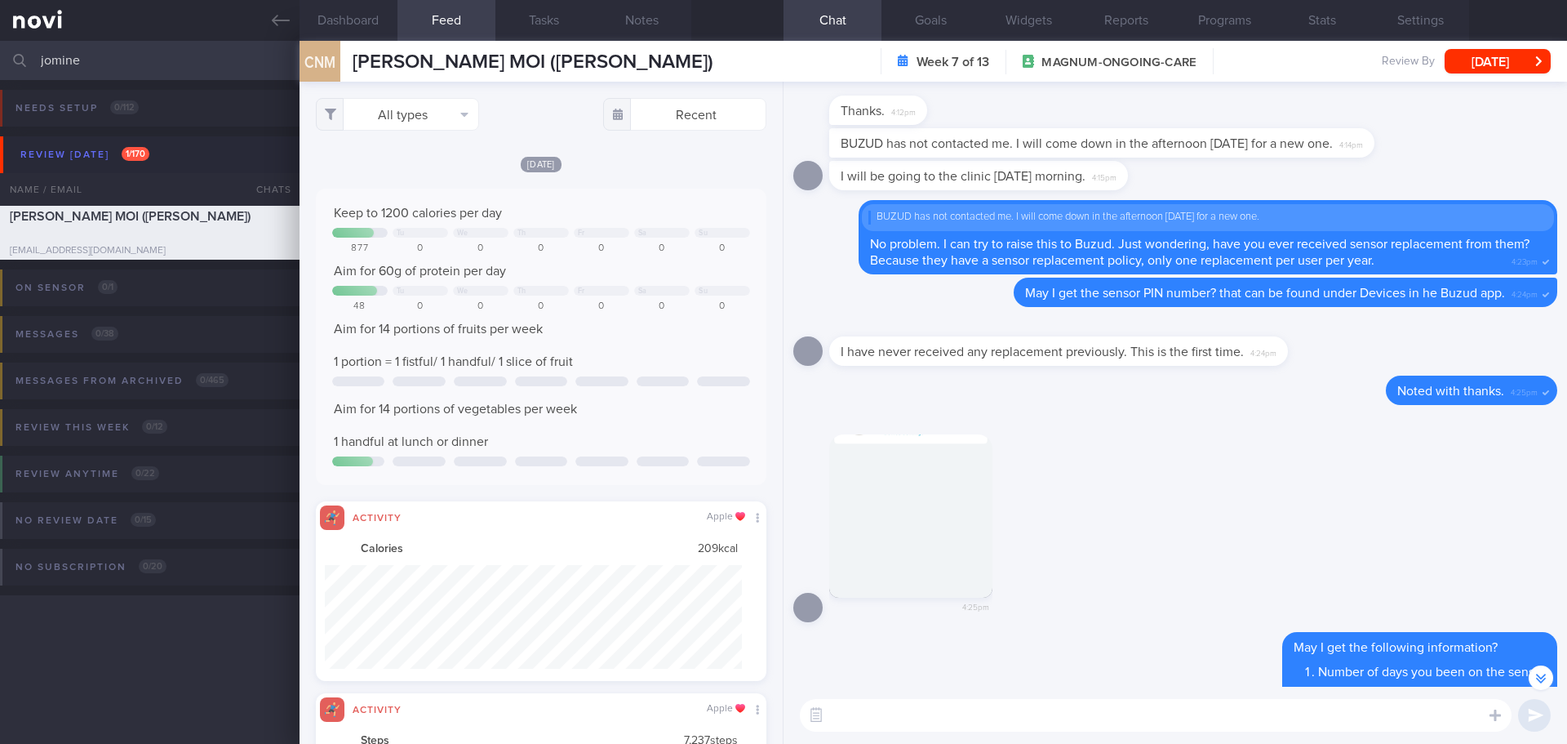
click at [956, 487] on button "button" at bounding box center [910, 515] width 163 height 163
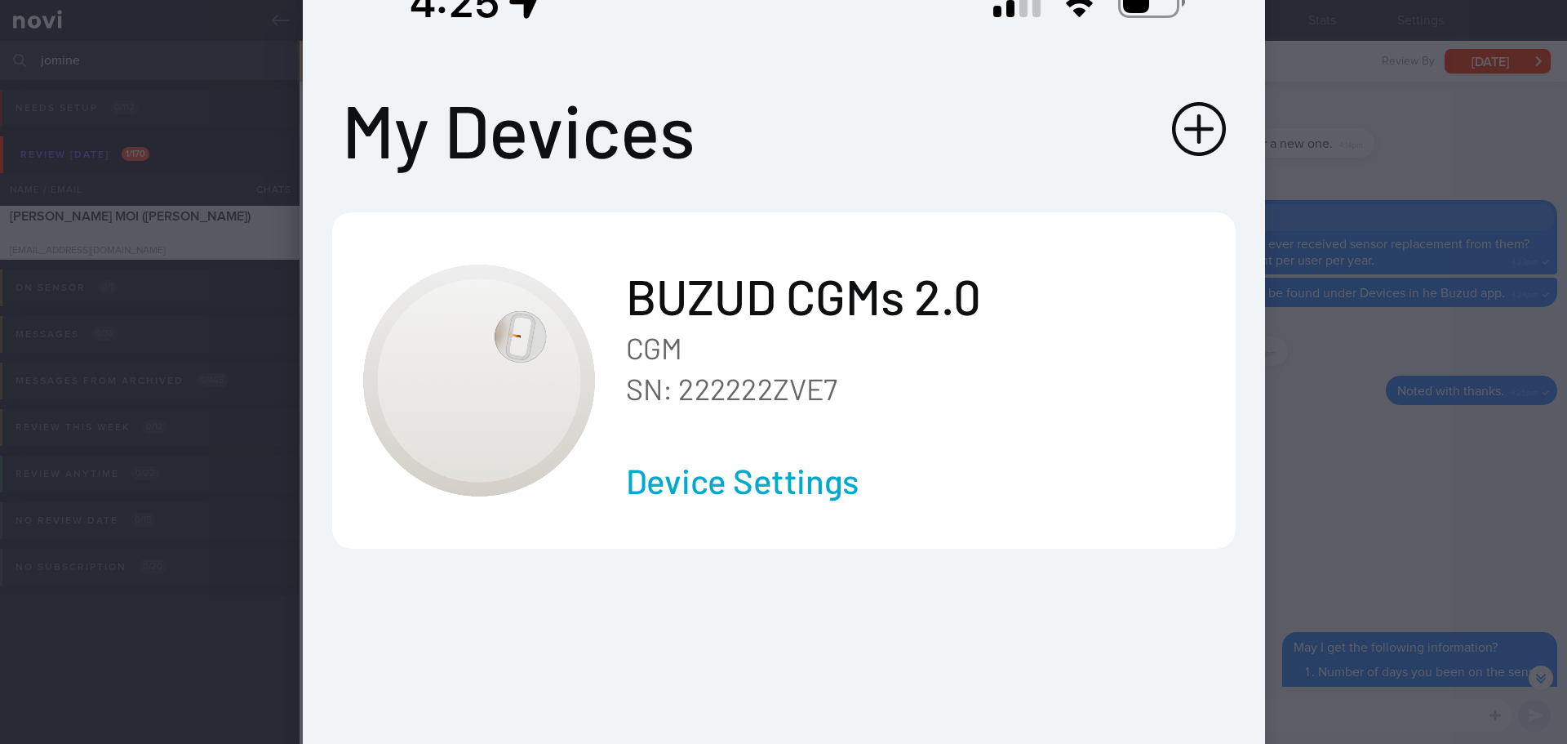
scroll to position [163, 0]
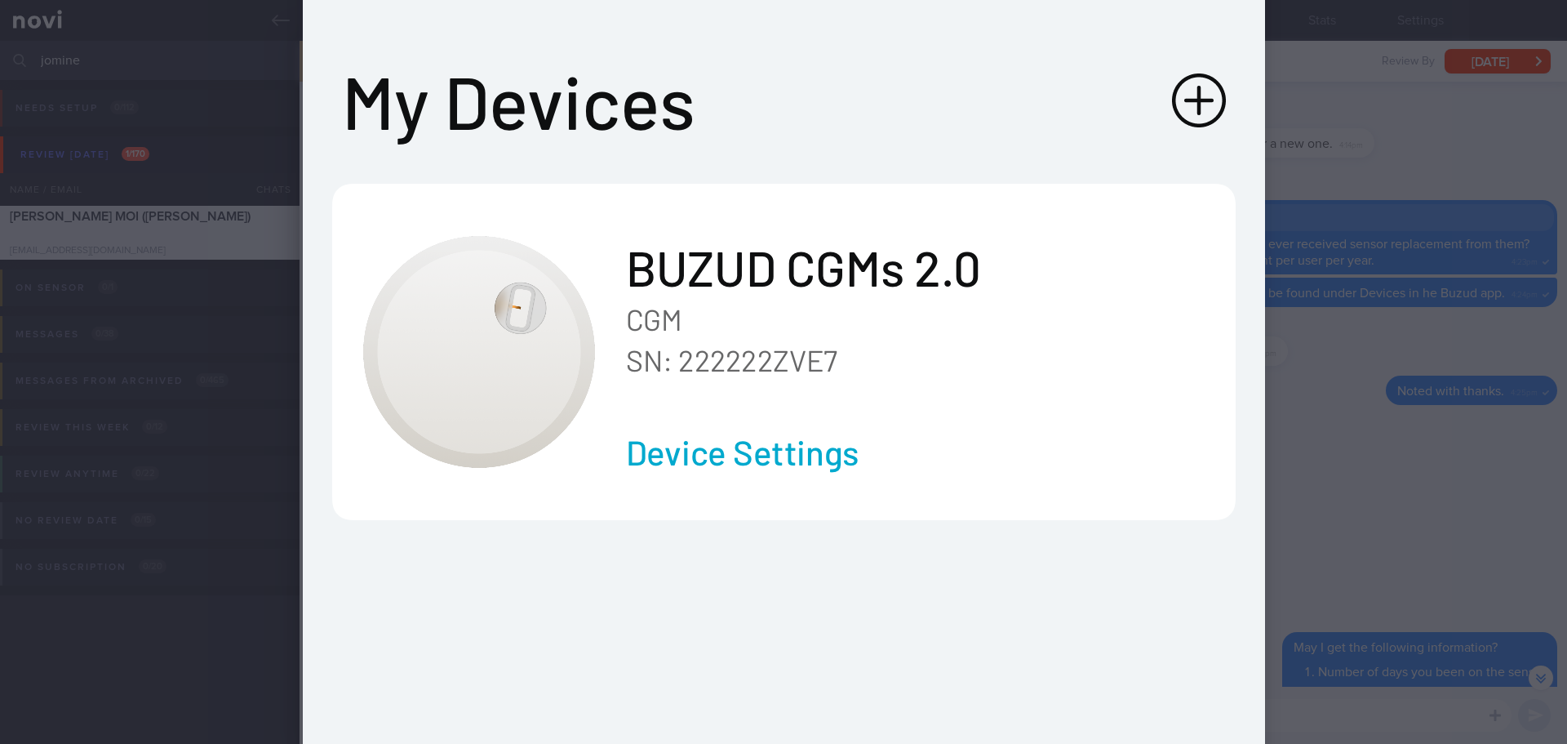
click at [1380, 469] on div at bounding box center [783, 372] width 1567 height 744
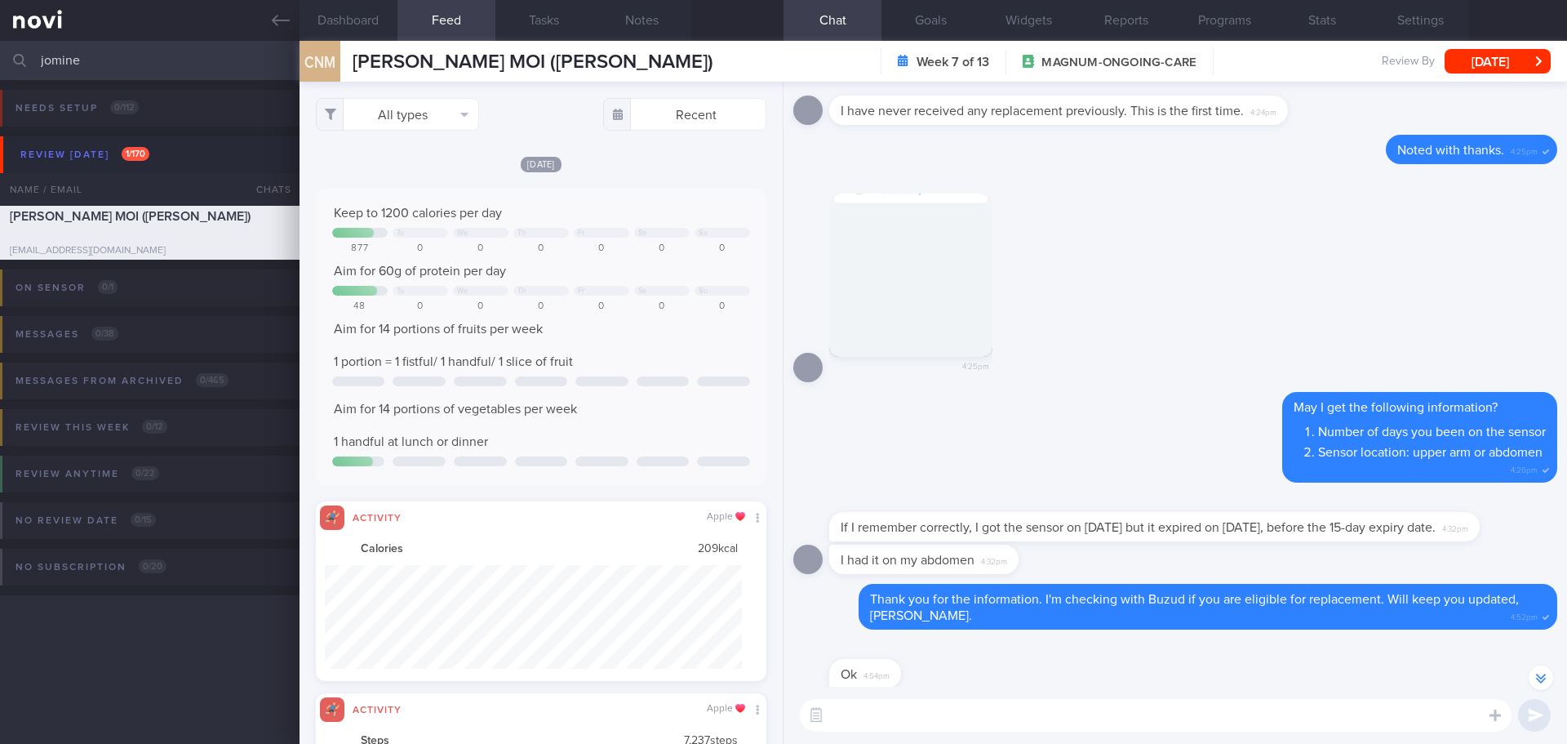
scroll to position [-7428, 0]
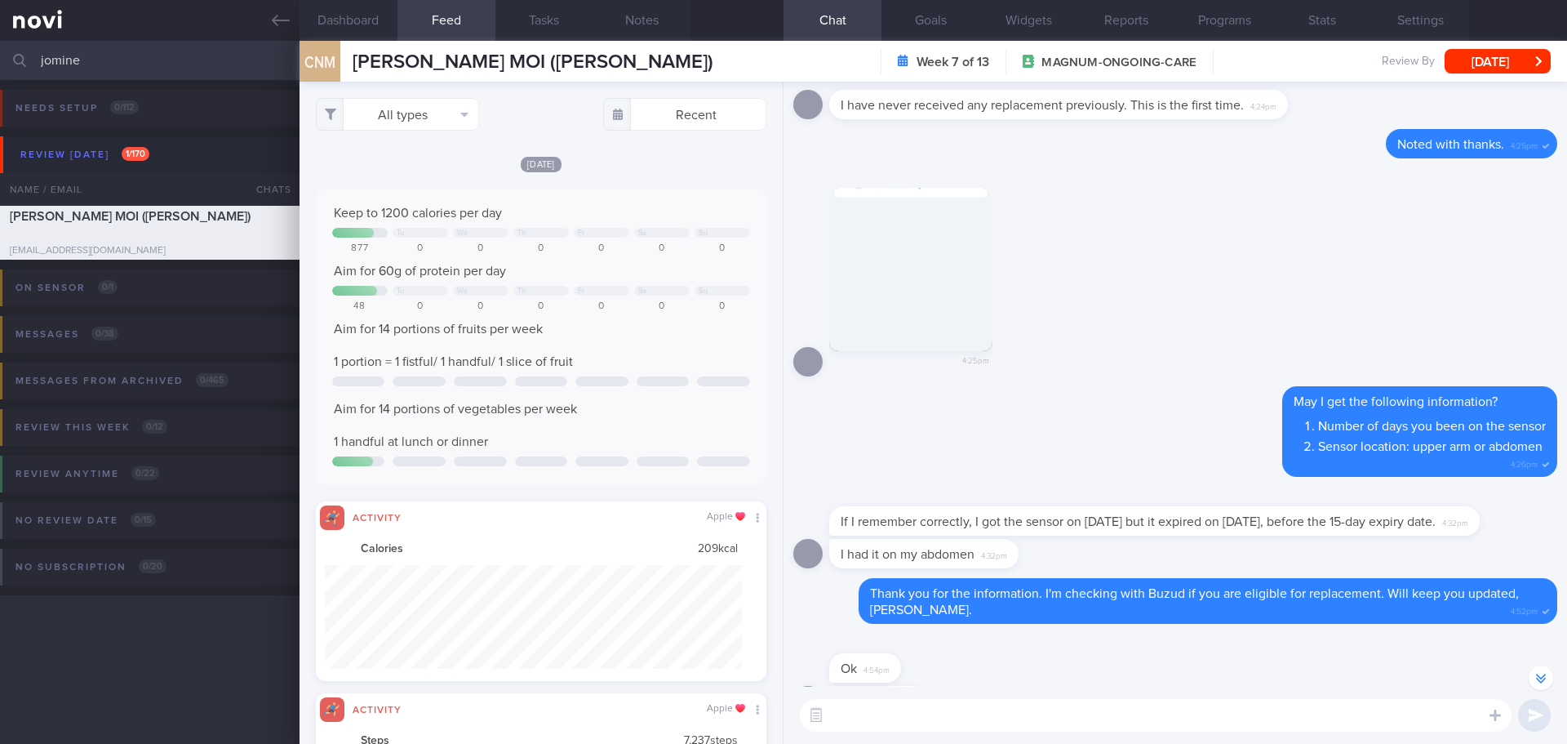
click at [904, 298] on button "button" at bounding box center [910, 269] width 163 height 163
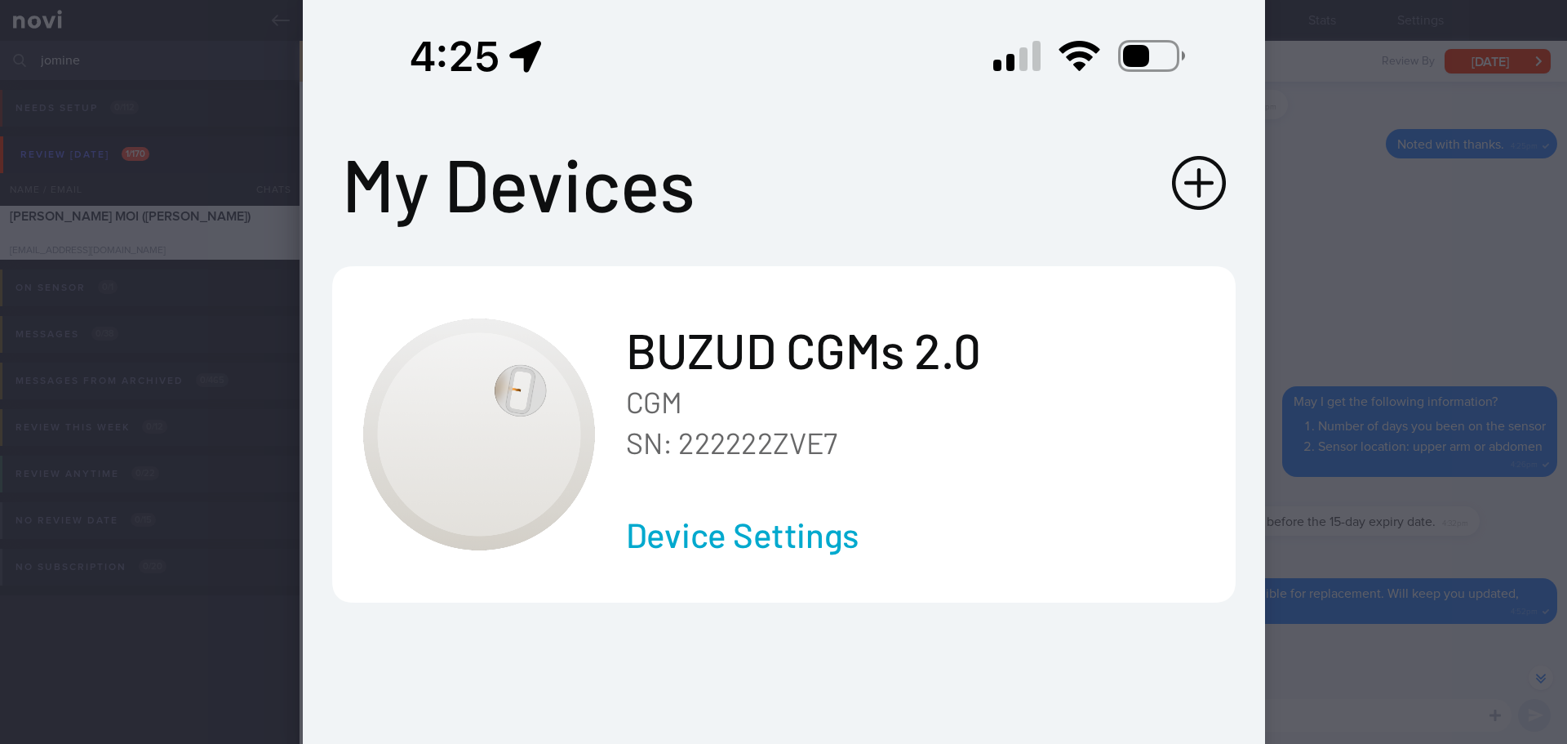
scroll to position [82, 0]
click at [1348, 585] on div at bounding box center [783, 372] width 1567 height 744
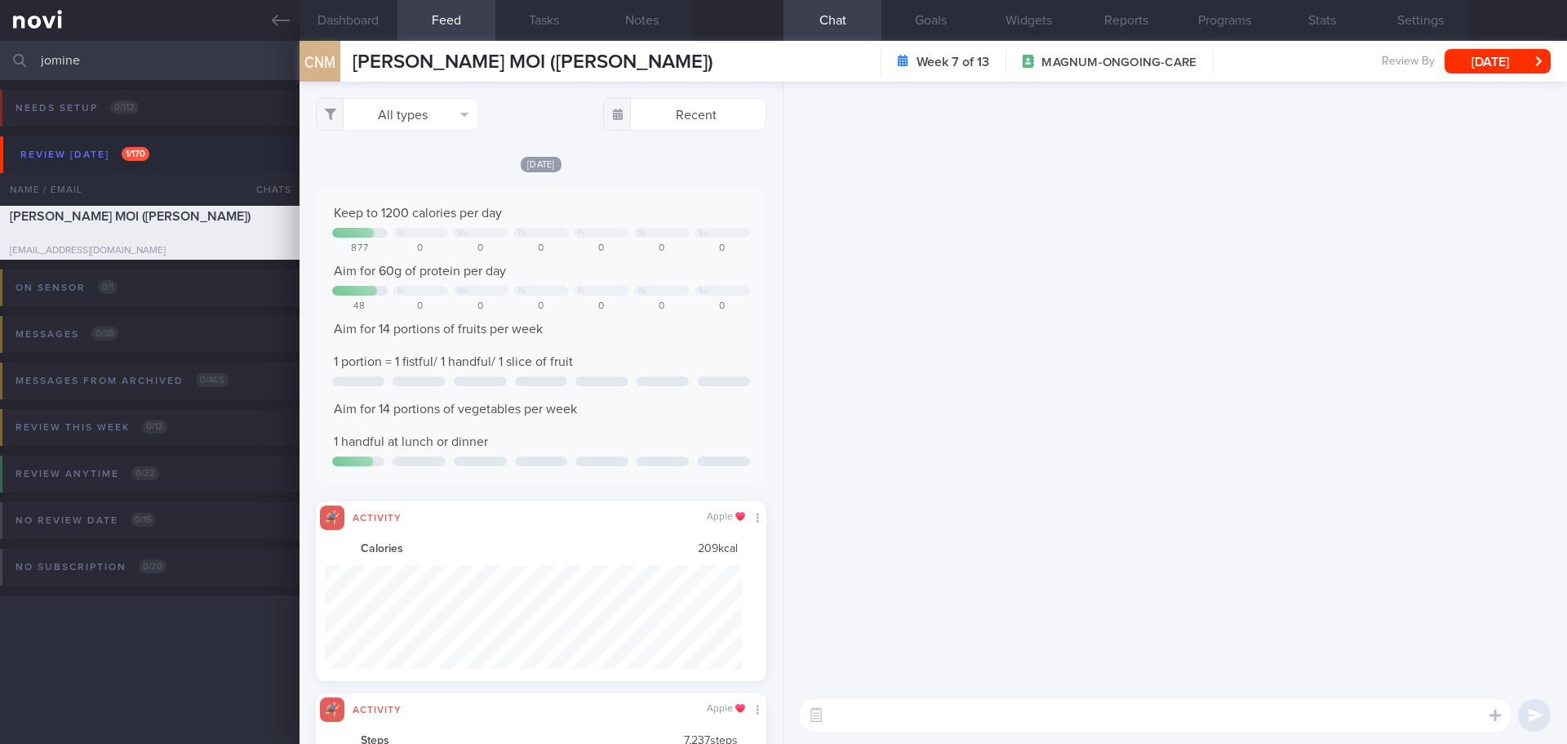
scroll to position [0, 0]
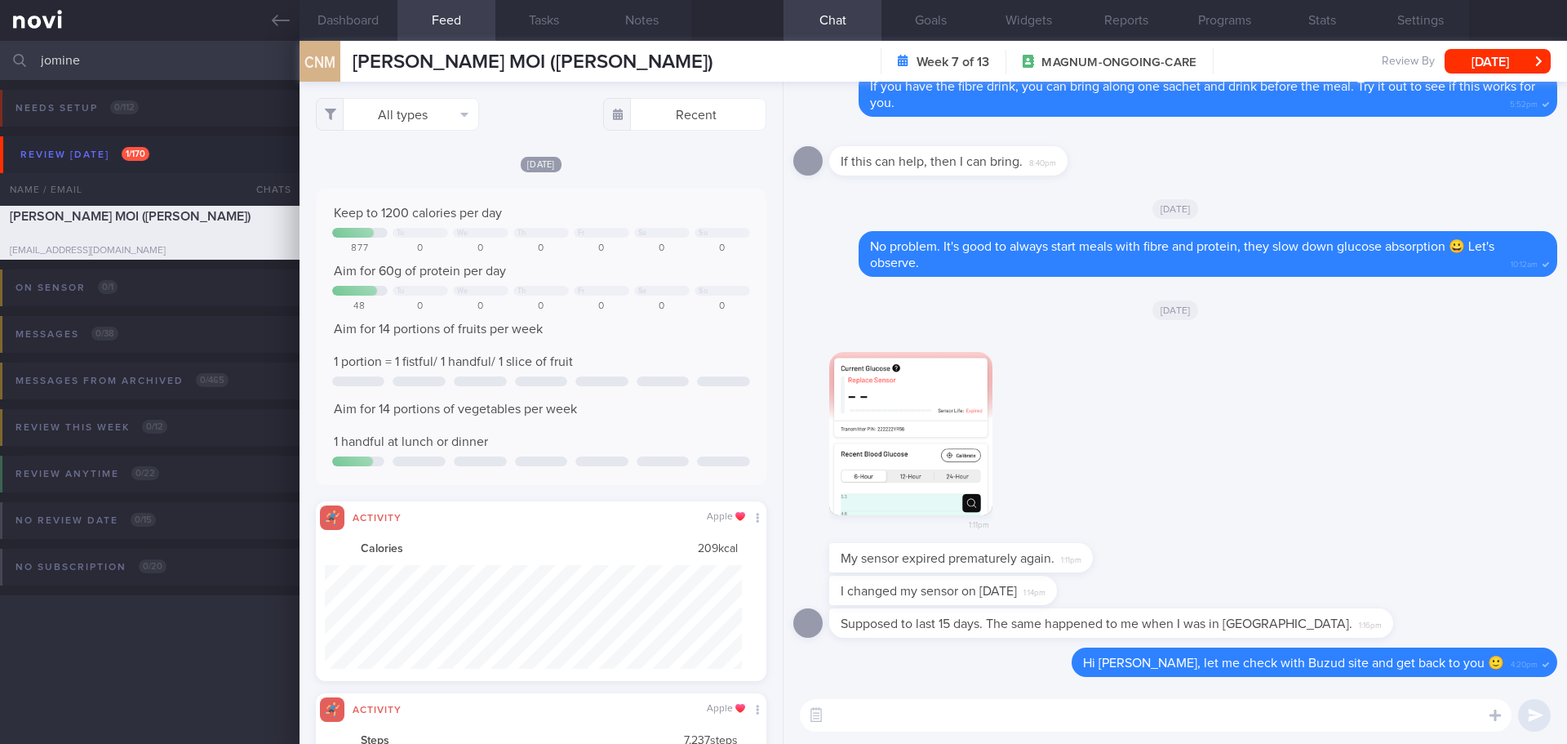
click at [882, 717] on textarea at bounding box center [1156, 715] width 712 height 33
type textarea "I"
click at [1128, 695] on div "​ ​" at bounding box center [1176, 714] width 784 height 57
click at [1127, 703] on textarea at bounding box center [1156, 715] width 712 height 33
type textarea "H"
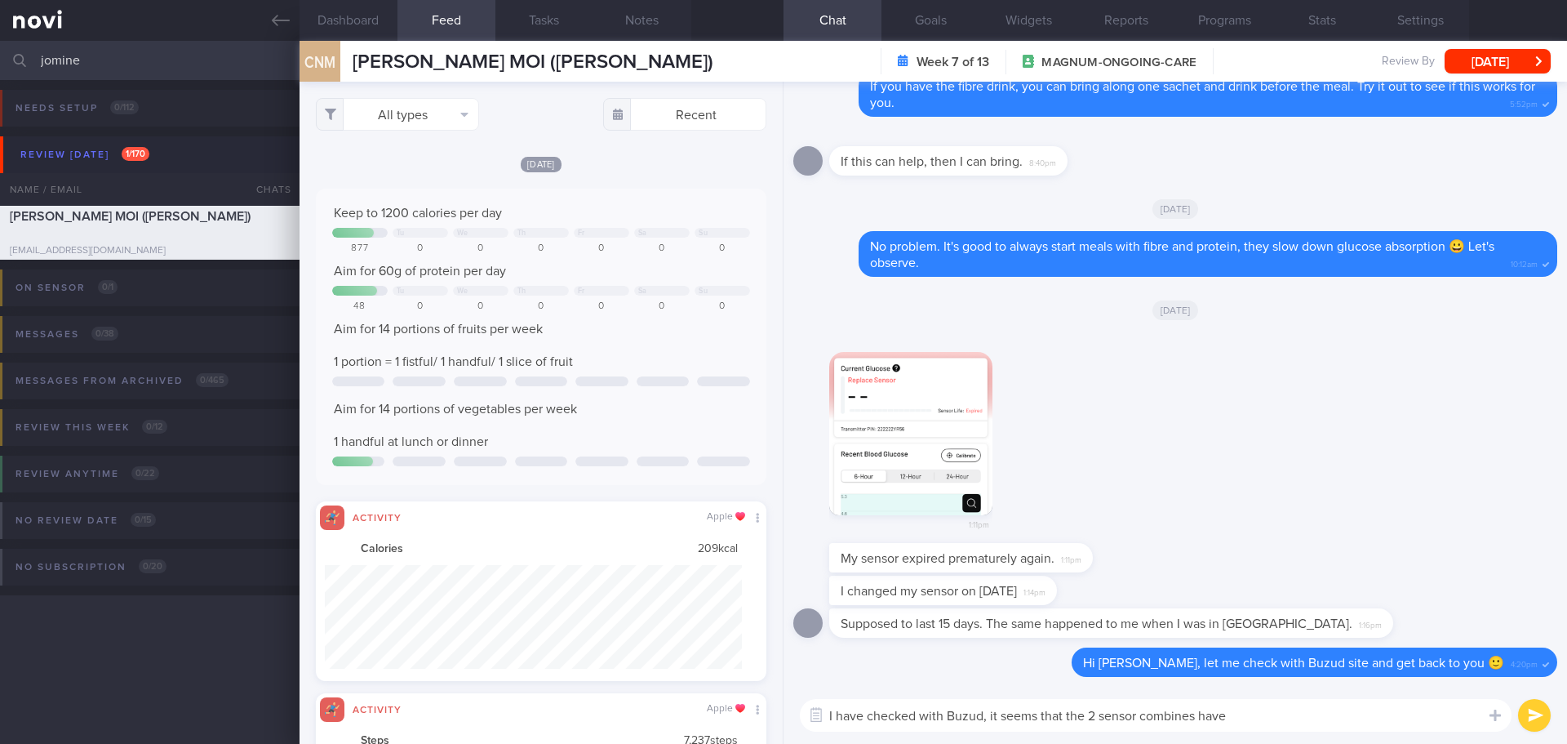
click at [1304, 727] on textarea "I have checked with Buzud, it seems that the 2 sensor combines have" at bounding box center [1156, 715] width 712 height 33
click at [1304, 716] on textarea "I have checked with Buzud, it seems that the 2 sensor combines have" at bounding box center [1156, 715] width 712 height 33
click at [1308, 718] on textarea "I have checked with Buzud, it seems that the 2 sensor combines have" at bounding box center [1156, 715] width 712 height 33
click at [1309, 720] on textarea "I have checked with Buzud, it seems that the 2 sensor combines have" at bounding box center [1156, 715] width 712 height 33
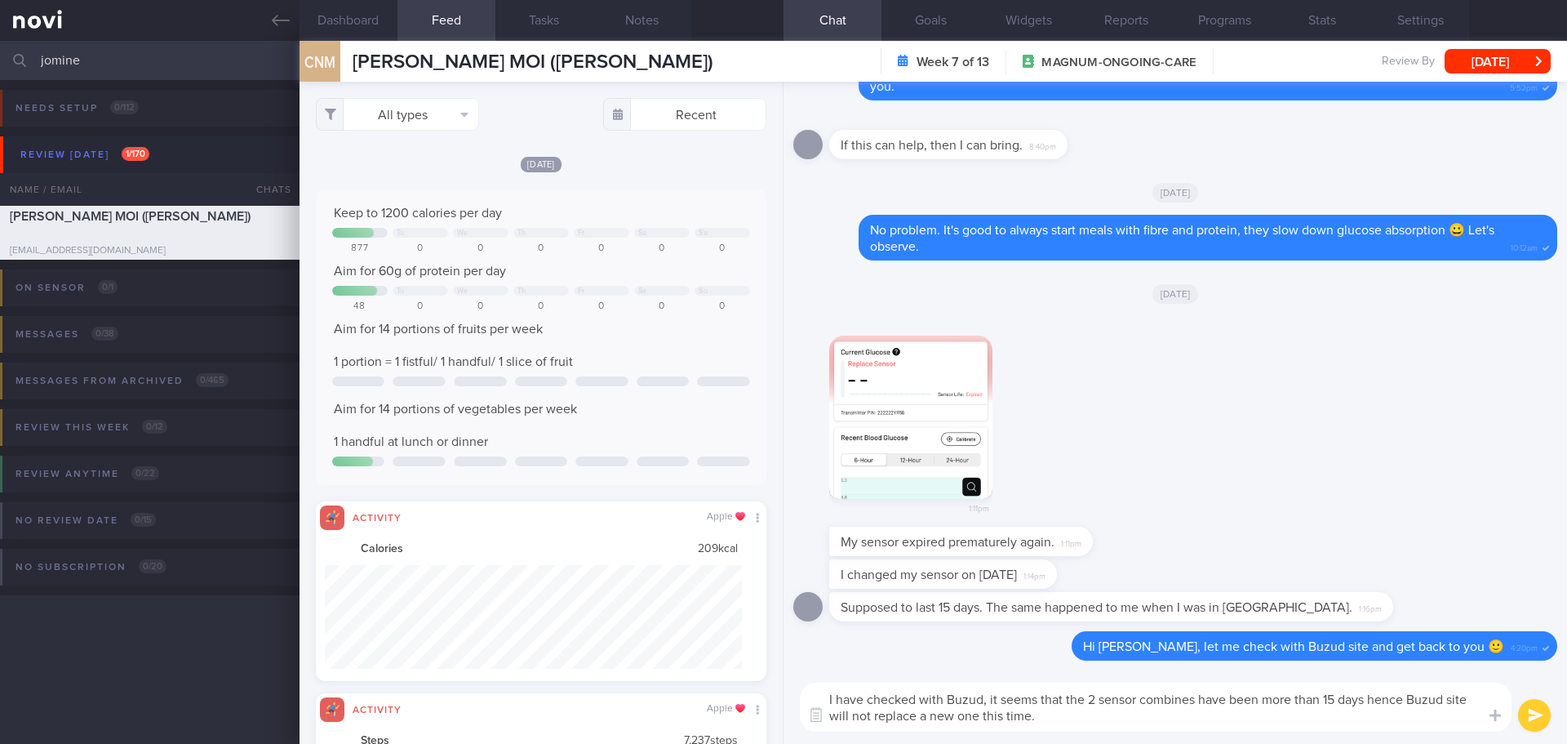
click at [1199, 704] on textarea "I have checked with Buzud, it seems that the 2 sensor combines have been more t…" at bounding box center [1156, 706] width 712 height 49
drag, startPoint x: 988, startPoint y: 694, endPoint x: 1420, endPoint y: 707, distance: 432.0
click at [1420, 707] on textarea "I have checked with Buzud, it seems that the 2 sensor combines together have be…" at bounding box center [1156, 706] width 712 height 49
click at [1180, 713] on textarea "I have checked with Buzud, it seems the total number of days for the 2 sensors …" at bounding box center [1156, 706] width 712 height 49
click at [1181, 714] on textarea "I have checked with Buzud, it seems the total number of days for the 2 sensors …" at bounding box center [1156, 706] width 712 height 49
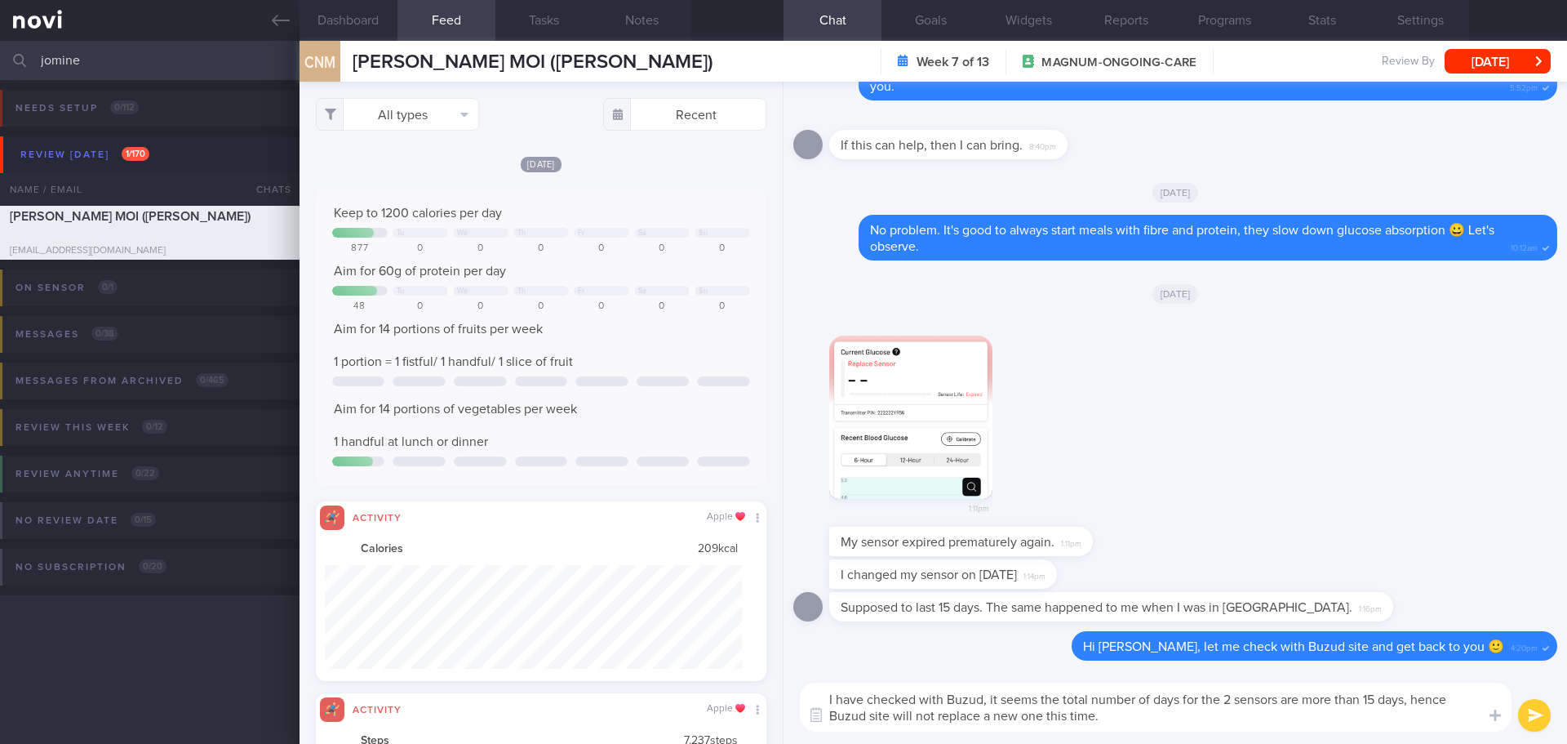
click at [1181, 714] on textarea "I have checked with Buzud, it seems the total number of days for the 2 sensors …" at bounding box center [1156, 706] width 712 height 49
type textarea "I have checked with Buzud, it seems the total number of days for the 2 sensors …"
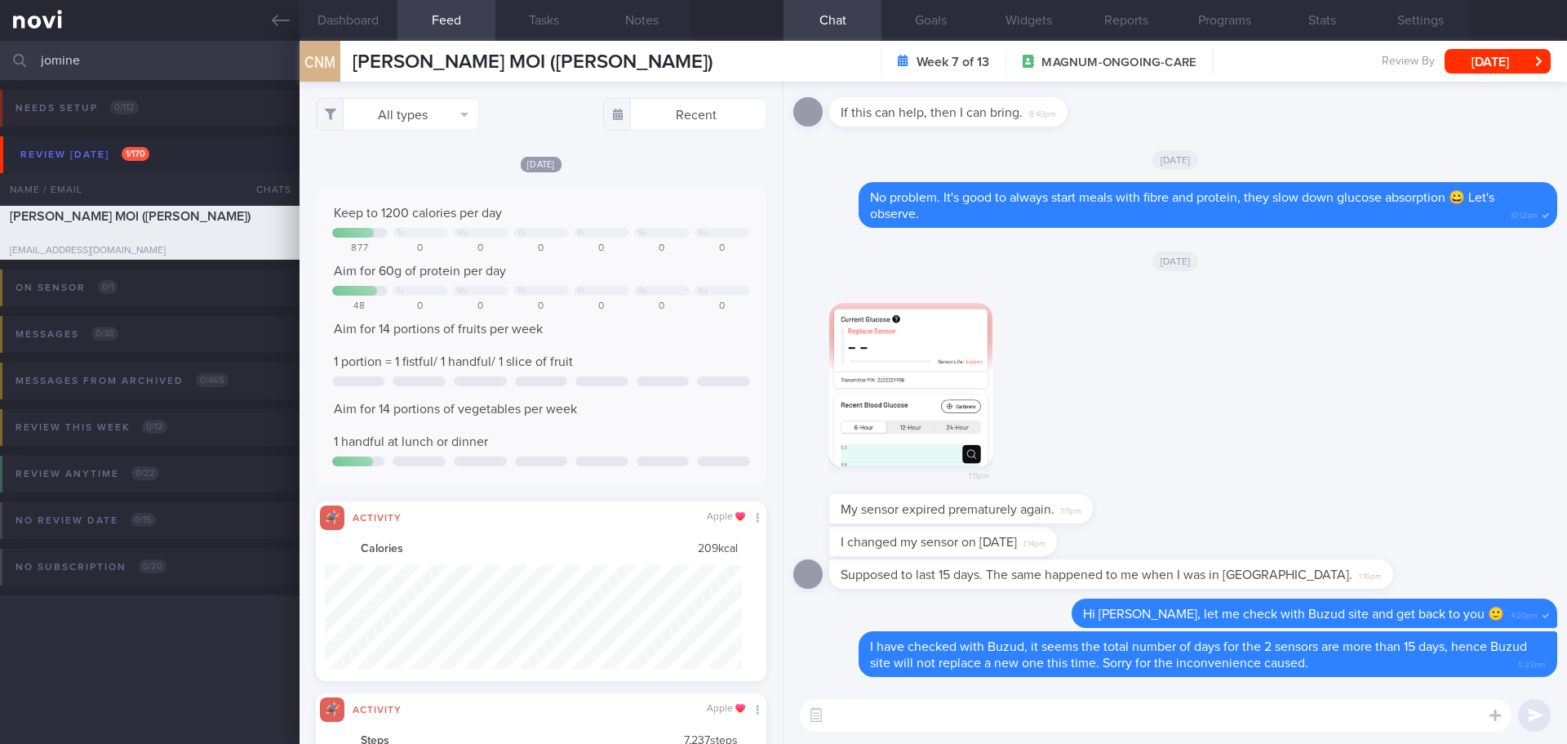
click at [1452, 387] on div "1:11pm" at bounding box center [1175, 388] width 764 height 211
drag, startPoint x: 1448, startPoint y: 383, endPoint x: 797, endPoint y: 237, distance: 666.7
click at [1435, 379] on div "1:11pm" at bounding box center [1175, 388] width 764 height 211
drag, startPoint x: 119, startPoint y: 68, endPoint x: -91, endPoint y: 74, distance: 210.7
click at [0, 74] on html "You are offline! Some functionality will be unavailable Patients New Users Coac…" at bounding box center [783, 372] width 1567 height 744
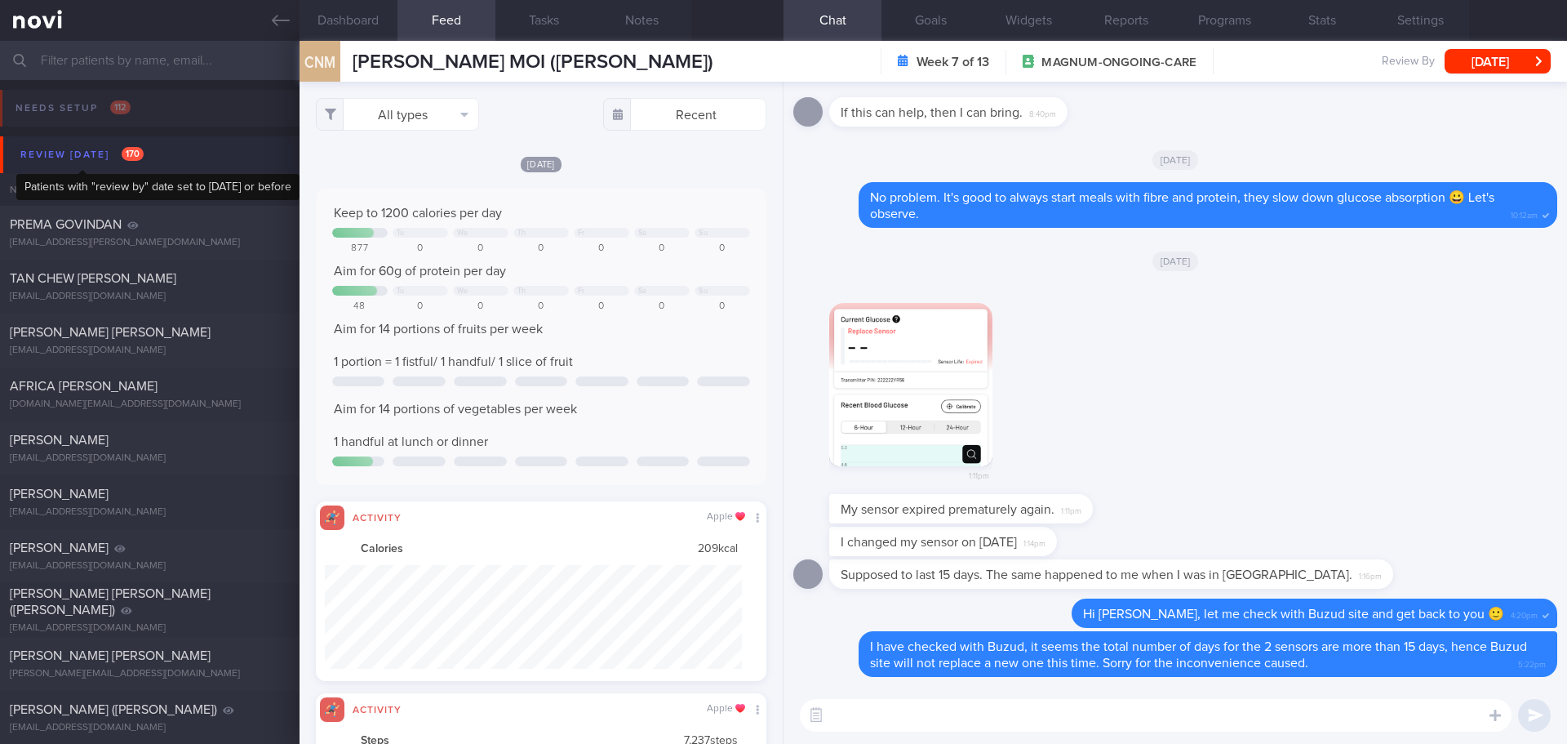
click at [104, 157] on div "Review [DATE] 170" at bounding box center [81, 155] width 131 height 22
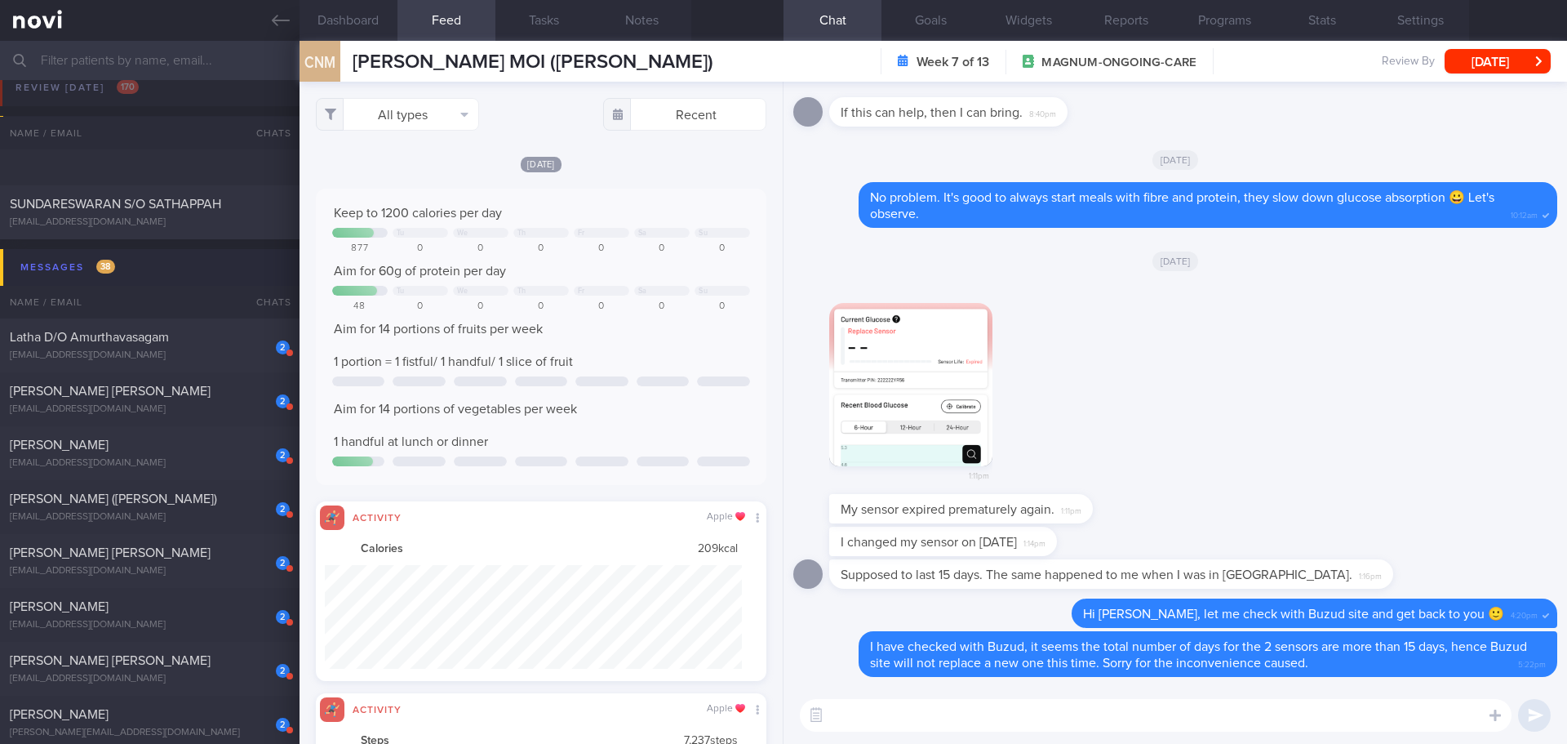
scroll to position [163, 0]
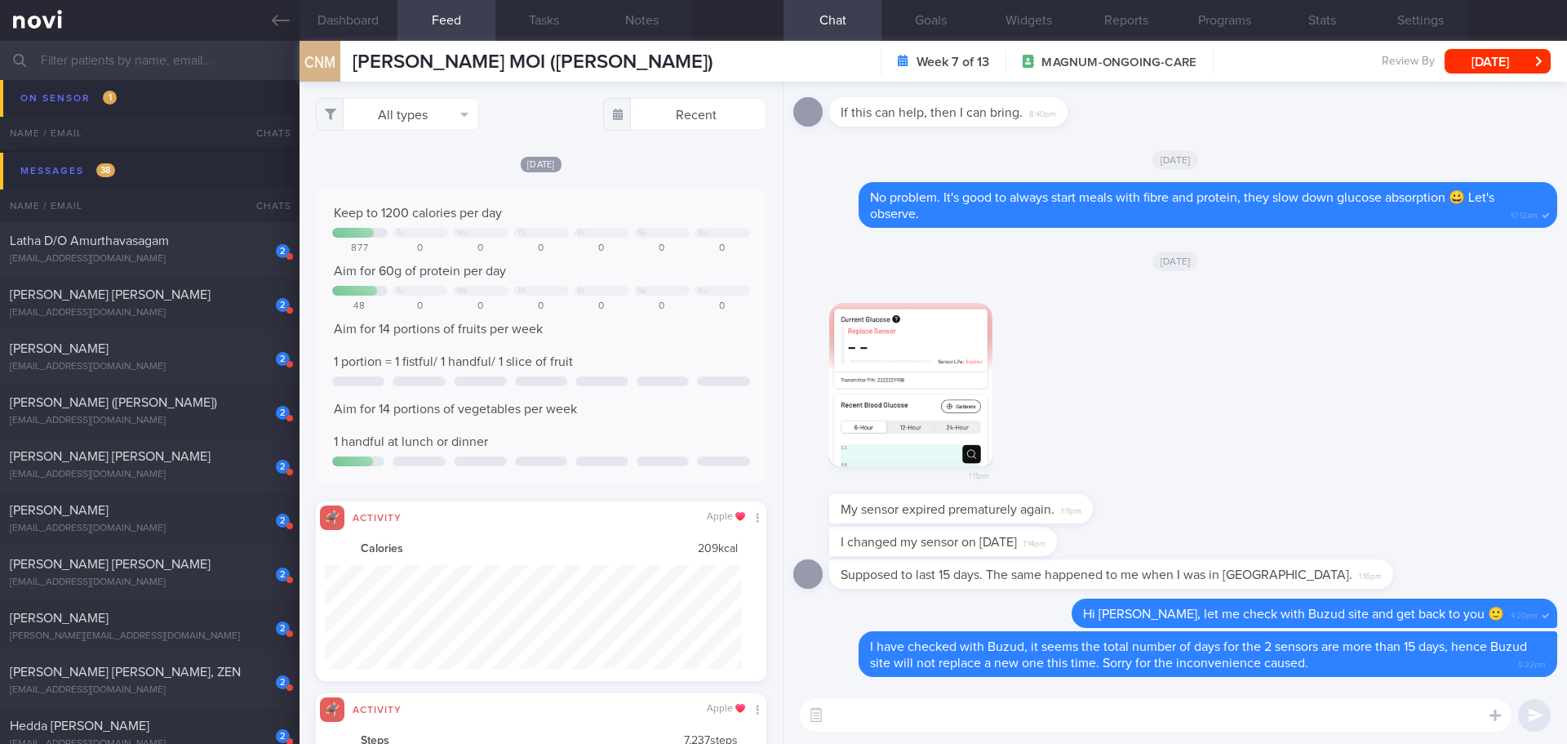
click at [160, 251] on div "2 [PERSON_NAME] D/O Amurthavasagam [EMAIL_ADDRESS][DOMAIN_NAME]" at bounding box center [150, 249] width 300 height 33
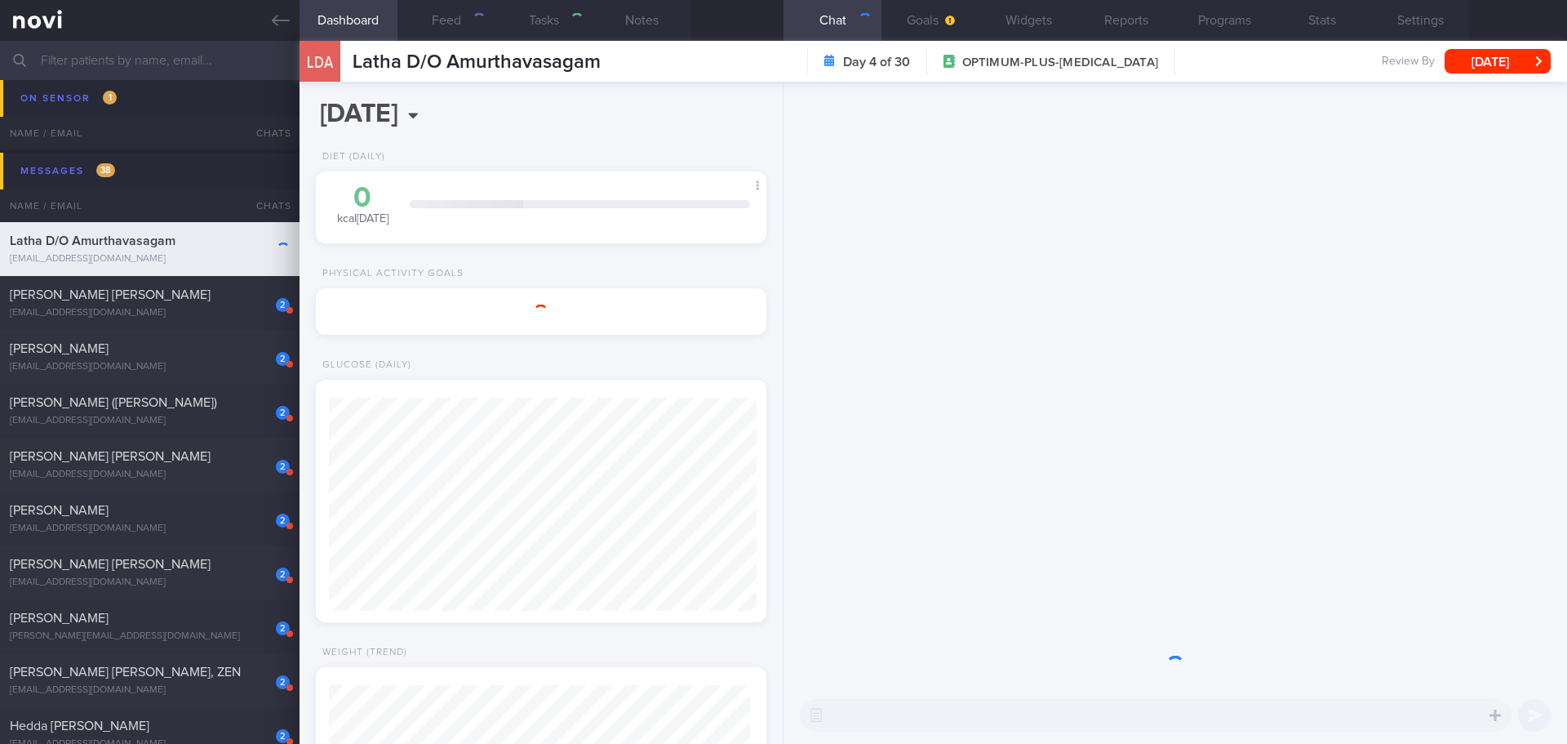
select select "9"
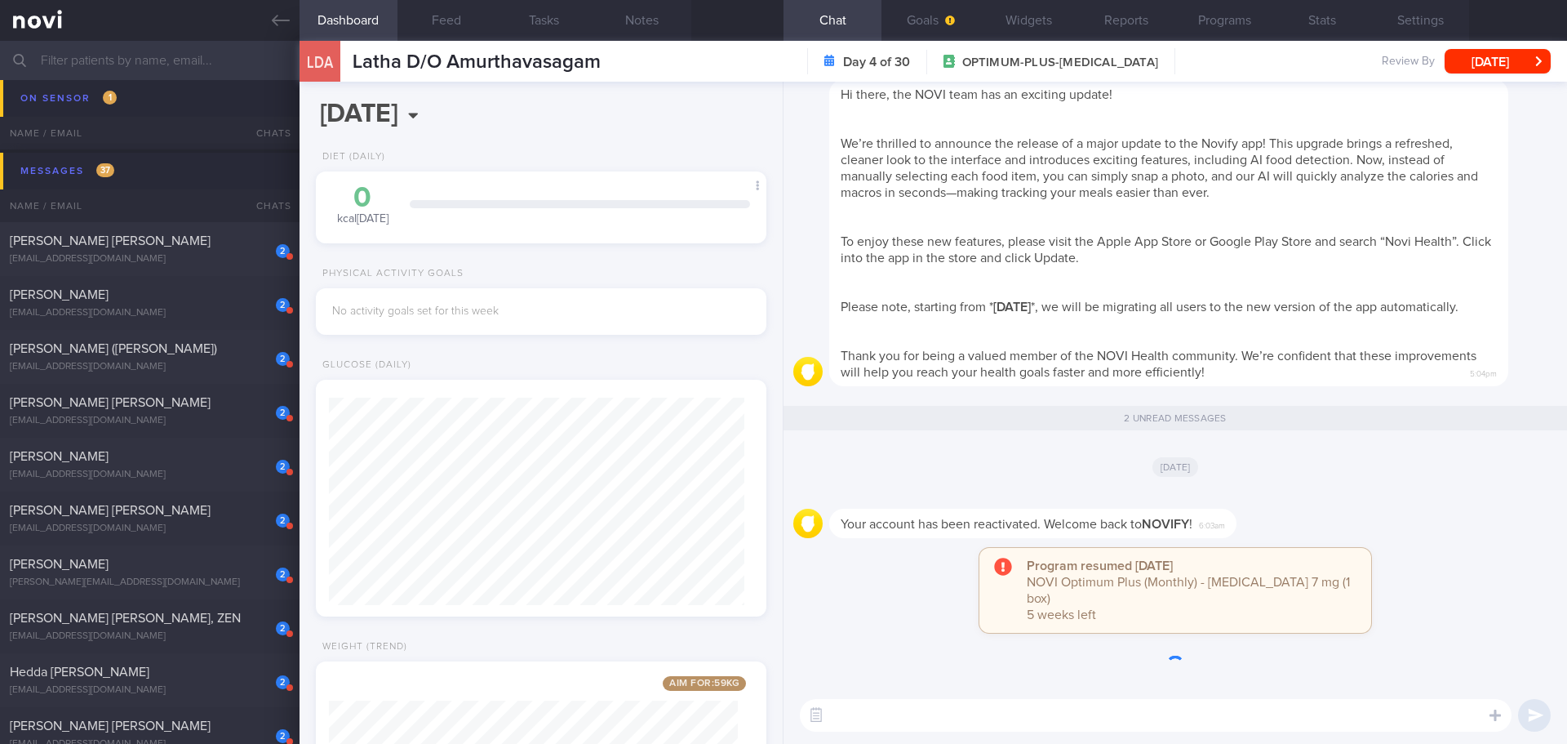
scroll to position [228, 410]
click at [1303, 489] on div "[DATE]" at bounding box center [1175, 466] width 764 height 46
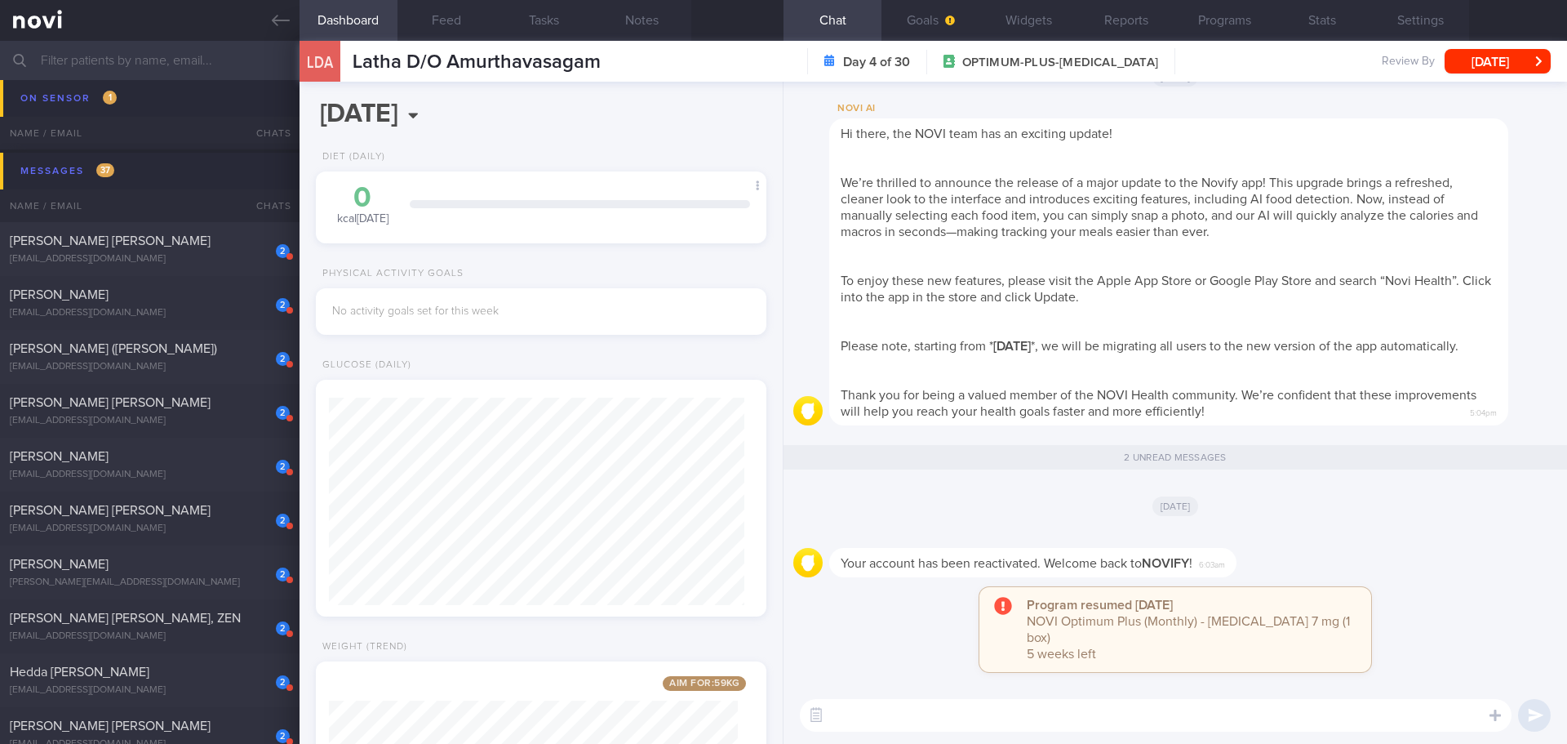
scroll to position [0, 0]
click at [1243, 33] on button "Programs" at bounding box center [1224, 20] width 98 height 41
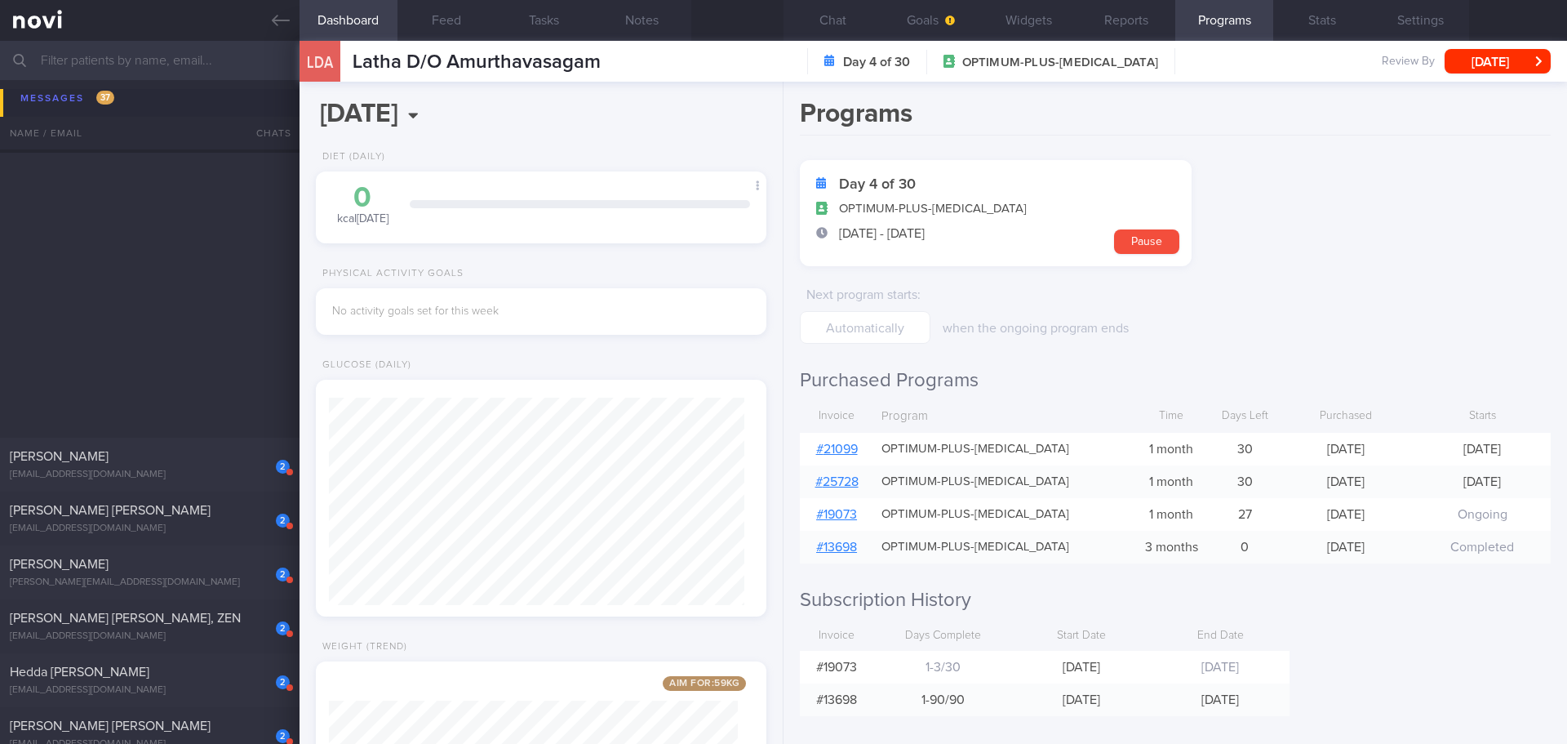
scroll to position [816, 0]
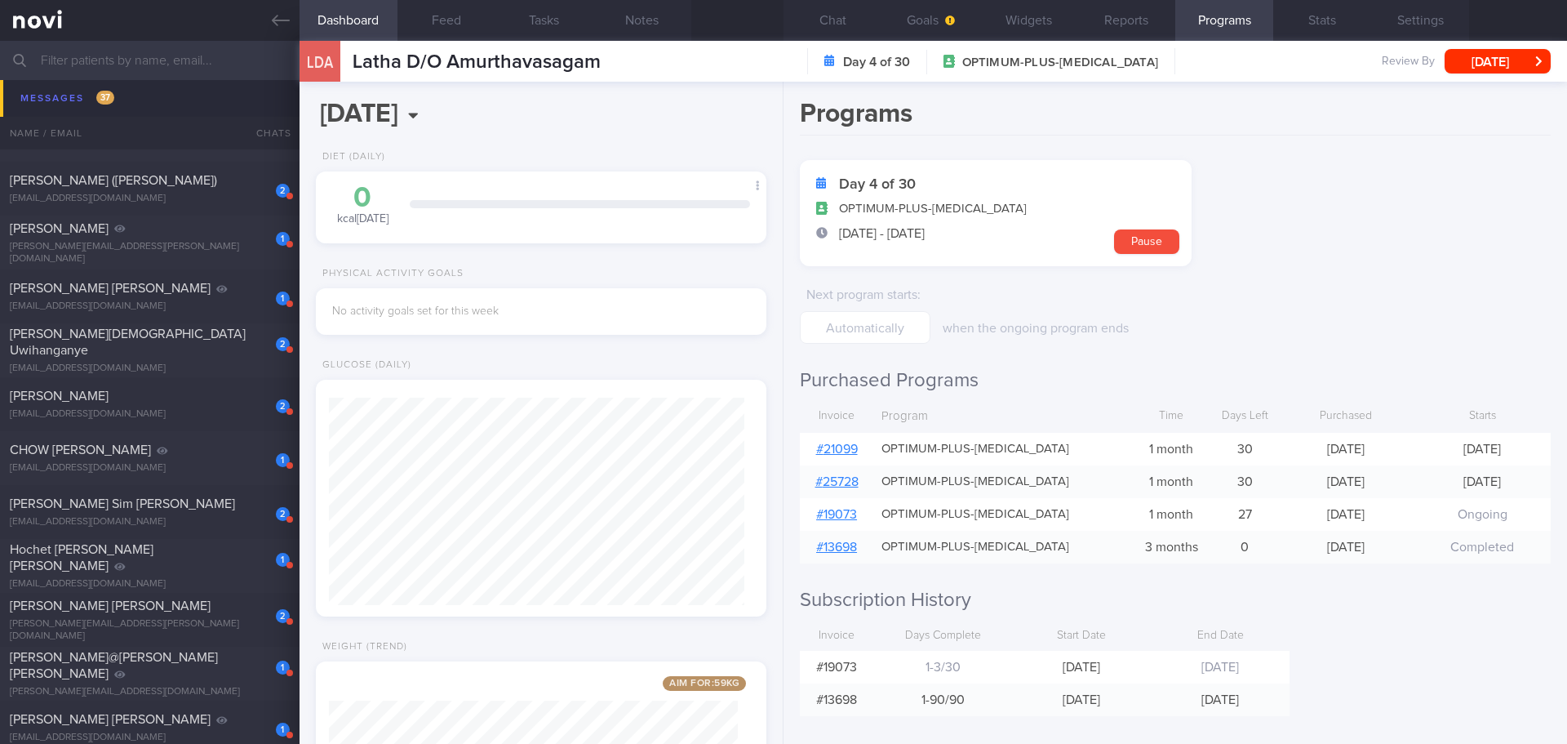
click at [1362, 638] on div "Programs Day 4 of 30 OPTIMUM-PLUS-[MEDICAL_DATA] [DATE] - [DATE] Pause Next pro…" at bounding box center [1176, 413] width 784 height 662
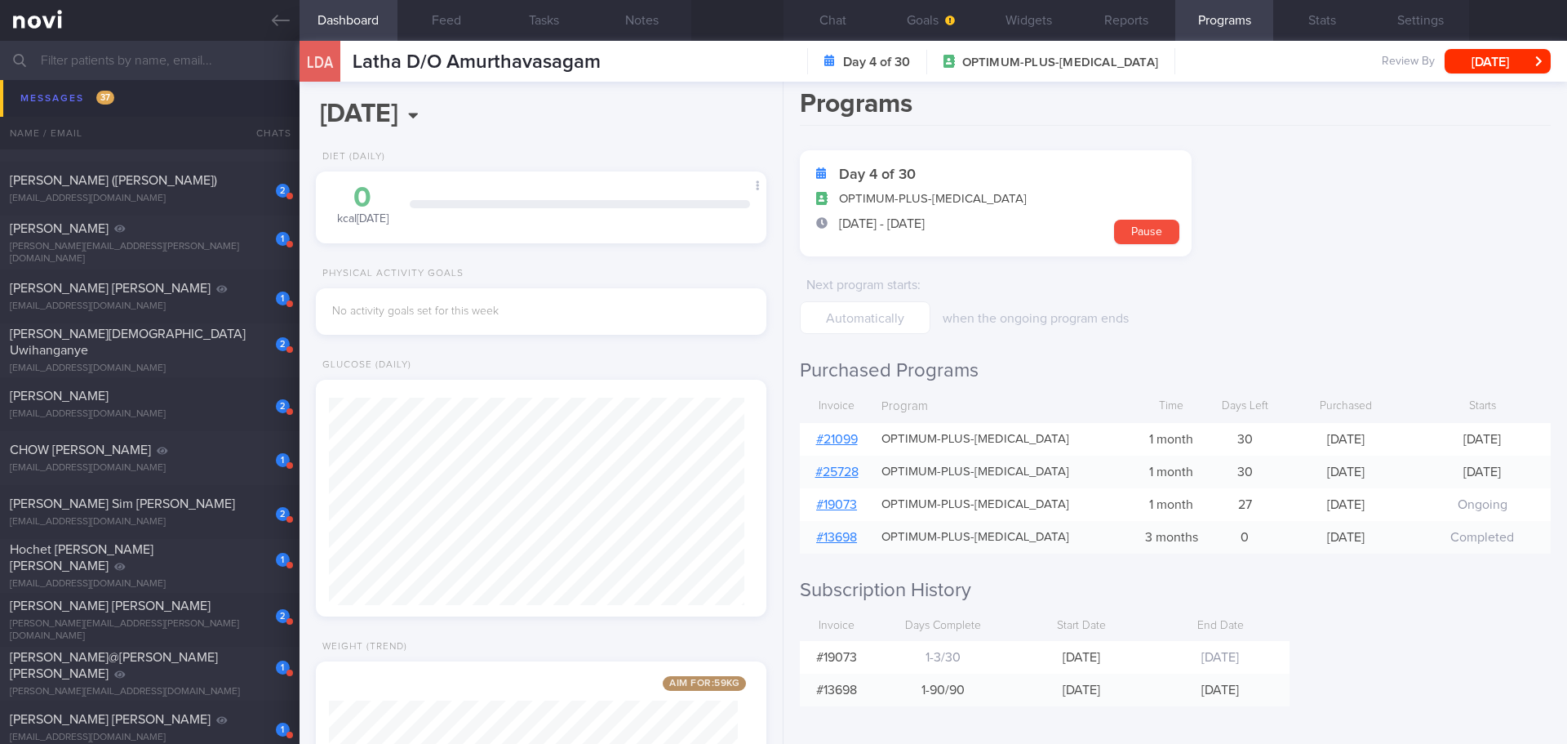
scroll to position [13, 0]
click at [840, 16] on button "Chat" at bounding box center [833, 20] width 98 height 41
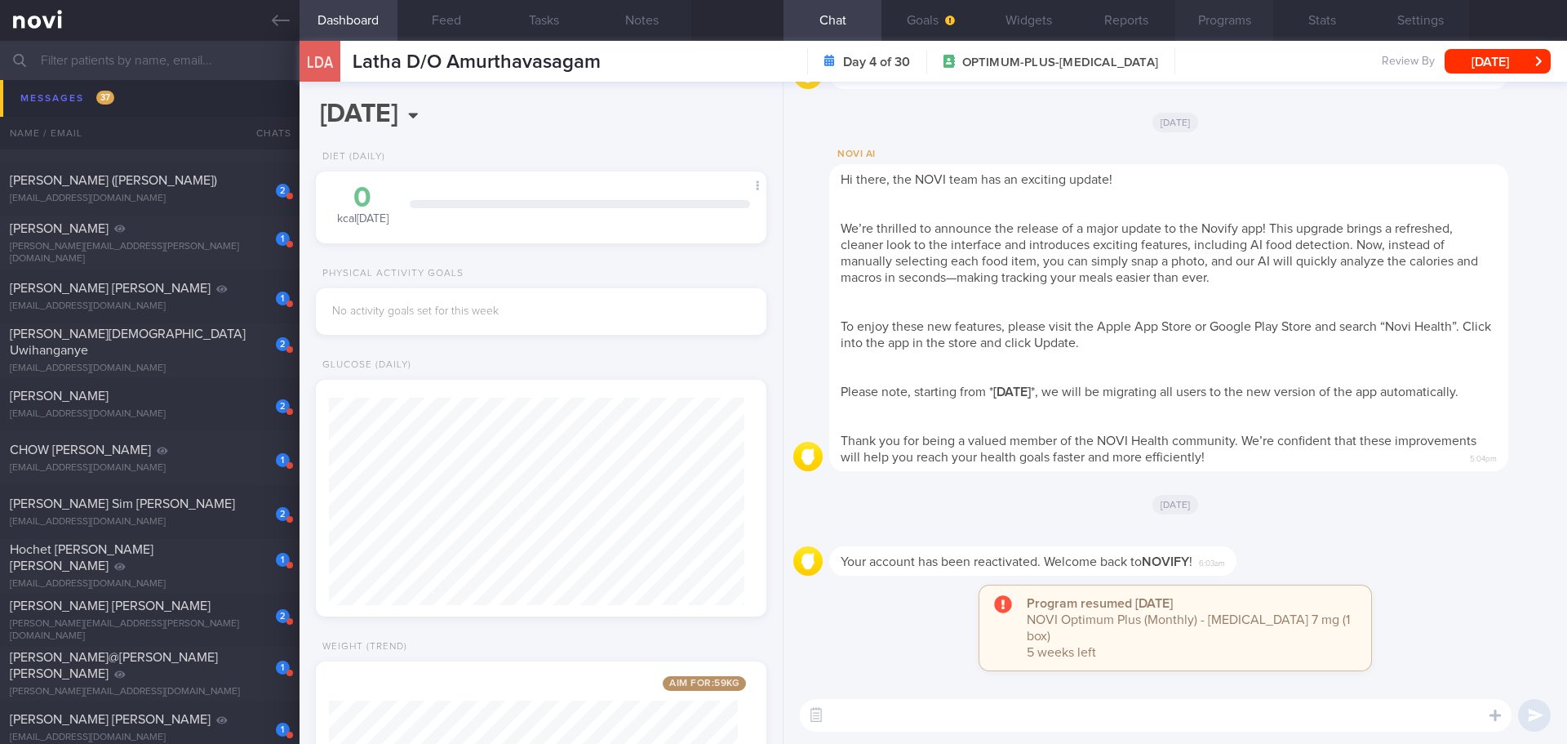
click at [1234, 20] on button "Programs" at bounding box center [1224, 20] width 98 height 41
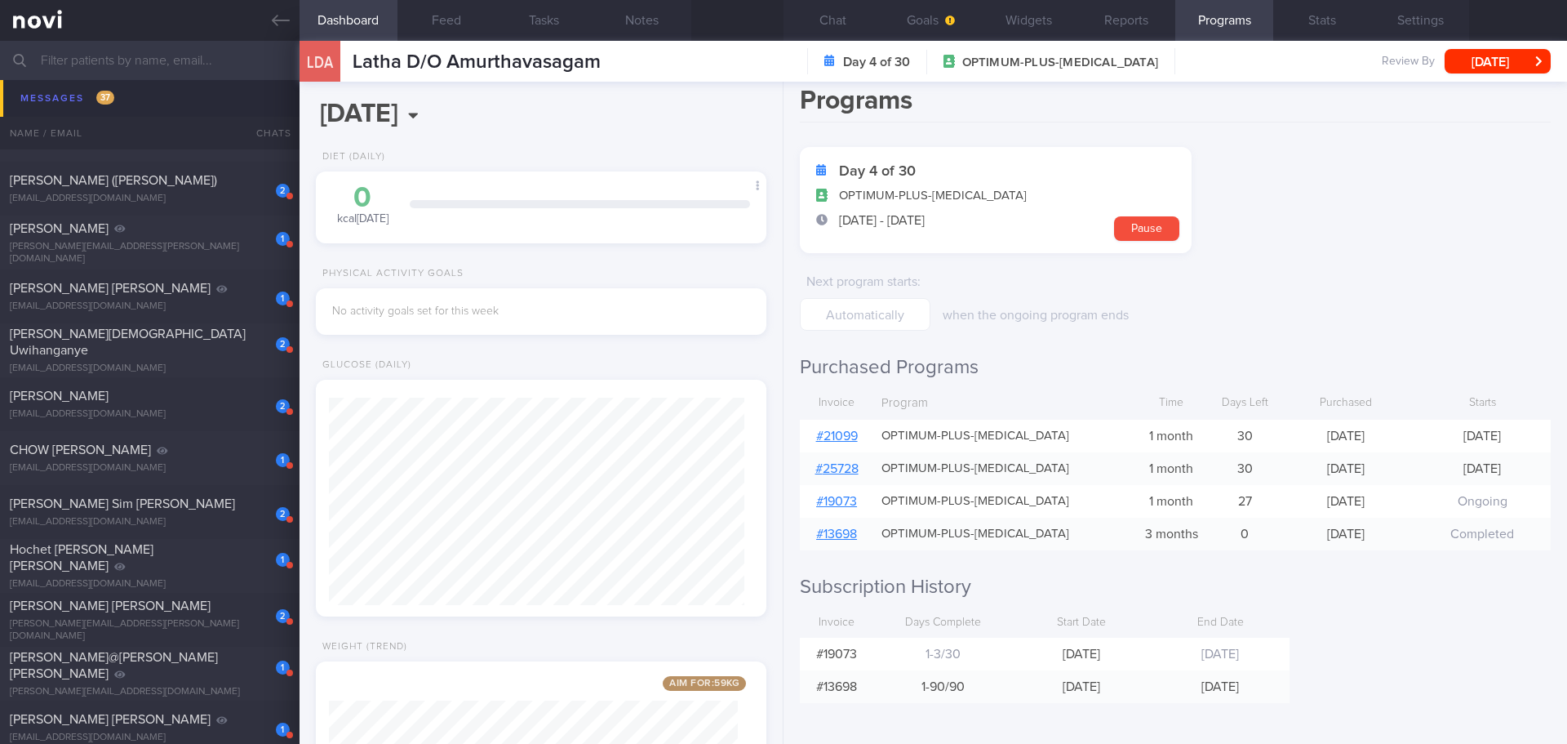
click at [1383, 598] on h2 "Subscription History" at bounding box center [1175, 587] width 751 height 24
click at [824, 436] on link "# 21099" at bounding box center [837, 435] width 42 height 13
click at [1524, 169] on form "Day 4 of 30 OPTIMUM-PLUS-[MEDICAL_DATA] [DATE] - [DATE] Pause Next program star…" at bounding box center [1175, 239] width 751 height 184
click at [1518, 160] on form "Day 4 of 30 OPTIMUM-PLUS-[MEDICAL_DATA] [DATE] - [DATE] Pause Next program star…" at bounding box center [1175, 239] width 751 height 184
click at [1418, 25] on button "Settings" at bounding box center [1420, 20] width 98 height 41
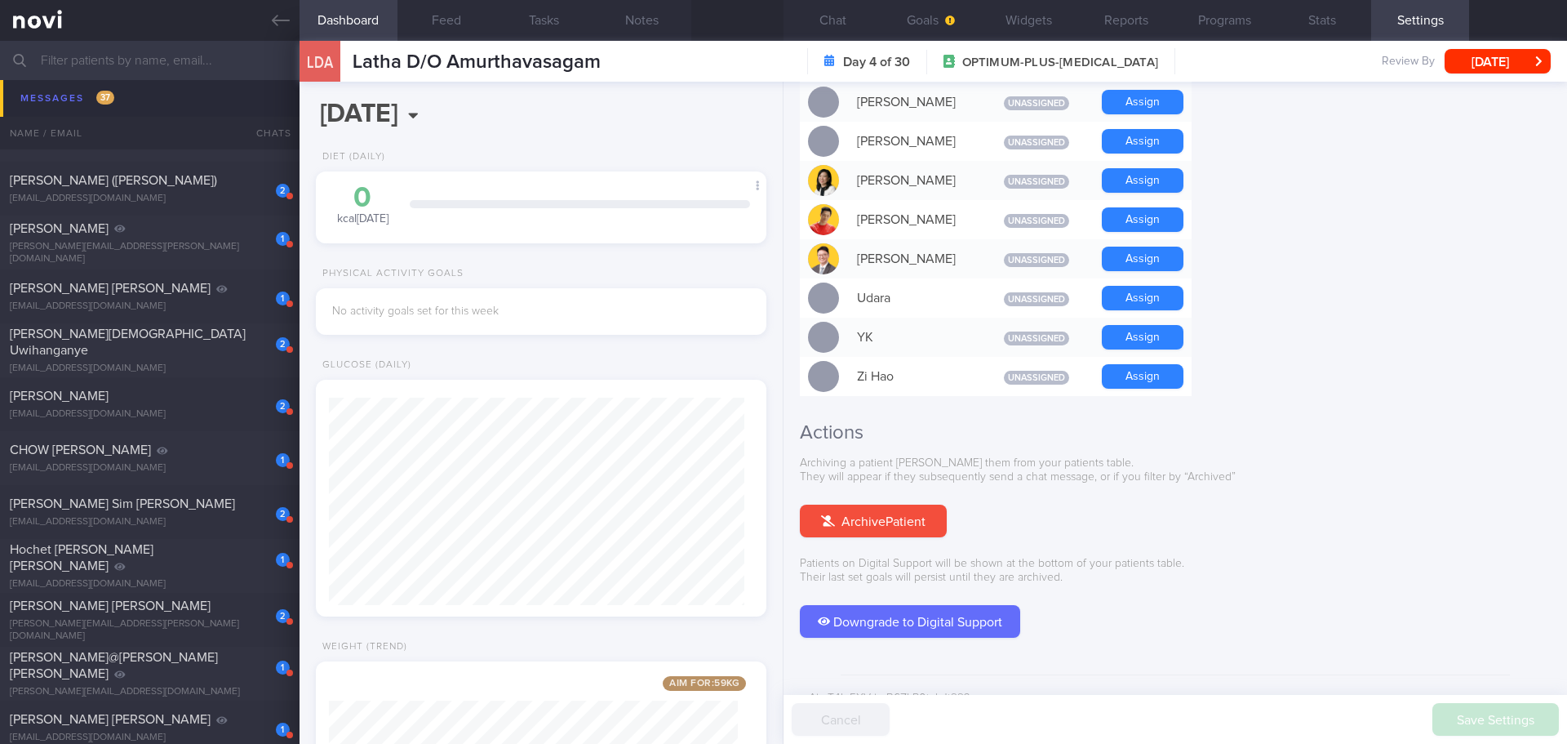
scroll to position [1404, 0]
click at [841, 504] on button "Archive Patient" at bounding box center [873, 520] width 147 height 33
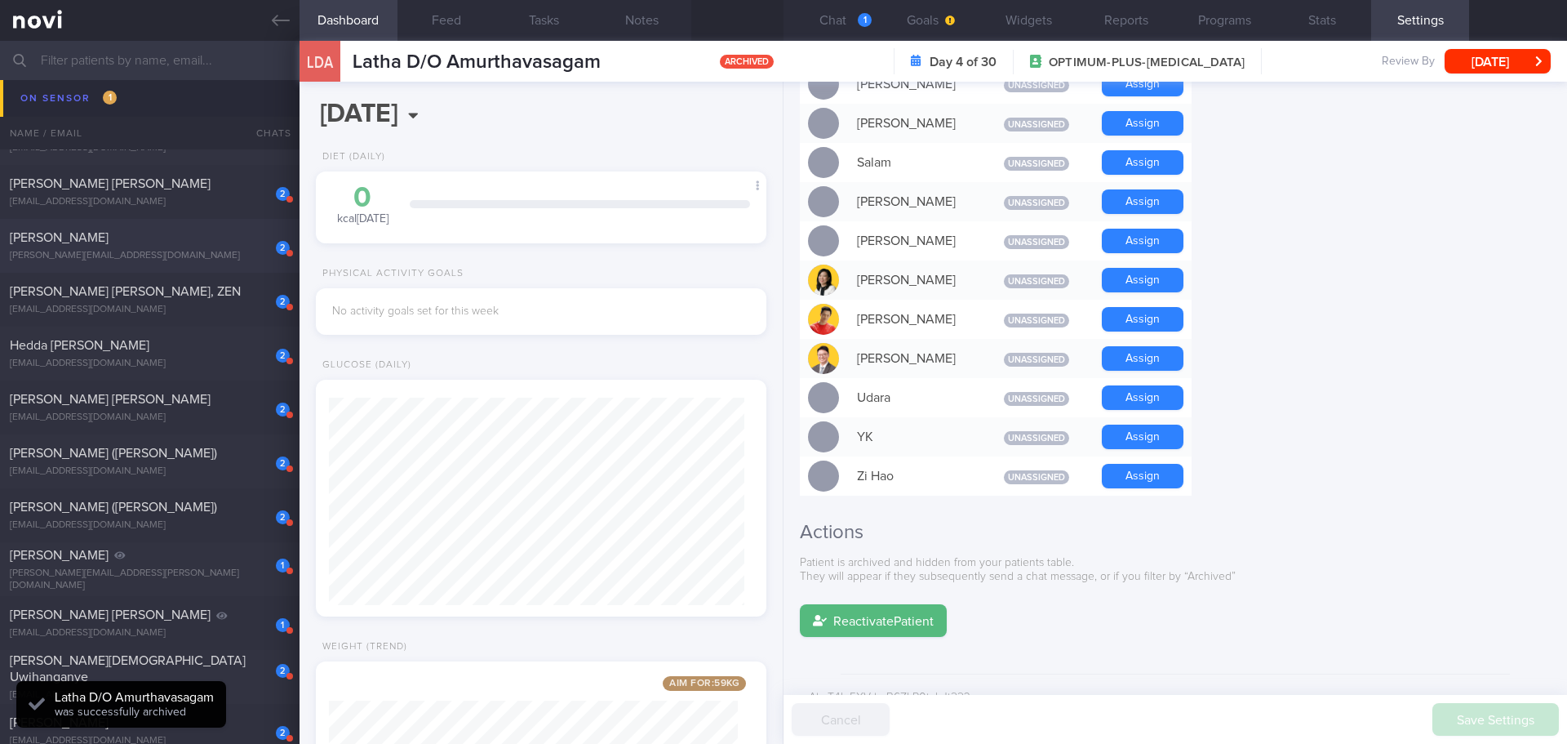
scroll to position [82, 0]
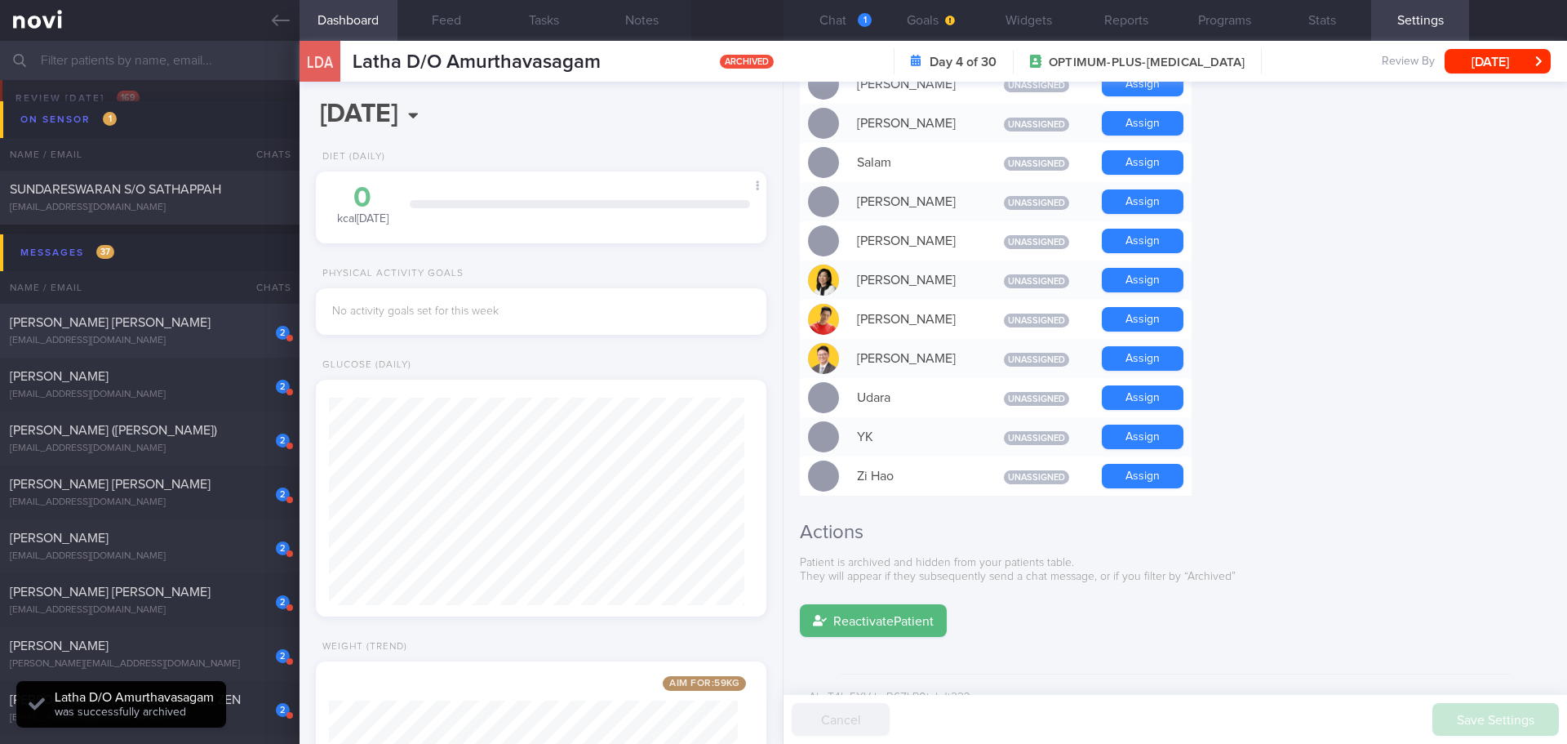
click at [168, 332] on div "2 [PERSON_NAME] [PERSON_NAME] [EMAIL_ADDRESS][DOMAIN_NAME]" at bounding box center [150, 330] width 300 height 33
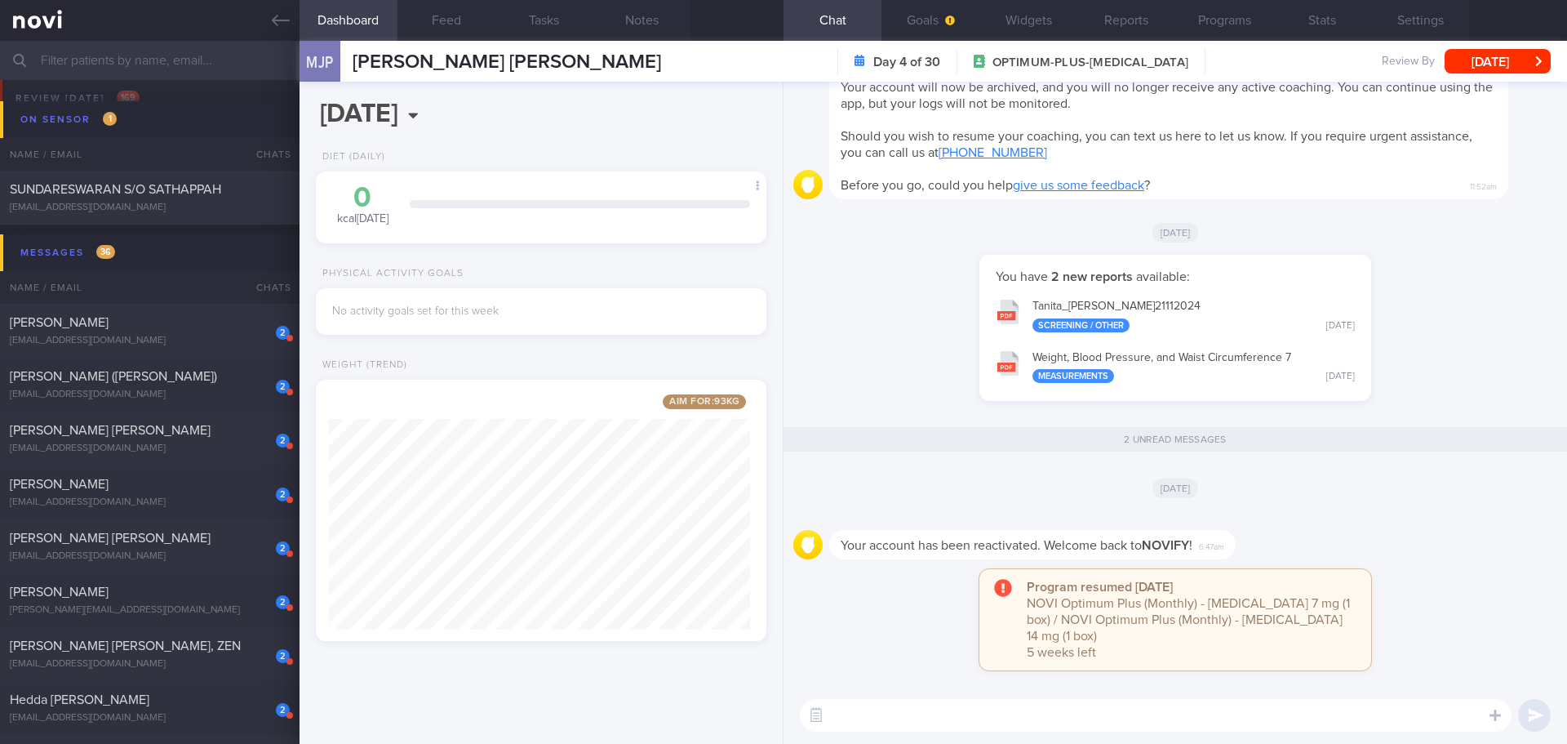
scroll to position [181, 362]
click at [1221, 25] on button "Programs" at bounding box center [1224, 20] width 98 height 41
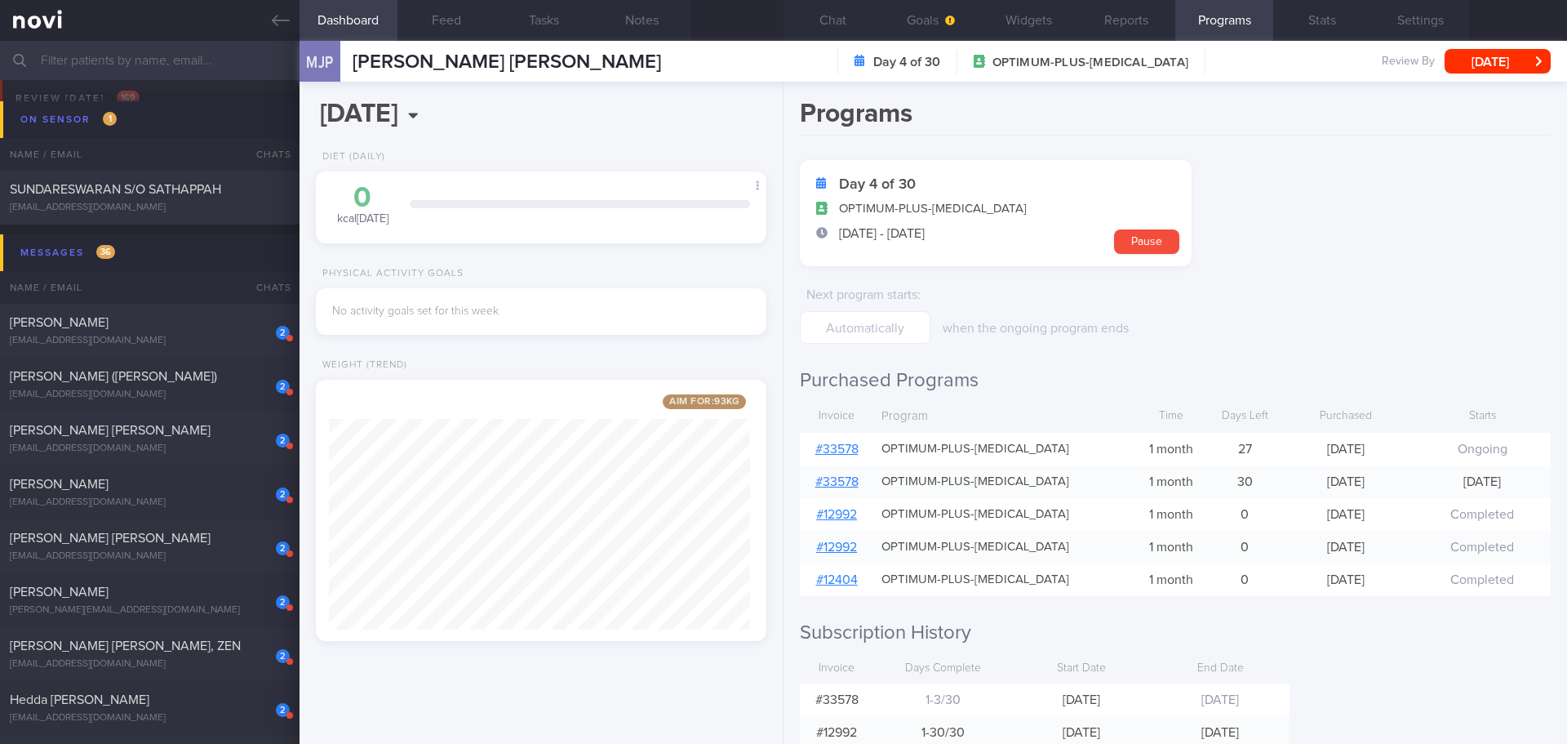
click at [826, 445] on link "# 33578" at bounding box center [836, 448] width 43 height 13
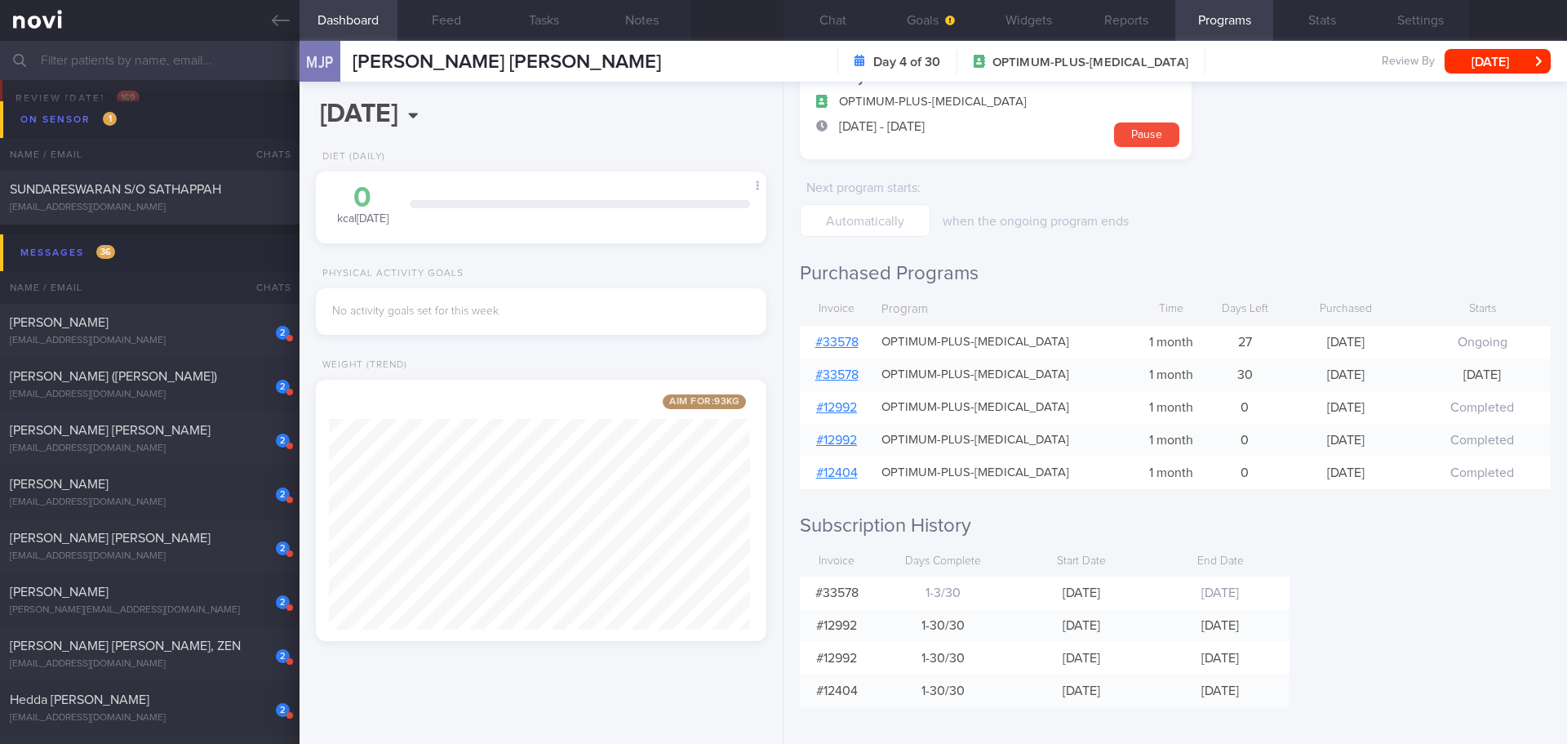
scroll to position [111, 0]
click at [1388, 563] on div "Programs Day 4 of 30 OPTIMUM-PLUS-[MEDICAL_DATA] [DATE] - [DATE] Pause Next pro…" at bounding box center [1176, 413] width 784 height 662
click at [1344, 581] on div "Programs Day 4 of 30 OPTIMUM-PLUS-[MEDICAL_DATA] [DATE] - [DATE] Pause Next pro…" at bounding box center [1176, 413] width 784 height 662
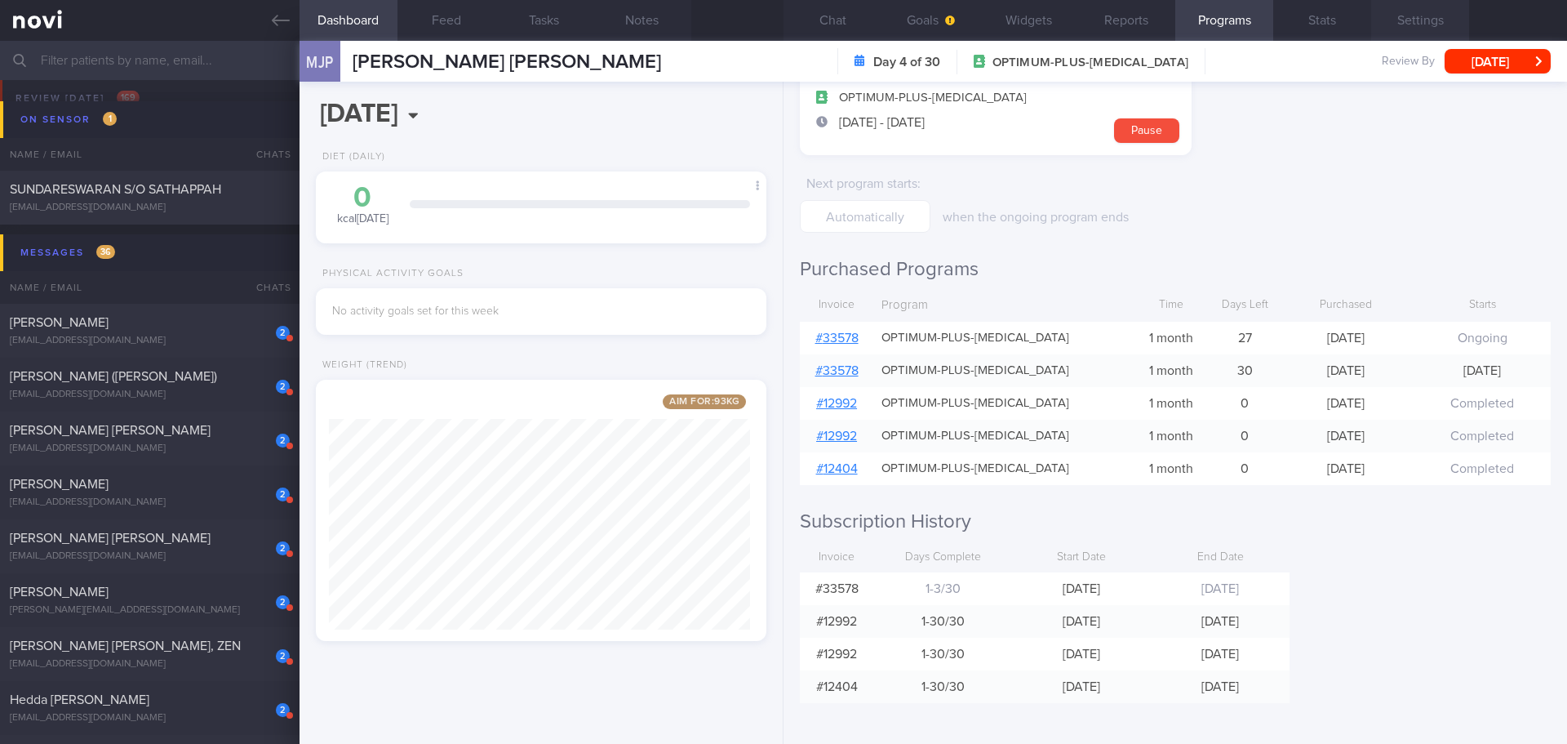
click at [1437, 20] on button "Settings" at bounding box center [1420, 20] width 98 height 41
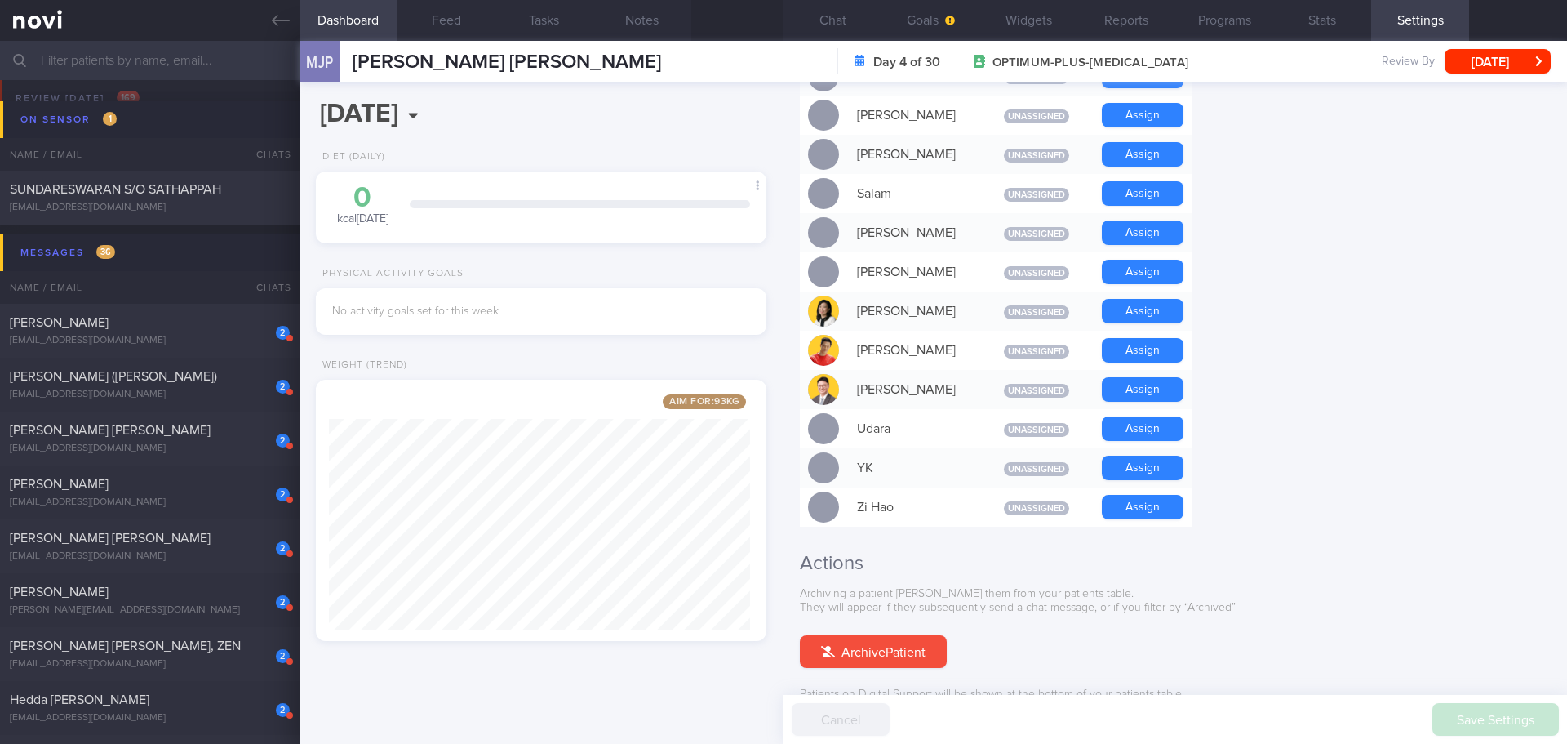
scroll to position [1388, 0]
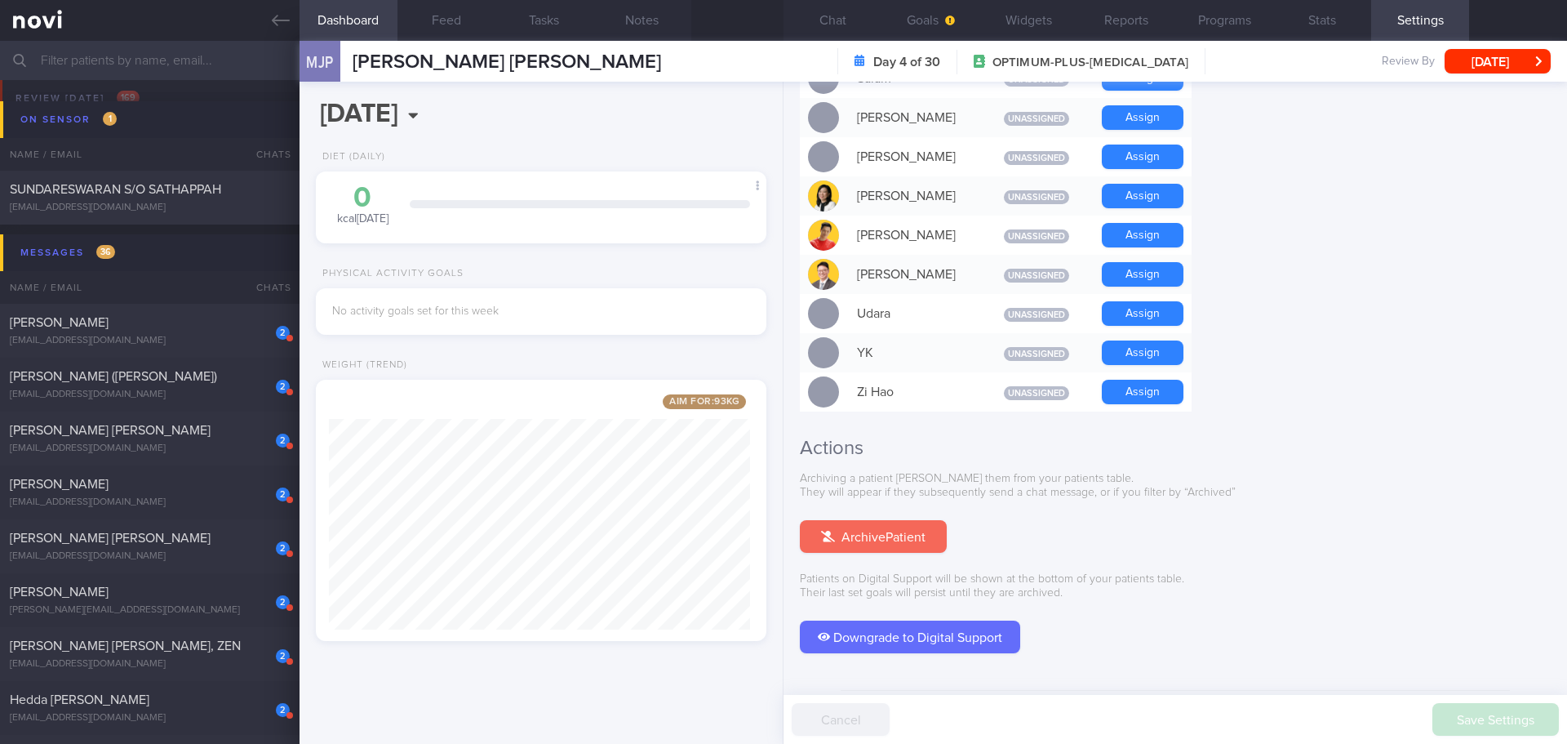
click at [890, 520] on button "Archive Patient" at bounding box center [873, 536] width 147 height 33
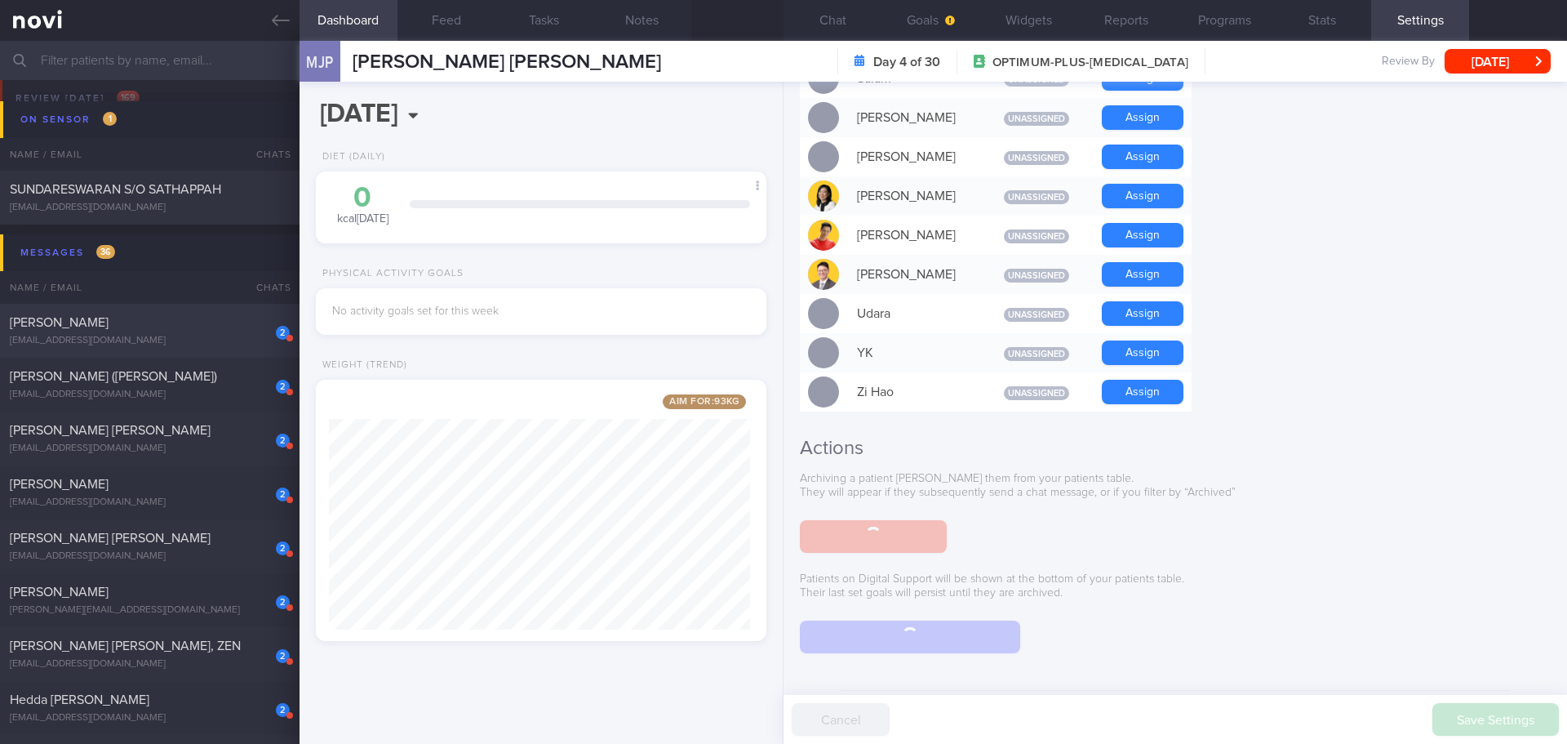
click at [128, 335] on div "[EMAIL_ADDRESS][DOMAIN_NAME]" at bounding box center [150, 341] width 280 height 12
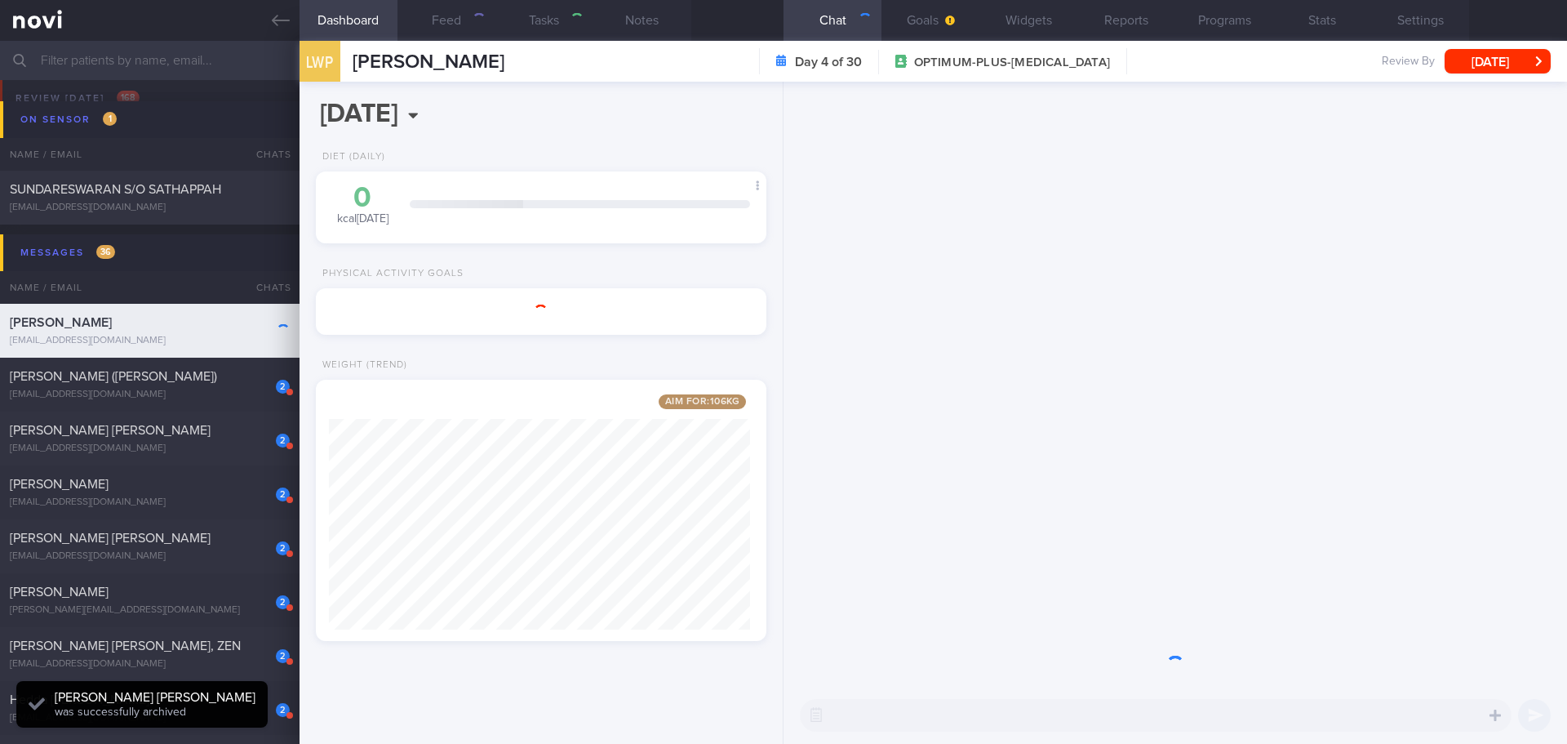
scroll to position [234, 422]
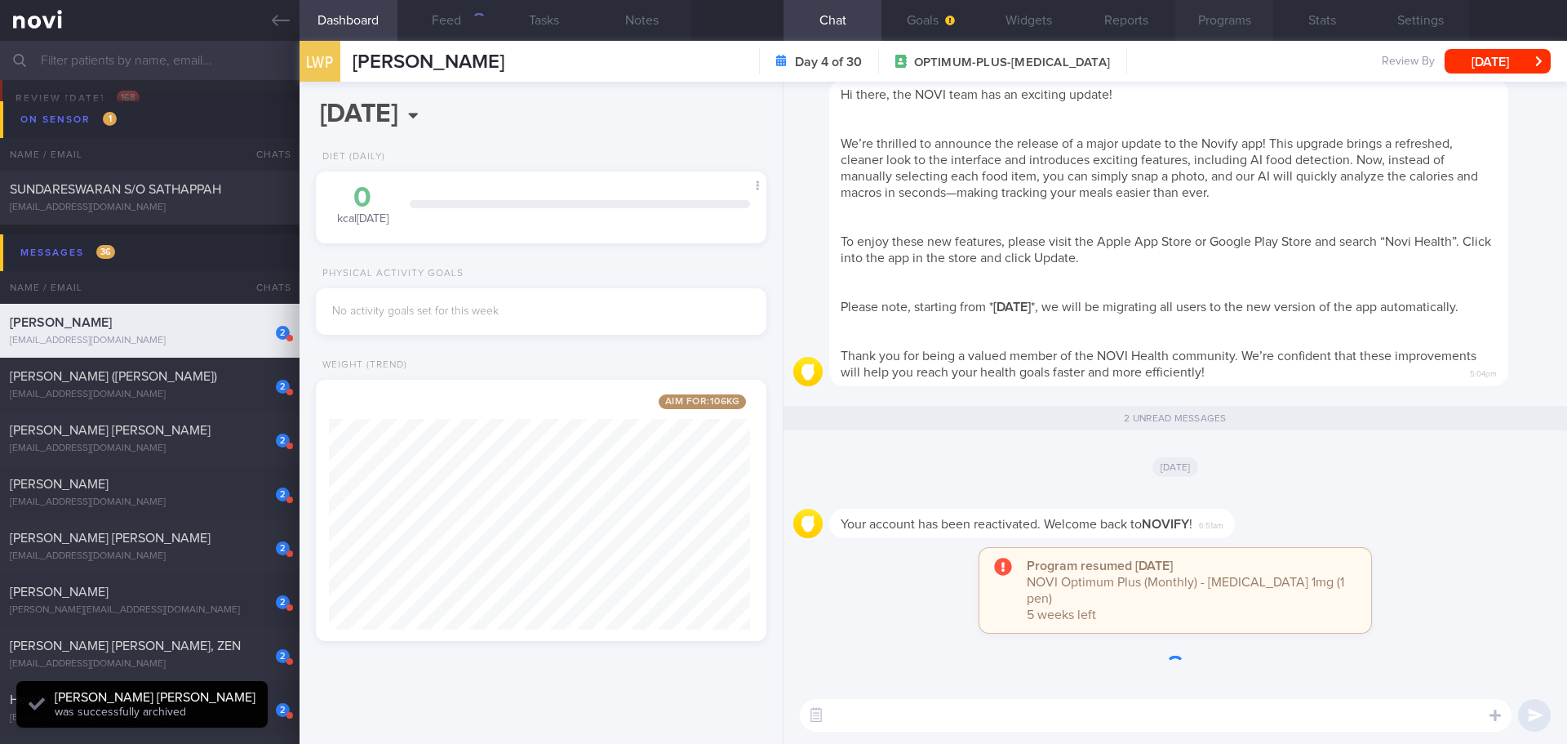
click at [1228, 27] on button "Programs" at bounding box center [1224, 20] width 98 height 41
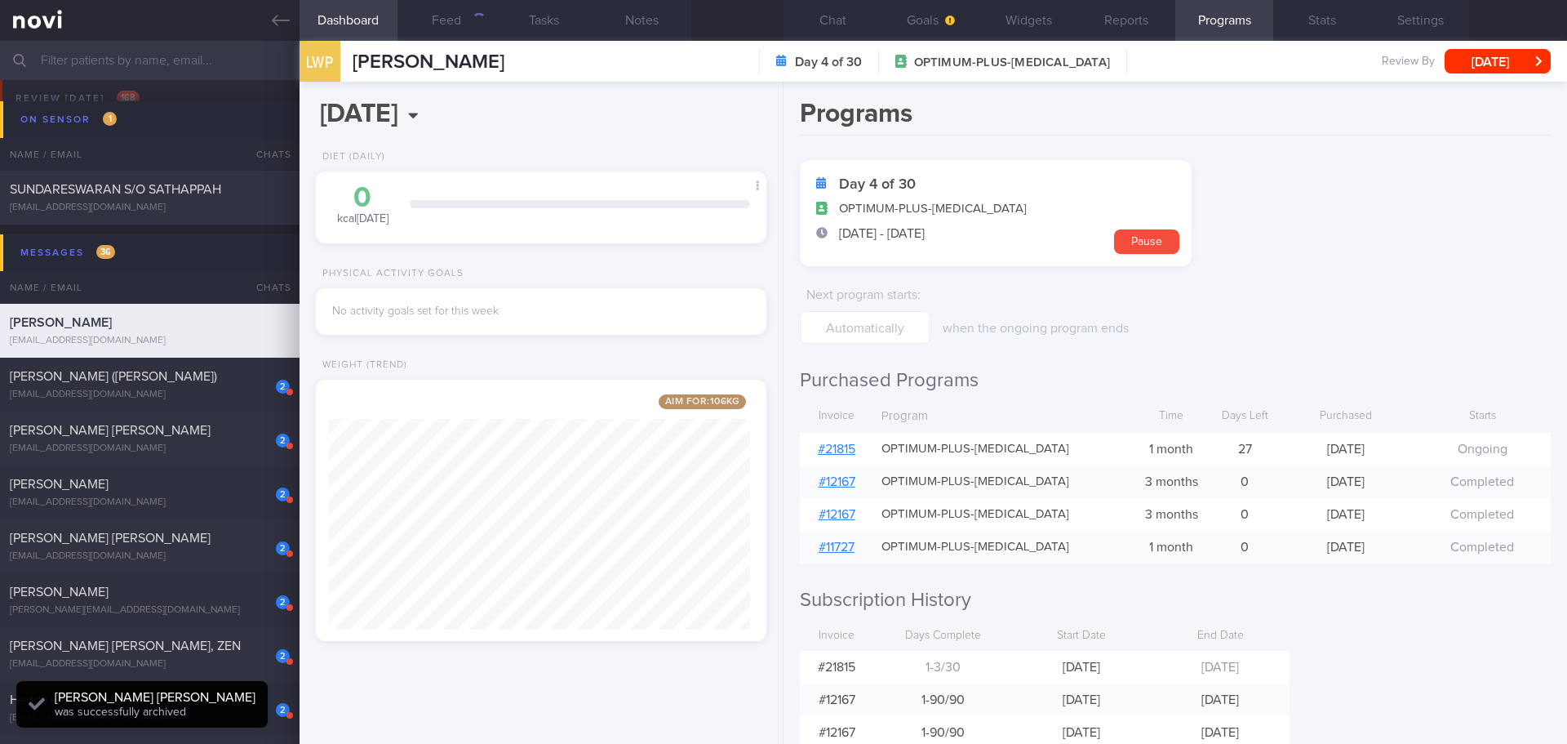
scroll to position [234, 422]
click at [843, 442] on link "# 21815" at bounding box center [837, 448] width 38 height 13
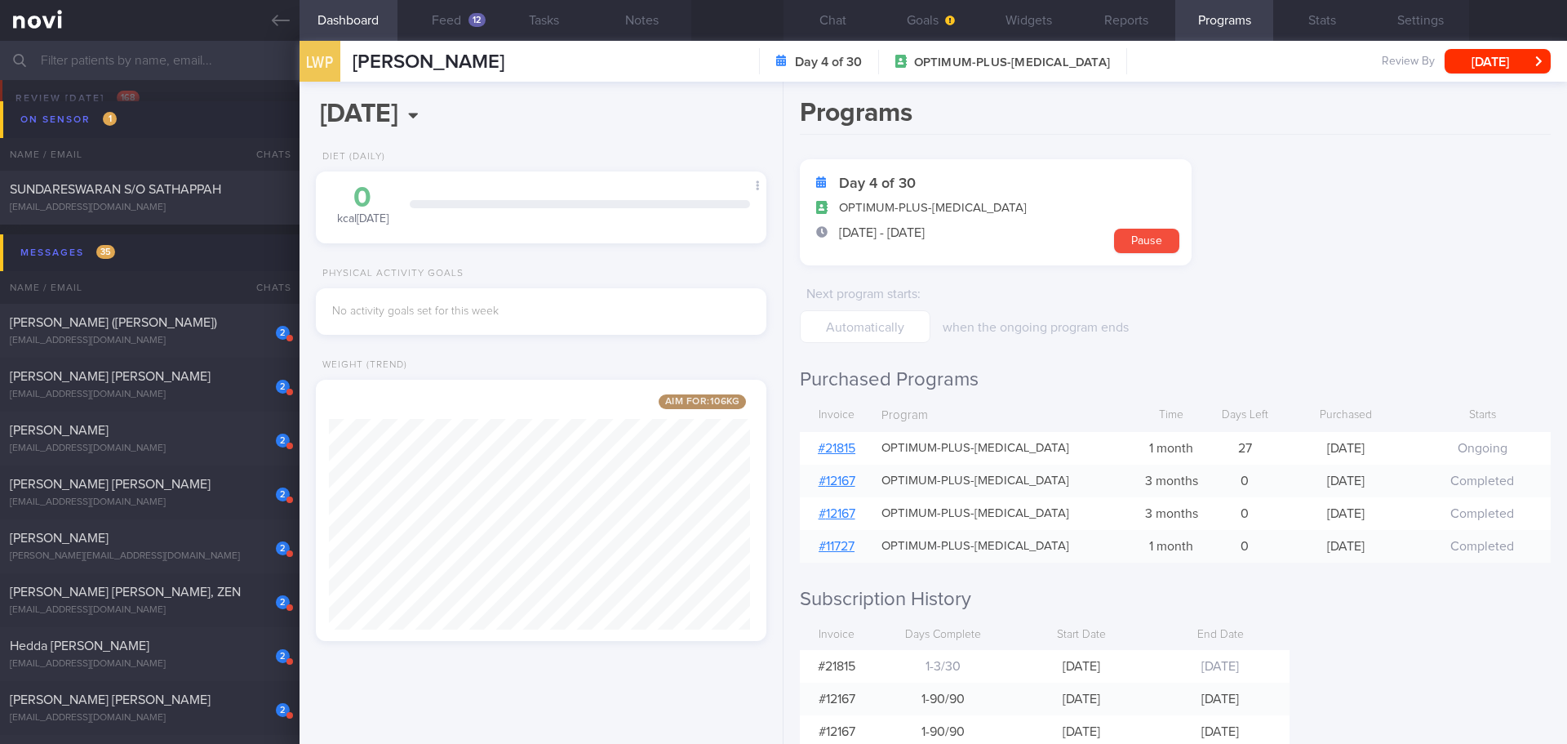
scroll to position [0, 0]
click at [914, 23] on button "Goals" at bounding box center [931, 20] width 98 height 41
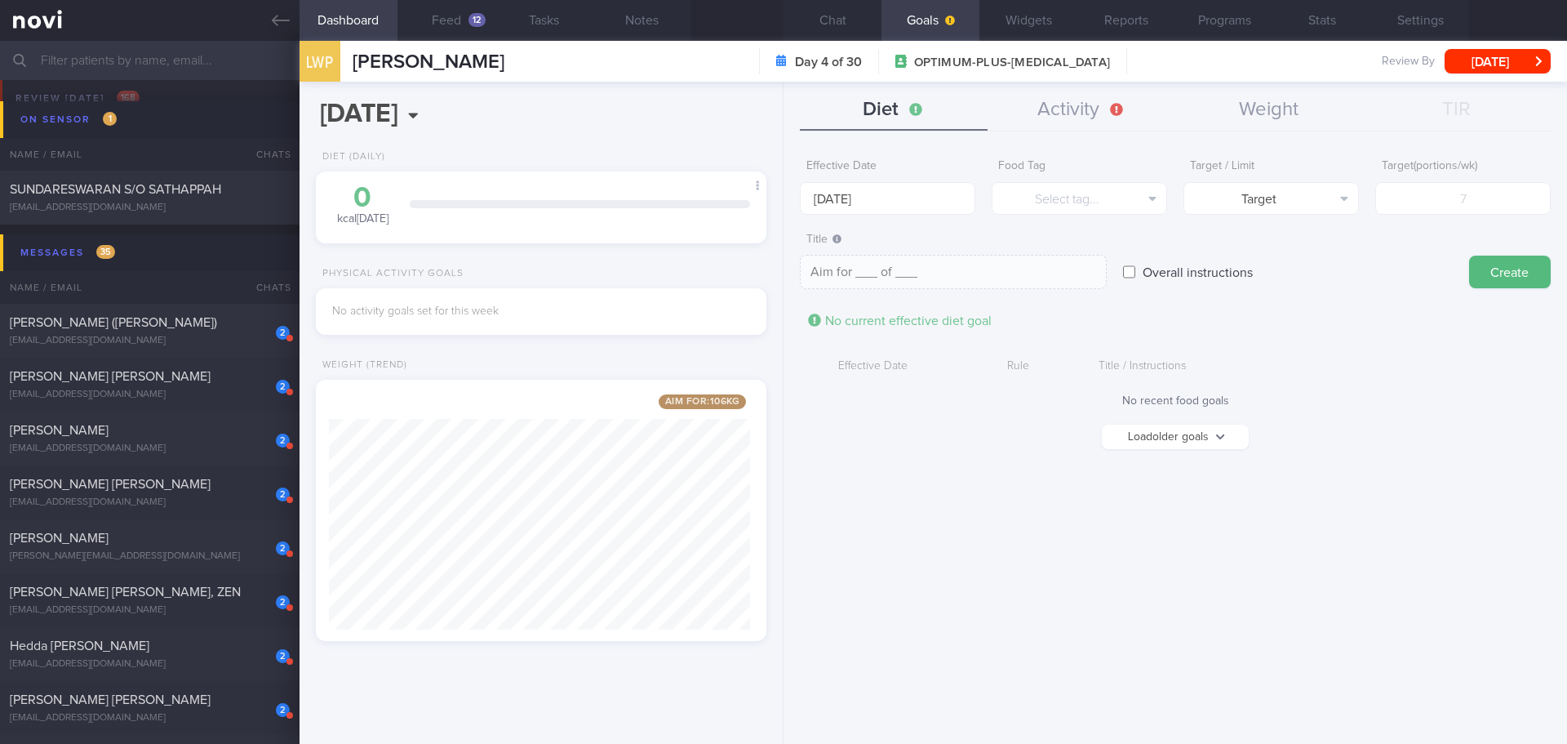
click at [840, 25] on button "Chat" at bounding box center [833, 20] width 98 height 41
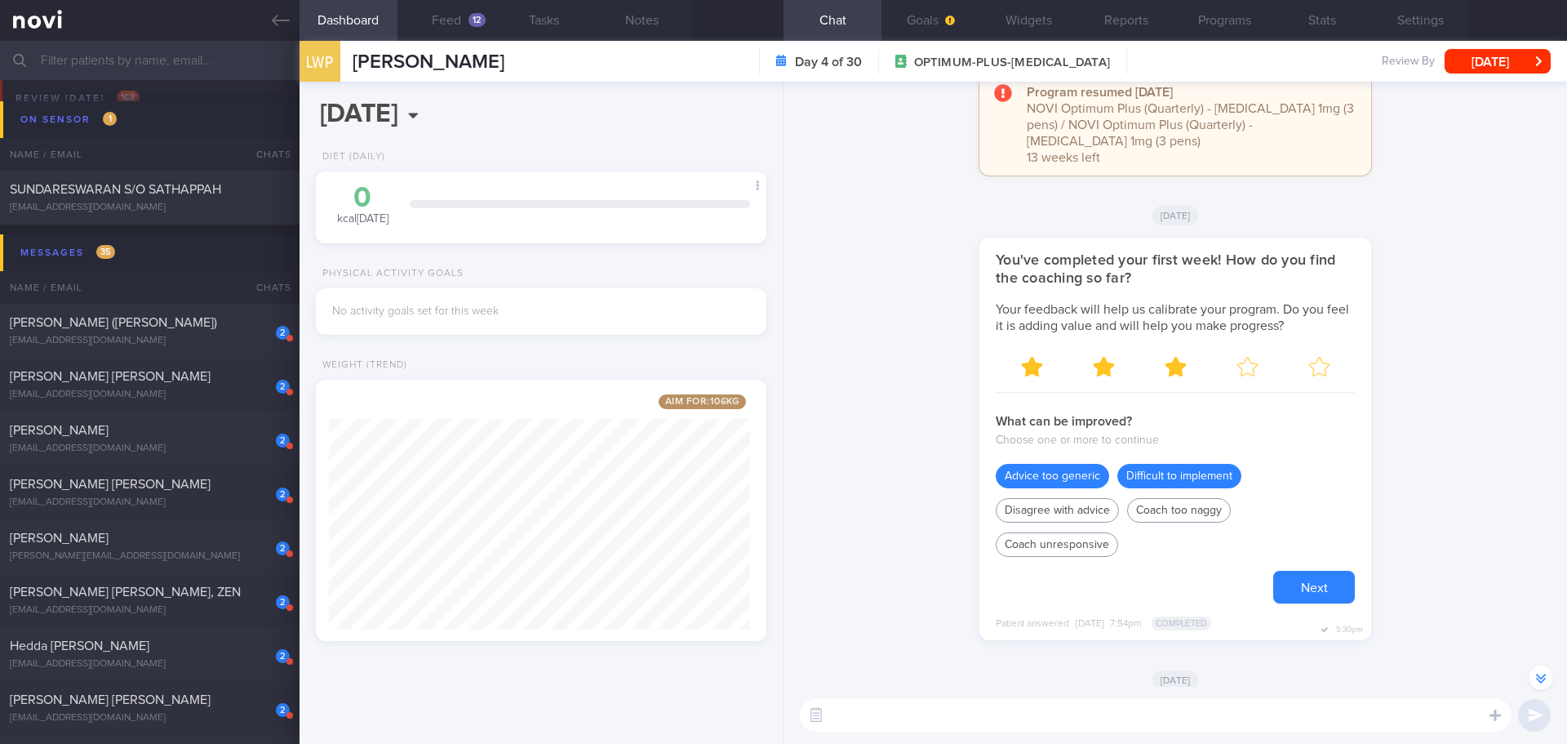
scroll to position [-2106, 0]
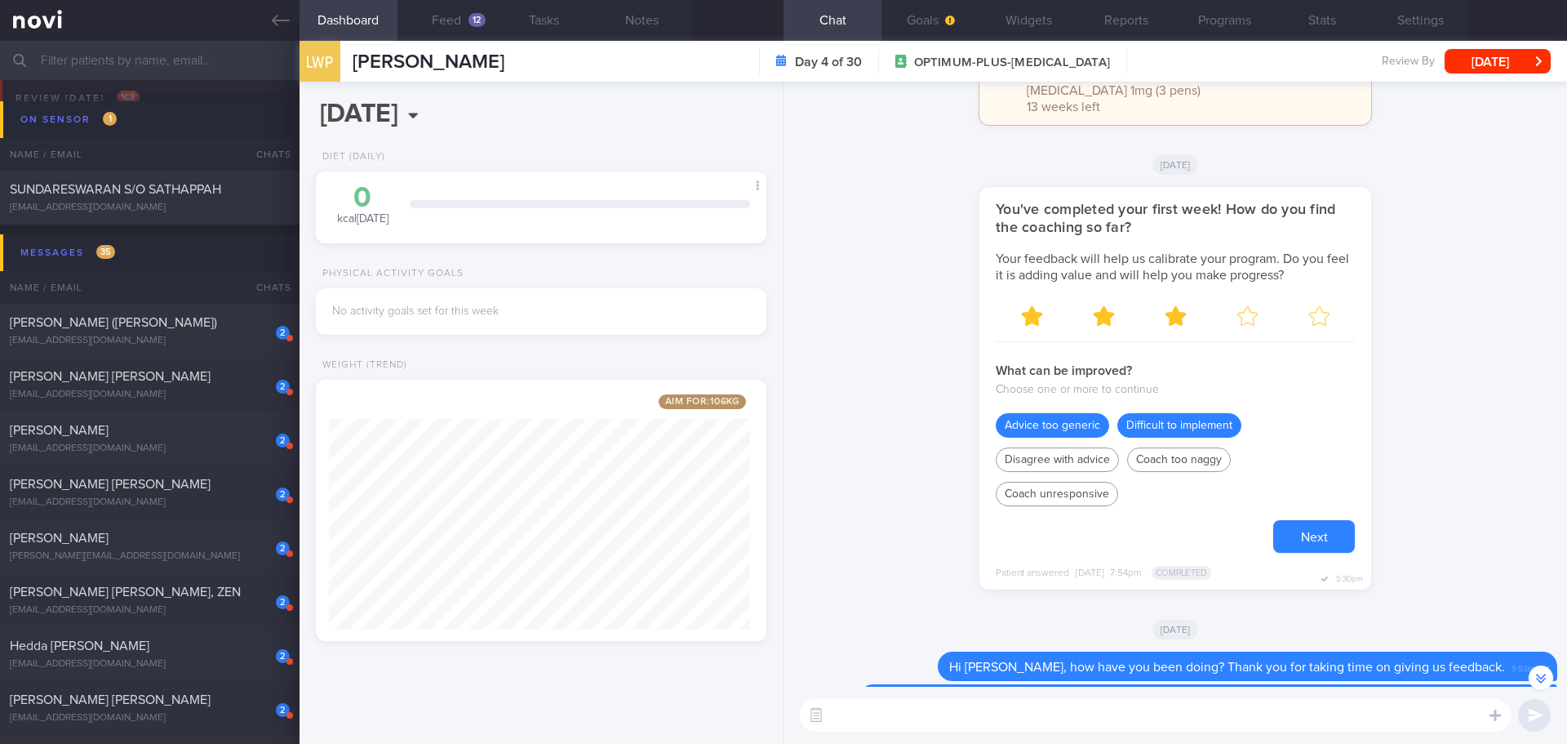
click at [1300, 544] on button "Next" at bounding box center [1314, 536] width 82 height 33
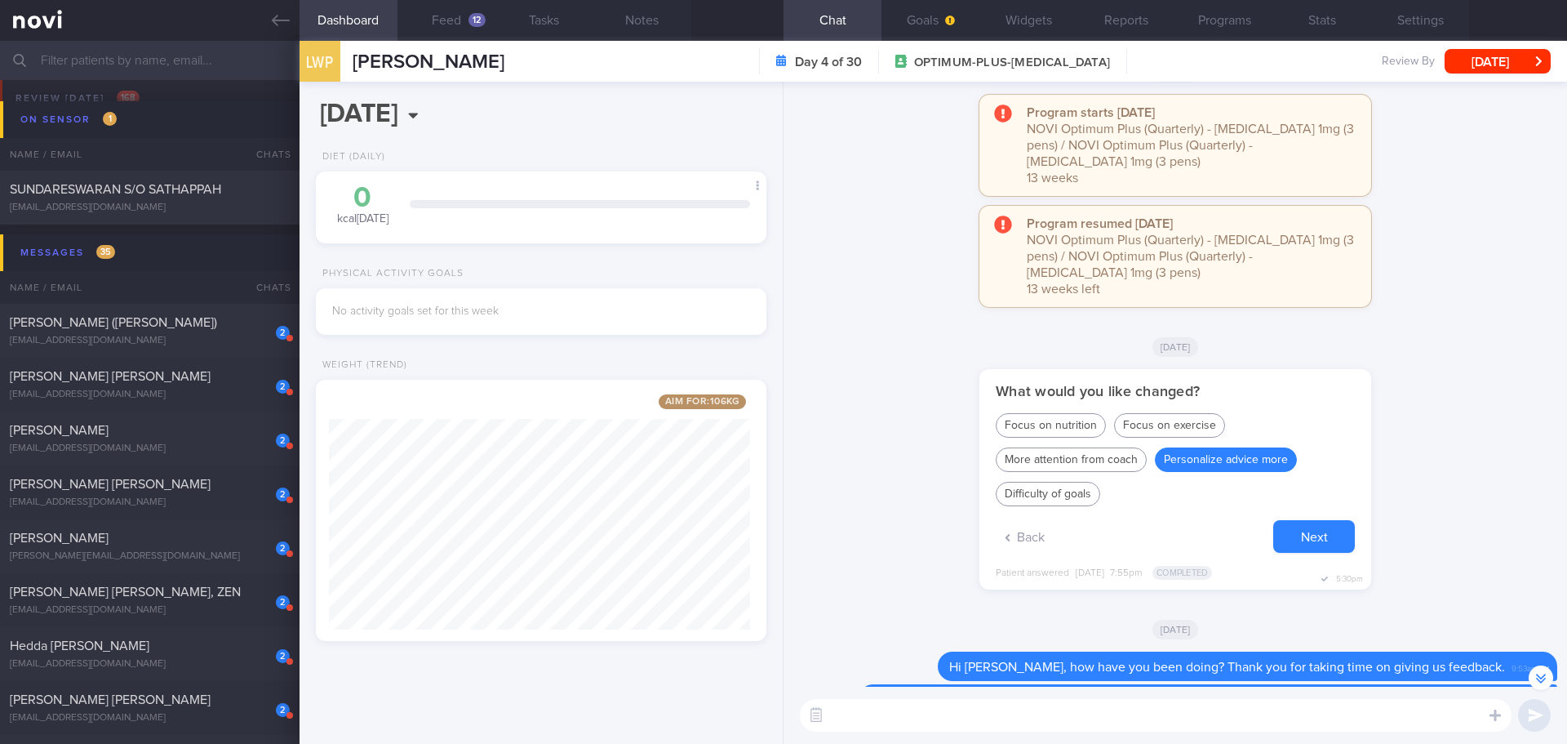
click at [1300, 544] on button "Next" at bounding box center [1314, 536] width 82 height 33
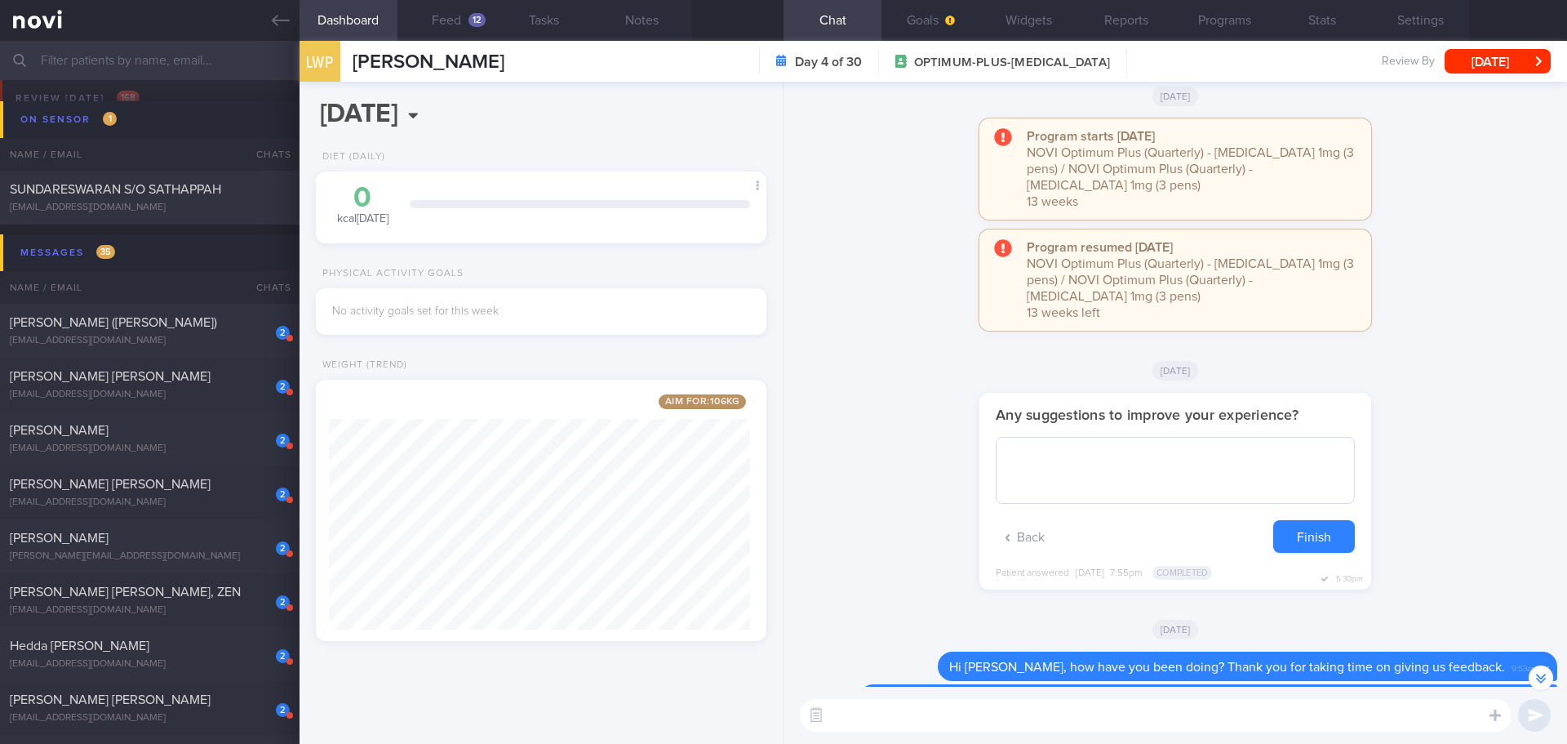
click at [1303, 540] on button "Finish" at bounding box center [1314, 536] width 82 height 33
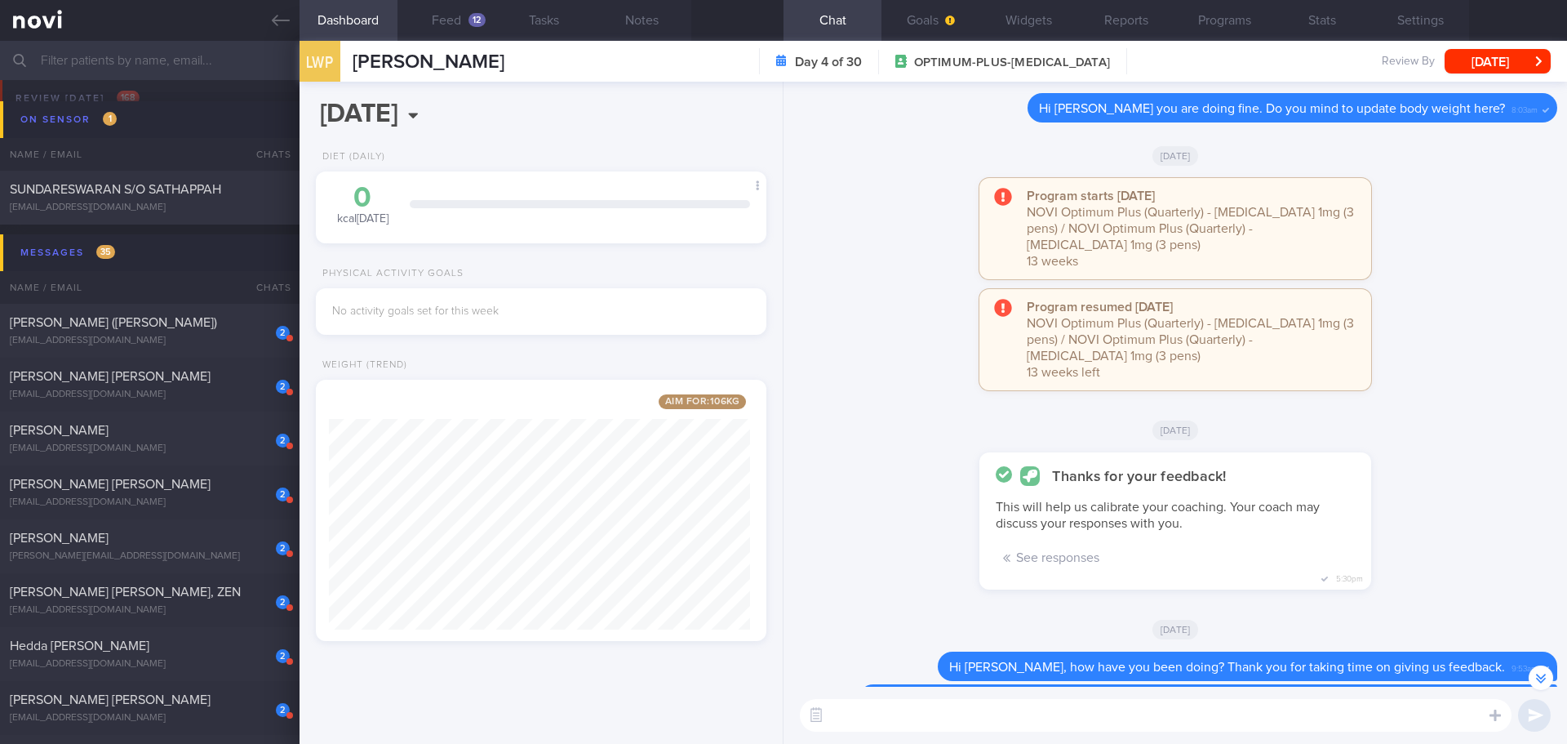
click at [1437, 490] on div "You've completed your first week! How do you find the coaching so far? Your fee…" at bounding box center [1175, 529] width 764 height 154
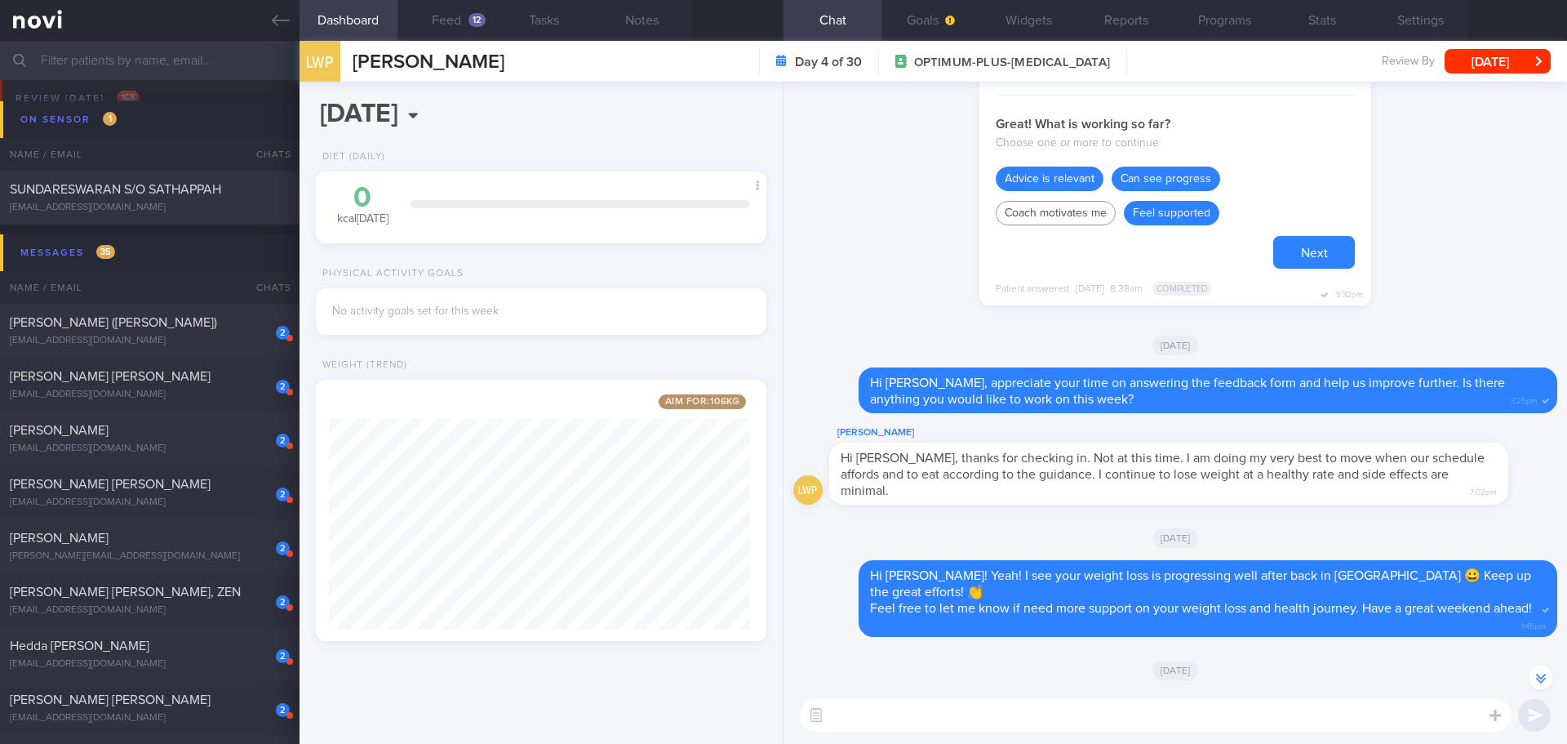
scroll to position [-3412, 0]
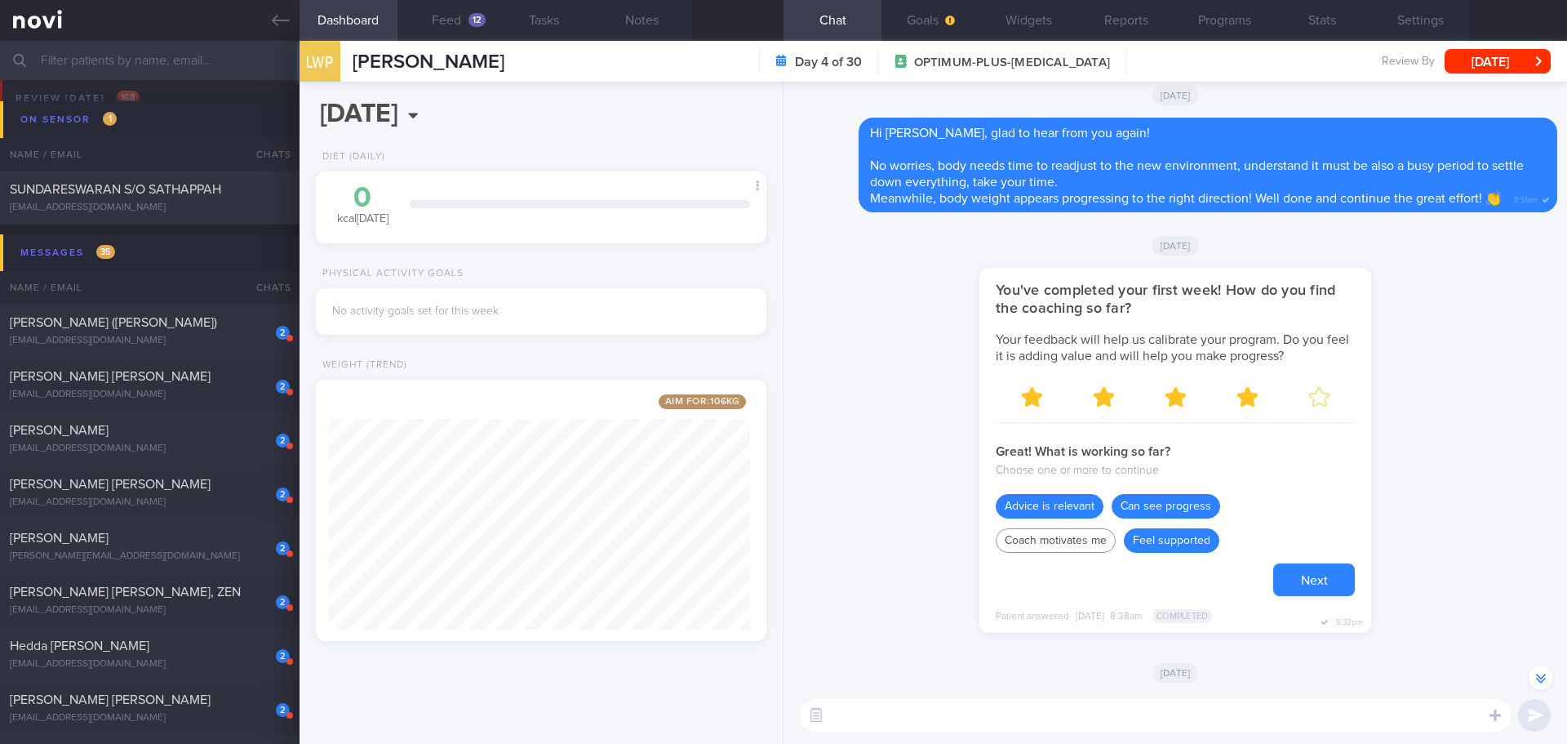
click at [1286, 596] on button "Next" at bounding box center [1314, 579] width 82 height 33
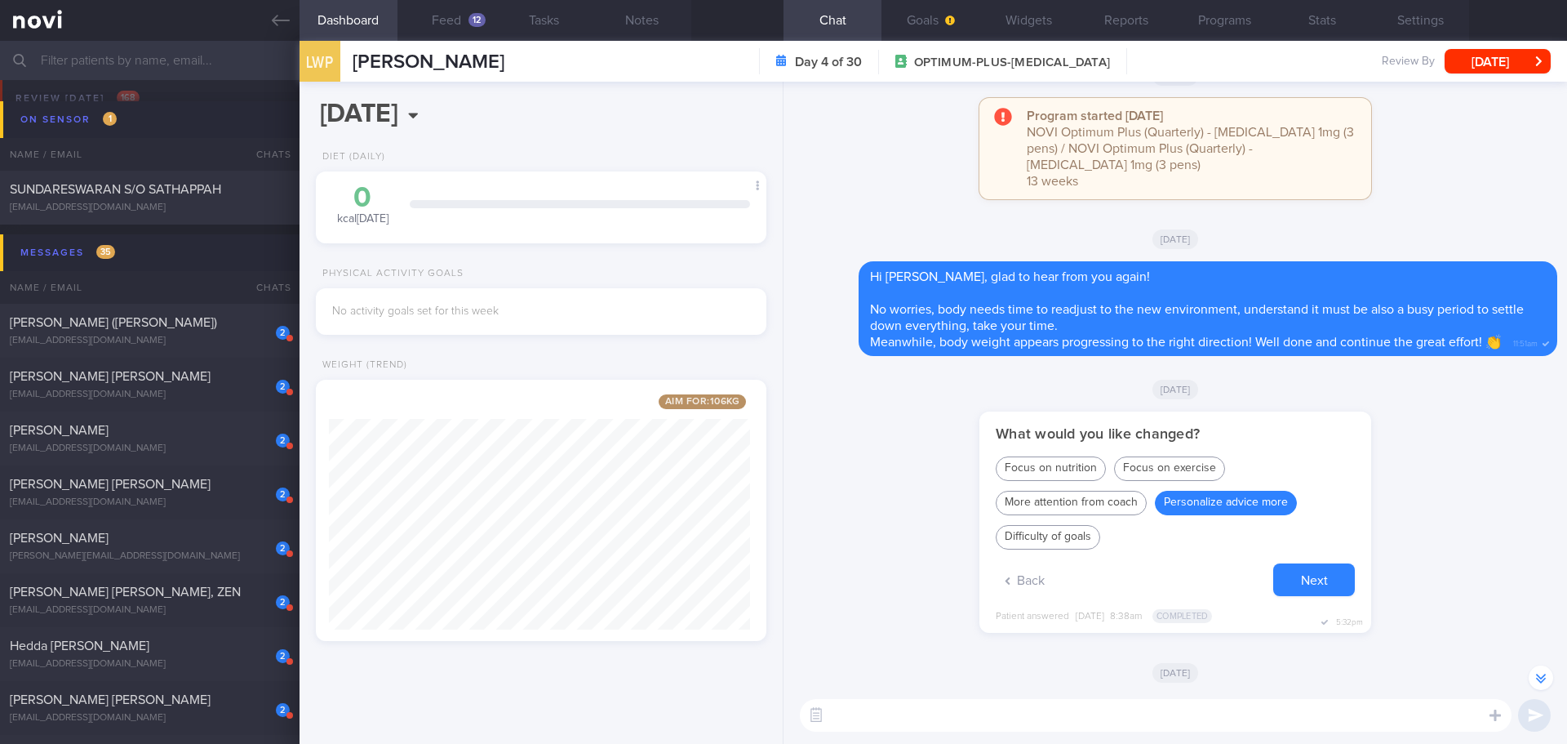
click at [1286, 596] on button "Next" at bounding box center [1314, 579] width 82 height 33
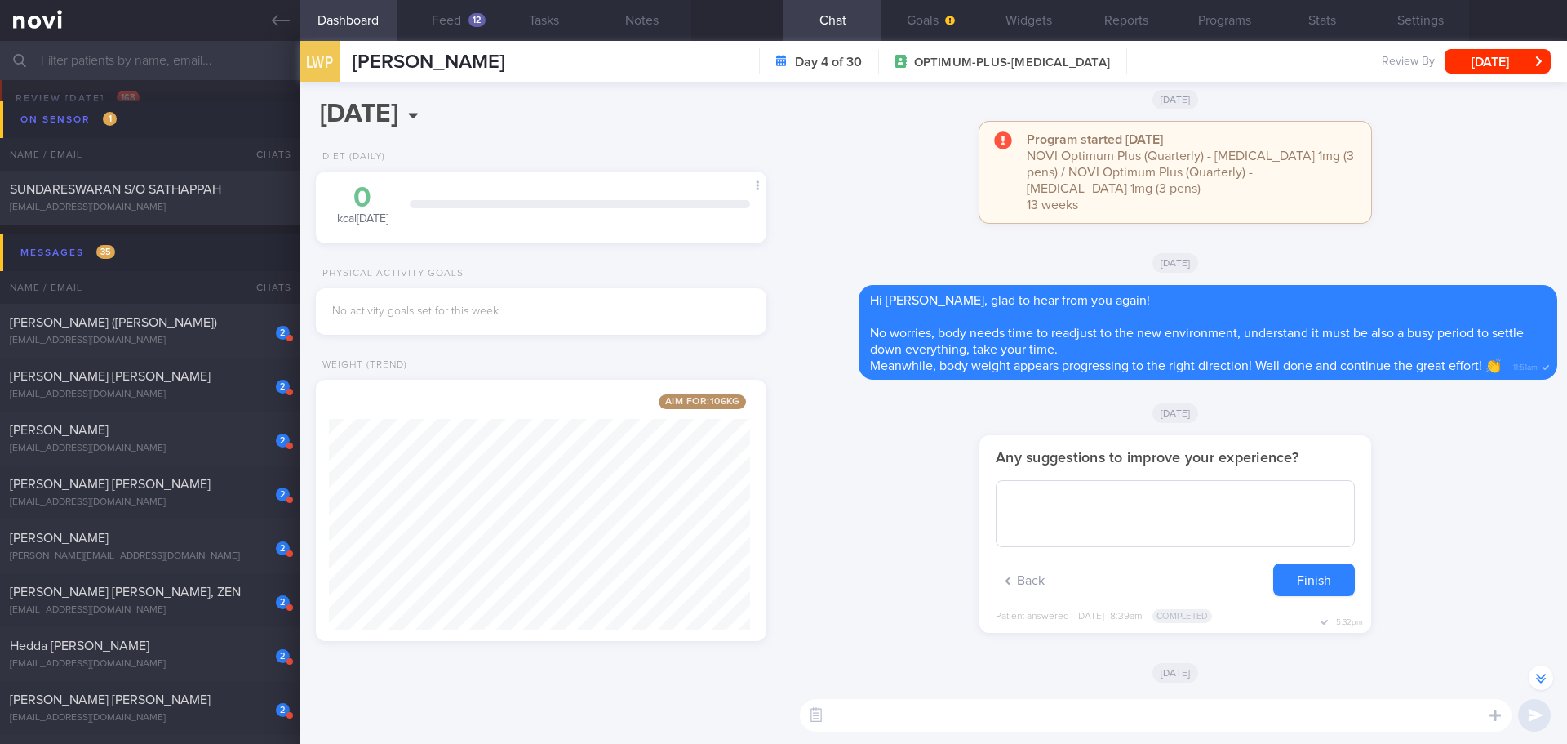
click at [1393, 566] on div "You've completed your first week! How do you find the coaching so far? Your fee…" at bounding box center [1175, 542] width 764 height 214
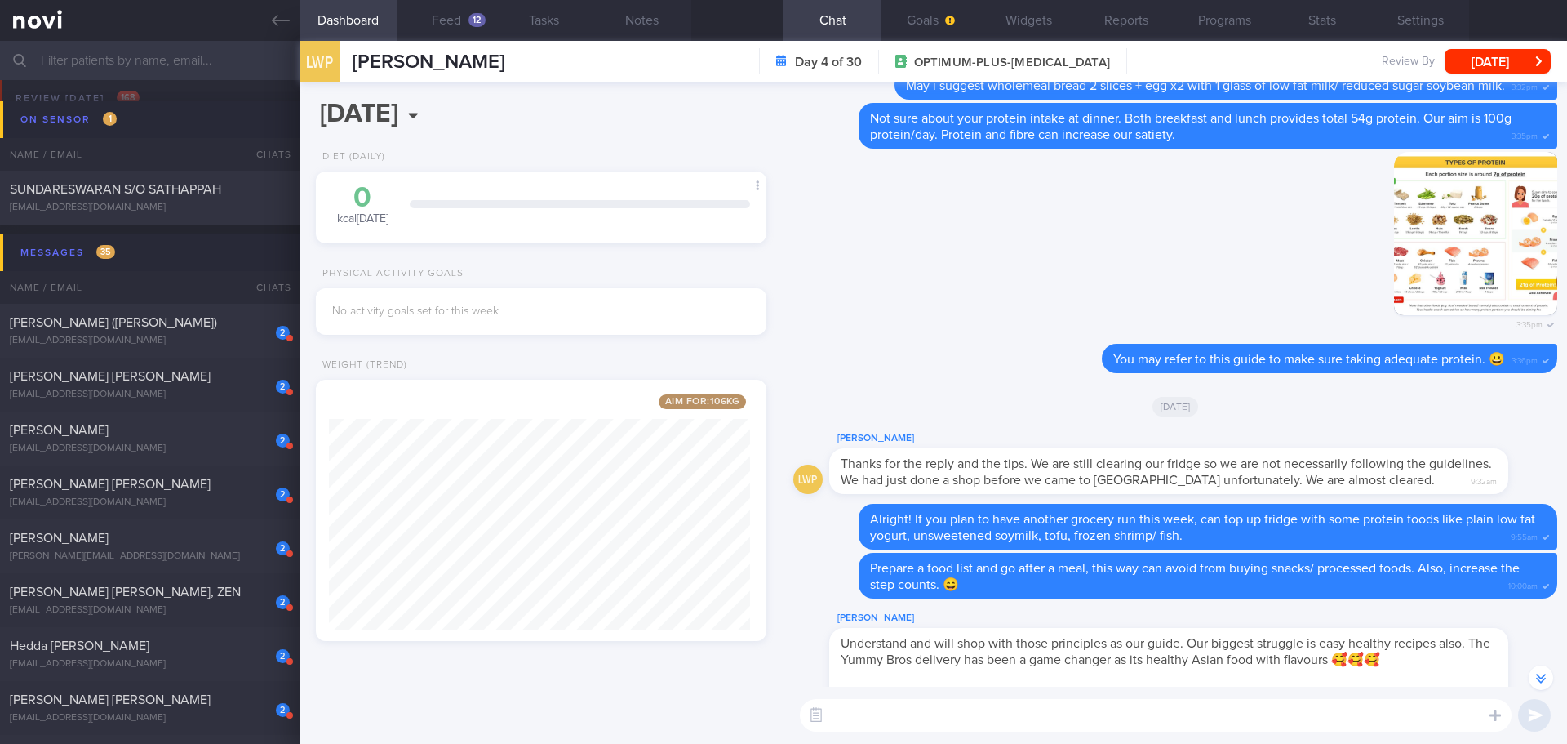
scroll to position [-6871, 0]
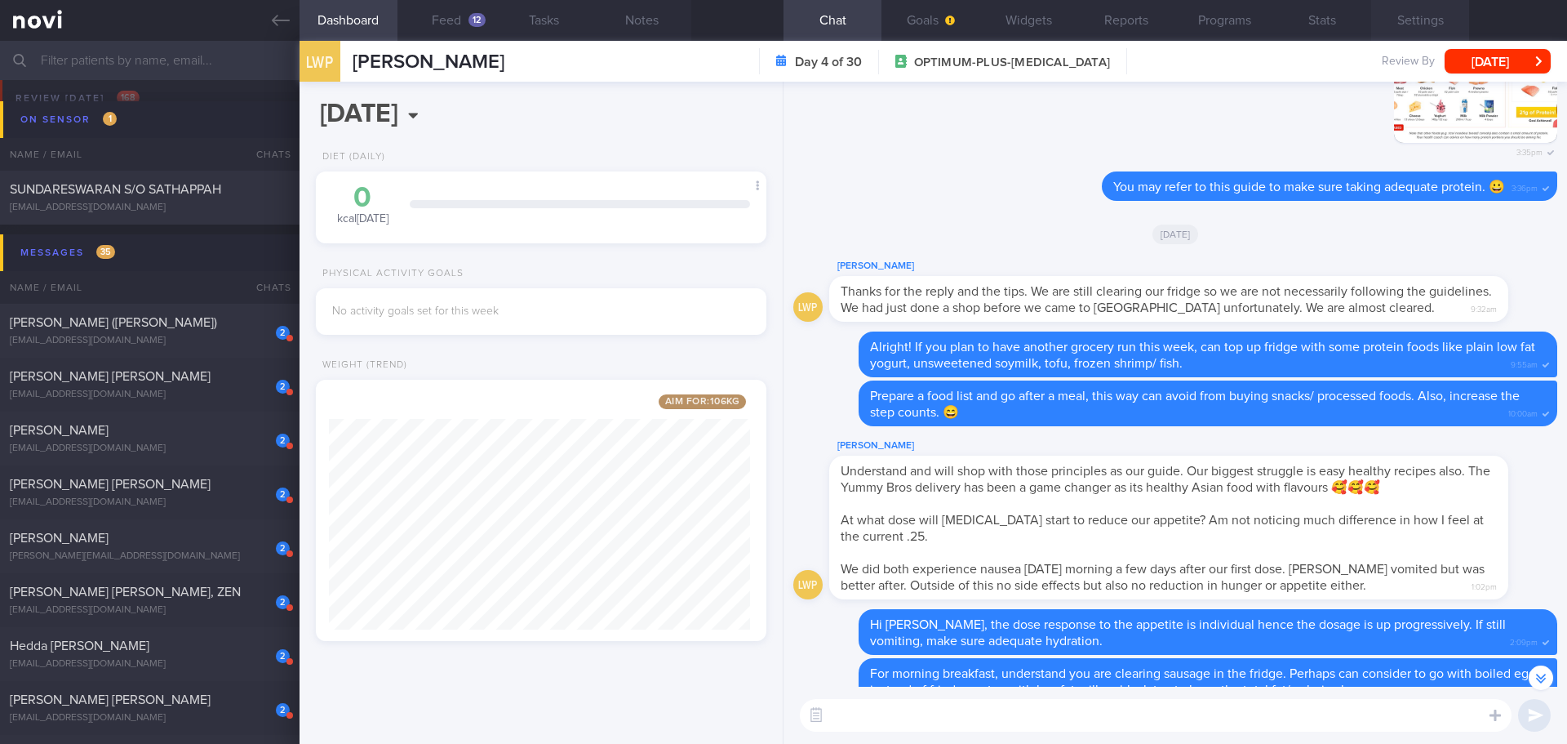
click at [1423, 27] on button "Settings" at bounding box center [1420, 20] width 98 height 41
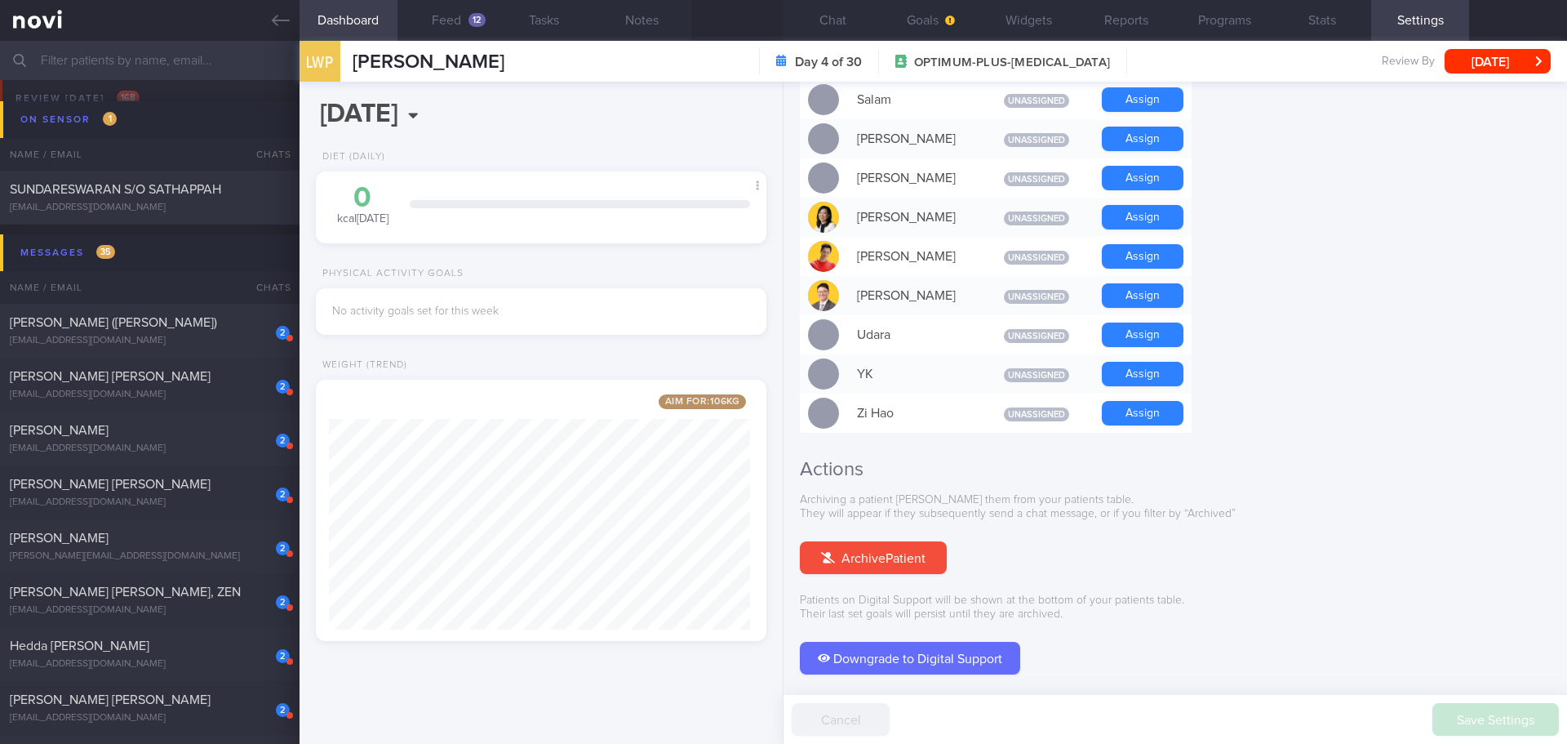
scroll to position [1404, 0]
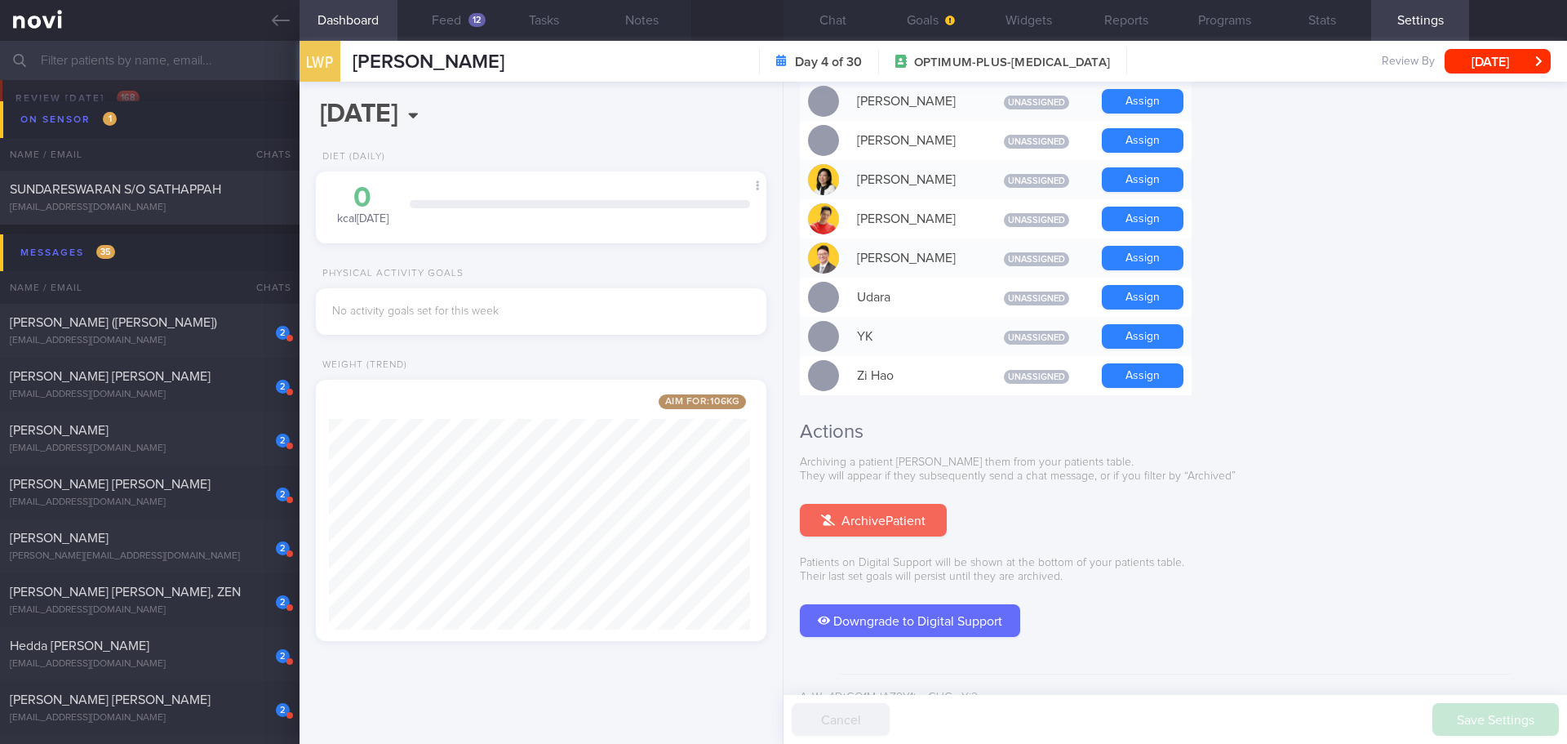
click at [904, 504] on button "Archive Patient" at bounding box center [873, 520] width 147 height 33
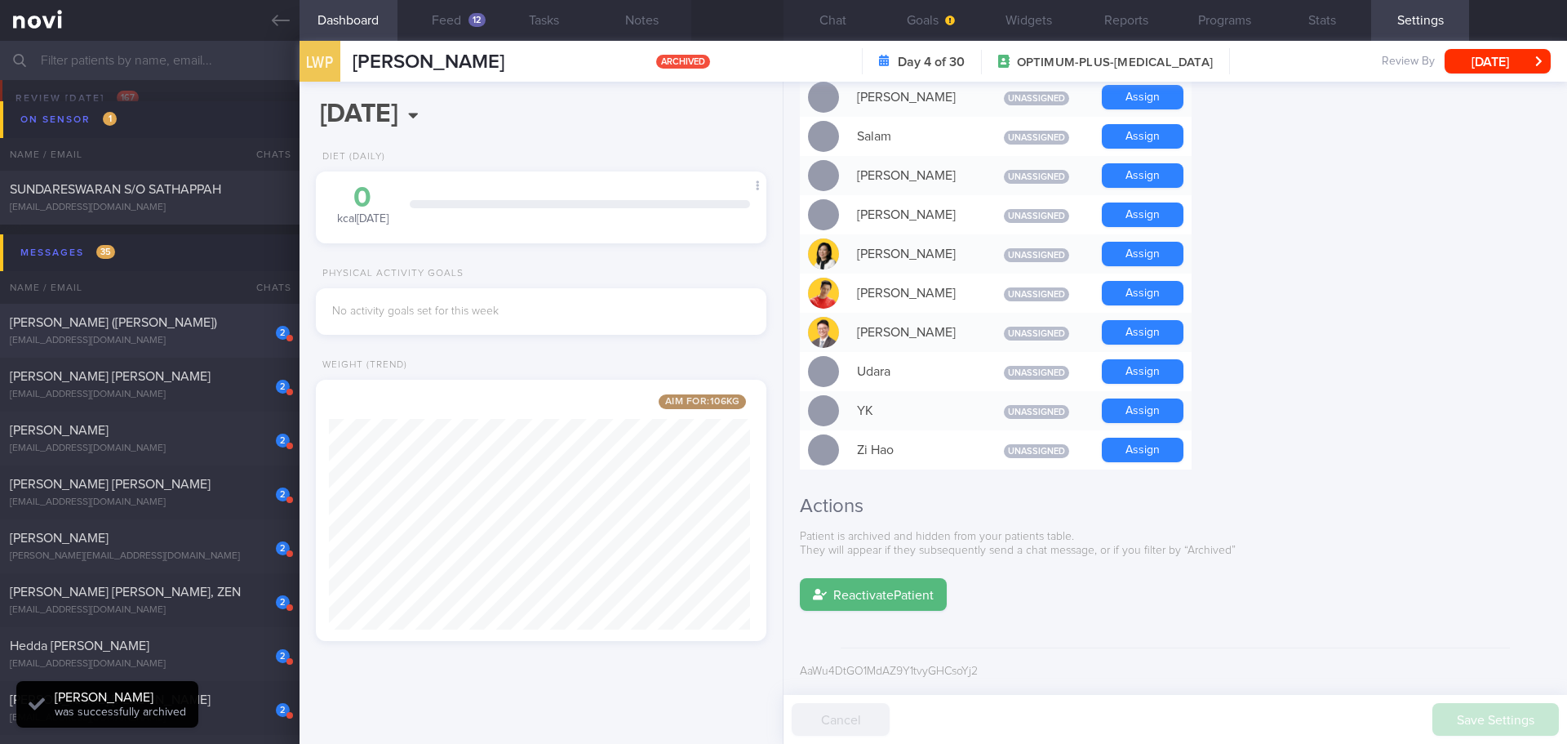
scroll to position [1303, 0]
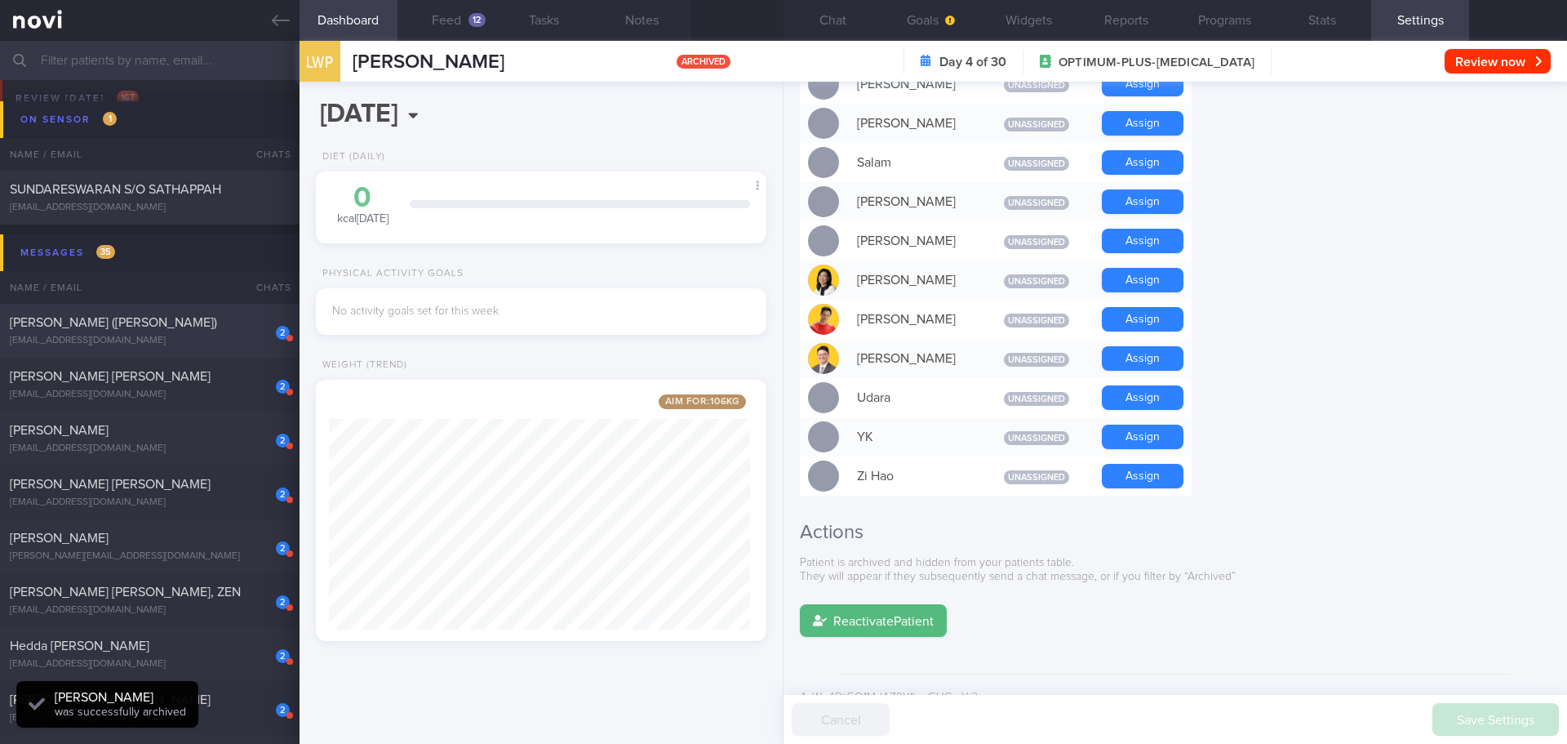
click at [63, 326] on span "[PERSON_NAME] ([PERSON_NAME])" at bounding box center [113, 322] width 207 height 13
type input "[PERSON_NAME]"
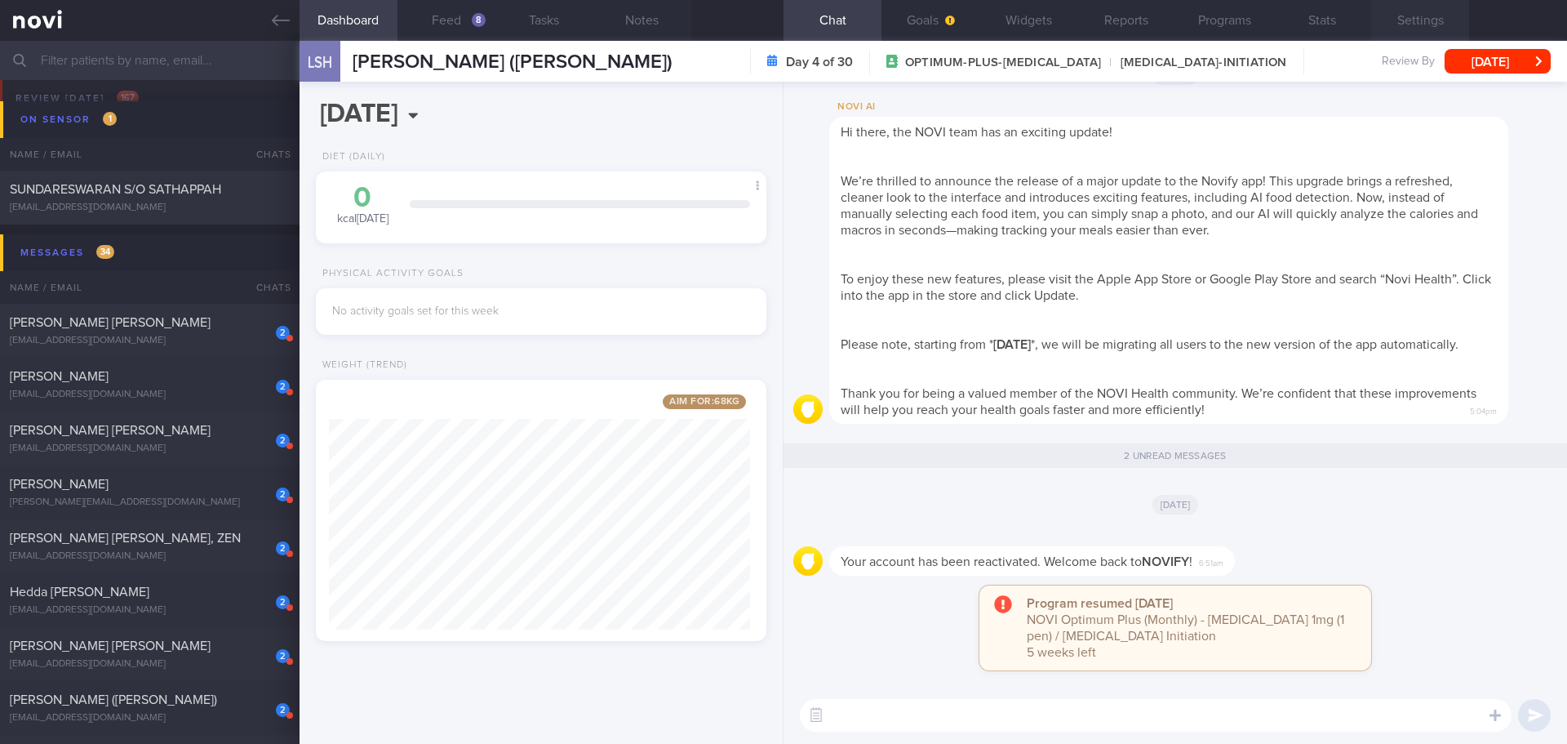
click at [1406, 25] on button "Settings" at bounding box center [1420, 20] width 98 height 41
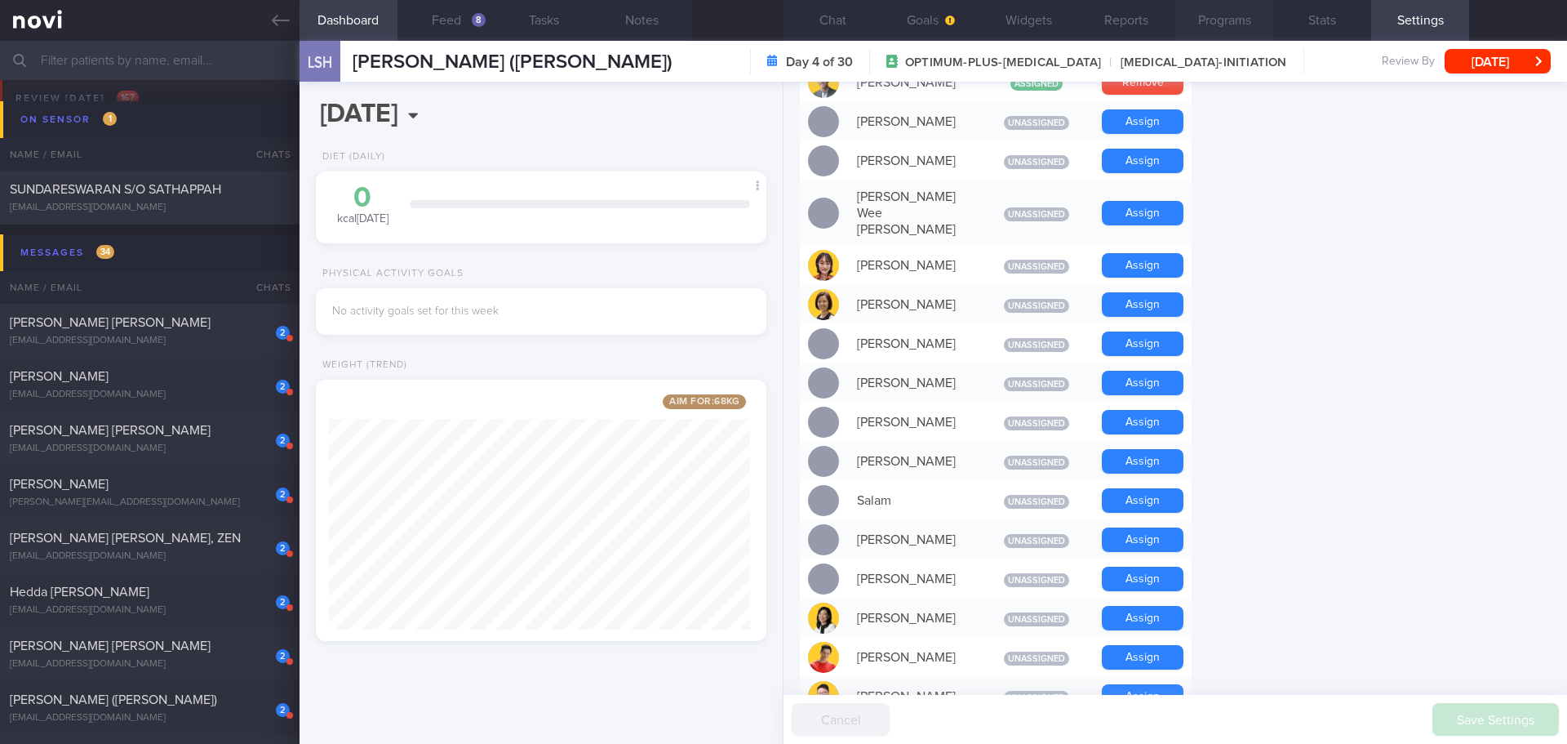
click at [1221, 19] on button "Programs" at bounding box center [1224, 20] width 98 height 41
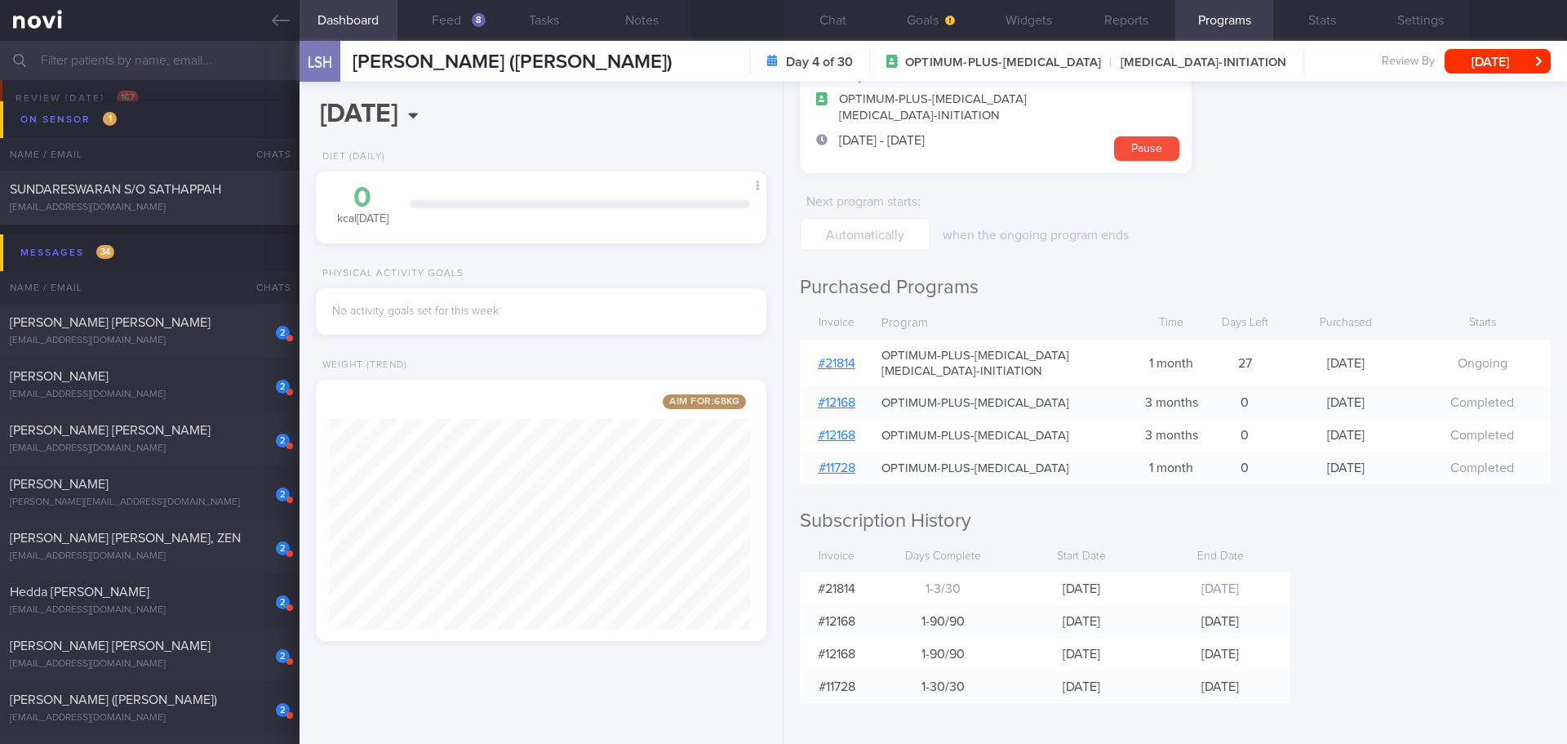
click at [1398, 586] on div "Programs Day 4 of 30 OPTIMUM-PLUS-[MEDICAL_DATA] [MEDICAL_DATA]-INITIATION [DAT…" at bounding box center [1176, 413] width 784 height 662
click at [853, 362] on link "# 21814" at bounding box center [837, 363] width 38 height 13
click at [1414, 22] on button "Settings" at bounding box center [1420, 20] width 98 height 41
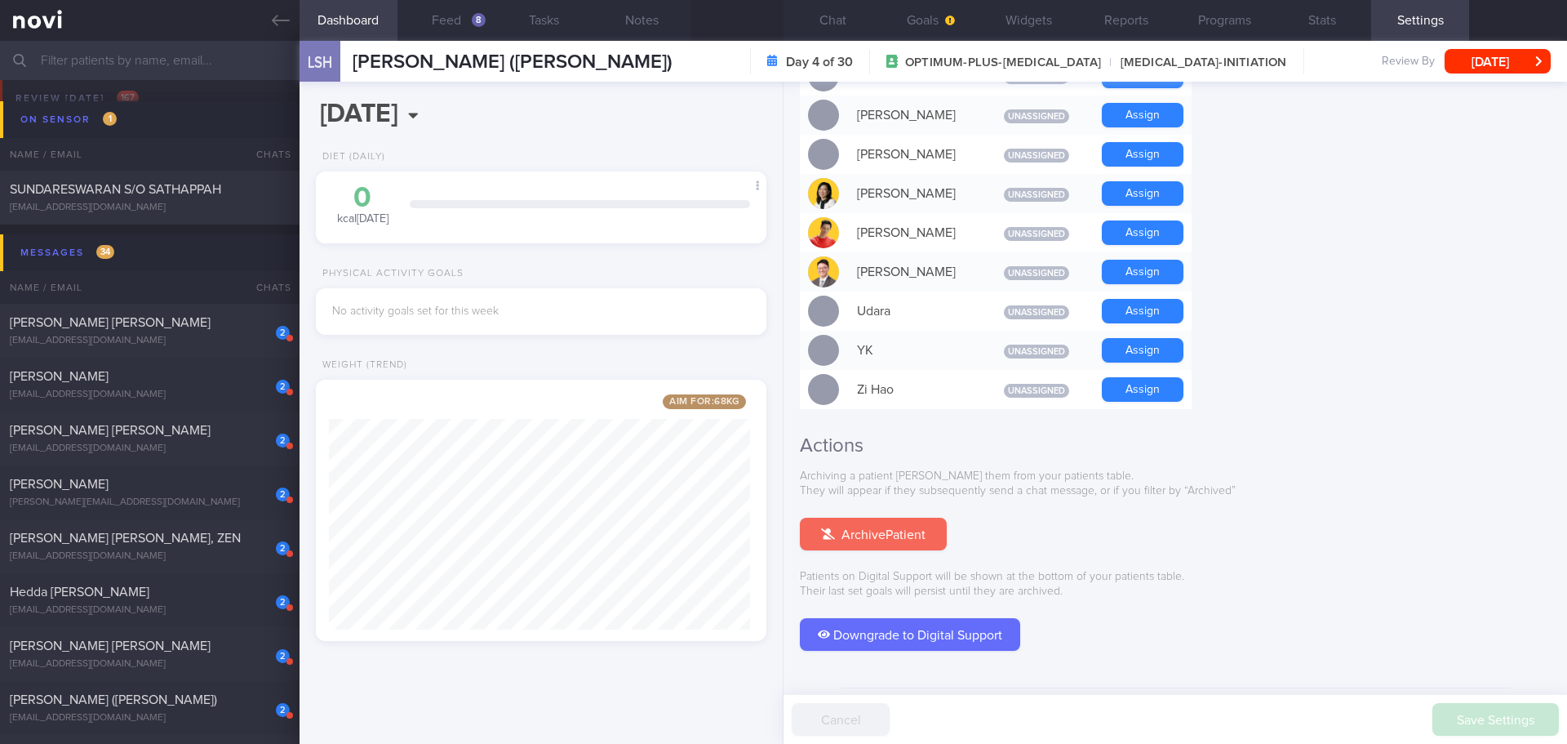
click at [921, 517] on button "Archive Patient" at bounding box center [873, 533] width 147 height 33
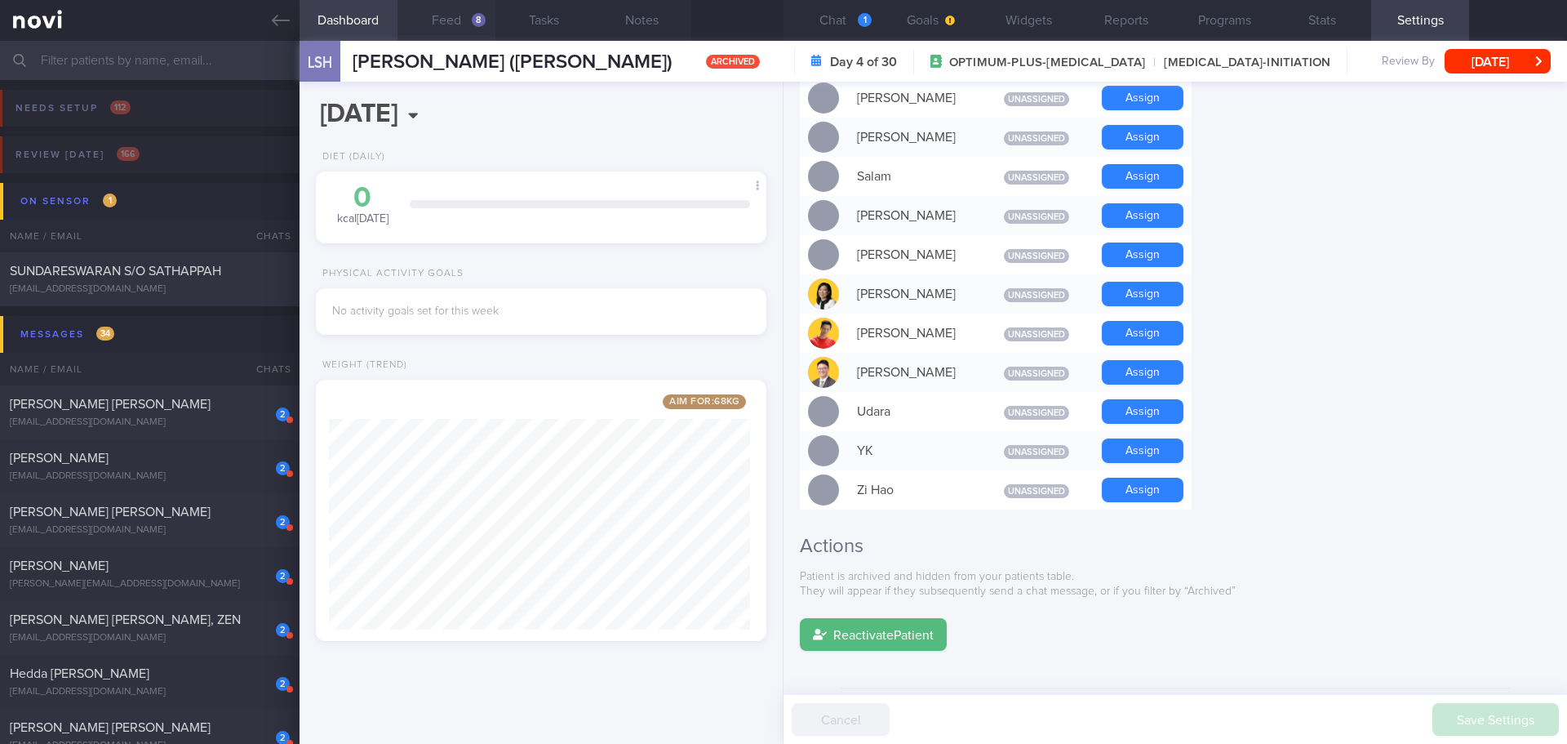
click at [455, 9] on button "Feed 8" at bounding box center [446, 20] width 98 height 41
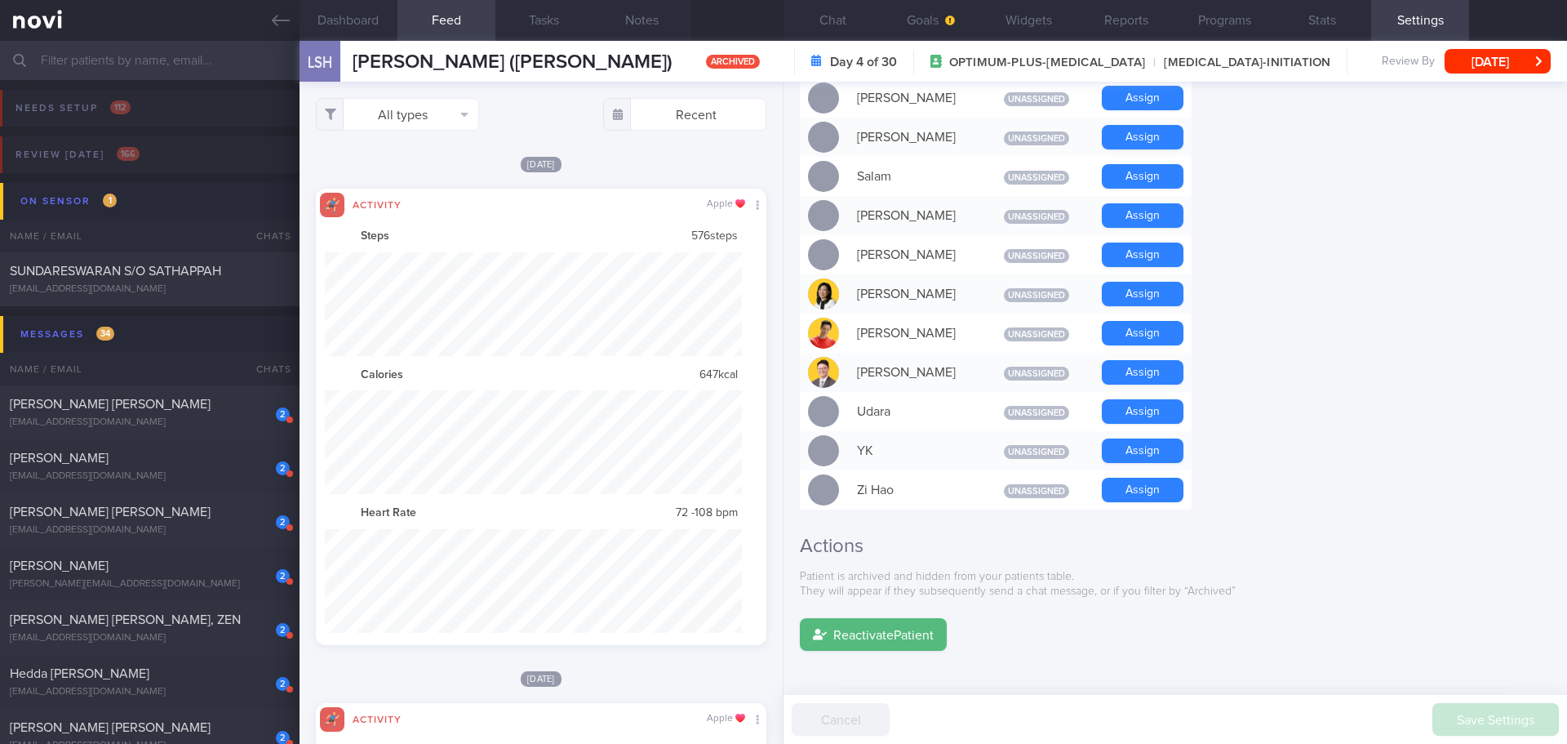
scroll to position [104, 418]
click at [1403, 618] on div "Reactivate Patient" at bounding box center [1175, 634] width 751 height 33
click at [104, 414] on div "2 [PERSON_NAME] [PERSON_NAME] [EMAIL_ADDRESS][DOMAIN_NAME]" at bounding box center [150, 412] width 300 height 33
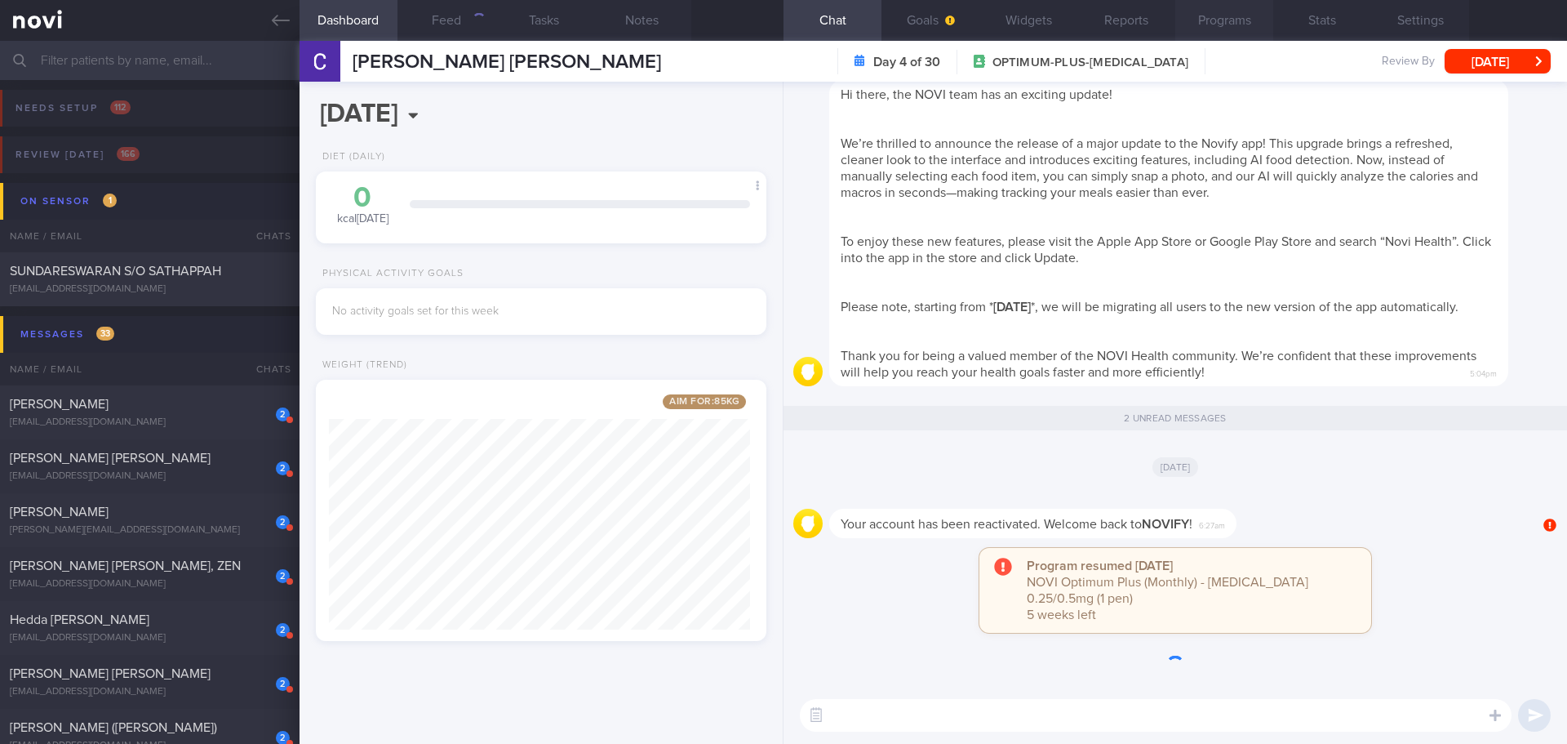
click at [1255, 19] on button "Programs" at bounding box center [1224, 20] width 98 height 41
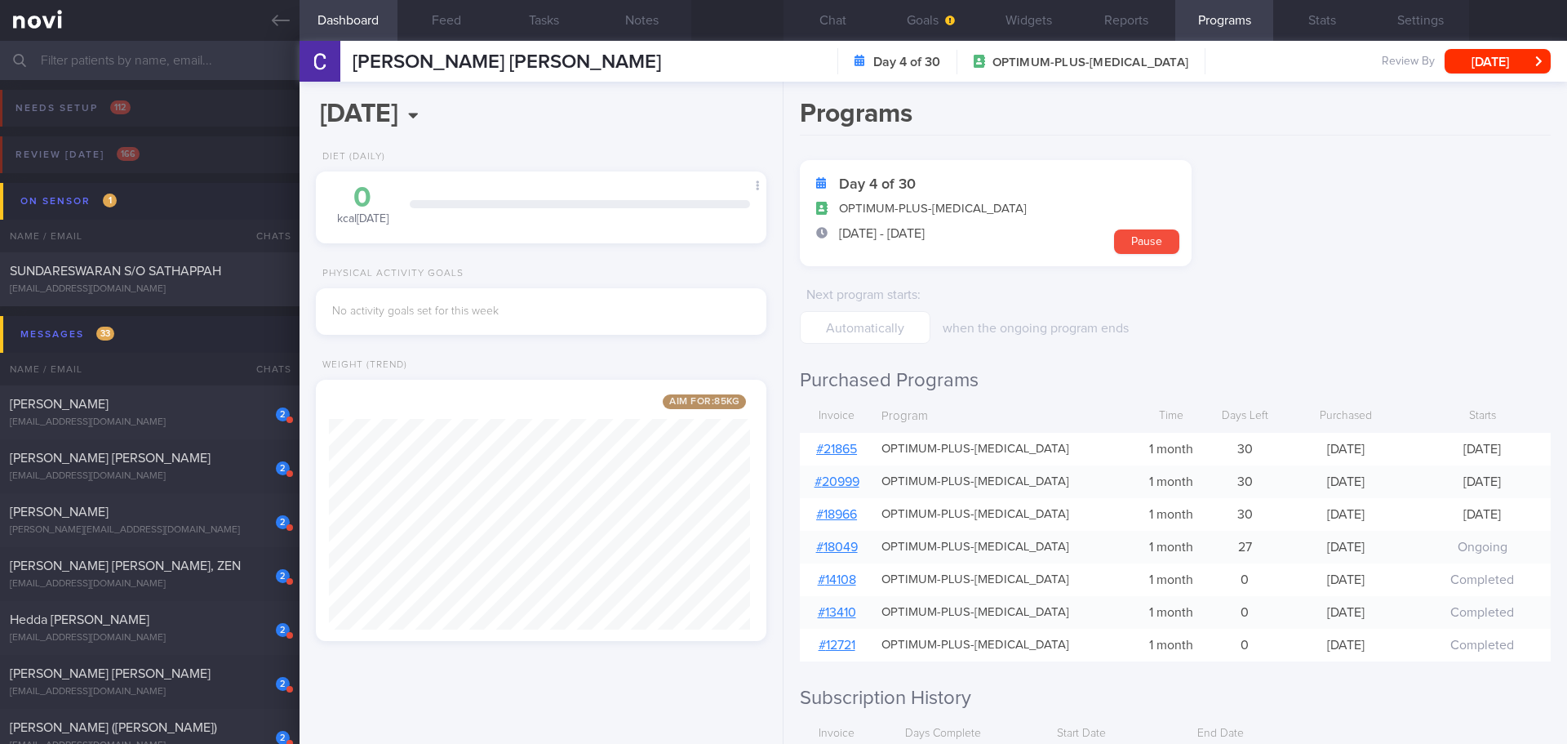
click at [868, 442] on div "# 21865" at bounding box center [836, 449] width 73 height 33
click at [846, 446] on link "# 21865" at bounding box center [836, 448] width 41 height 13
click at [1435, 24] on button "Settings" at bounding box center [1420, 20] width 98 height 41
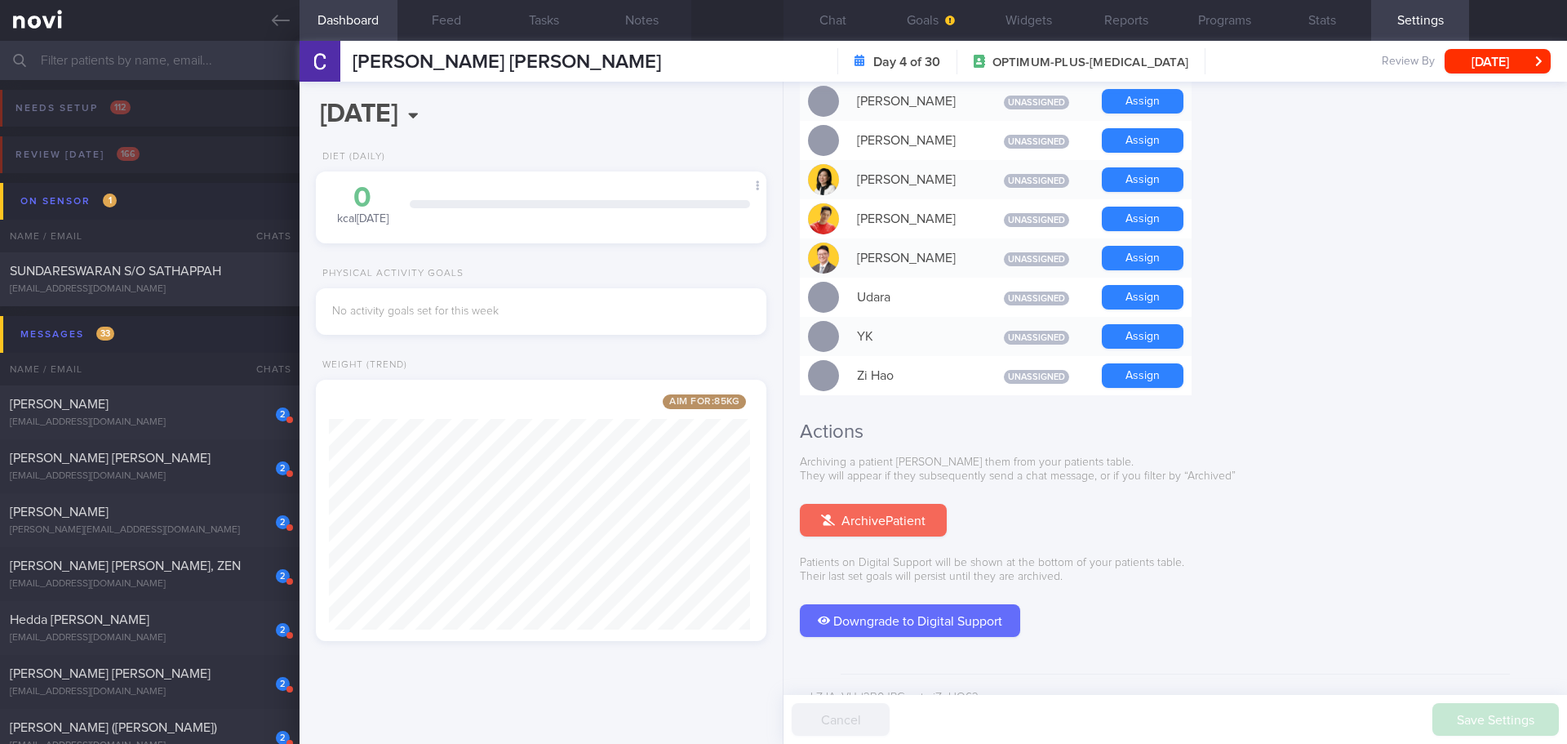
click at [876, 504] on button "Archive Patient" at bounding box center [873, 520] width 147 height 33
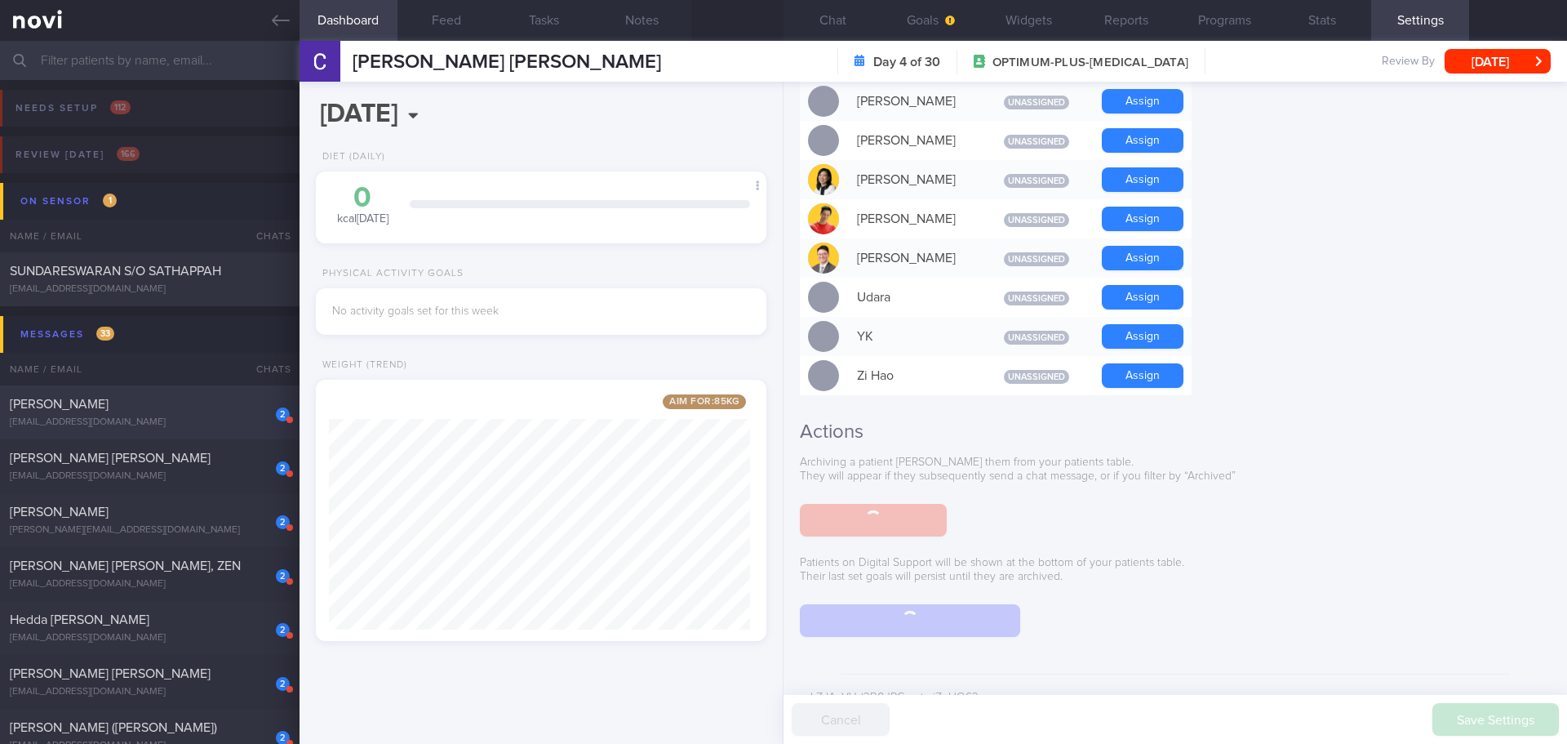
click at [203, 414] on div "2 [PERSON_NAME] [EMAIL_ADDRESS][DOMAIN_NAME]" at bounding box center [150, 412] width 300 height 33
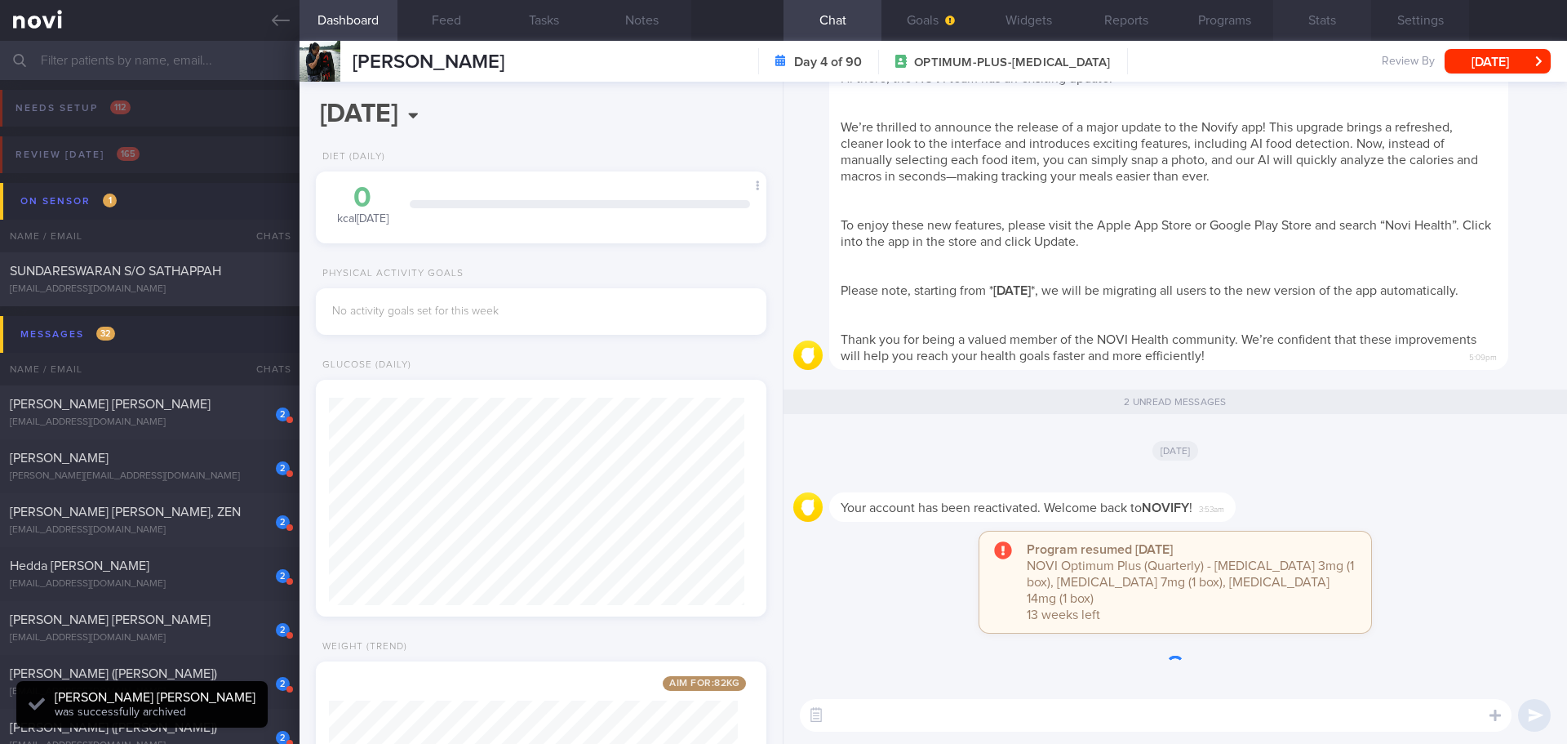
scroll to position [207, 416]
click at [1232, 20] on button "Programs" at bounding box center [1224, 20] width 98 height 41
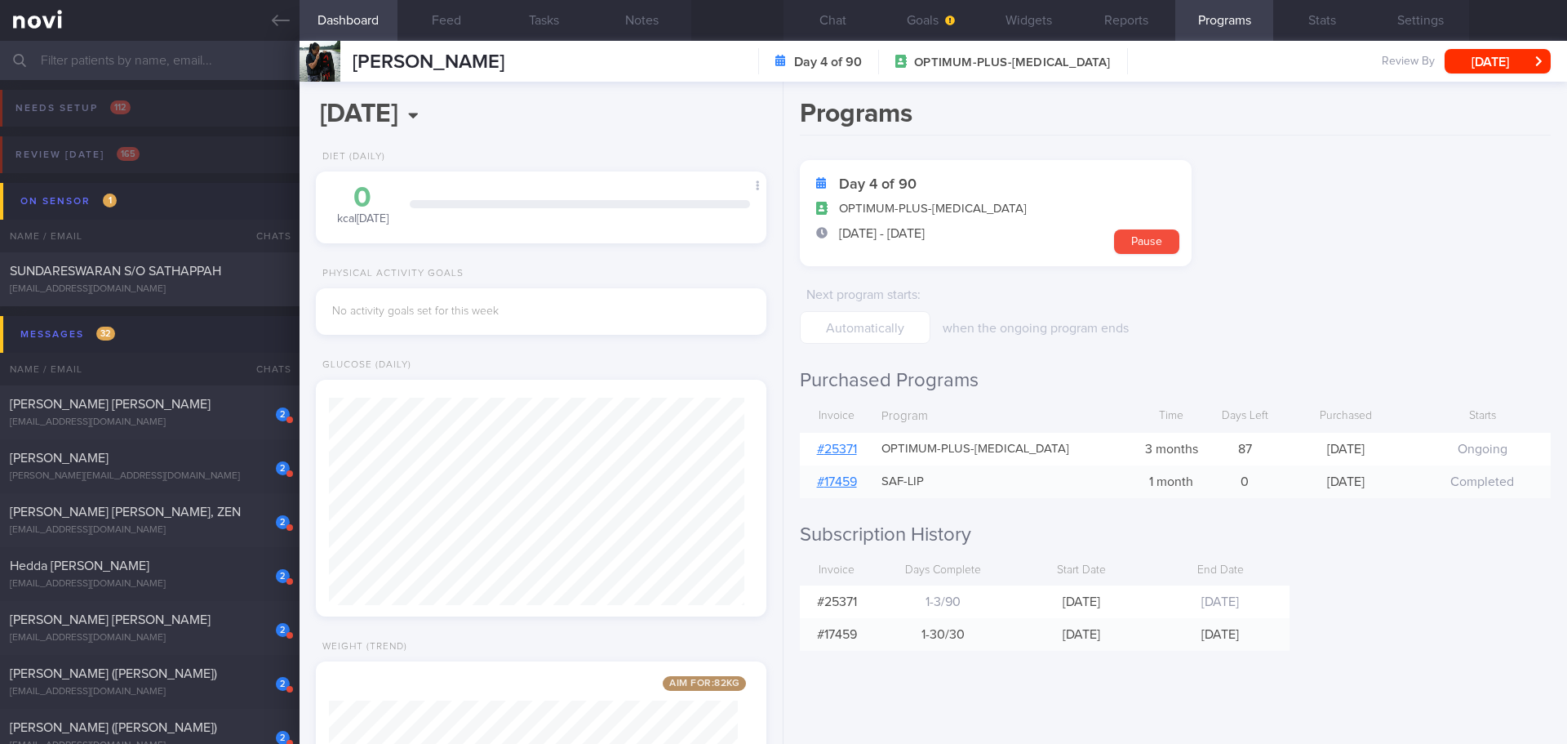
click at [850, 449] on link "# 25371" at bounding box center [837, 448] width 40 height 13
click at [1400, 5] on button "Settings" at bounding box center [1420, 20] width 98 height 41
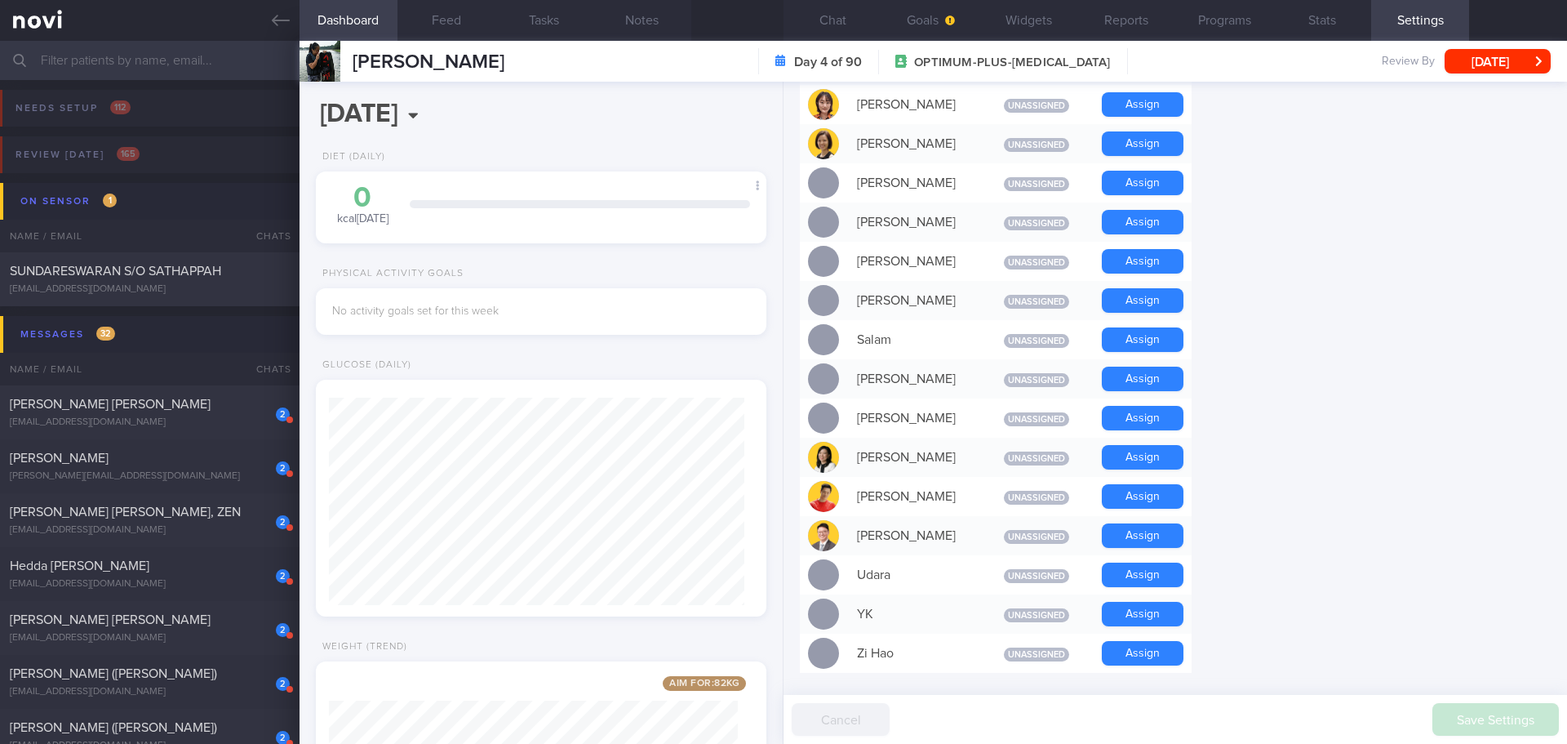
scroll to position [1404, 0]
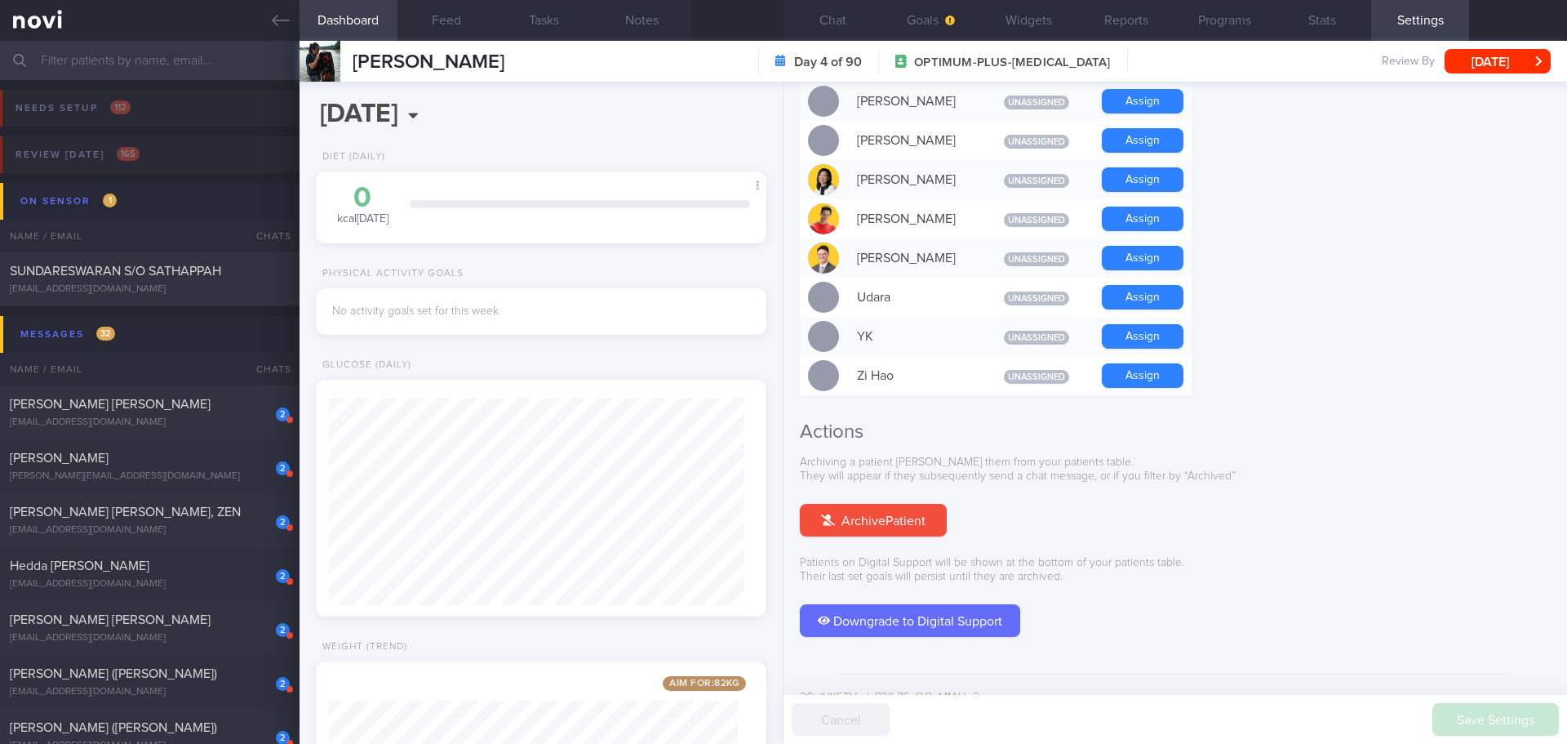
click at [834, 513] on div "Archiving a patient [PERSON_NAME] them from your patients table. They will appe…" at bounding box center [1175, 545] width 751 height 181
click at [836, 504] on button "Archive Patient" at bounding box center [873, 520] width 147 height 33
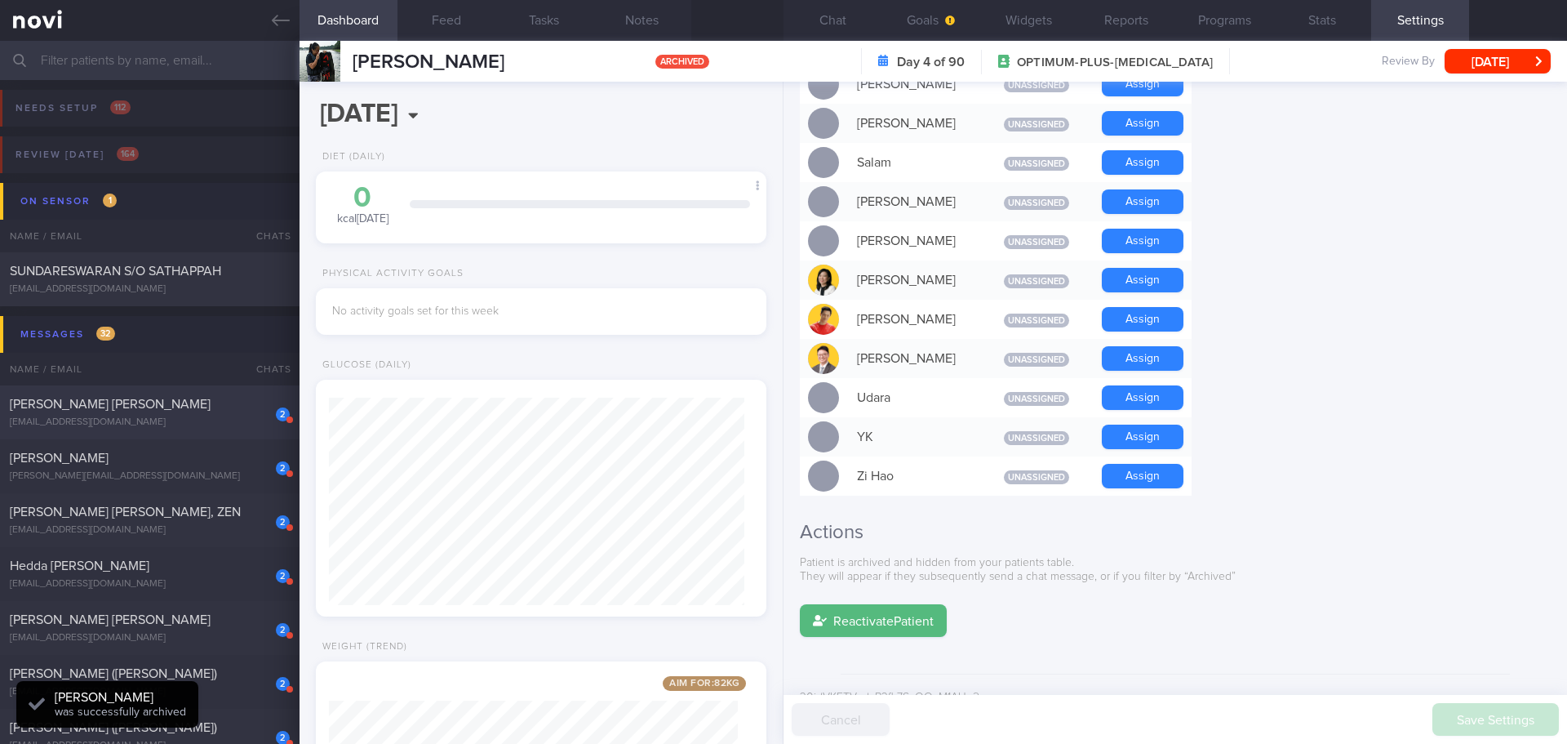
scroll to position [207, 416]
click at [188, 402] on div "[PERSON_NAME] [PERSON_NAME]" at bounding box center [148, 404] width 276 height 16
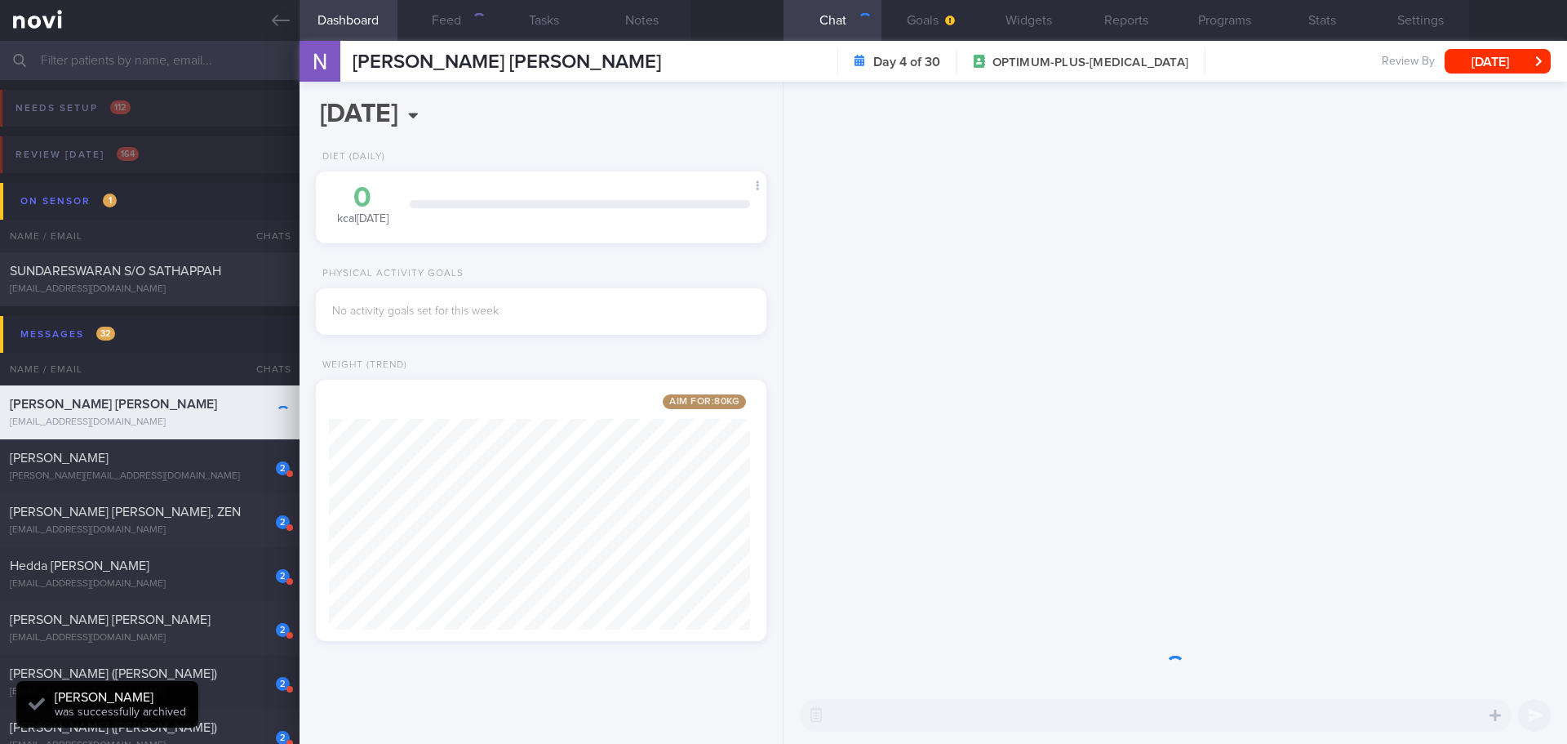
scroll to position [234, 422]
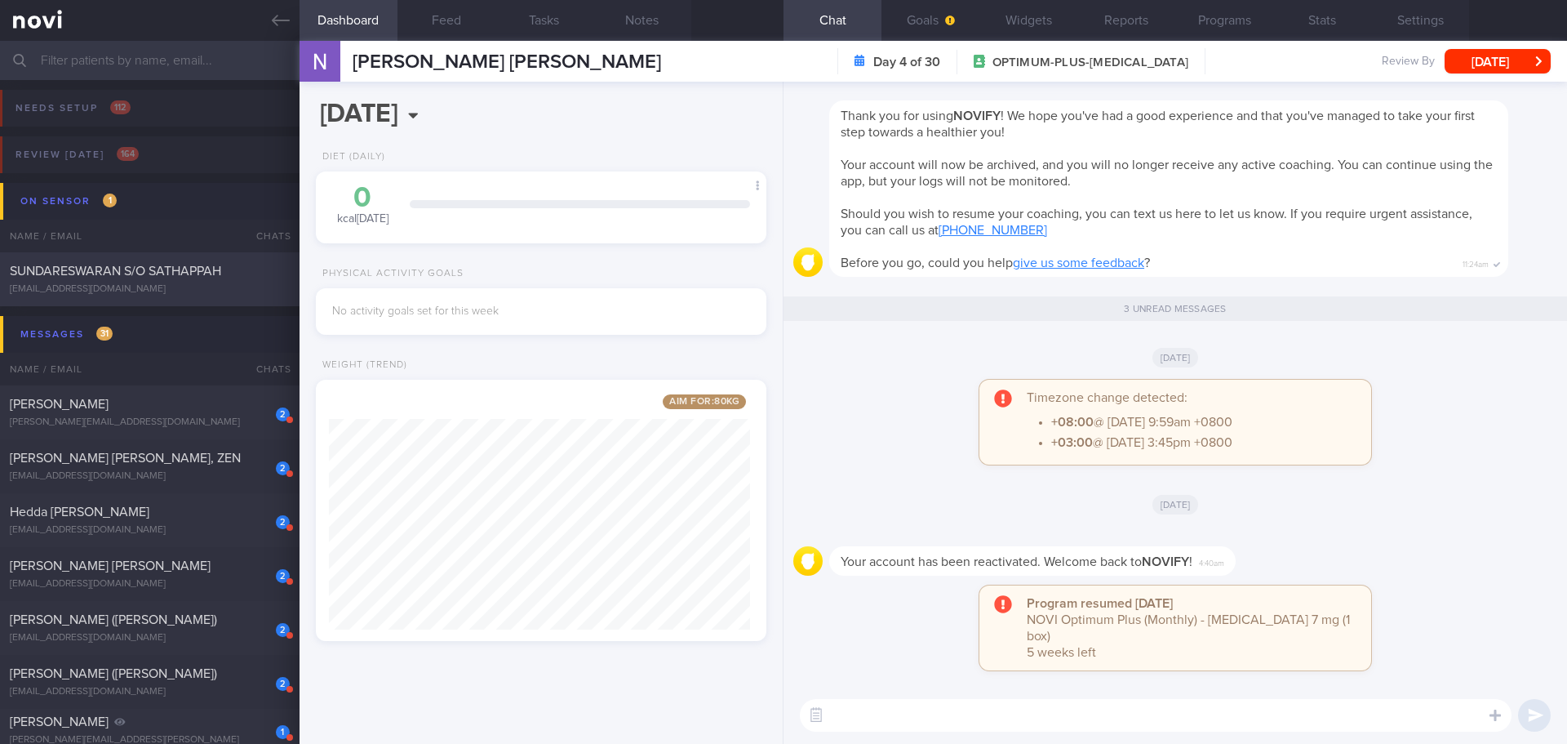
click at [226, 283] on div "[EMAIL_ADDRESS][DOMAIN_NAME]" at bounding box center [150, 289] width 280 height 12
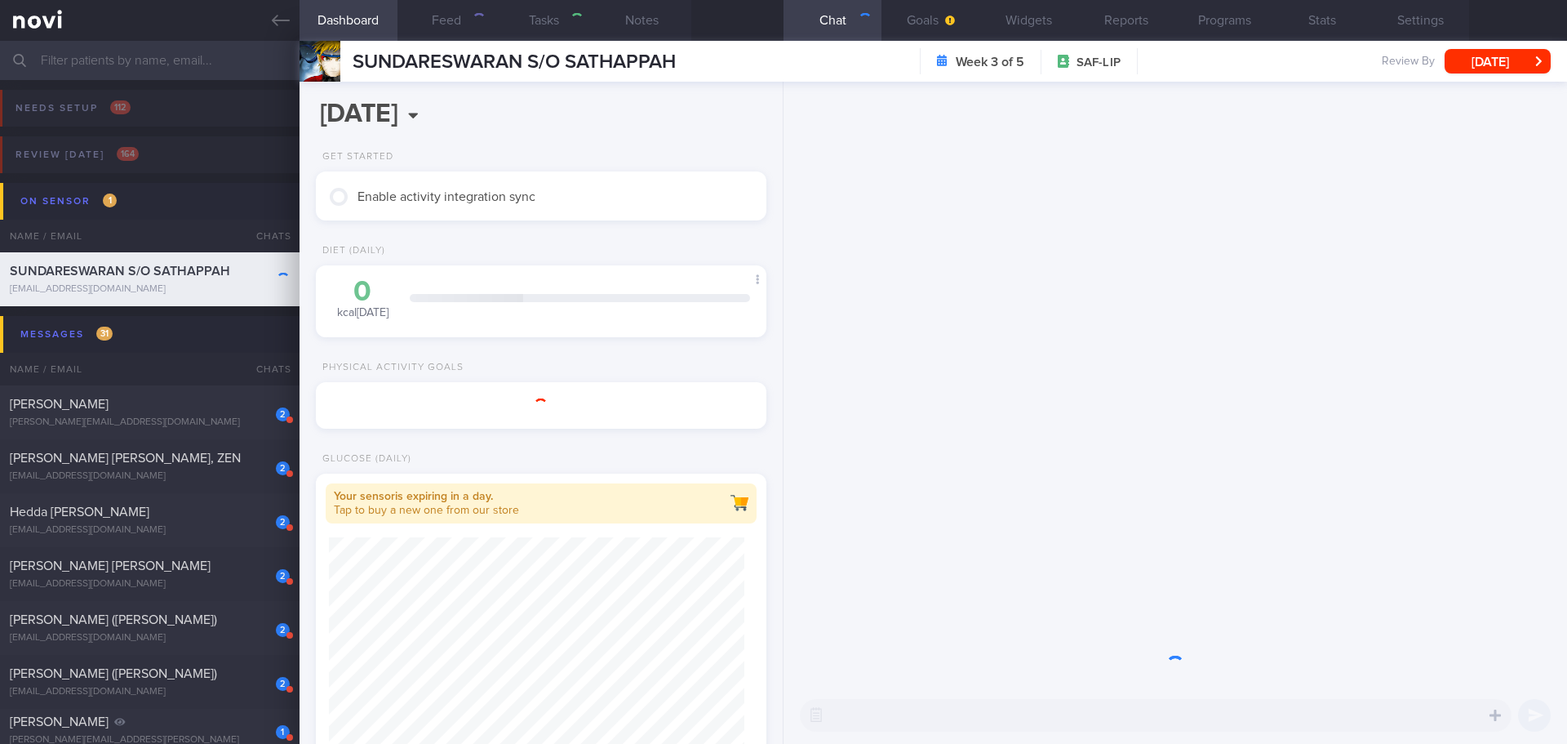
select select "8"
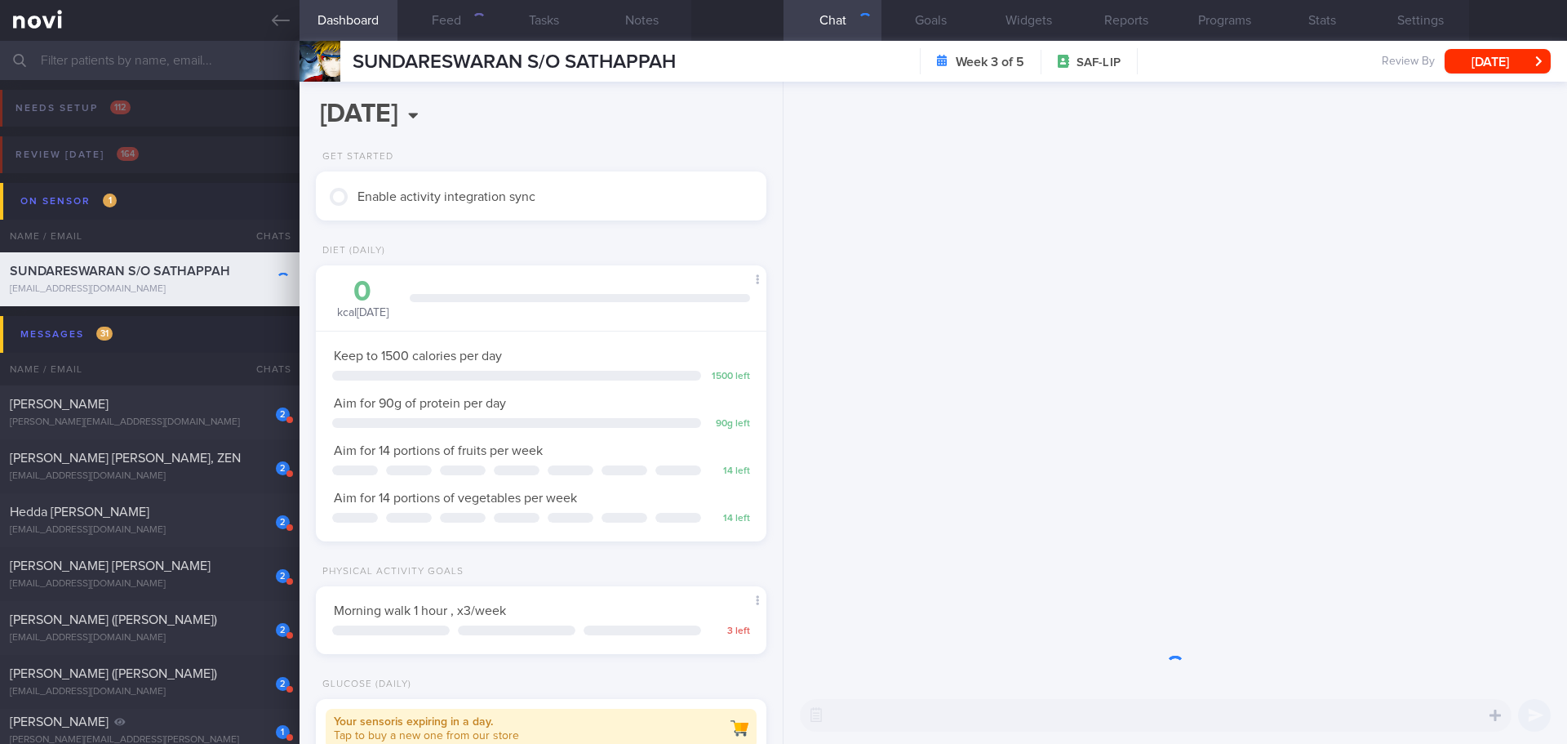
scroll to position [207, 416]
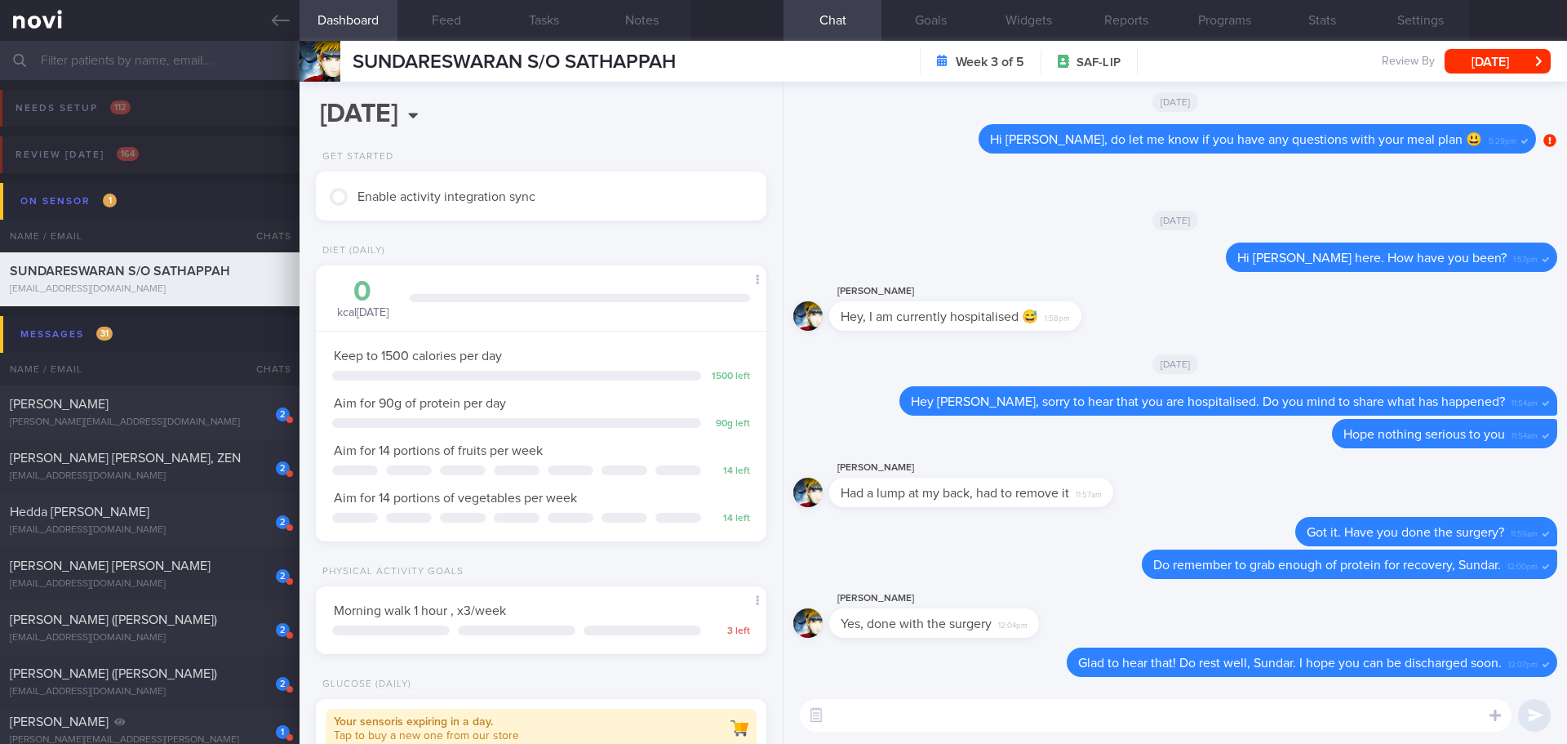
click at [1069, 241] on div "[DATE]" at bounding box center [1175, 220] width 764 height 46
click at [1186, 24] on button "Programs" at bounding box center [1224, 20] width 98 height 41
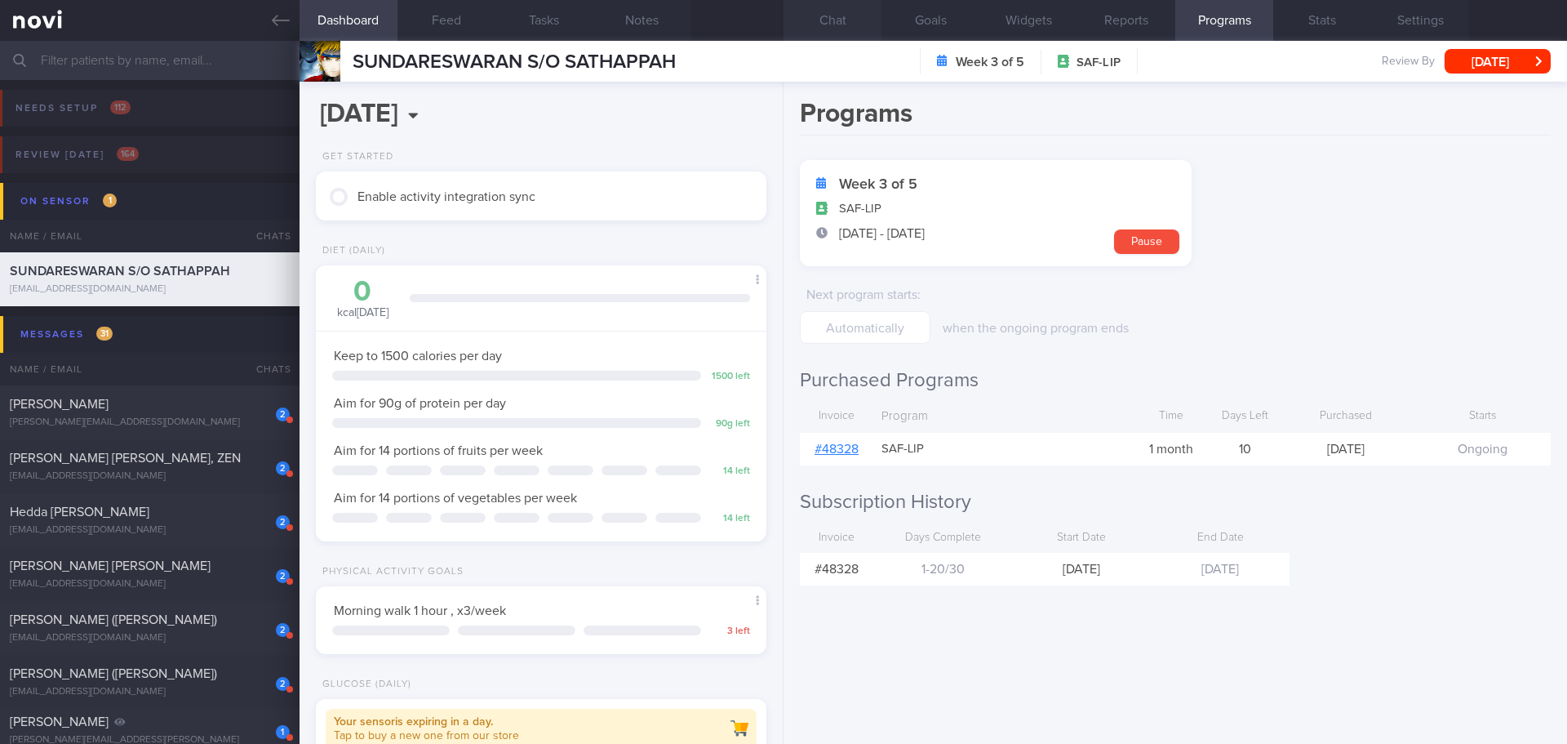
click at [824, 24] on button "Chat" at bounding box center [833, 20] width 98 height 41
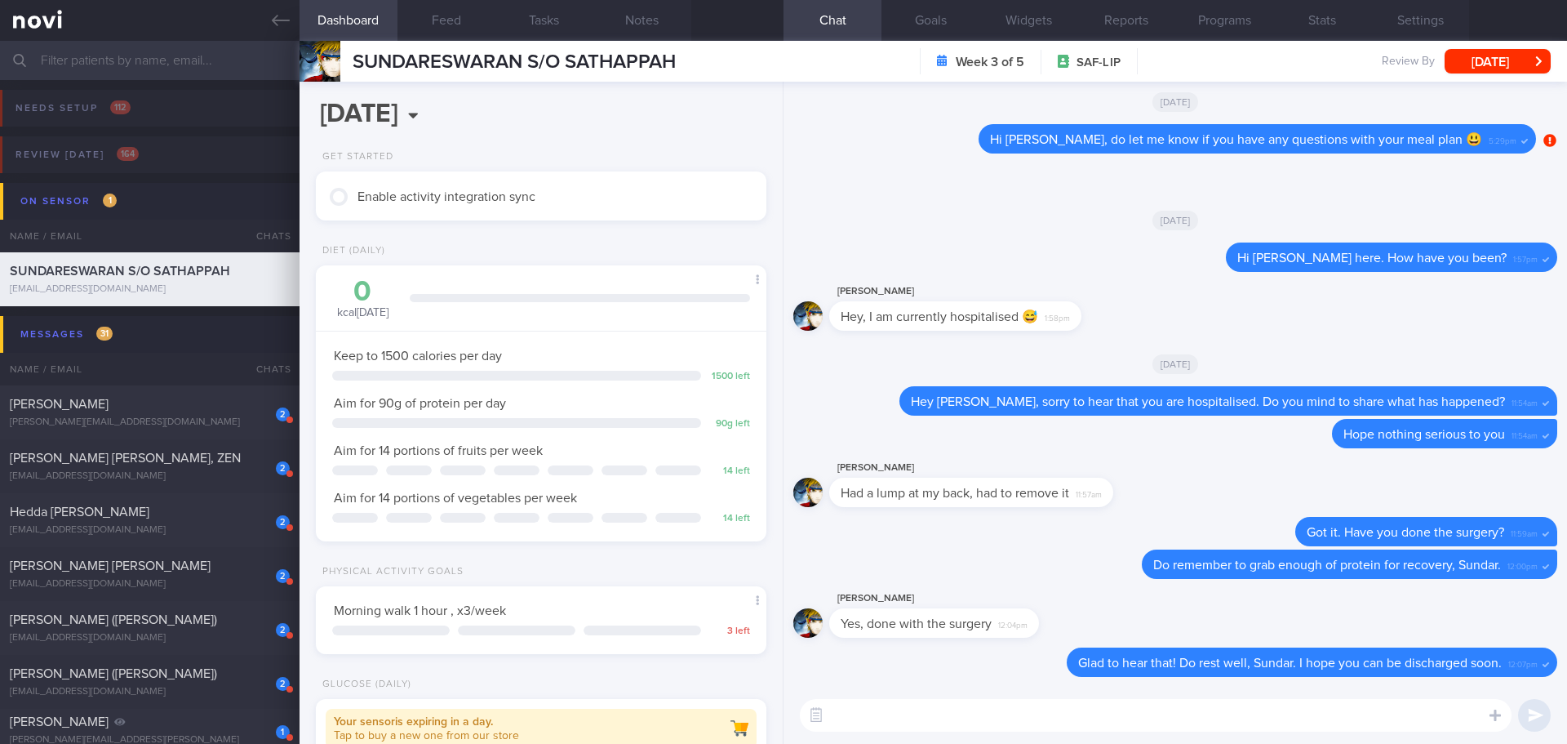
click at [1017, 721] on textarea at bounding box center [1156, 715] width 712 height 33
type textarea "Hi [PERSON_NAME], how are you doing?"
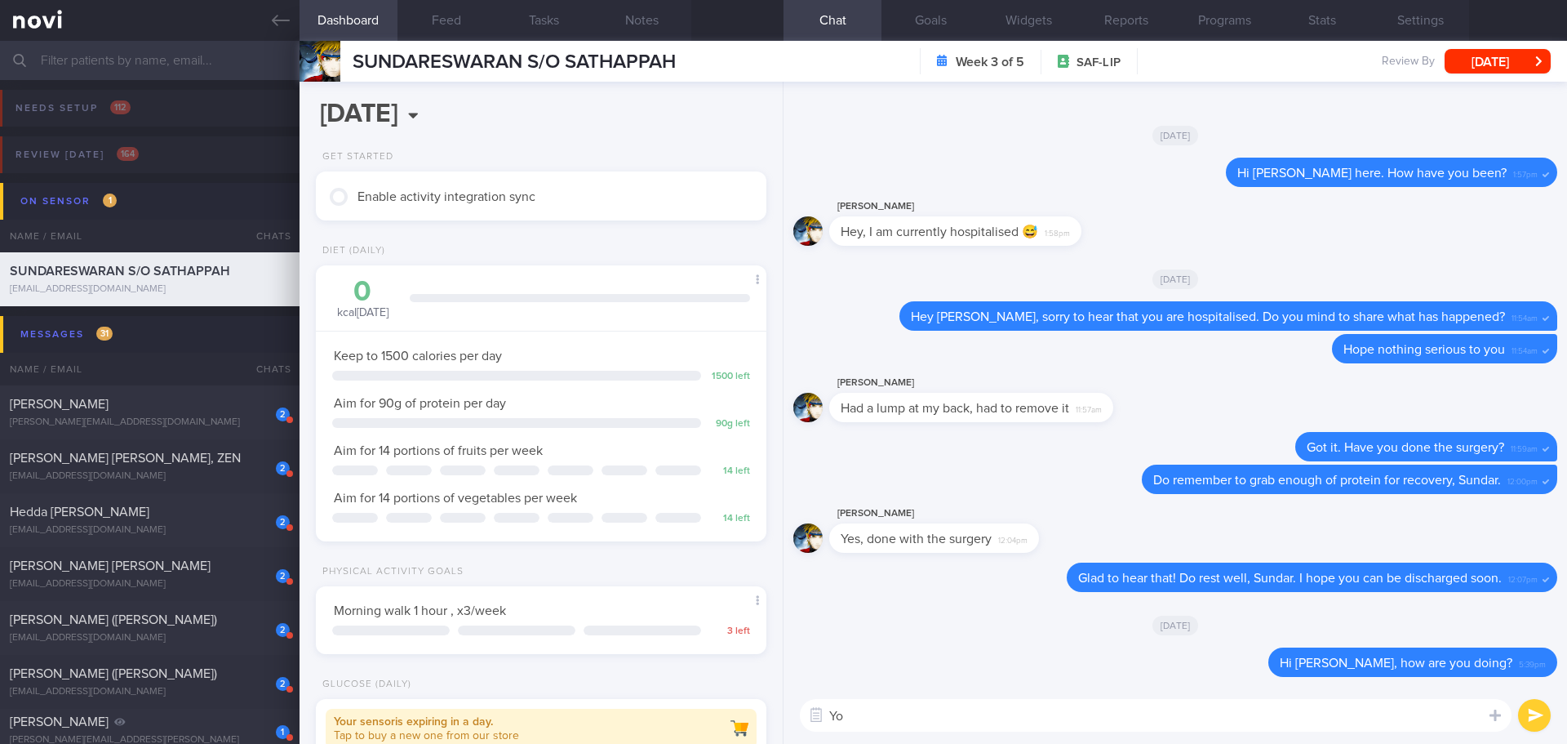
type textarea "Y"
type textarea "Have you been discharged from hospital?"
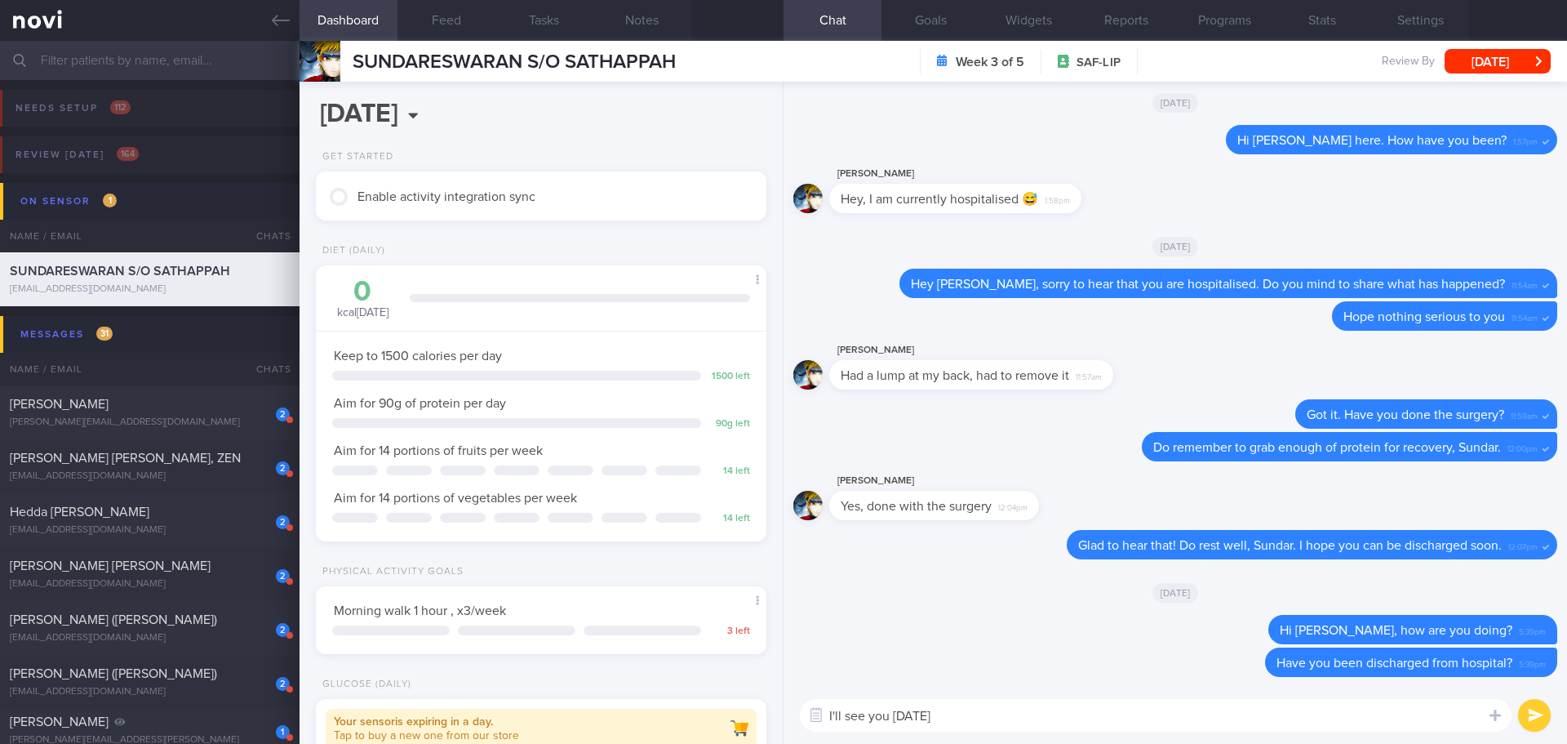
click at [1001, 703] on textarea "I'll see you [DATE]" at bounding box center [1156, 715] width 712 height 33
type textarea "I'll see you [DATE] in our clinic."
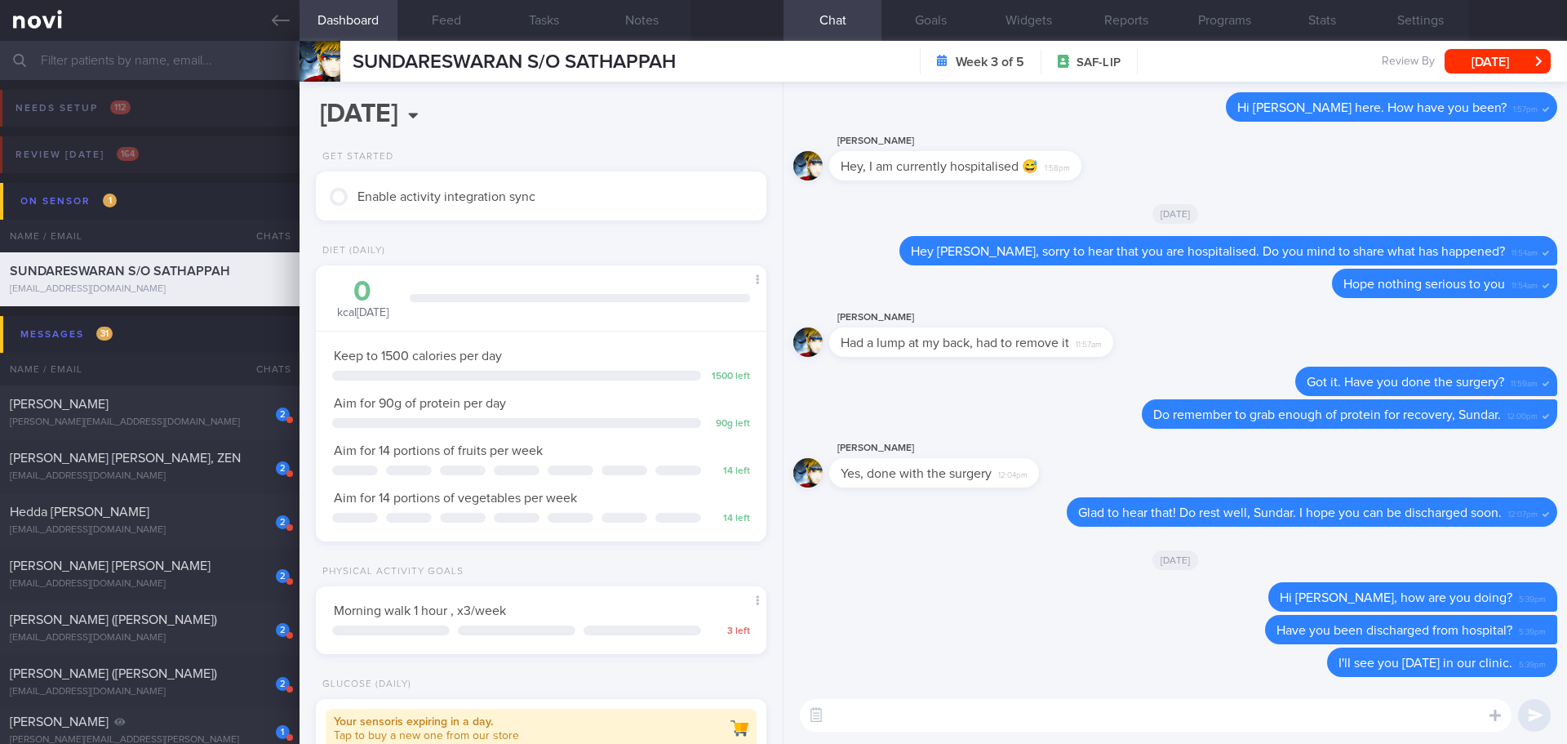
drag, startPoint x: 196, startPoint y: 402, endPoint x: 1524, endPoint y: 566, distance: 1338.2
click at [196, 402] on div "[PERSON_NAME]" at bounding box center [148, 404] width 276 height 16
select select "9"
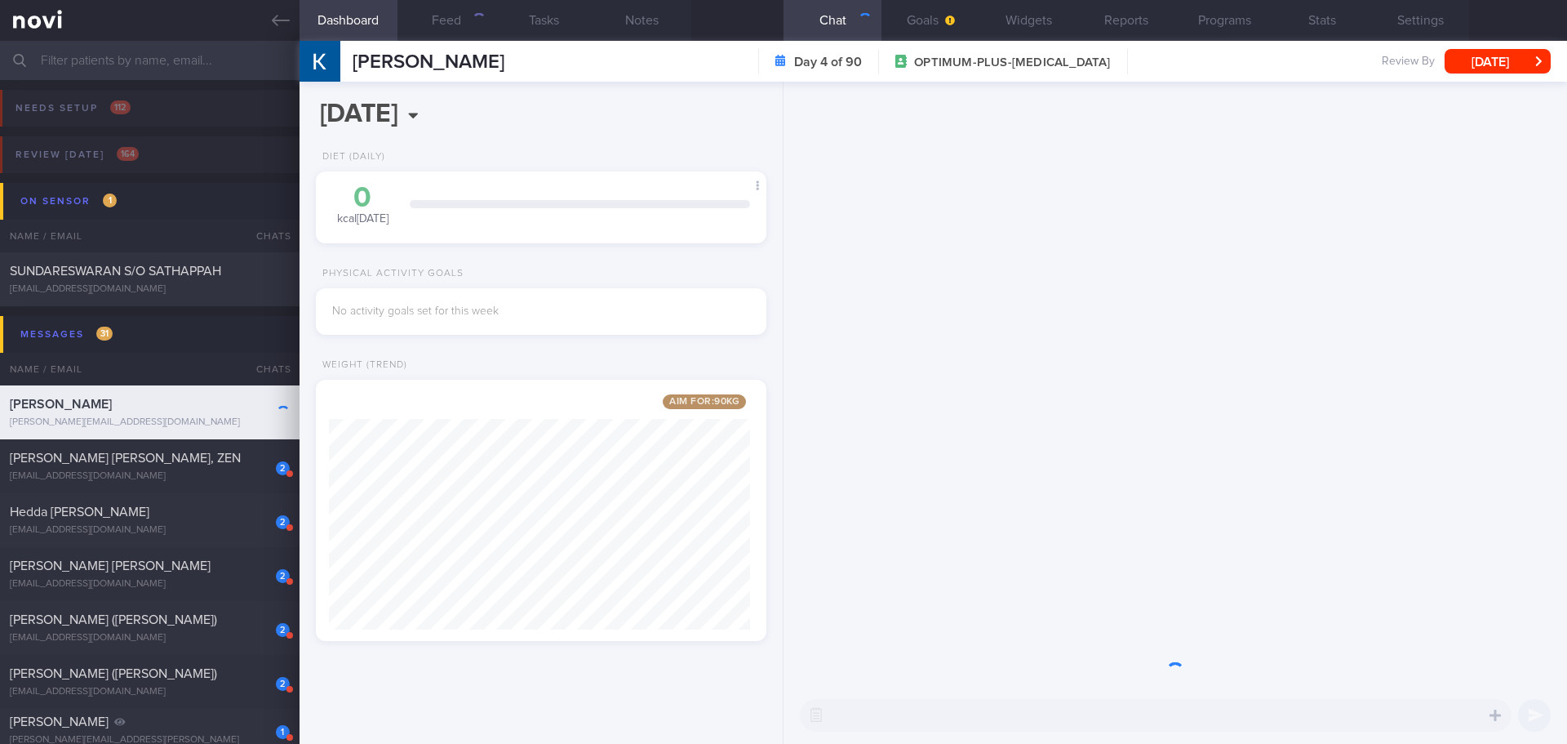
scroll to position [234, 422]
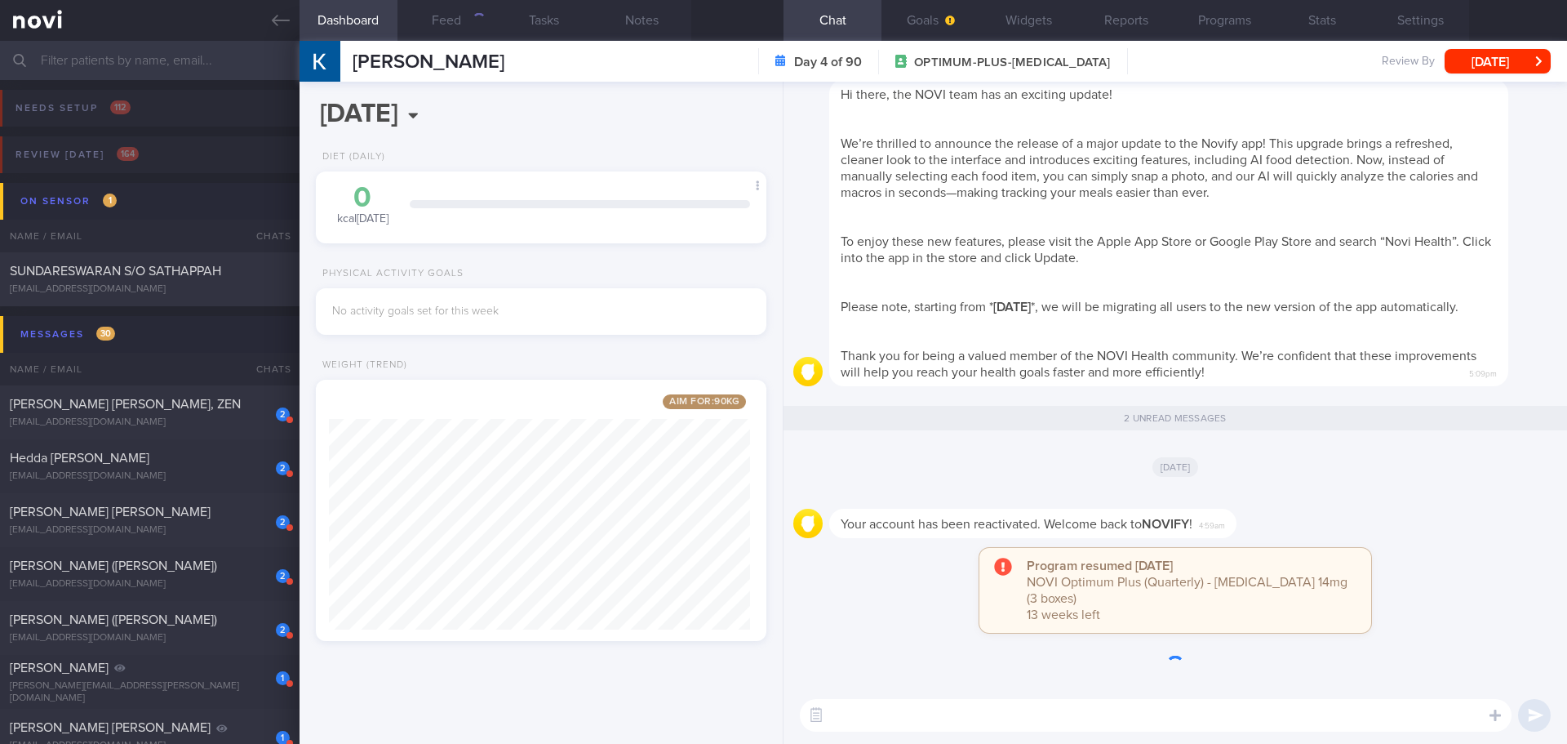
click at [1497, 548] on div "Your account has been reactivated. Welcome back to [GEOGRAPHIC_DATA] ! 4:59am" at bounding box center [1175, 518] width 764 height 59
click at [1210, 16] on button "Programs" at bounding box center [1224, 20] width 98 height 41
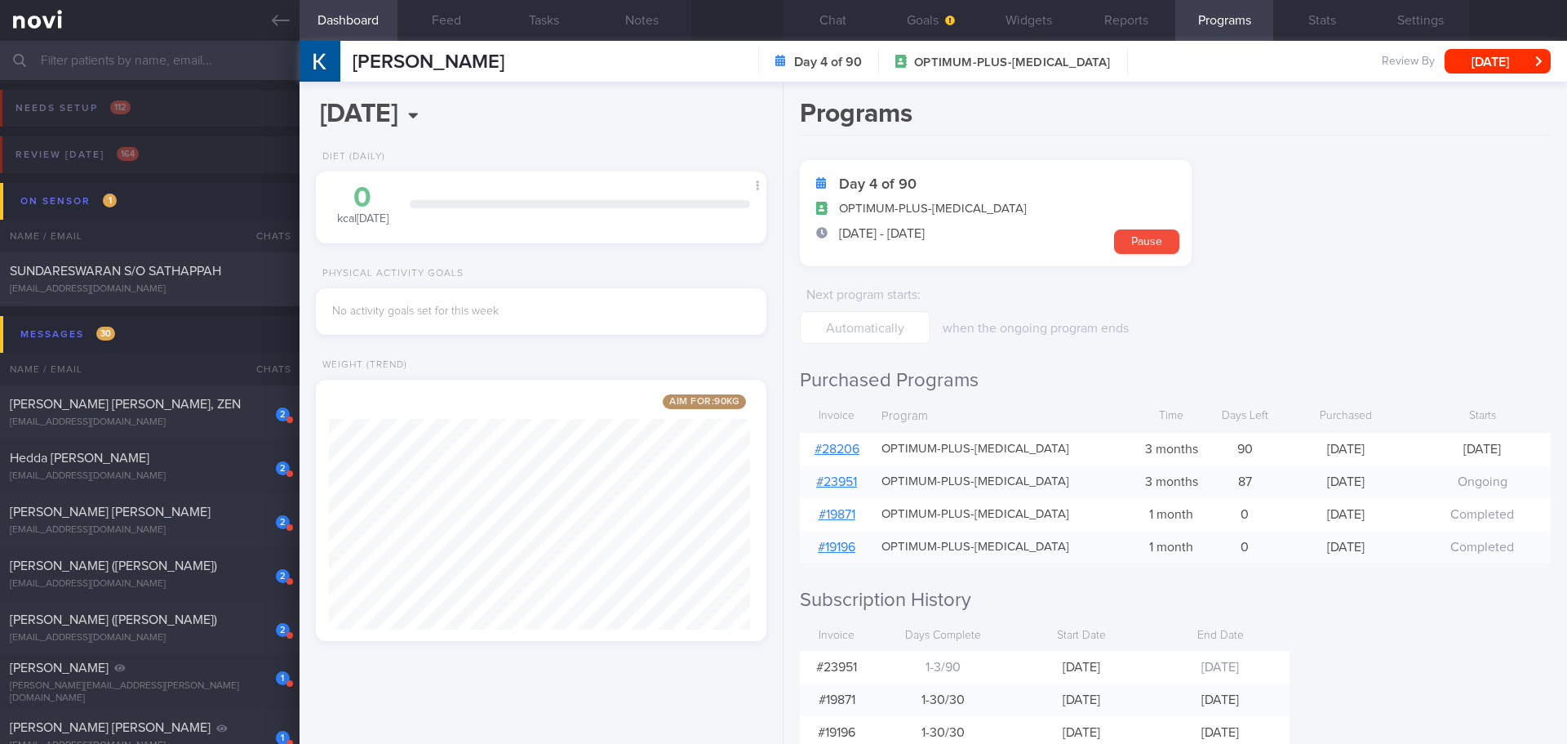
scroll to position [234, 422]
click at [838, 446] on link "# 28206" at bounding box center [837, 448] width 45 height 13
click at [1370, 298] on form "Day 4 of 90 OPTIMUM-PLUS-[MEDICAL_DATA] [DATE] - [DATE] Pause Next program star…" at bounding box center [1175, 252] width 751 height 184
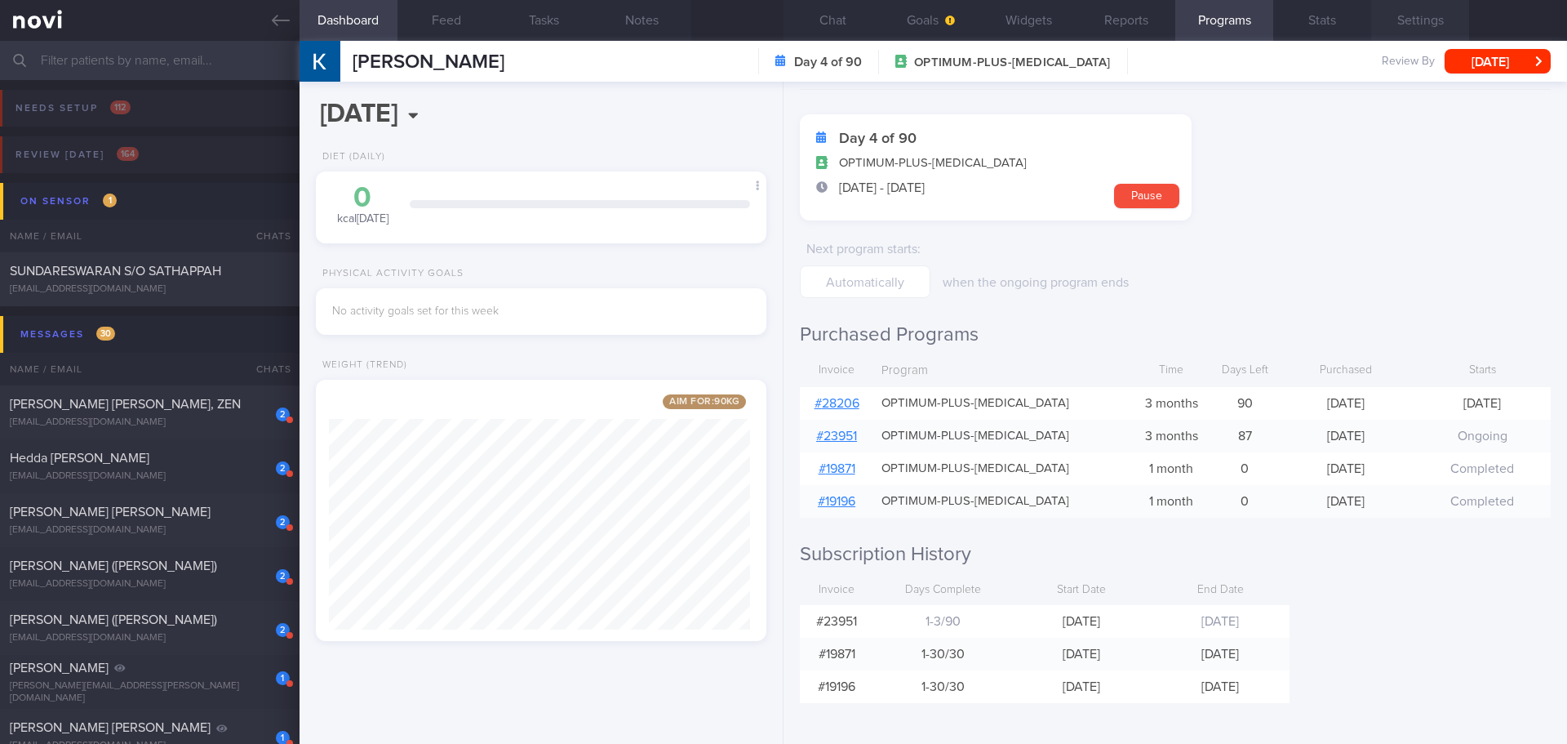
click at [1421, 21] on button "Settings" at bounding box center [1420, 20] width 98 height 41
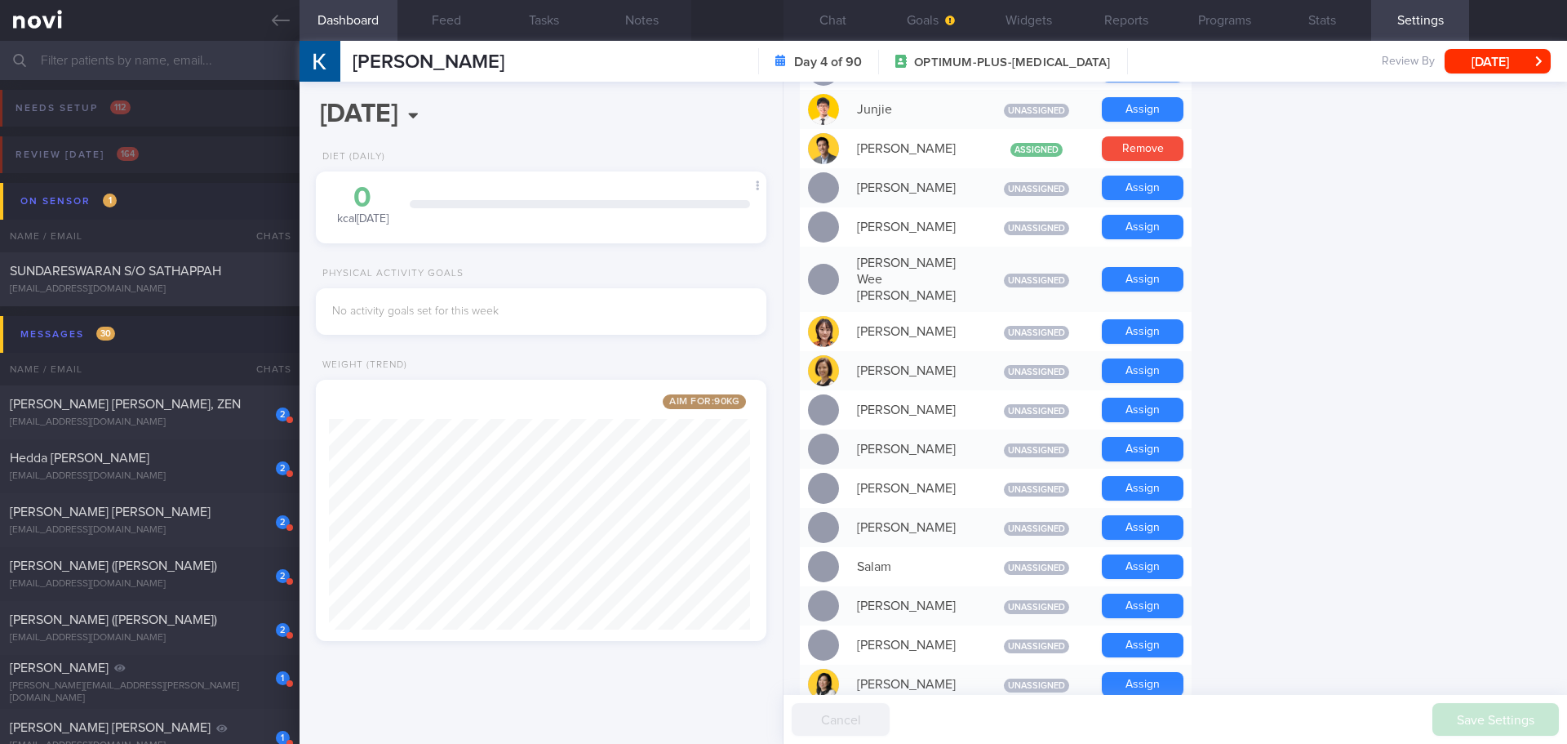
scroll to position [1404, 0]
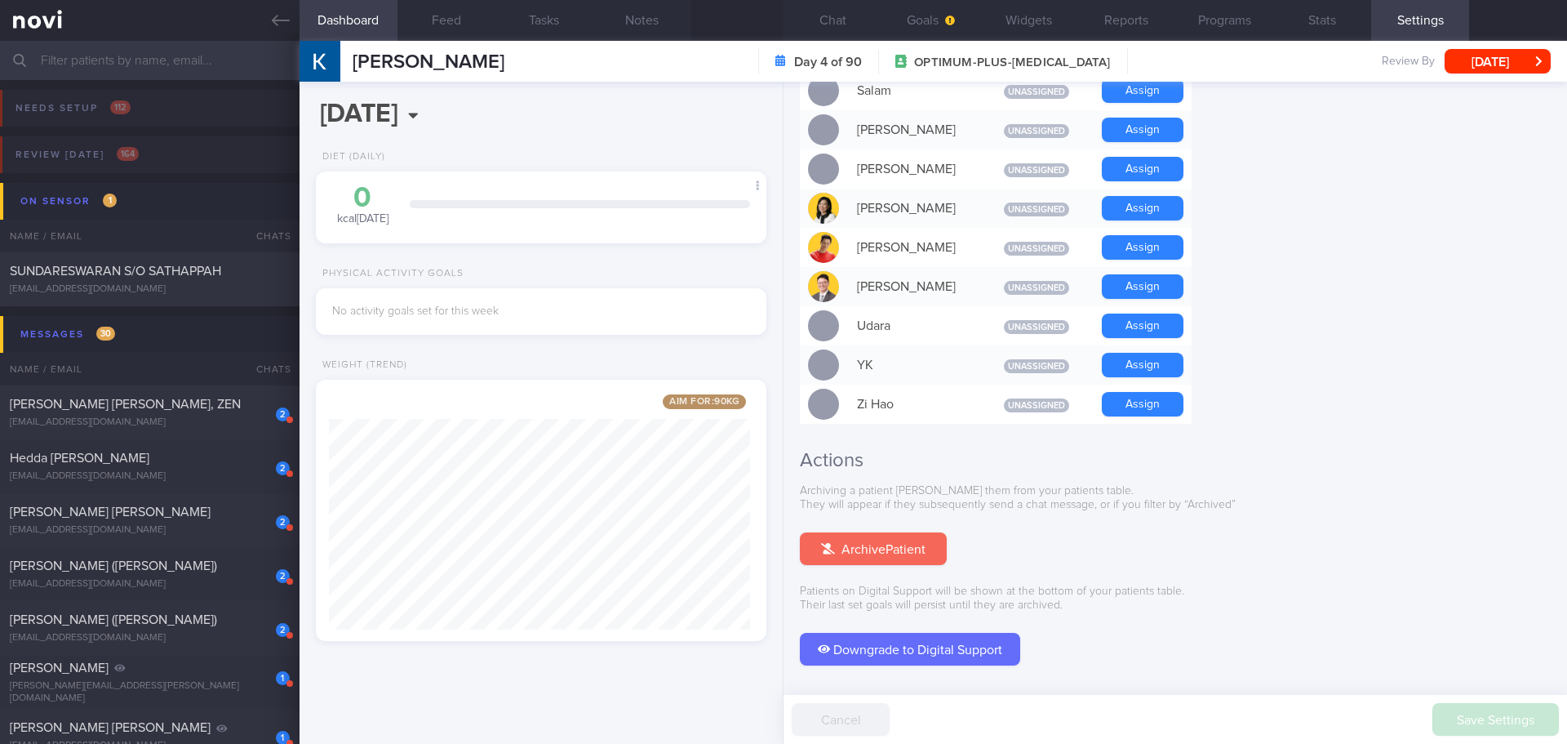
drag, startPoint x: 898, startPoint y: 499, endPoint x: 876, endPoint y: 109, distance: 390.8
click at [897, 532] on button "Archive Patient" at bounding box center [873, 548] width 147 height 33
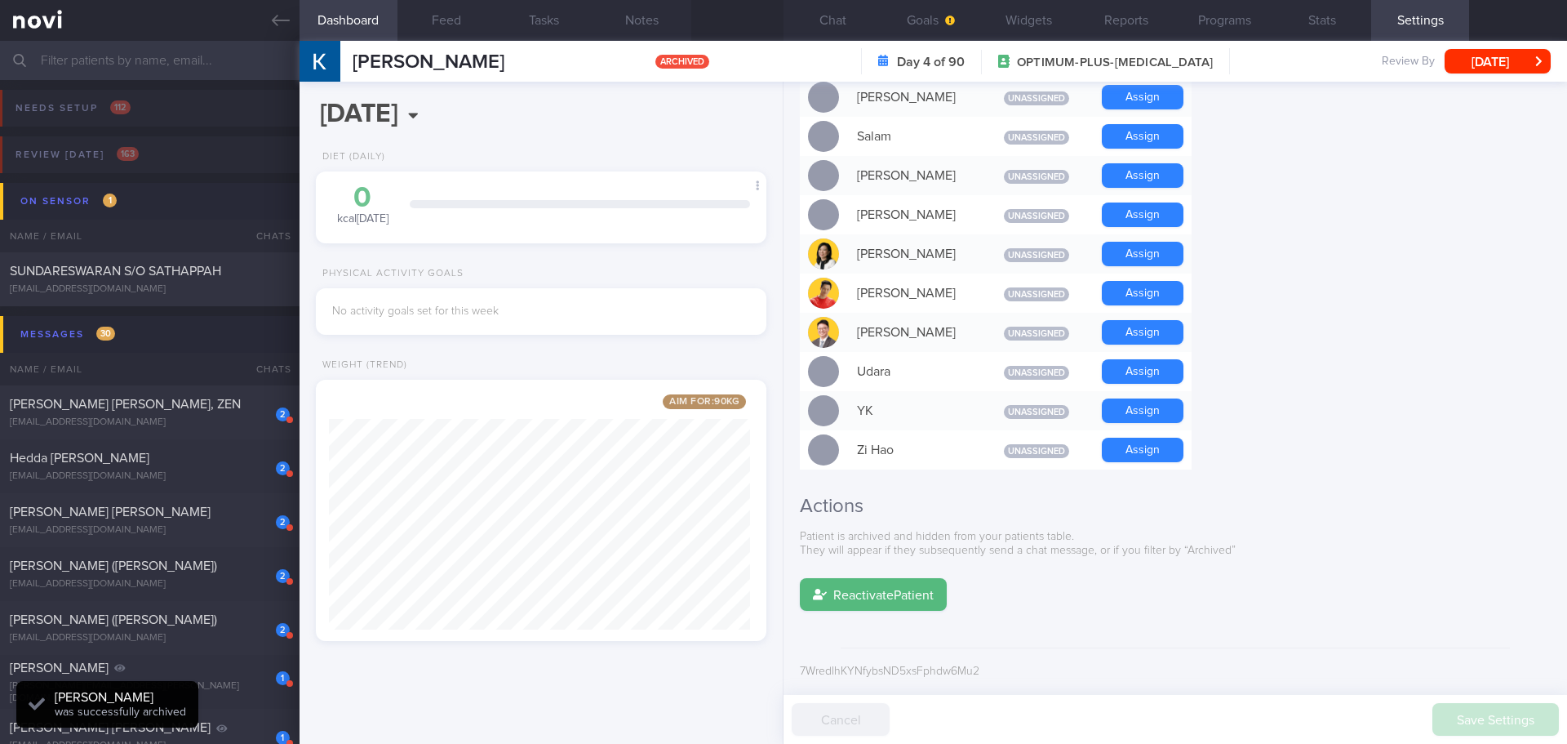
scroll to position [1303, 0]
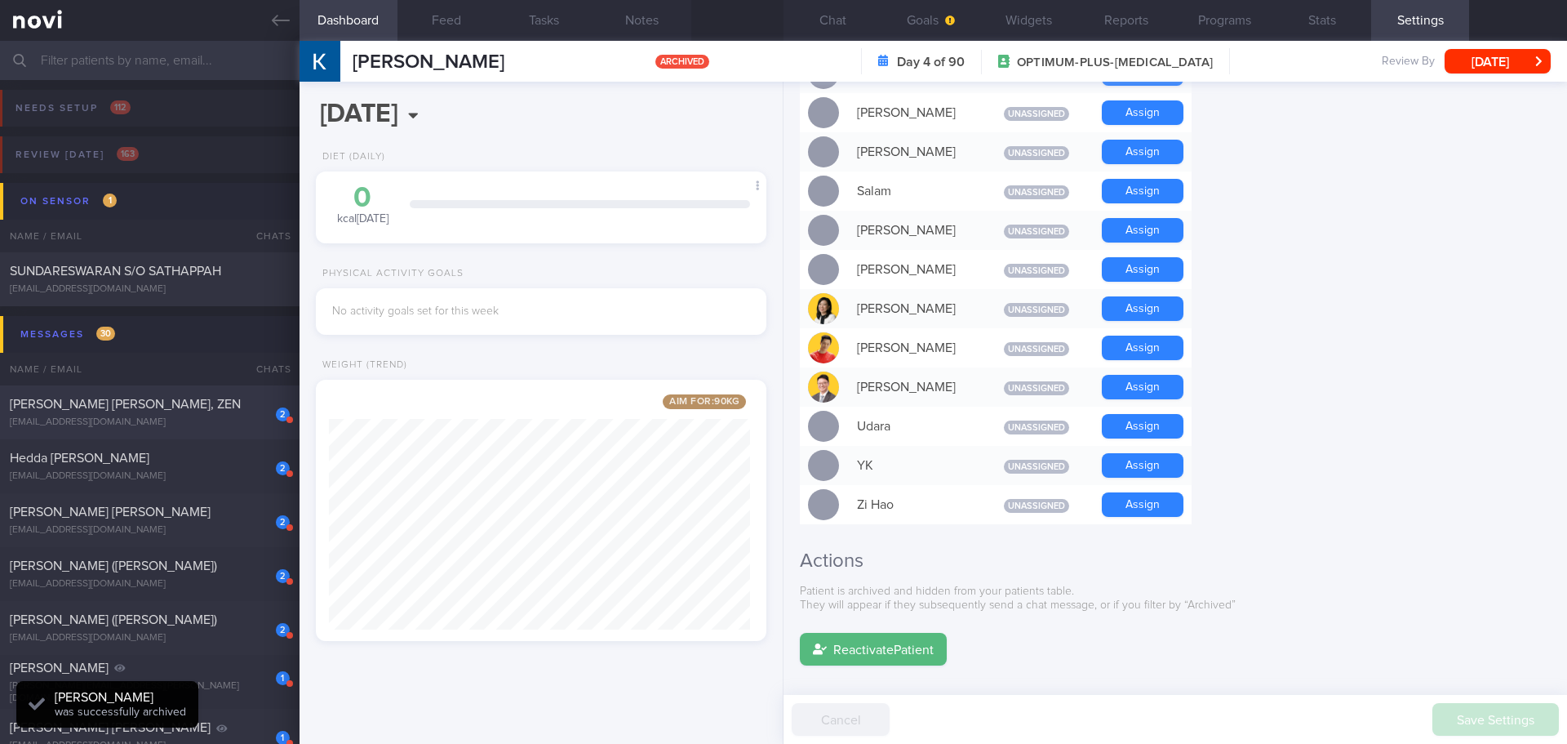
click at [173, 401] on div "[PERSON_NAME] [PERSON_NAME], ZEN" at bounding box center [148, 404] width 276 height 16
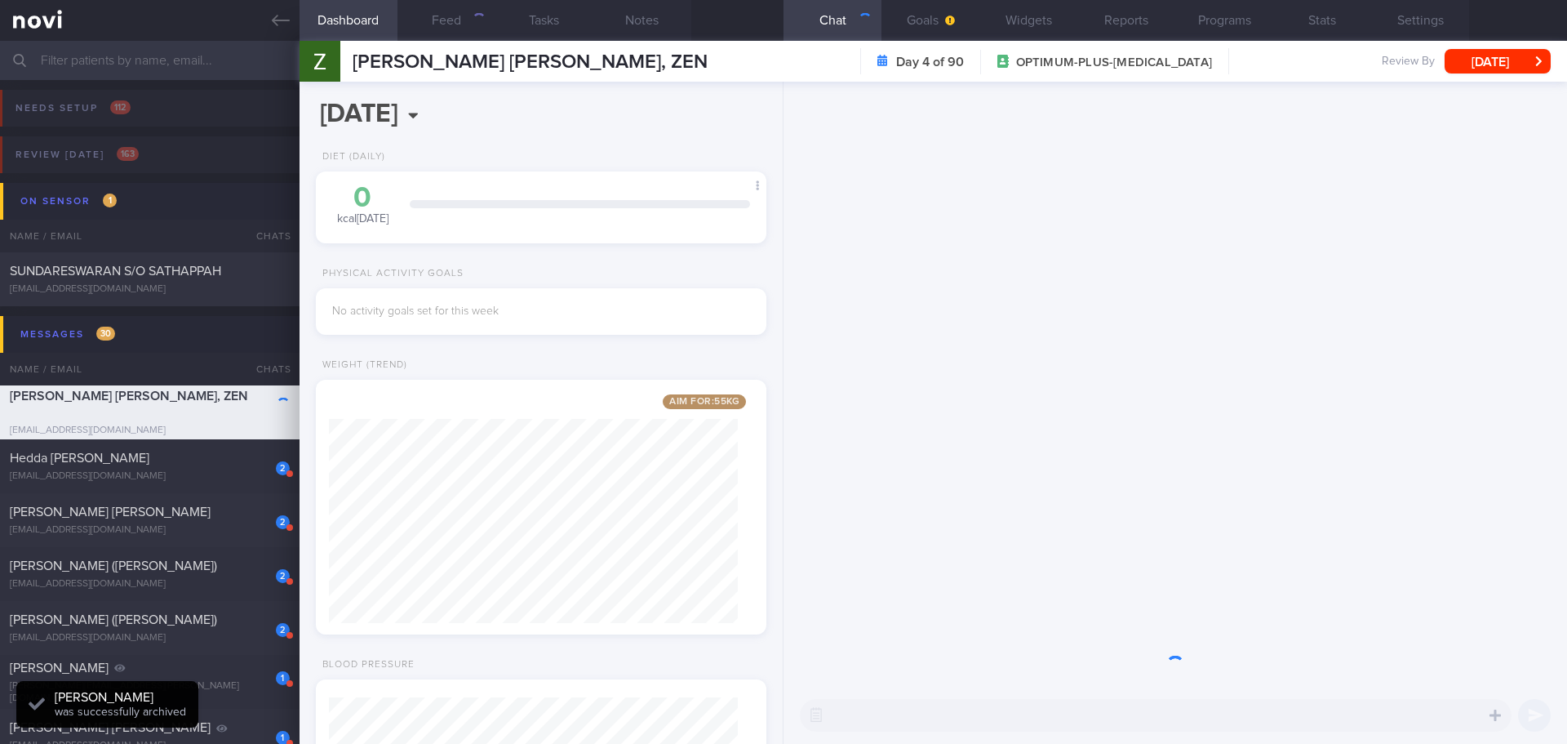
scroll to position [204, 410]
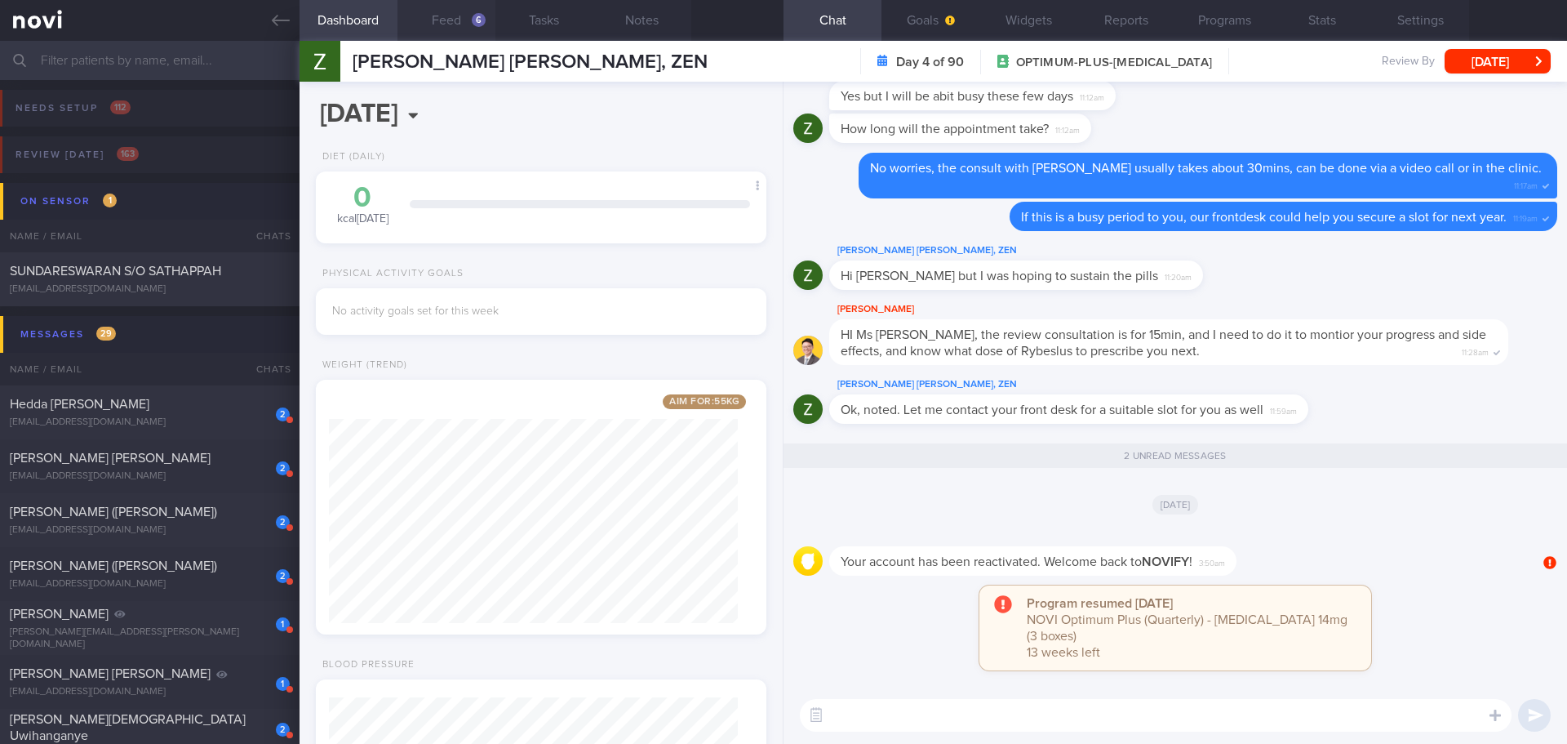
click at [438, 17] on button "Feed 6" at bounding box center [446, 20] width 98 height 41
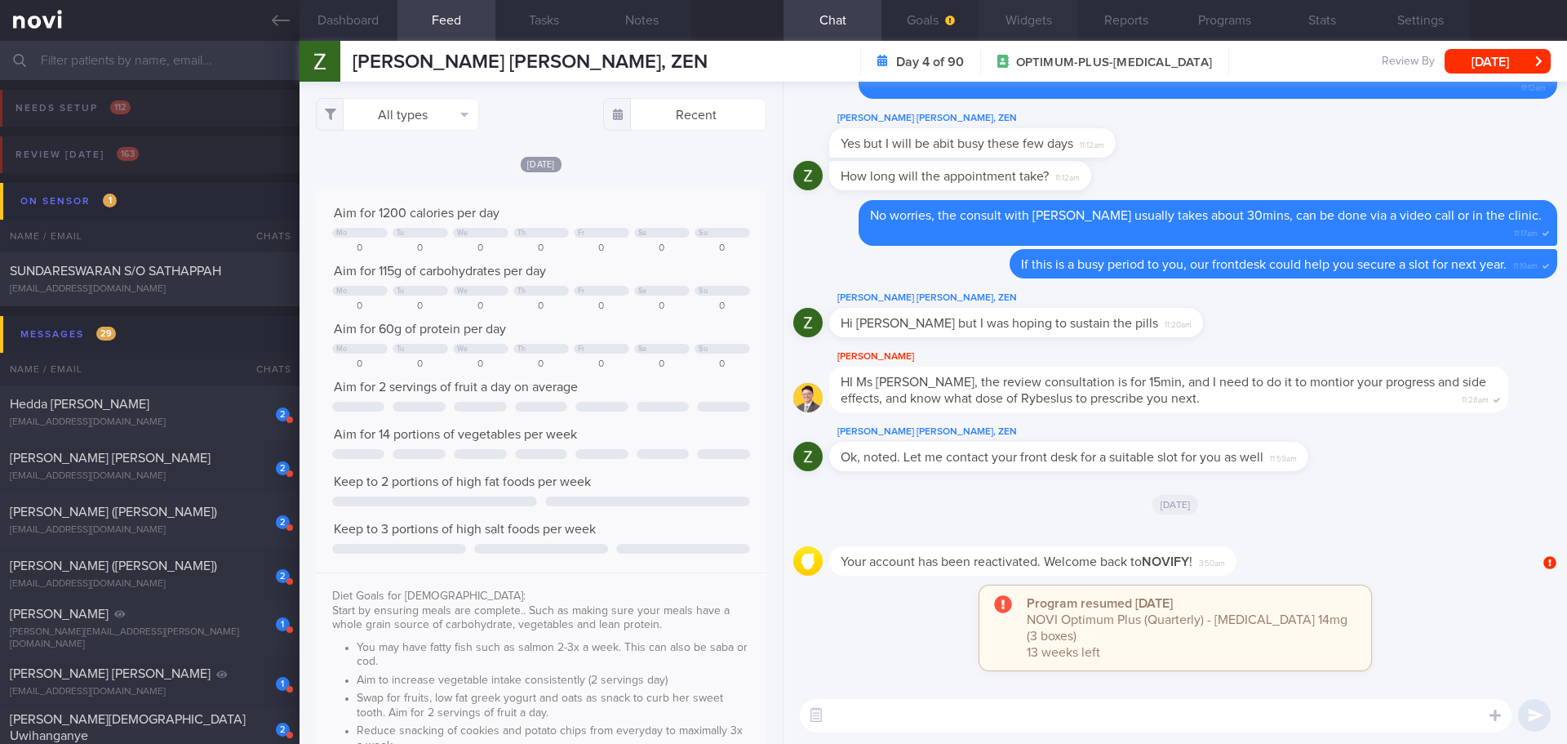
scroll to position [104, 418]
click at [1256, 22] on button "Programs" at bounding box center [1224, 20] width 98 height 41
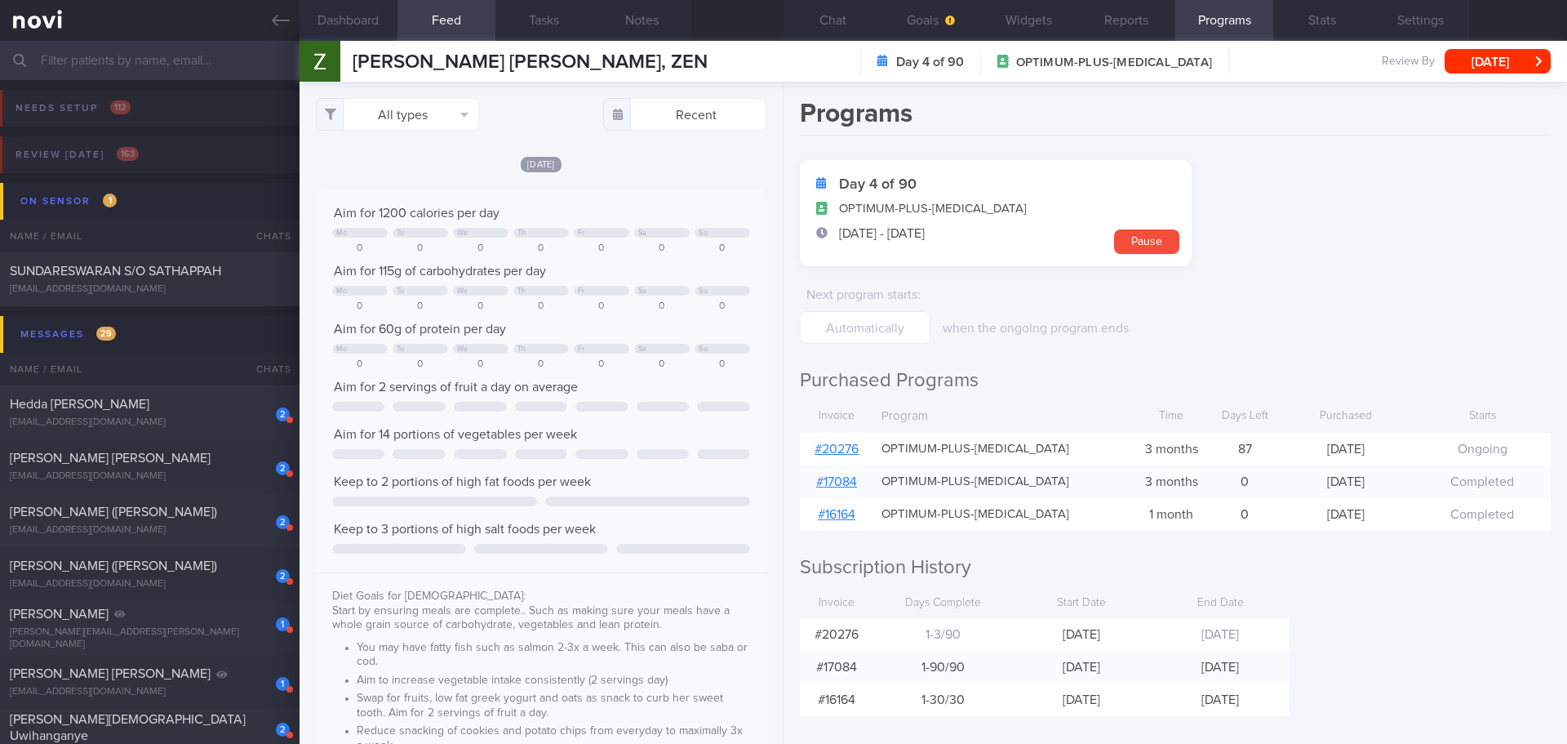
click at [837, 452] on link "# 20276" at bounding box center [837, 448] width 44 height 13
click at [1417, 11] on button "Settings" at bounding box center [1420, 20] width 98 height 41
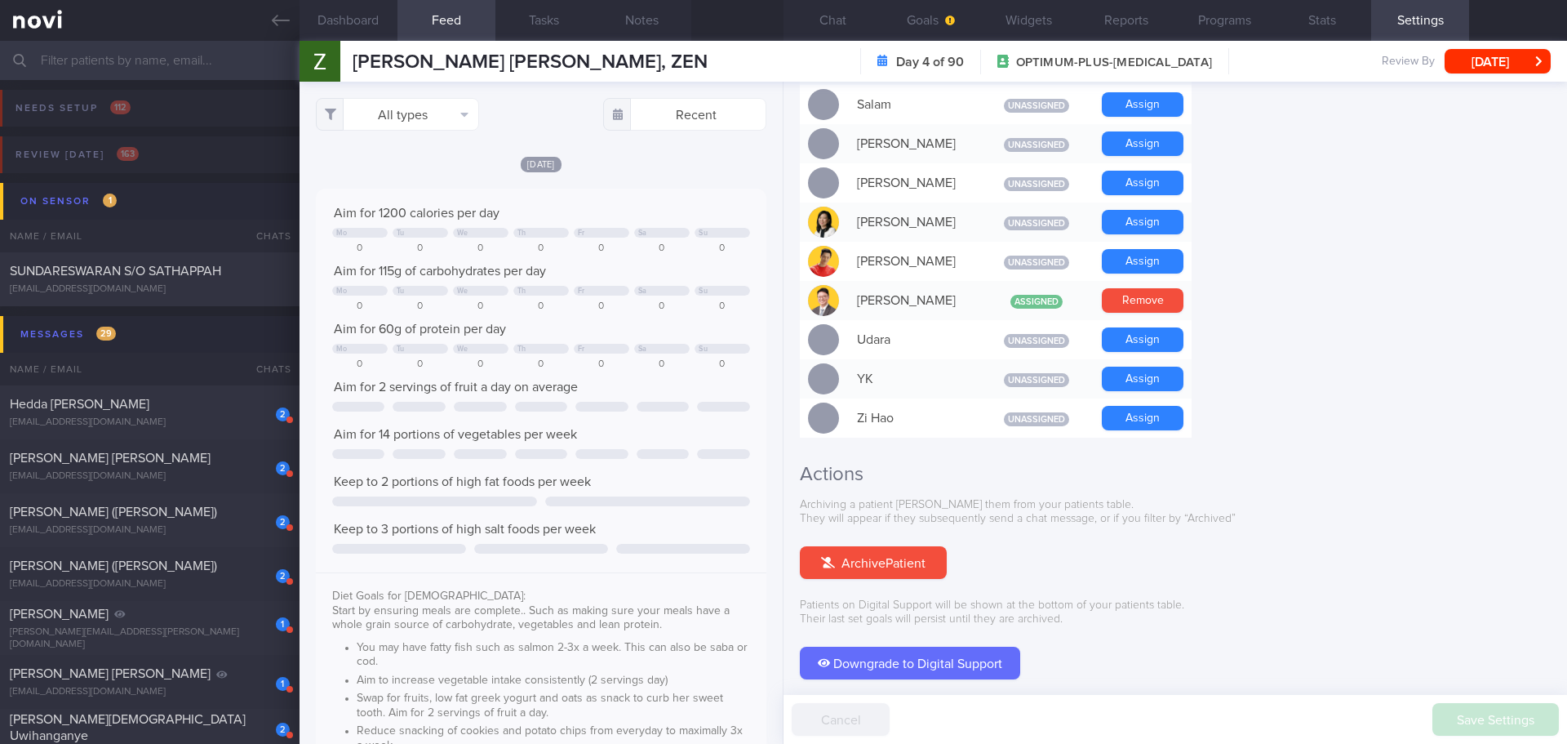
scroll to position [1404, 0]
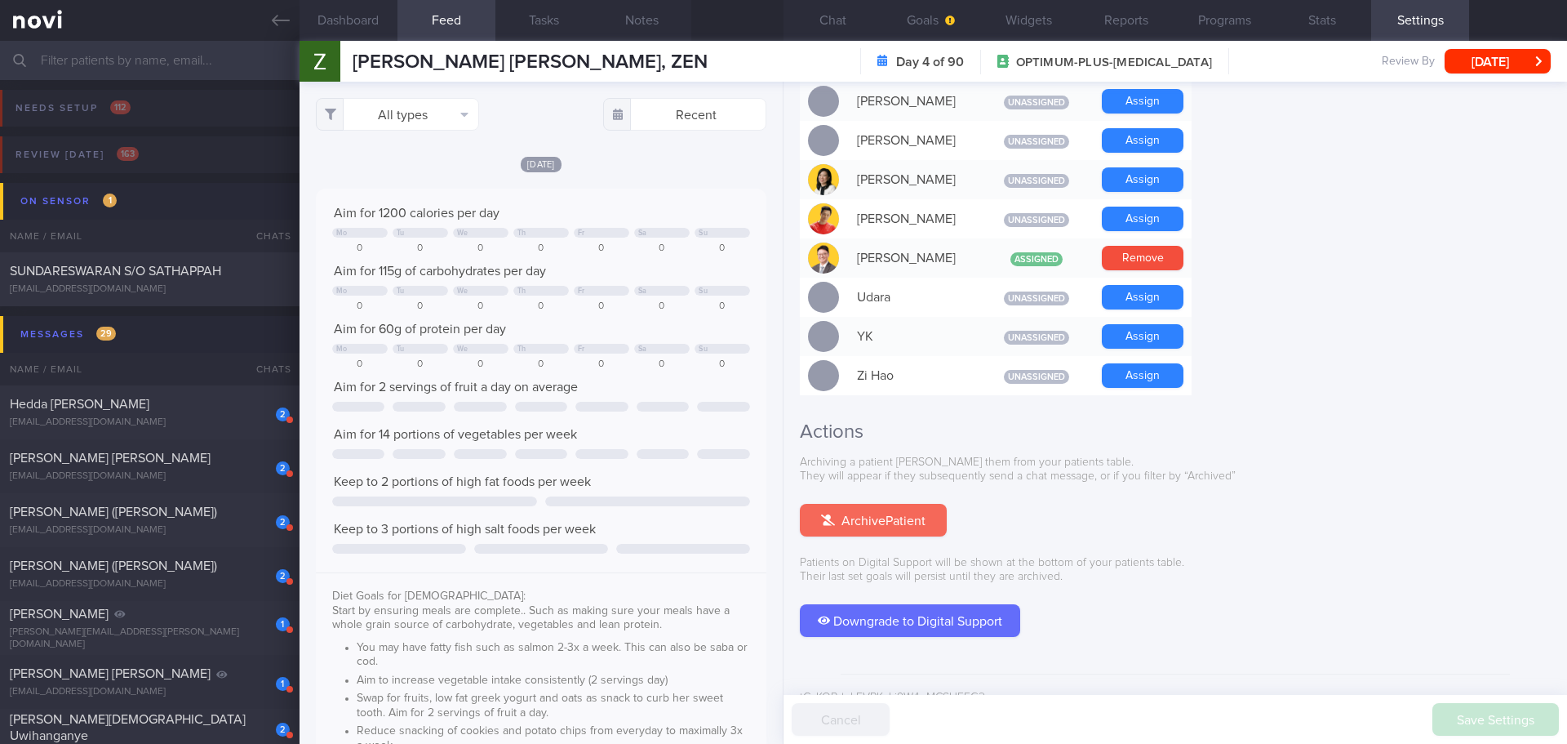
click at [883, 504] on button "Archive Patient" at bounding box center [873, 520] width 147 height 33
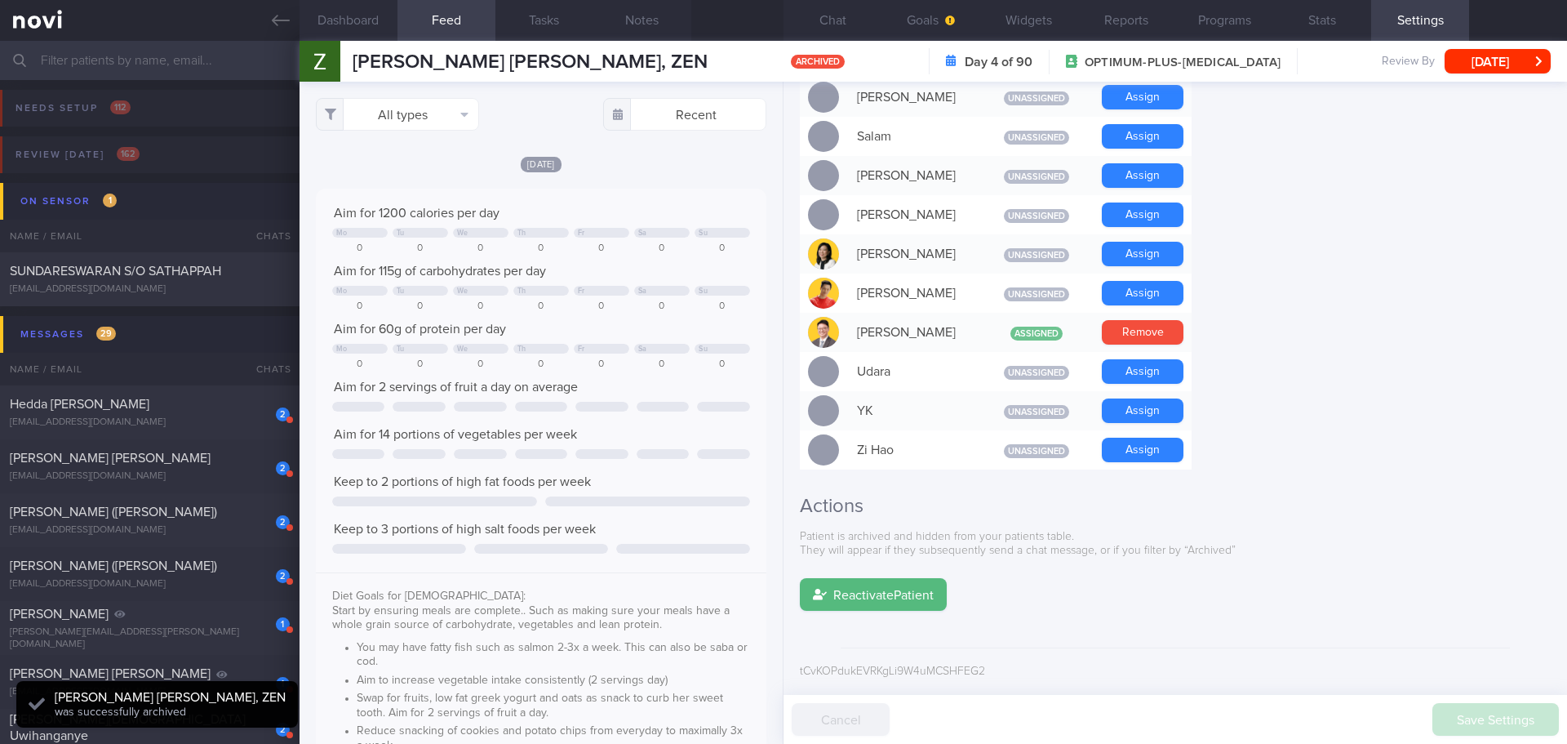
scroll to position [1303, 0]
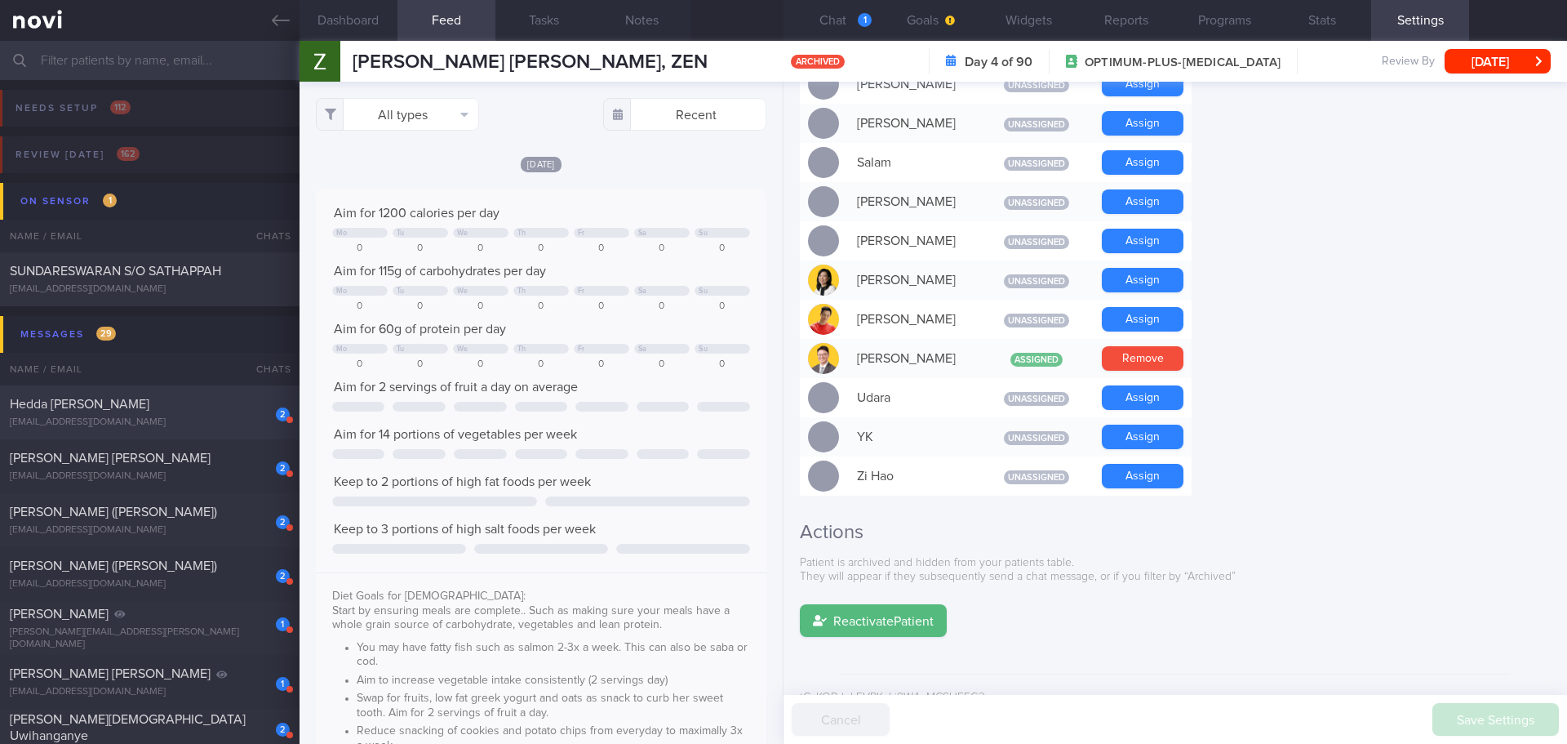
click at [123, 410] on span "Hedda [PERSON_NAME]" at bounding box center [80, 403] width 140 height 13
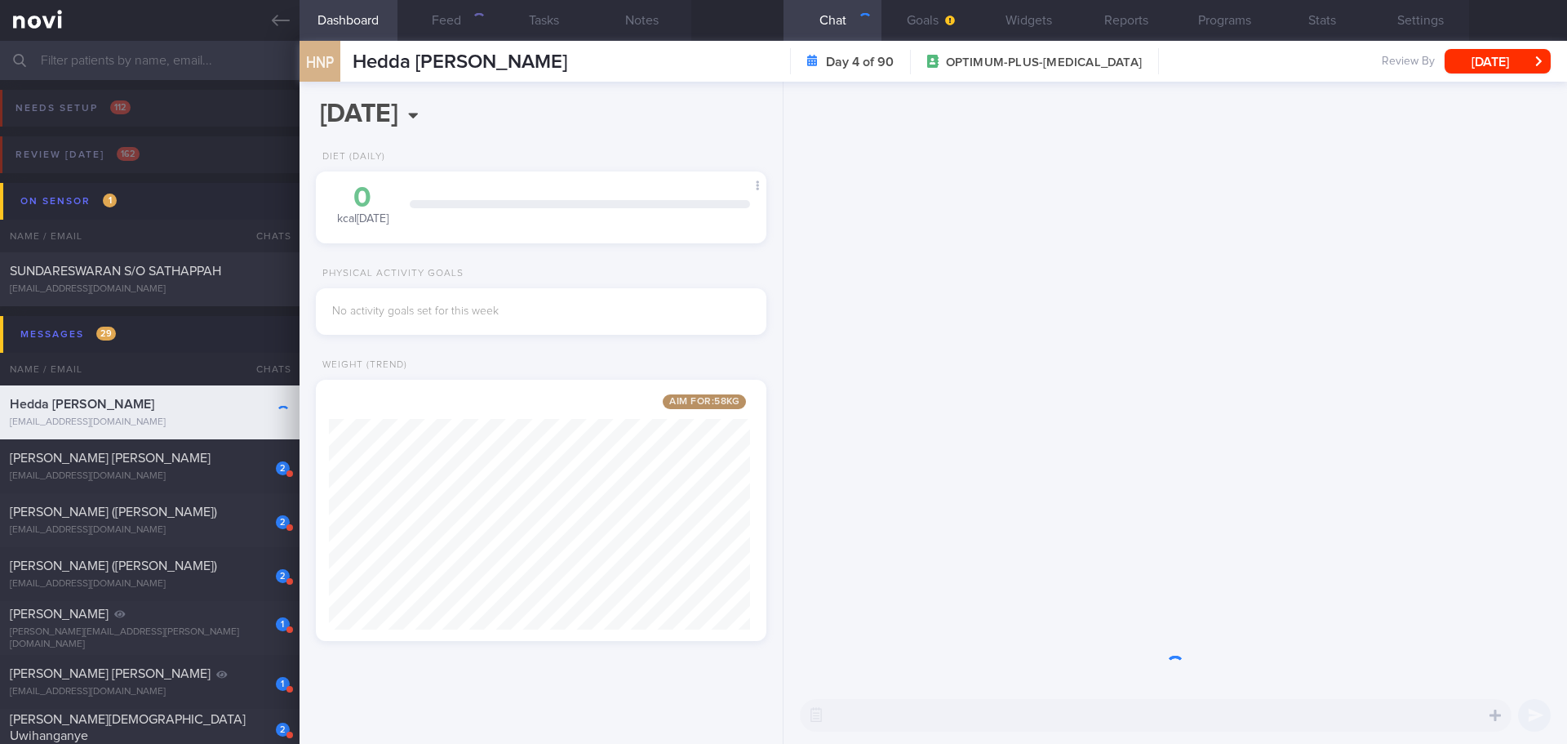
scroll to position [234, 422]
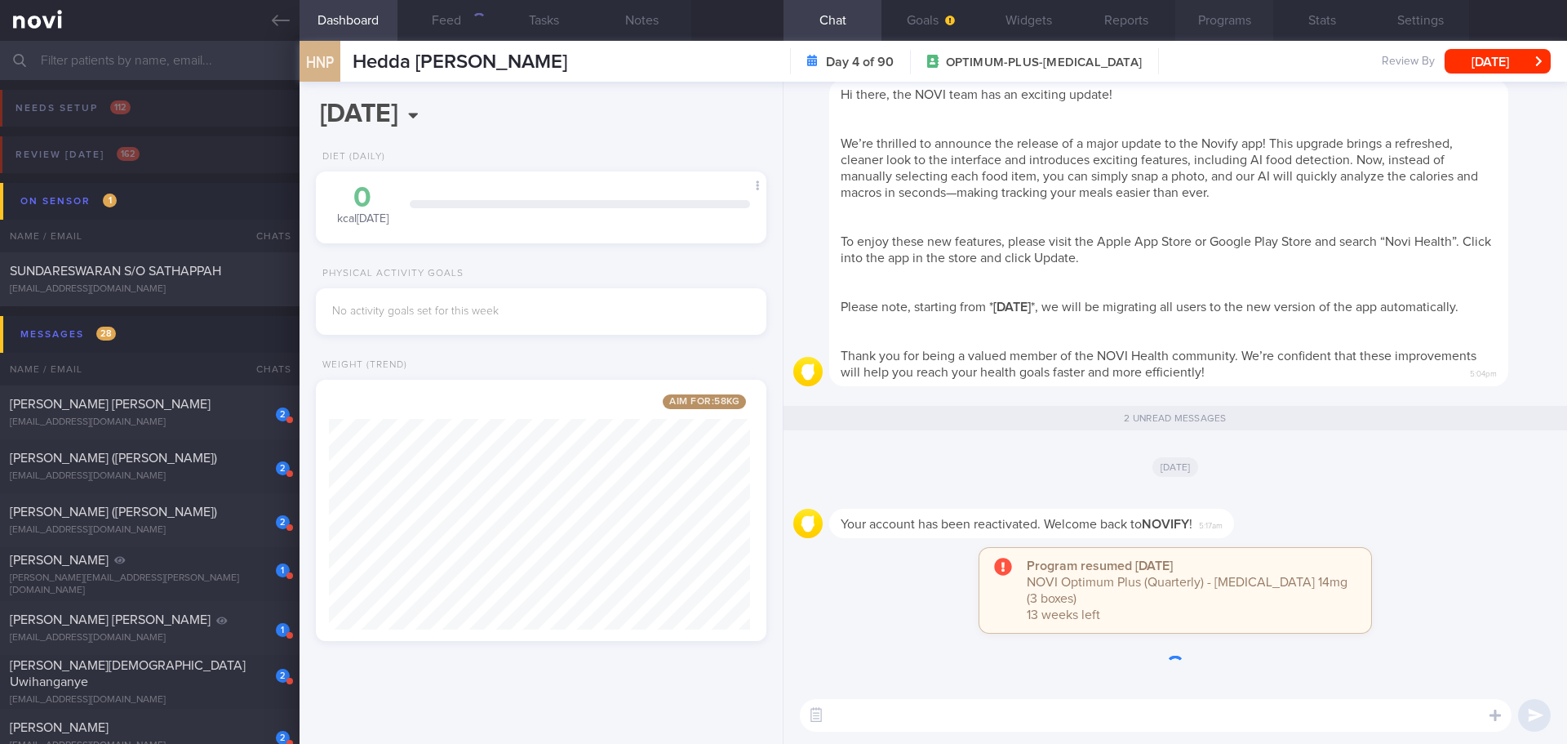
click at [1251, 20] on button "Programs" at bounding box center [1224, 20] width 98 height 41
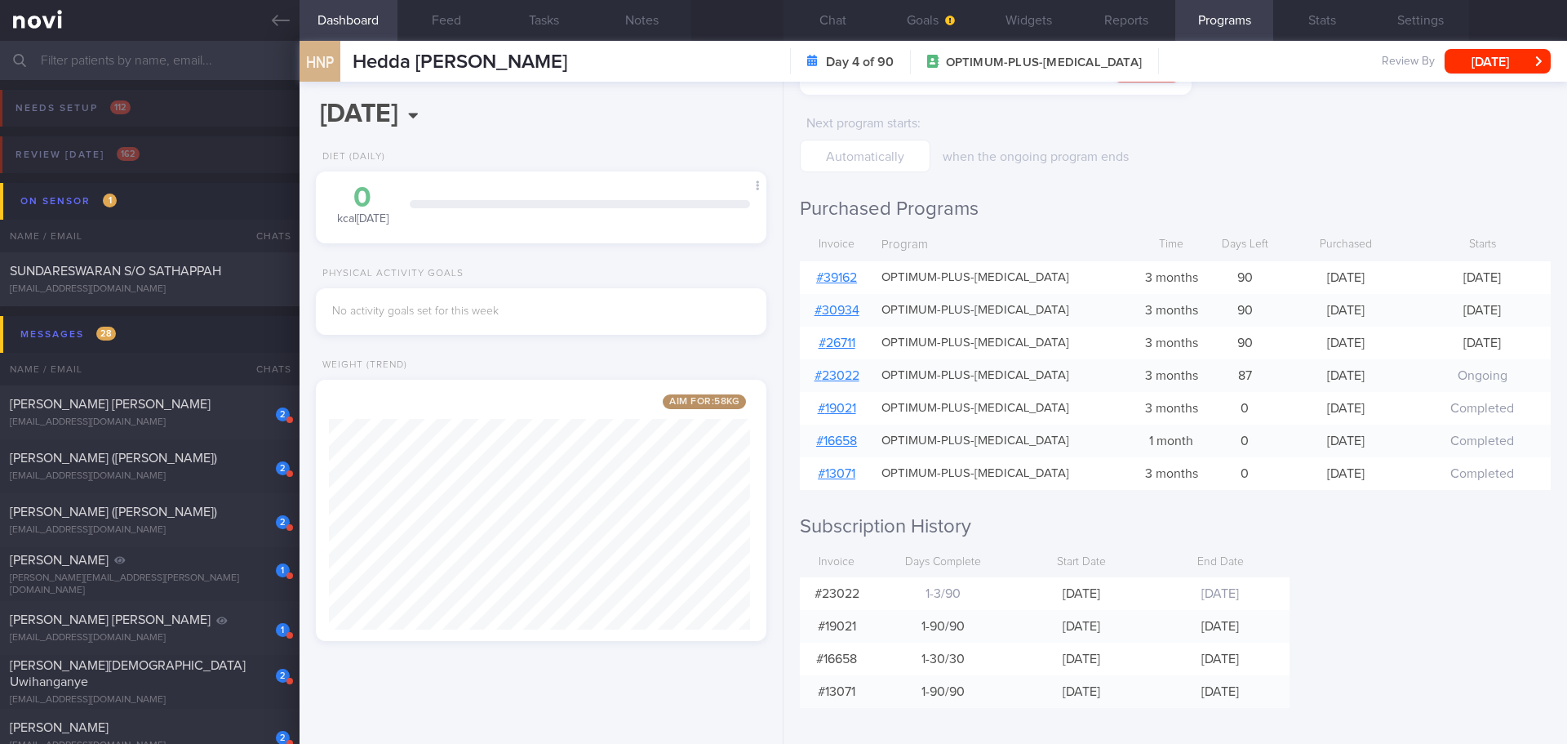
scroll to position [176, 0]
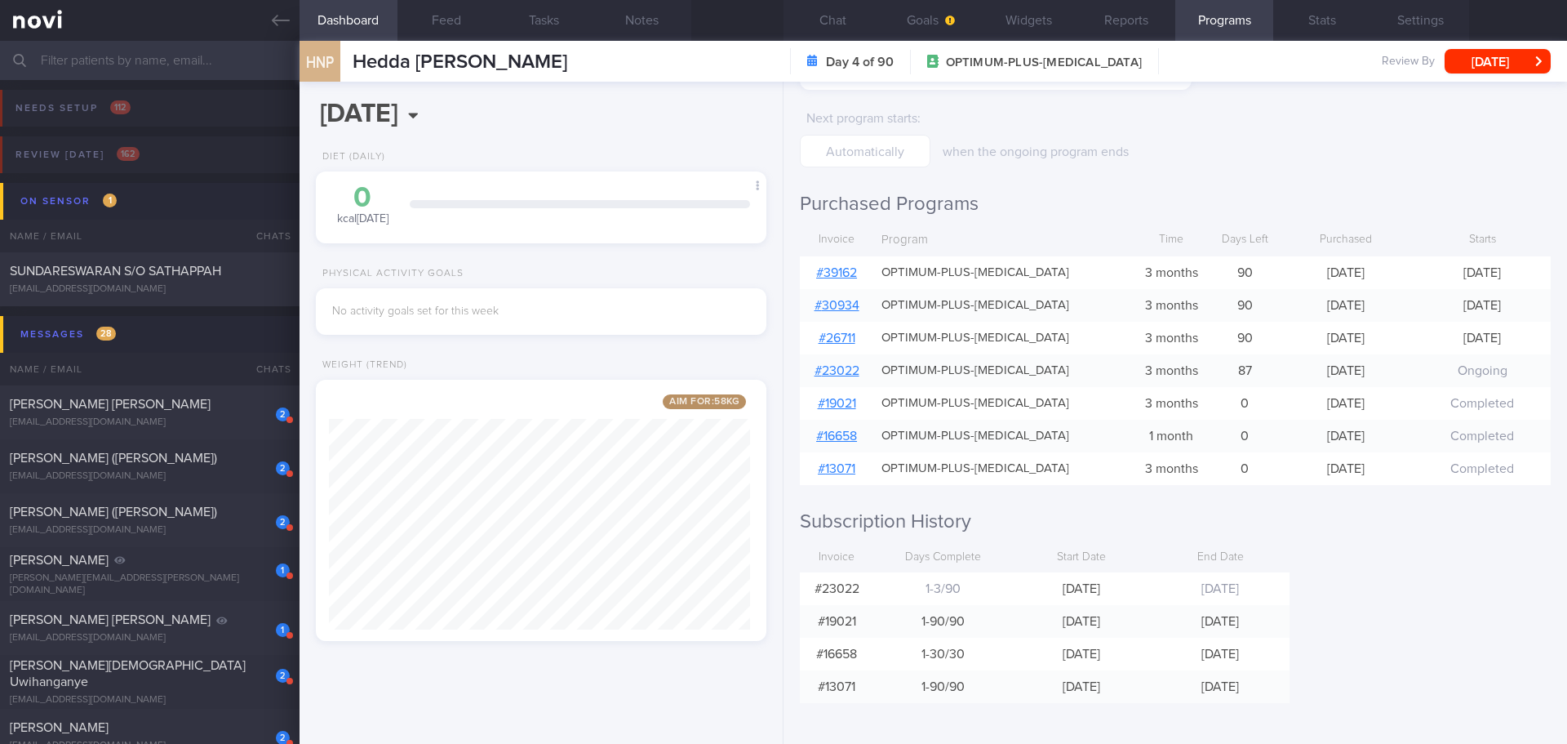
click at [1364, 648] on div "Programs Day 4 of 90 OPTIMUM-PLUS-[MEDICAL_DATA] [DATE] - [DATE] Pause Next pro…" at bounding box center [1176, 413] width 784 height 662
click at [821, 269] on link "# 39162" at bounding box center [836, 272] width 41 height 13
click at [1501, 545] on div "Programs Day 4 of 90 OPTIMUM-PLUS-[MEDICAL_DATA] [DATE] - [DATE] Pause Next pro…" at bounding box center [1176, 413] width 784 height 662
click at [1404, 7] on button "Settings" at bounding box center [1420, 20] width 98 height 41
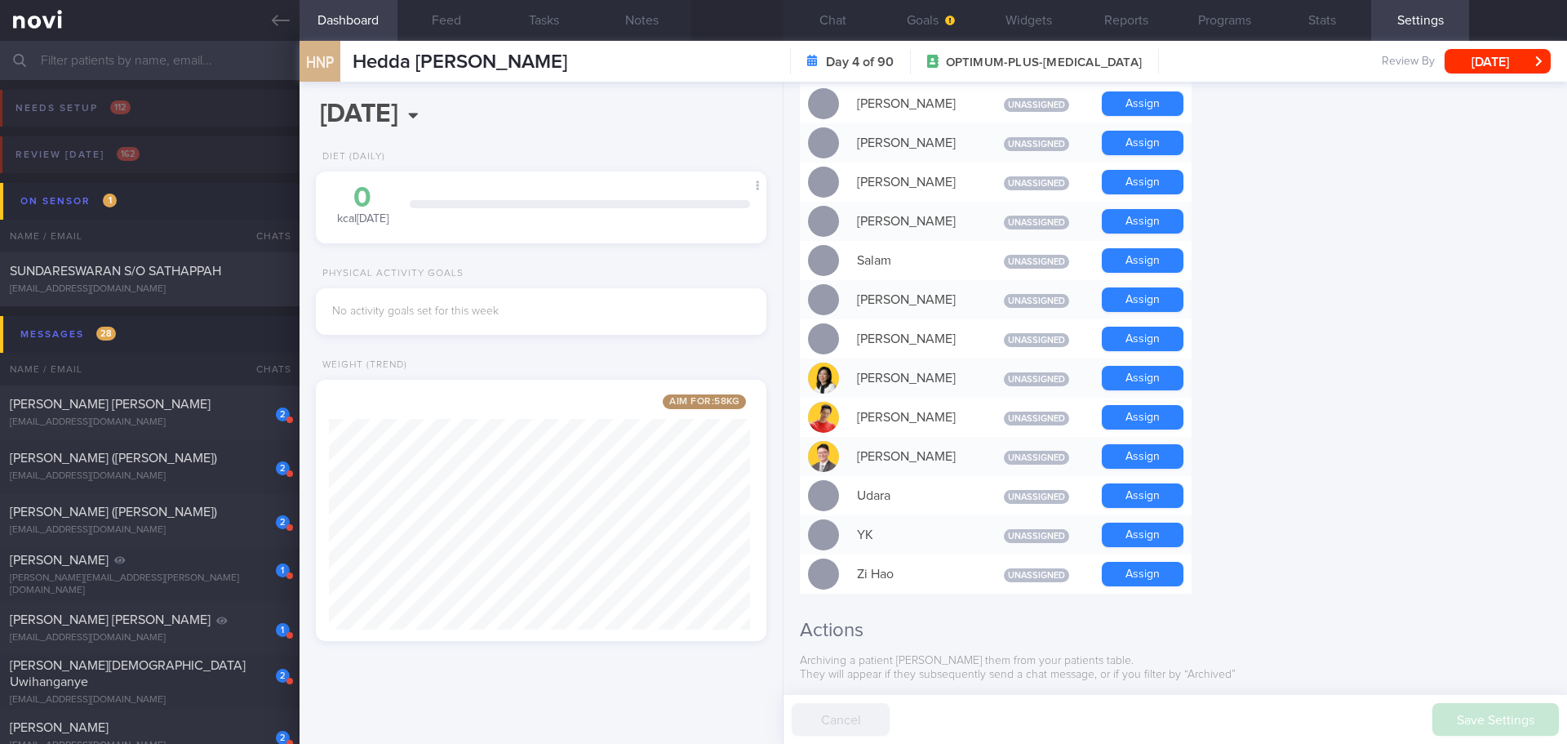
scroll to position [1404, 0]
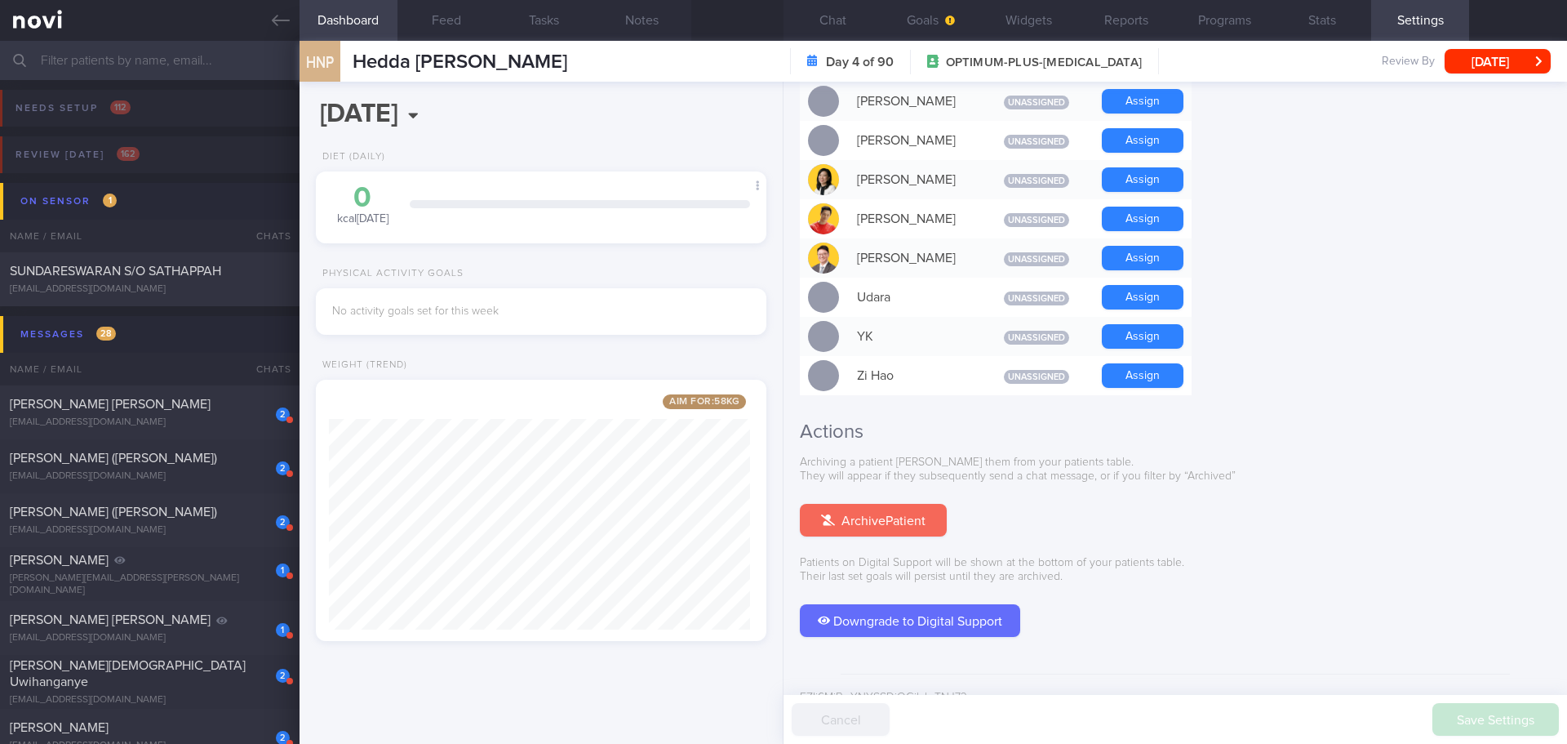
click at [919, 504] on button "Archive Patient" at bounding box center [873, 520] width 147 height 33
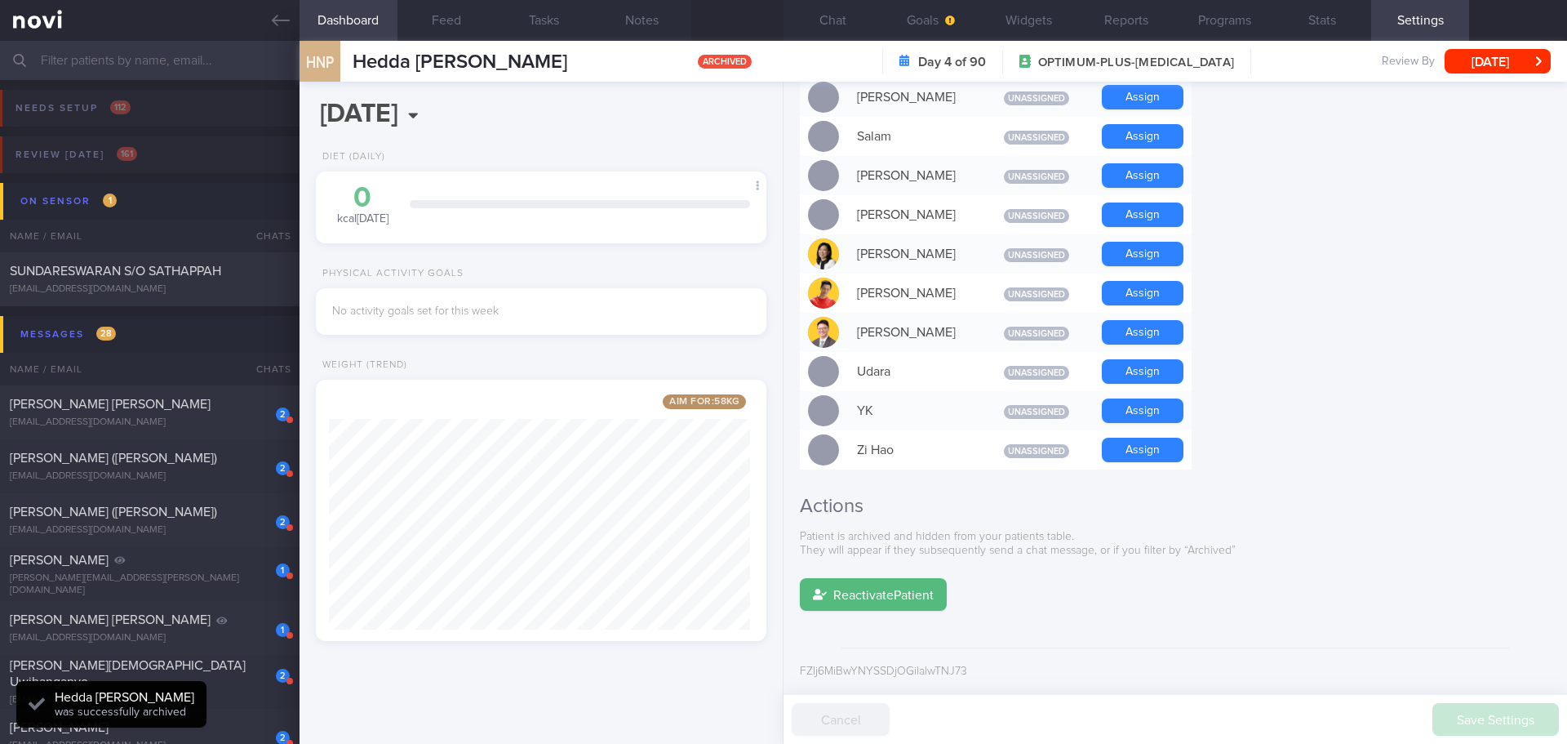
scroll to position [1303, 0]
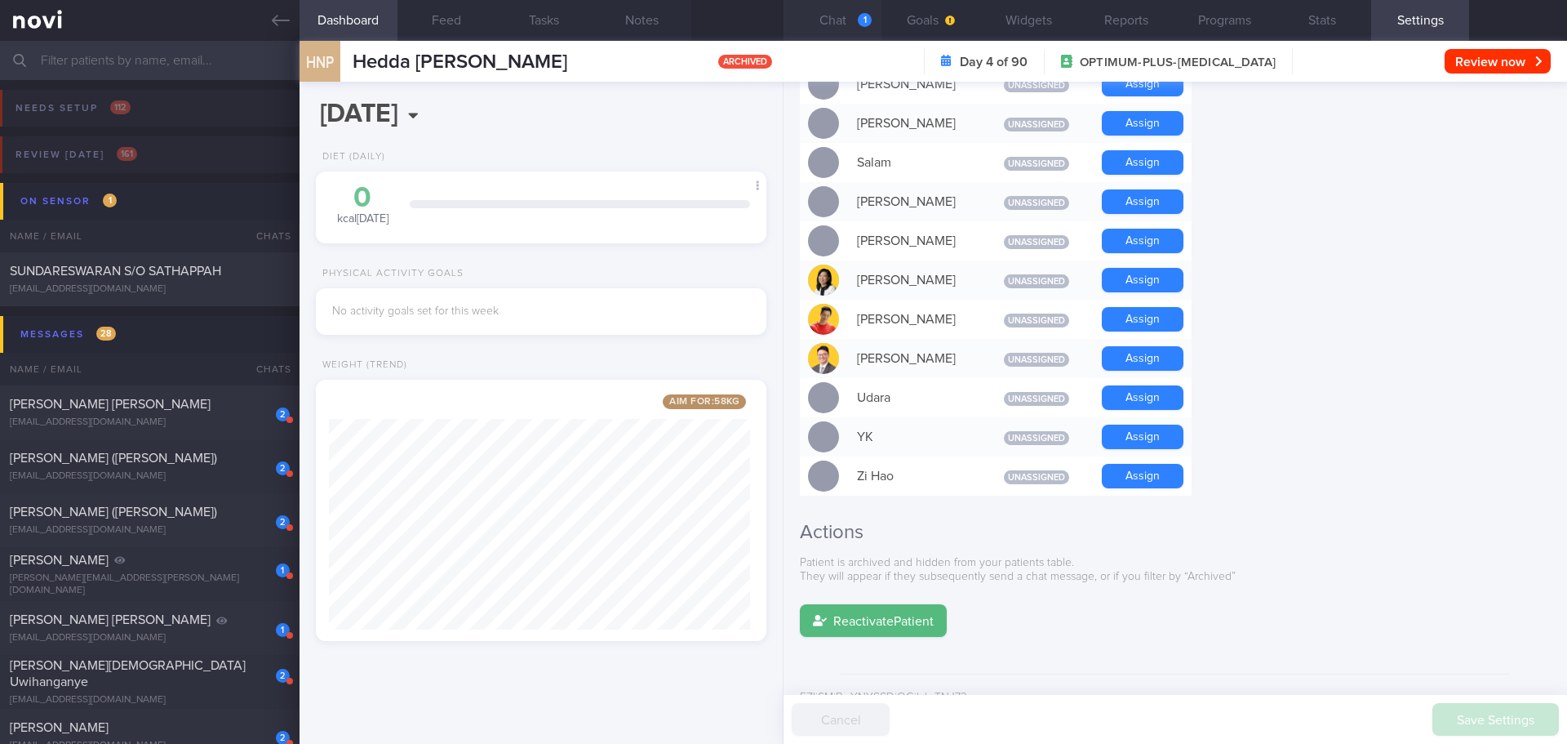
click at [842, 11] on button "Chat 1" at bounding box center [833, 20] width 98 height 41
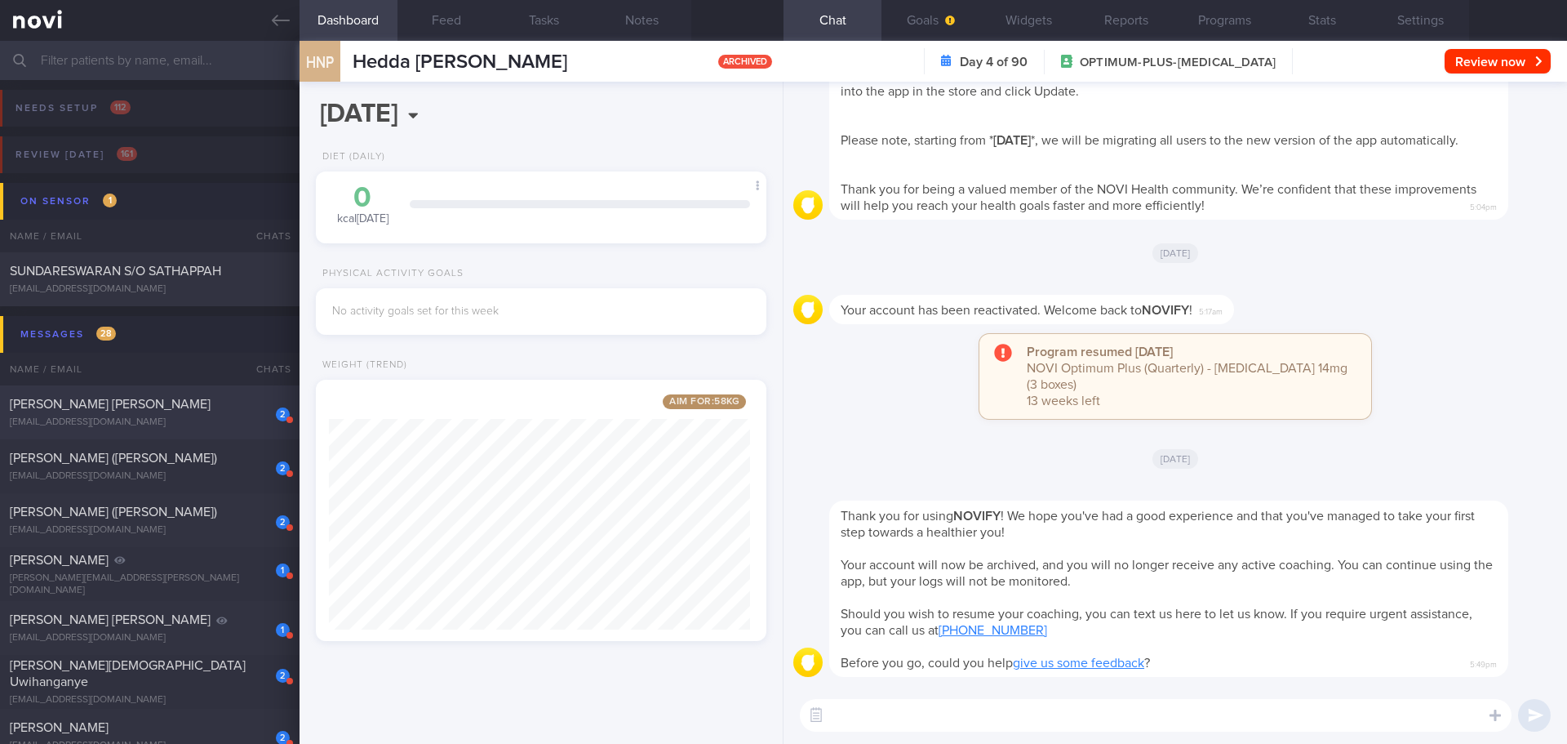
click at [200, 404] on div "[PERSON_NAME] [PERSON_NAME]" at bounding box center [148, 404] width 276 height 16
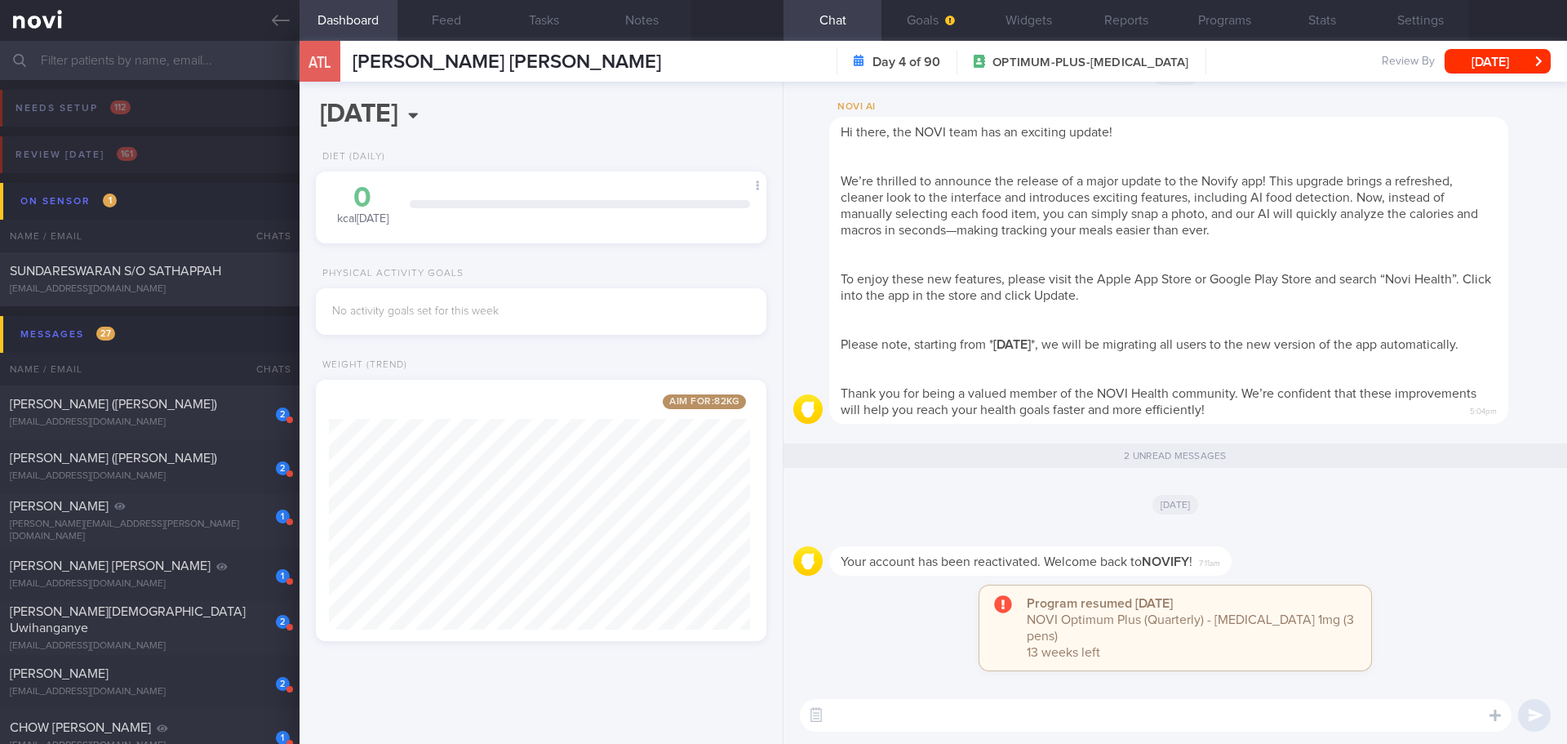
scroll to position [234, 422]
click at [1237, 29] on button "Programs" at bounding box center [1224, 20] width 98 height 41
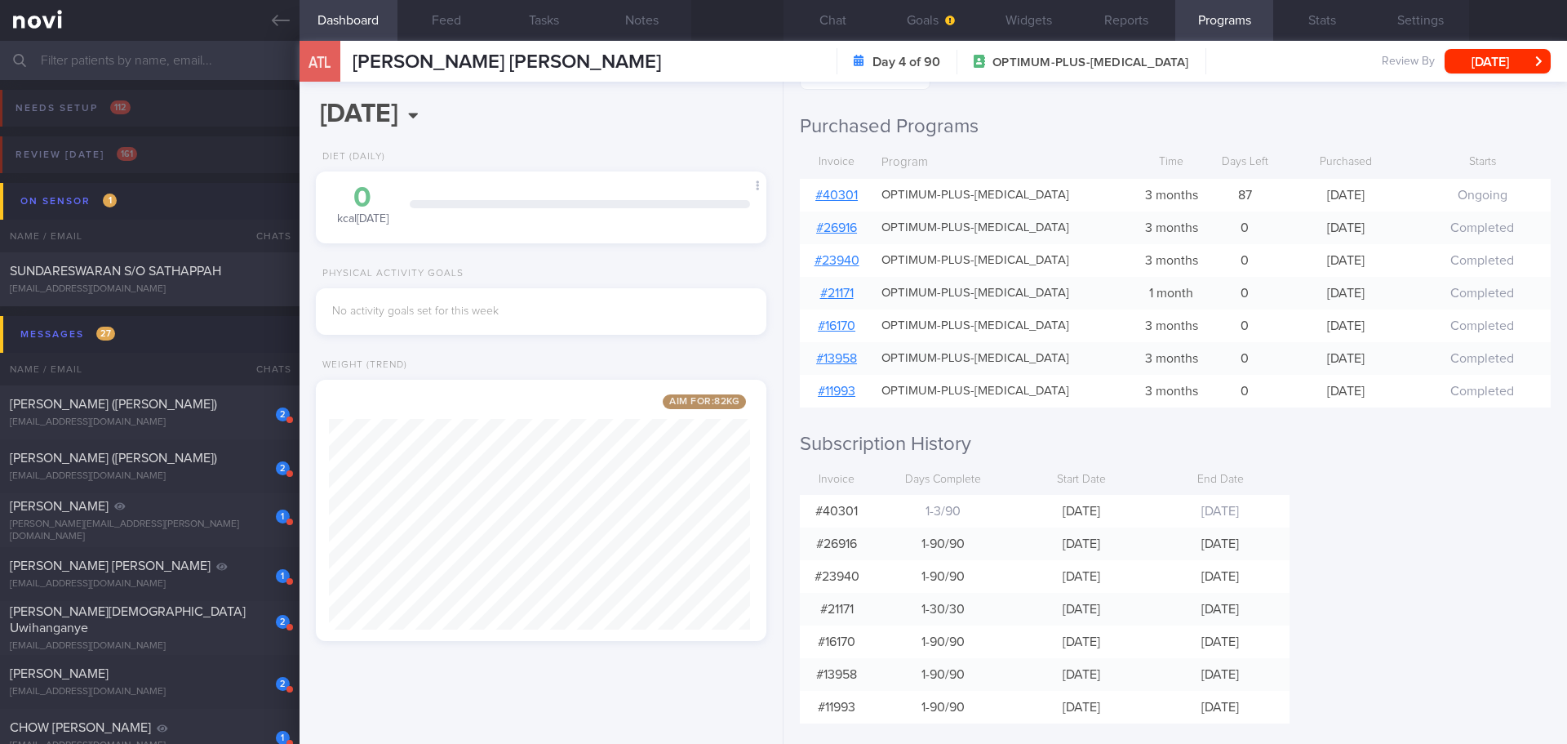
scroll to position [274, 0]
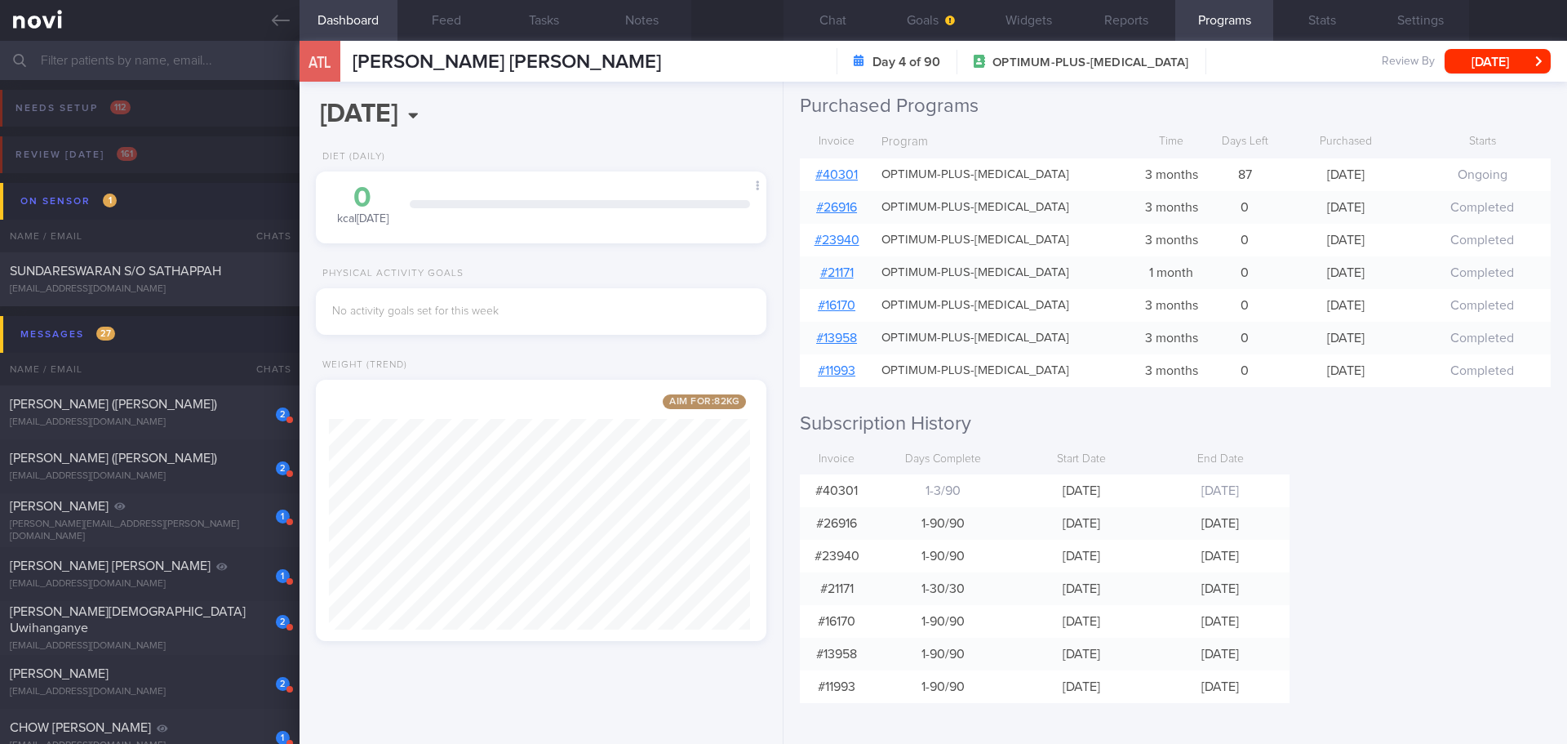
click at [1386, 491] on div "Programs Day 4 of 90 OPTIMUM-PLUS-[MEDICAL_DATA] [DATE] - [DATE] Pause Next pro…" at bounding box center [1176, 413] width 784 height 662
click at [1386, 490] on div "Programs Day 4 of 90 OPTIMUM-PLUS-[MEDICAL_DATA] [DATE] - [DATE] Pause Next pro…" at bounding box center [1176, 413] width 784 height 662
click at [1386, 486] on div "Programs Day 4 of 90 OPTIMUM-PLUS-[MEDICAL_DATA] [DATE] - [DATE] Pause Next pro…" at bounding box center [1176, 413] width 784 height 662
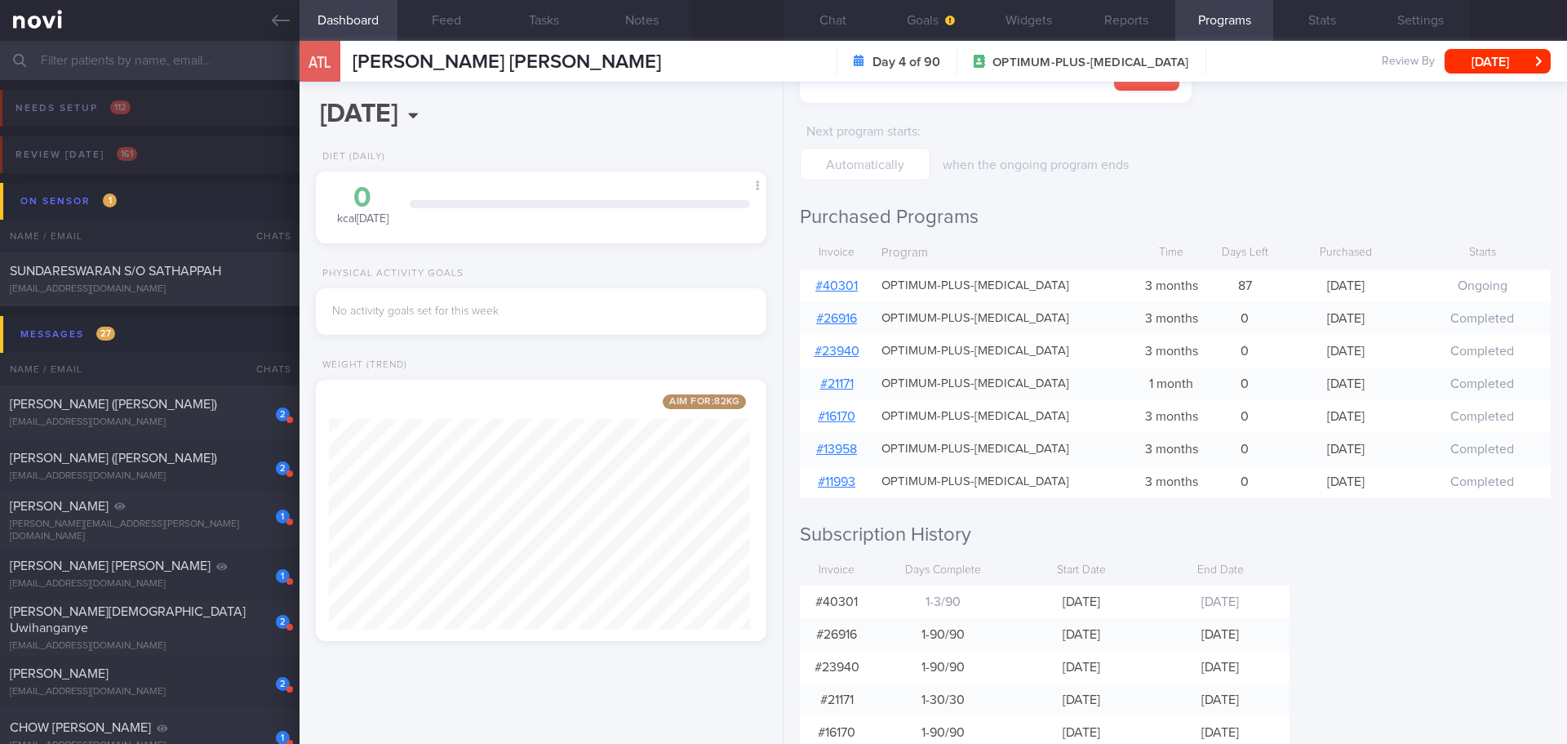
scroll to position [245, 0]
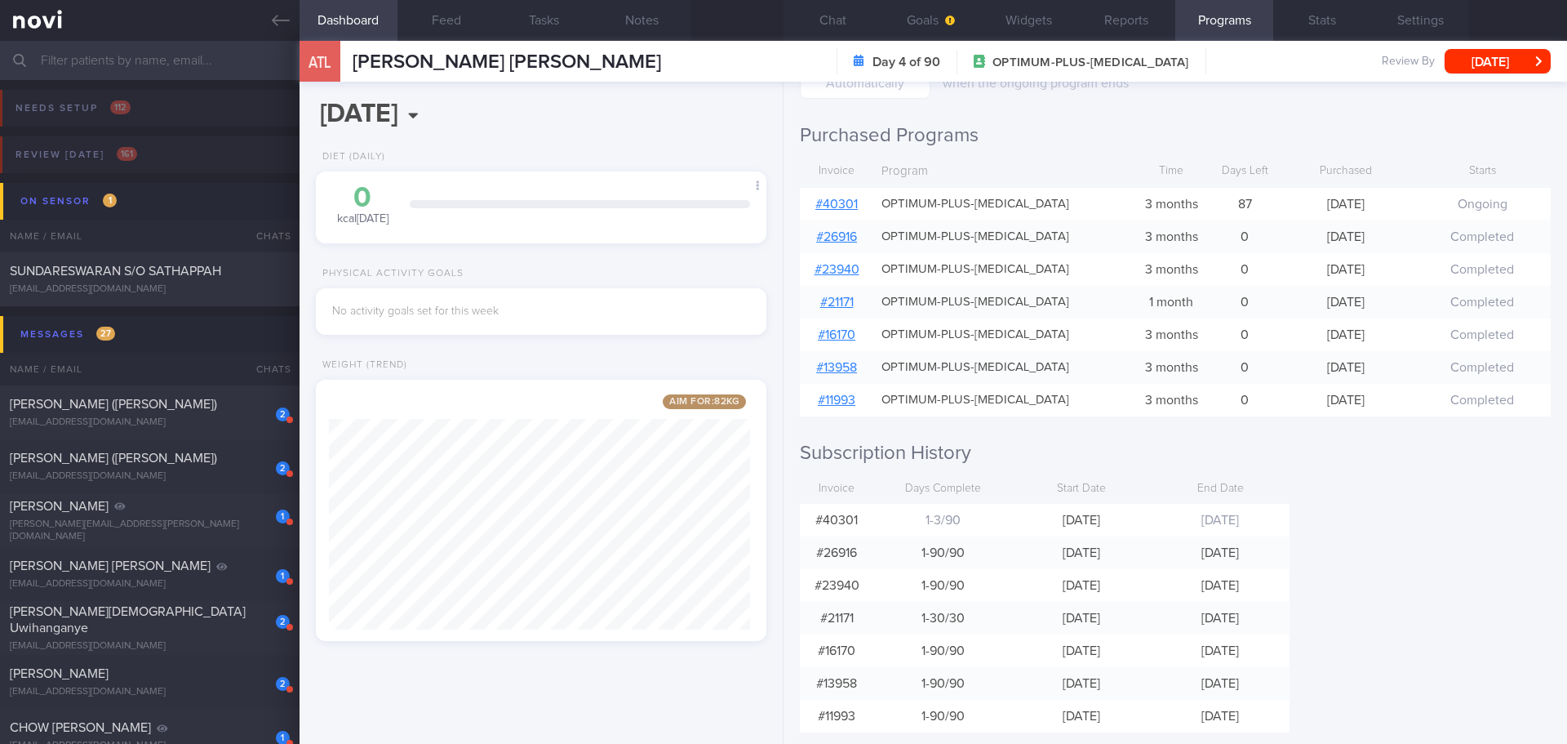
click at [1367, 492] on div "Programs Day 4 of 90 OPTIMUM-PLUS-[MEDICAL_DATA] [DATE] - [DATE] Pause Next pro…" at bounding box center [1176, 413] width 784 height 662
click at [1415, 16] on button "Settings" at bounding box center [1420, 20] width 98 height 41
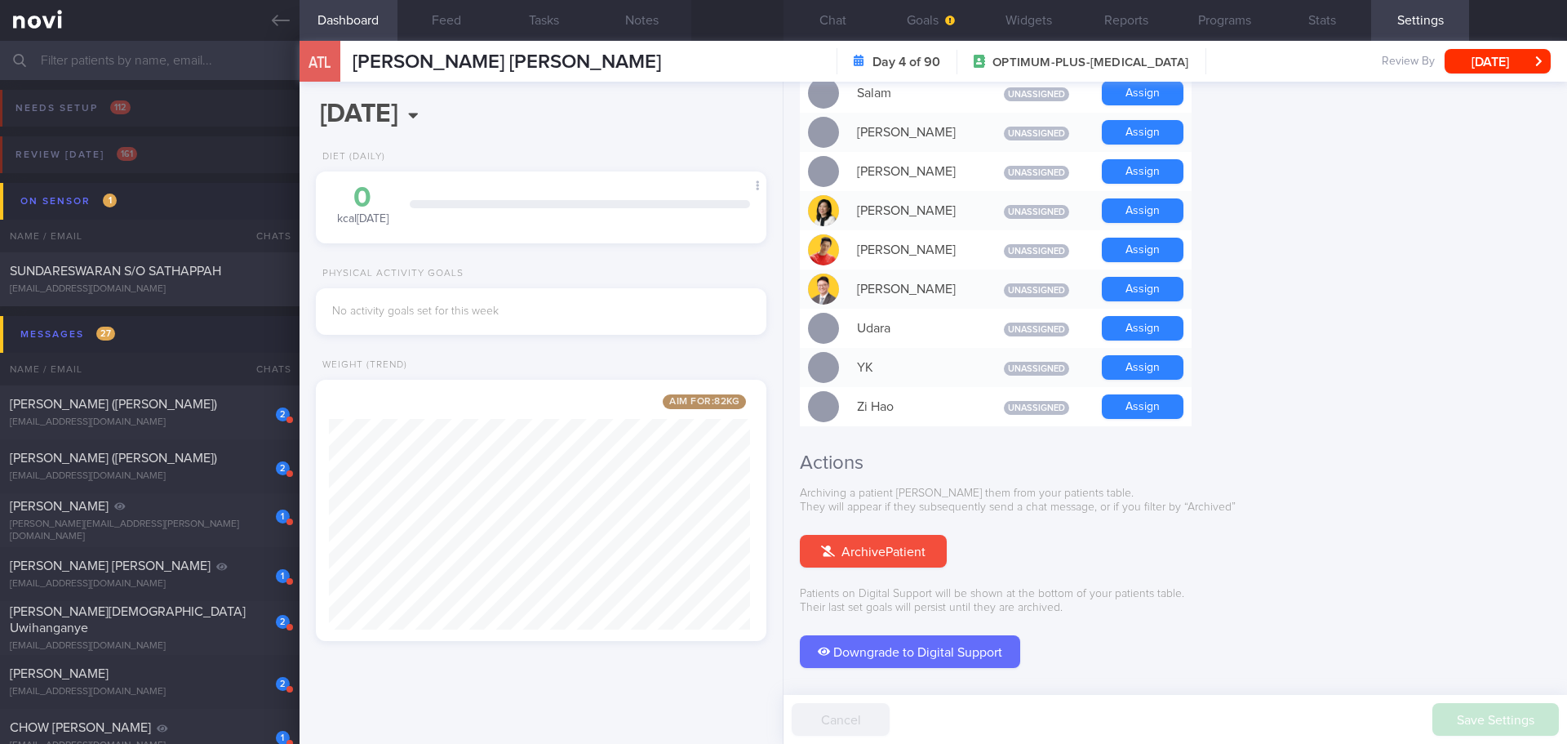
scroll to position [1404, 0]
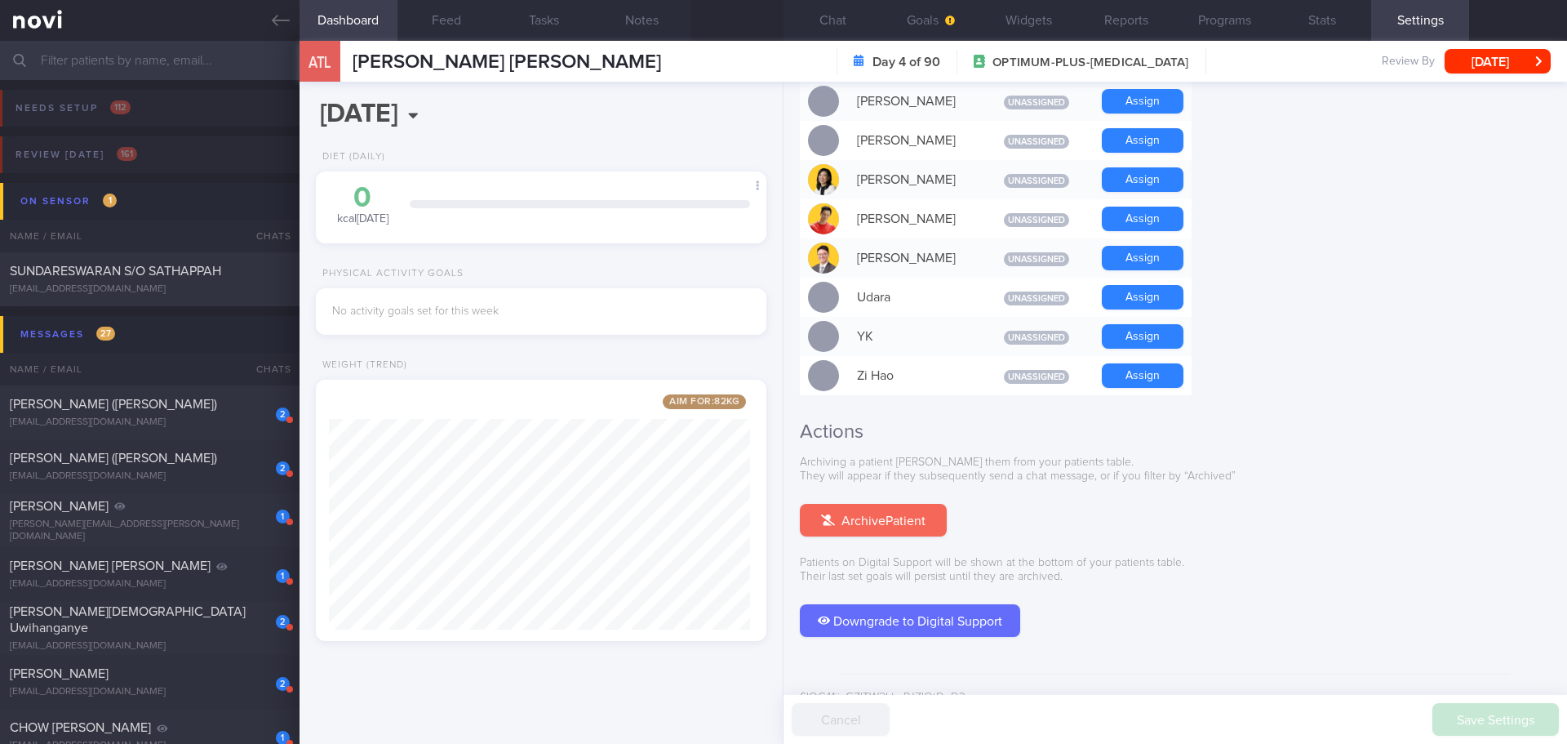
click at [879, 504] on button "Archive Patient" at bounding box center [873, 520] width 147 height 33
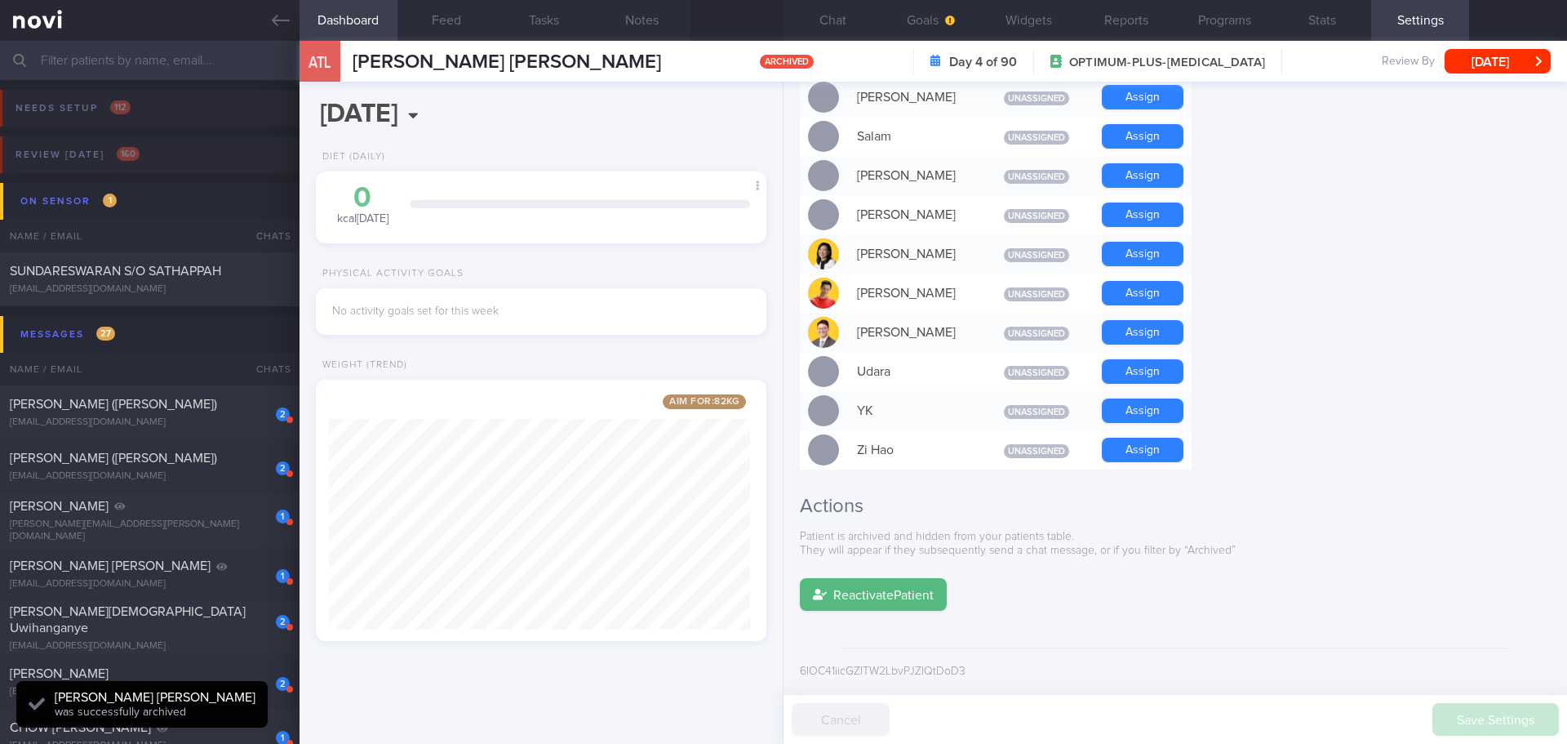
scroll to position [1303, 0]
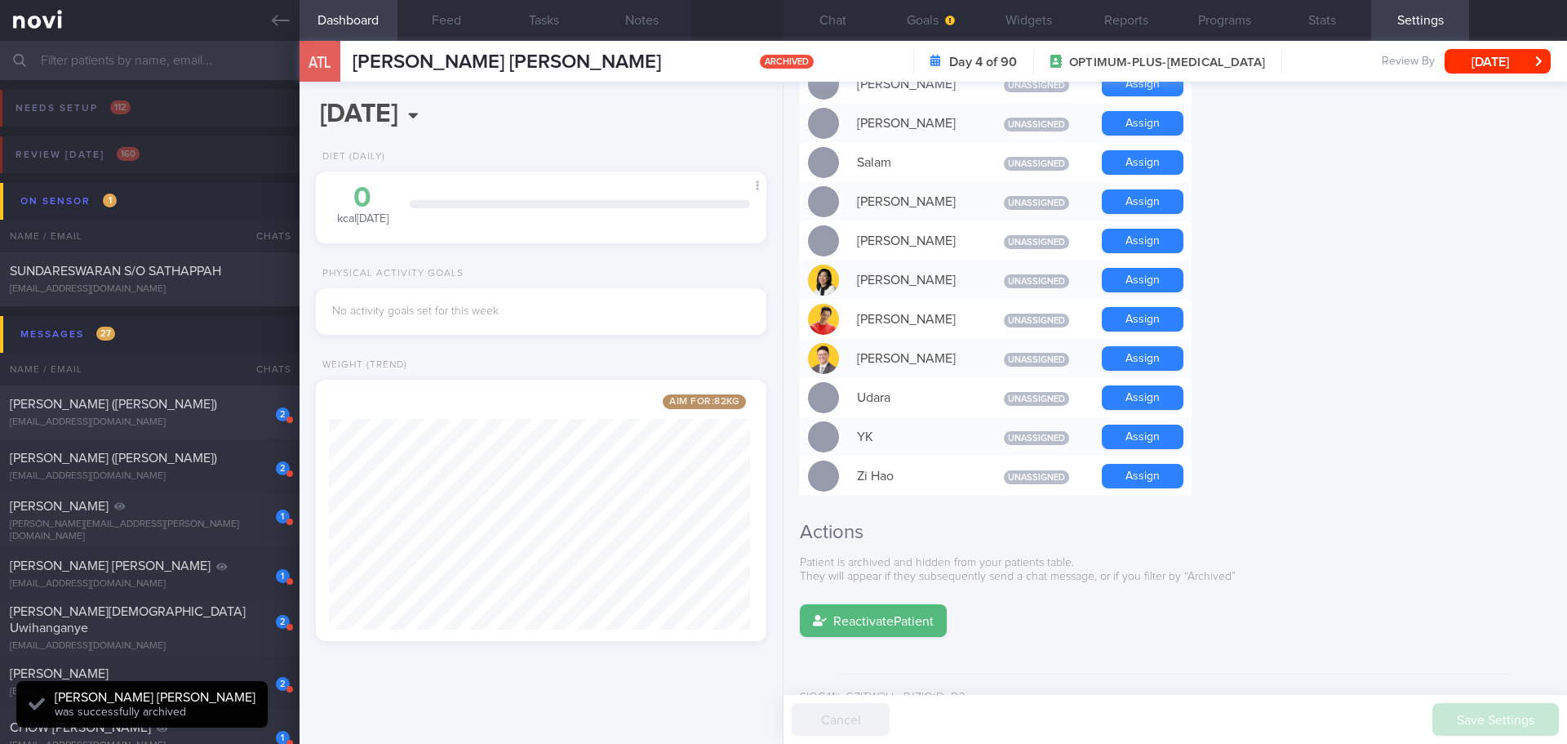
click at [124, 398] on span "[PERSON_NAME] ([PERSON_NAME])" at bounding box center [113, 403] width 207 height 13
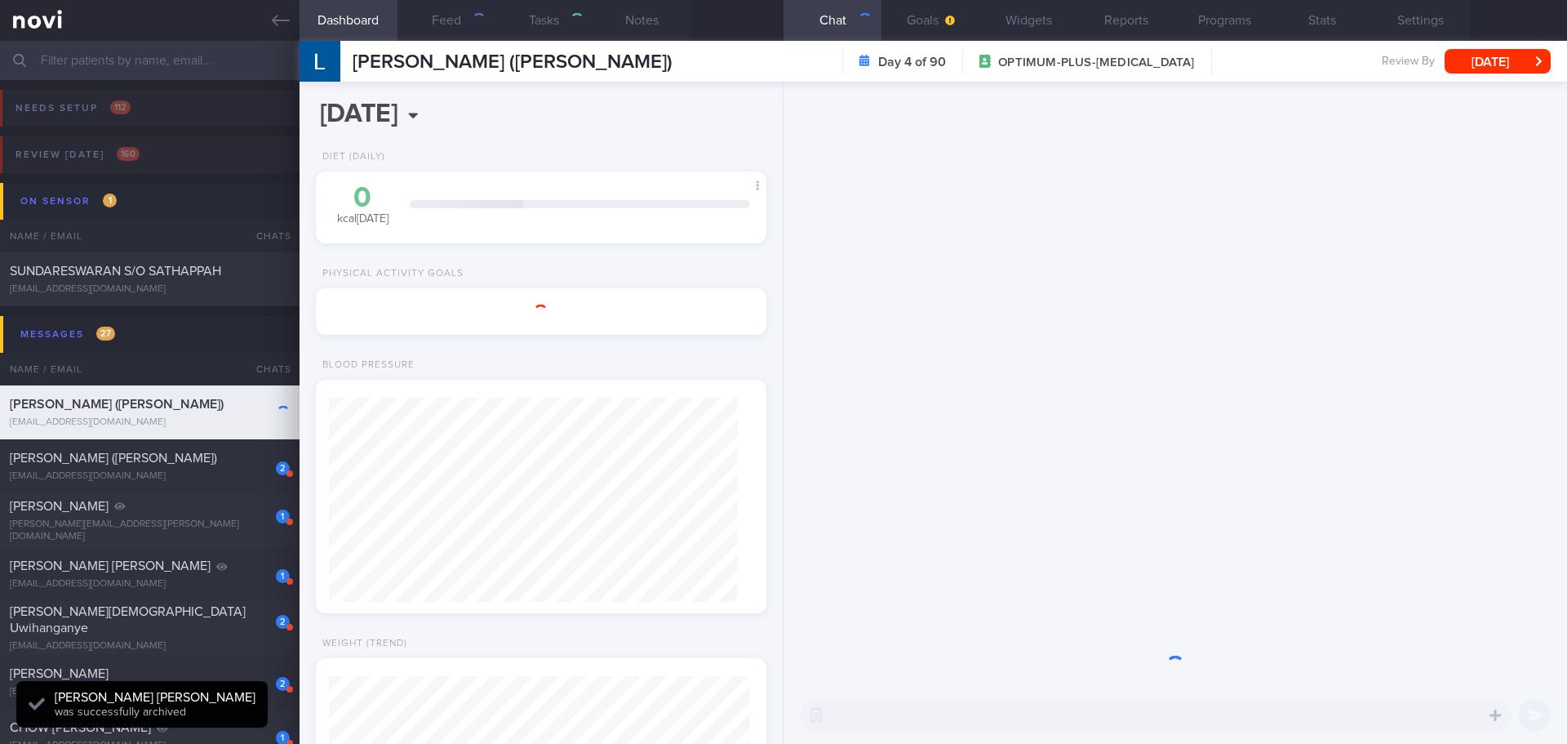
type input "Semi-engaged"
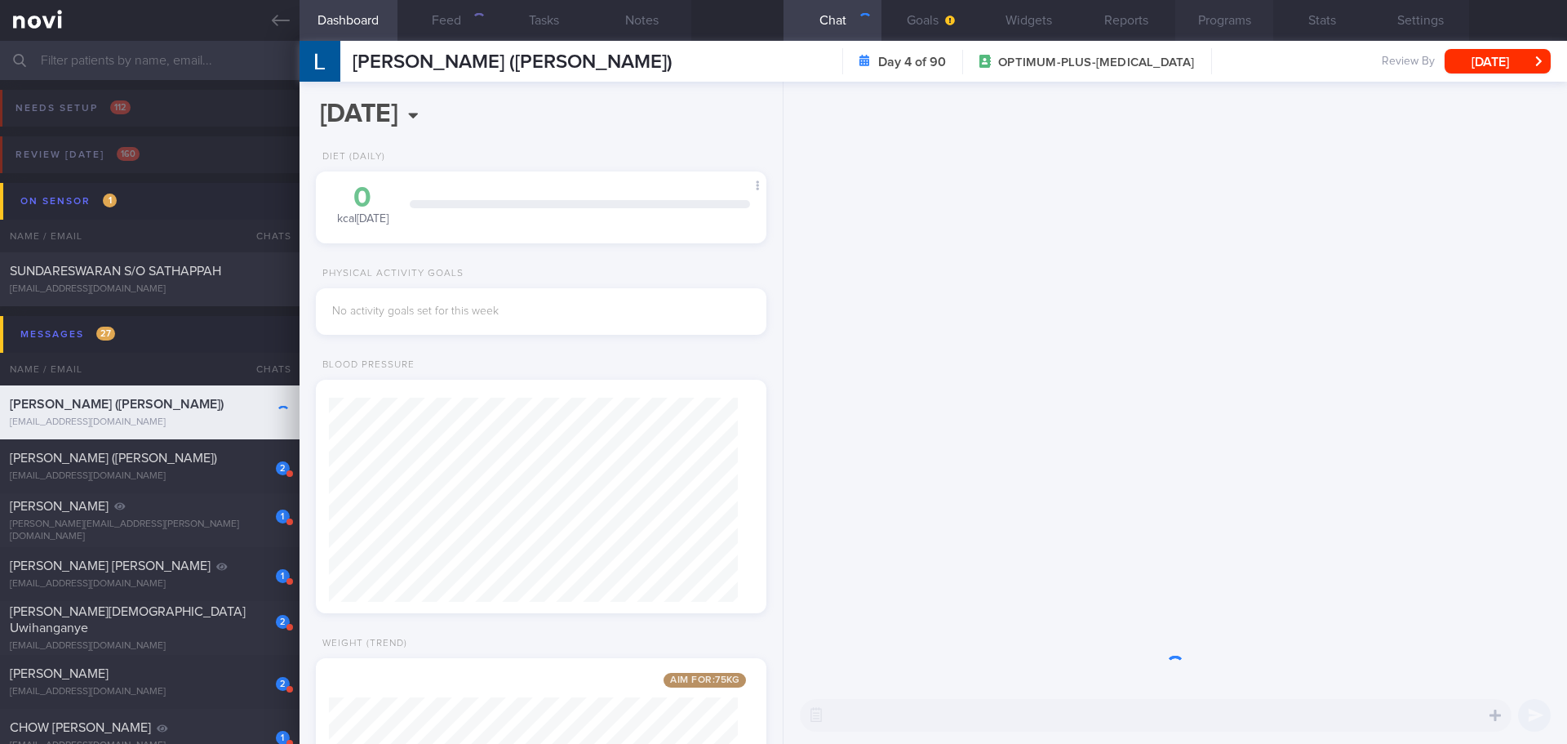
click at [1254, 29] on button "Programs" at bounding box center [1224, 20] width 98 height 41
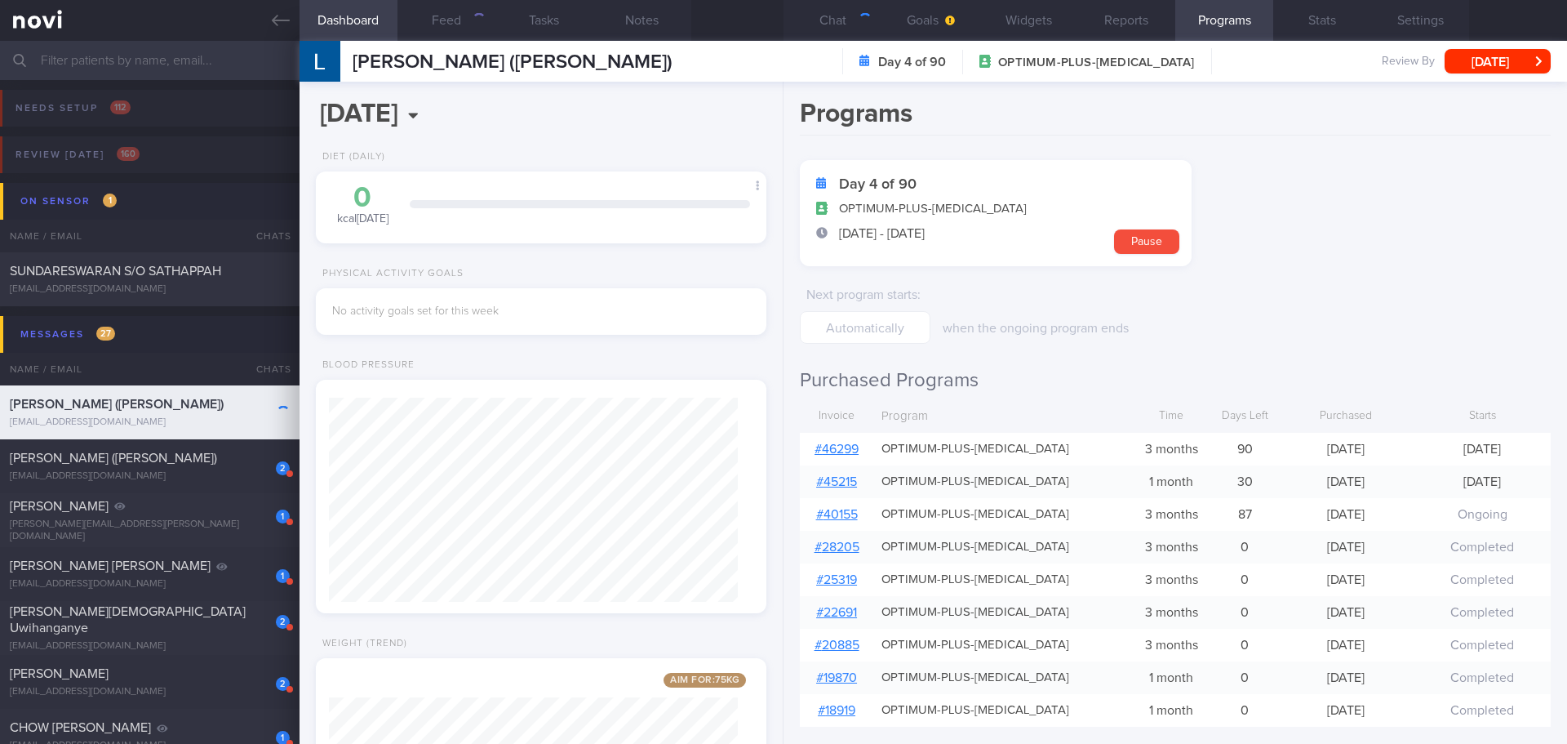
click at [1275, 236] on form "Day 4 of 90 OPTIMUM-PLUS-[MEDICAL_DATA] [DATE] - [DATE] Pause Next program star…" at bounding box center [1175, 252] width 751 height 184
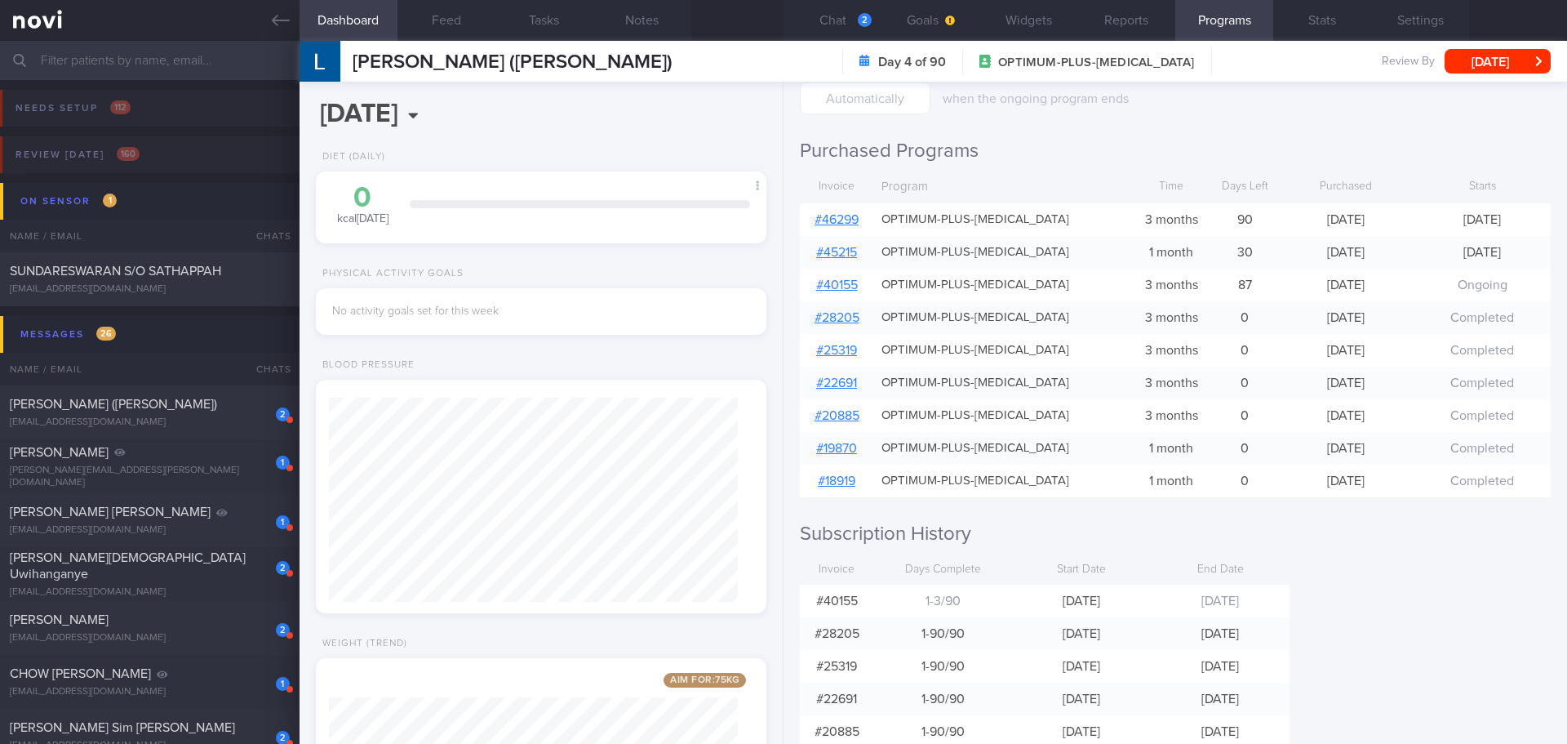
scroll to position [258, 0]
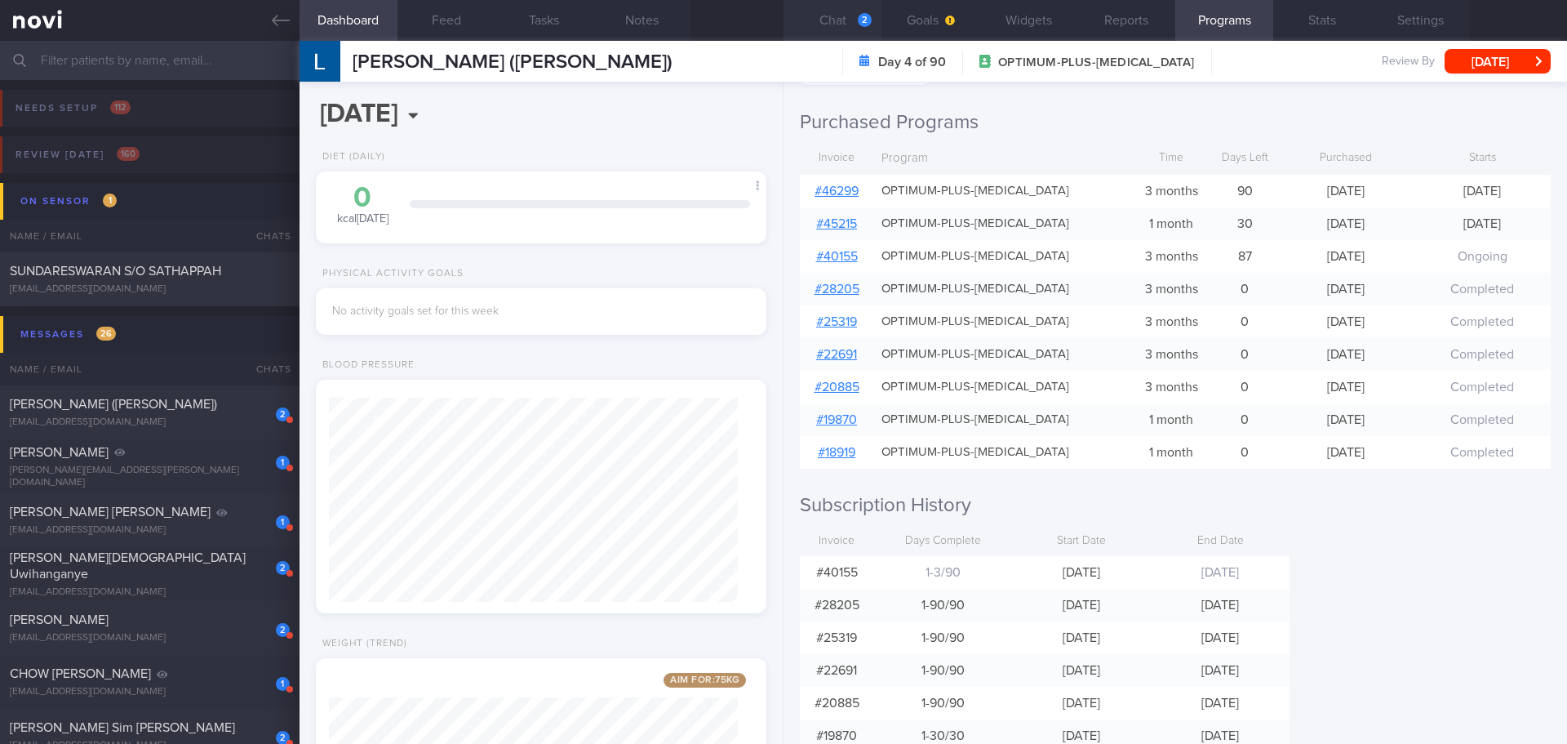
click at [849, 12] on button "Chat 2" at bounding box center [833, 20] width 98 height 41
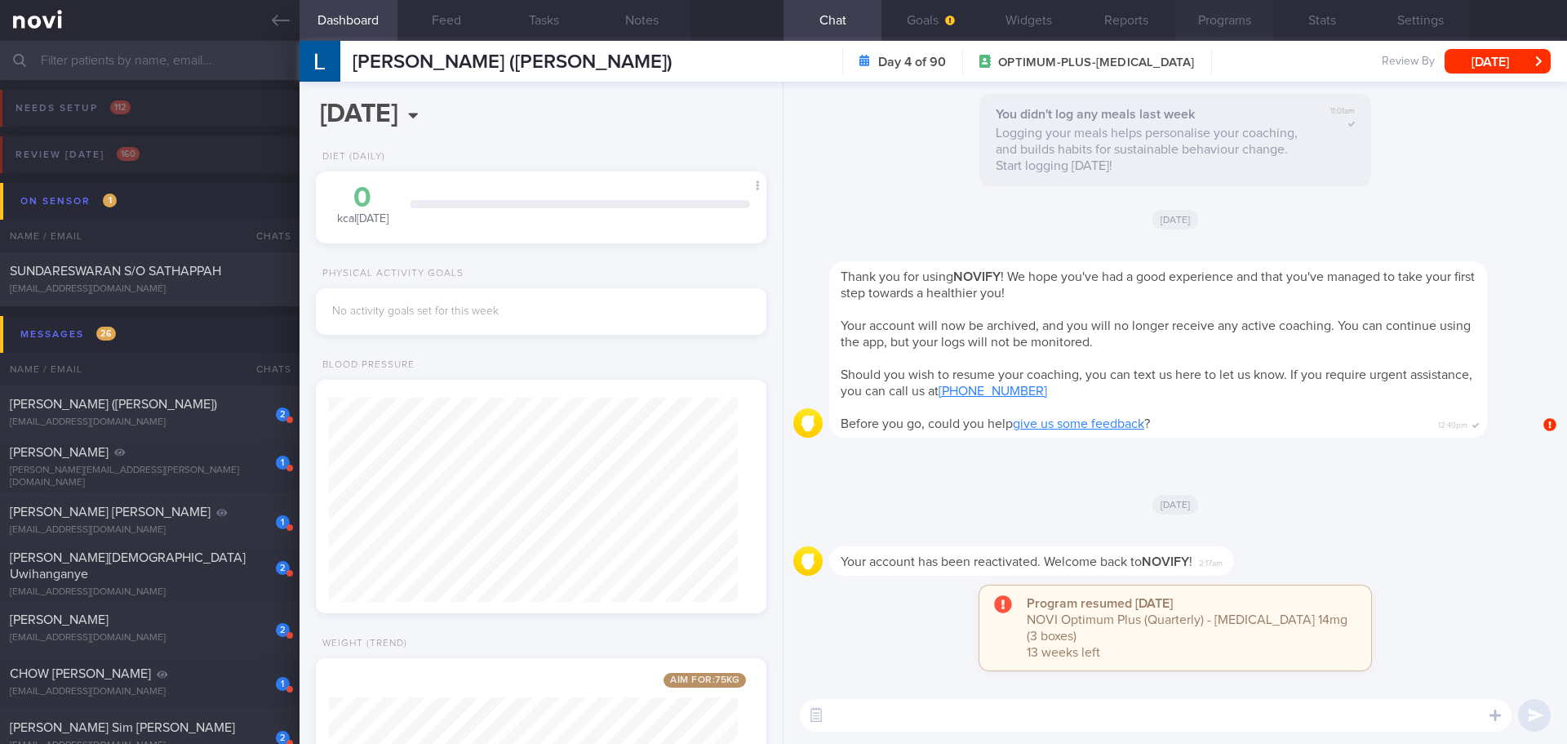
click at [1224, 24] on button "Programs" at bounding box center [1224, 20] width 98 height 41
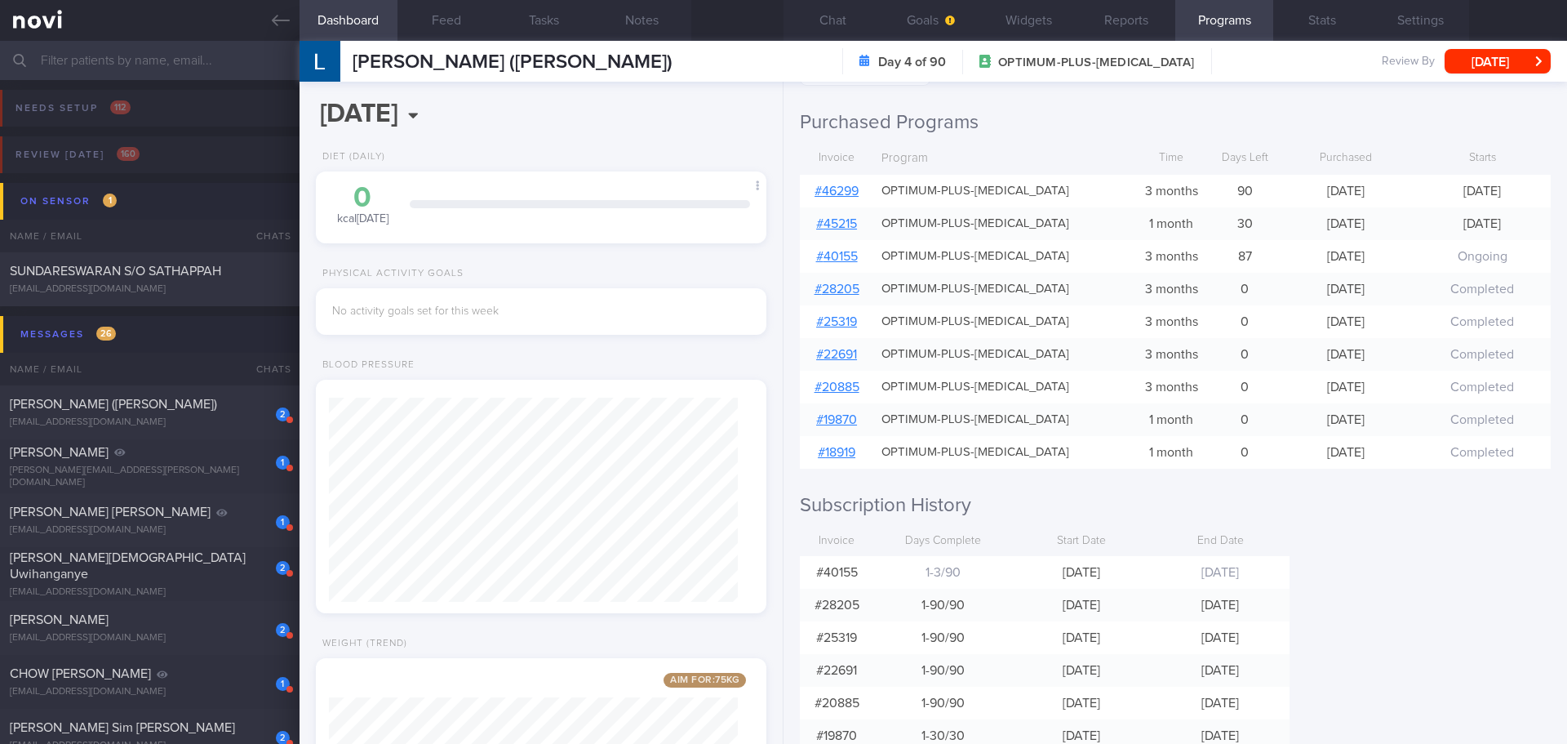
click at [1383, 551] on div "Programs Day 4 of 90 OPTIMUM-PLUS-[MEDICAL_DATA] [DATE] - [DATE] Pause Next pro…" at bounding box center [1176, 413] width 784 height 662
drag, startPoint x: 149, startPoint y: 415, endPoint x: 1100, endPoint y: 244, distance: 966.1
click at [154, 411] on div "2 [PERSON_NAME] ([PERSON_NAME]) [EMAIL_ADDRESS][DOMAIN_NAME]" at bounding box center [150, 412] width 300 height 33
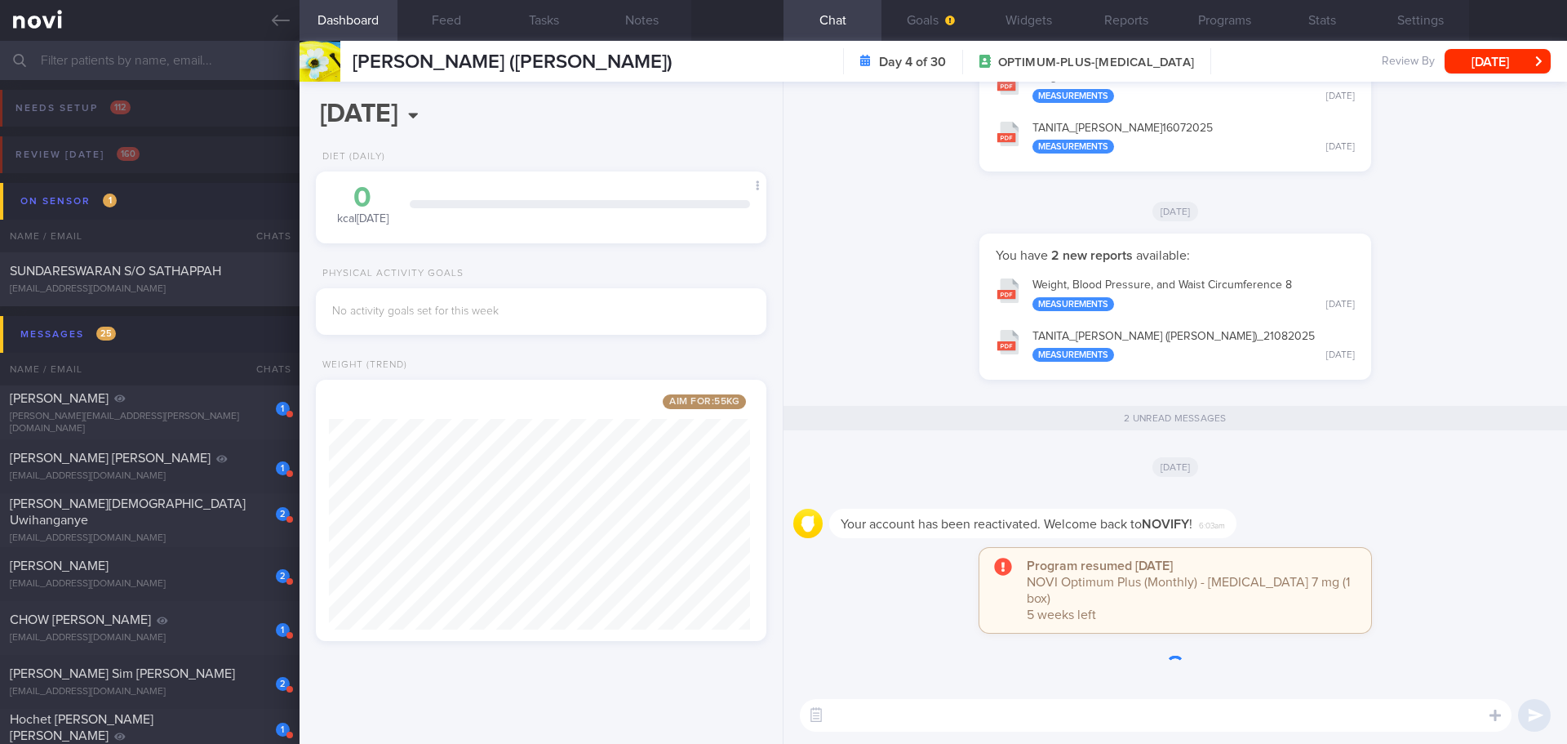
scroll to position [181, 362]
click at [1401, 295] on div "You have 2 new reports available: Weight, [MEDICAL_DATA], and Waist Circumferen…" at bounding box center [1175, 314] width 764 height 162
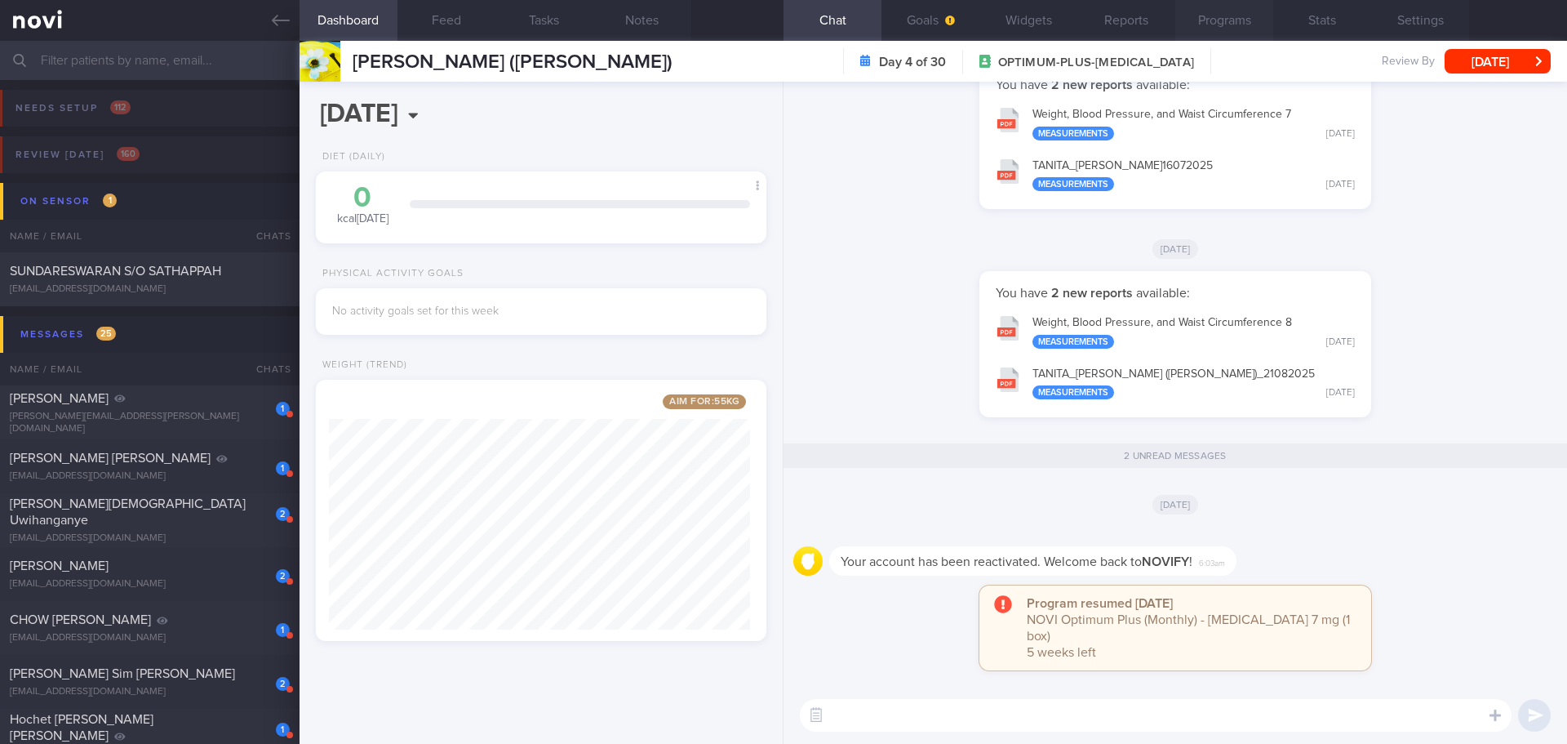
click at [1236, 5] on button "Programs" at bounding box center [1224, 20] width 98 height 41
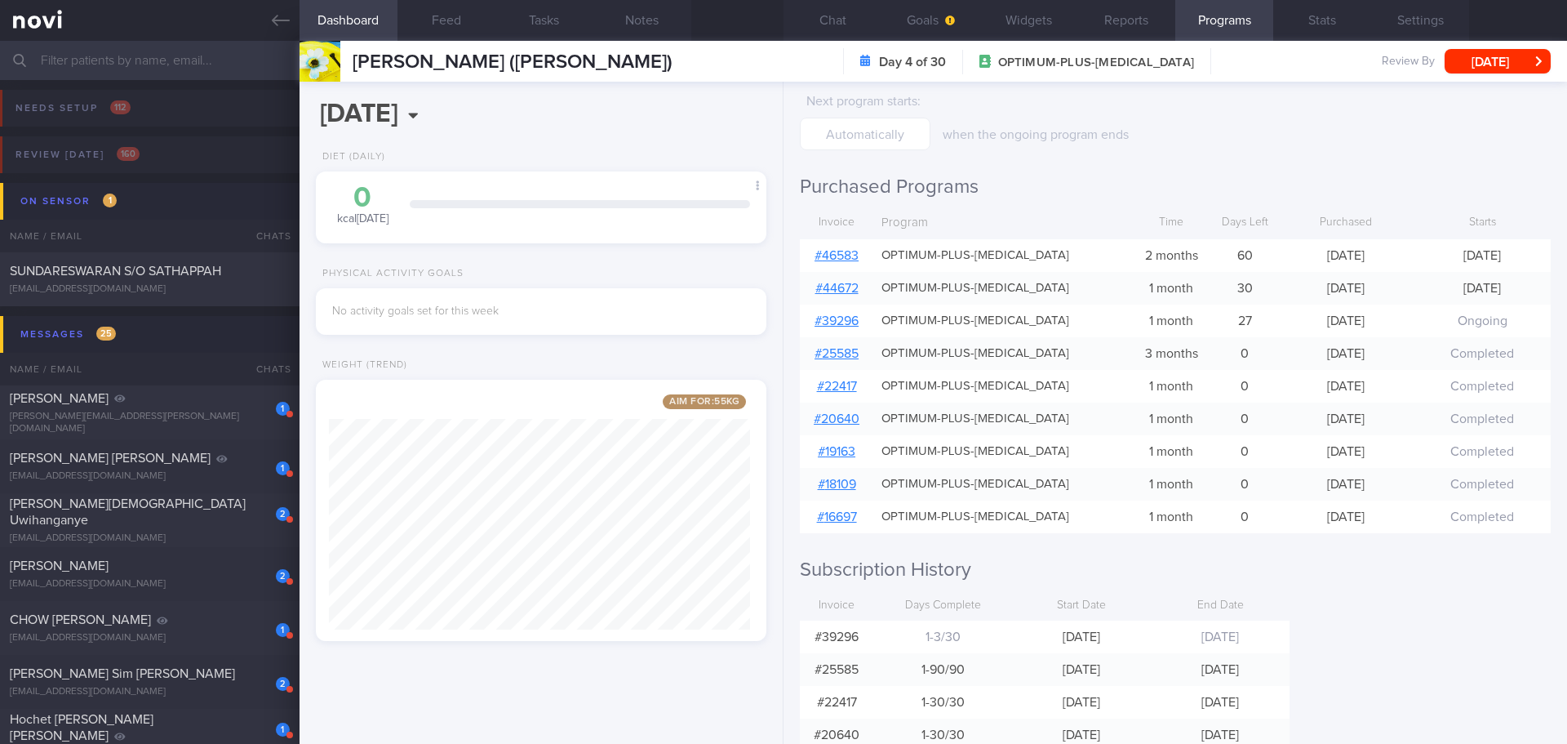
scroll to position [245, 0]
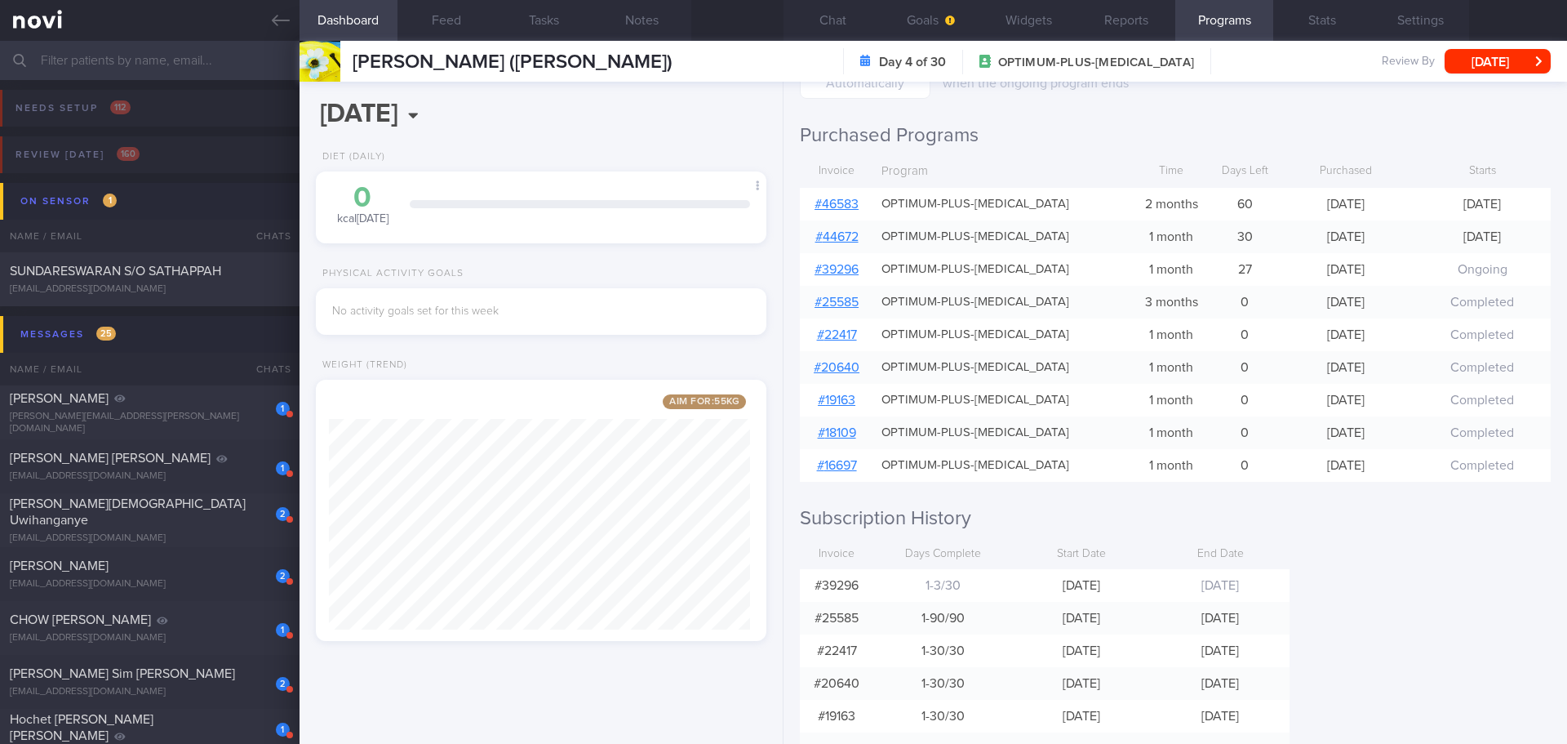
click at [1388, 570] on div "Programs Day 4 of 30 OPTIMUM-PLUS-[MEDICAL_DATA] [DATE] - [DATE] Pause Next pro…" at bounding box center [1176, 413] width 784 height 662
click at [1475, 63] on button "[DATE]" at bounding box center [1498, 61] width 106 height 24
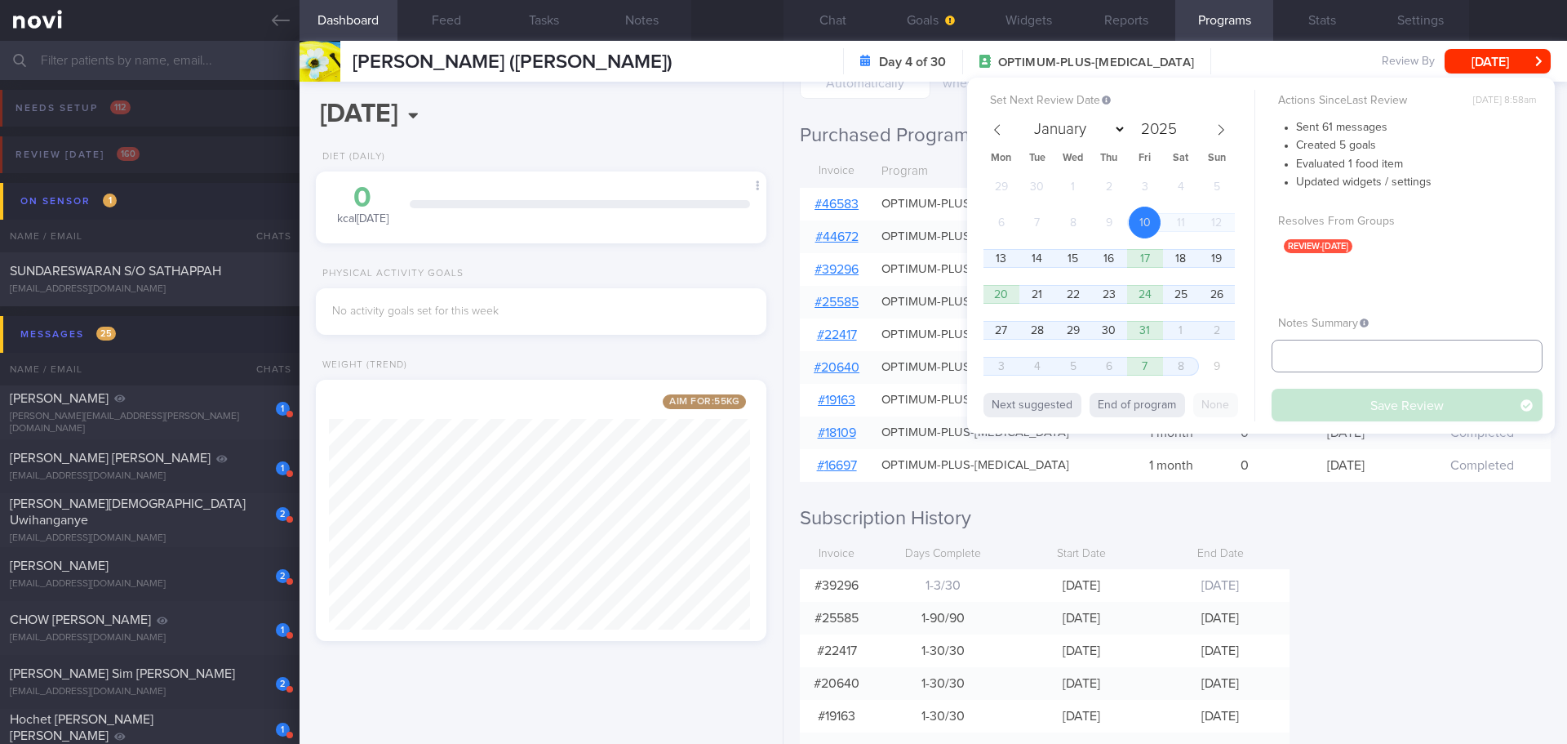
click at [1326, 362] on input "text" at bounding box center [1407, 356] width 271 height 33
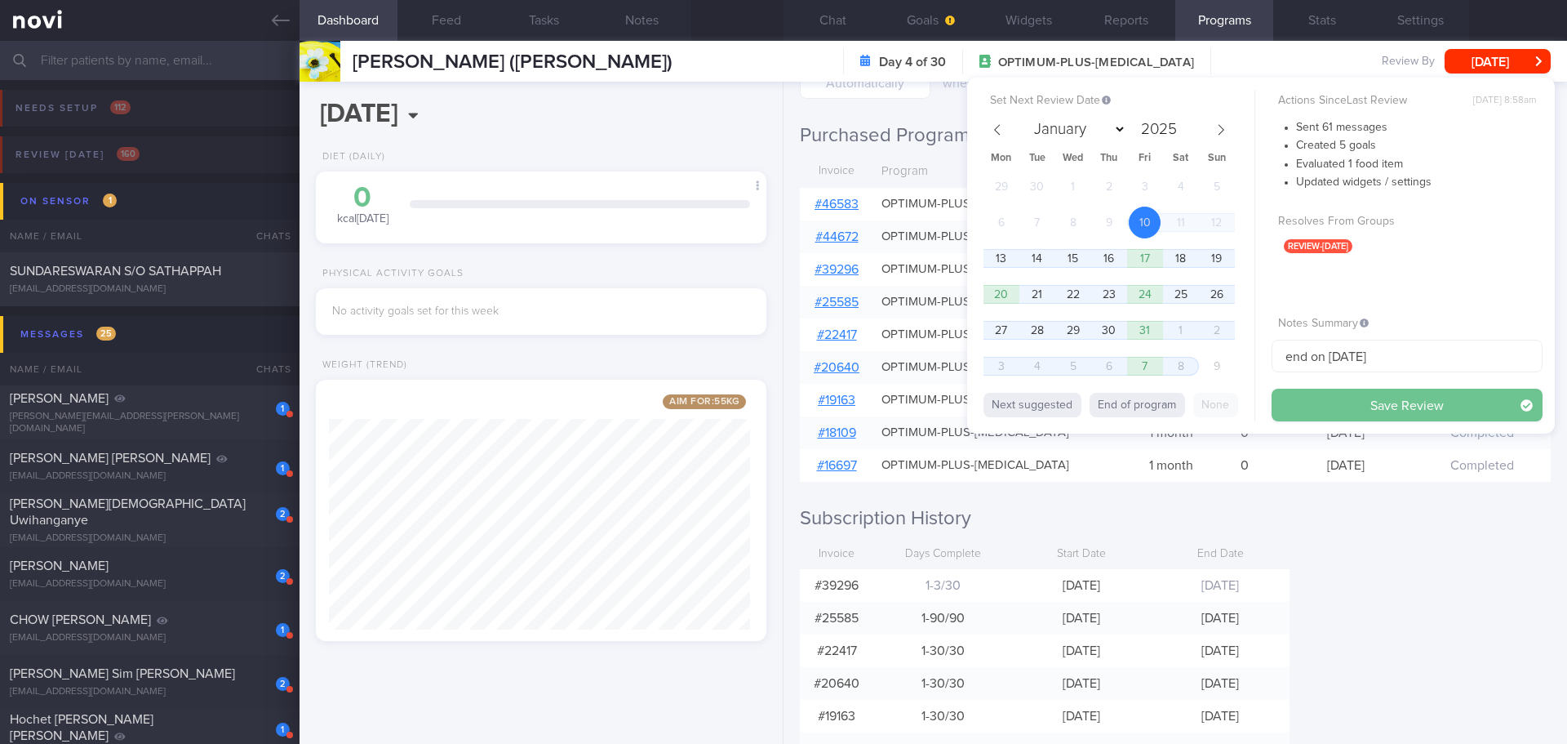
click at [1358, 405] on button "Save Review" at bounding box center [1407, 405] width 271 height 33
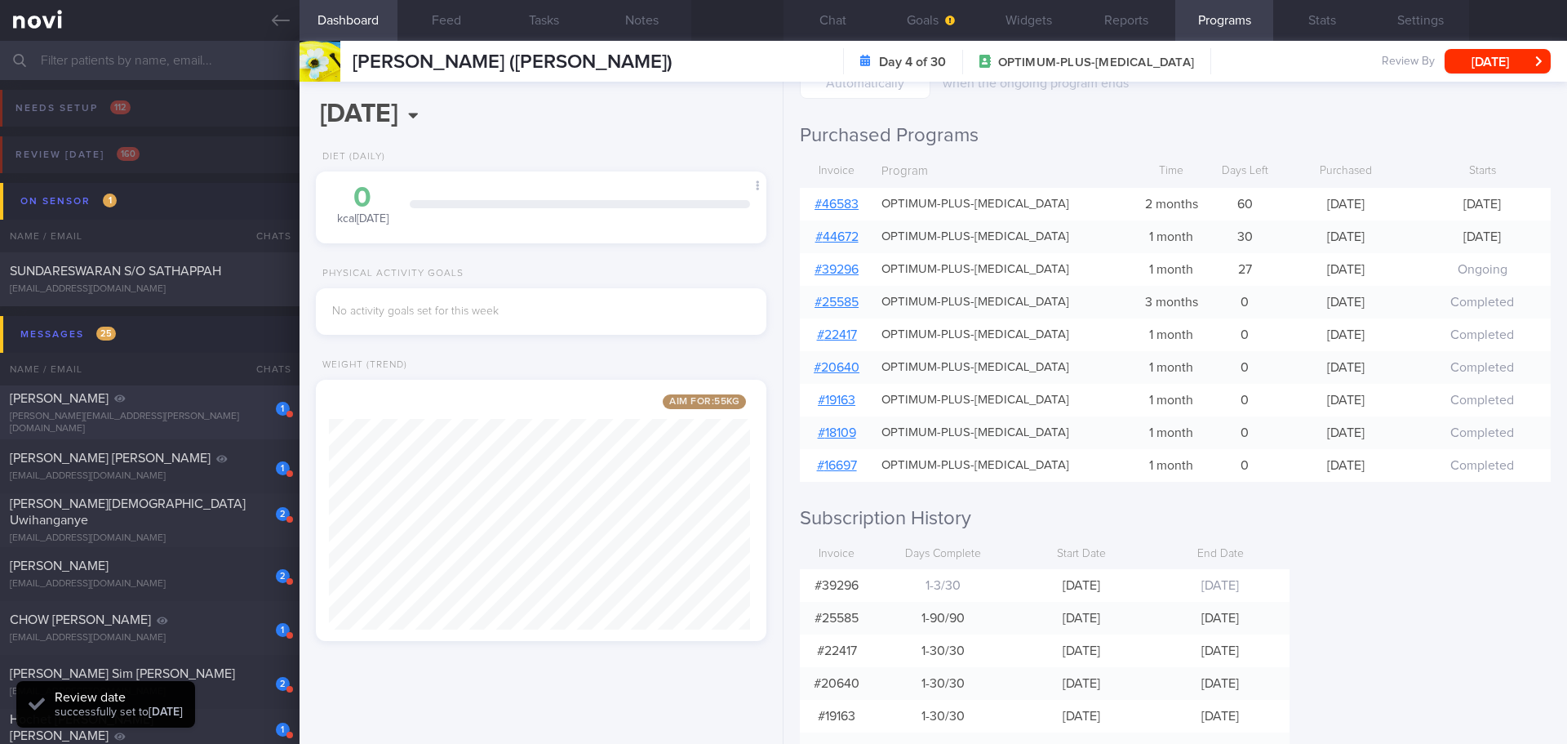
scroll to position [181, 362]
click at [78, 405] on span "[PERSON_NAME]" at bounding box center [59, 398] width 99 height 13
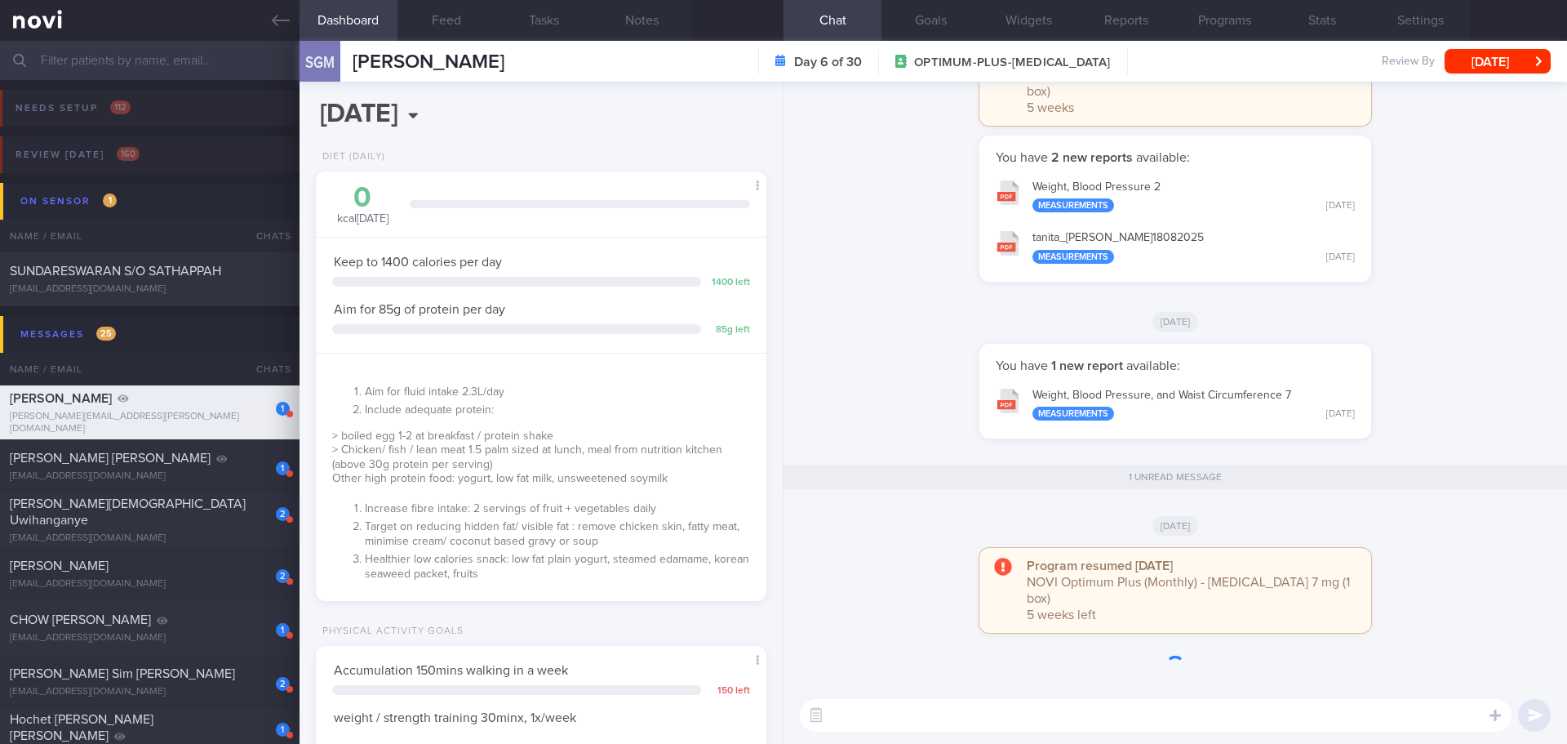
scroll to position [1, 0]
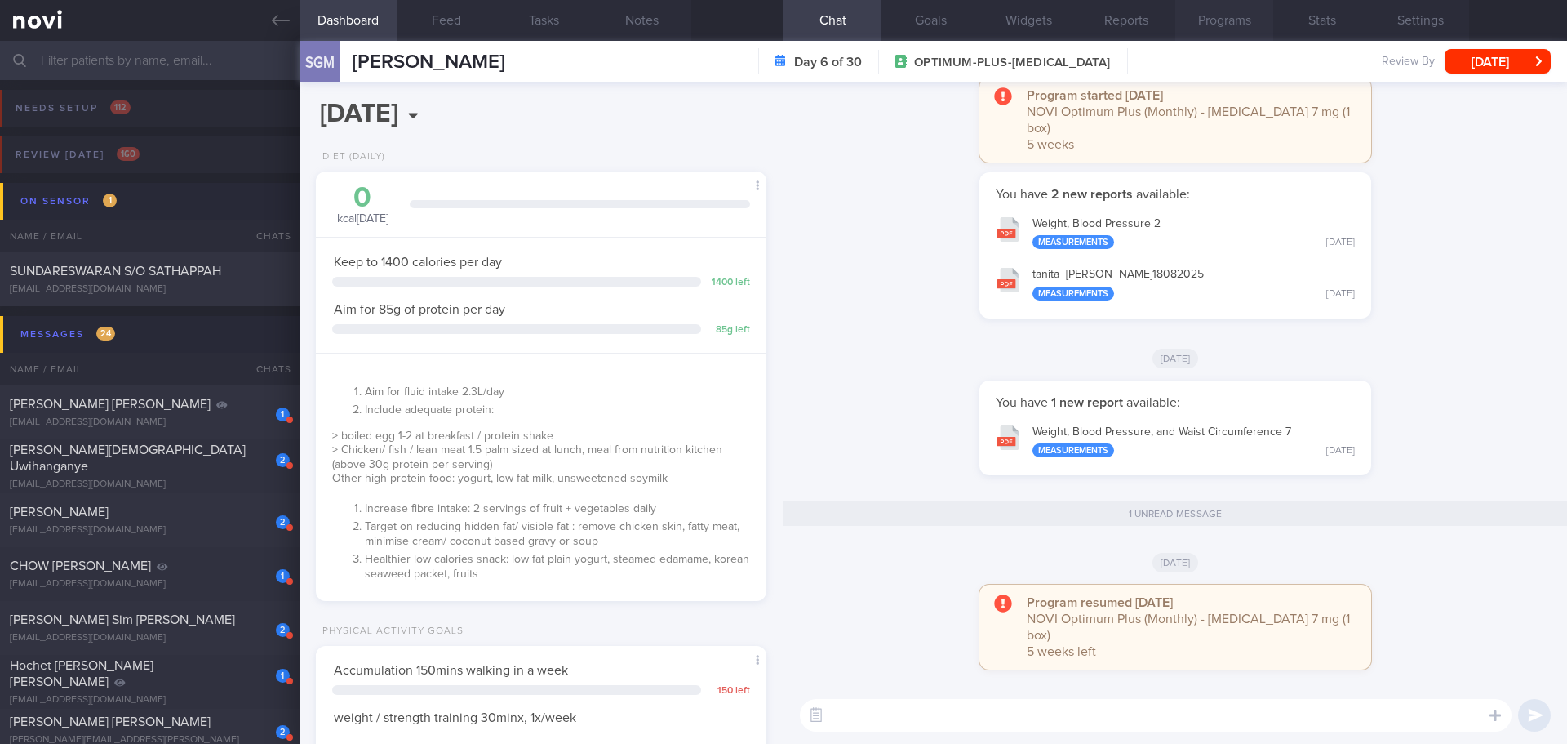
click at [1258, 16] on button "Programs" at bounding box center [1224, 20] width 98 height 41
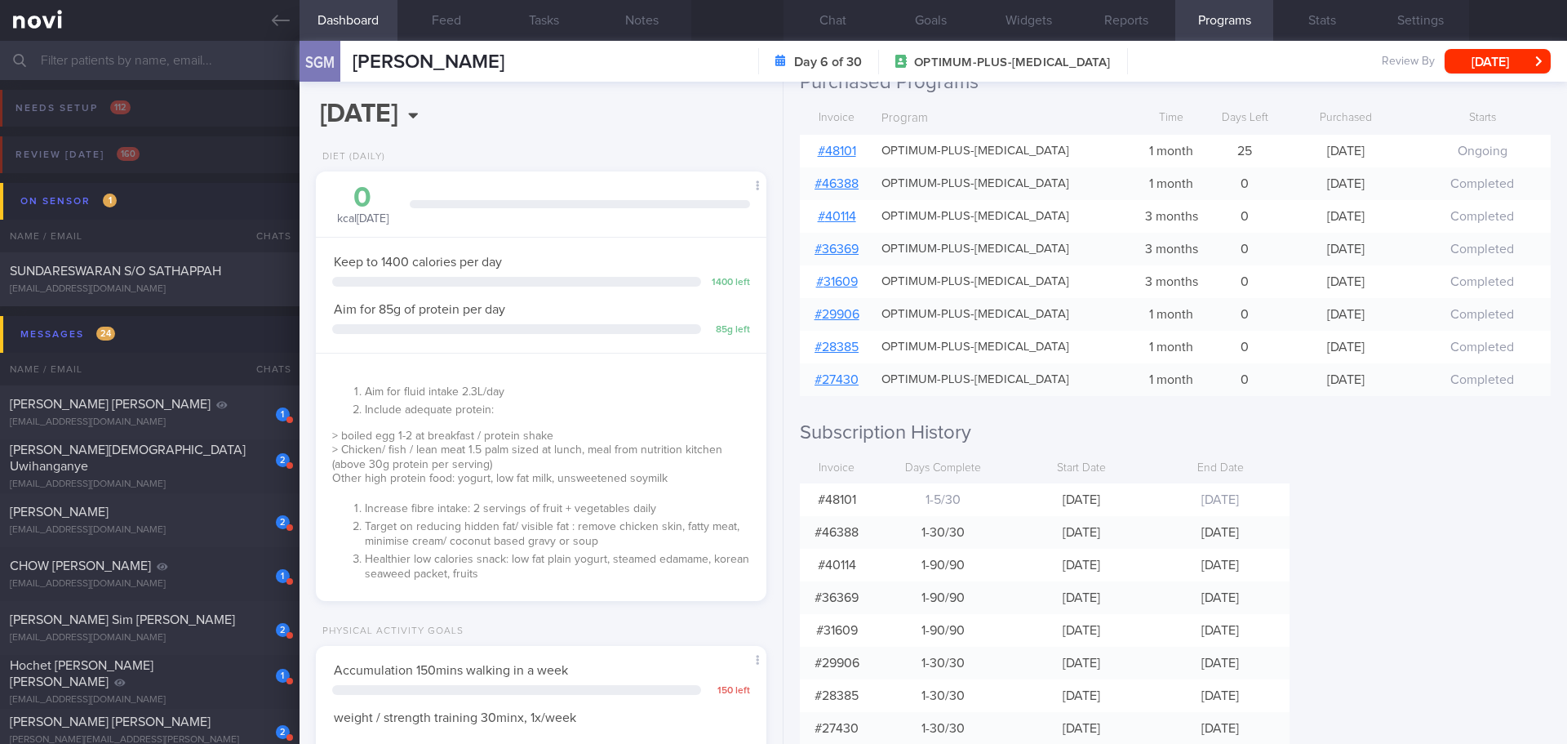
scroll to position [326, 0]
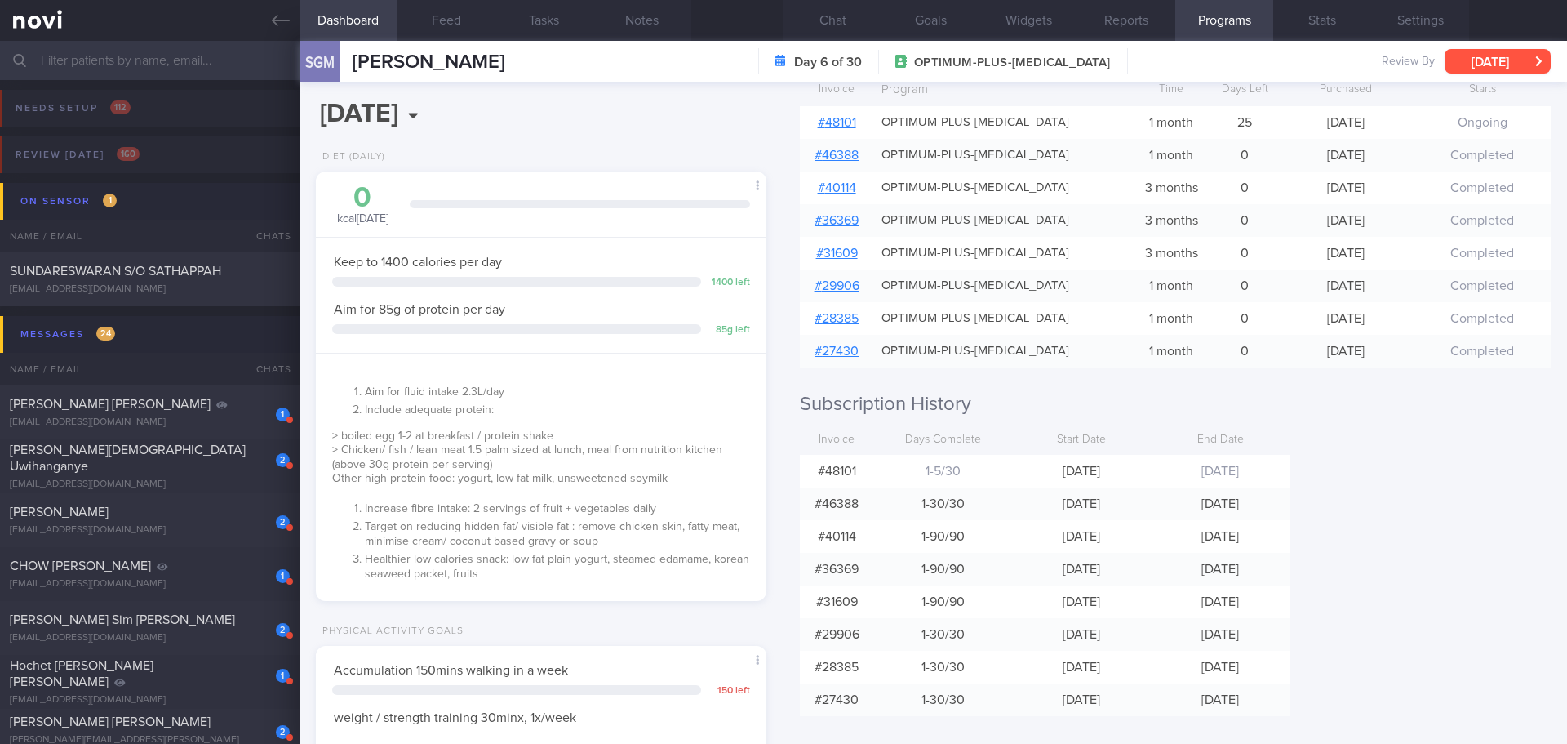
click at [1519, 56] on button "[DATE]" at bounding box center [1498, 61] width 106 height 24
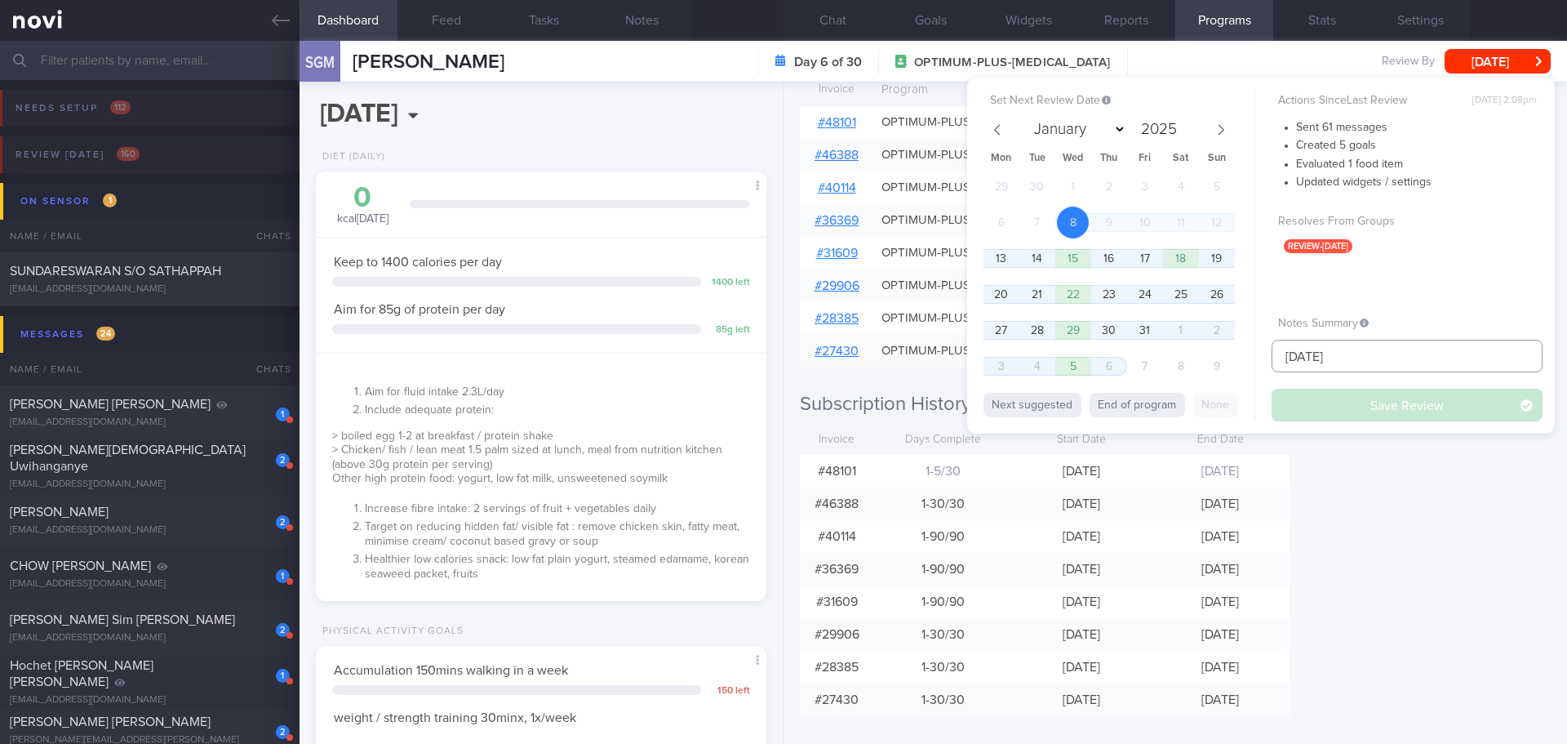
drag, startPoint x: 1348, startPoint y: 353, endPoint x: 1246, endPoint y: 371, distance: 103.7
click at [1246, 371] on div "Set Next Review Date [DATE] January February March April May June July August S…" at bounding box center [1261, 256] width 588 height 356
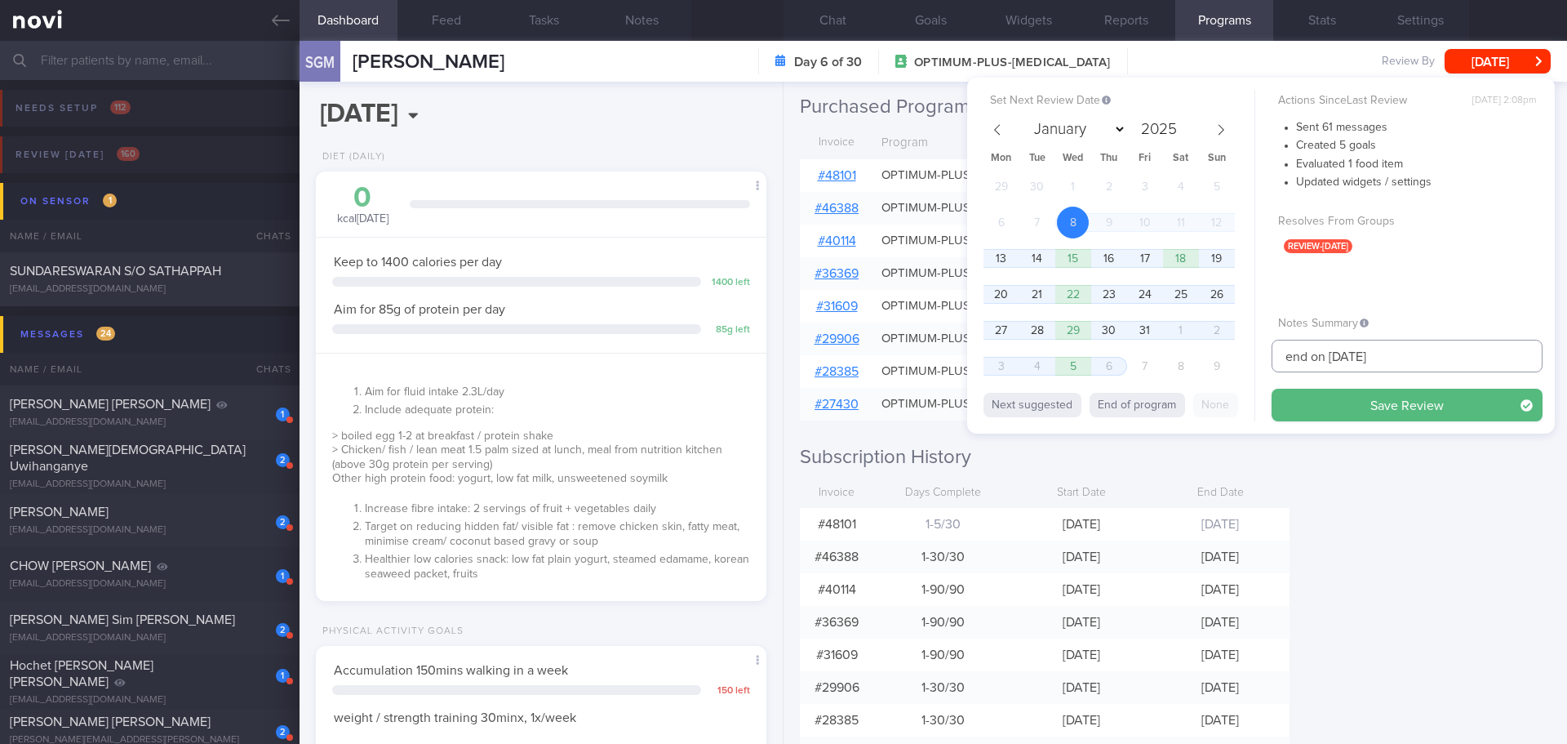
scroll to position [245, 0]
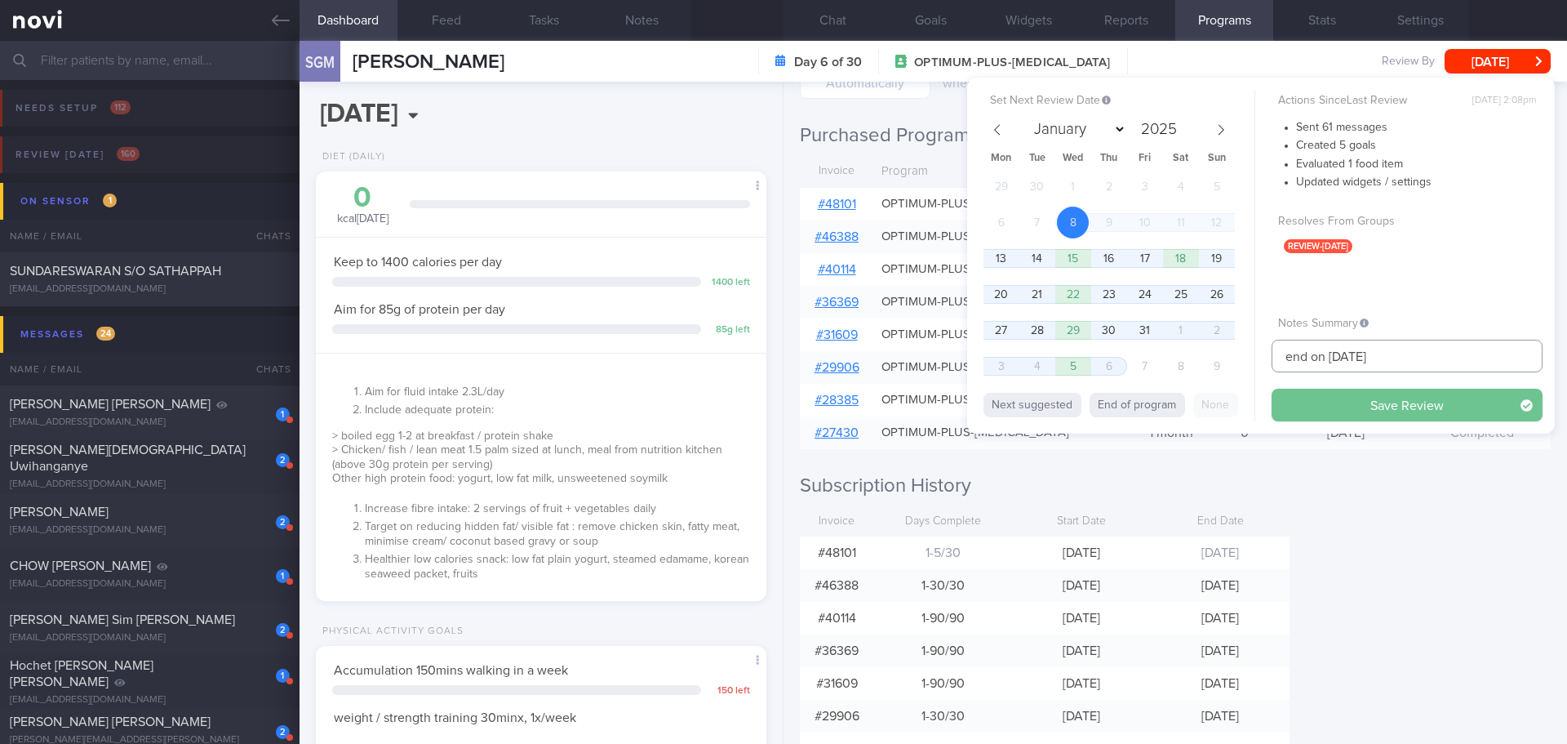
type input "end on [DATE]"
click at [1302, 389] on button "Save Review" at bounding box center [1407, 405] width 271 height 33
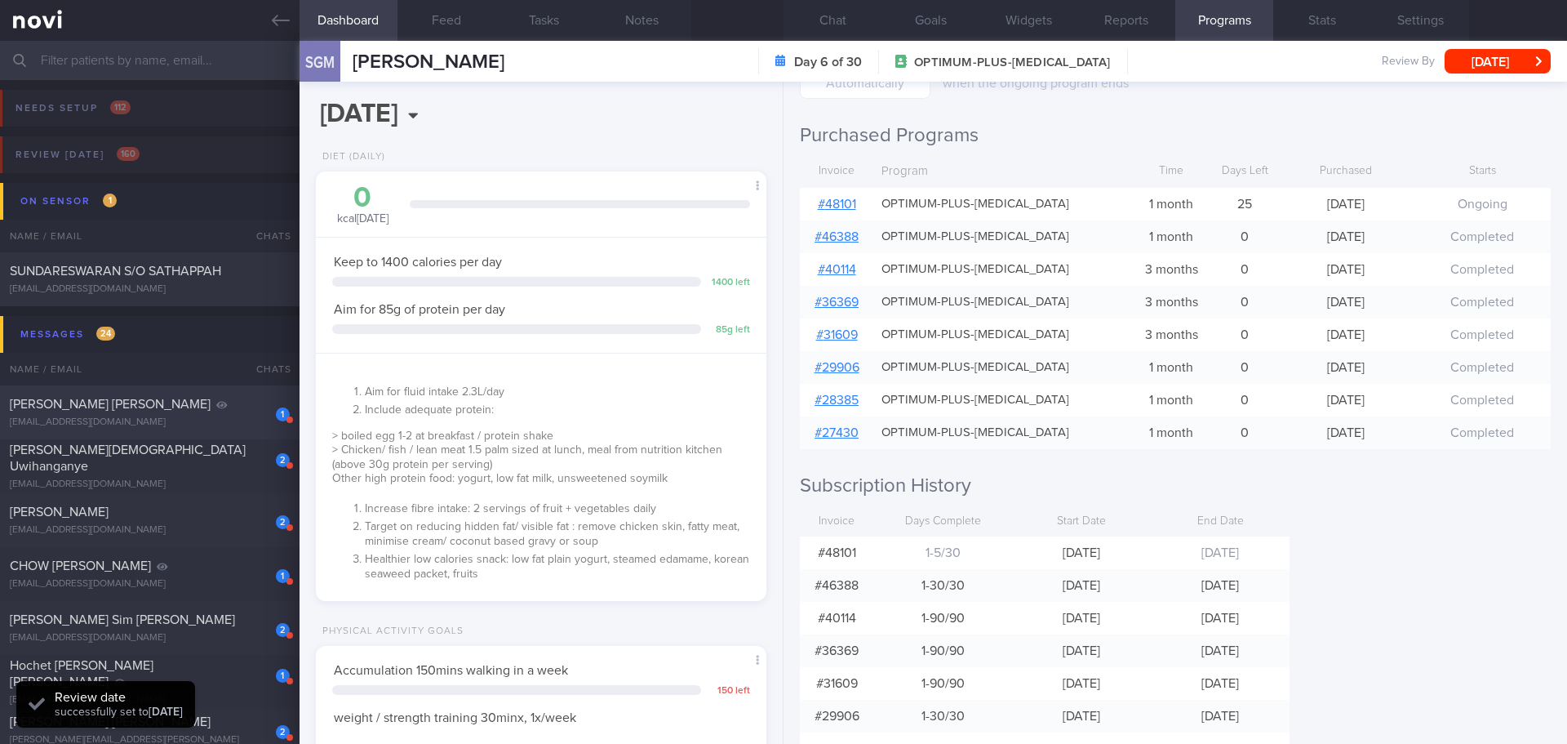
click at [183, 407] on div "[PERSON_NAME] [PERSON_NAME]" at bounding box center [148, 404] width 276 height 16
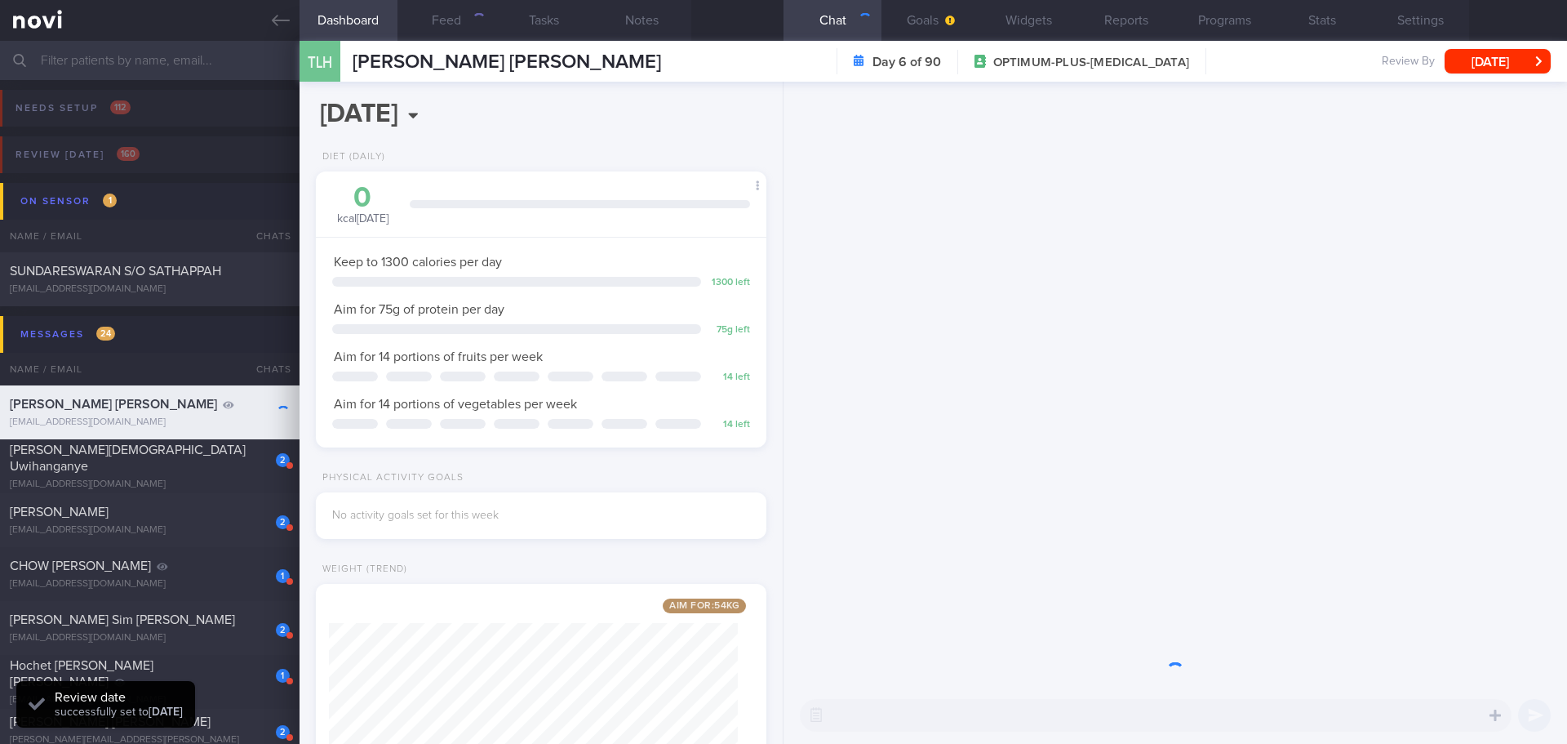
scroll to position [228, 410]
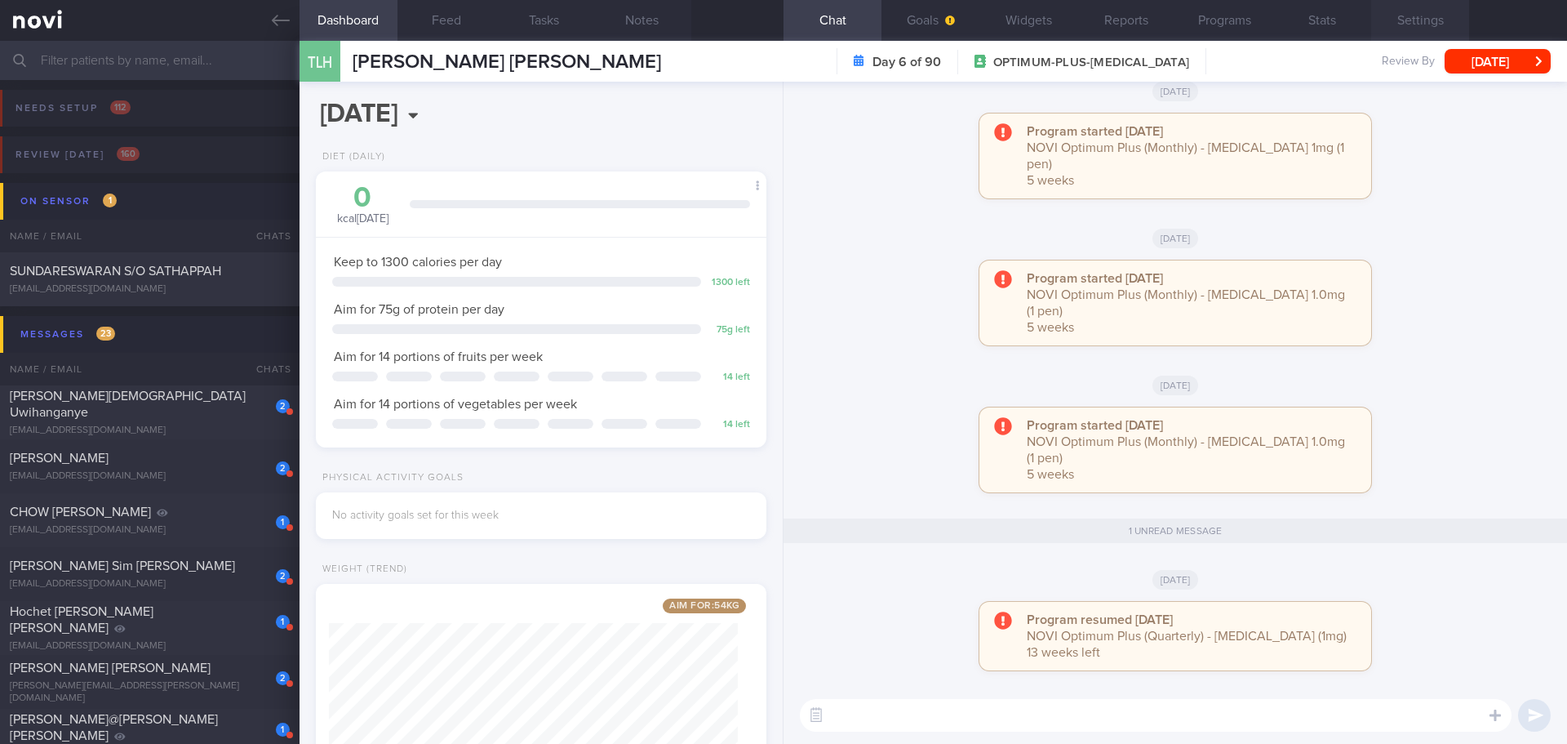
click at [1389, 22] on button "Settings" at bounding box center [1420, 20] width 98 height 41
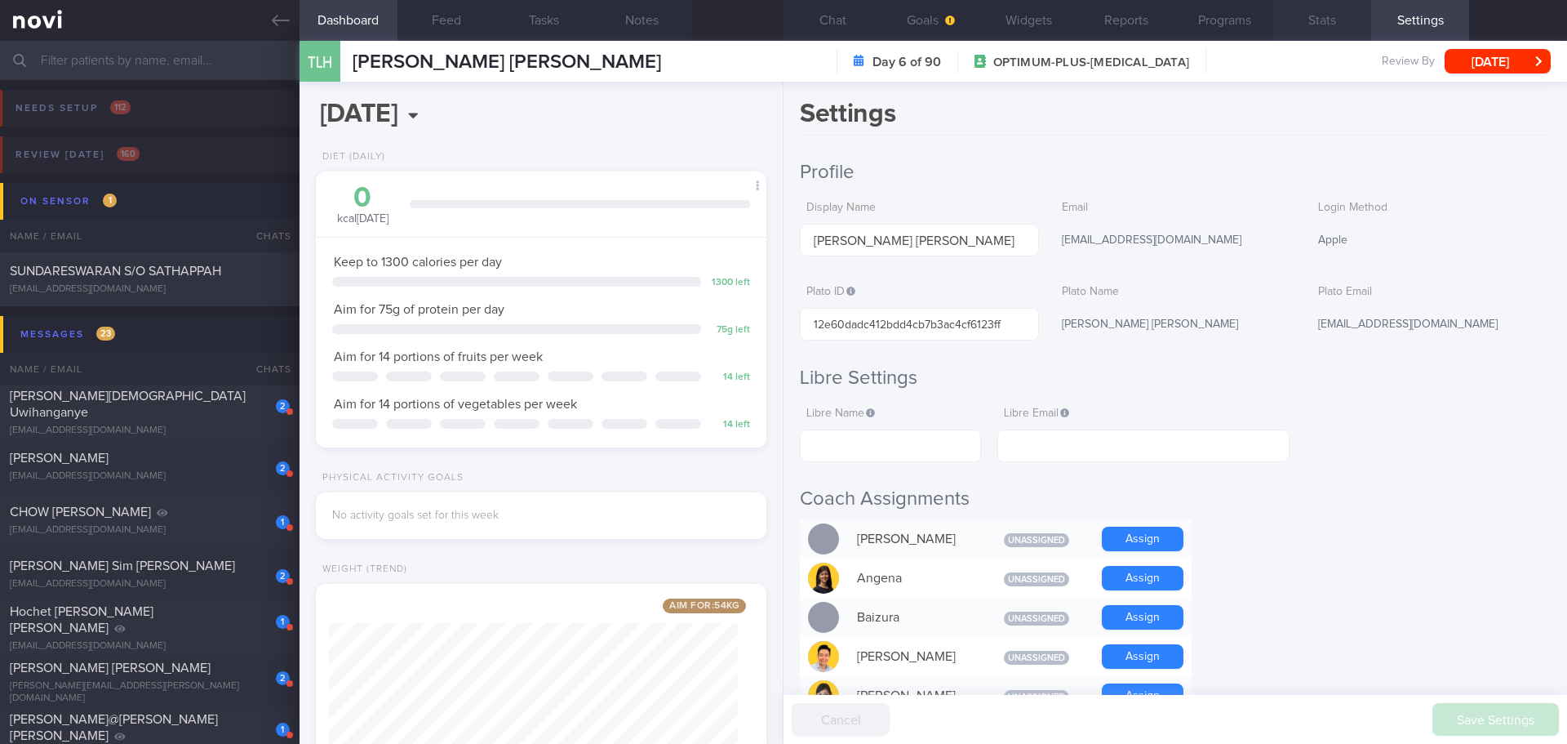
click at [1311, 25] on button "Stats" at bounding box center [1322, 20] width 98 height 41
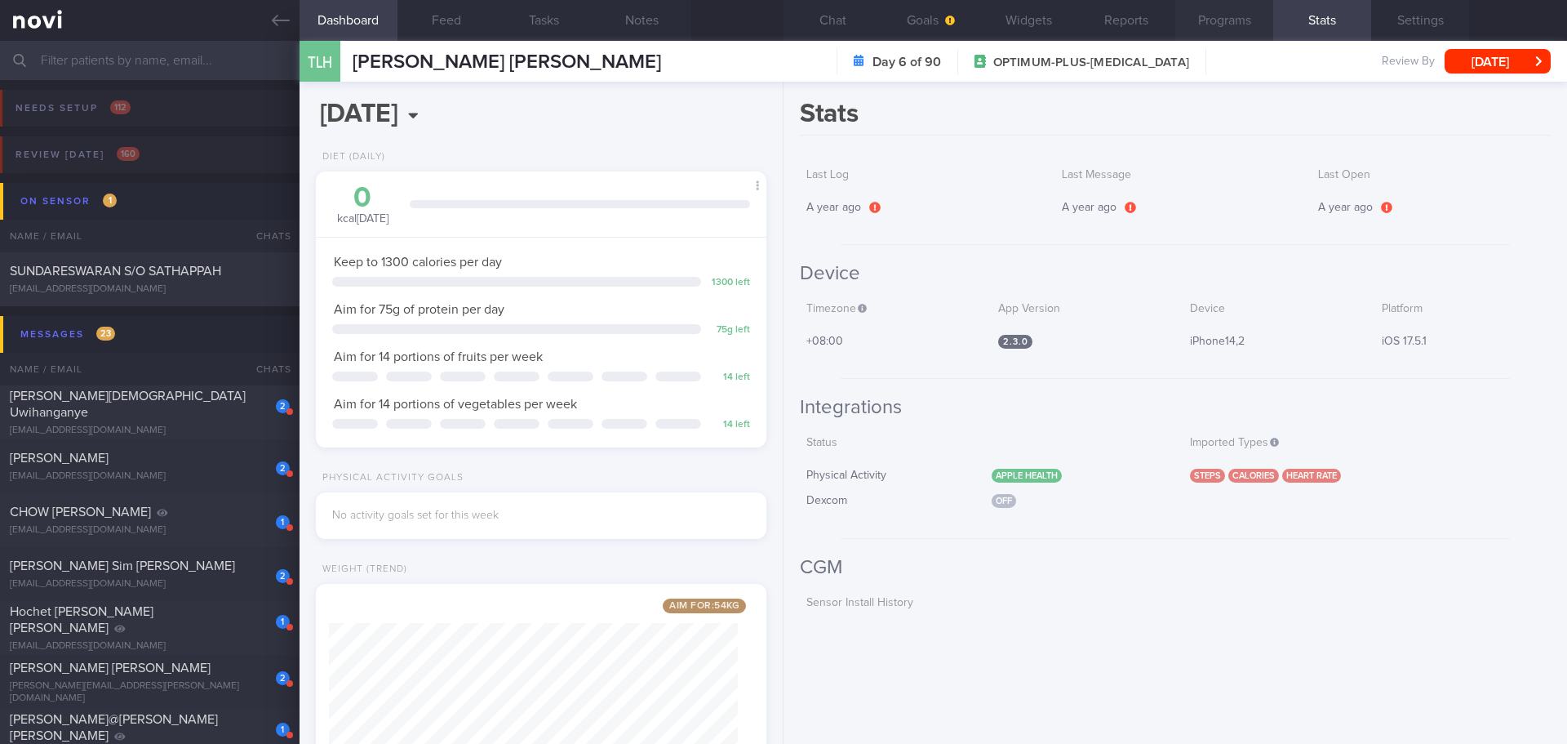
click at [1214, 23] on button "Programs" at bounding box center [1224, 20] width 98 height 41
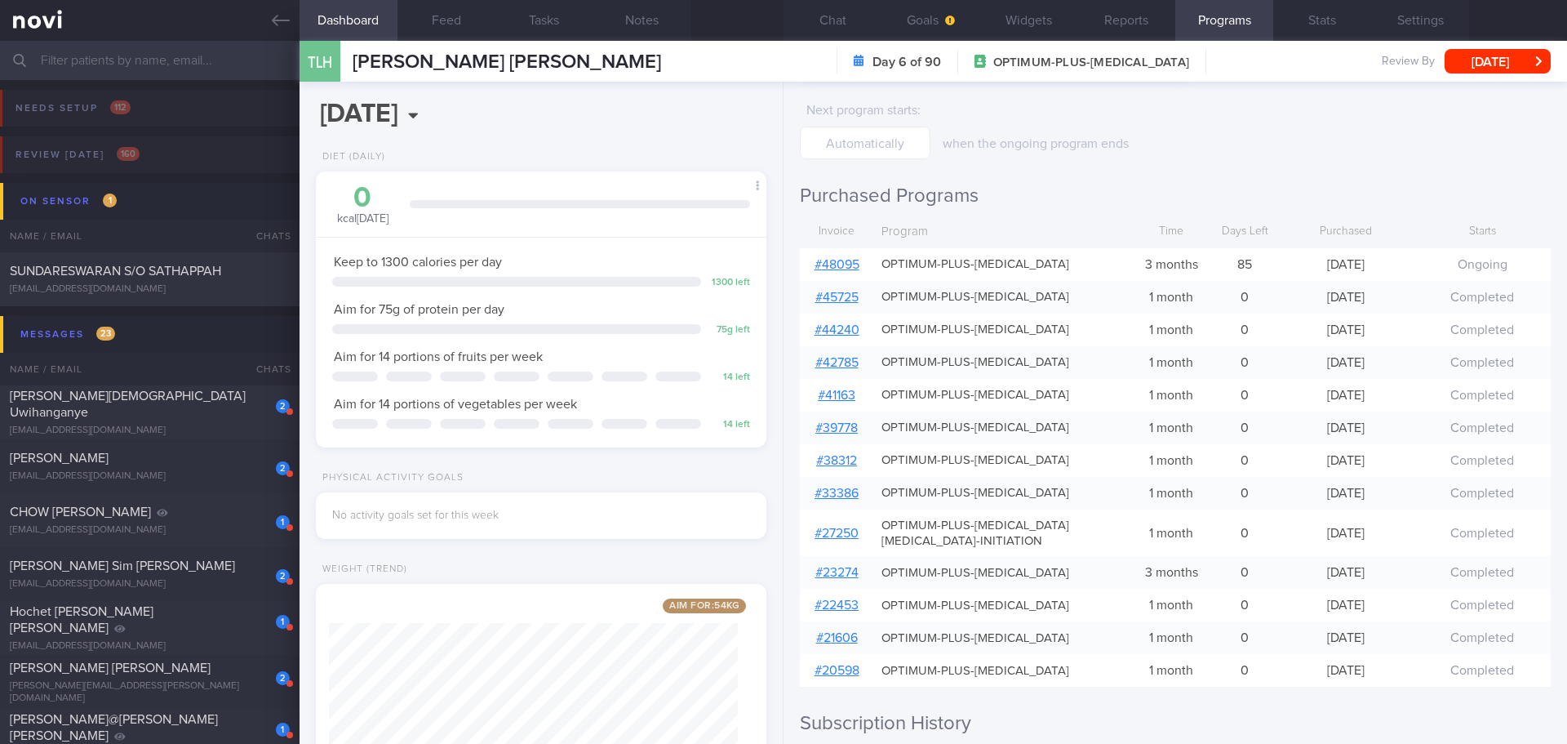
scroll to position [245, 0]
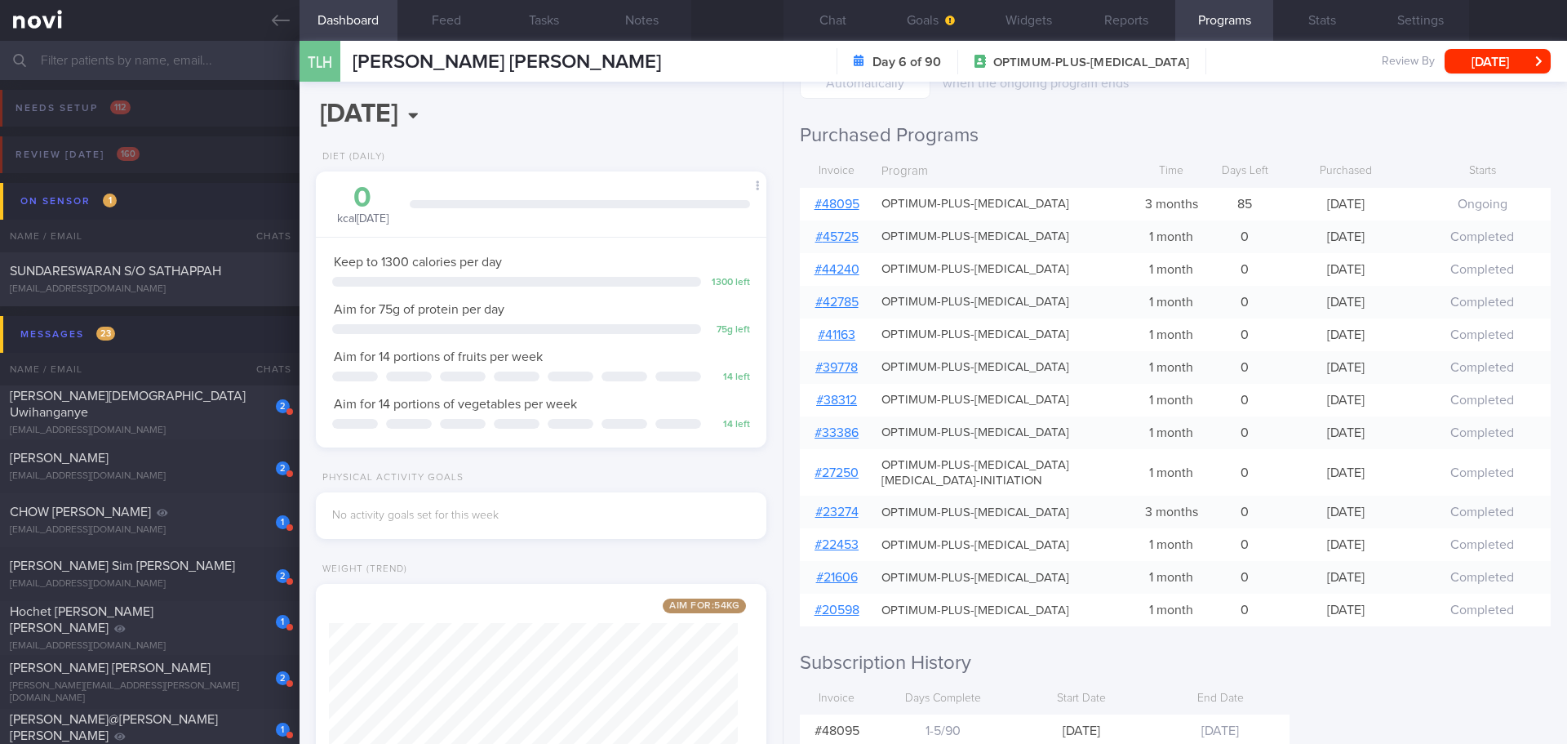
click at [1407, 105] on div "Programs Day 6 of 90 OPTIMUM-PLUS-[MEDICAL_DATA] [DATE] - [DATE] Pause Next pro…" at bounding box center [1176, 413] width 784 height 662
click at [162, 407] on span "[PERSON_NAME][DEMOGRAPHIC_DATA] Uwihanganye" at bounding box center [128, 403] width 236 height 29
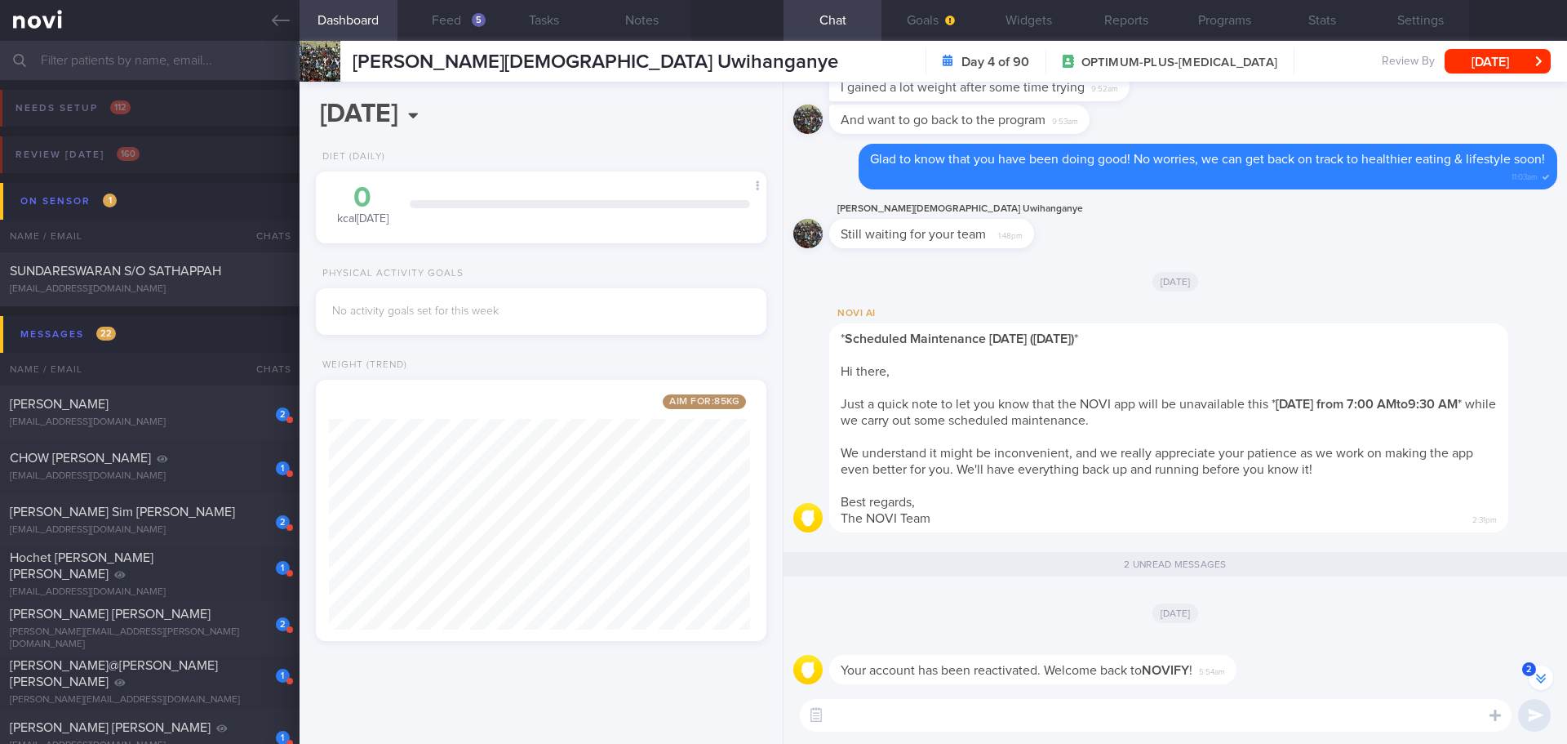
scroll to position [-164, 0]
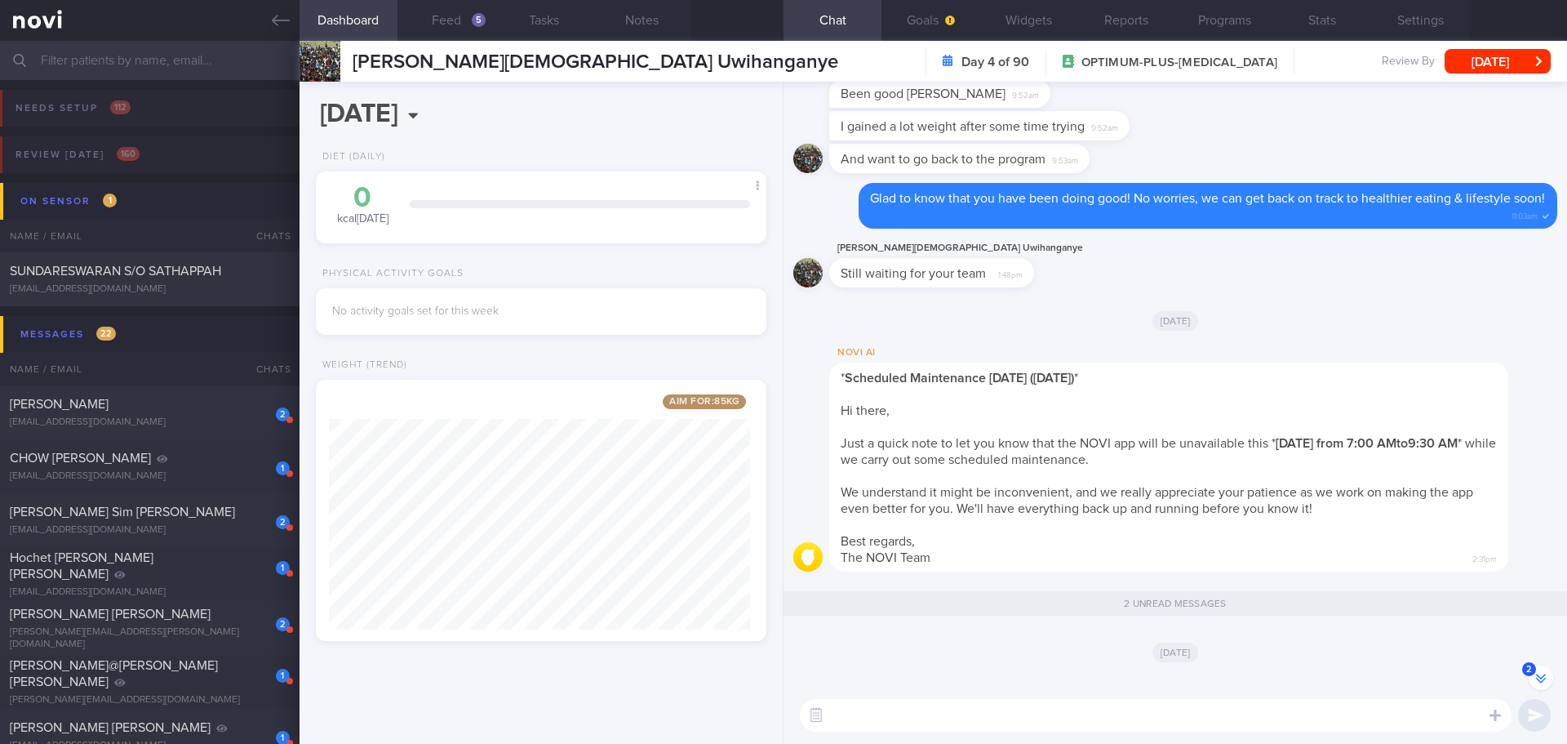
click at [1298, 135] on div "I gained a lot weight after some time trying 9:52am" at bounding box center [1175, 127] width 764 height 33
click at [1223, 20] on button "Programs" at bounding box center [1224, 20] width 98 height 41
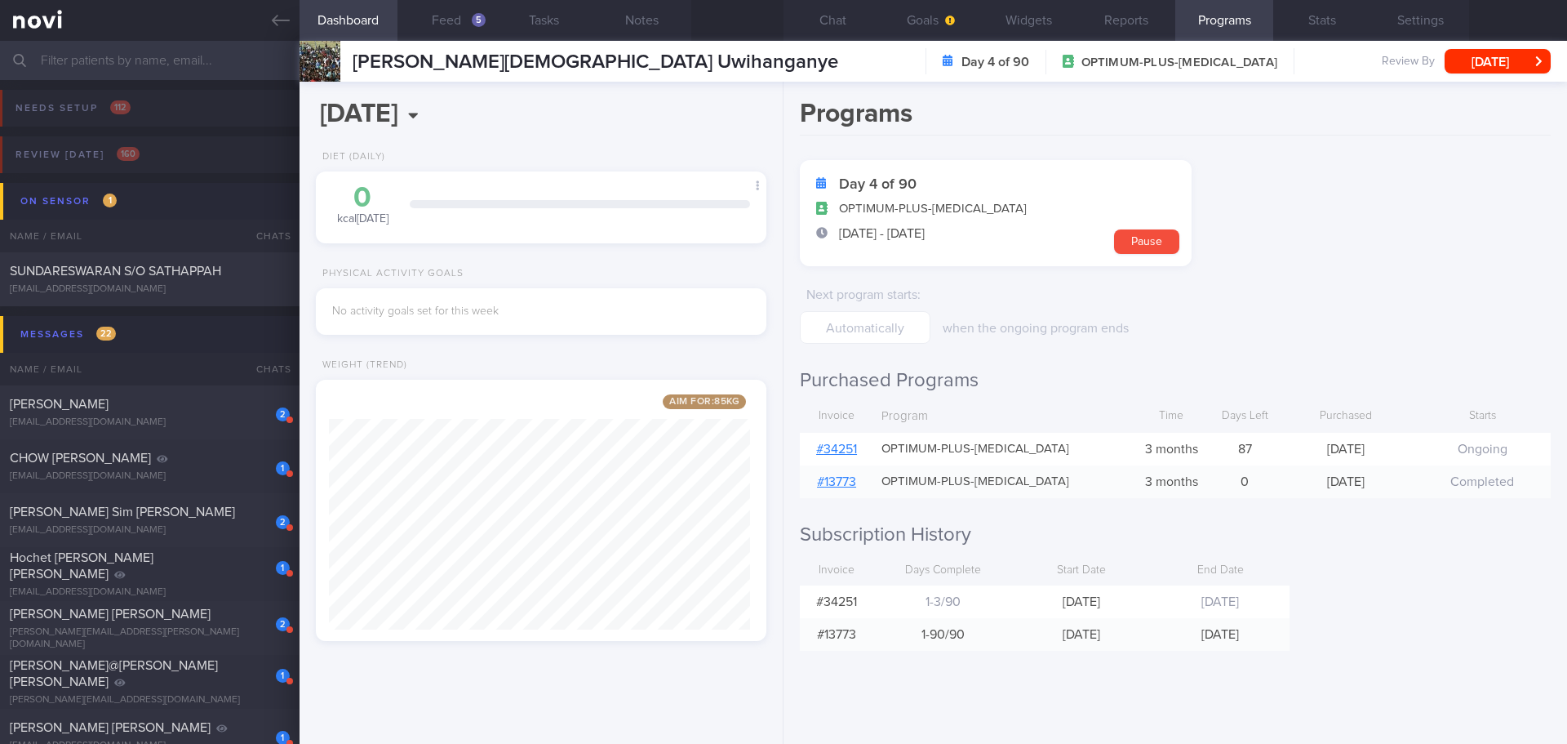
click at [1339, 180] on form "Day 4 of 90 OPTIMUM-PLUS-[MEDICAL_DATA] [DATE] - [DATE] Pause Next program star…" at bounding box center [1175, 252] width 751 height 184
click at [1436, 15] on button "Settings" at bounding box center [1420, 20] width 98 height 41
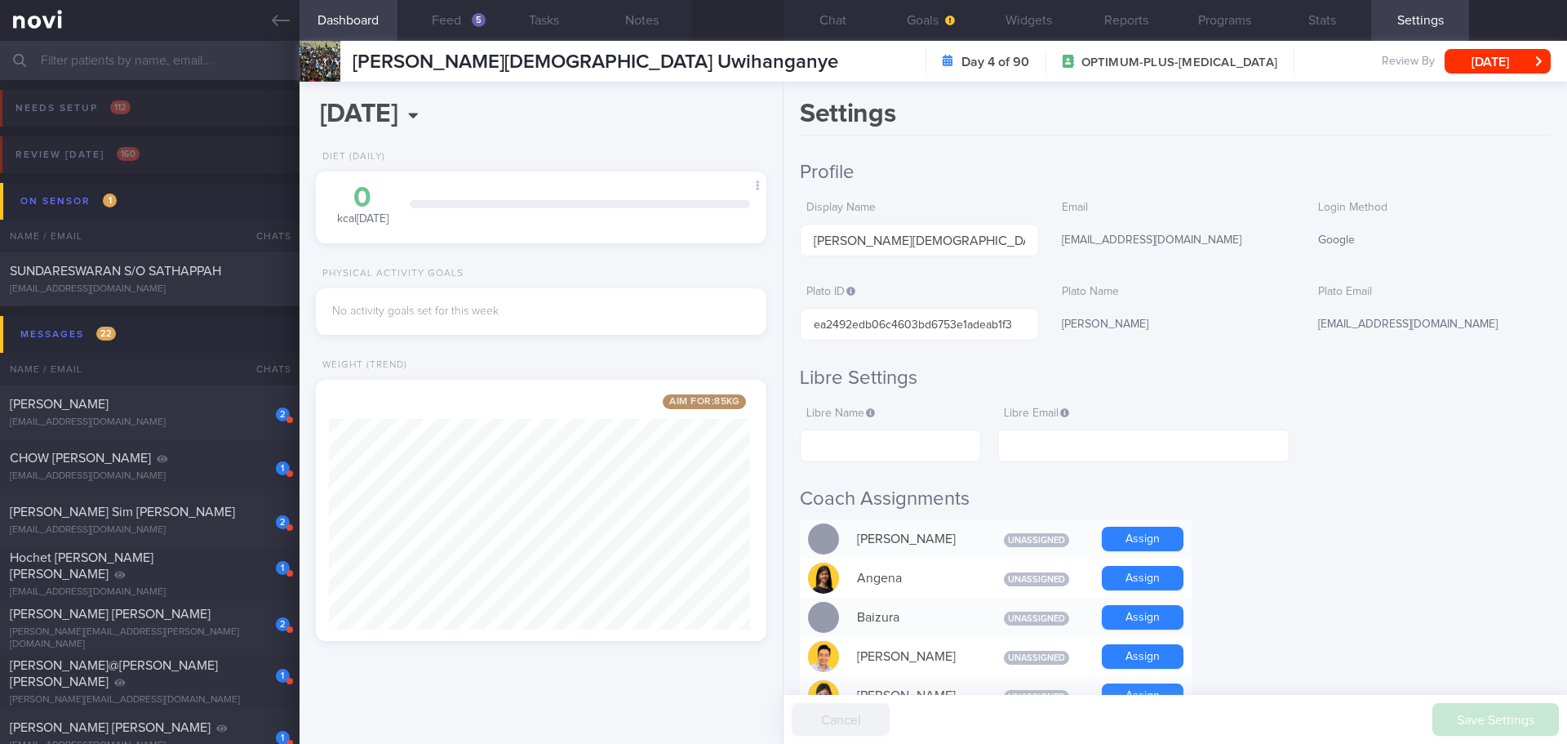
scroll to position [1404, 0]
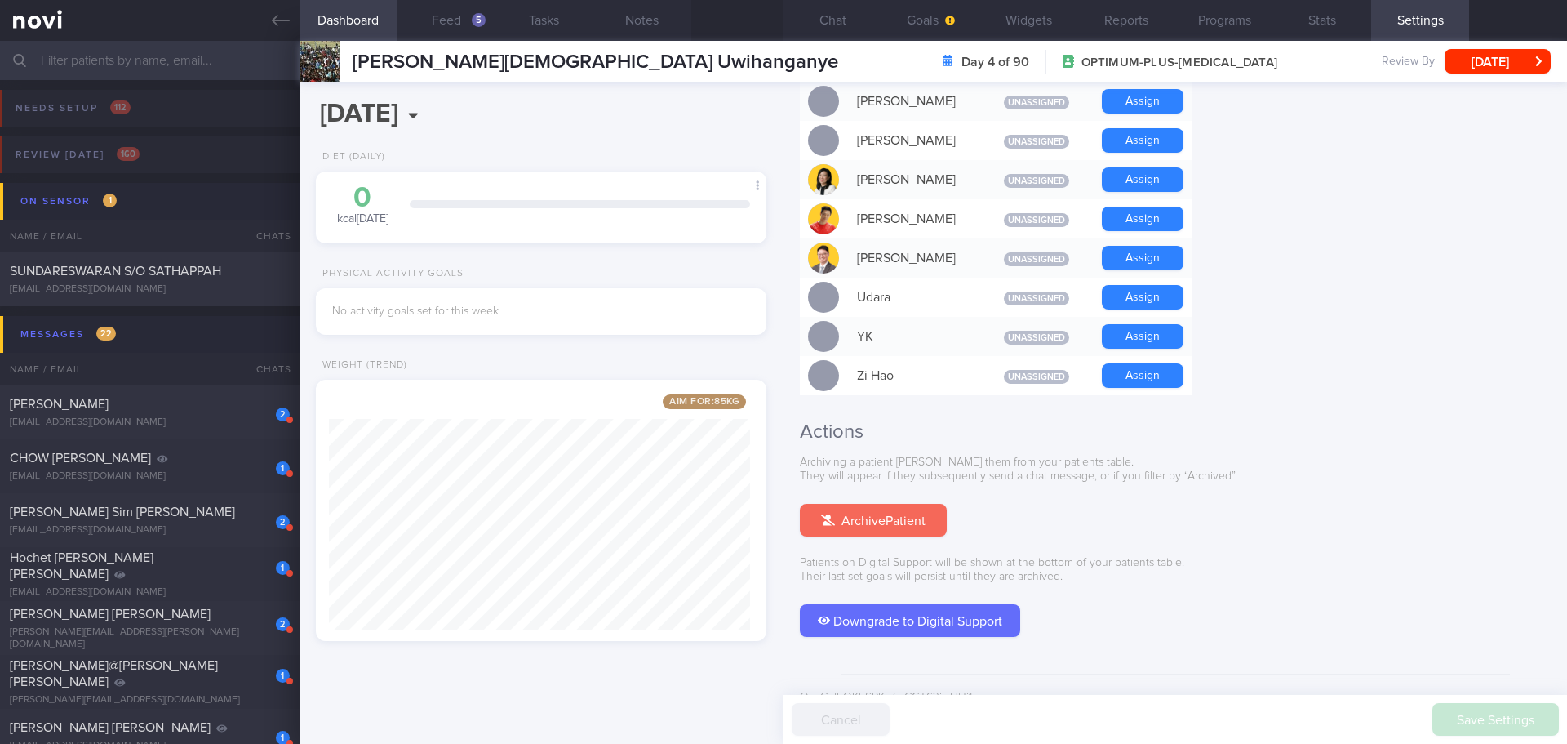
click at [896, 504] on button "Archive Patient" at bounding box center [873, 520] width 147 height 33
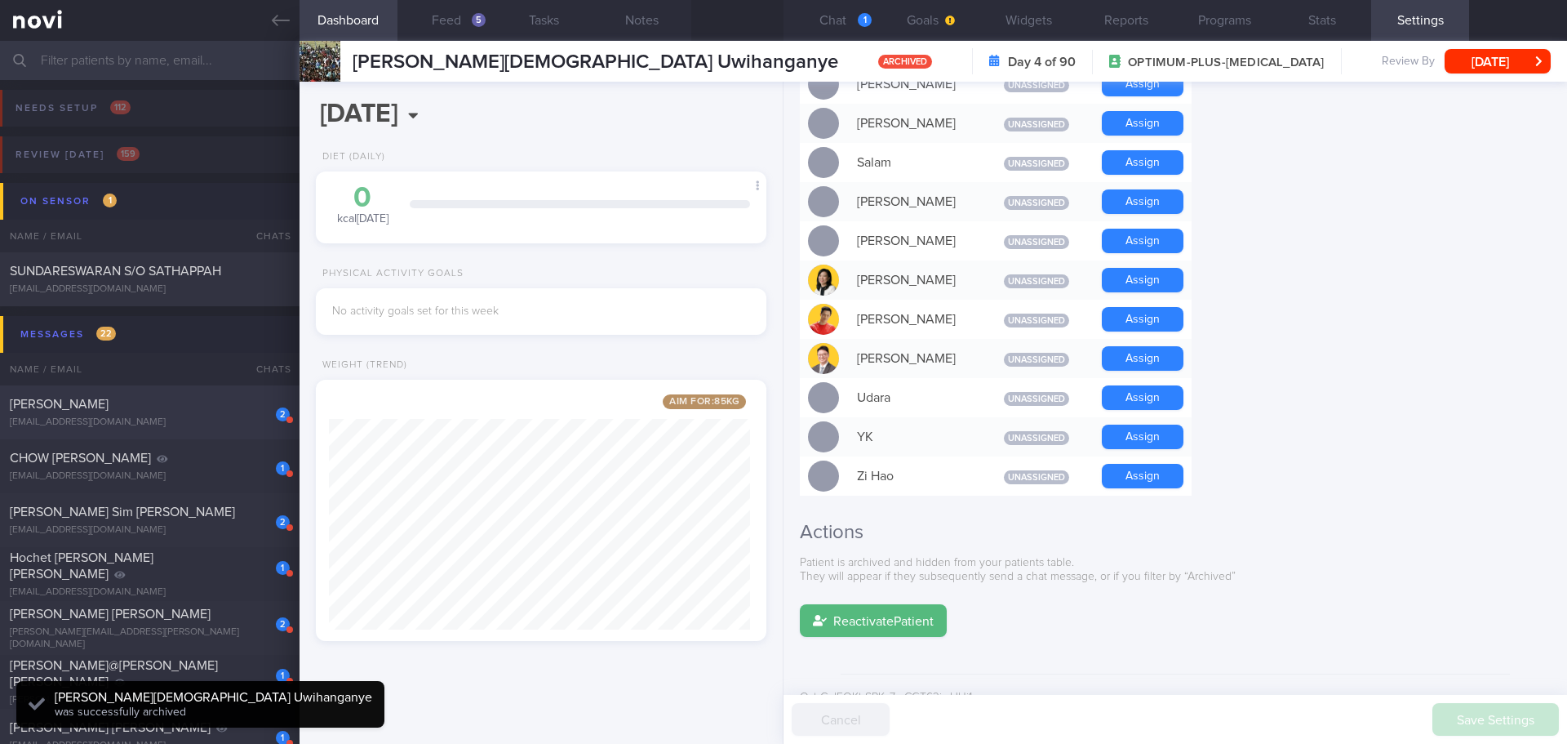
scroll to position [0, 0]
click at [125, 414] on div "2 [PERSON_NAME] [EMAIL_ADDRESS][DOMAIN_NAME]" at bounding box center [150, 412] width 300 height 33
type input "KIV Archive on 9/12124"
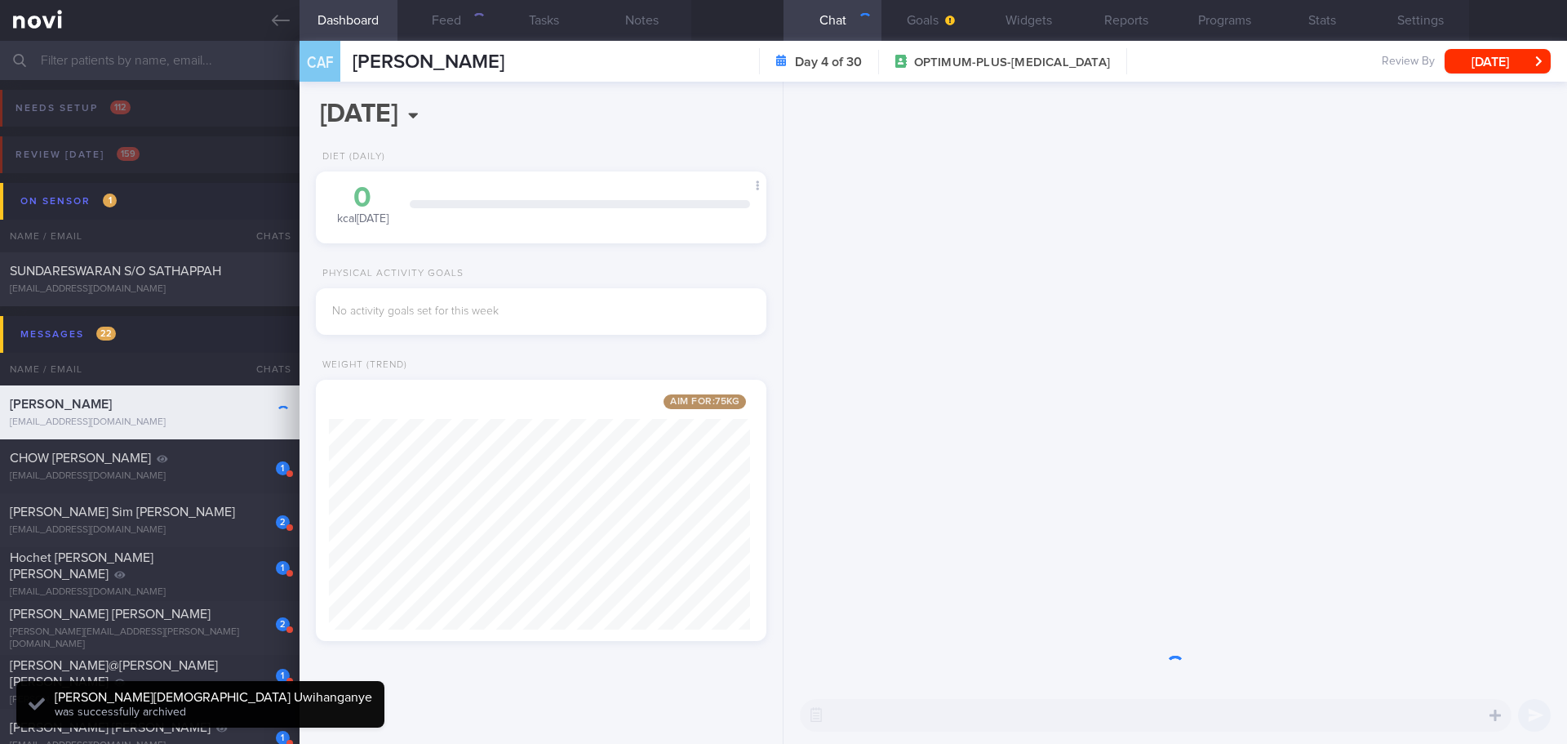
scroll to position [234, 422]
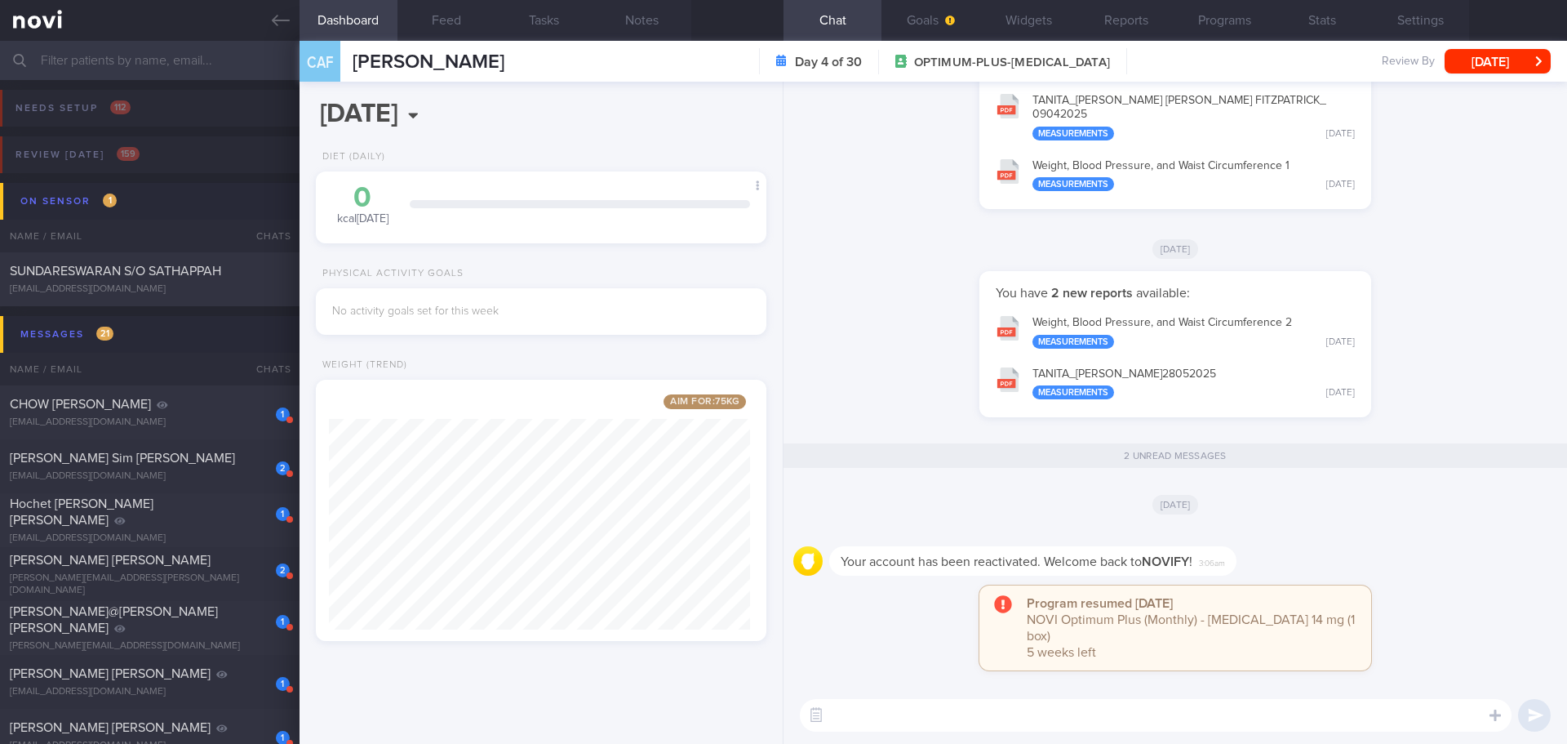
click at [1289, 526] on div "[DATE]" at bounding box center [1175, 504] width 764 height 46
click at [1253, 16] on button "Programs" at bounding box center [1224, 20] width 98 height 41
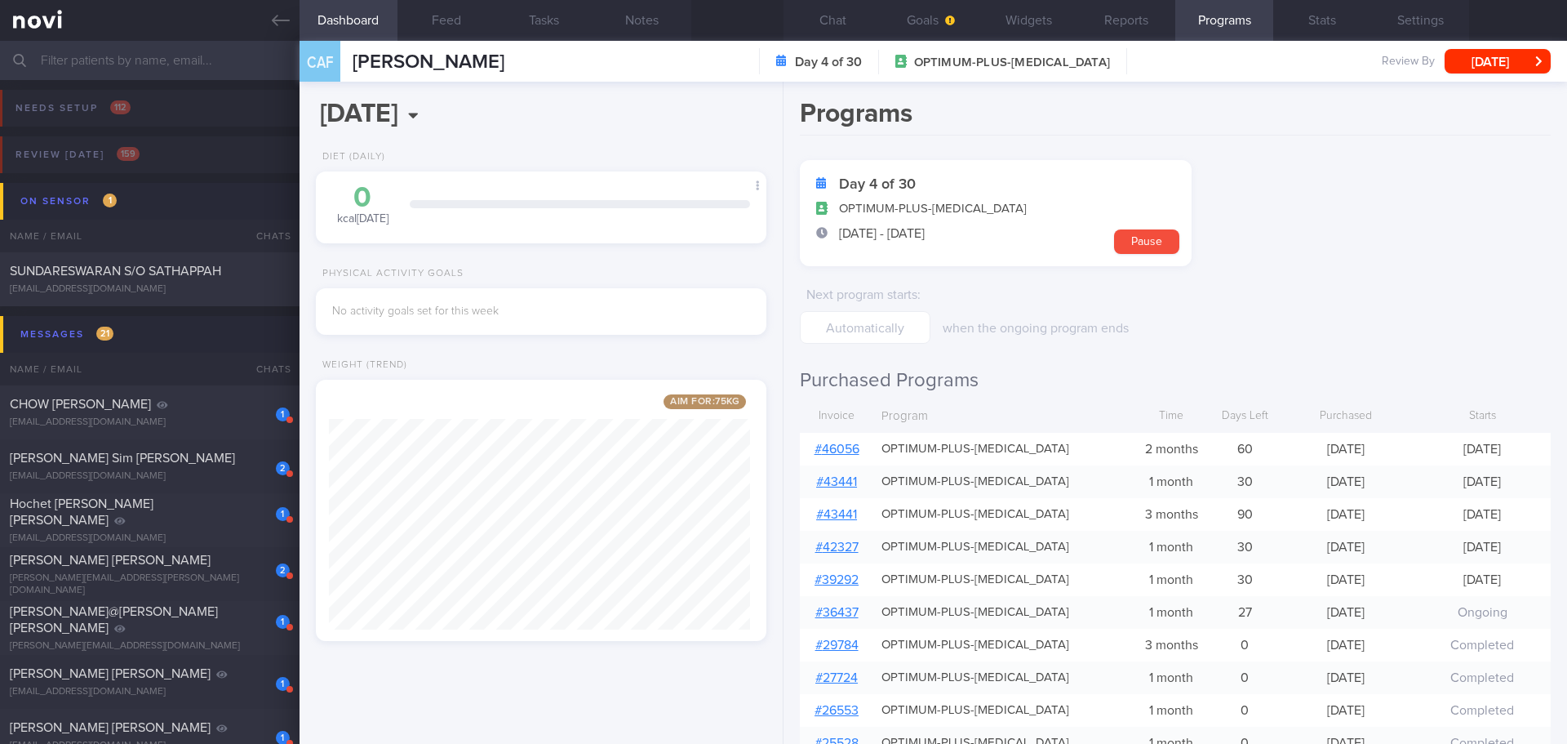
click at [1460, 224] on form "Day 4 of 30 OPTIMUM-PLUS-[MEDICAL_DATA] [DATE] - [DATE] Pause Next program star…" at bounding box center [1175, 252] width 751 height 184
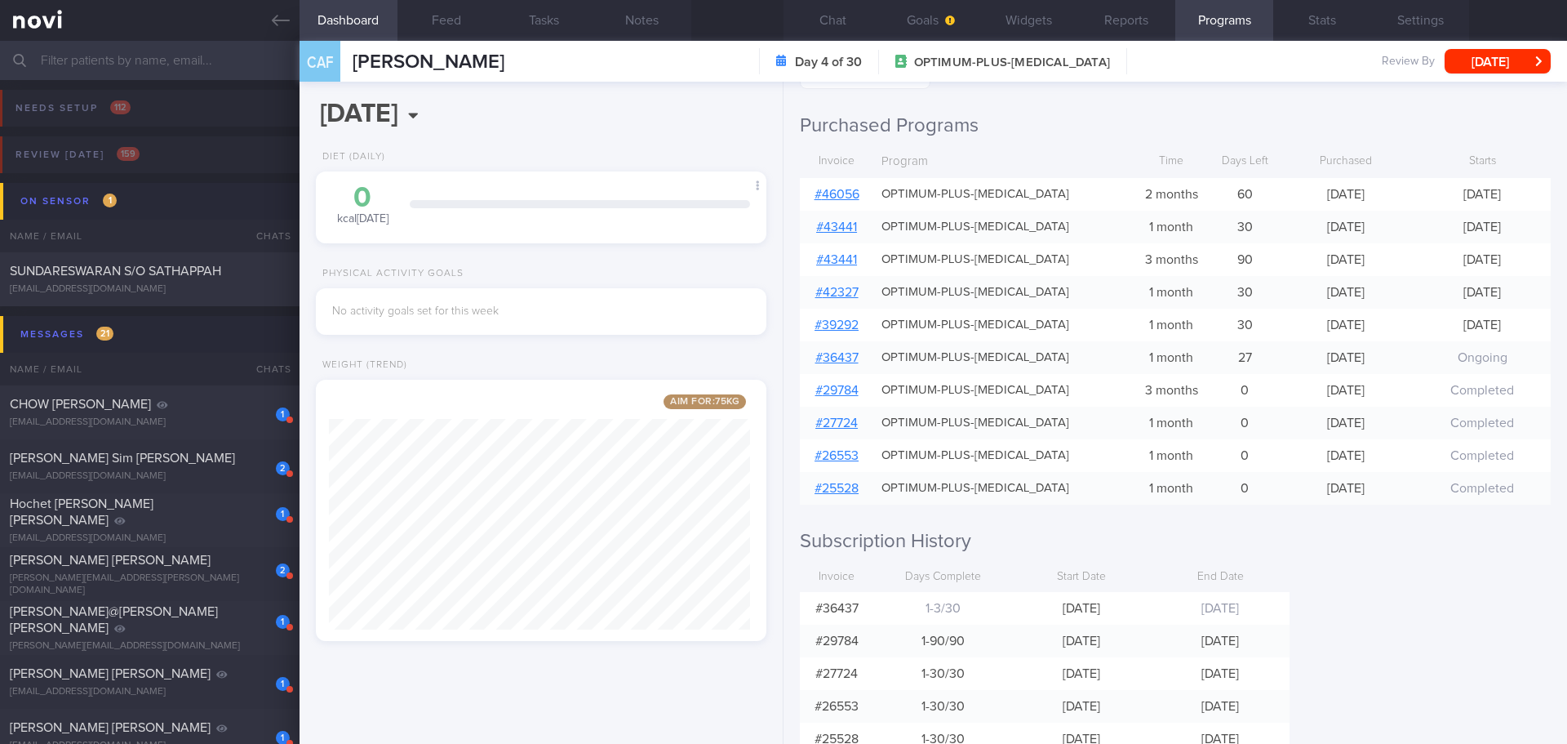
scroll to position [225, 0]
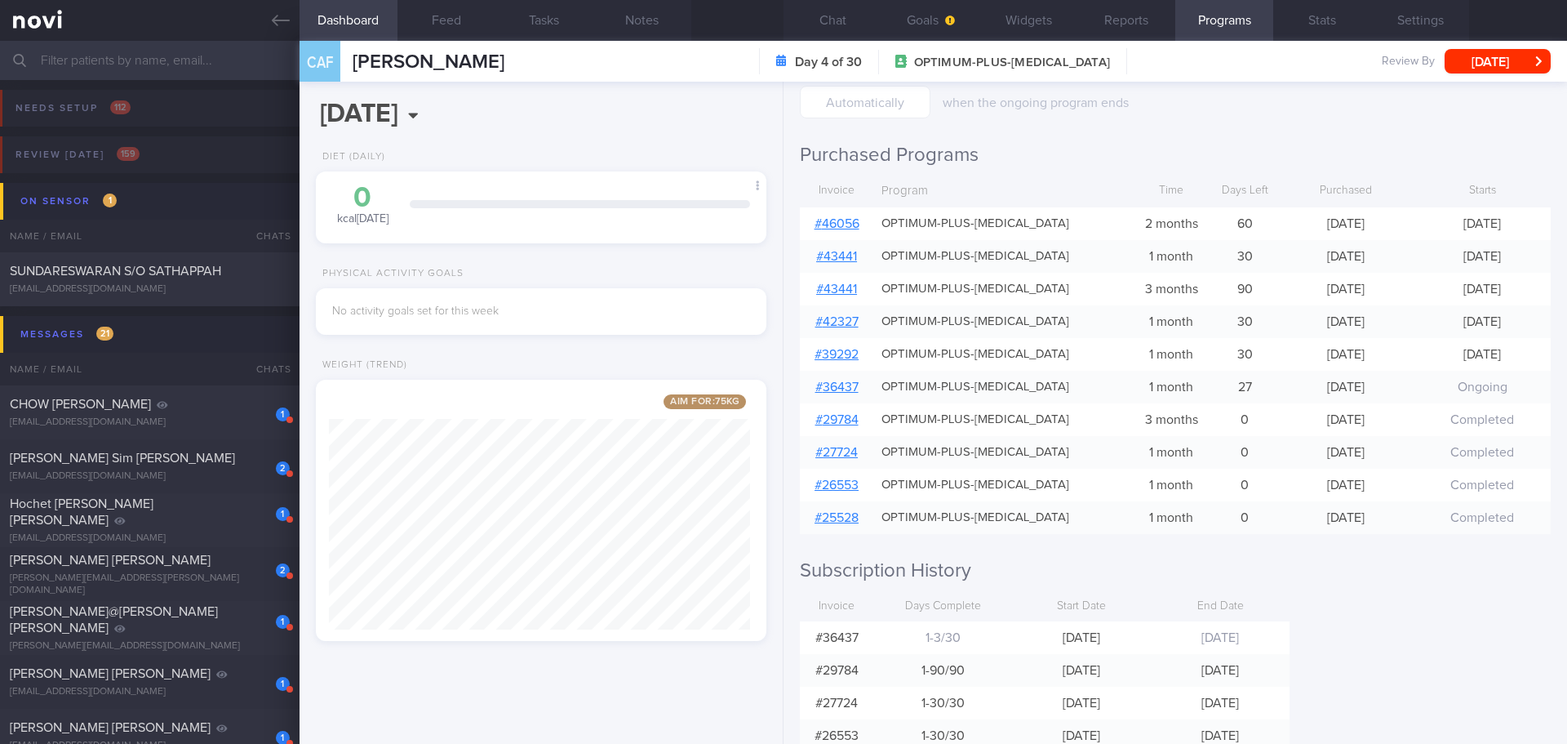
click at [1399, 149] on h2 "Purchased Programs" at bounding box center [1175, 155] width 751 height 24
click at [957, 21] on button "Goals" at bounding box center [931, 20] width 98 height 41
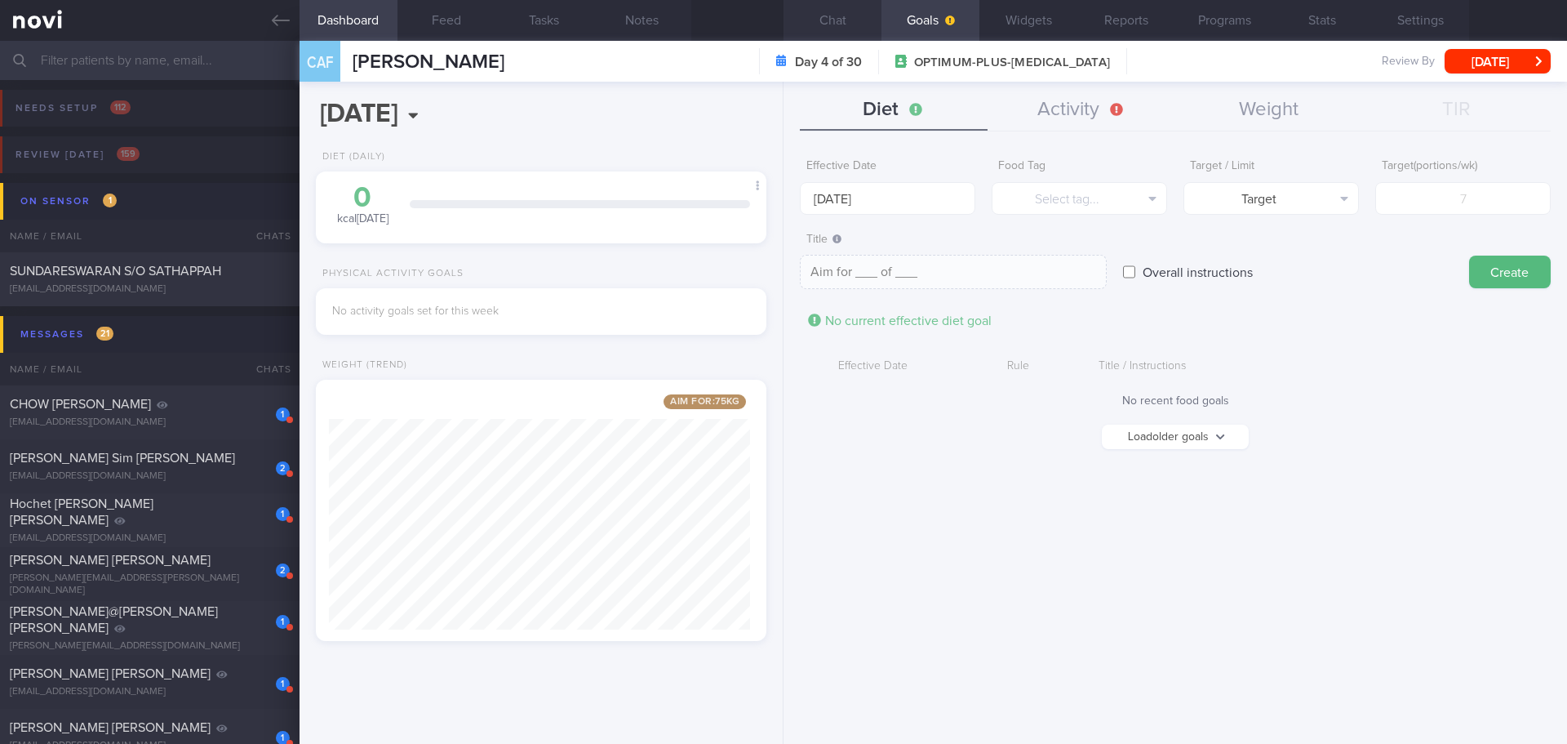
click at [827, 30] on button "Chat" at bounding box center [833, 20] width 98 height 41
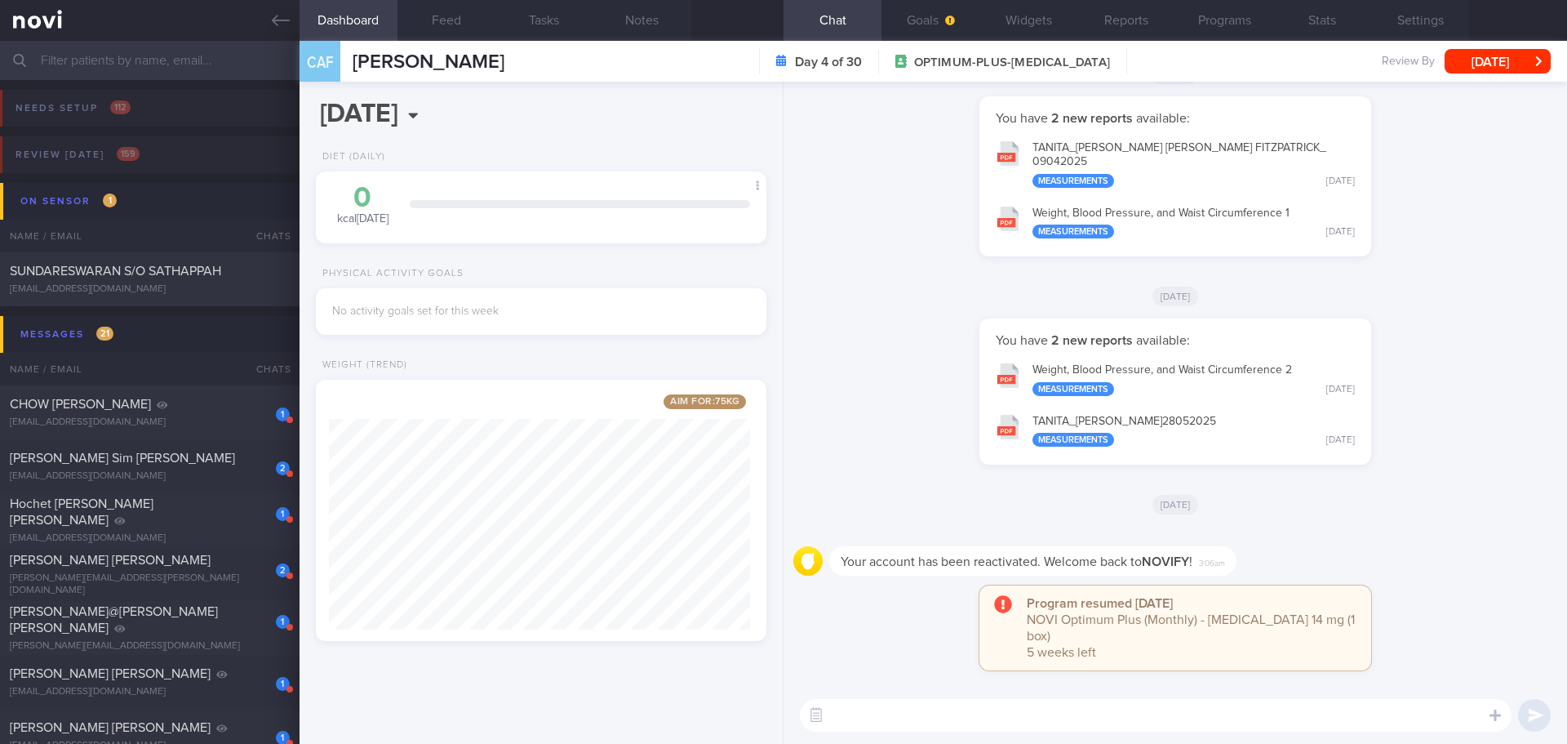
click at [1422, 387] on div "You have 2 new reports available: Weight, [MEDICAL_DATA], and Waist Circumferen…" at bounding box center [1175, 399] width 764 height 162
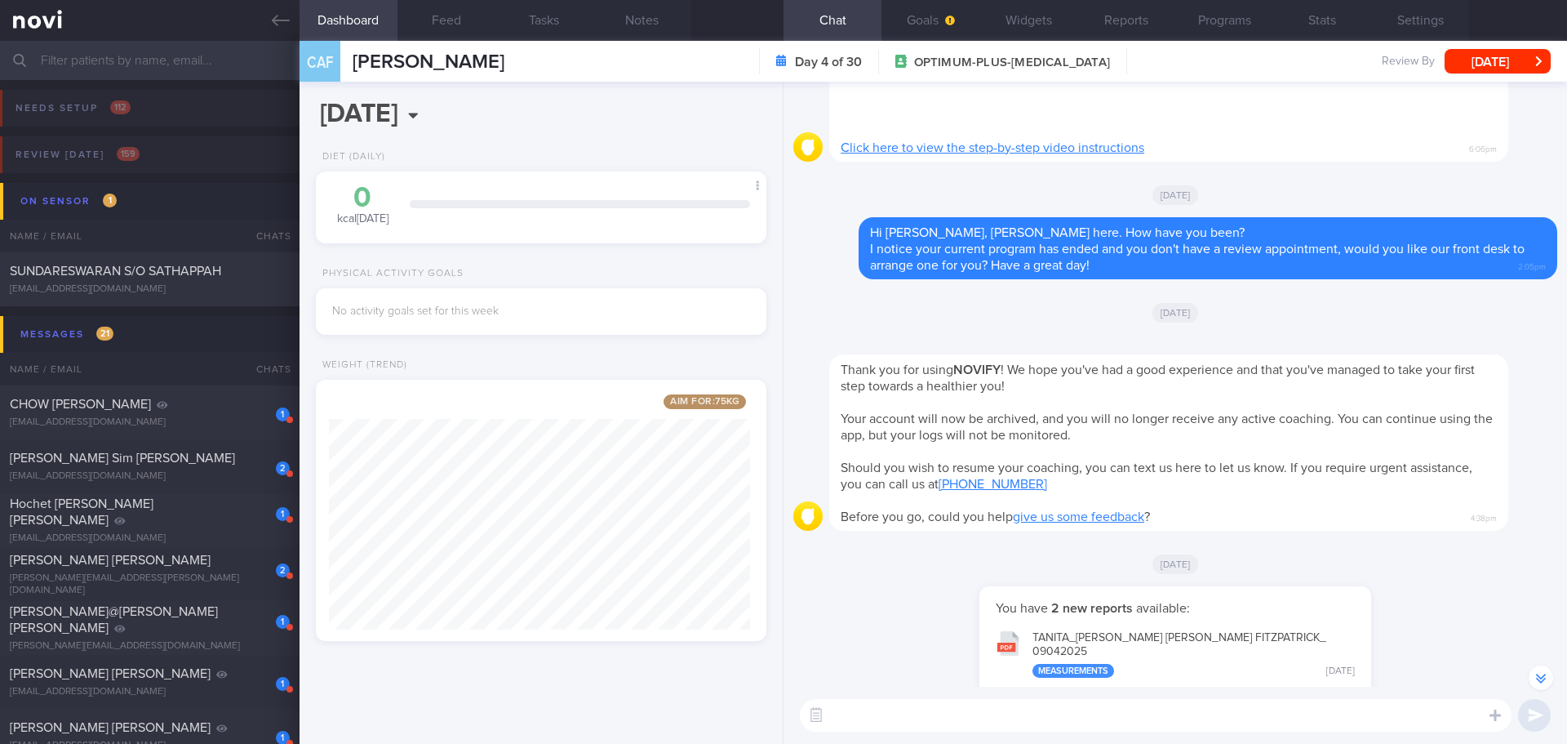
scroll to position [-735, 0]
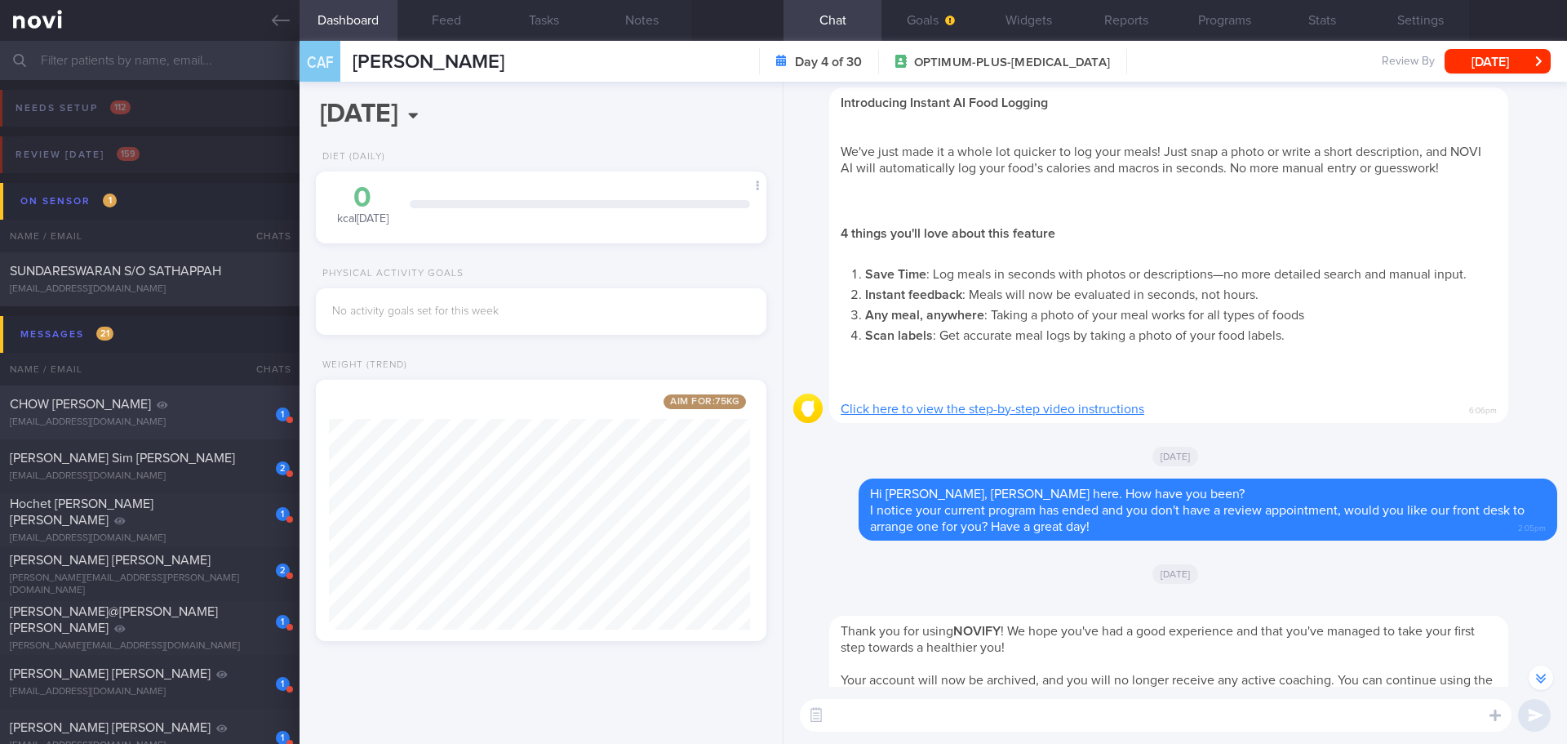
click at [226, 419] on div "[EMAIL_ADDRESS][DOMAIN_NAME]" at bounding box center [150, 422] width 280 height 12
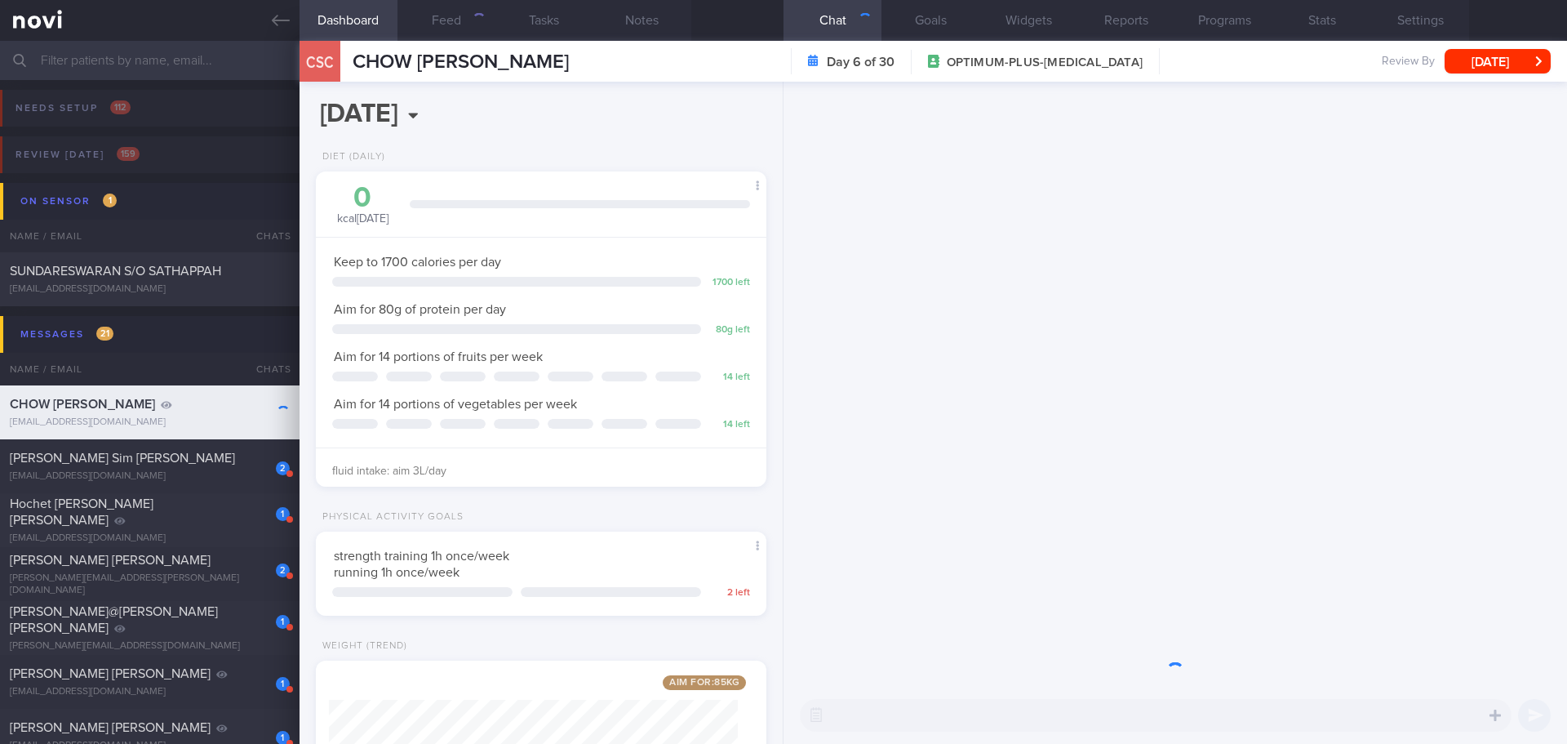
scroll to position [228, 410]
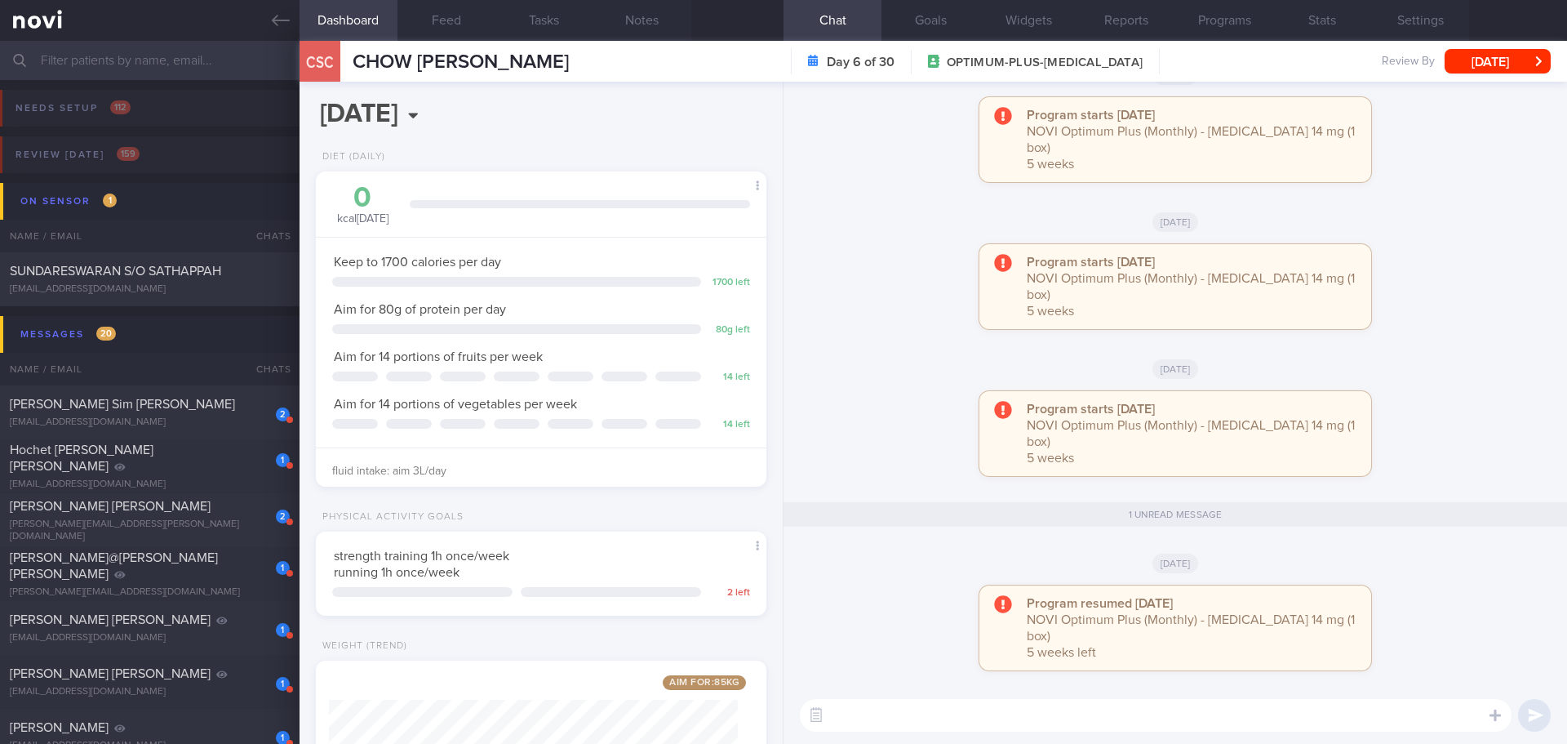
click at [1463, 310] on div "Program starts [DATE] NOVI Optimum Plus (Monthly) - [MEDICAL_DATA] 14 mg (1 box…" at bounding box center [1175, 294] width 764 height 101
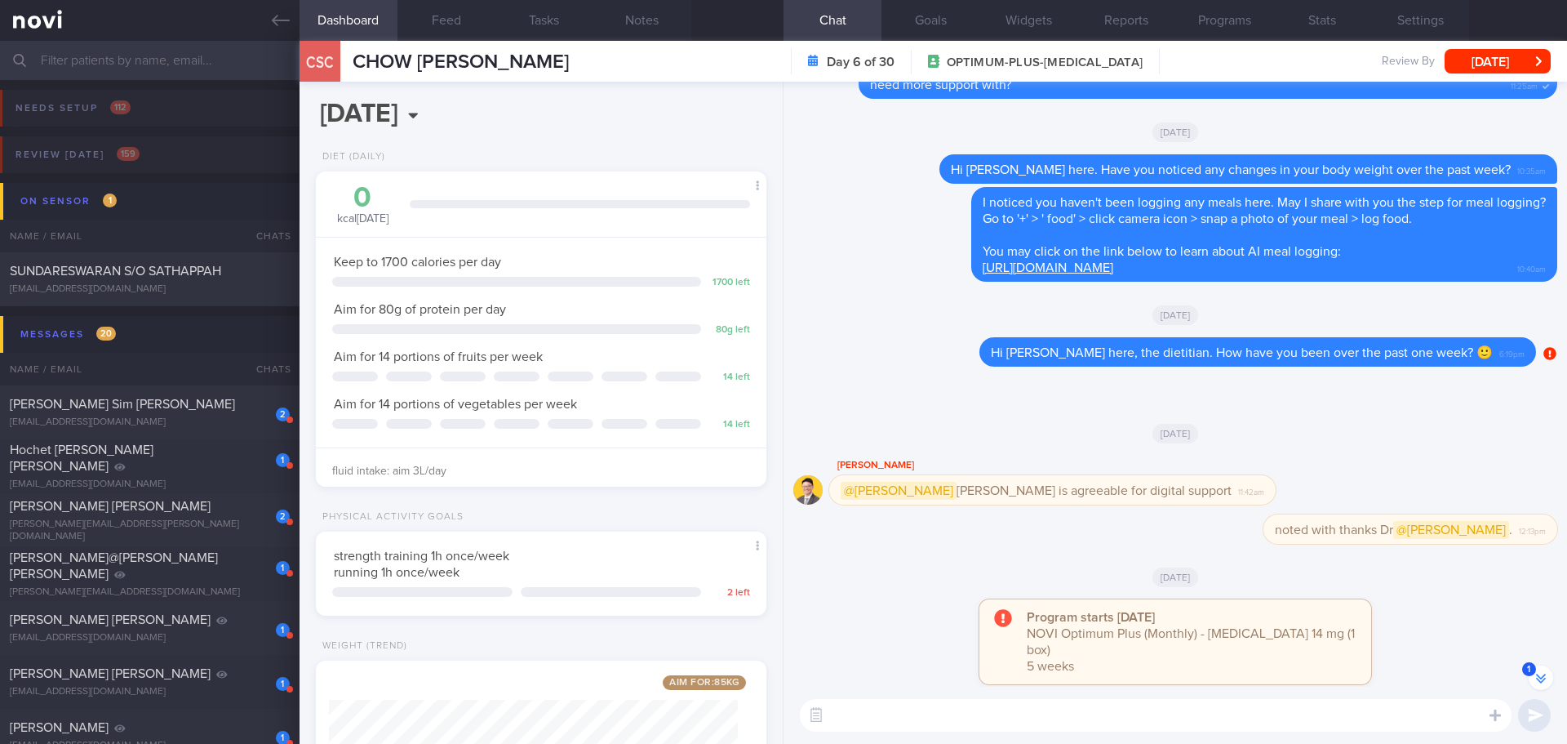
scroll to position [0, 0]
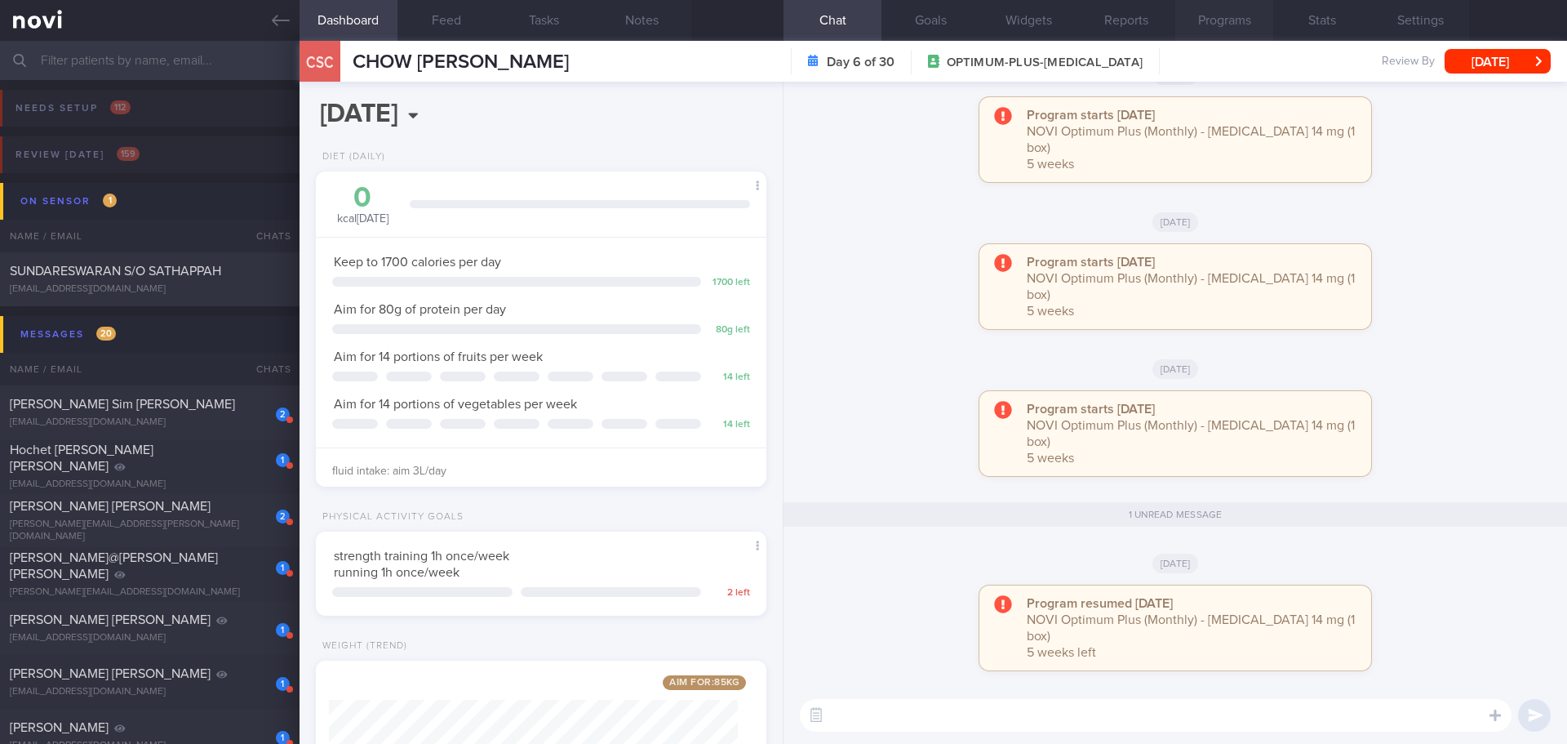
click at [1237, 14] on button "Programs" at bounding box center [1224, 20] width 98 height 41
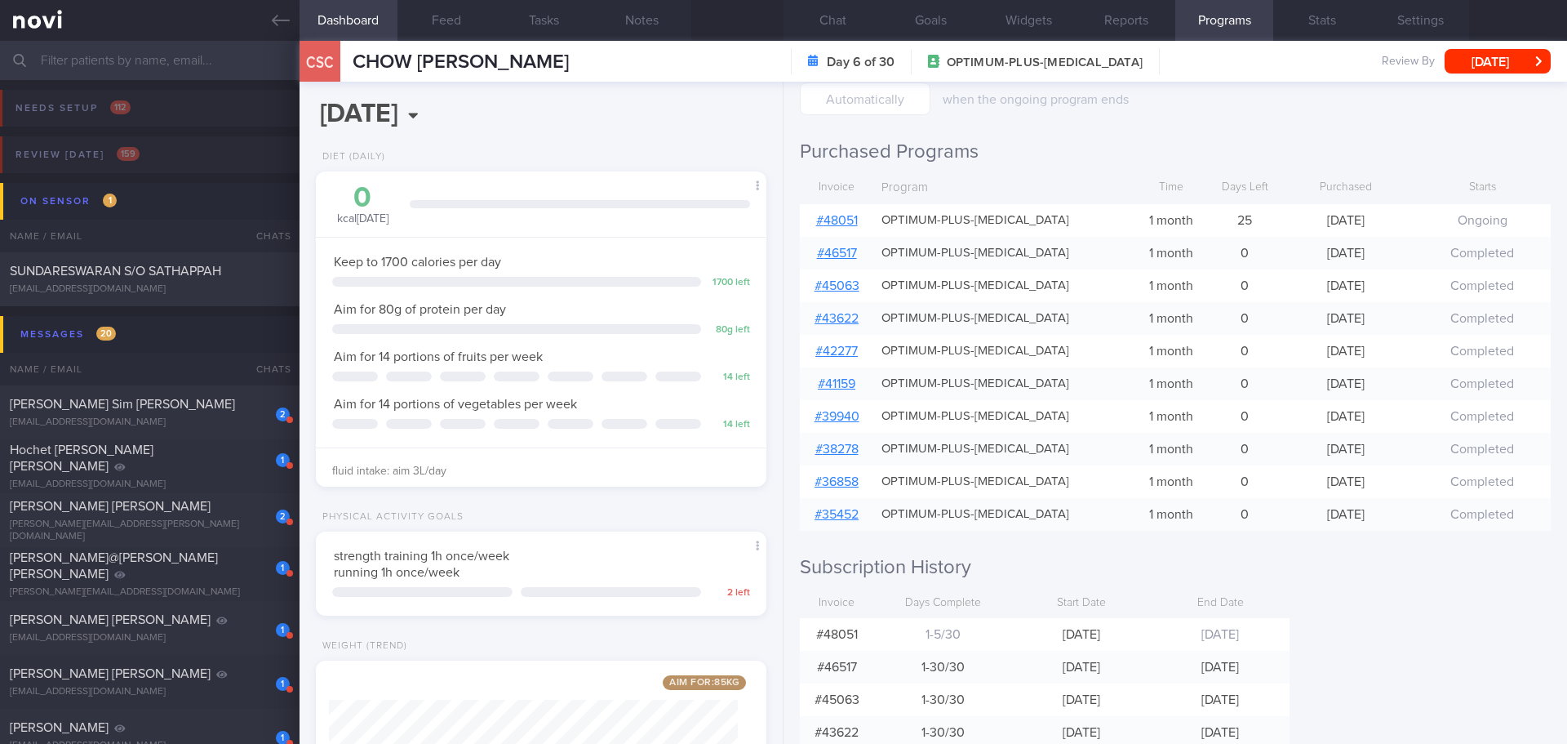
scroll to position [225, 0]
click at [1471, 65] on button "[DATE]" at bounding box center [1498, 61] width 106 height 24
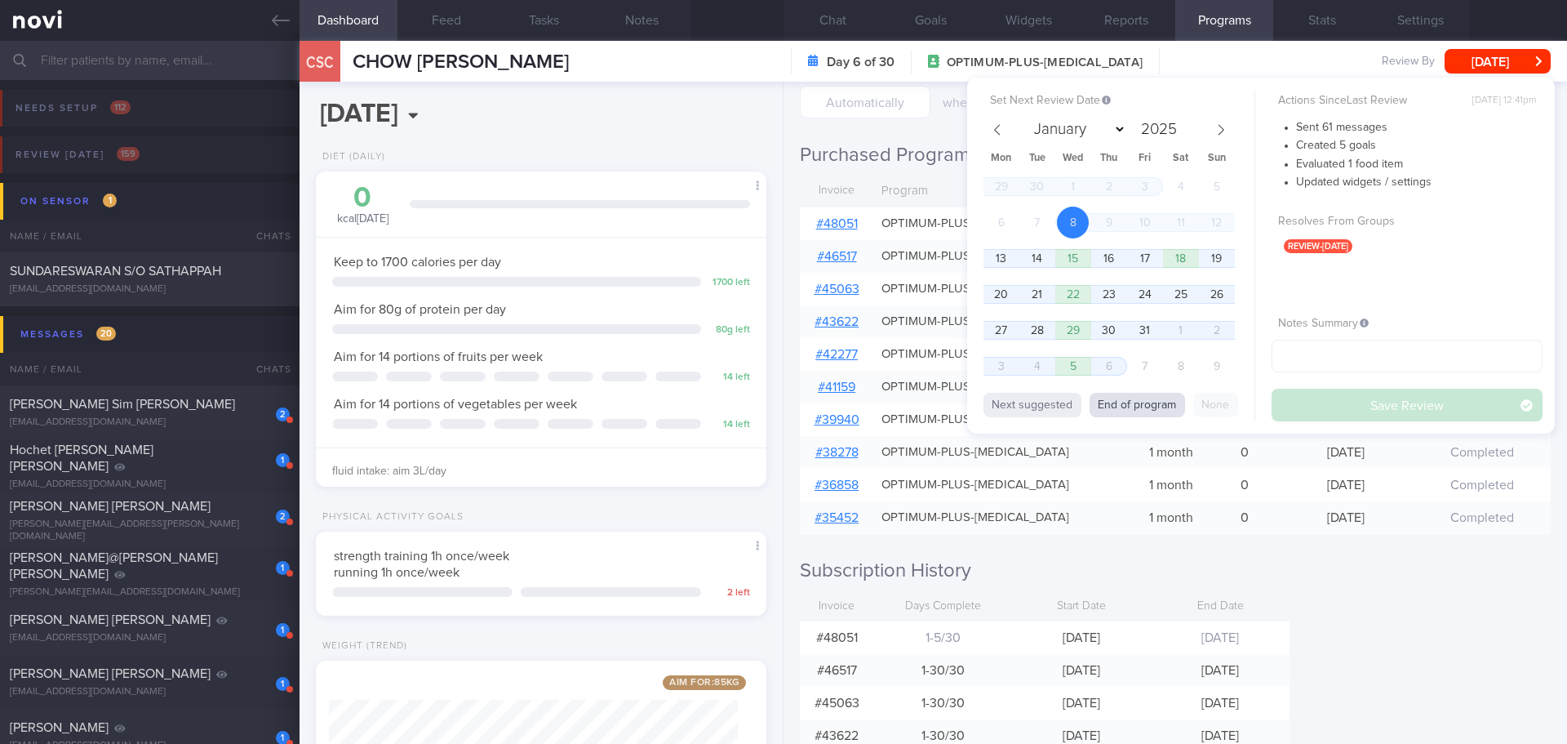
click at [1152, 400] on button "End of program" at bounding box center [1137, 405] width 95 height 24
select select "10"
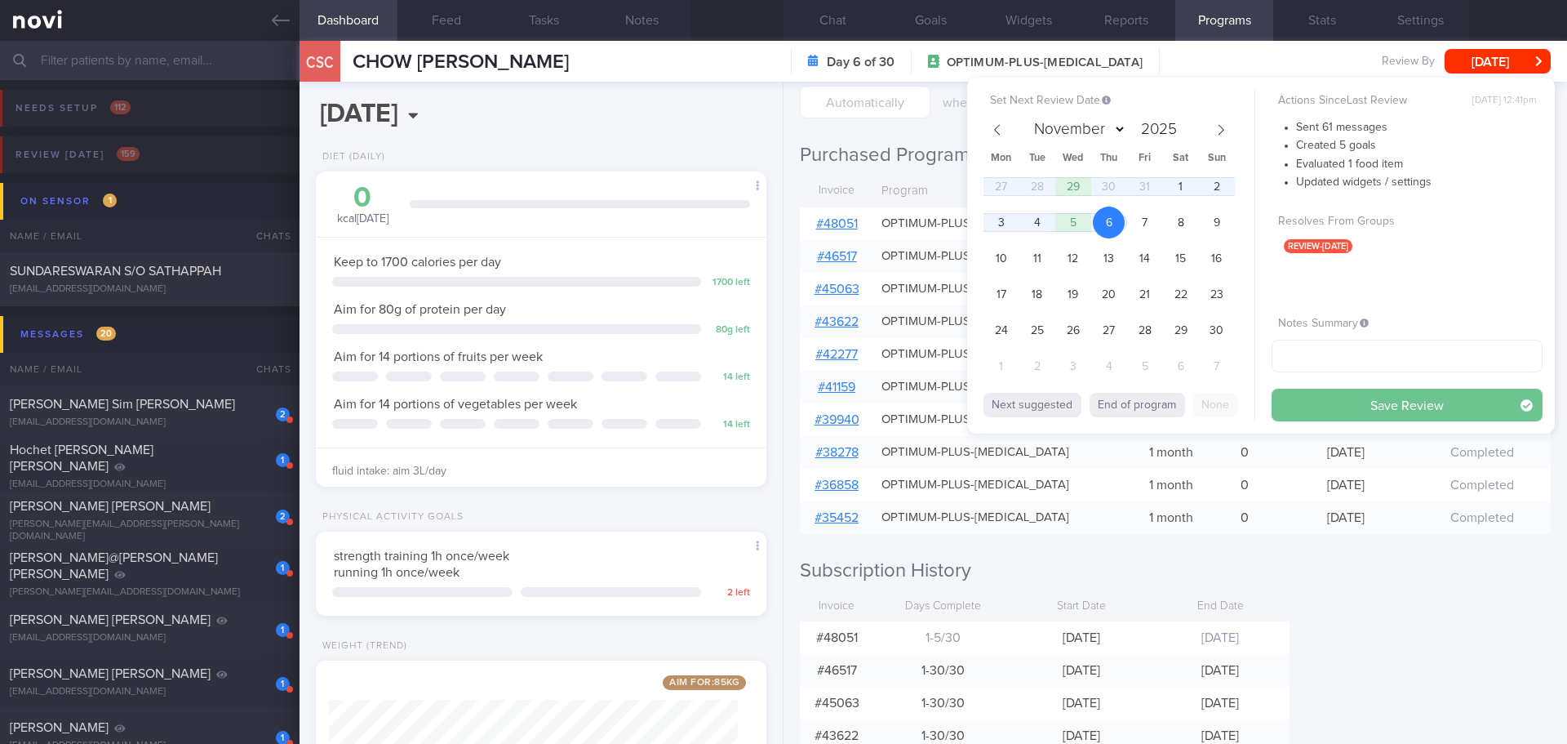
click at [1319, 404] on button "Save Review" at bounding box center [1407, 405] width 271 height 33
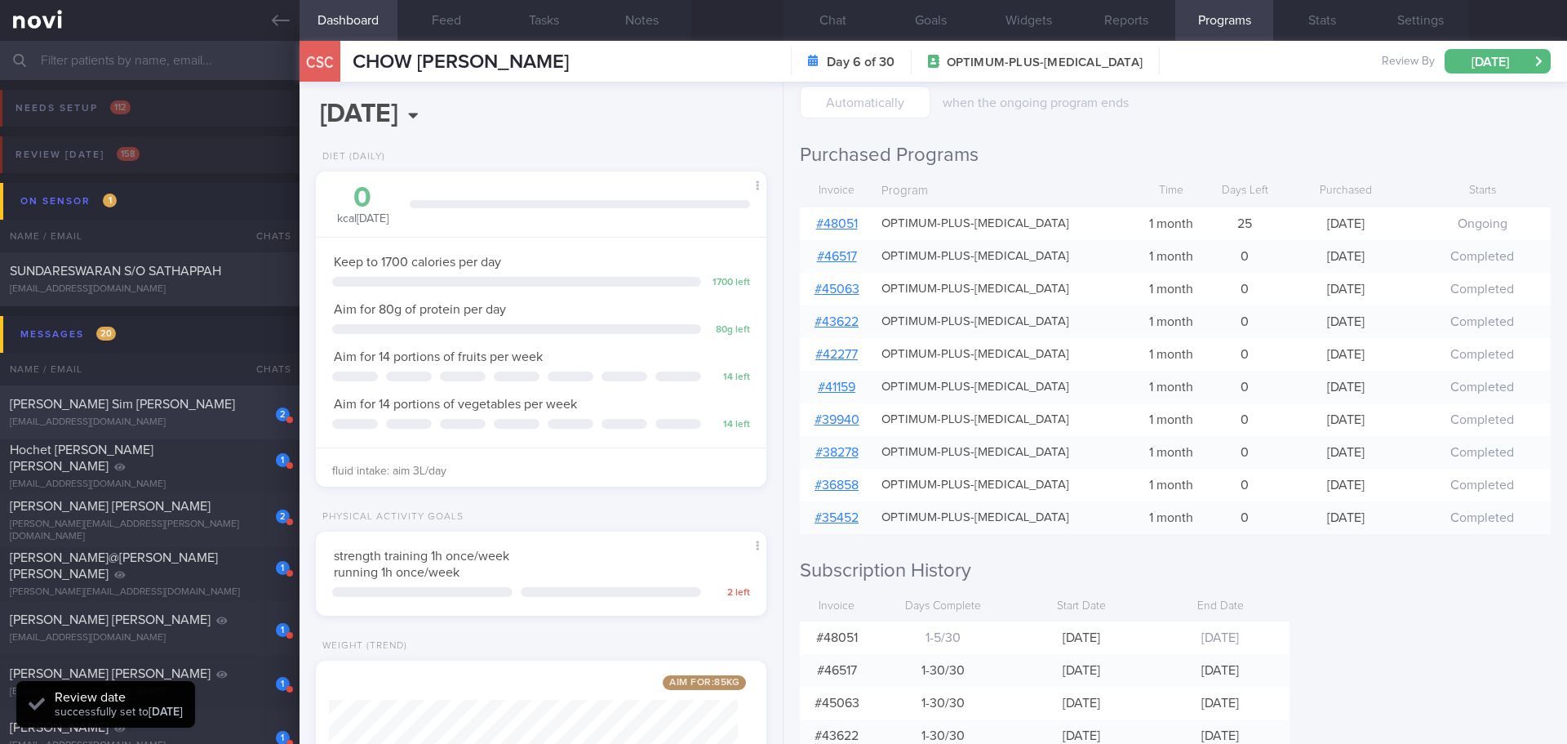
click at [87, 416] on div "[EMAIL_ADDRESS][DOMAIN_NAME]" at bounding box center [150, 422] width 280 height 12
type input "next appt [DATE]"
select select "9"
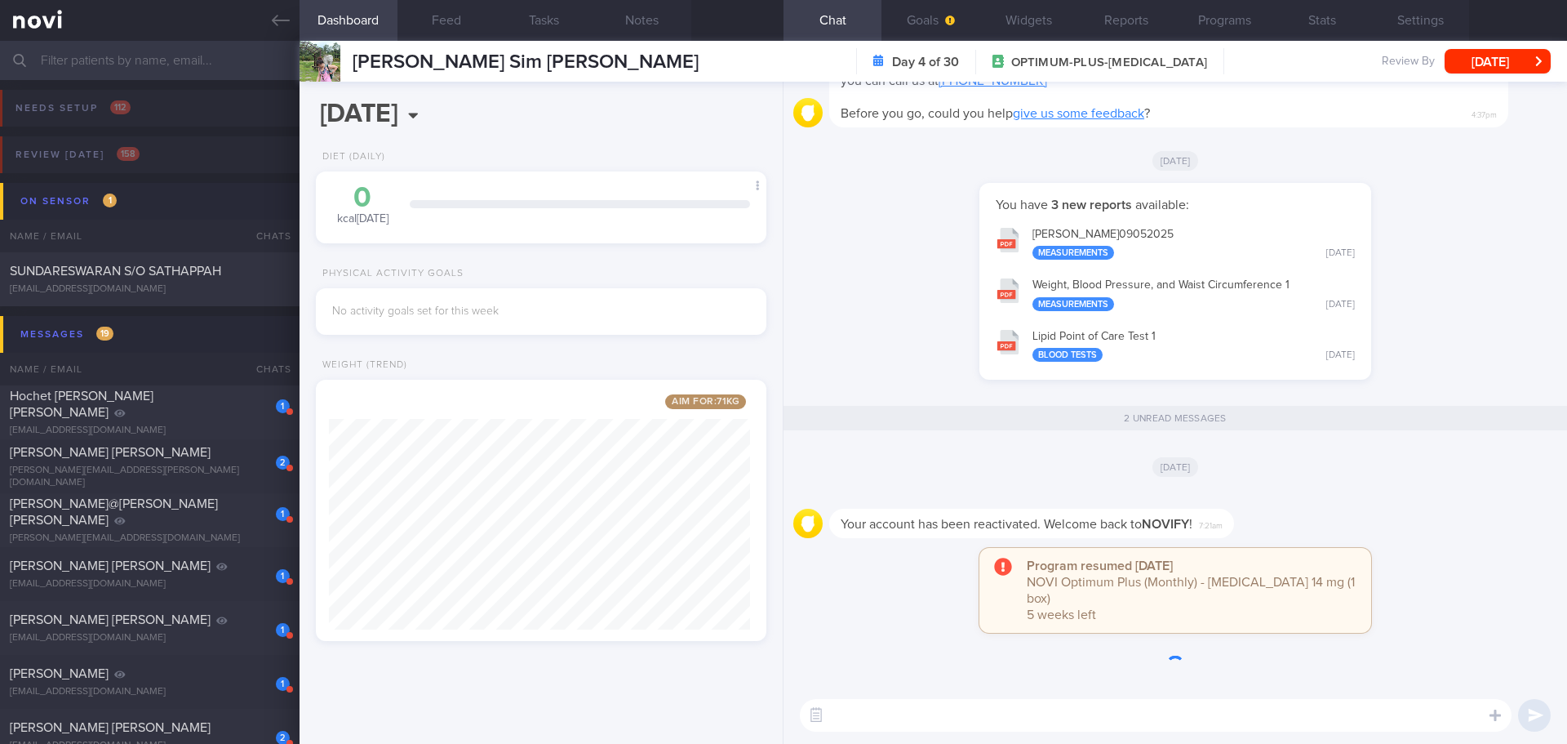
scroll to position [181, 362]
click at [1335, 475] on div "[DATE]" at bounding box center [1175, 466] width 764 height 46
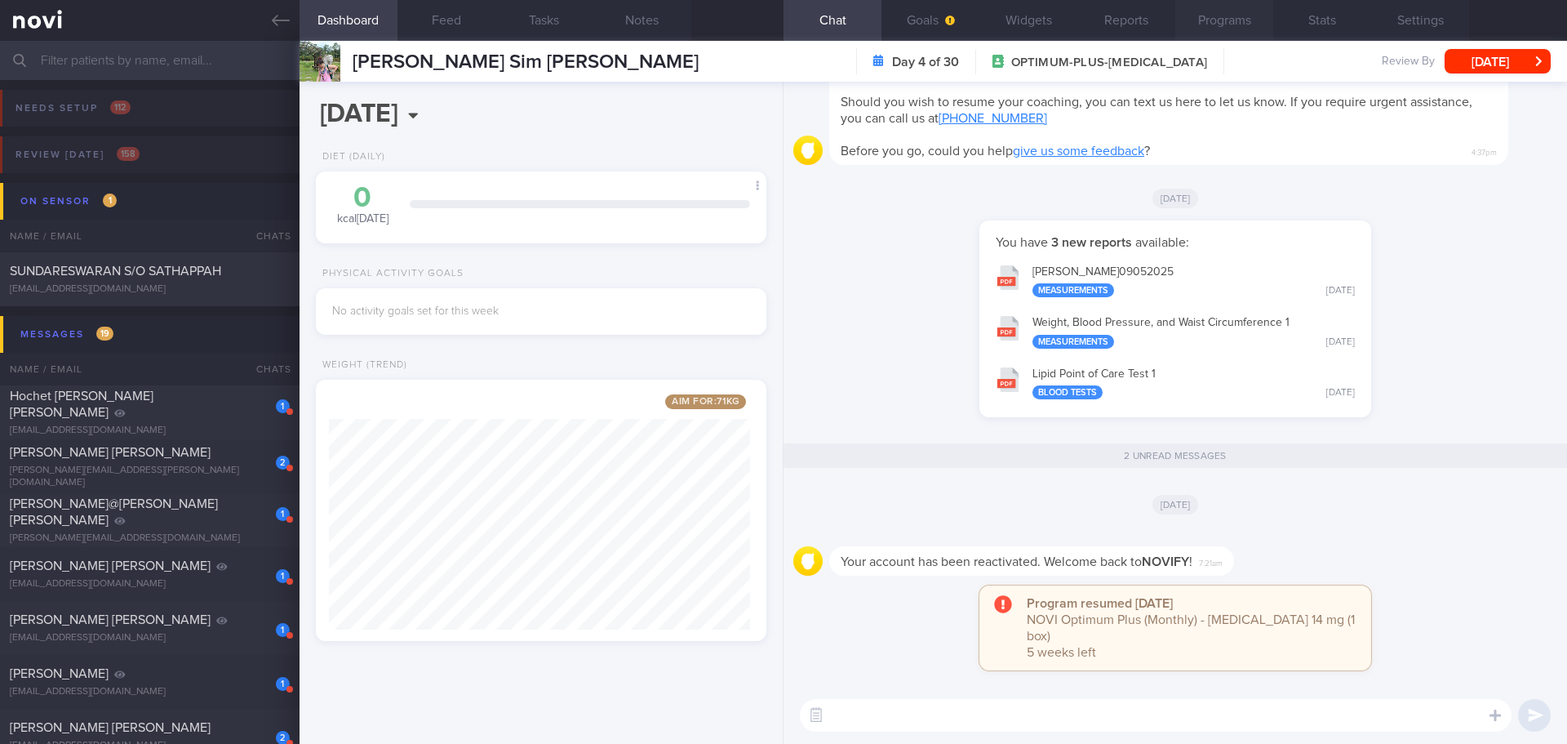
click at [1246, 20] on button "Programs" at bounding box center [1224, 20] width 98 height 41
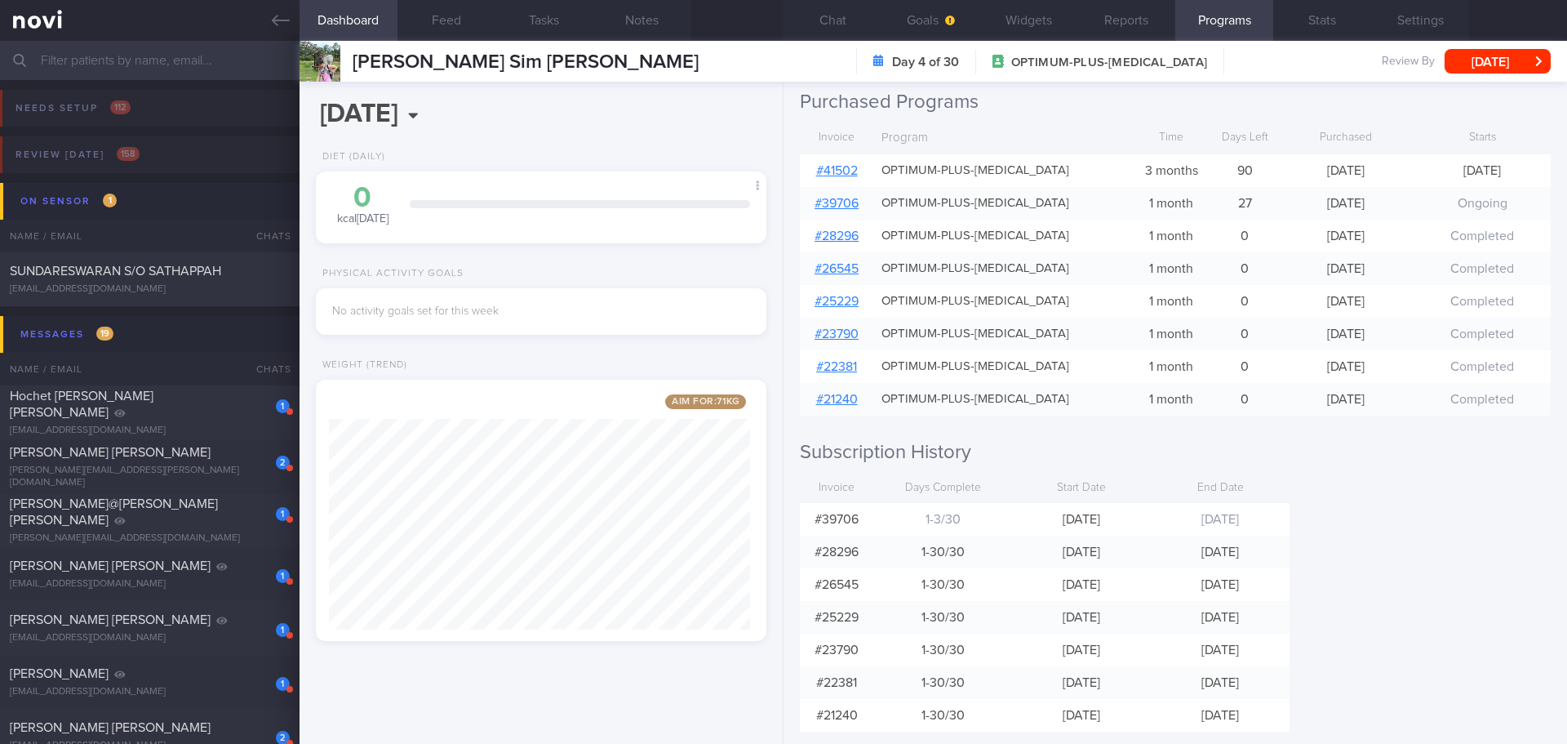
scroll to position [307, 0]
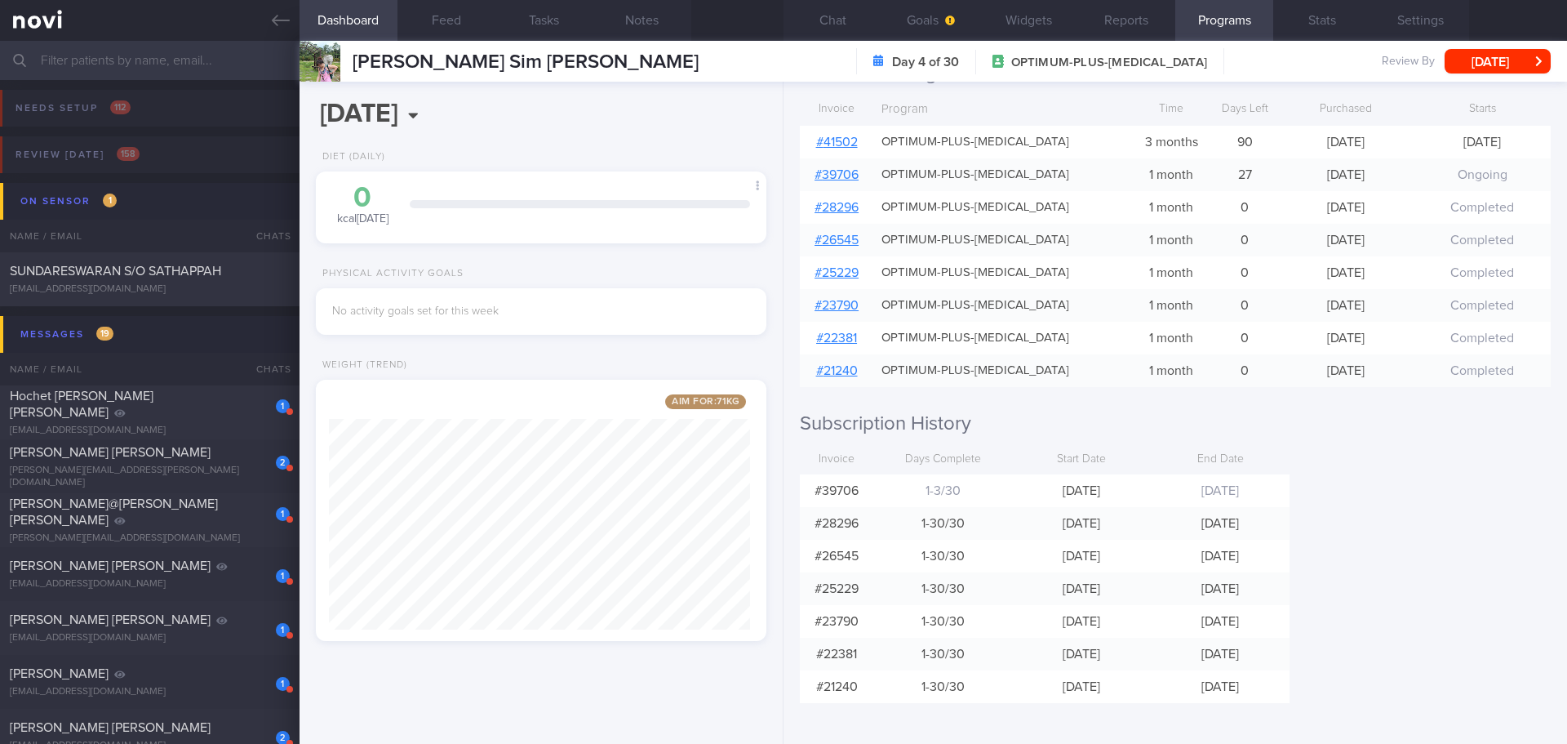
click at [1428, 474] on div "Programs Day 4 of 30 OPTIMUM-PLUS-[MEDICAL_DATA] [DATE] - [DATE] Pause Next pro…" at bounding box center [1176, 413] width 784 height 662
click at [1340, 439] on div "Programs Day 4 of 30 OPTIMUM-PLUS-[MEDICAL_DATA] [DATE] - [DATE] Pause Next pro…" at bounding box center [1176, 413] width 784 height 662
click at [1472, 60] on button "[DATE]" at bounding box center [1498, 61] width 106 height 24
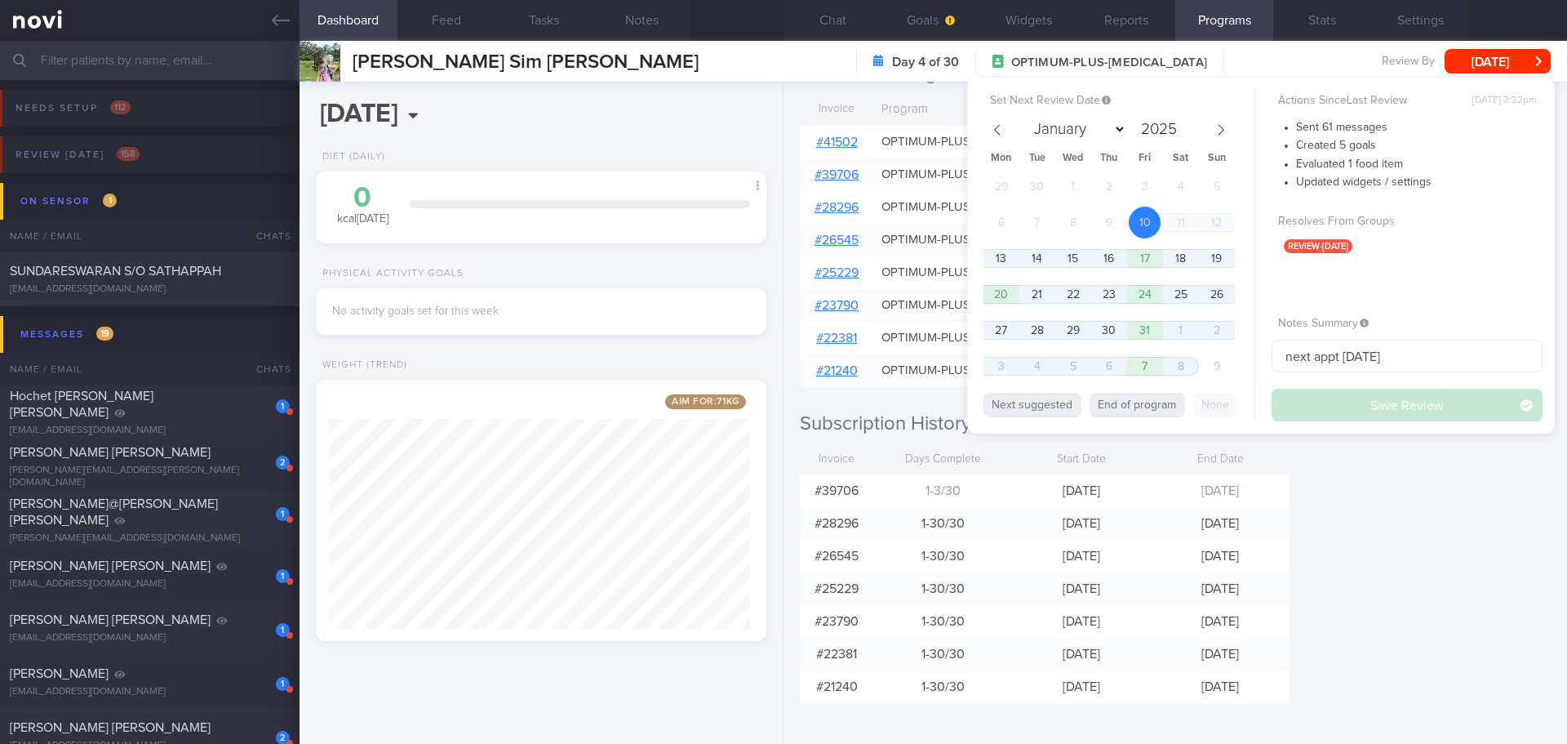
click at [1420, 507] on div "Programs Day 4 of 30 OPTIMUM-PLUS-[MEDICAL_DATA] [DATE] - [DATE] Pause Next pro…" at bounding box center [1176, 413] width 784 height 662
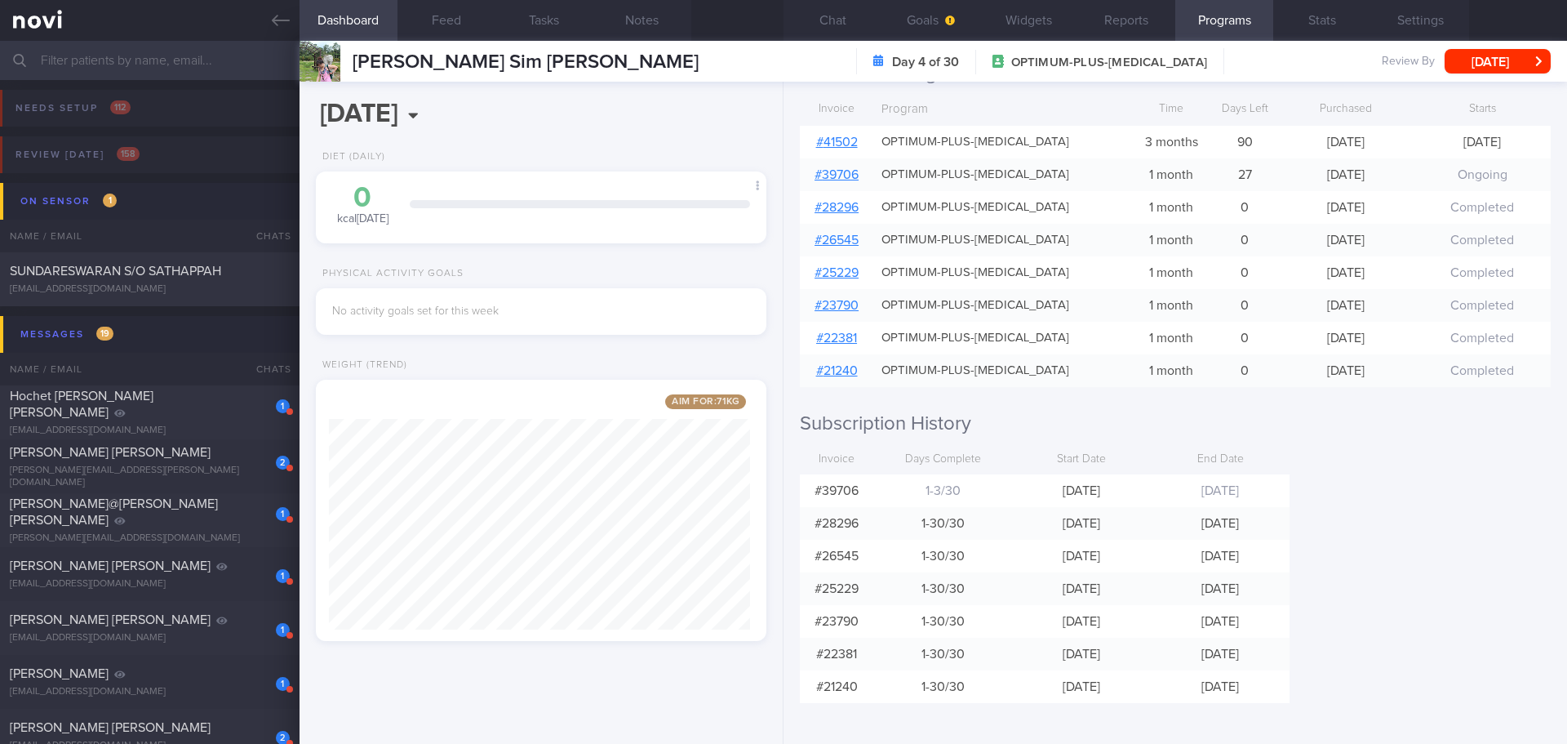
click at [1418, 497] on div "Programs Day 4 of 30 OPTIMUM-PLUS-[MEDICAL_DATA] [DATE] - [DATE] Pause Next pro…" at bounding box center [1176, 413] width 784 height 662
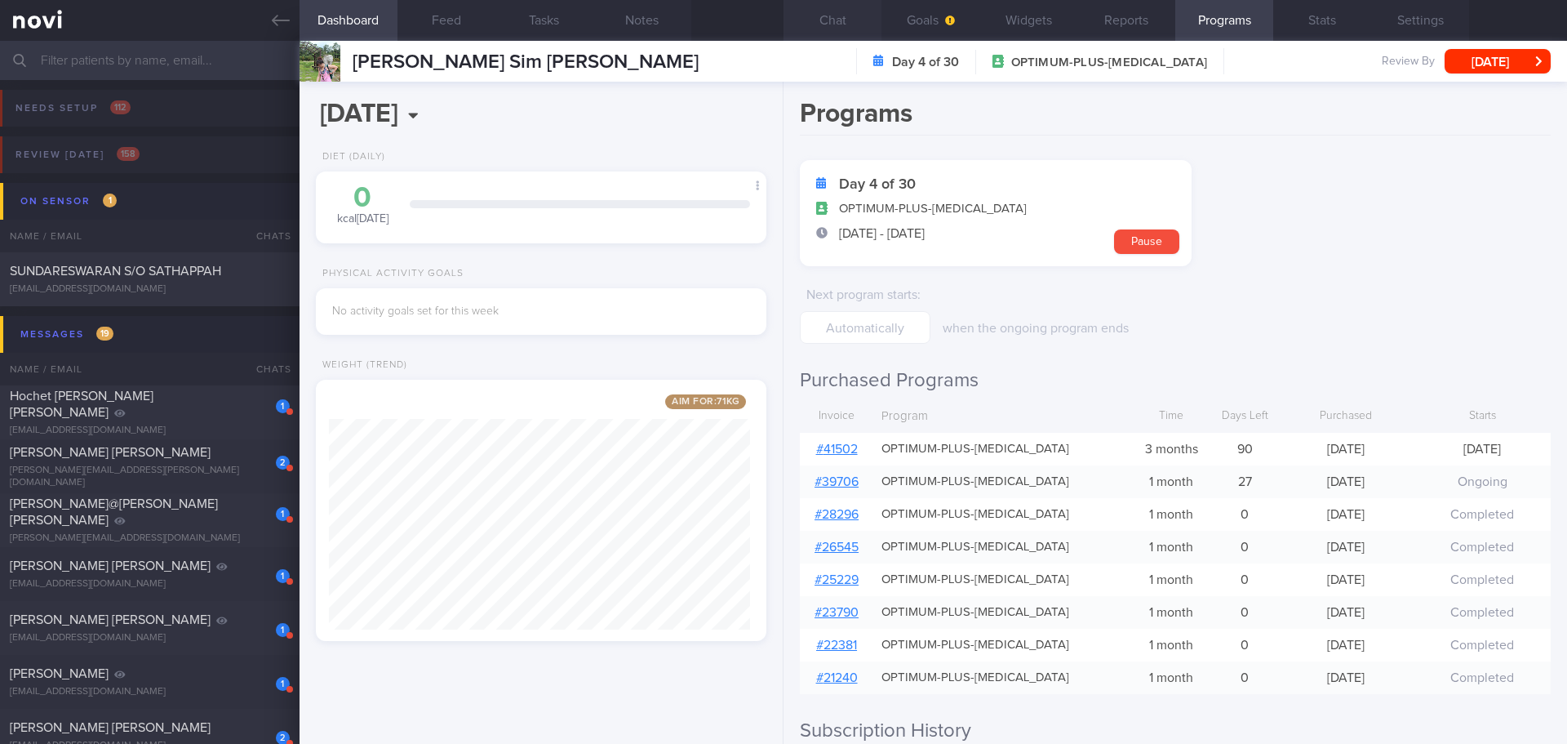
click at [835, 15] on button "Chat" at bounding box center [833, 20] width 98 height 41
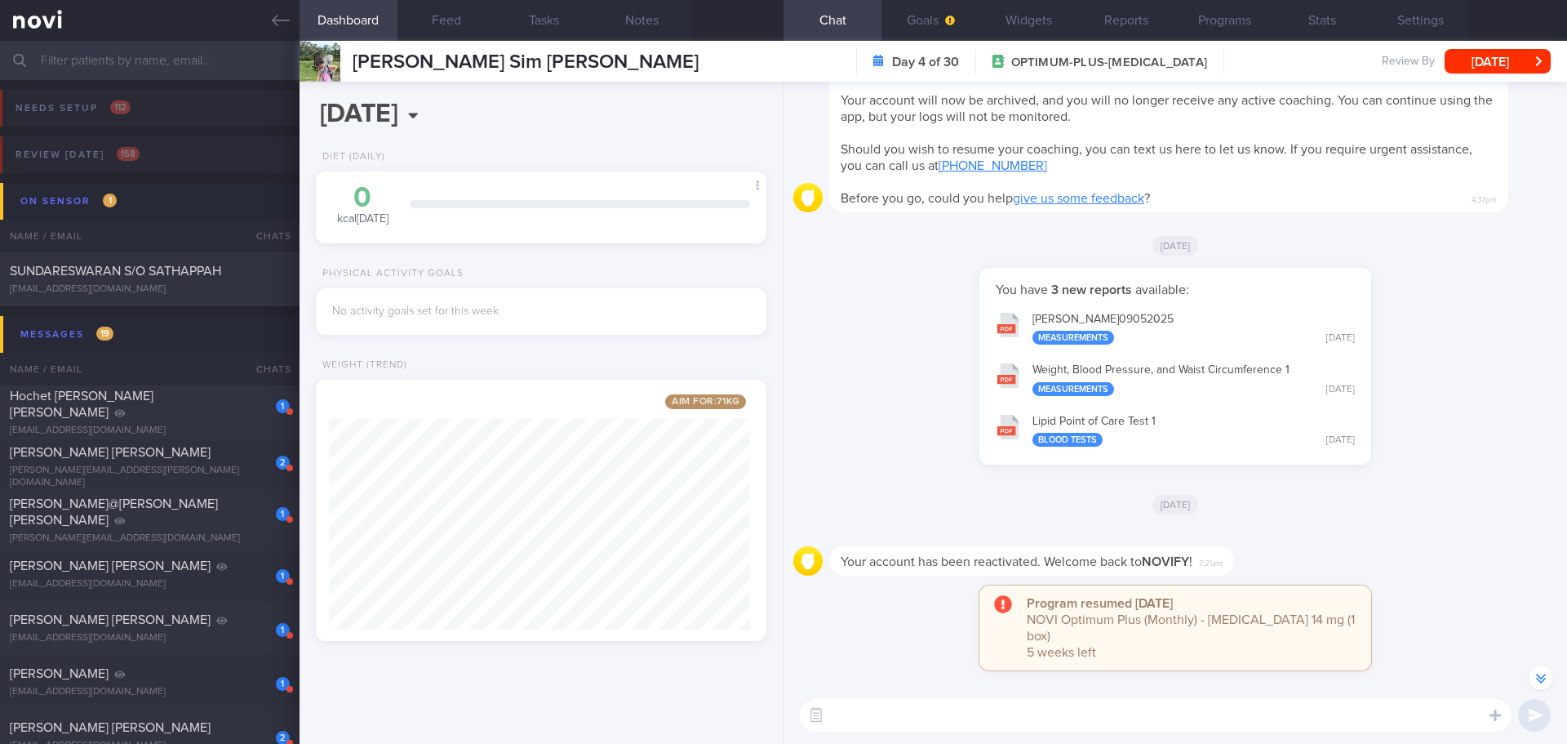
scroll to position [-245, 0]
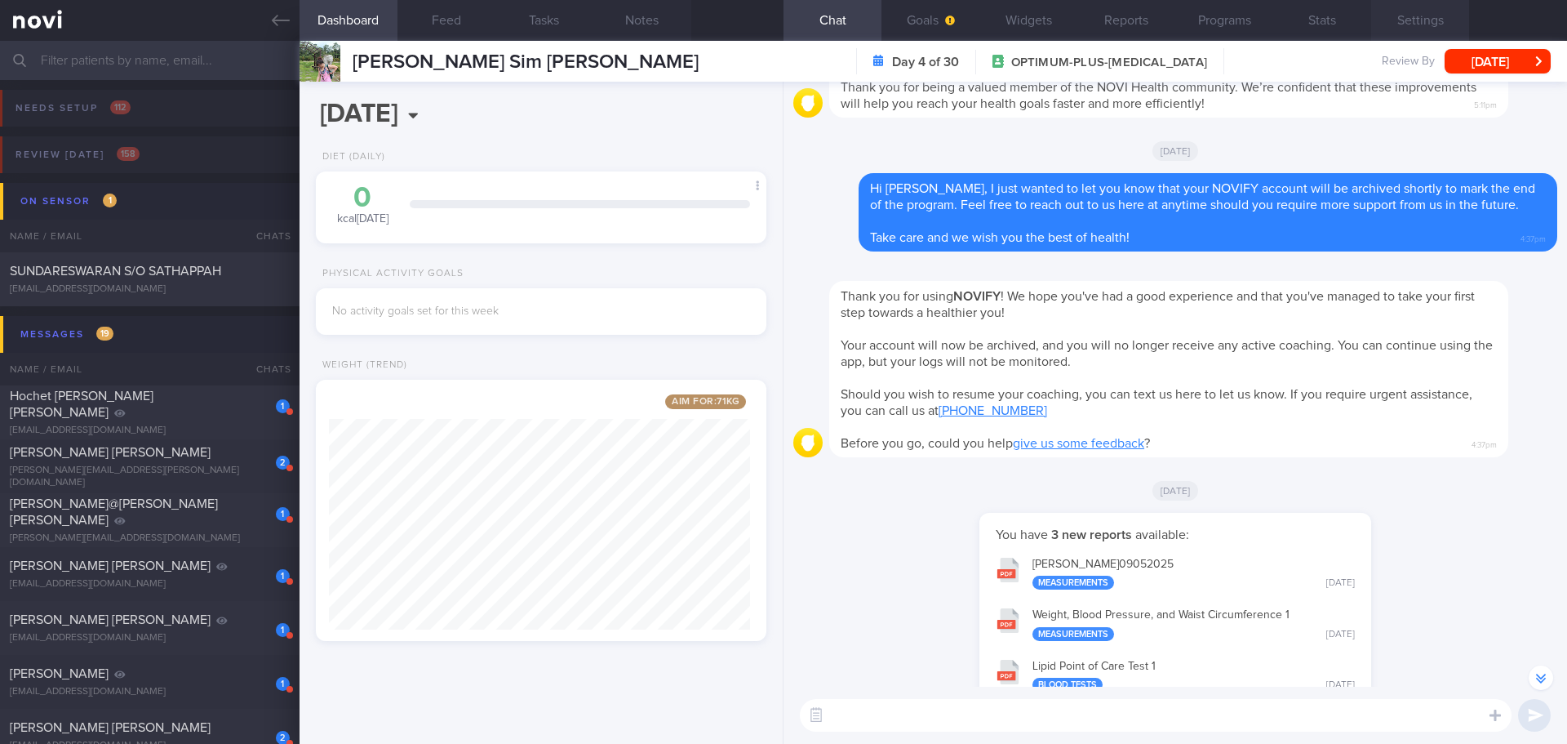
click at [1437, 6] on button "Settings" at bounding box center [1420, 20] width 98 height 41
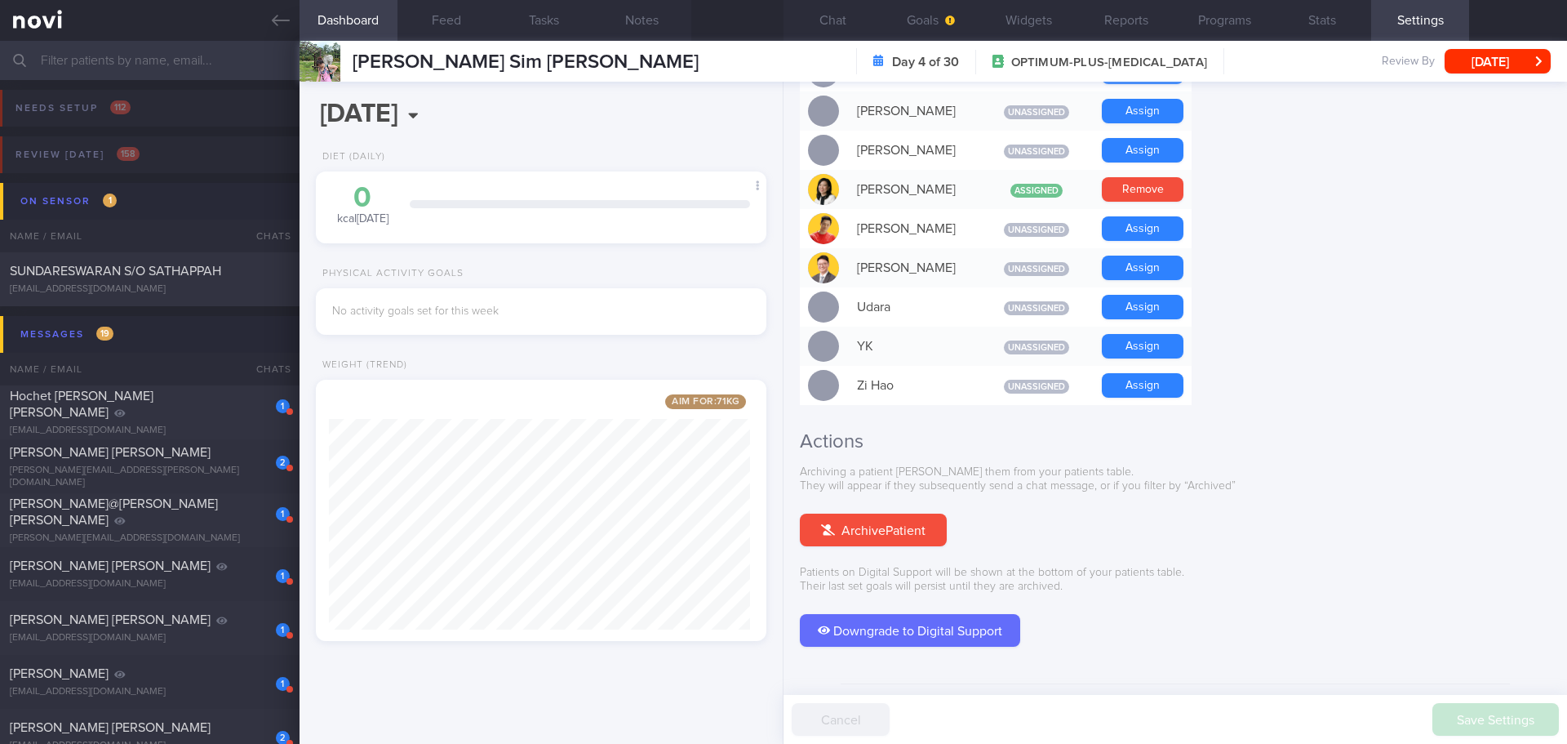
scroll to position [1404, 0]
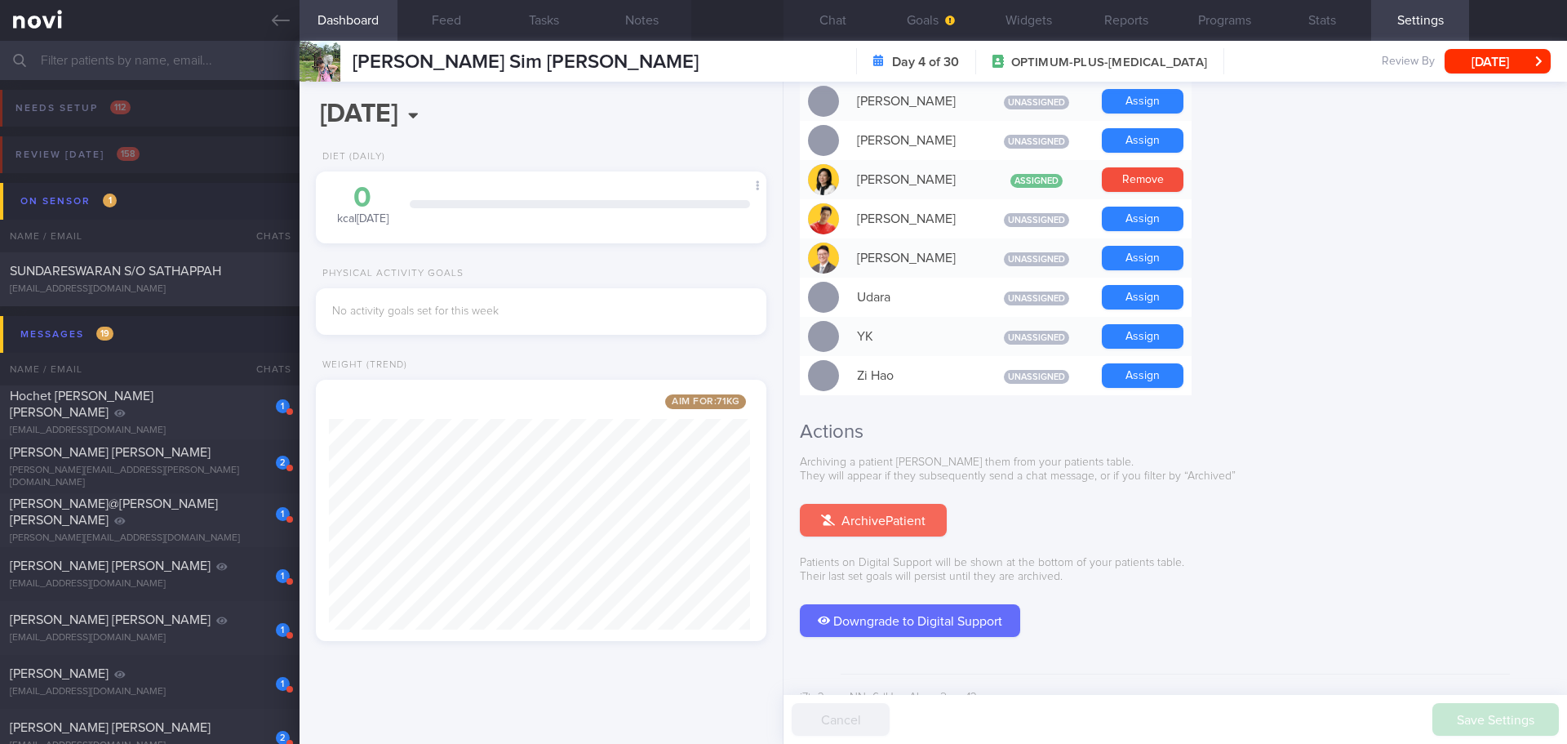
click at [921, 504] on button "Archive Patient" at bounding box center [873, 520] width 147 height 33
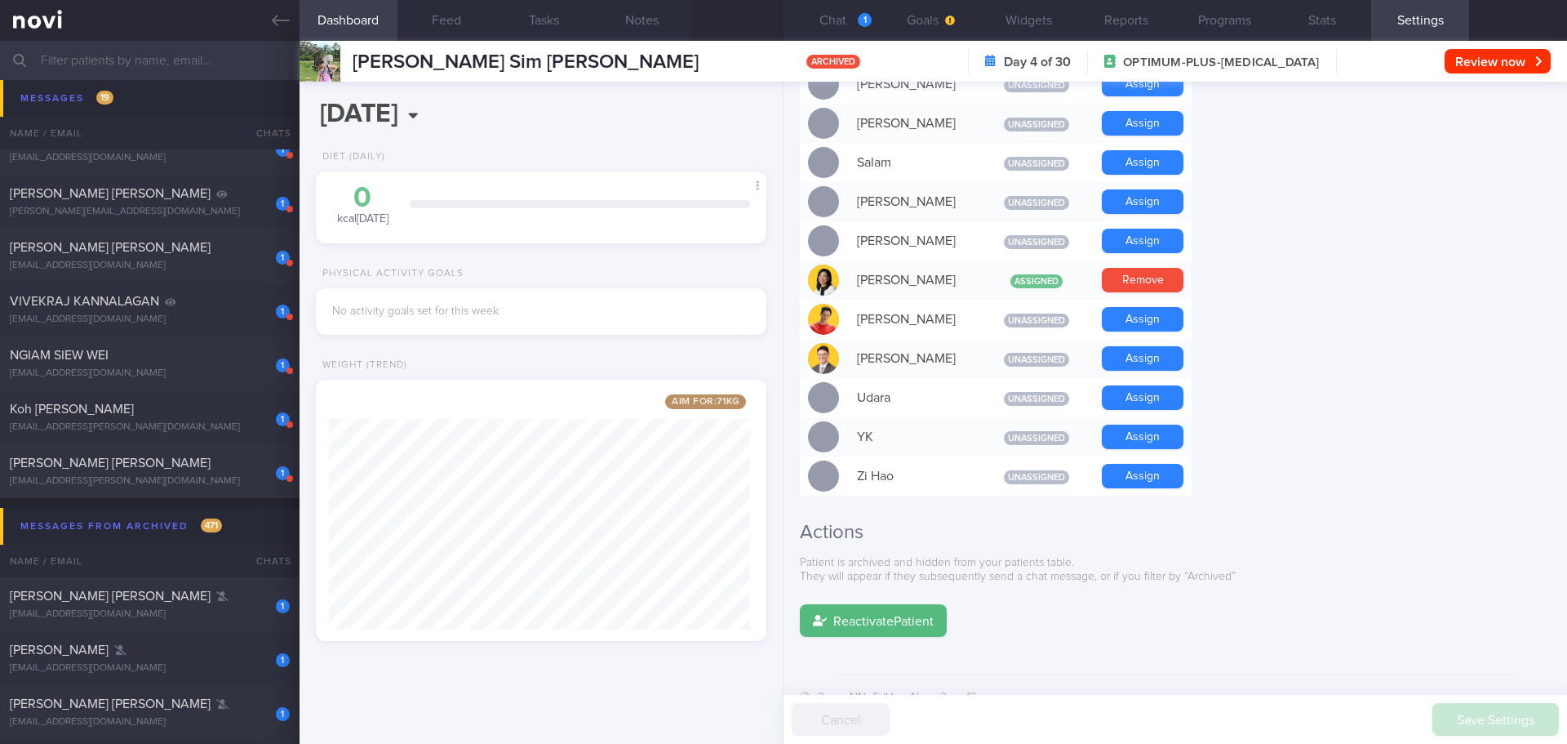
scroll to position [898, 0]
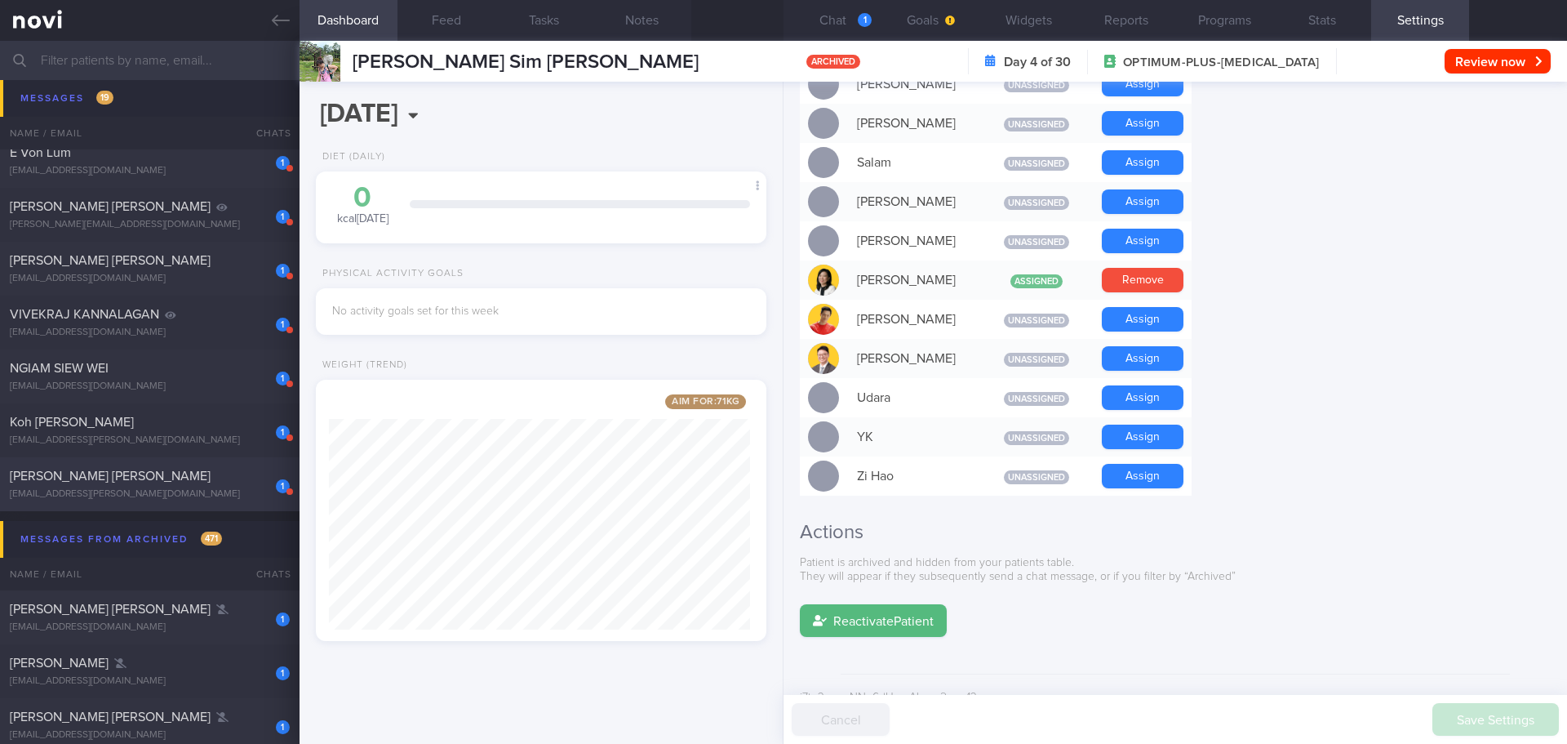
click at [180, 484] on div "[PERSON_NAME] [PERSON_NAME]" at bounding box center [148, 476] width 276 height 16
type input "[DATE]"
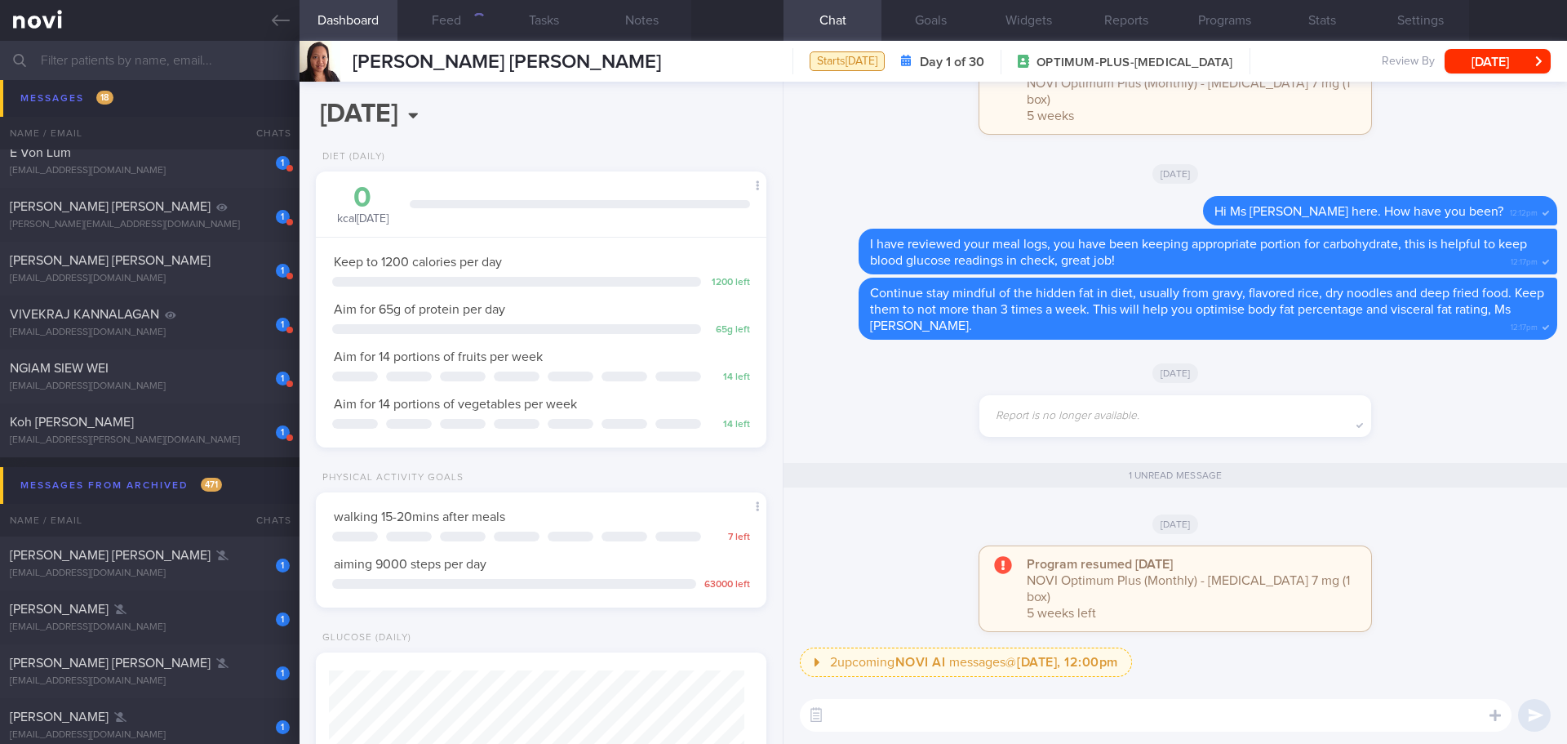
click at [1489, 389] on div "[DATE]" at bounding box center [1175, 372] width 764 height 46
click at [161, 433] on div "1 Koh [PERSON_NAME] Sharon [EMAIL_ADDRESS][PERSON_NAME][DOMAIN_NAME]" at bounding box center [150, 430] width 300 height 33
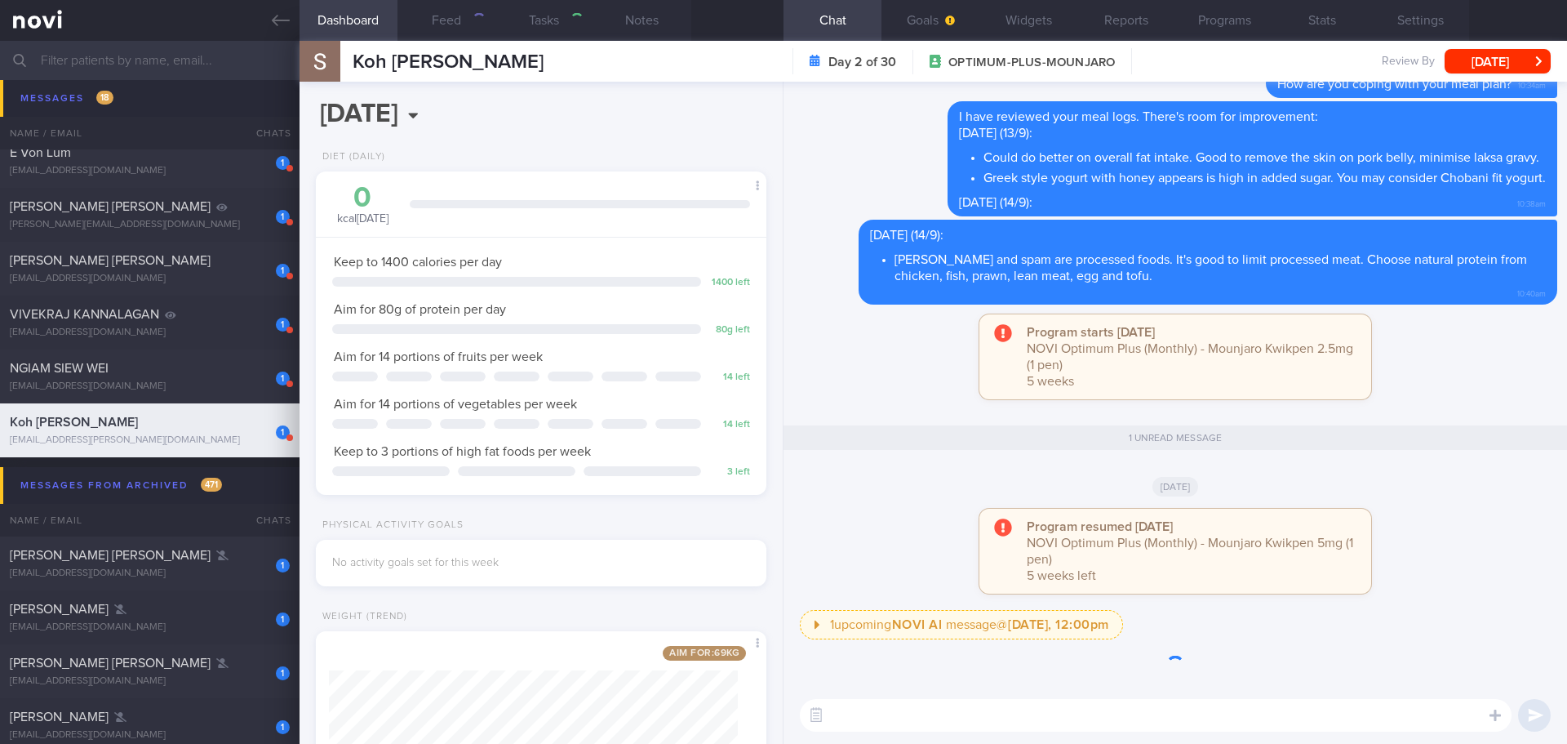
scroll to position [1, 0]
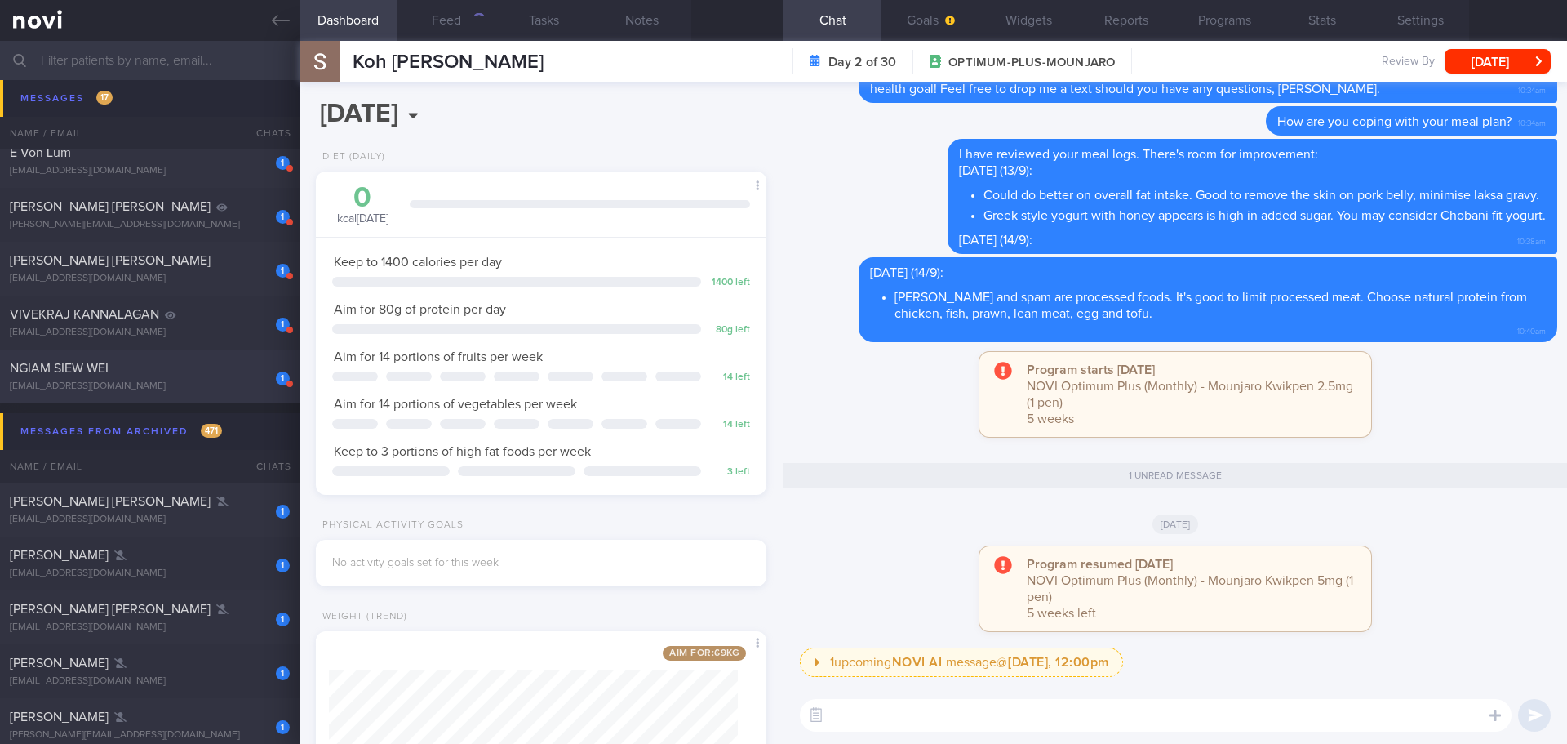
click at [102, 379] on div "1 NGIAM [PERSON_NAME] [EMAIL_ADDRESS][DOMAIN_NAME]" at bounding box center [150, 376] width 300 height 33
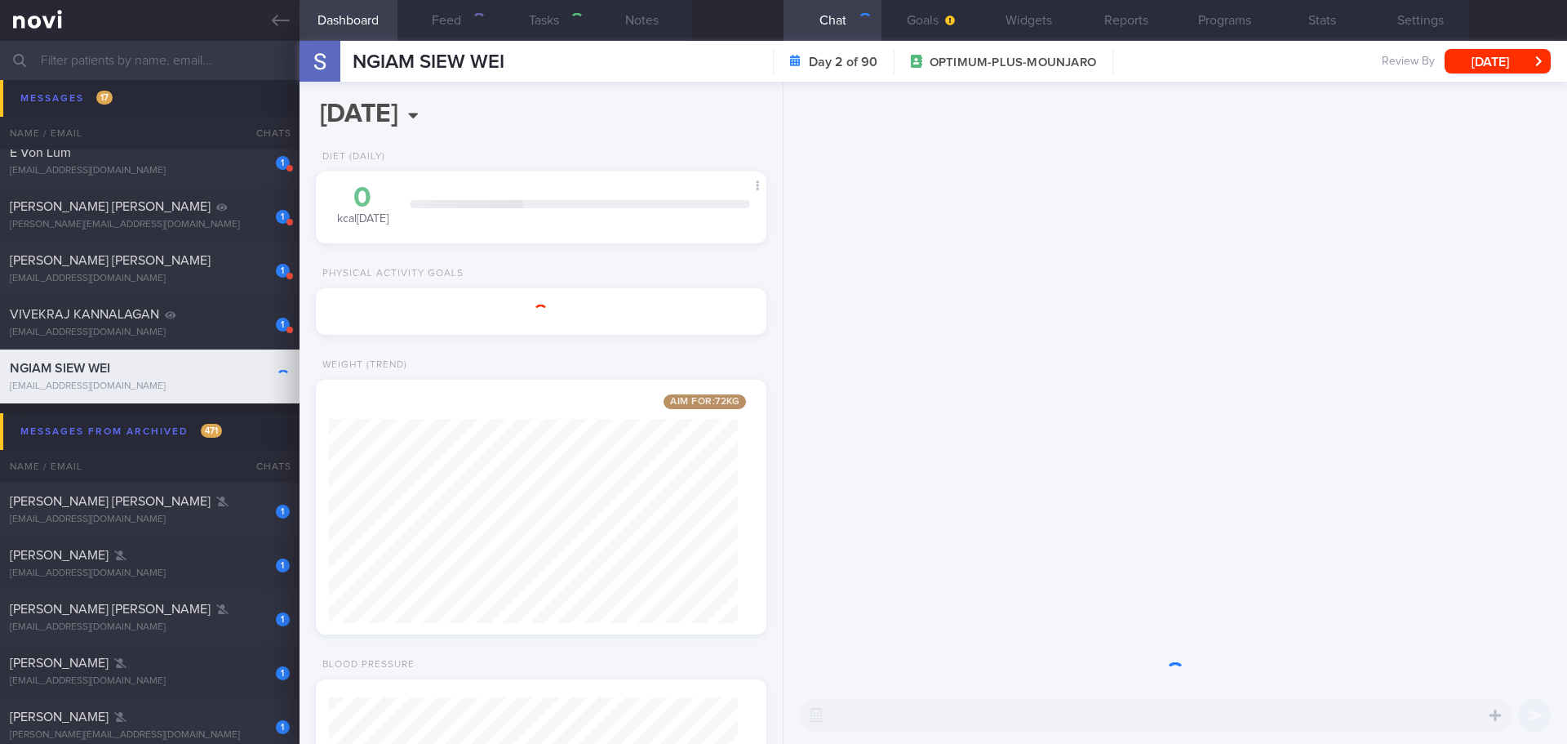
scroll to position [204, 410]
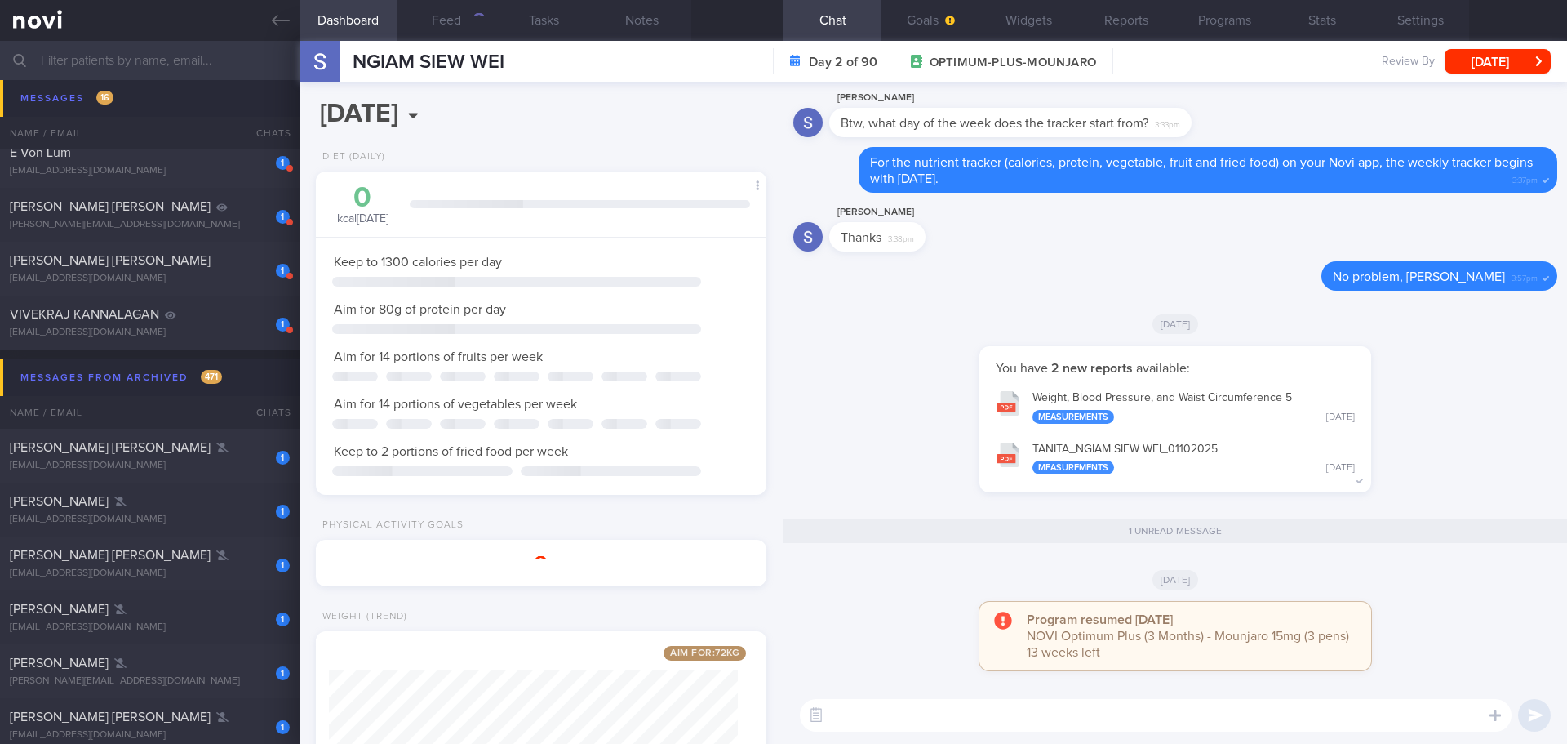
click at [935, 331] on div "[DATE]" at bounding box center [1175, 323] width 764 height 46
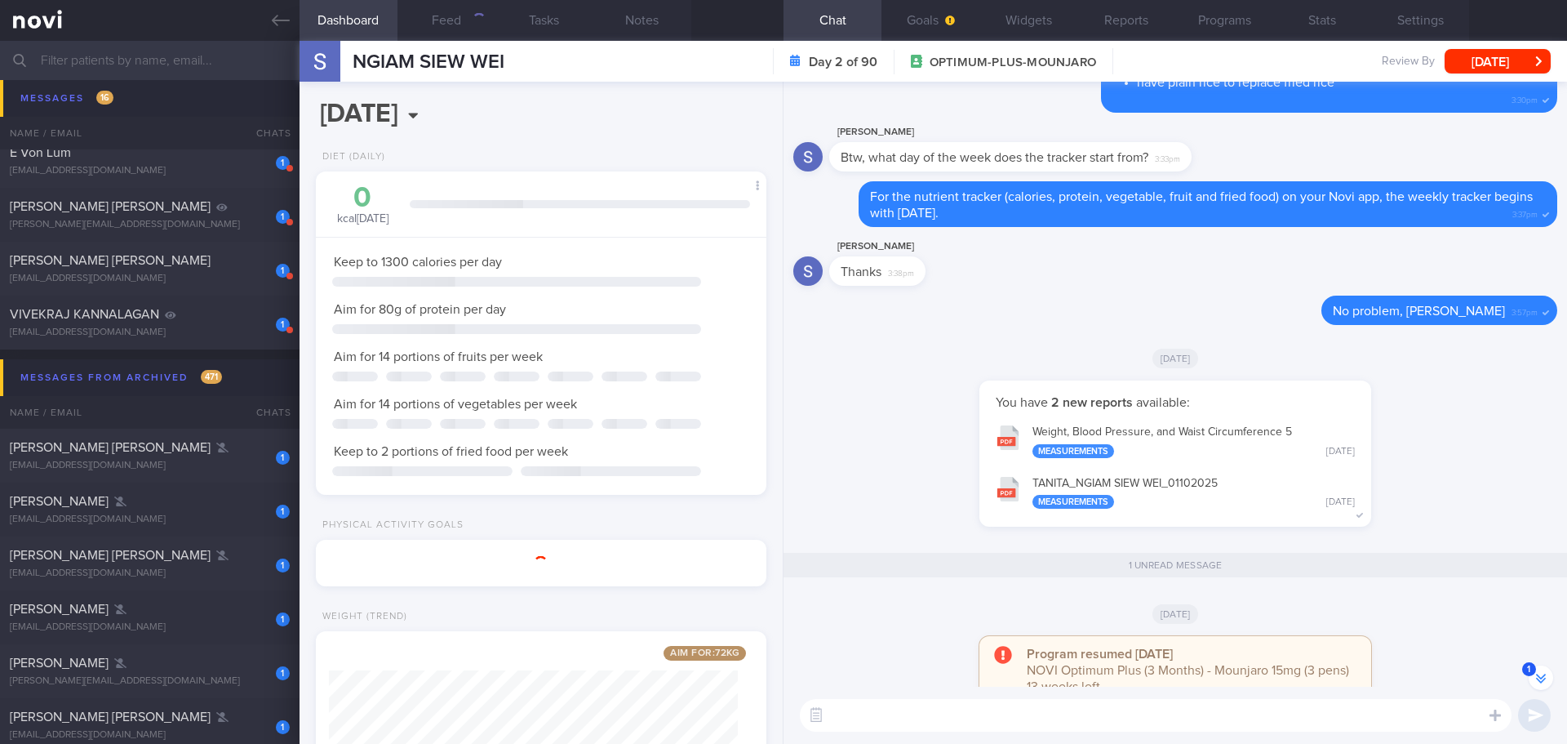
scroll to position [-84, 0]
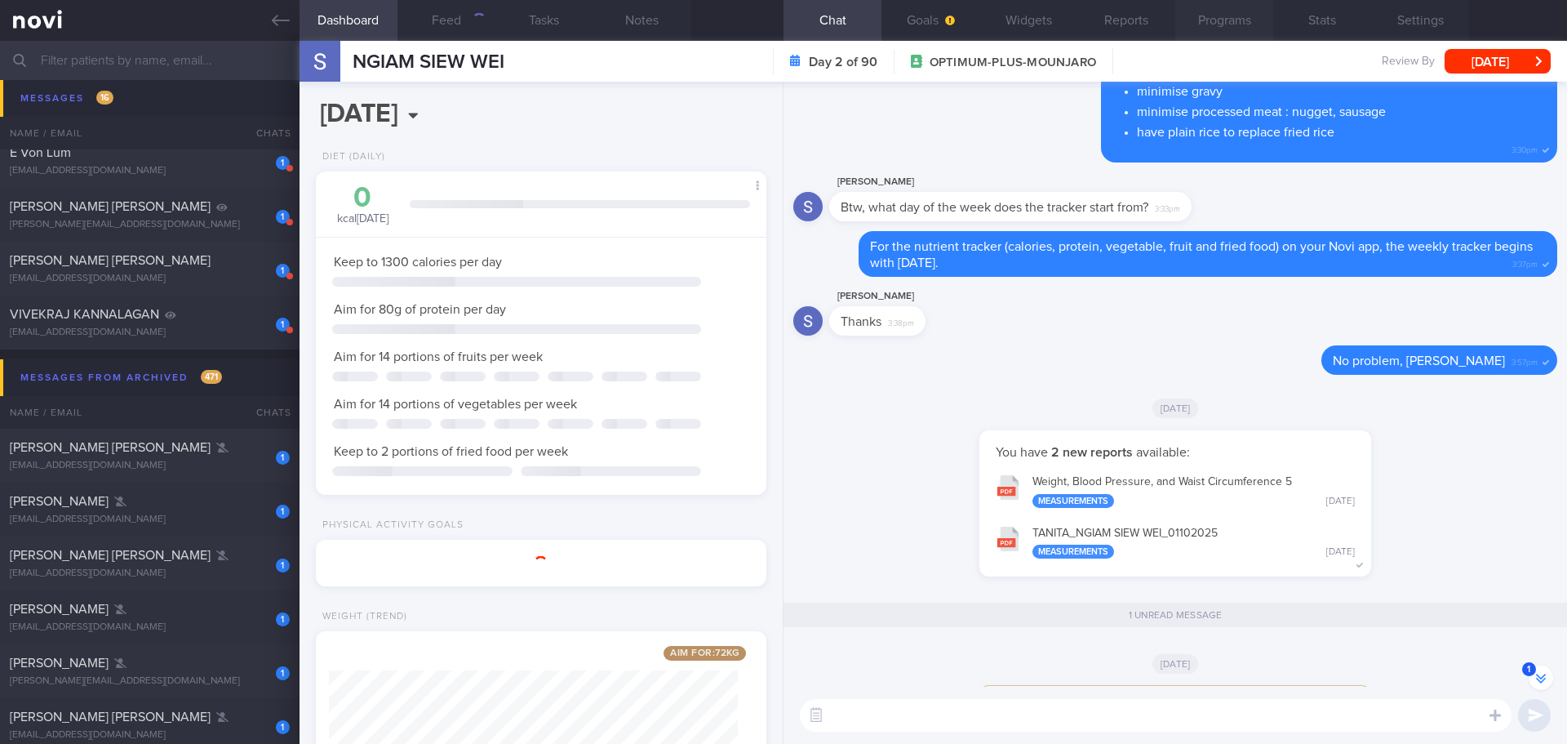
click at [1204, 24] on button "Programs" at bounding box center [1224, 20] width 98 height 41
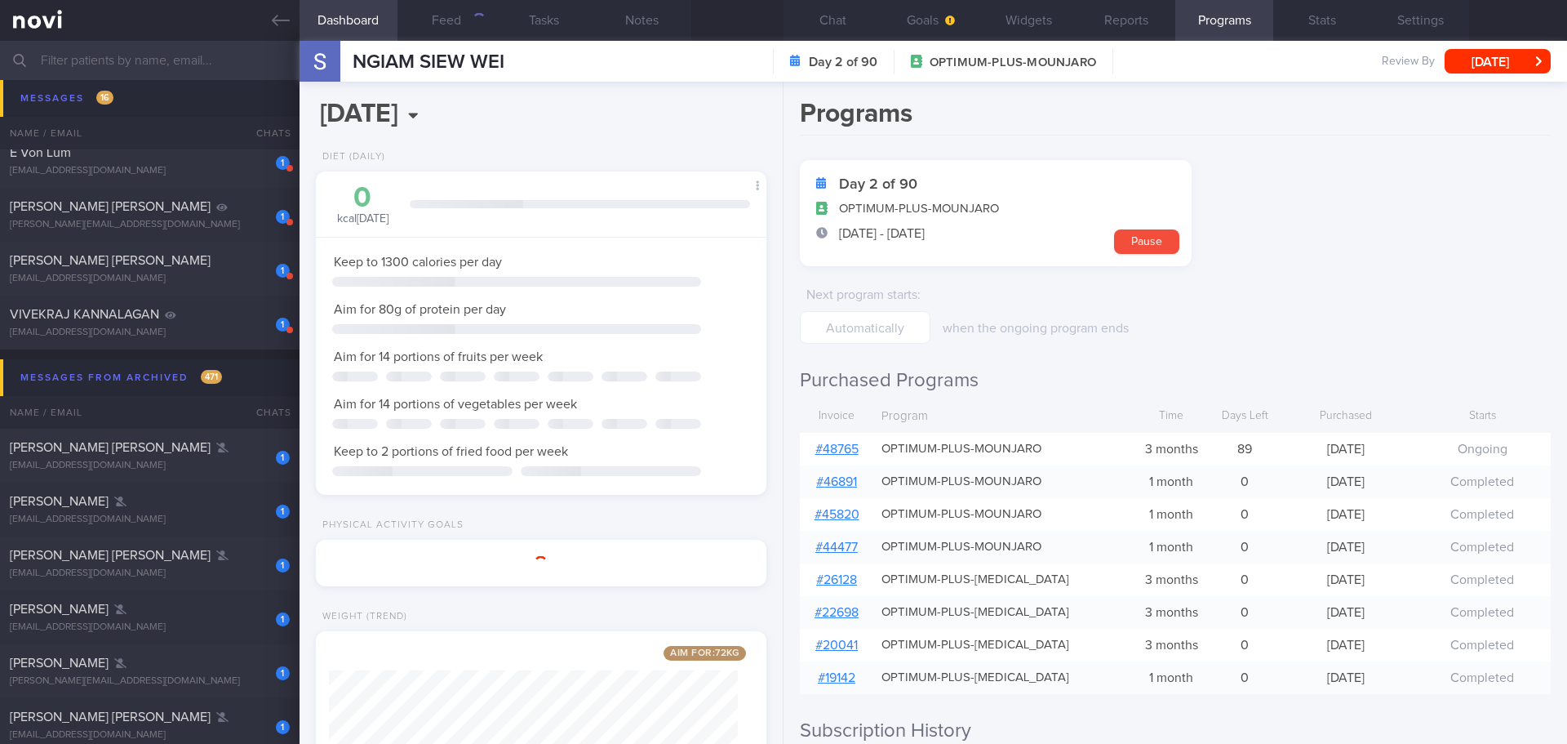
click at [840, 454] on link "# 48765" at bounding box center [836, 448] width 43 height 13
